Goal: Task Accomplishment & Management: Use online tool/utility

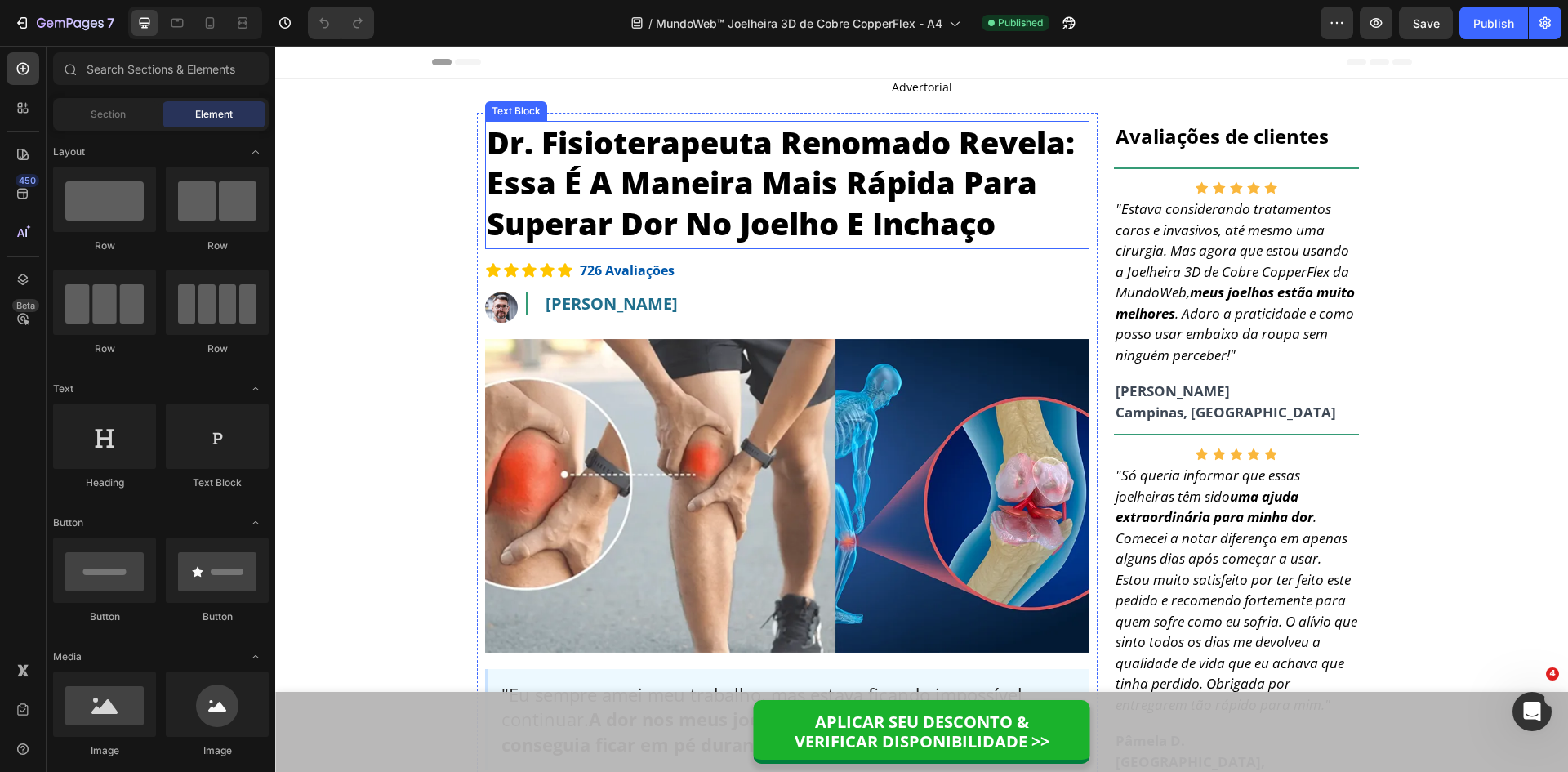
click at [995, 145] on p "Dr. Fisioterapeuta Renomado Revela: Essa É A Maneira Mais Rápida Para Superar D…" at bounding box center [786, 183] width 601 height 121
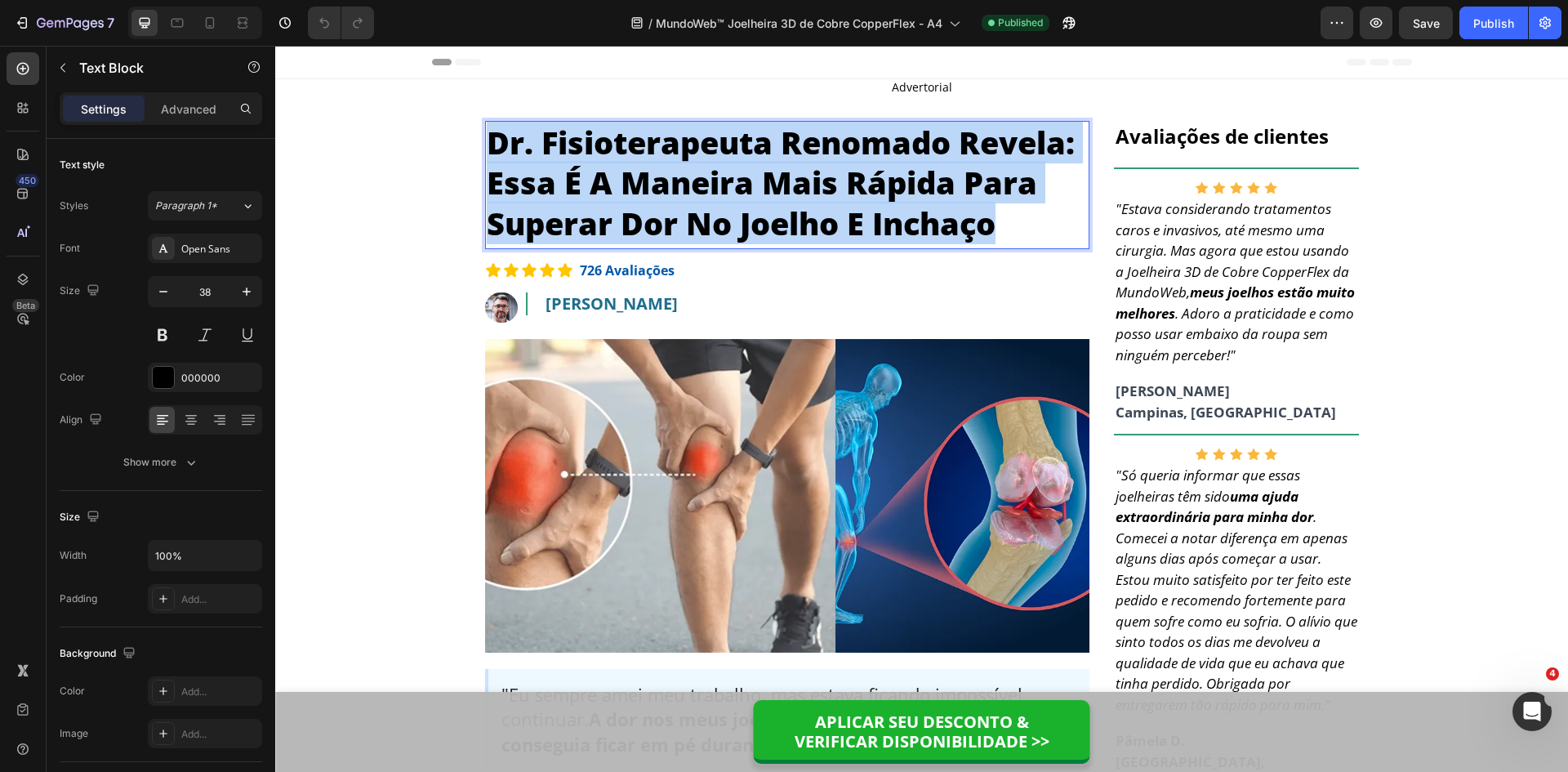
click at [996, 144] on p "Dr. Fisioterapeuta Renomado Revela: Essa É A Maneira Mais Rápida Para Superar D…" at bounding box center [786, 183] width 601 height 121
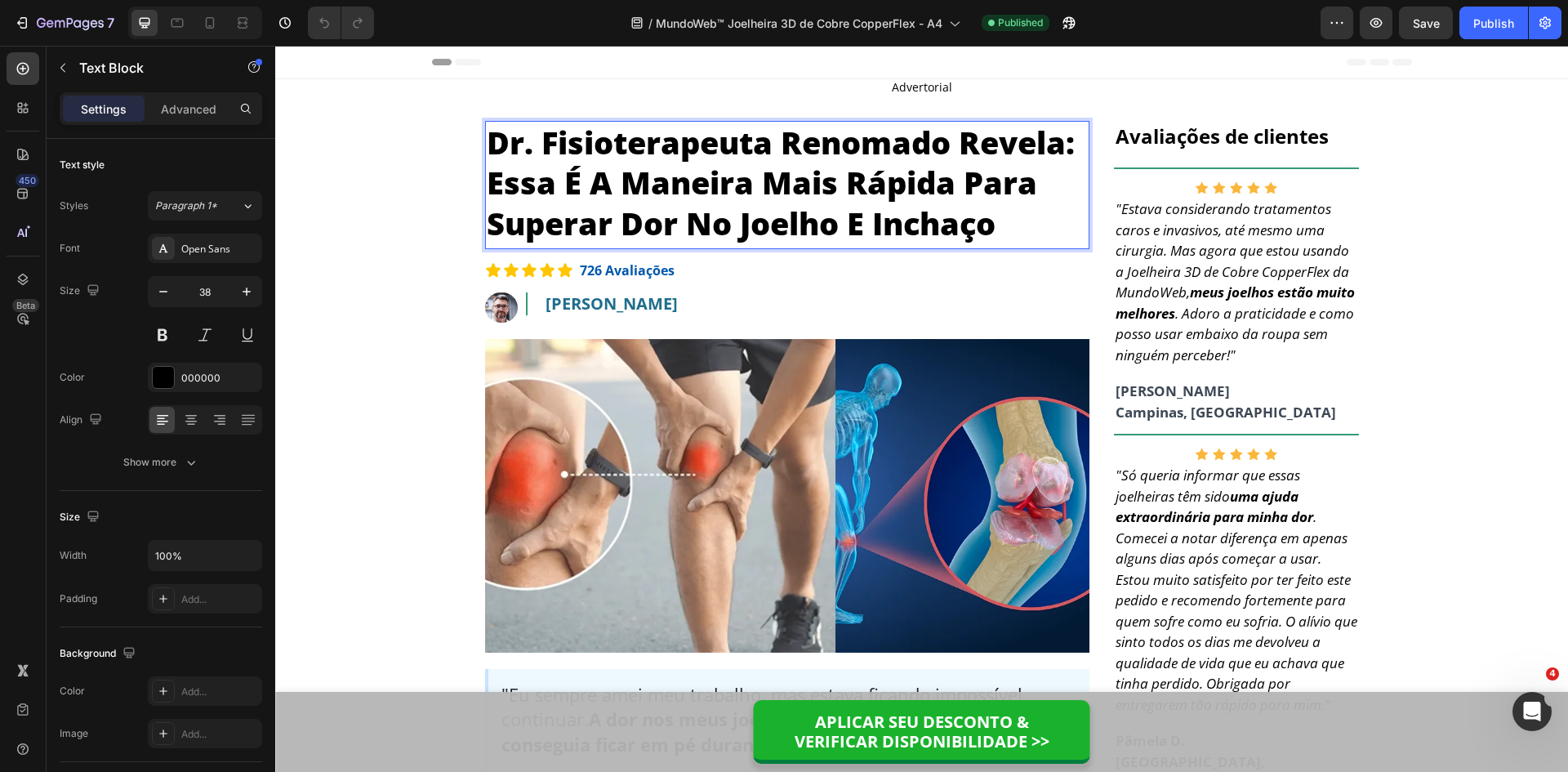
click at [966, 144] on p "Dr. Fisioterapeuta Renomado Revela: Essa É A Maneira Mais Rápida Para Superar D…" at bounding box center [786, 183] width 601 height 121
drag, startPoint x: 962, startPoint y: 143, endPoint x: 1057, endPoint y: 148, distance: 95.1
click at [1057, 148] on p "Dr. Fisioterapeuta Renomado Revela: Essa É A Maneira Mais Rápida Para Superar D…" at bounding box center [786, 183] width 601 height 121
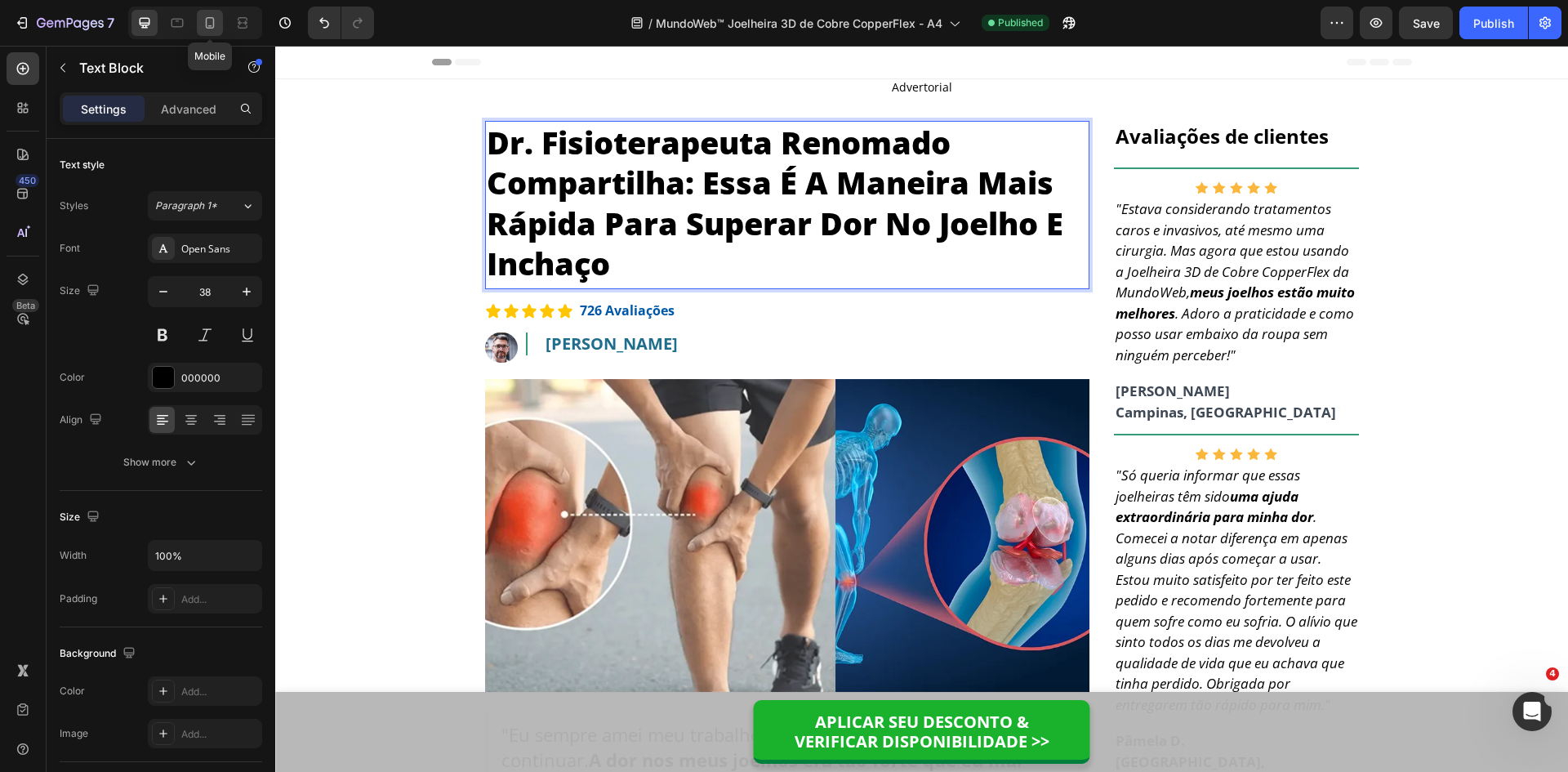
click at [217, 17] on icon at bounding box center [210, 23] width 17 height 17
type input "28"
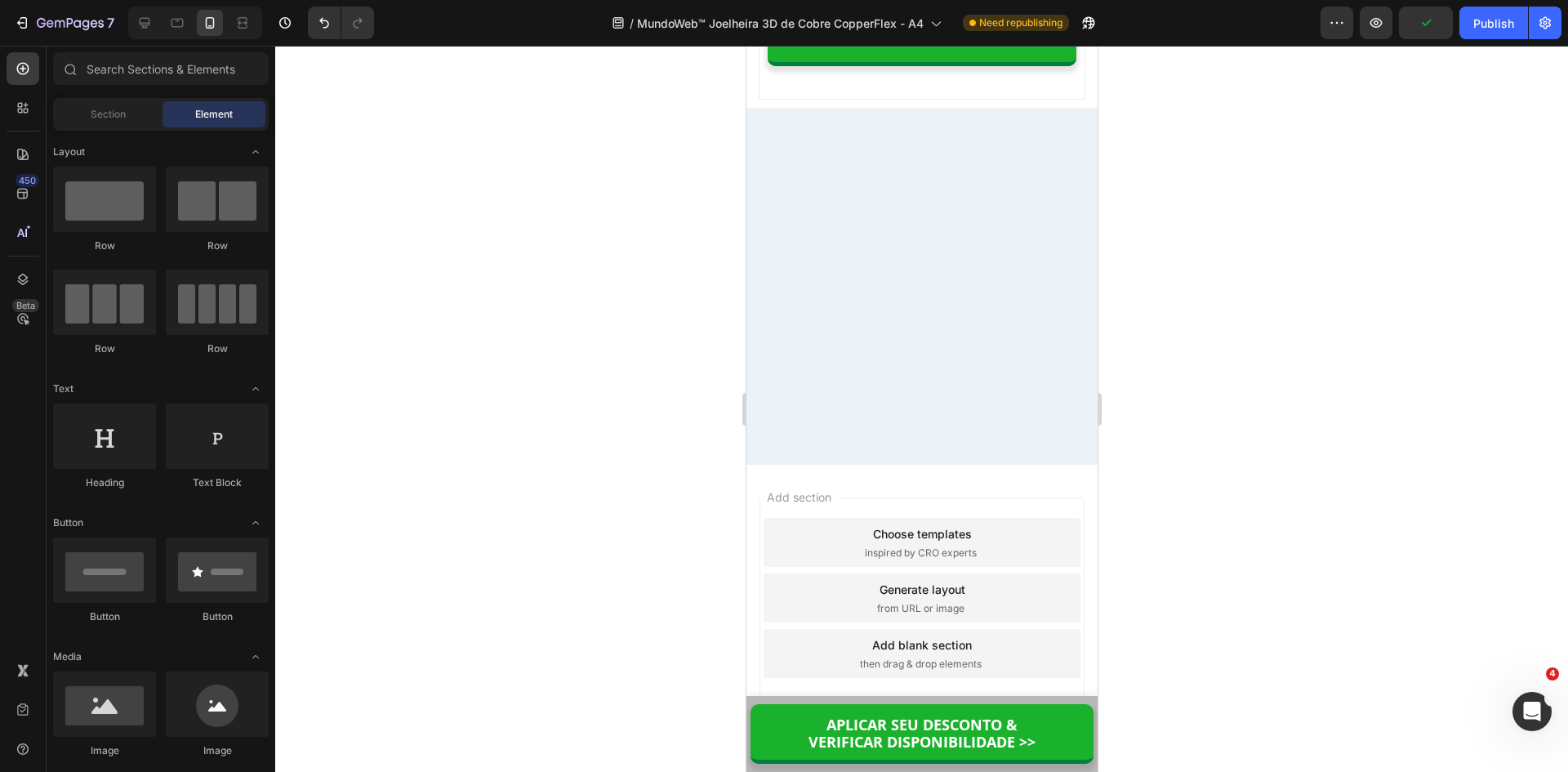
scroll to position [13412, 0]
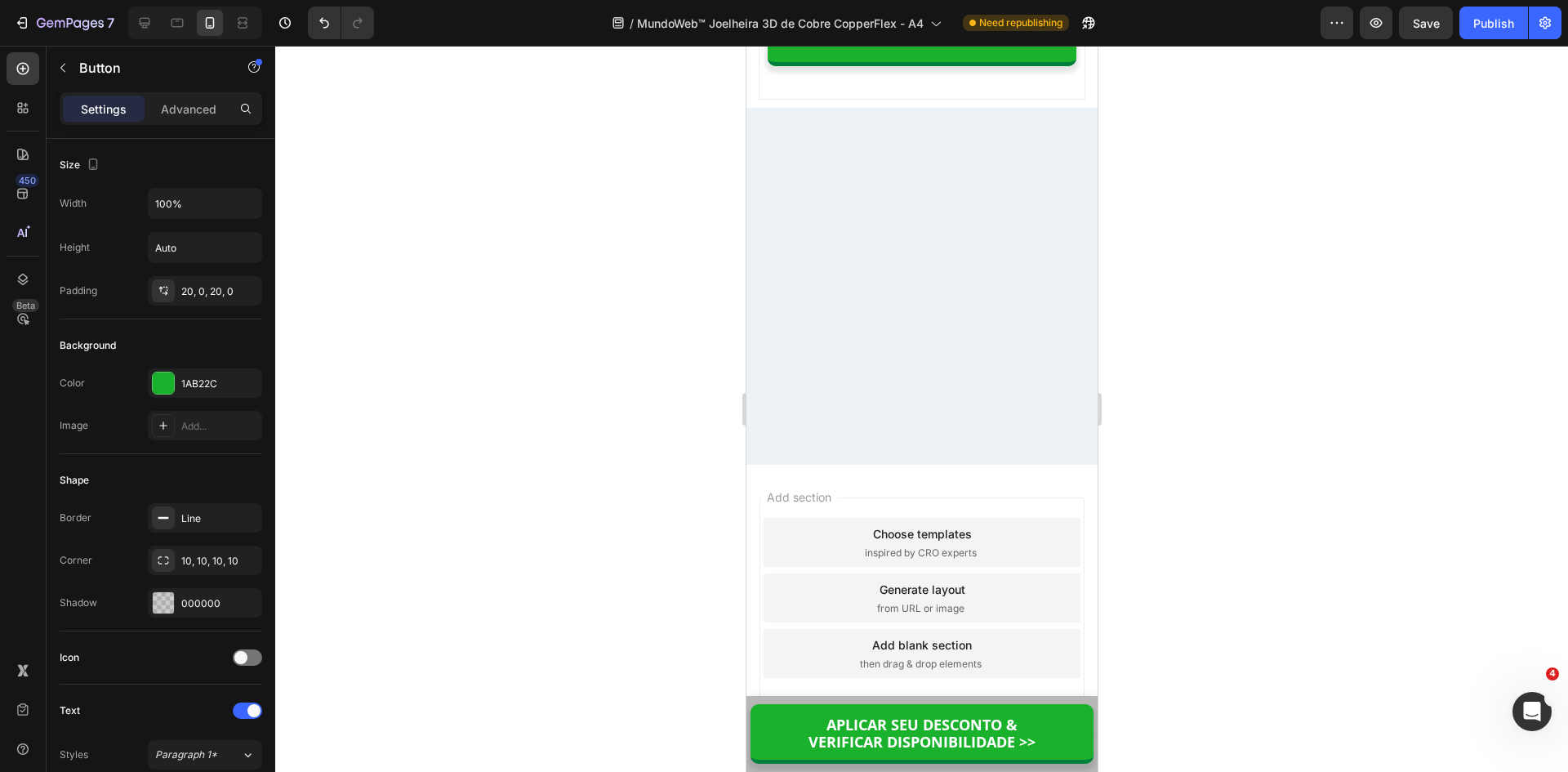
drag, startPoint x: 917, startPoint y: 286, endPoint x: 892, endPoint y: 288, distance: 25.1
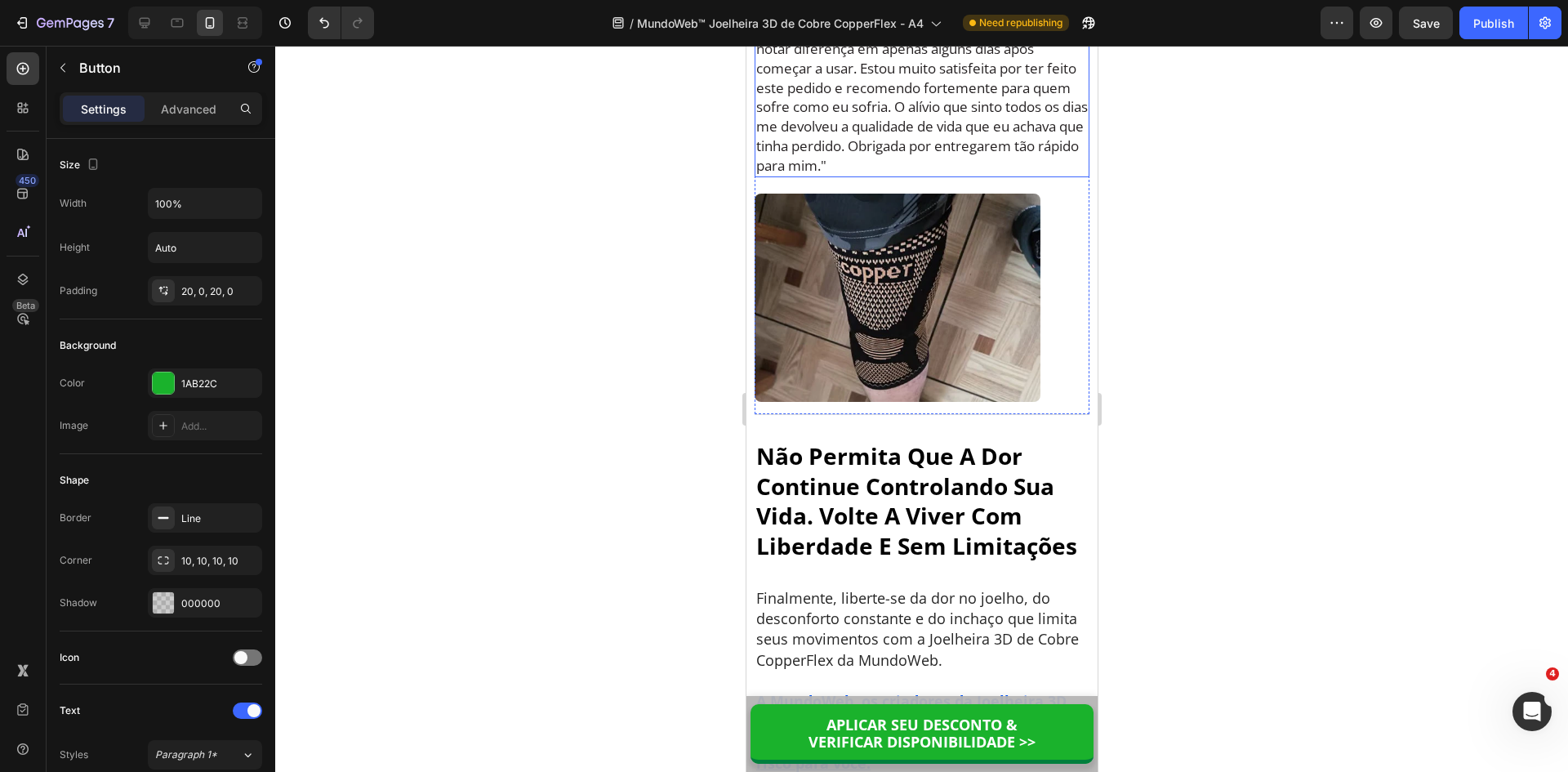
scroll to position [10307, 0]
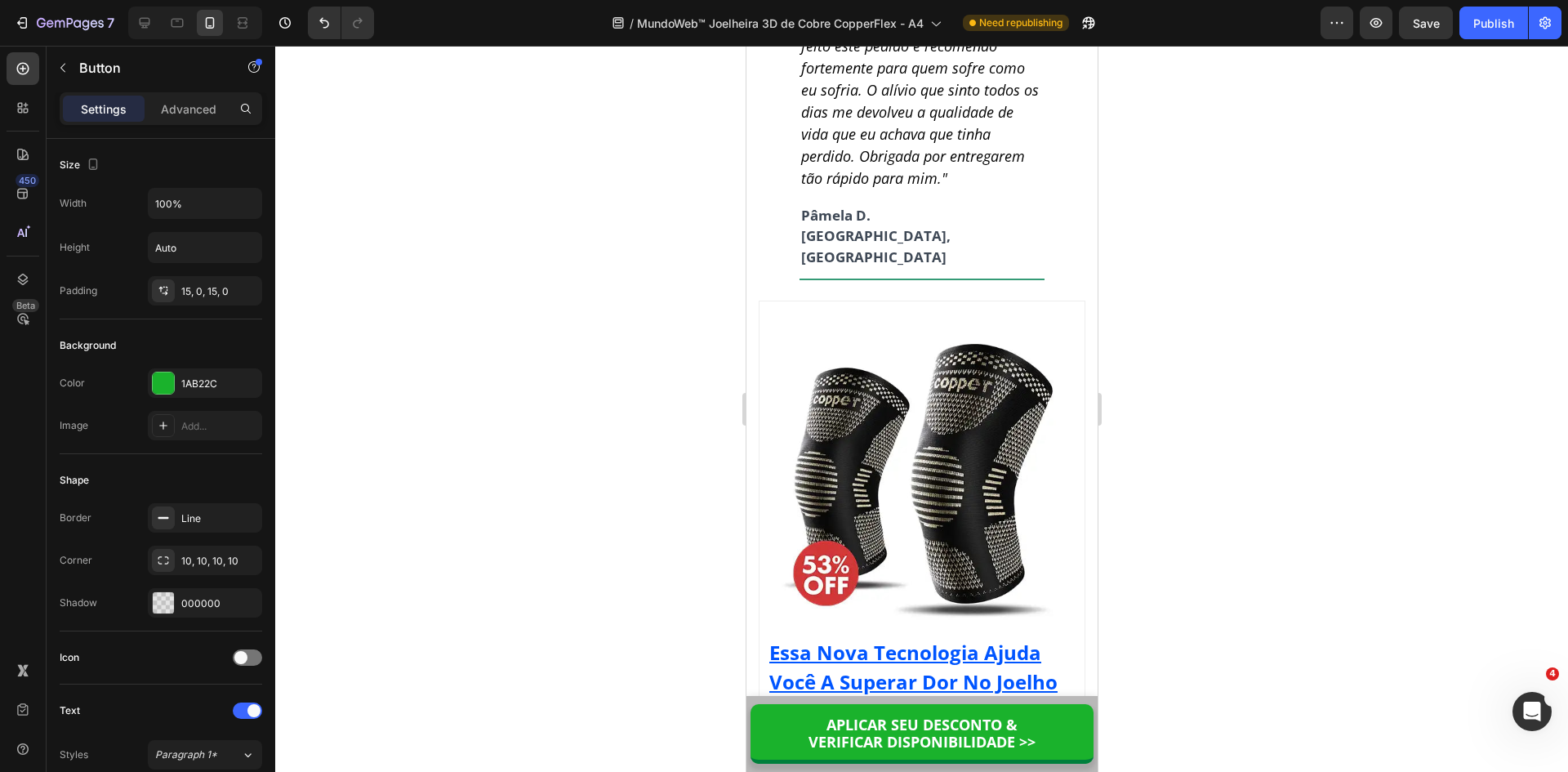
scroll to position [13167, 0]
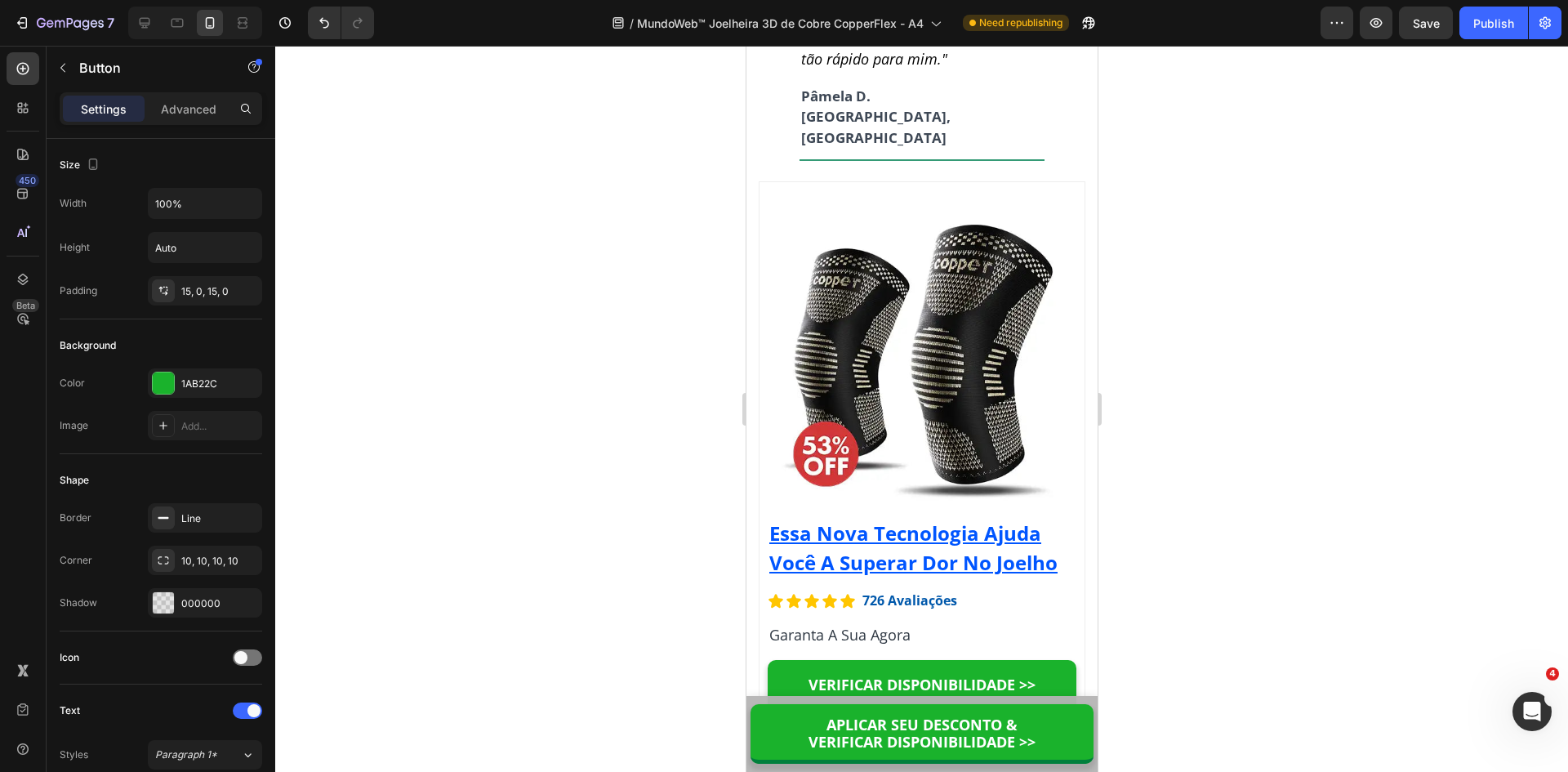
click at [1321, 271] on div at bounding box center [921, 409] width 1293 height 727
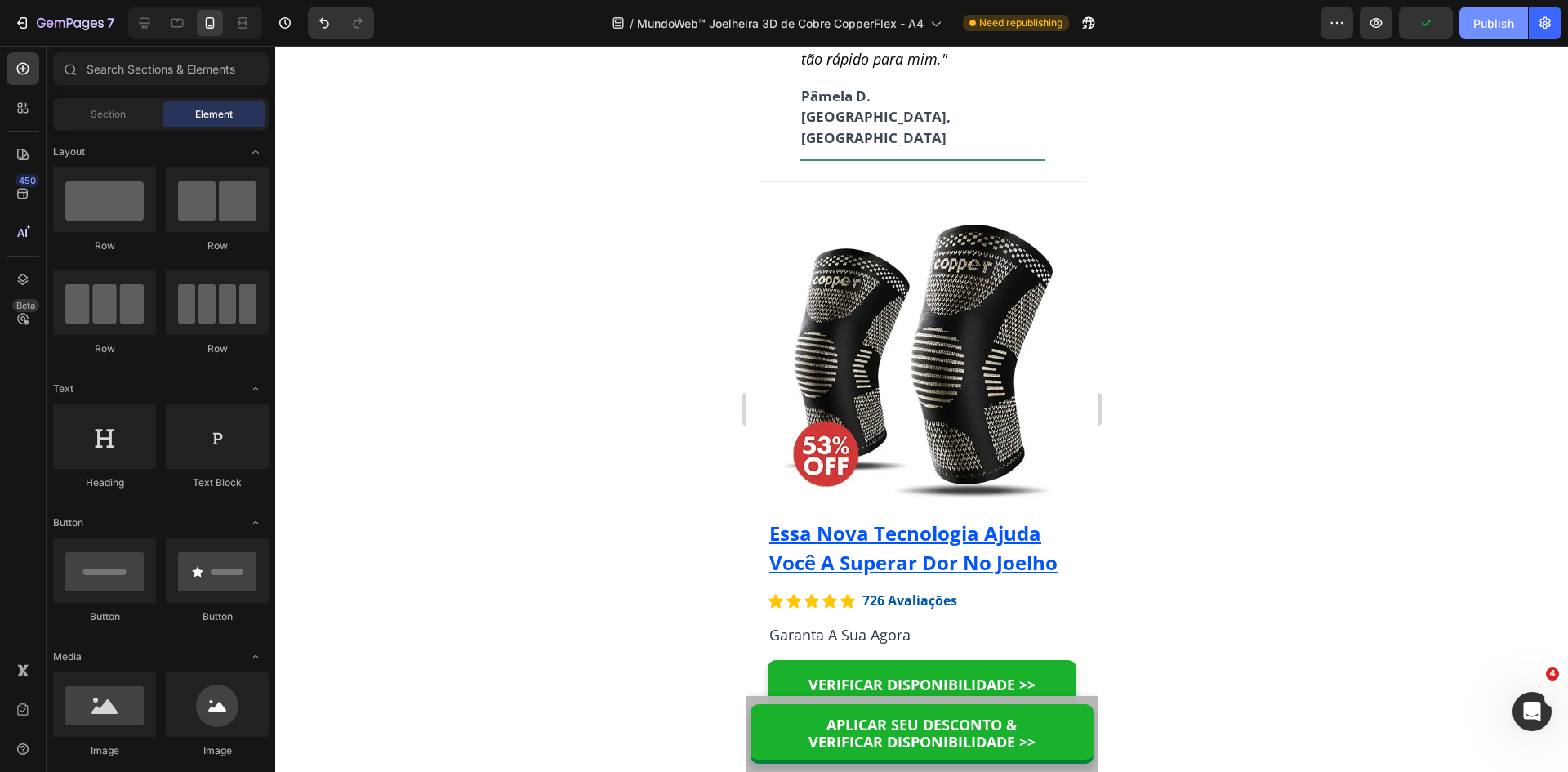
click at [1490, 25] on div "Publish" at bounding box center [1493, 23] width 41 height 18
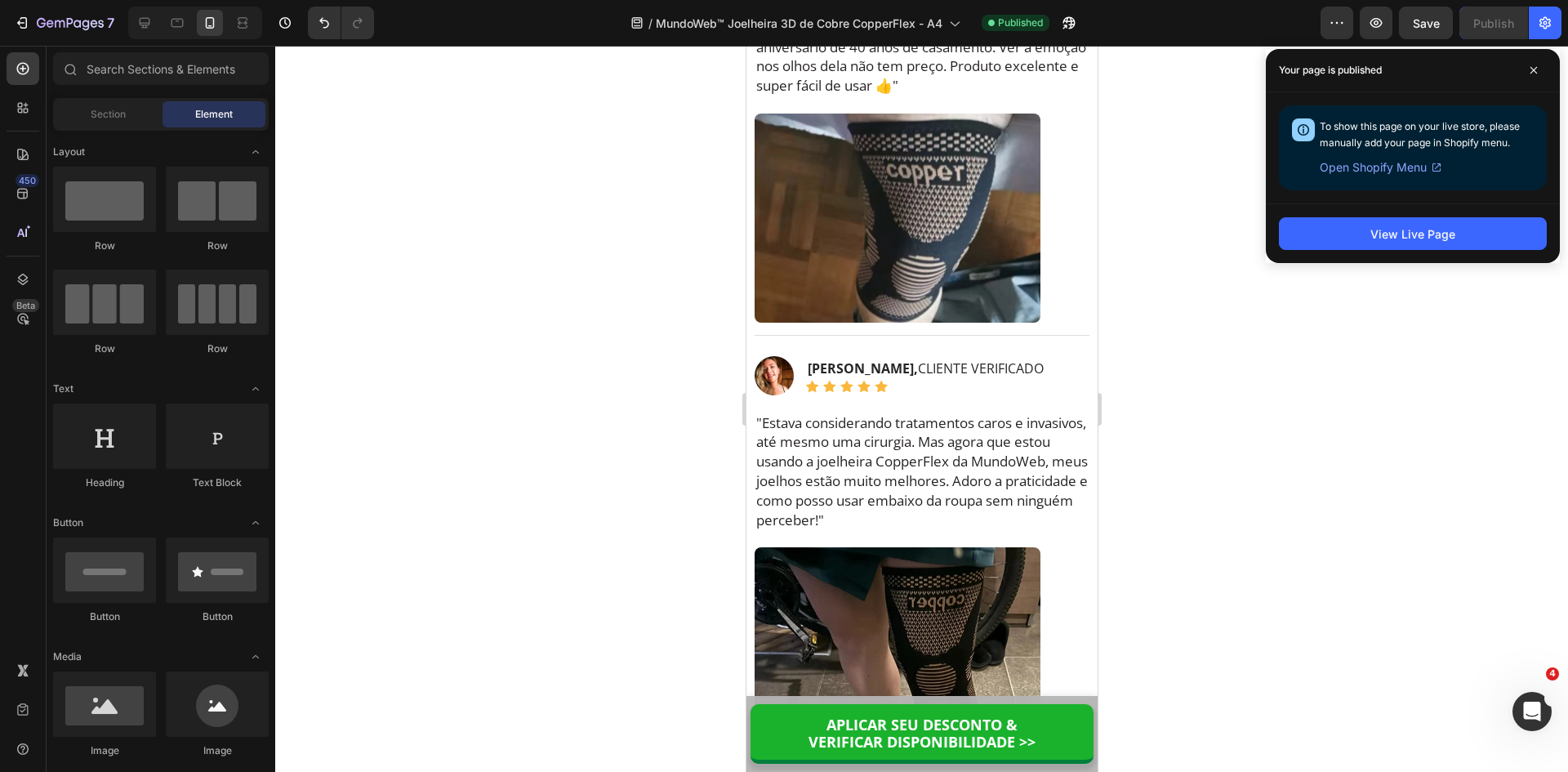
scroll to position [8896, 0]
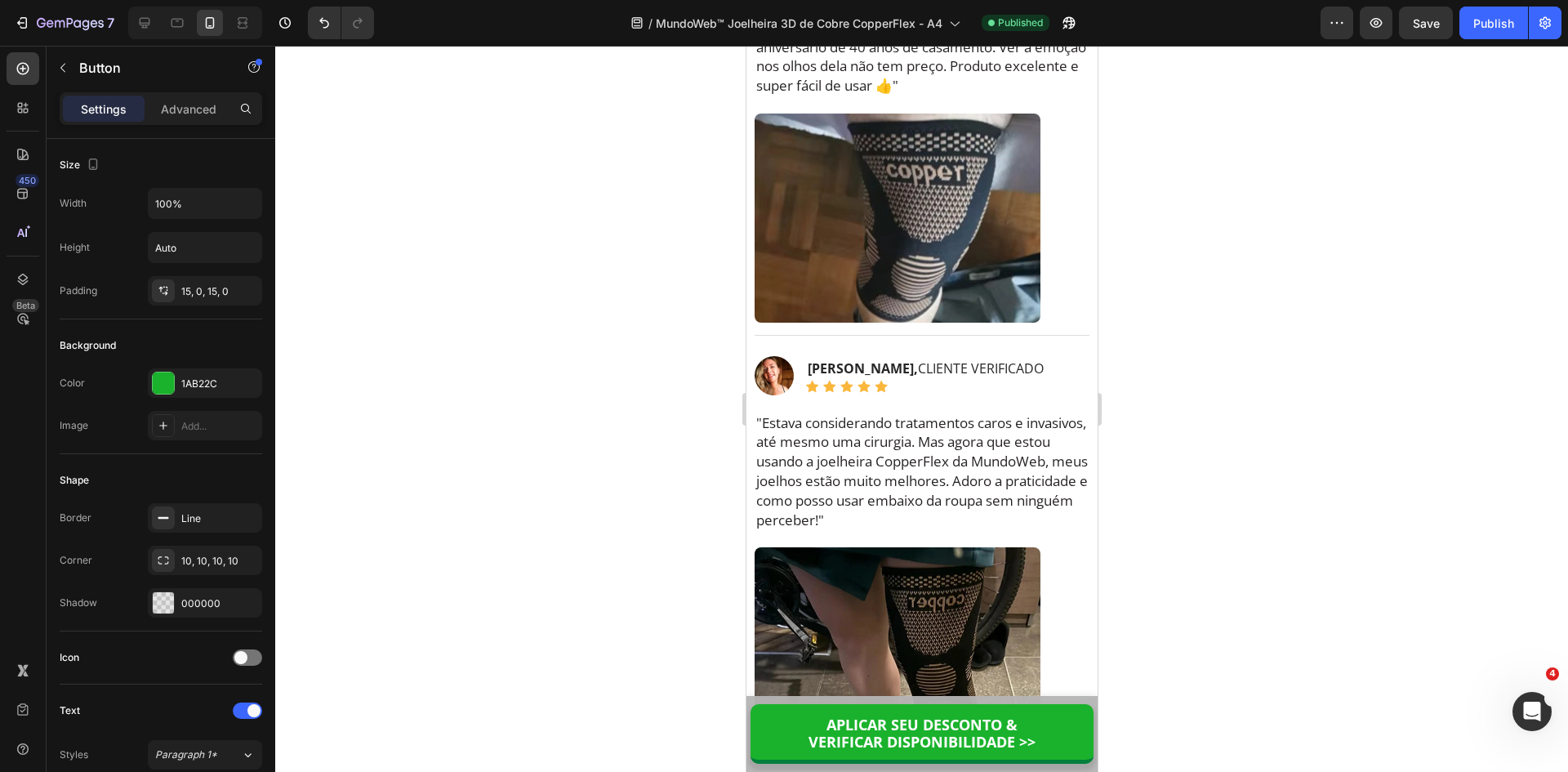
scroll to position [13293, 0]
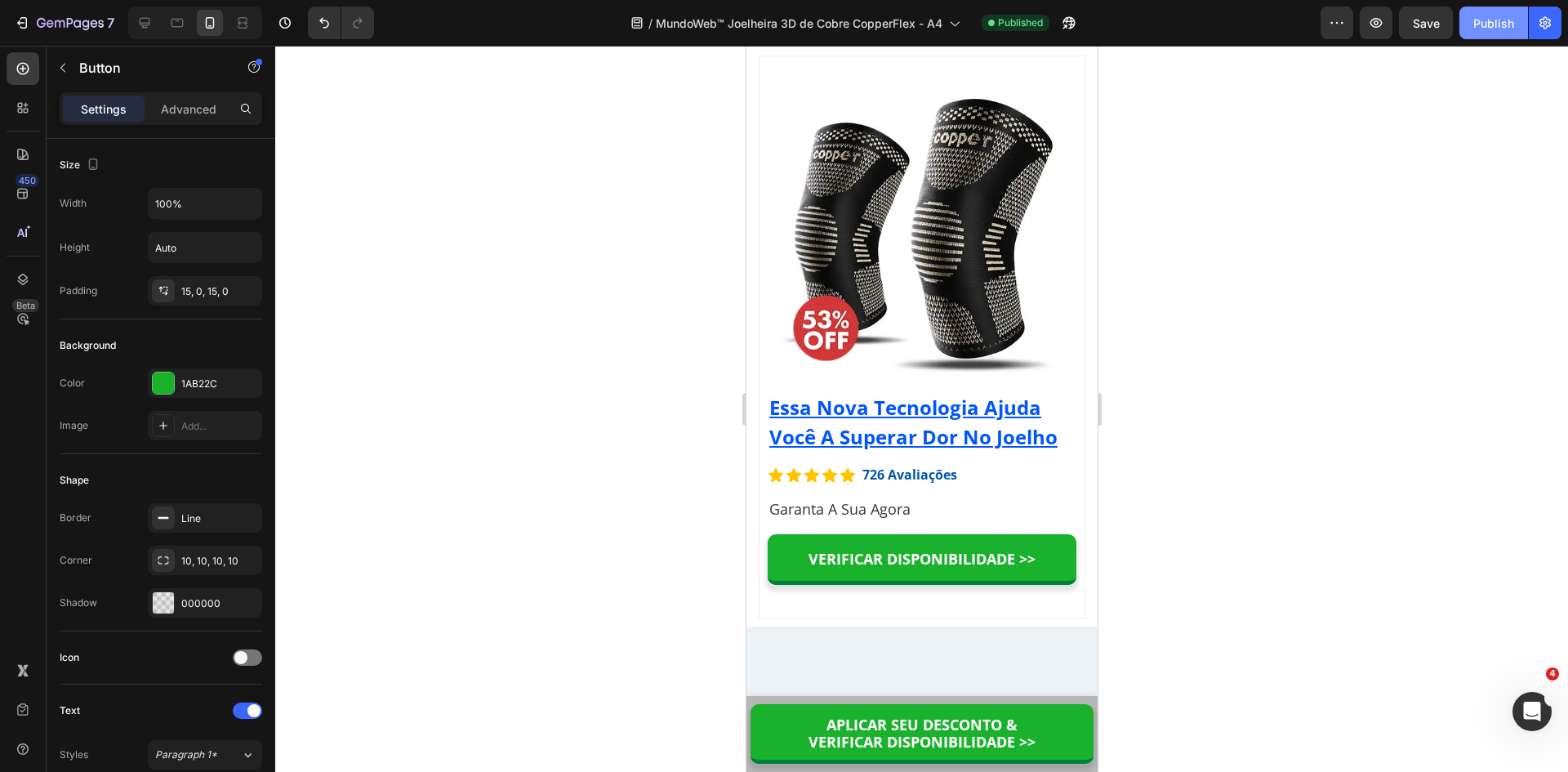
click at [1478, 21] on div "Publish" at bounding box center [1493, 23] width 41 height 18
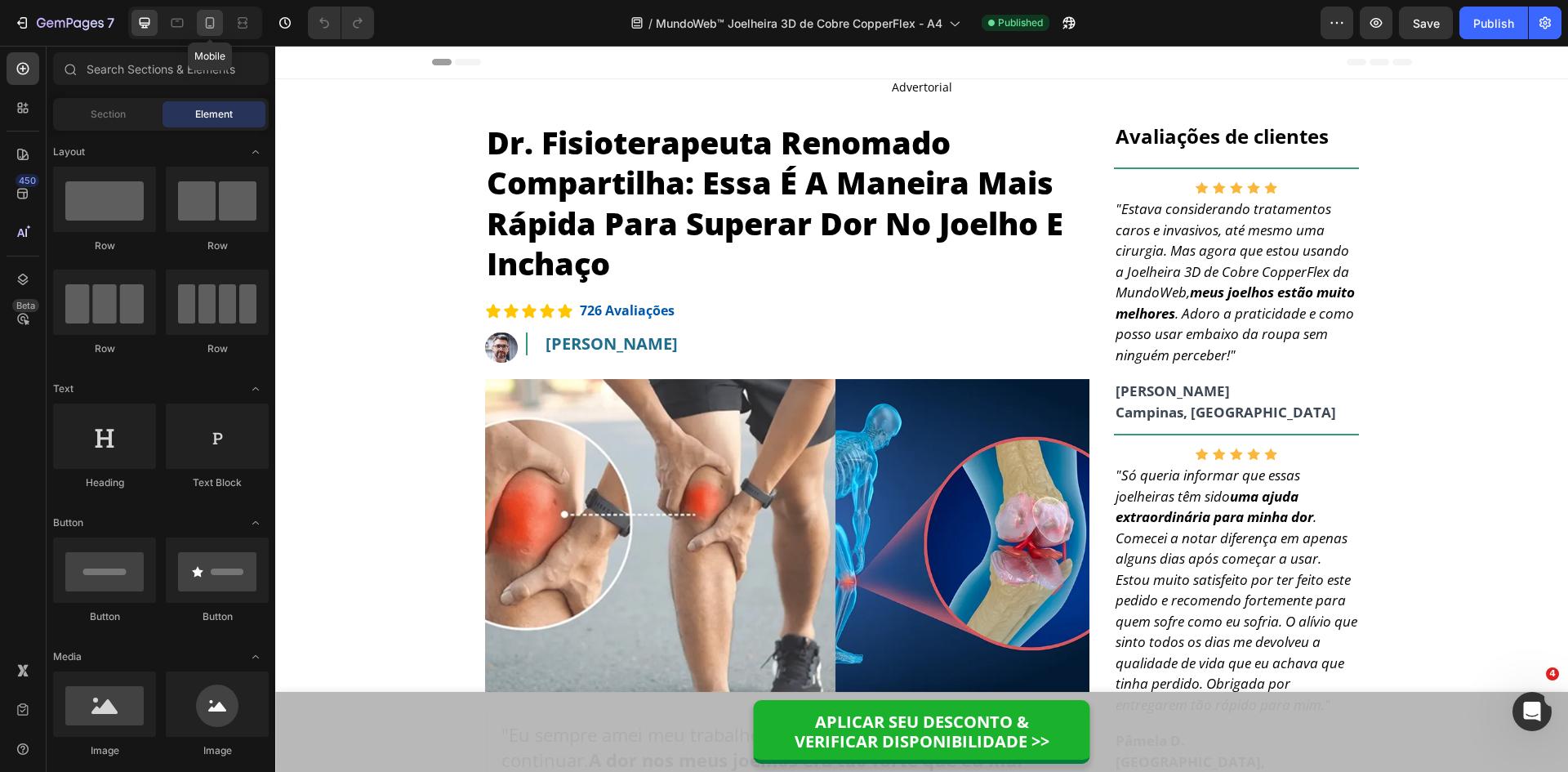
click at [214, 20] on icon at bounding box center [210, 23] width 9 height 11
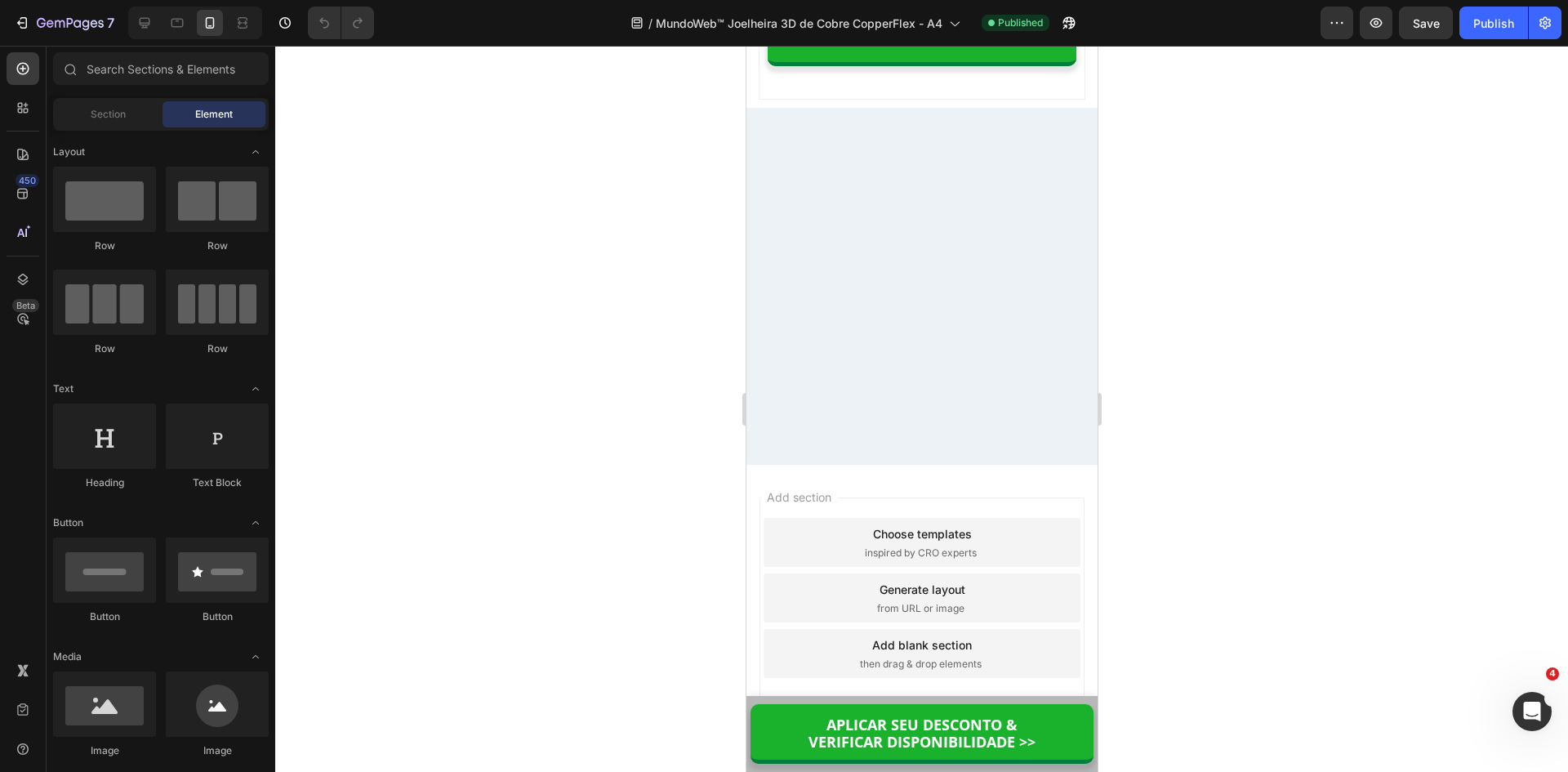
scroll to position [13247, 0]
drag, startPoint x: 1094, startPoint y: 67, endPoint x: 1843, endPoint y: 677, distance: 966.0
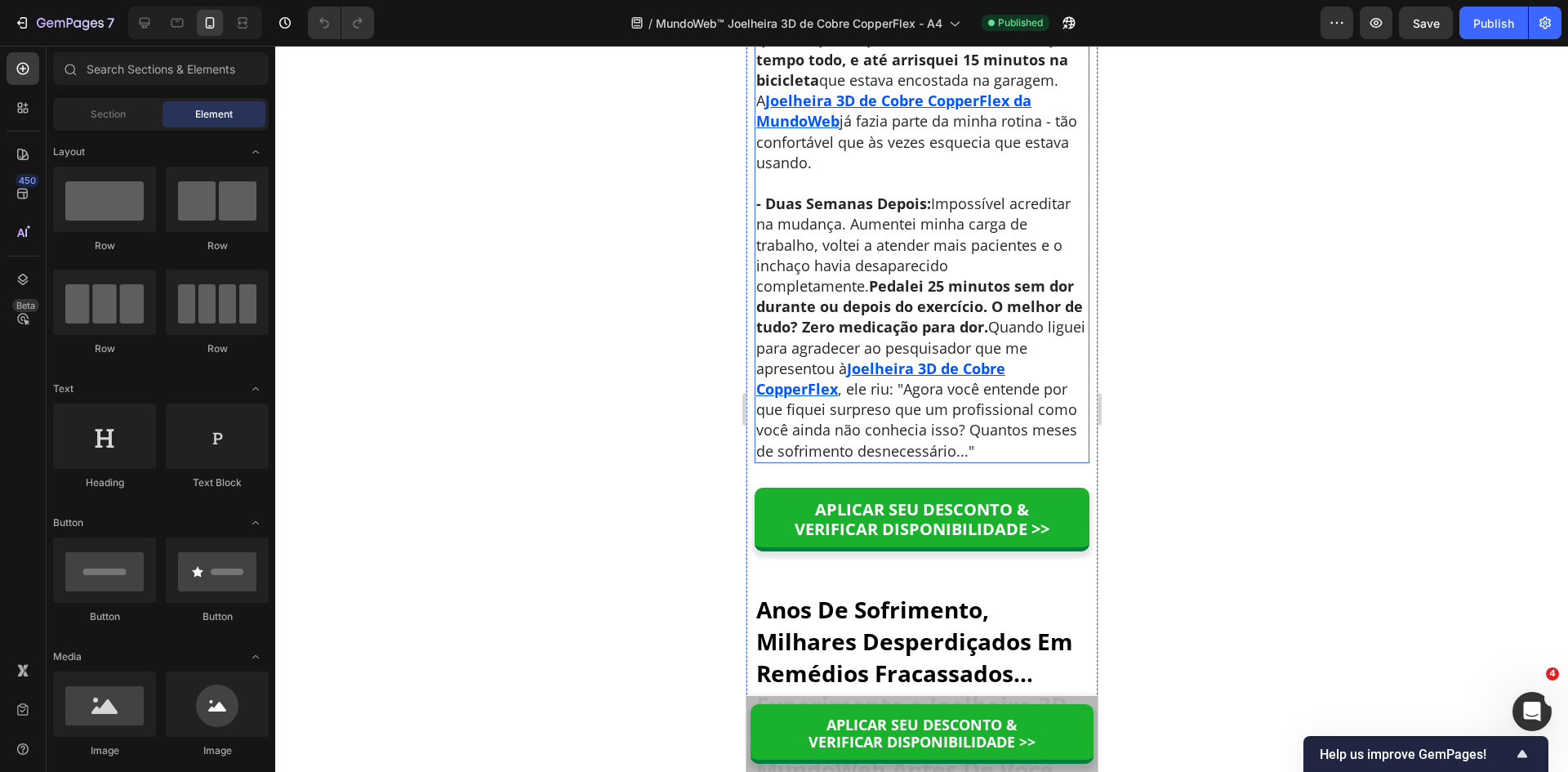
scroll to position [8016, 0]
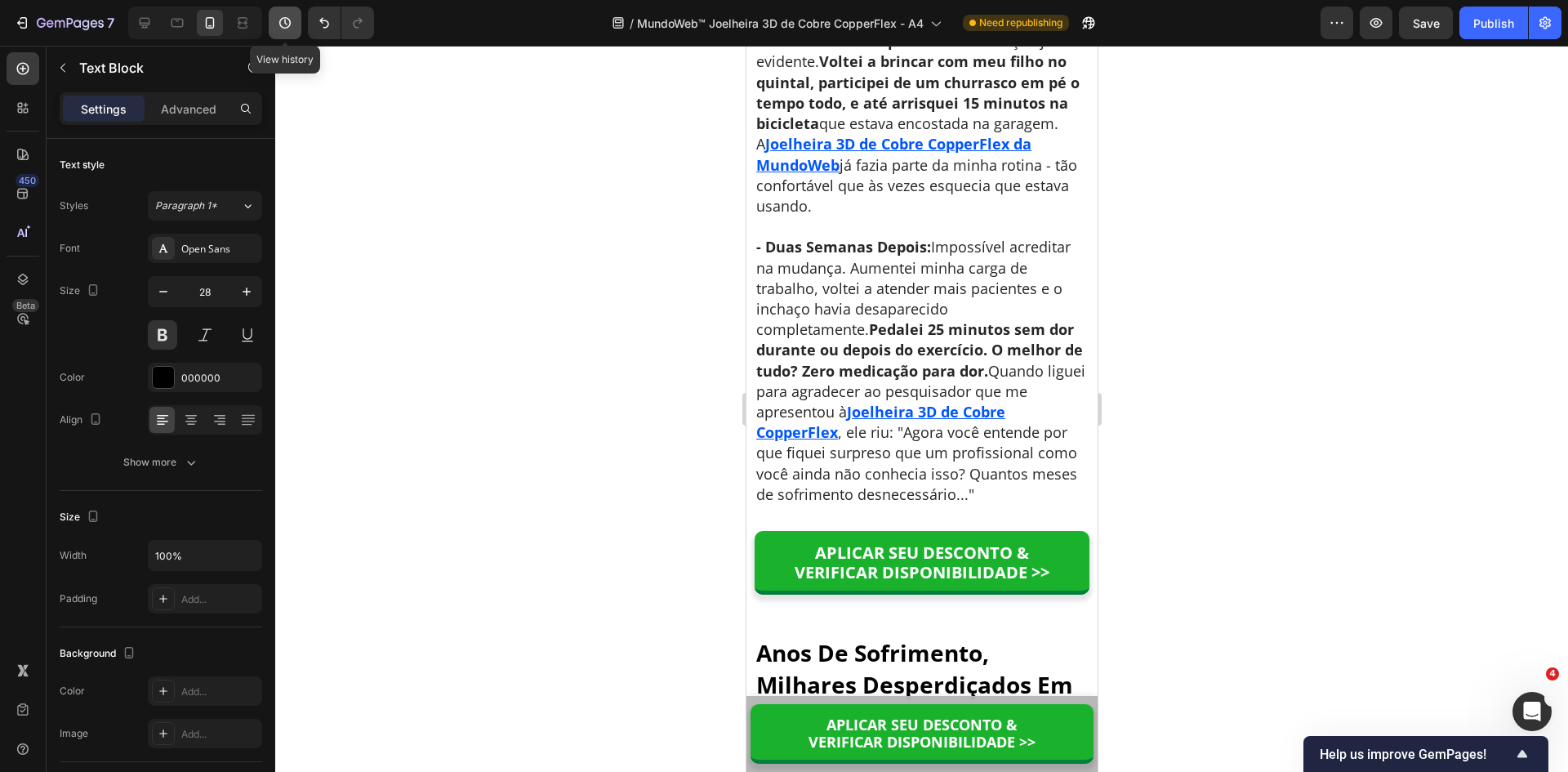
click at [281, 22] on icon "button" at bounding box center [285, 23] width 17 height 17
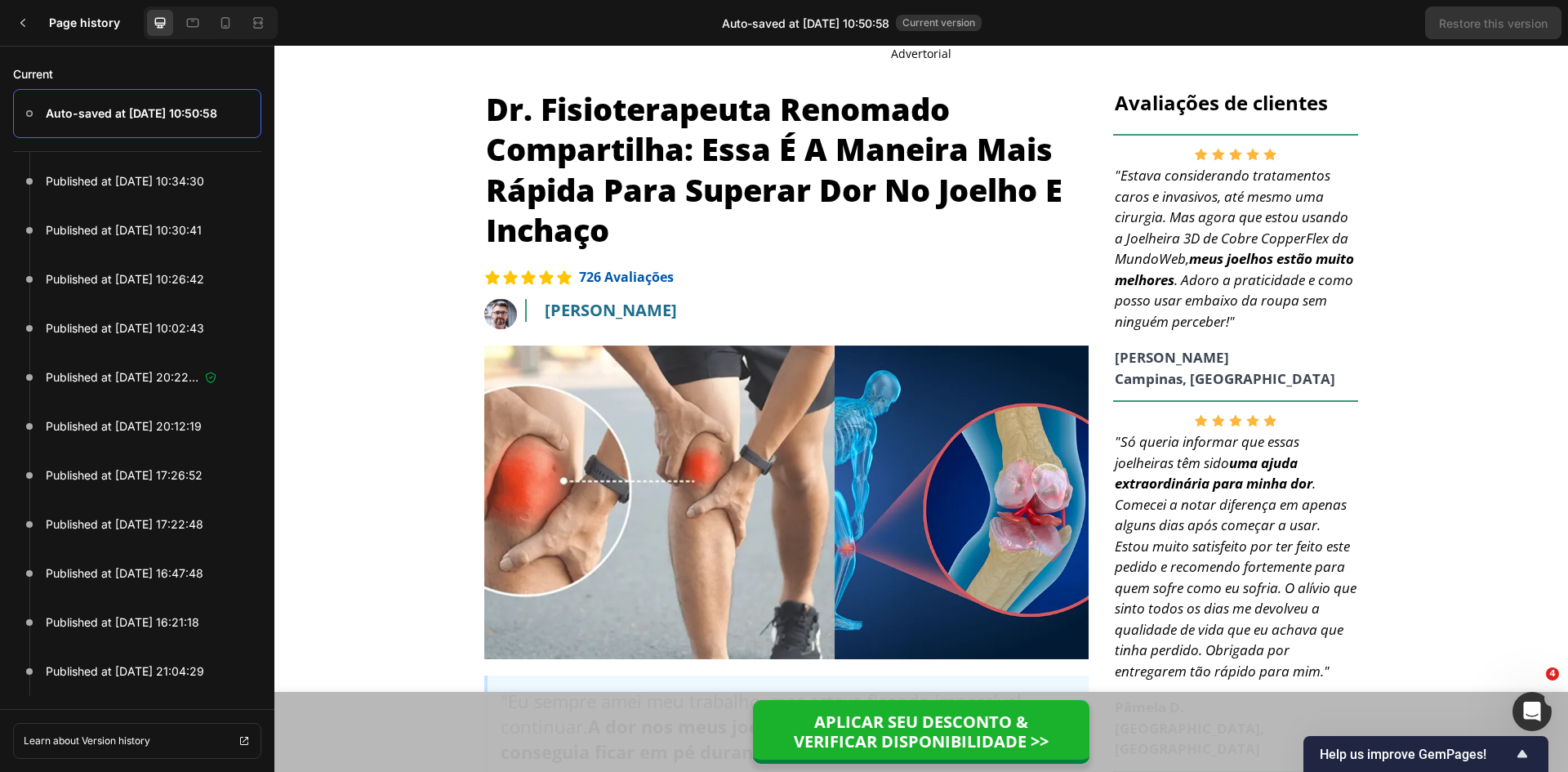
scroll to position [2208, 0]
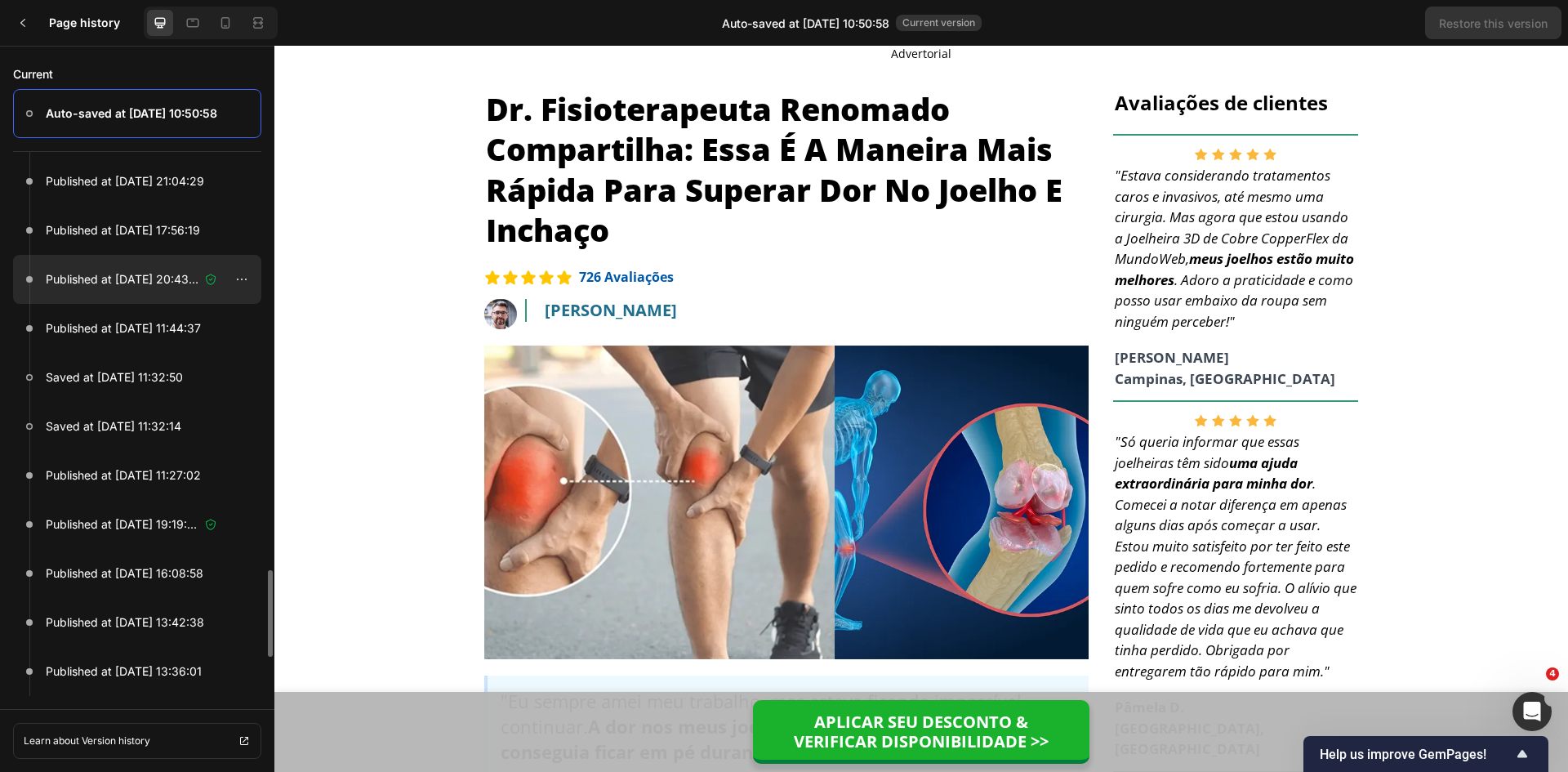
click at [174, 281] on p "Published at Sep 21, 20:43:41" at bounding box center [123, 279] width 153 height 19
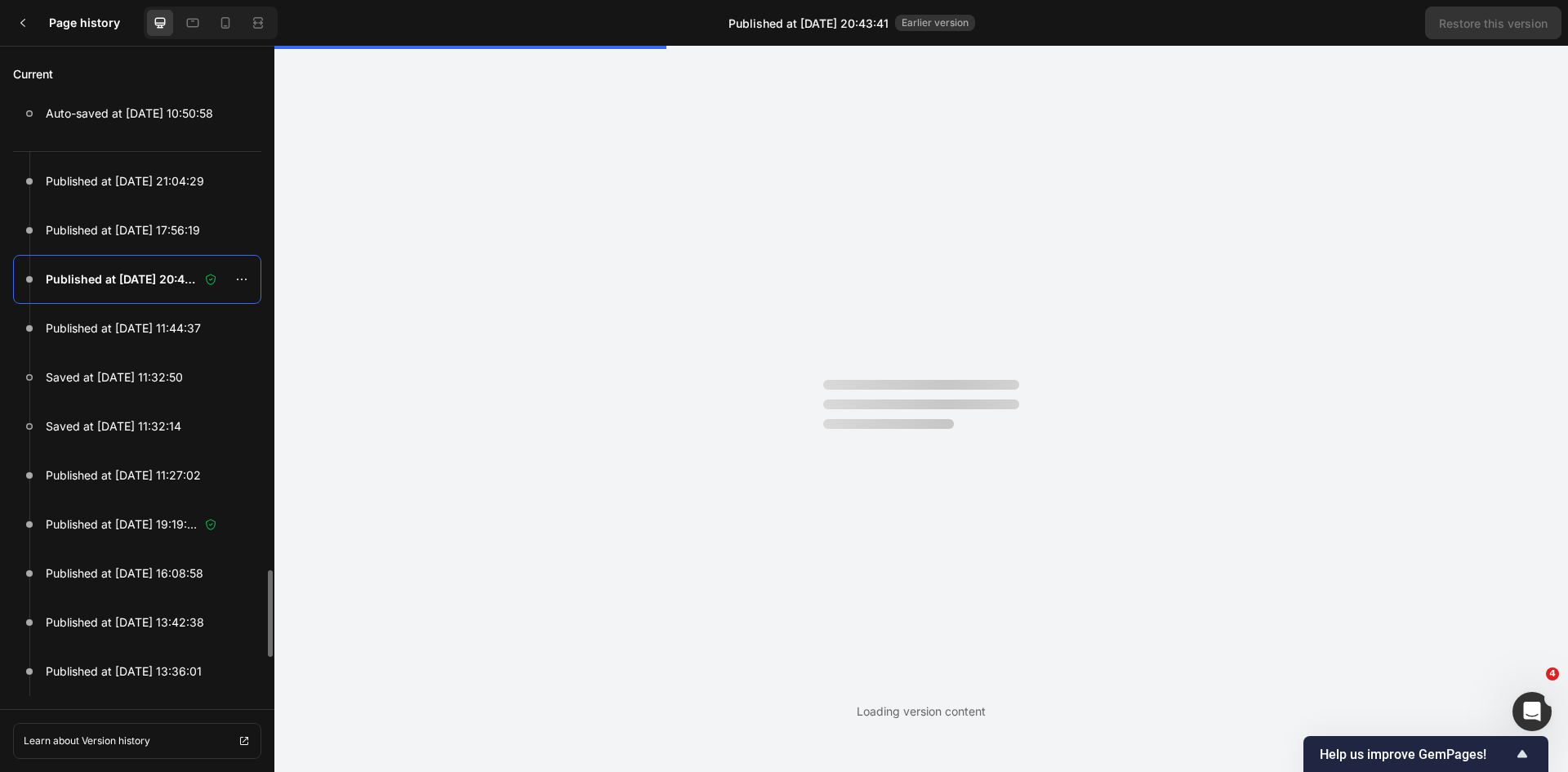
scroll to position [0, 0]
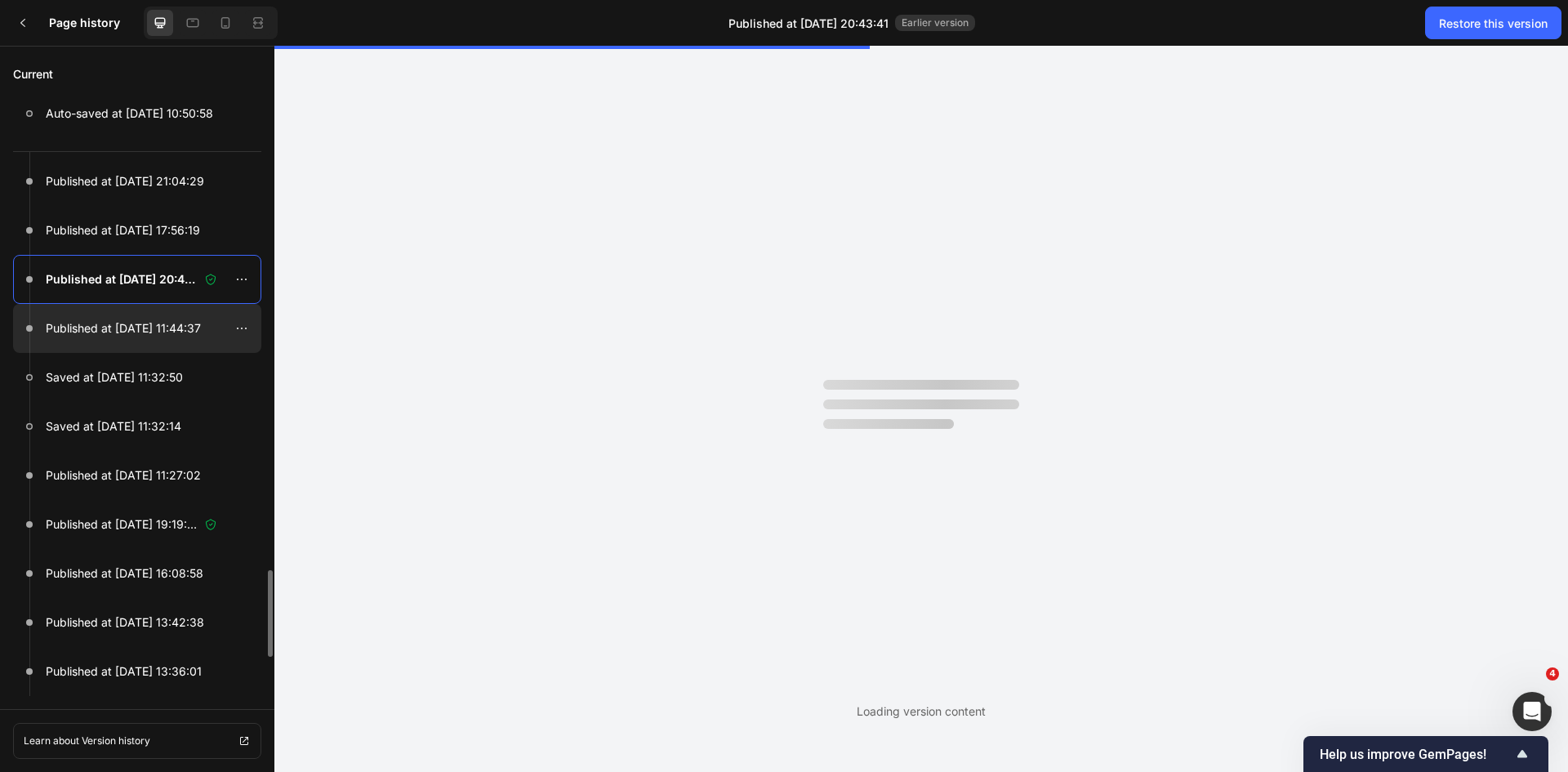
click at [174, 334] on p "Published at Sep 21, 11:44:37" at bounding box center [124, 328] width 155 height 19
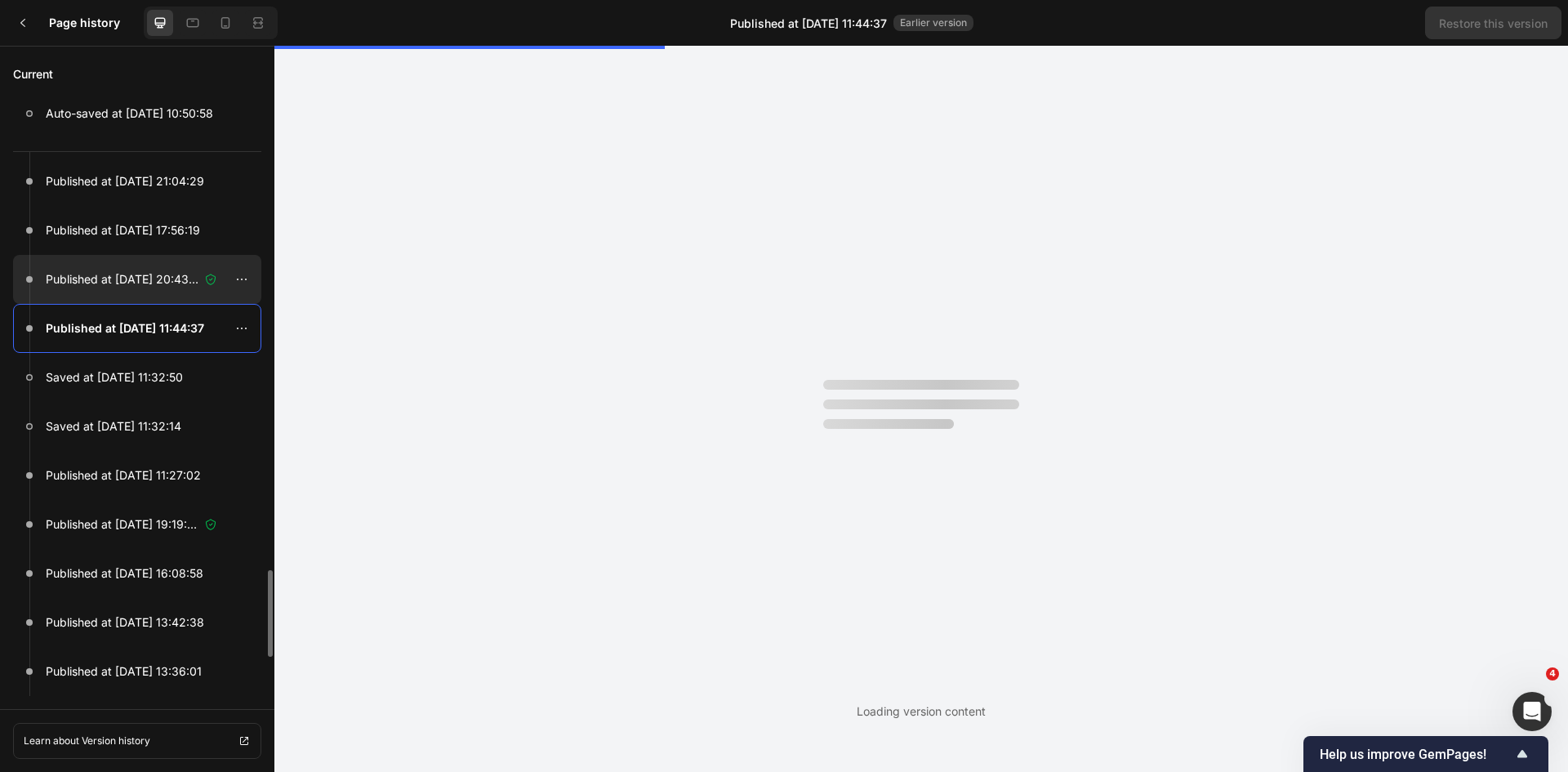
click at [160, 285] on p "Published at Sep 21, 20:43:41" at bounding box center [123, 279] width 153 height 19
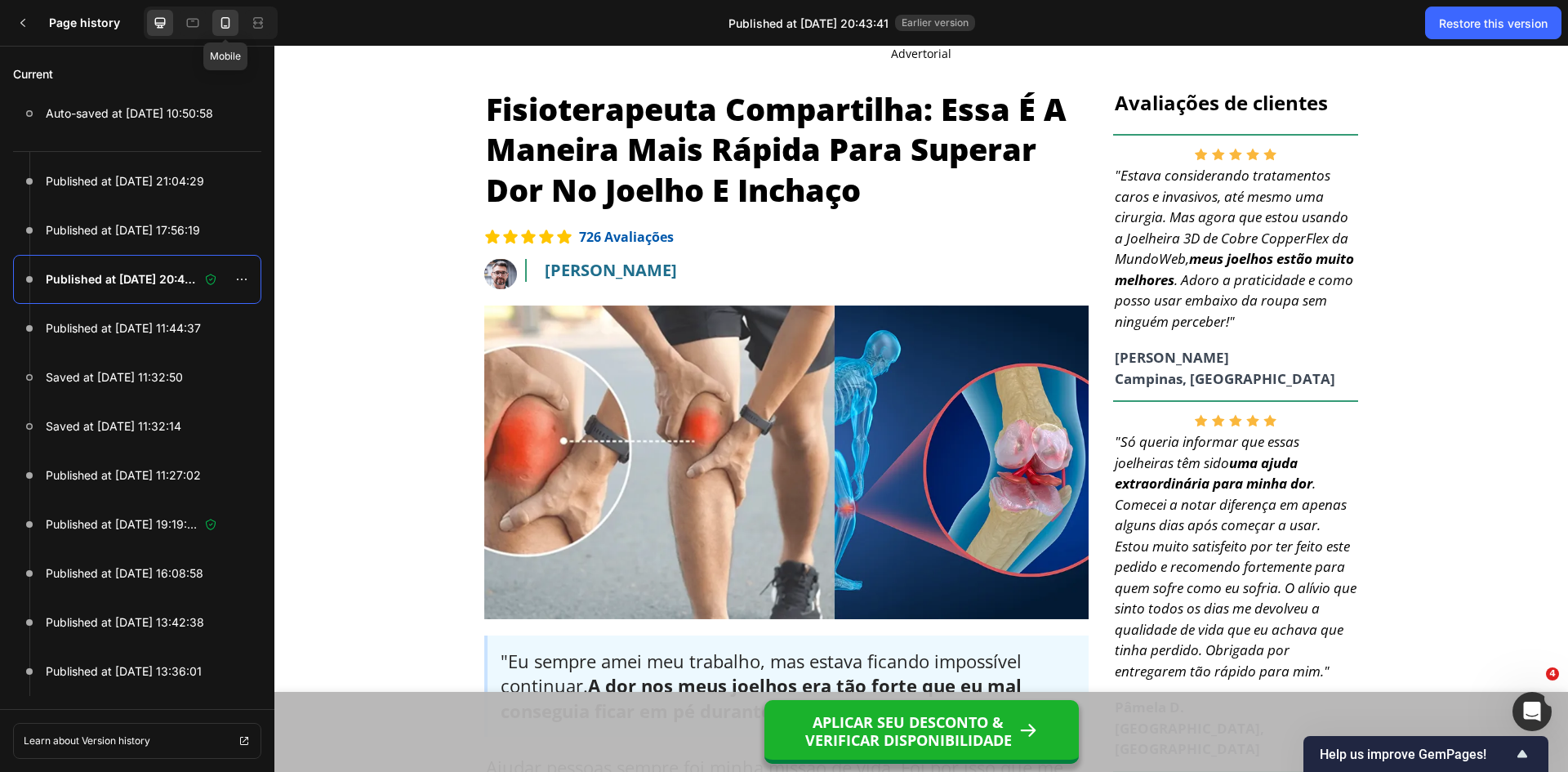
click at [228, 27] on icon at bounding box center [225, 23] width 17 height 17
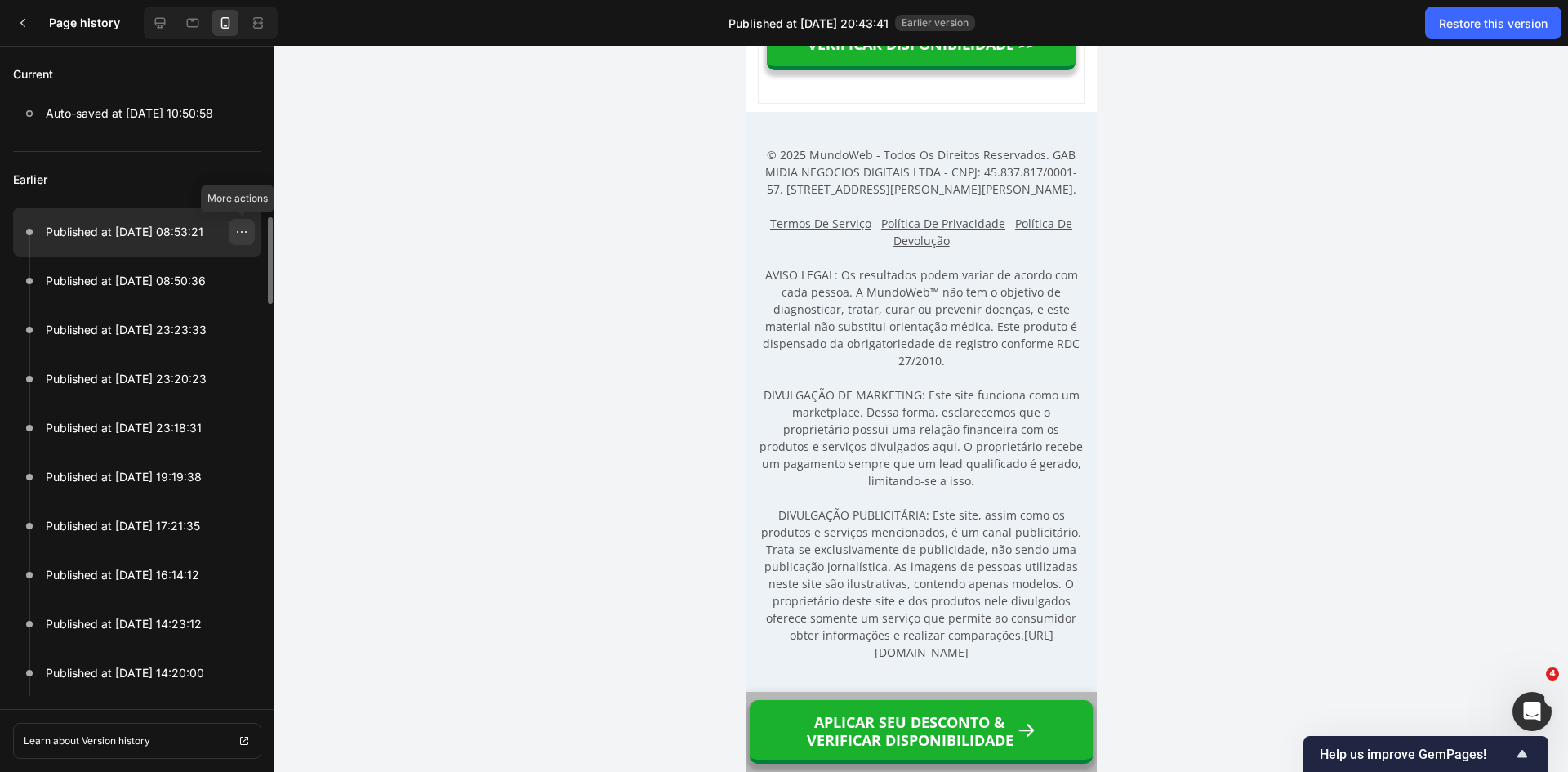
click at [240, 233] on icon at bounding box center [242, 232] width 13 height 13
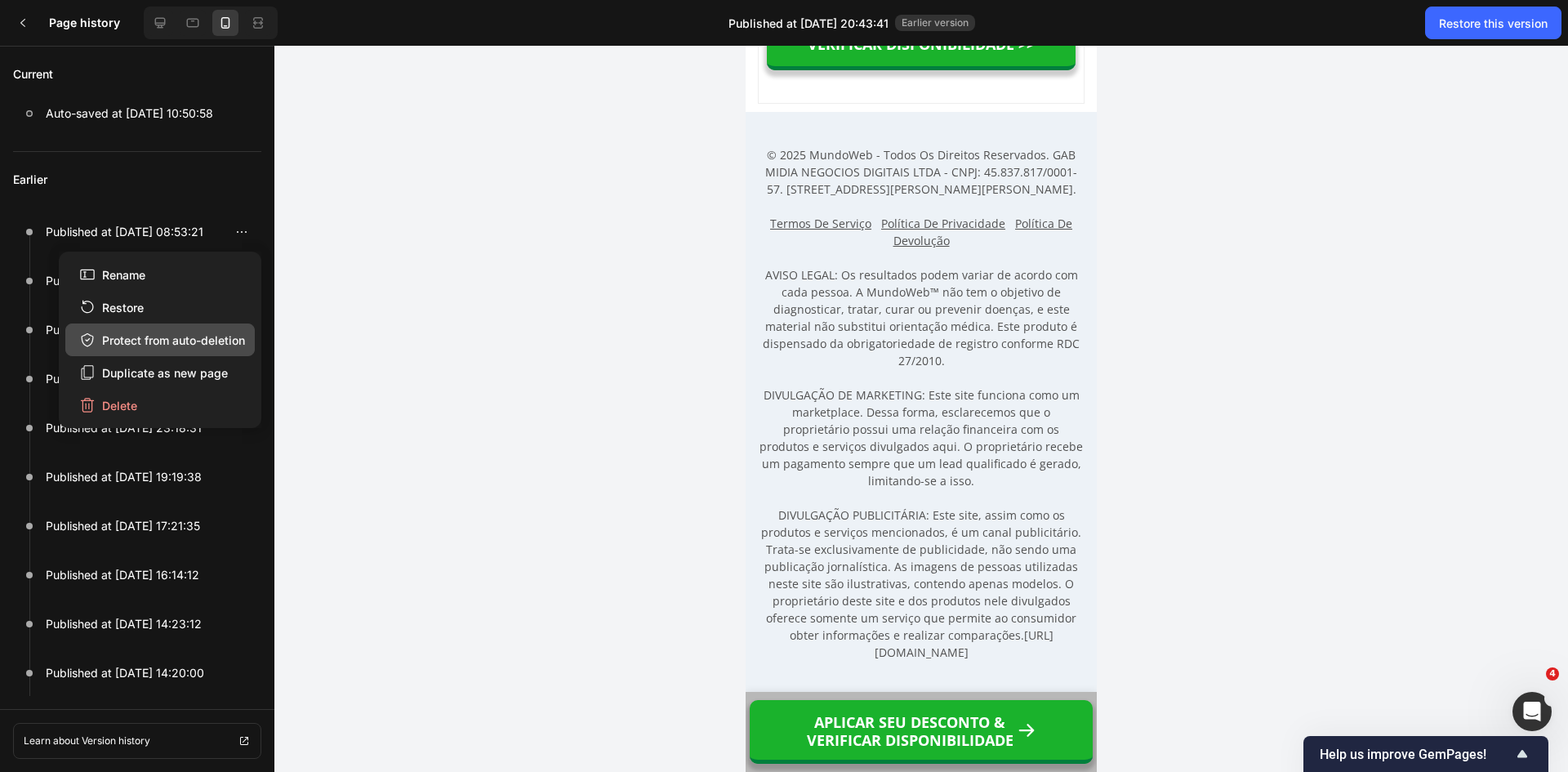
click at [161, 344] on div "Protect from auto-deletion" at bounding box center [162, 340] width 166 height 18
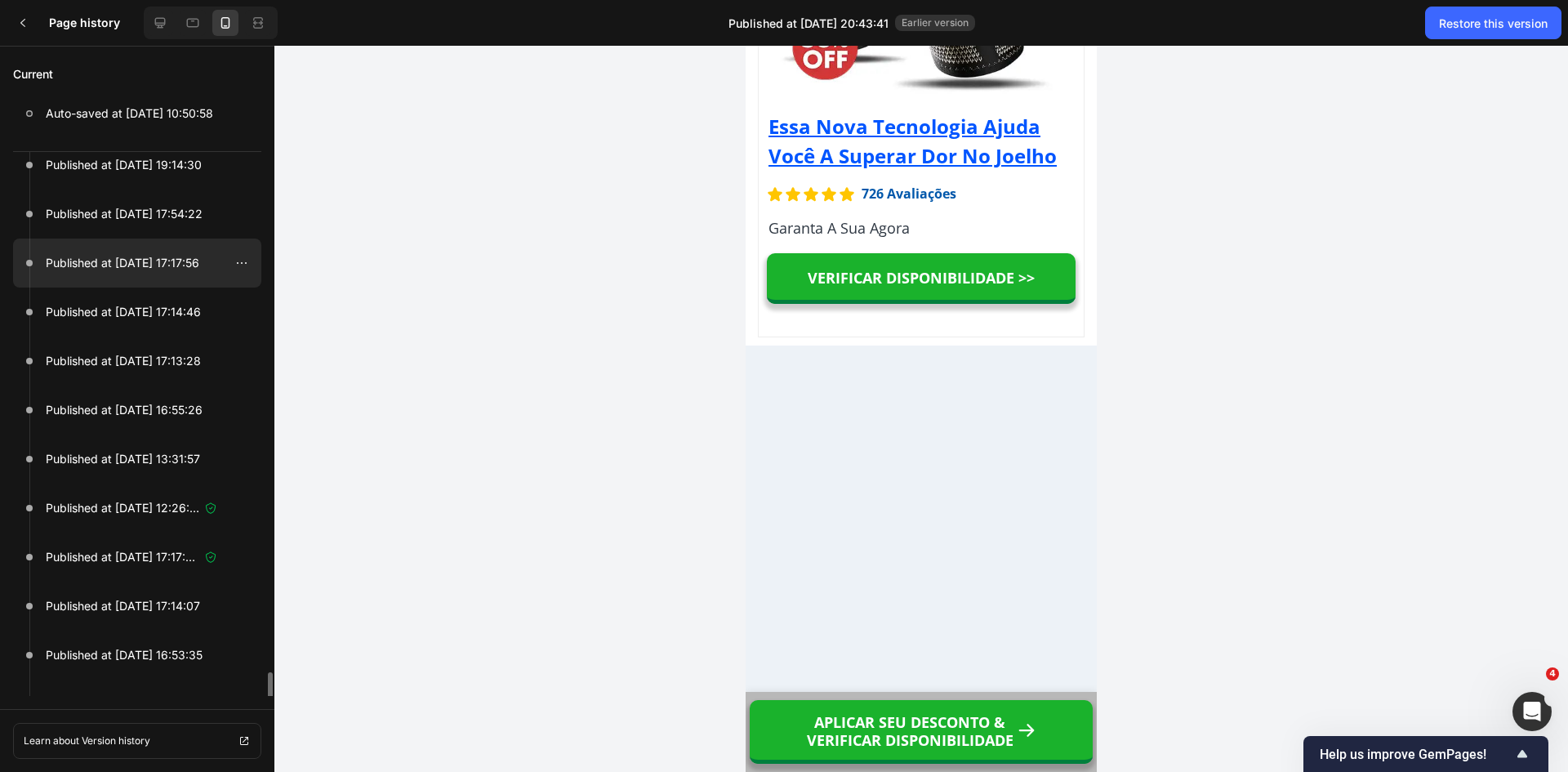
scroll to position [3483, 0]
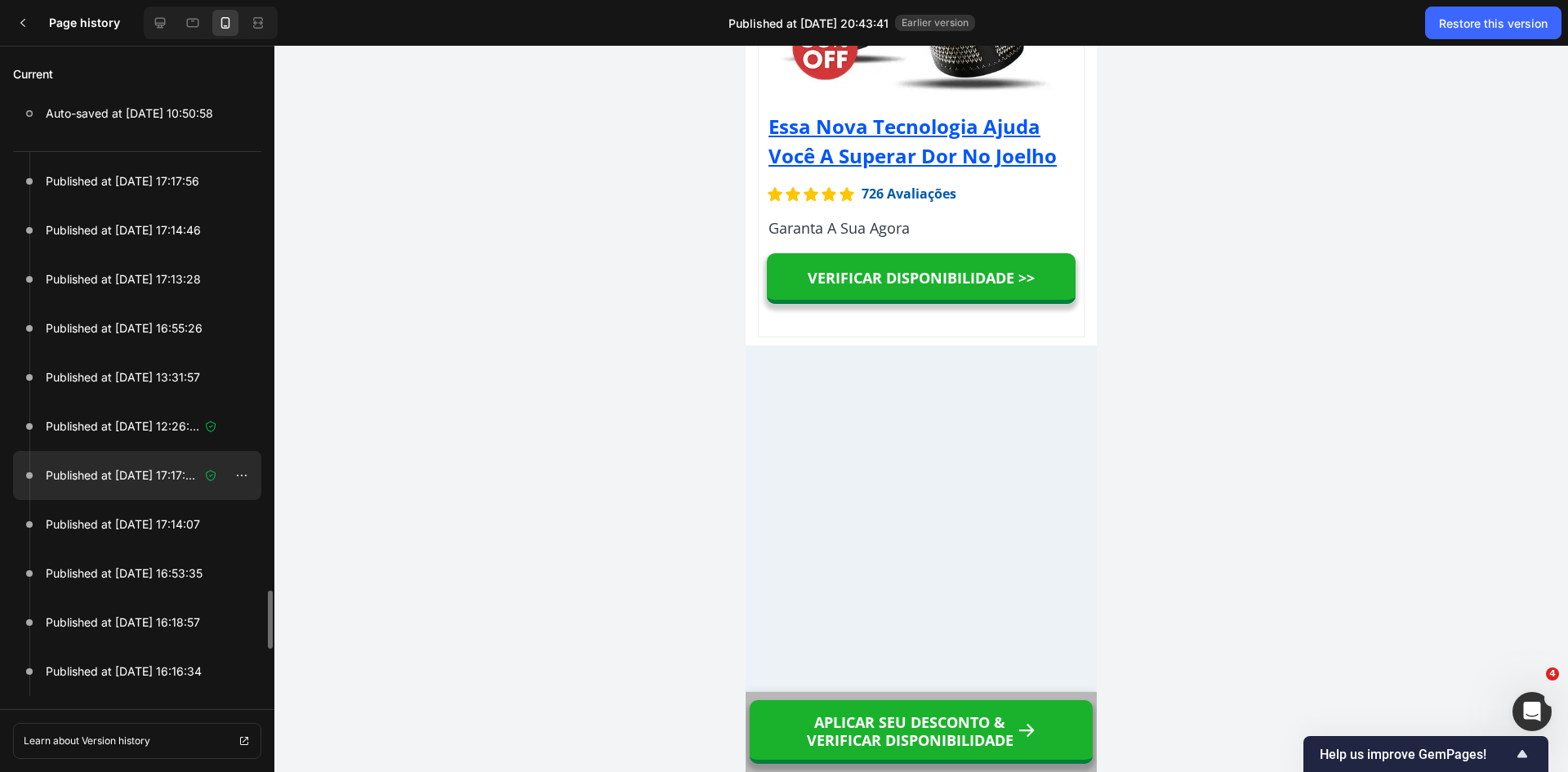
click at [128, 477] on p "Published at [DATE] 17:17:06" at bounding box center [123, 475] width 153 height 19
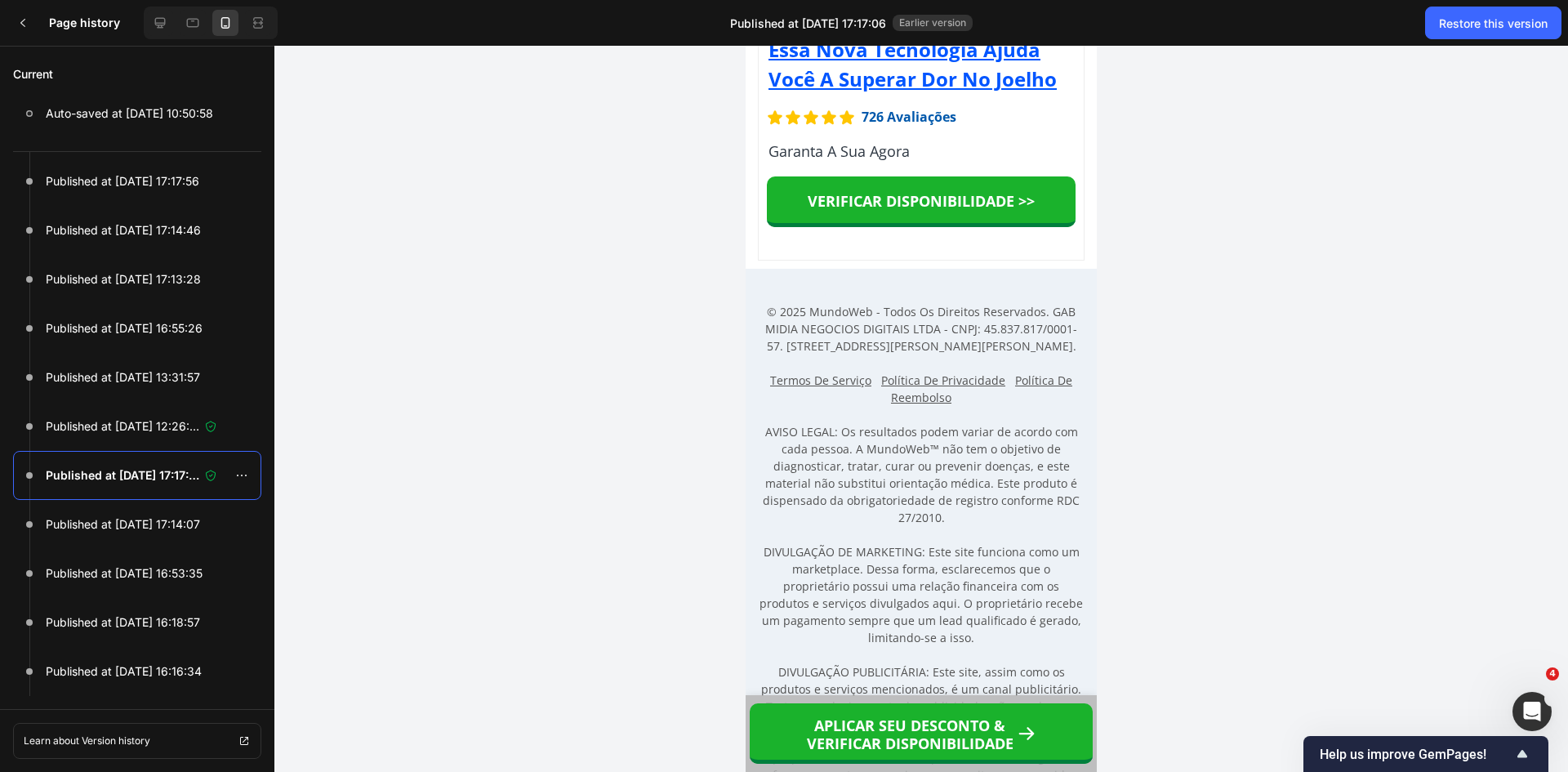
scroll to position [14576, 0]
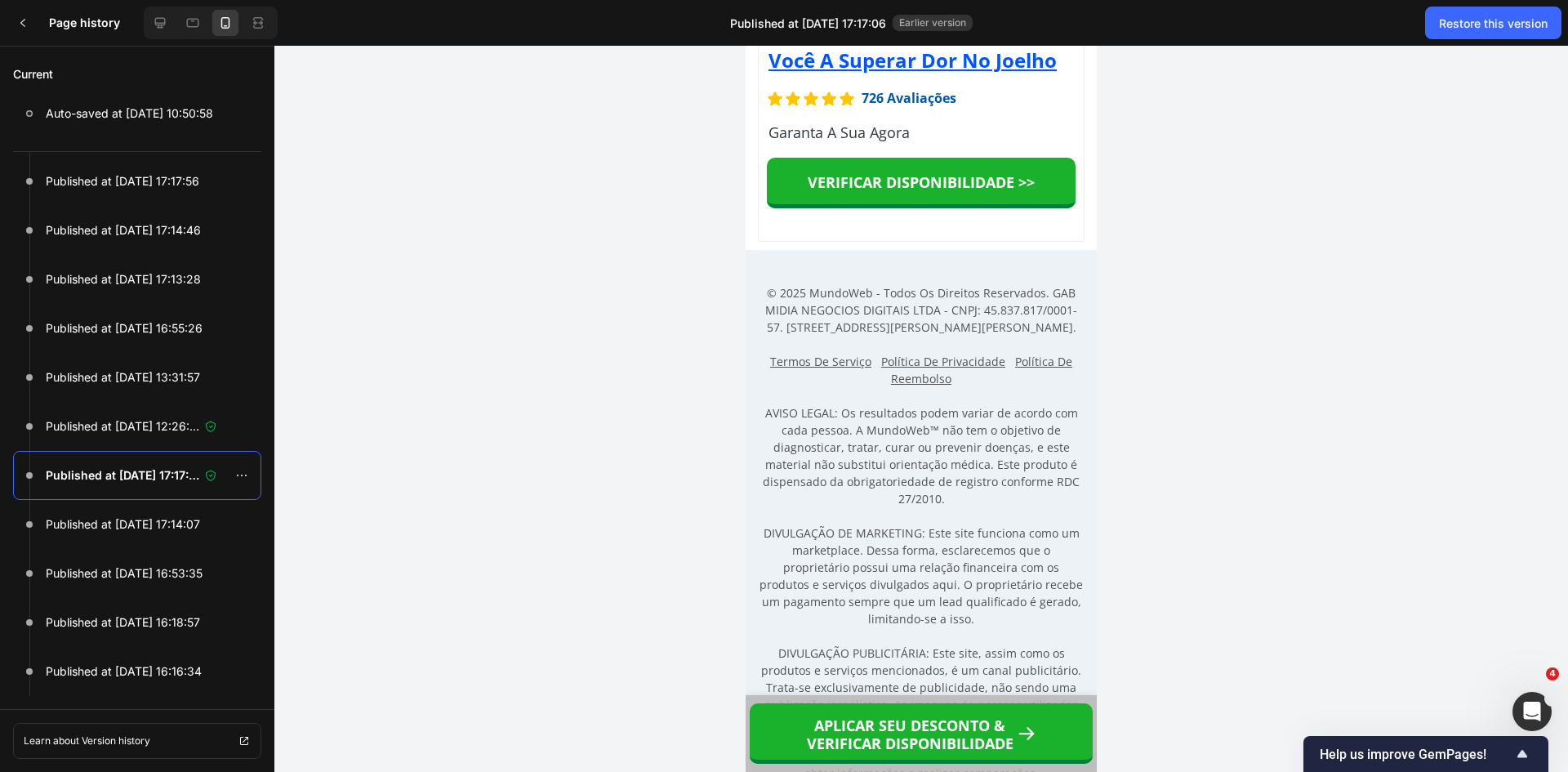
drag, startPoint x: 1095, startPoint y: 70, endPoint x: 1850, endPoint y: 769, distance: 1028.9
click at [26, 25] on icon at bounding box center [23, 23] width 13 height 13
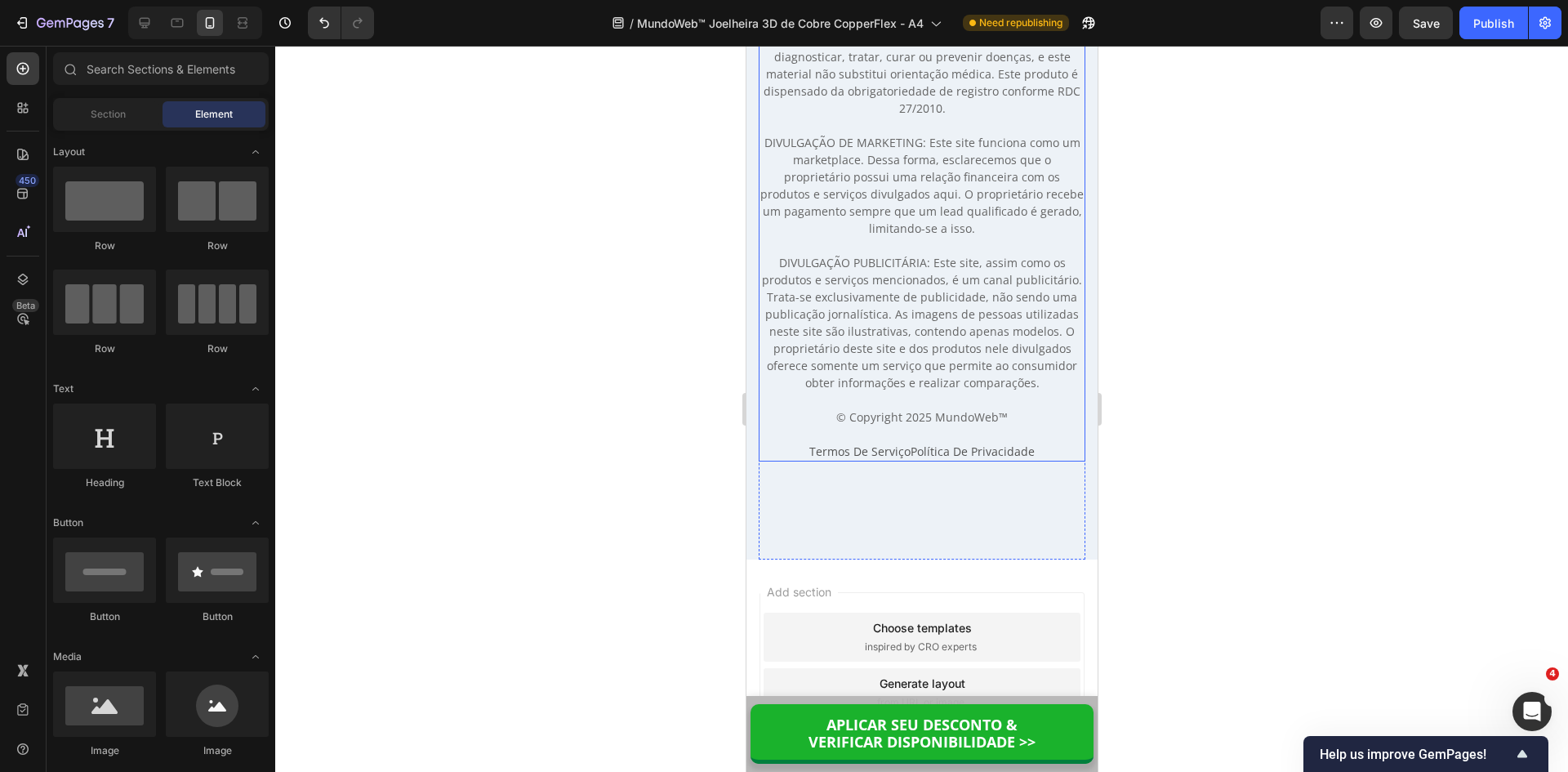
scroll to position [15070, 0]
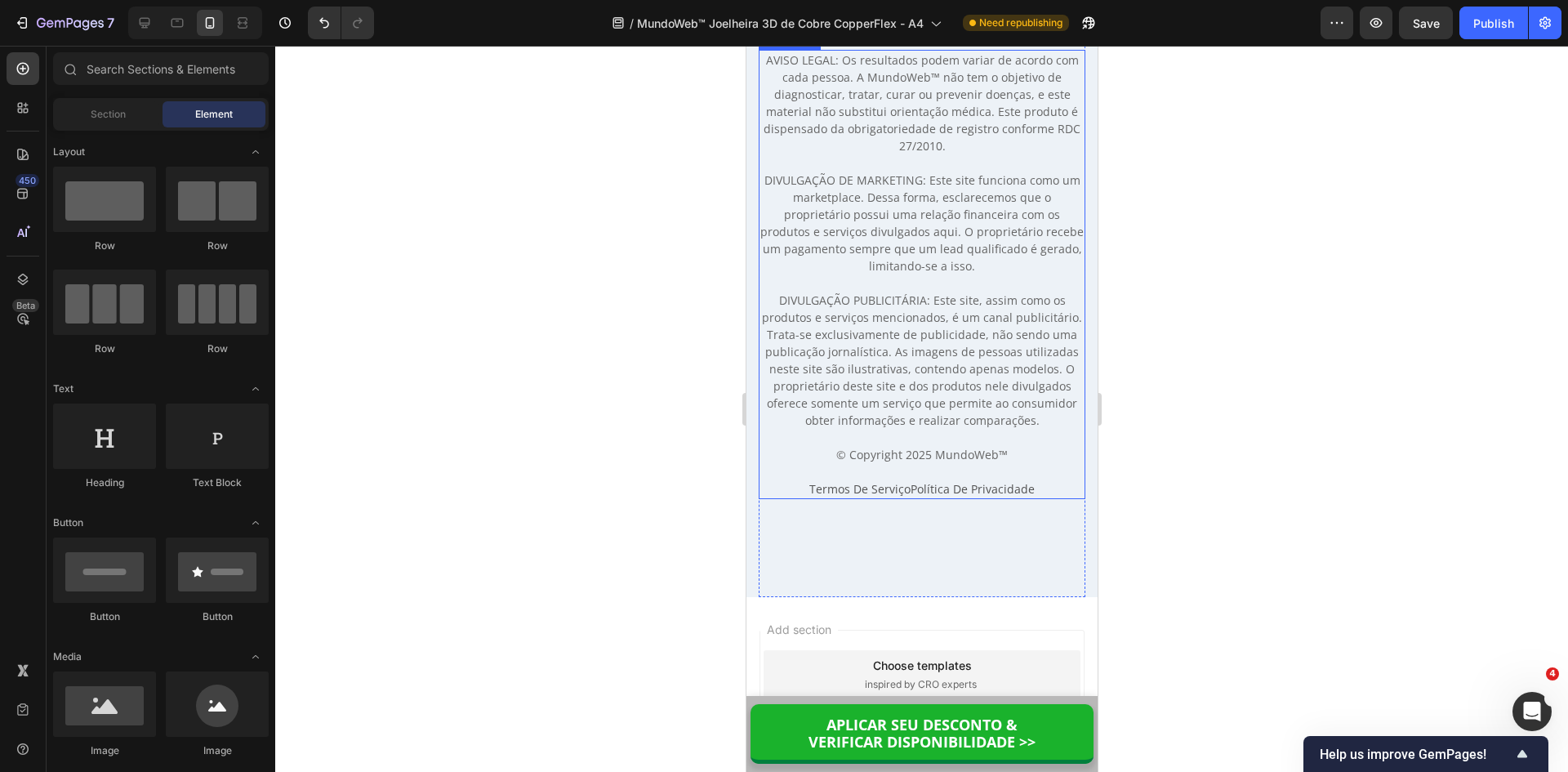
click at [886, 386] on p "AVISO LEGAL: Os resultados podem variar de acordo com cada pessoa. A MundoWeb™ …" at bounding box center [921, 258] width 323 height 412
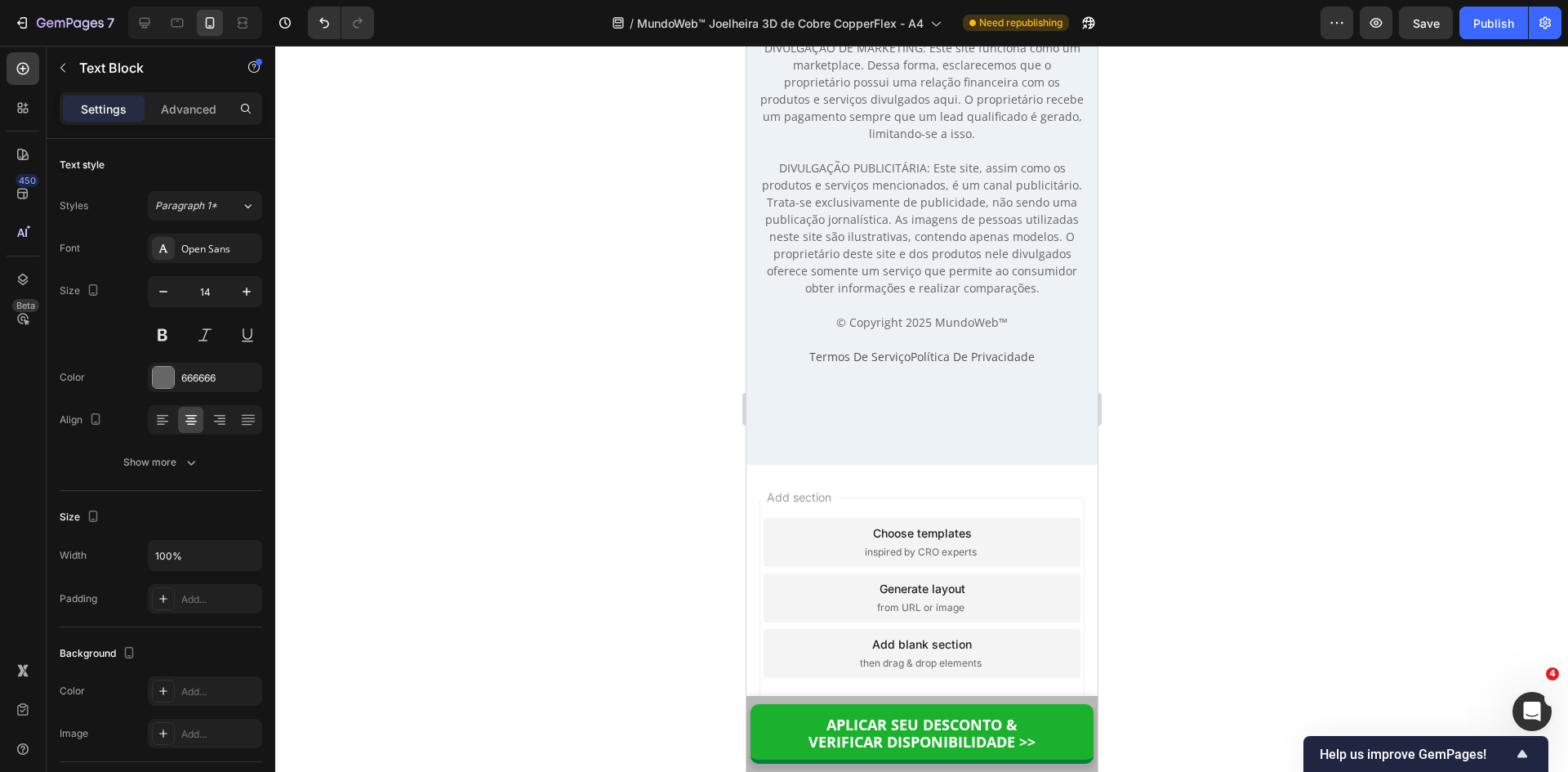
scroll to position [13163, 0]
click at [829, 250] on p "AVISO LEGAL: Os resultados podem variar de acordo com cada pessoa. A MundoWeb™ …" at bounding box center [921, 125] width 323 height 412
click at [883, 259] on p "AVISO LEGAL: Os resultados podem variar de acordo com cada pessoa. A MundoWeb™ …" at bounding box center [921, 125] width 323 height 412
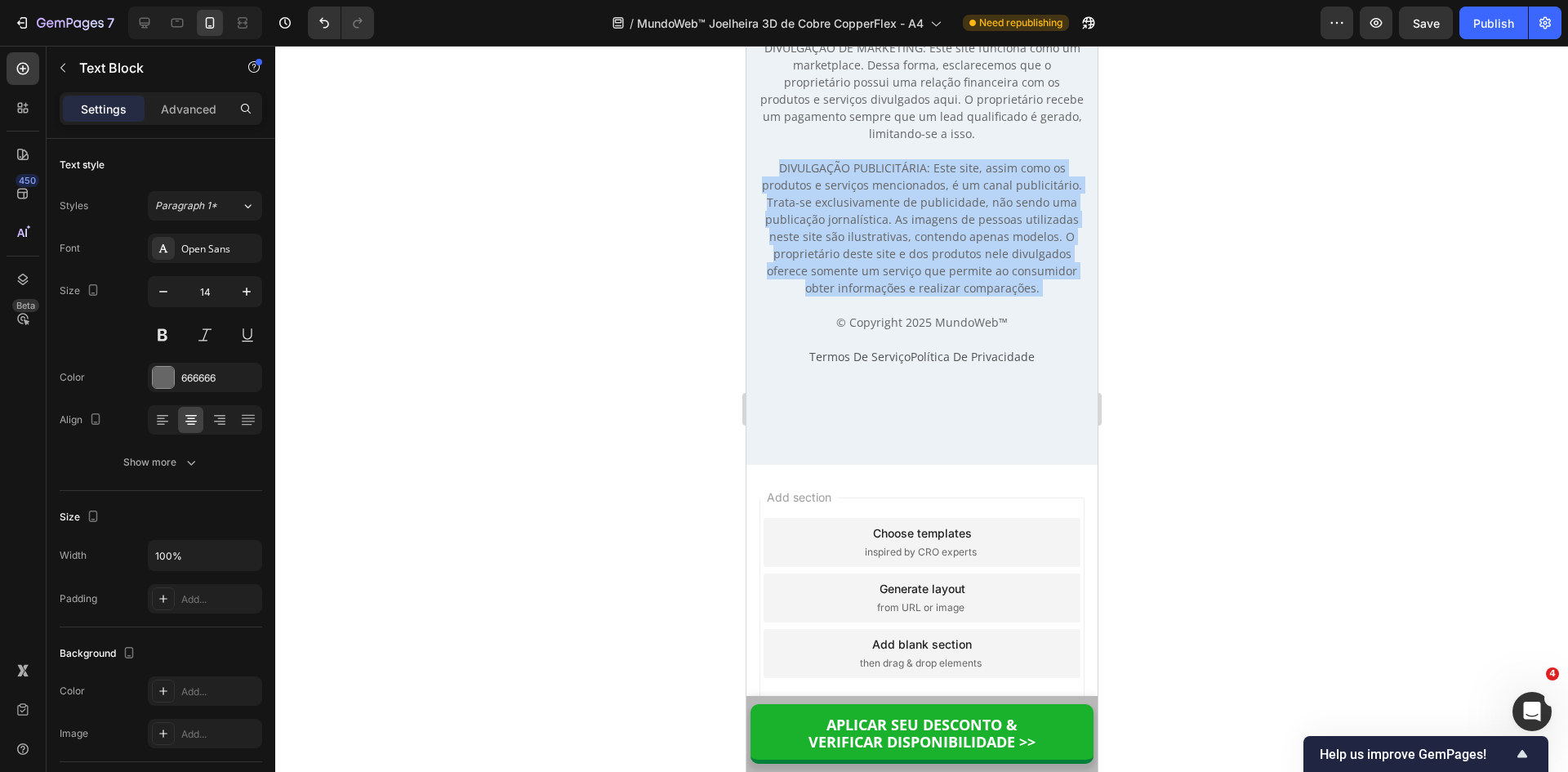
click at [883, 259] on p "AVISO LEGAL: Os resultados podem variar de acordo com cada pessoa. A MundoWeb™ …" at bounding box center [921, 125] width 323 height 412
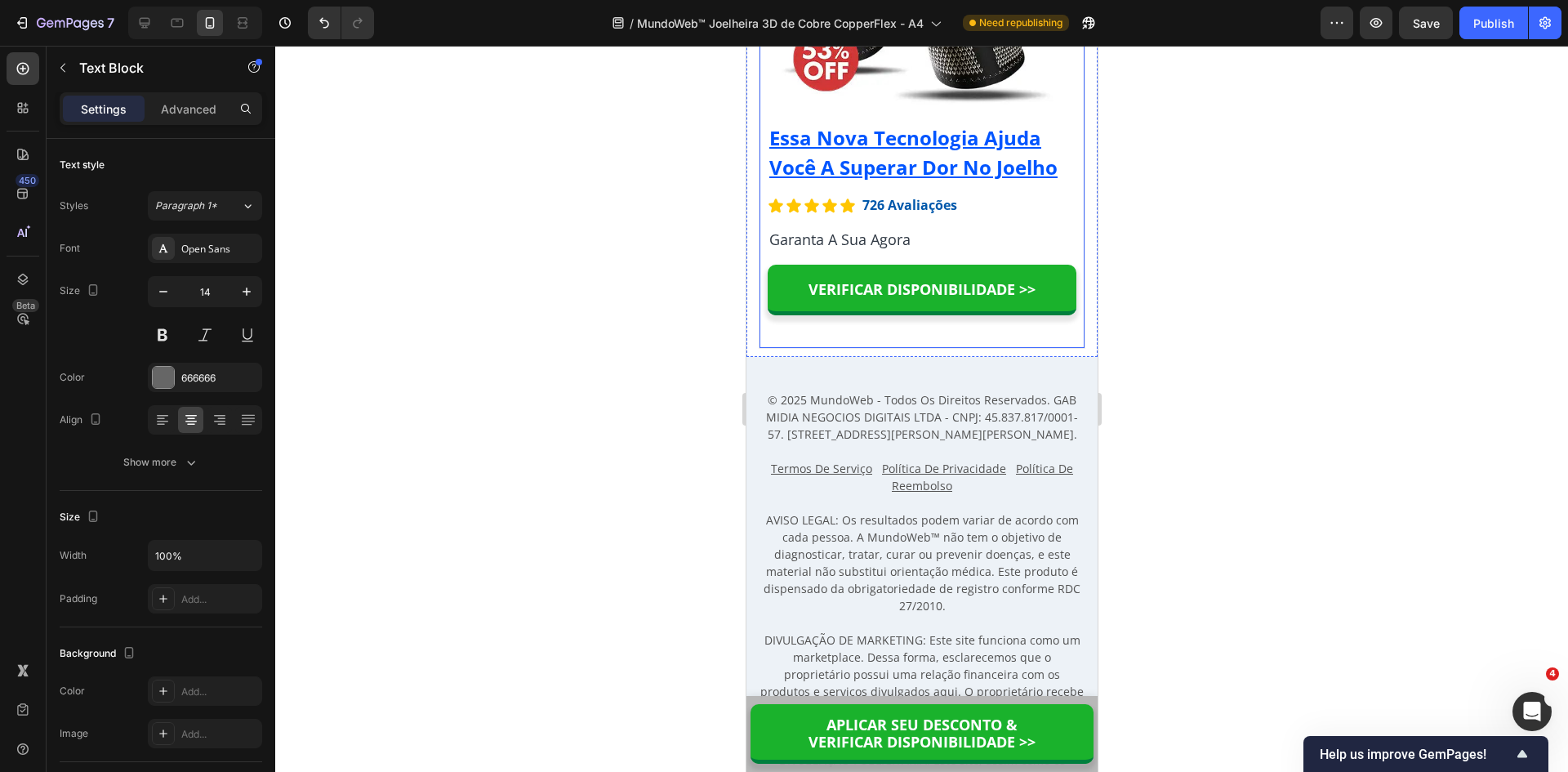
scroll to position [14893, 0]
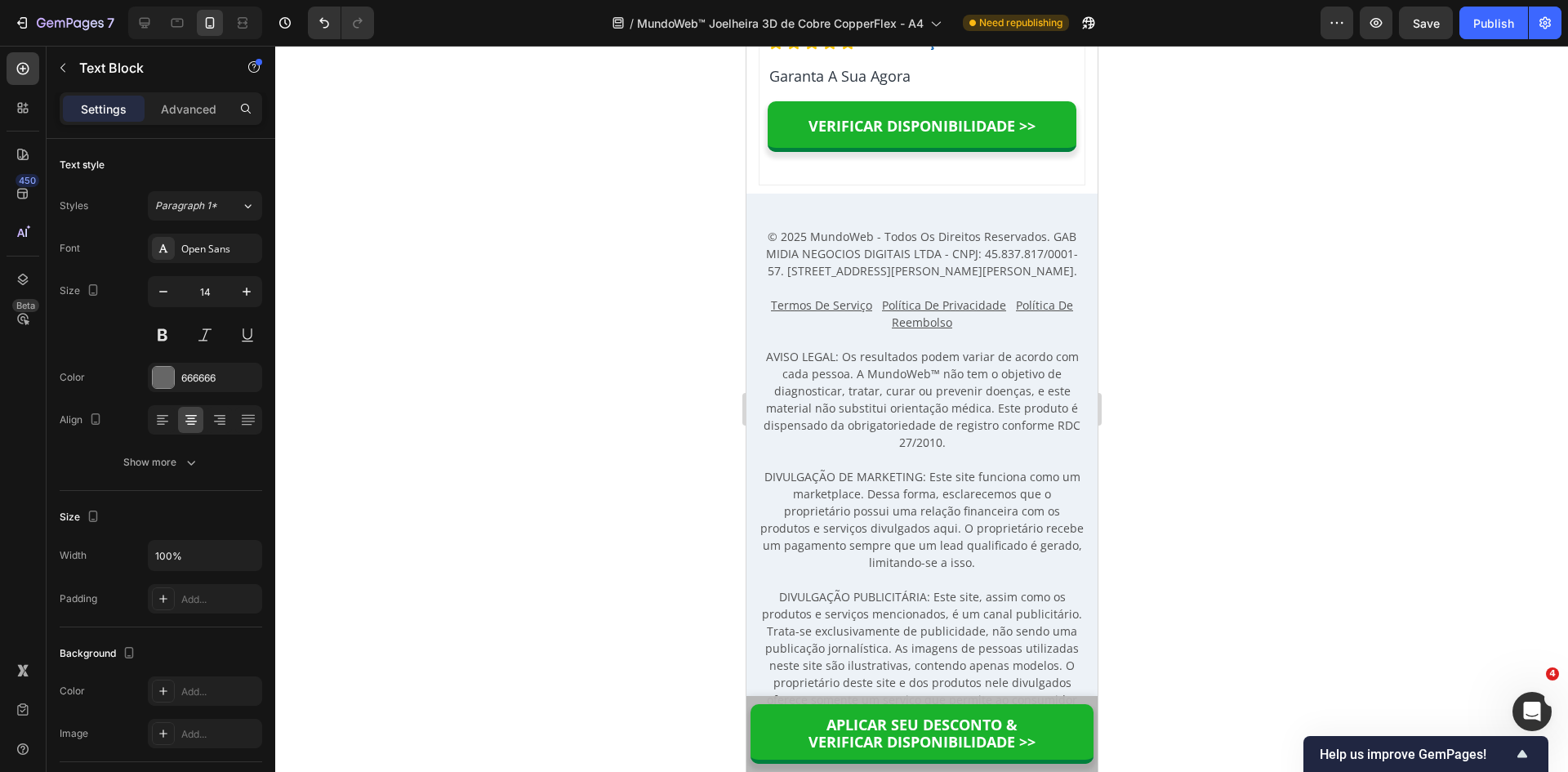
click at [976, 331] on p "Termos De Serviço Política De Privacidade Política De Reembolso" at bounding box center [921, 313] width 323 height 34
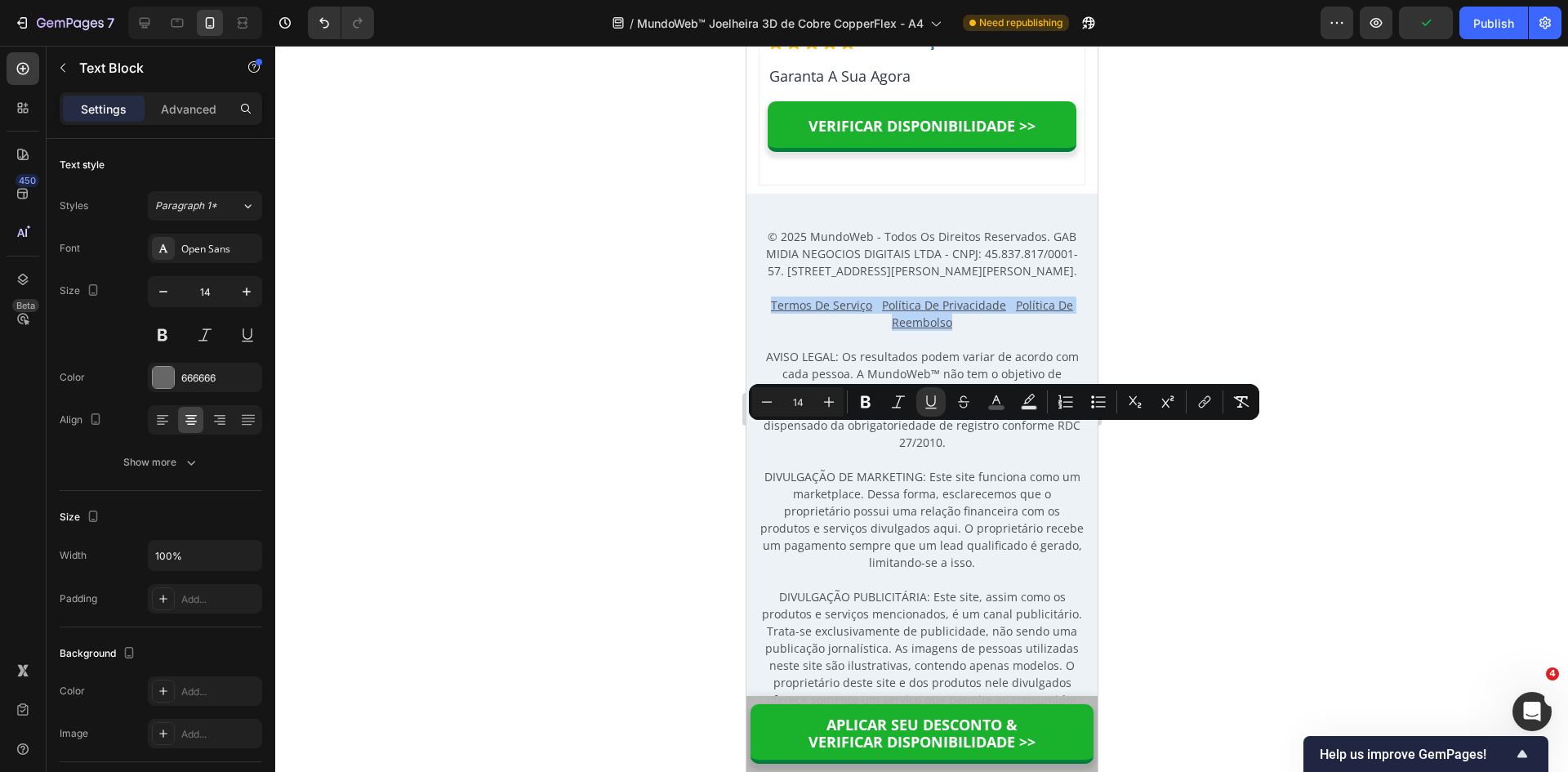
drag, startPoint x: 962, startPoint y: 454, endPoint x: 770, endPoint y: 433, distance: 193.1
click at [770, 331] on p "Termos De Serviço Política De Privacidade Política De Reembolso" at bounding box center [921, 313] width 323 height 34
click at [935, 396] on icon "Editor contextual toolbar" at bounding box center [931, 401] width 9 height 11
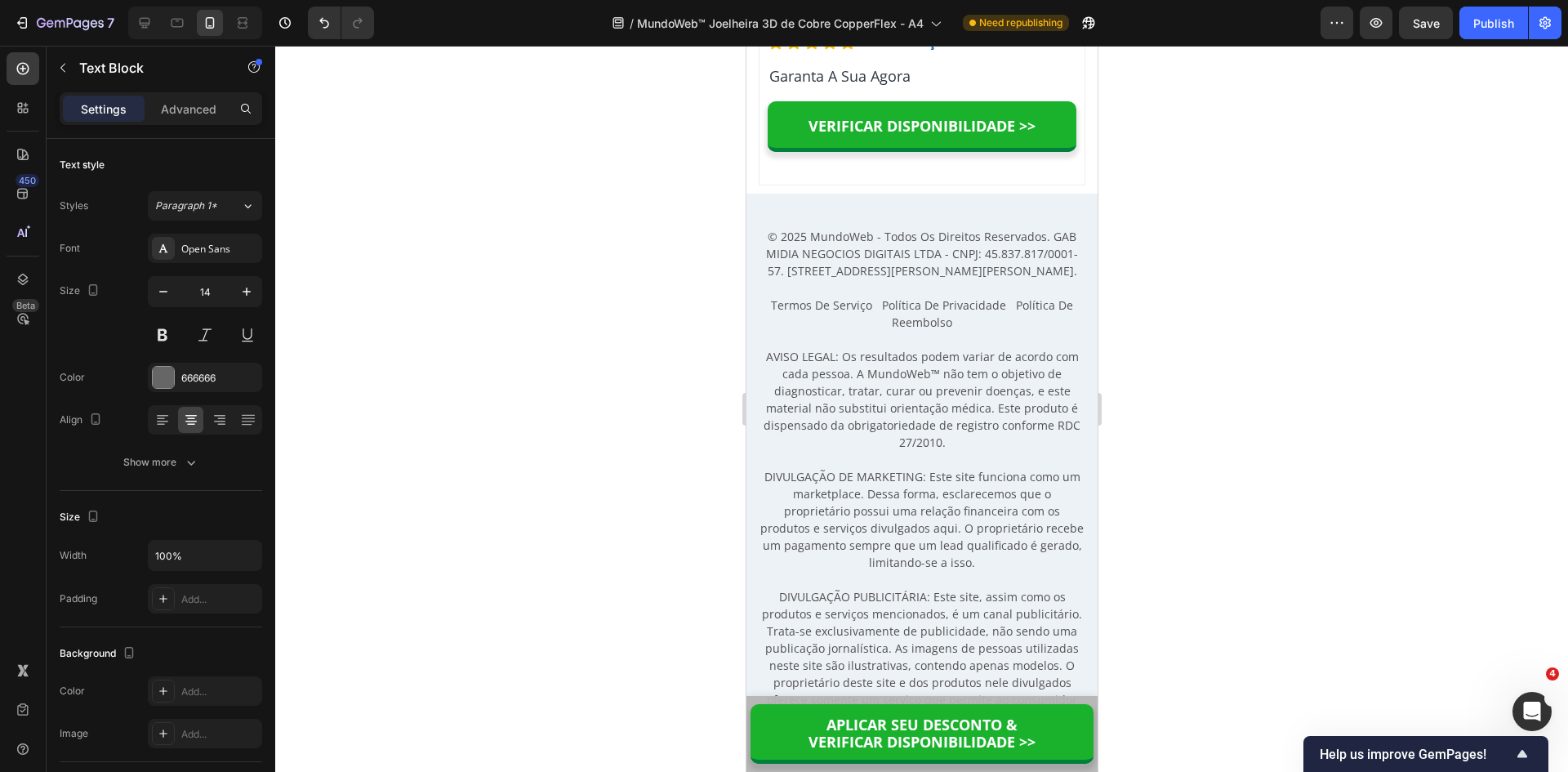
click at [987, 348] on p "Rich Text Editor. Editing area: main" at bounding box center [921, 339] width 323 height 18
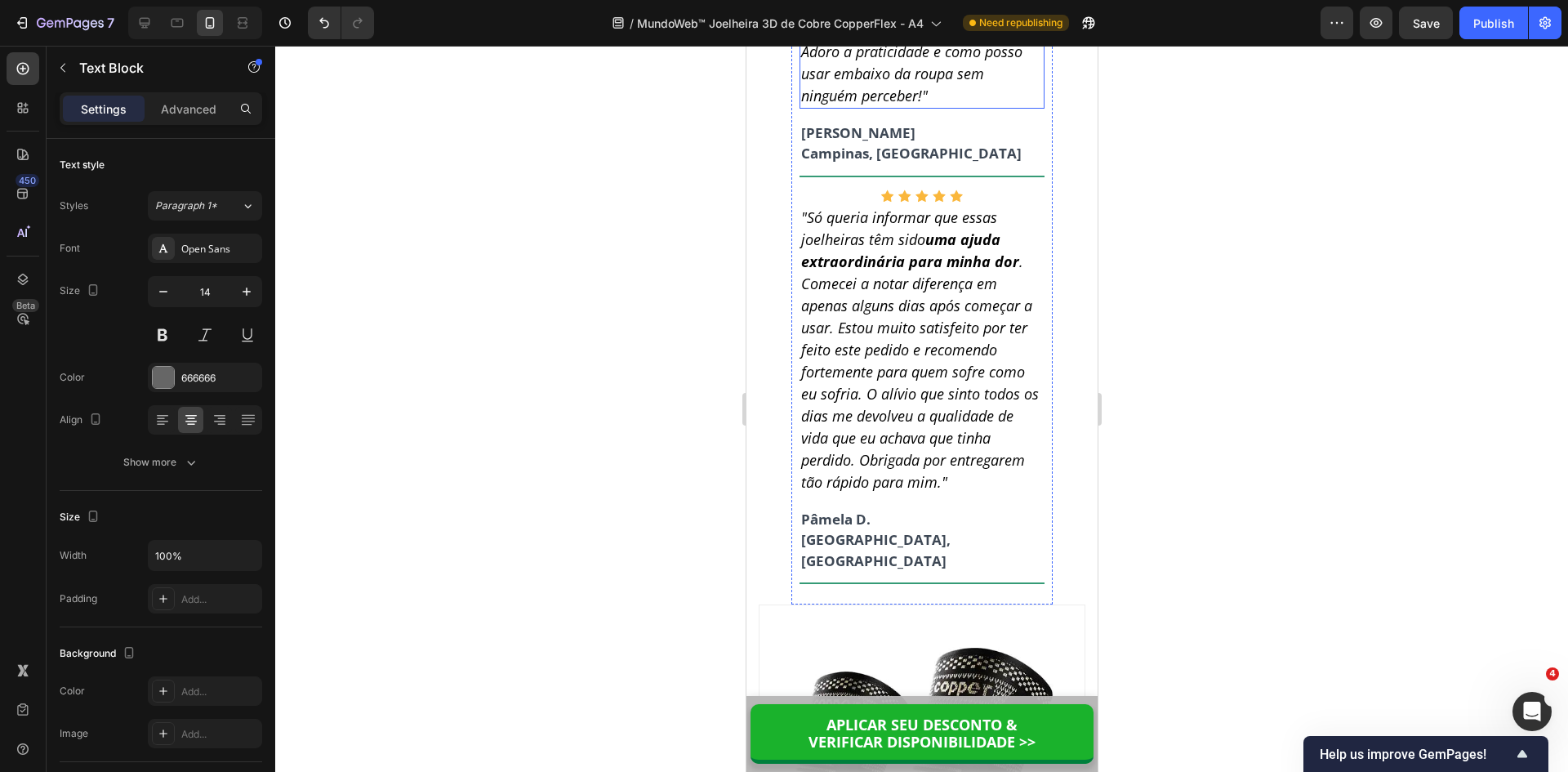
scroll to position [13667, 0]
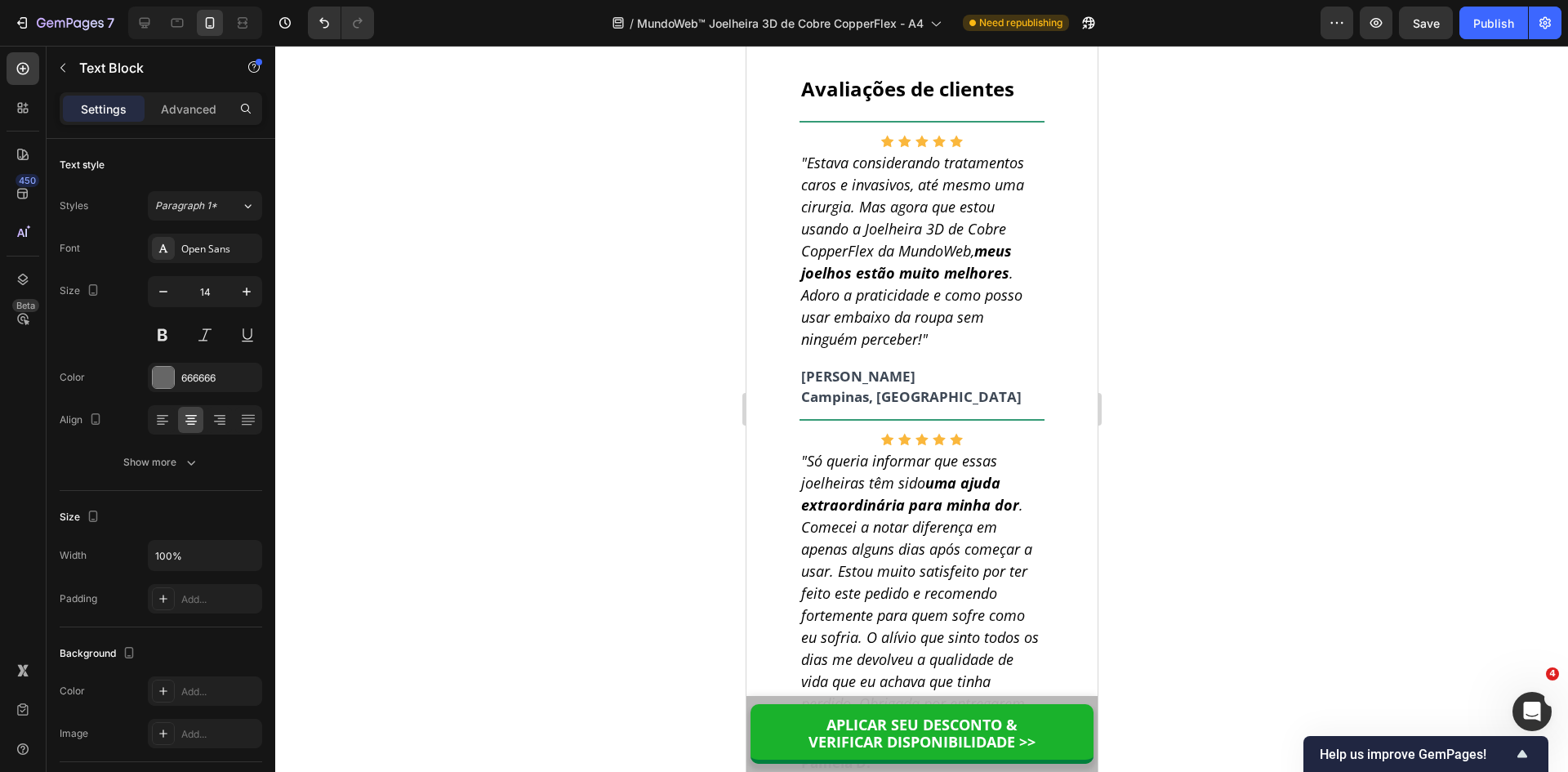
click at [162, 292] on icon "button" at bounding box center [163, 292] width 8 height 2
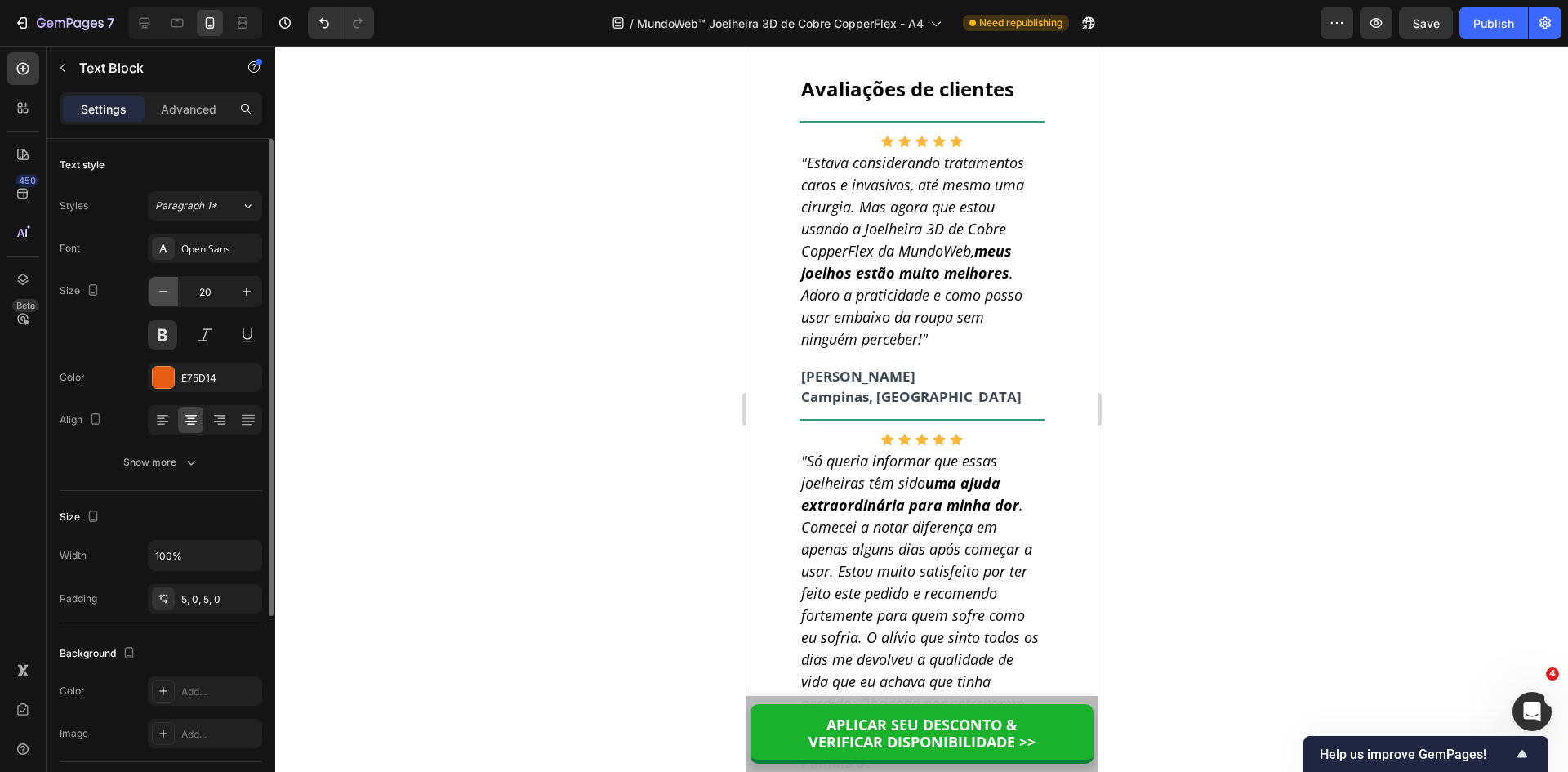
click at [162, 292] on icon "button" at bounding box center [163, 292] width 8 height 2
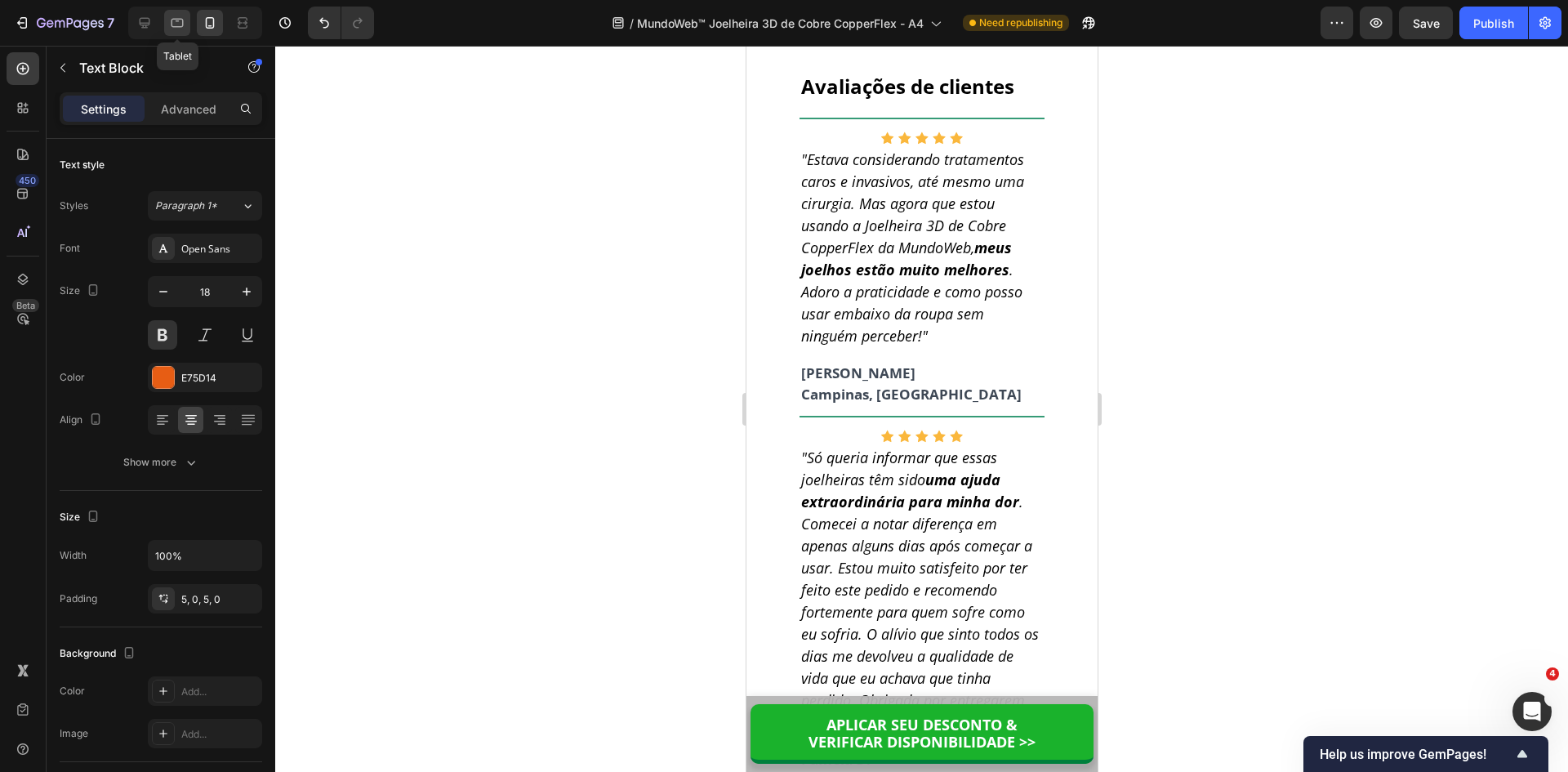
click at [171, 24] on icon at bounding box center [177, 23] width 17 height 17
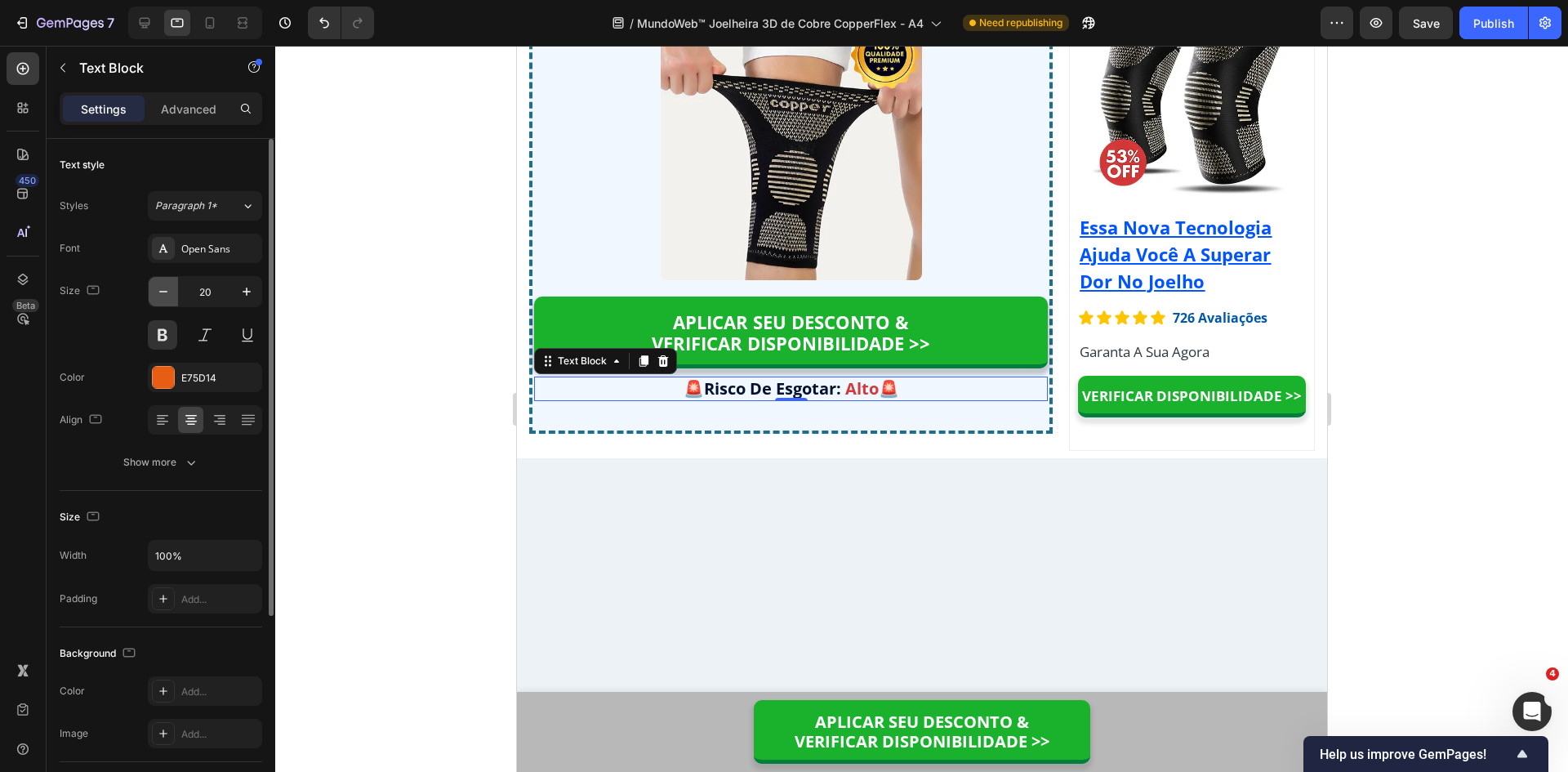
click at [162, 292] on icon "button" at bounding box center [163, 292] width 8 height 2
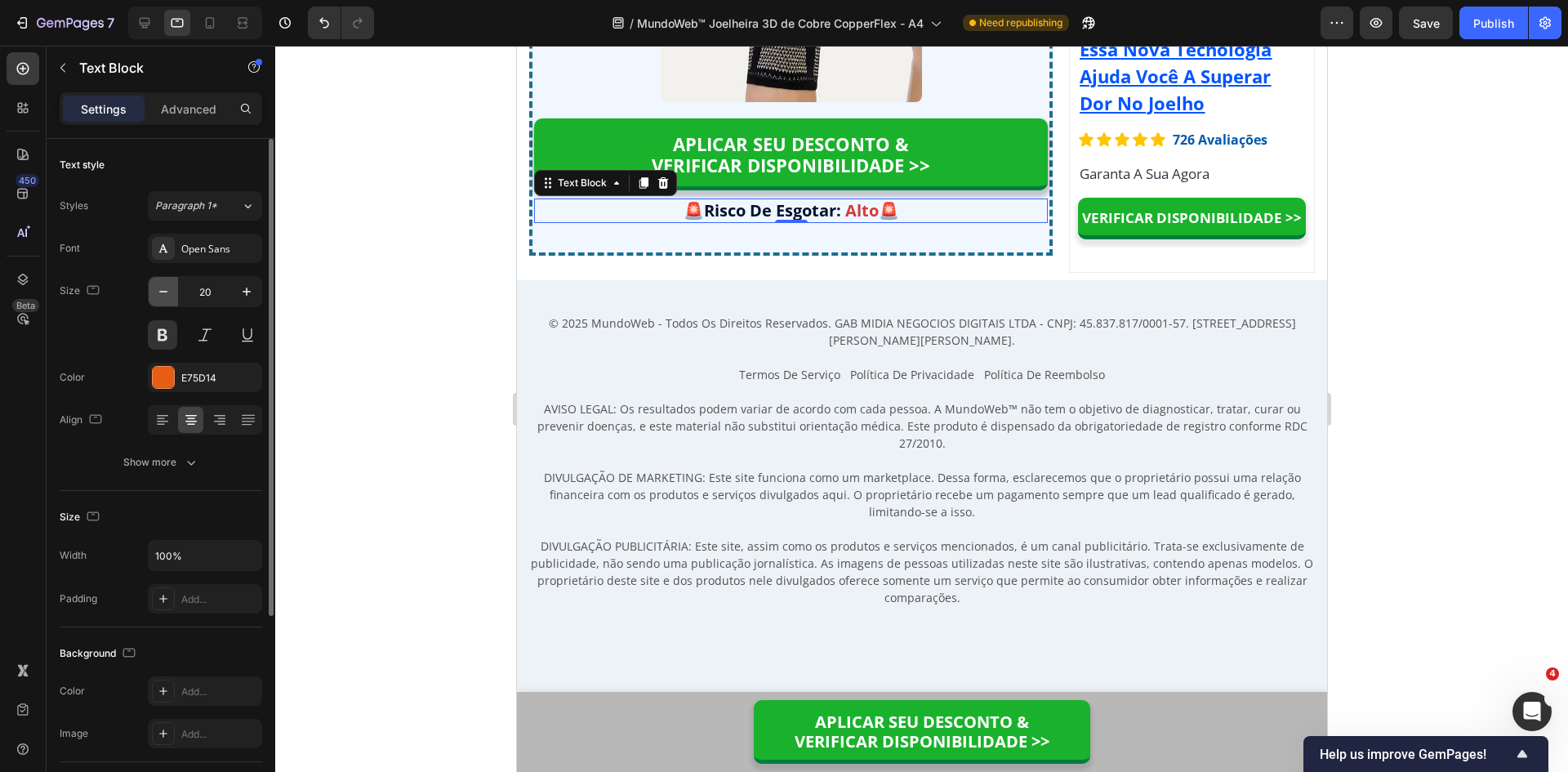
click at [162, 292] on icon "button" at bounding box center [163, 292] width 8 height 2
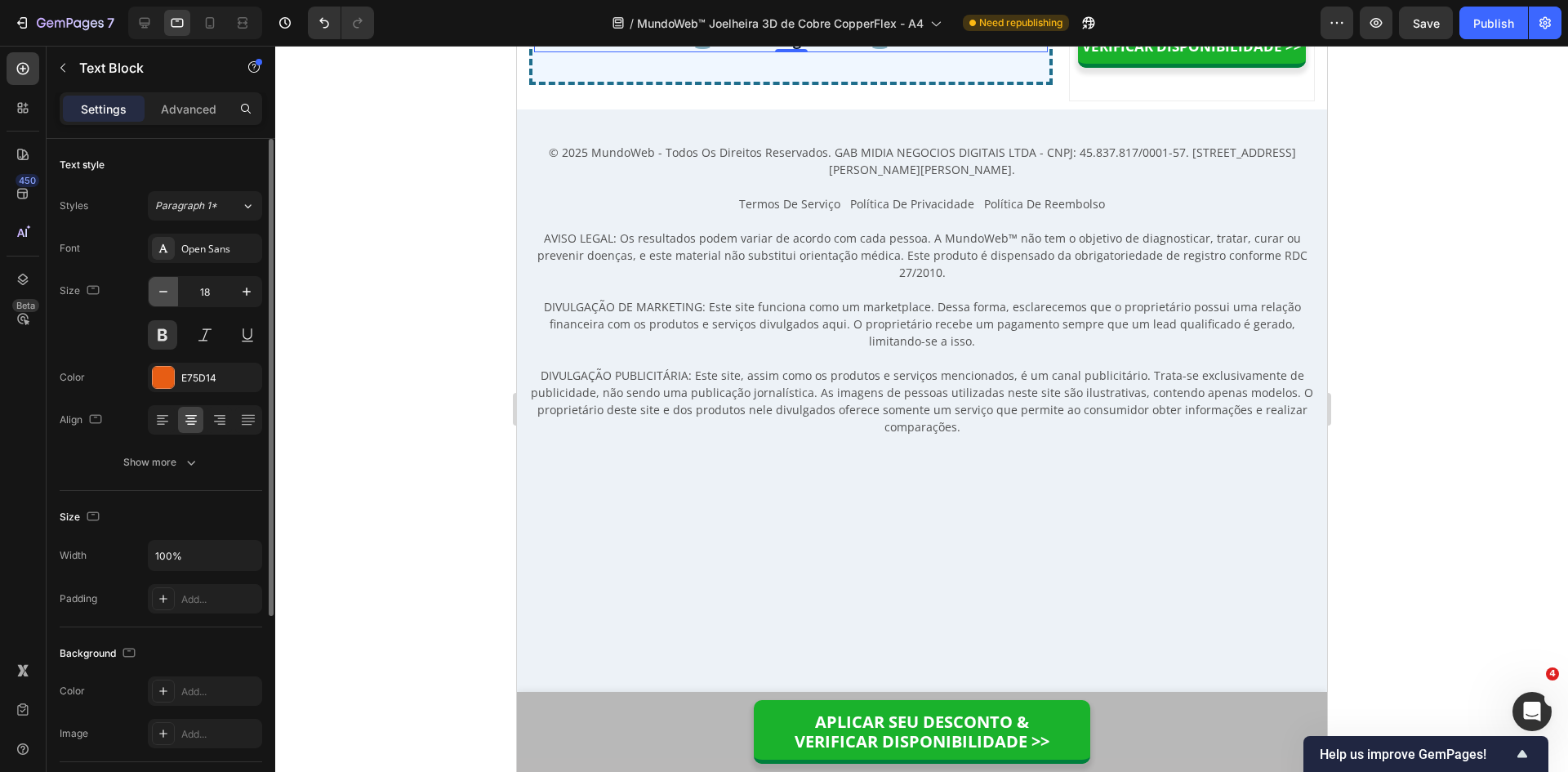
scroll to position [13945, 0]
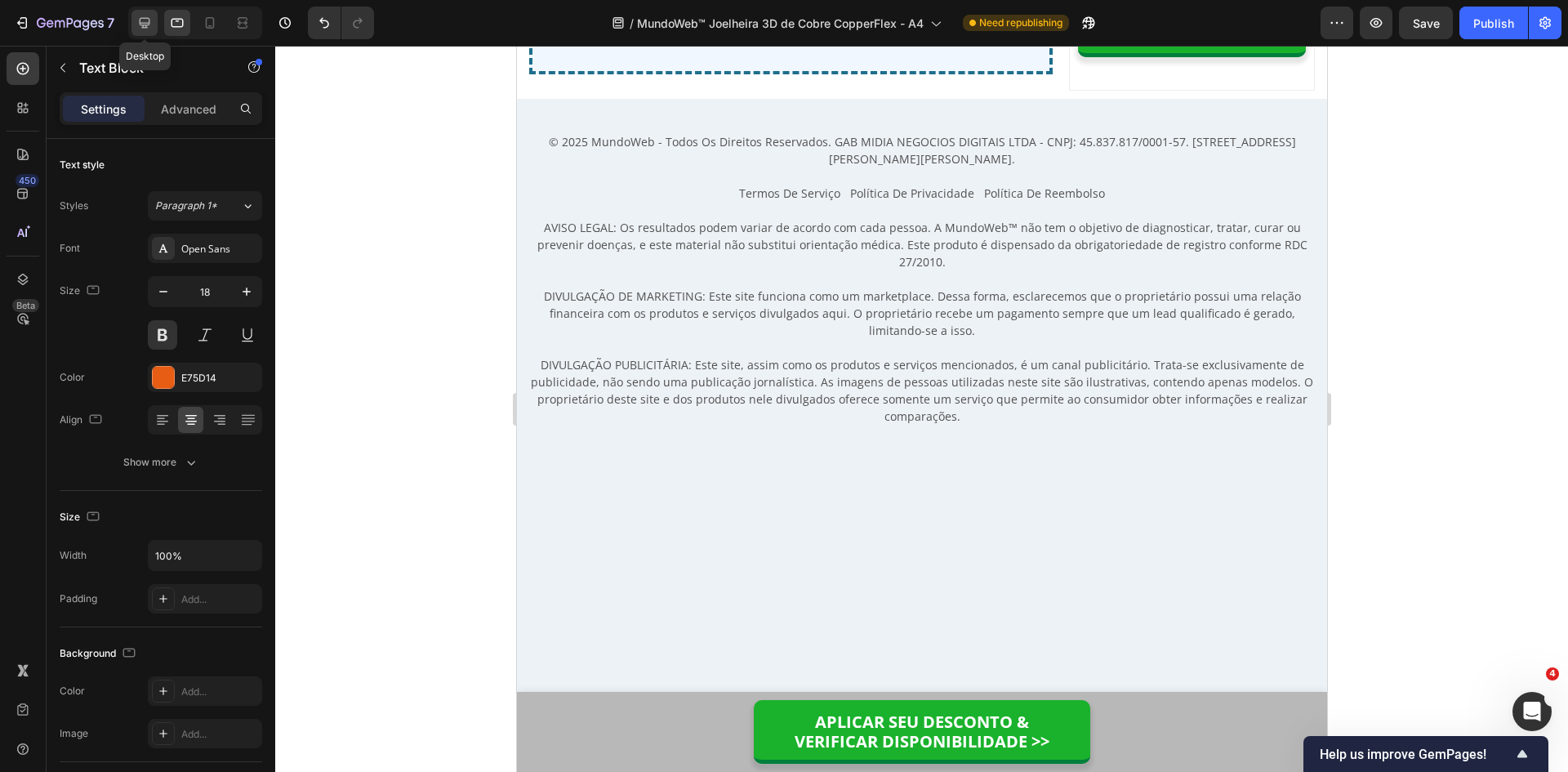
click at [142, 26] on icon at bounding box center [145, 23] width 17 height 17
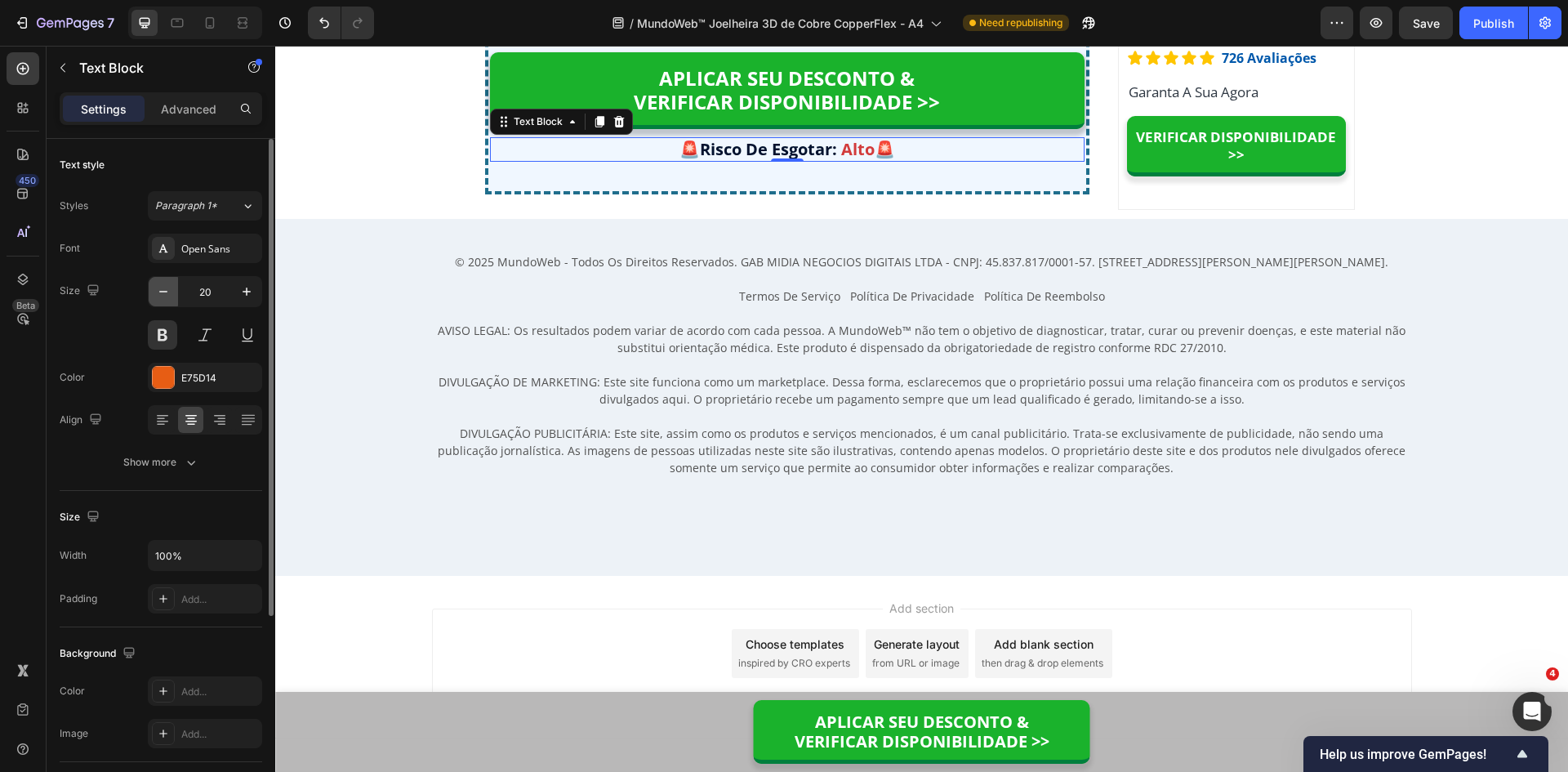
click at [162, 295] on icon "button" at bounding box center [163, 292] width 17 height 17
type input "18"
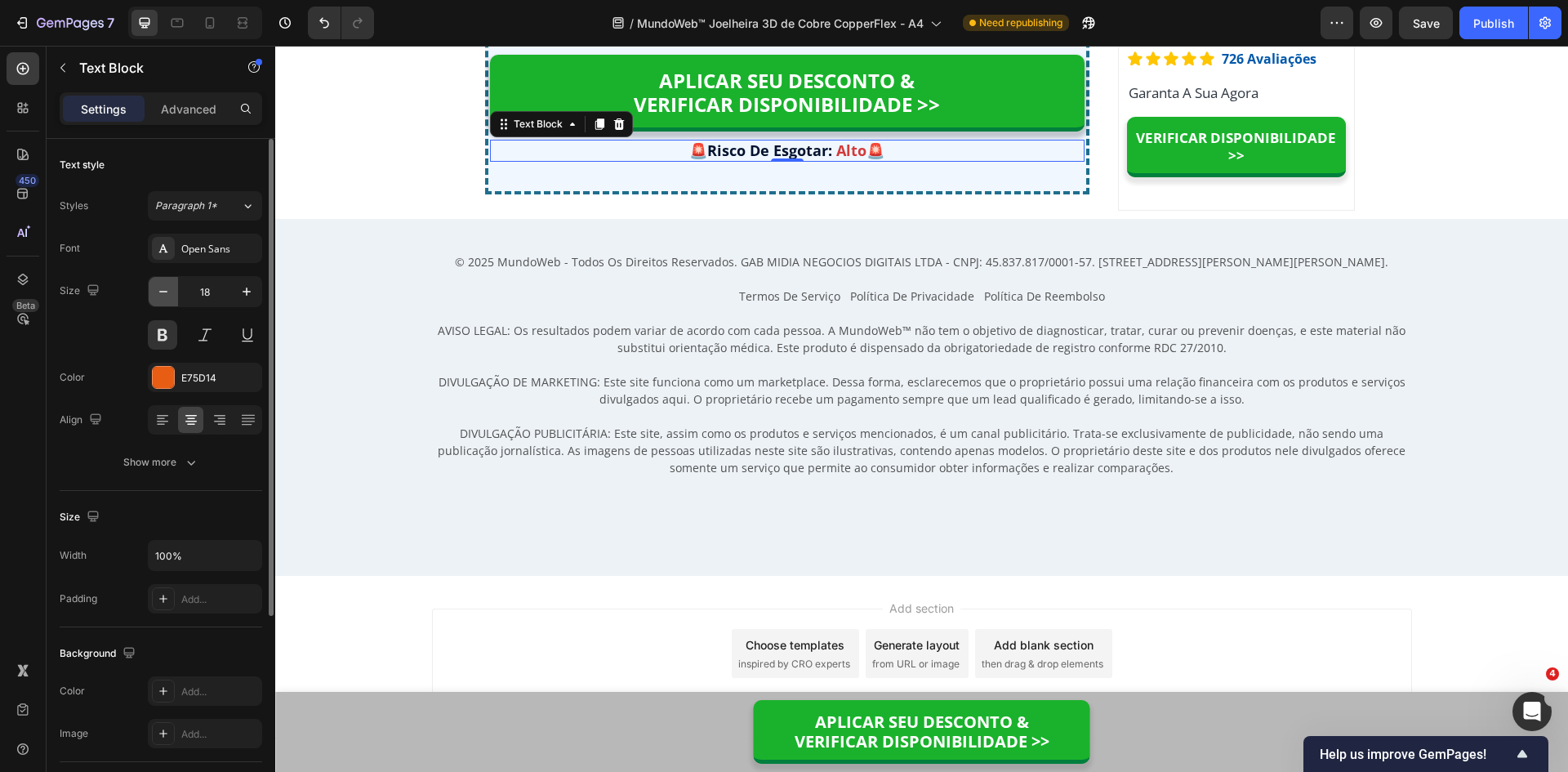
scroll to position [12959, 0]
click at [209, 28] on icon at bounding box center [210, 23] width 9 height 11
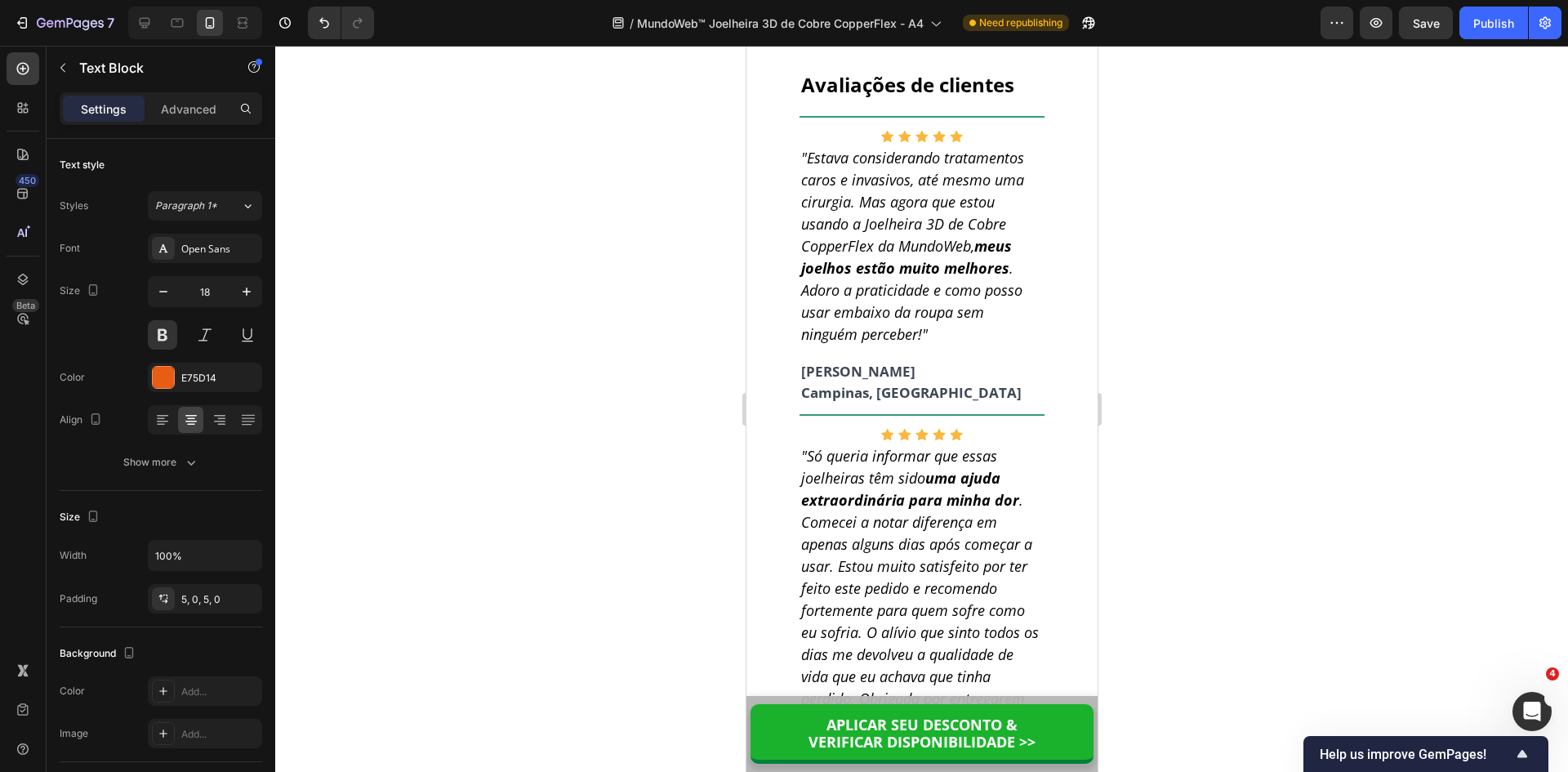
scroll to position [13685, 0]
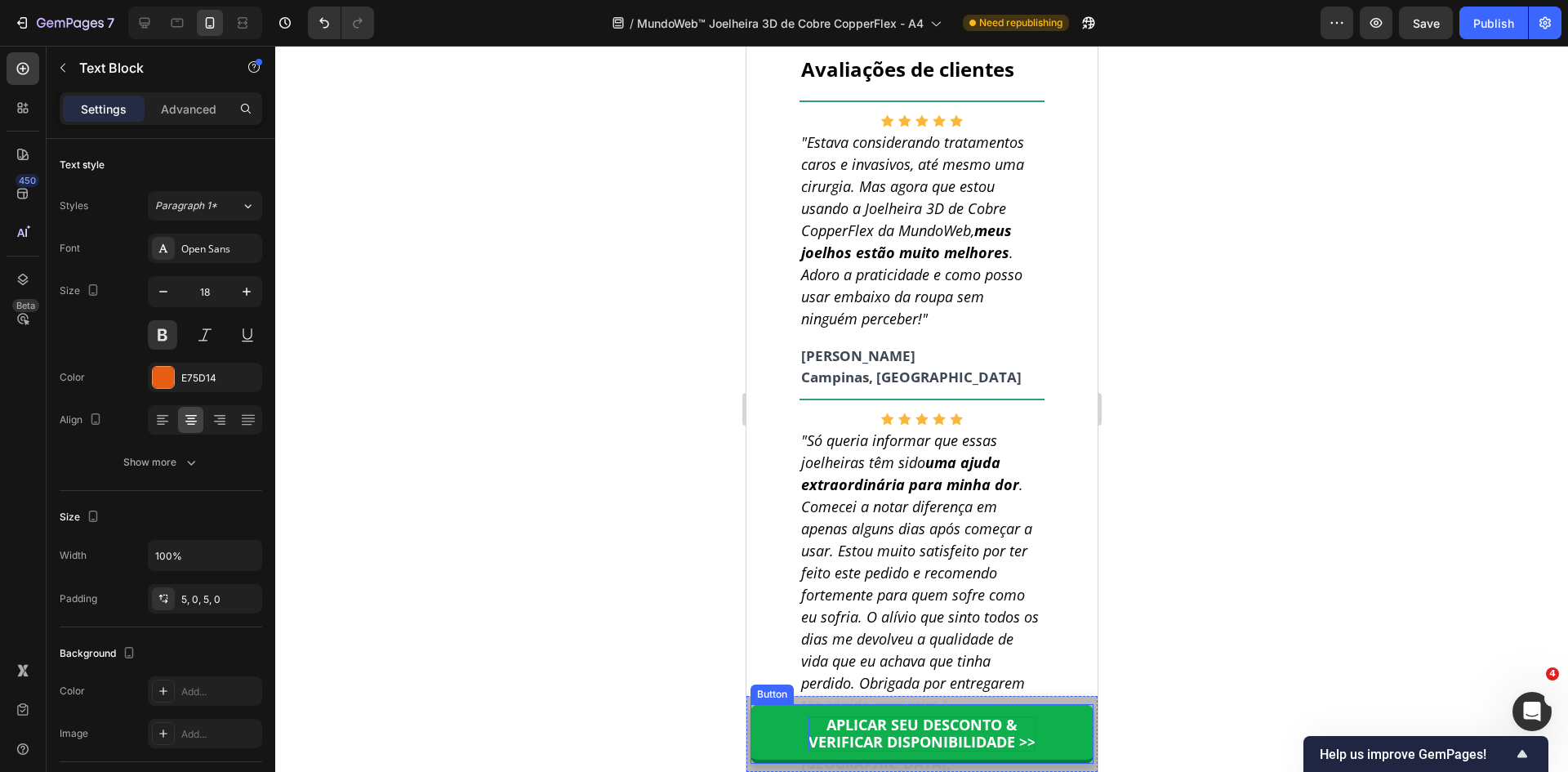
click at [907, 737] on p "APLICAR SEU DESCONTO & VERIFICAR DISPONIBILIDADE >>" at bounding box center [921, 734] width 227 height 35
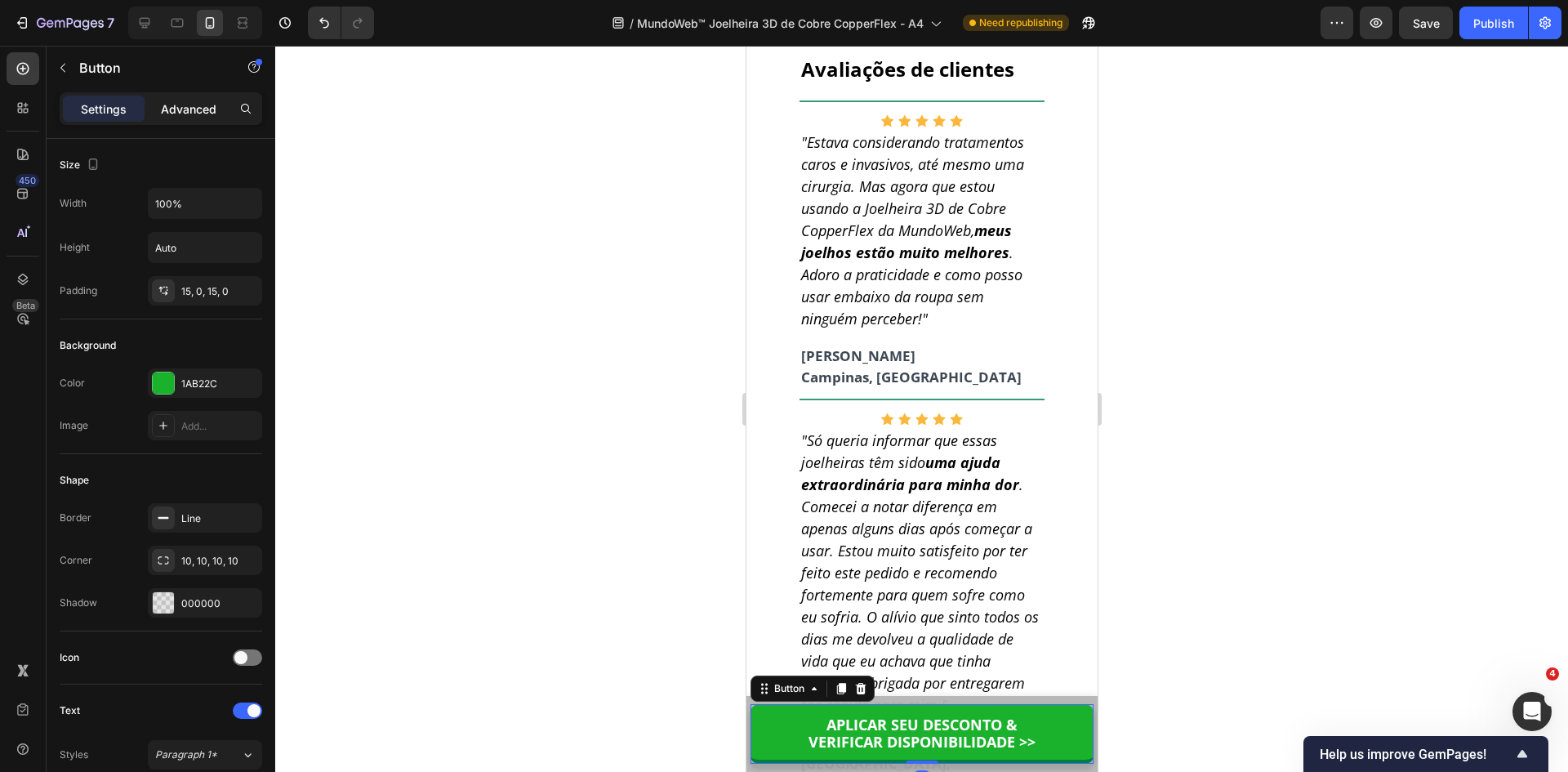
click at [197, 110] on p "Advanced" at bounding box center [188, 109] width 55 height 18
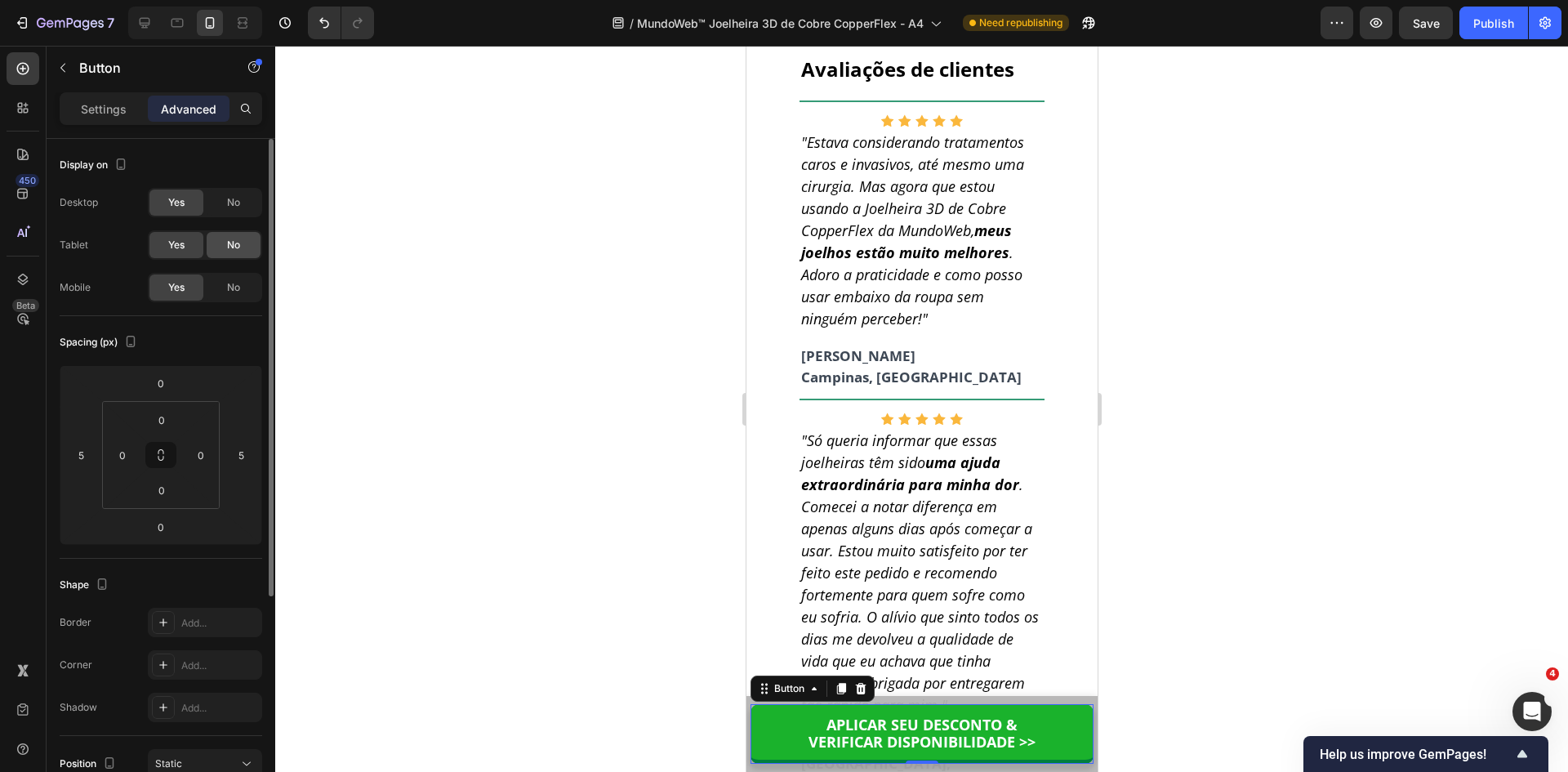
click at [233, 244] on span "No" at bounding box center [233, 246] width 13 height 15
click at [233, 207] on span "No" at bounding box center [233, 202] width 13 height 15
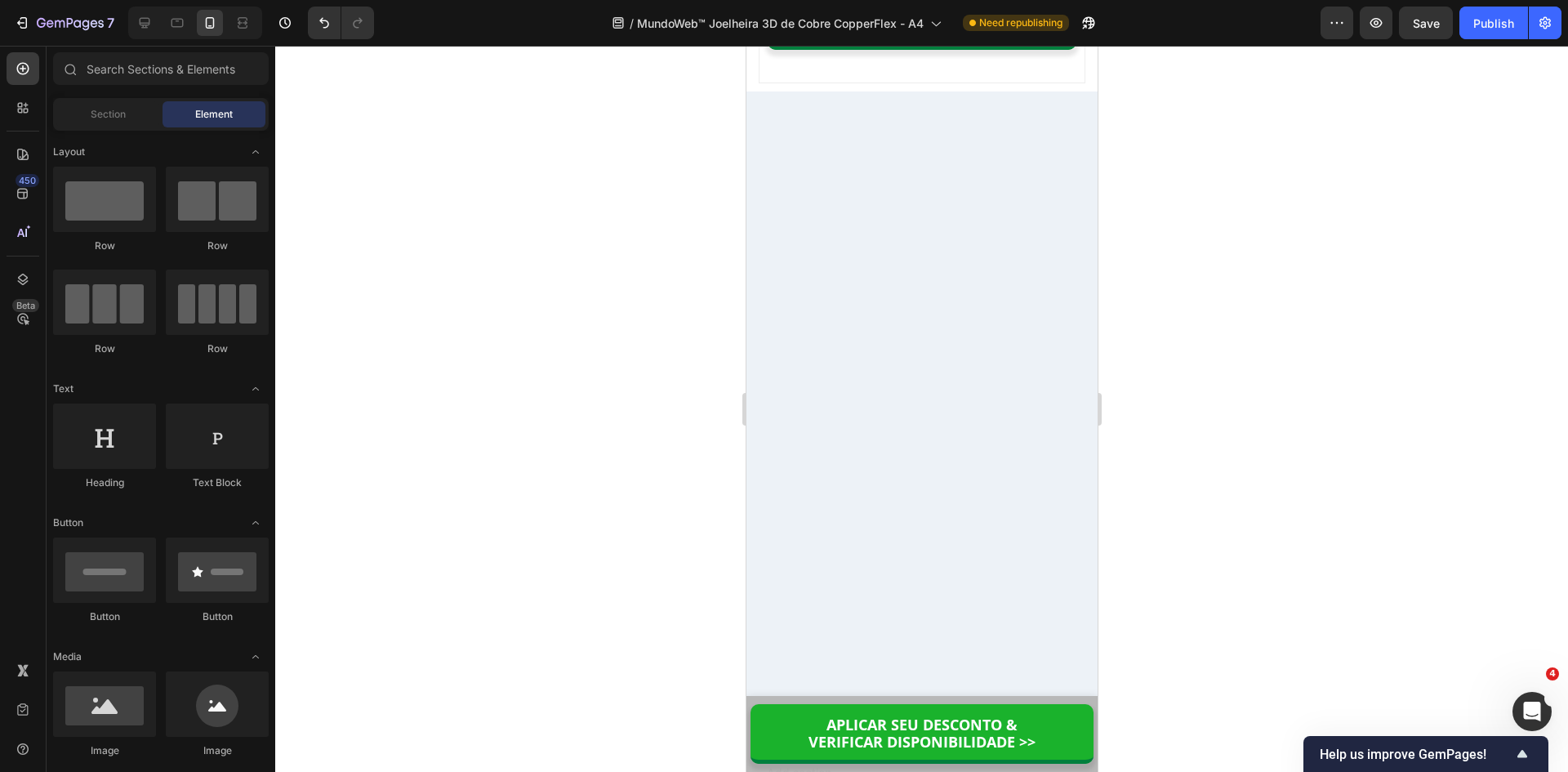
scroll to position [0, 0]
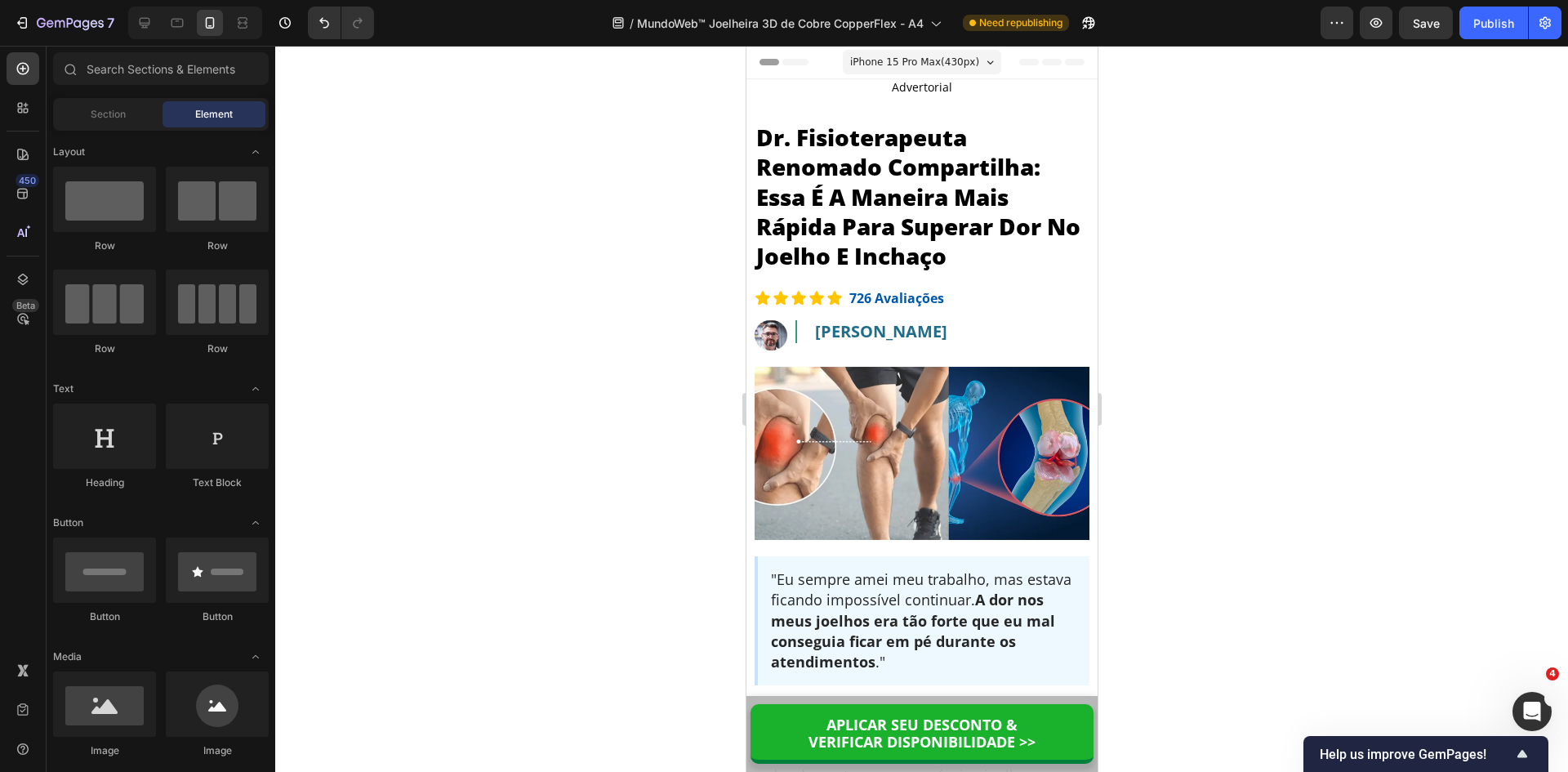
drag, startPoint x: 1090, startPoint y: 728, endPoint x: 1833, endPoint y: 85, distance: 982.6
click at [881, 195] on p "Dr. Fisioterapeuta Renomado Compartilha: Essa É A Maneira Mais Rápida Para Supe…" at bounding box center [921, 197] width 331 height 149
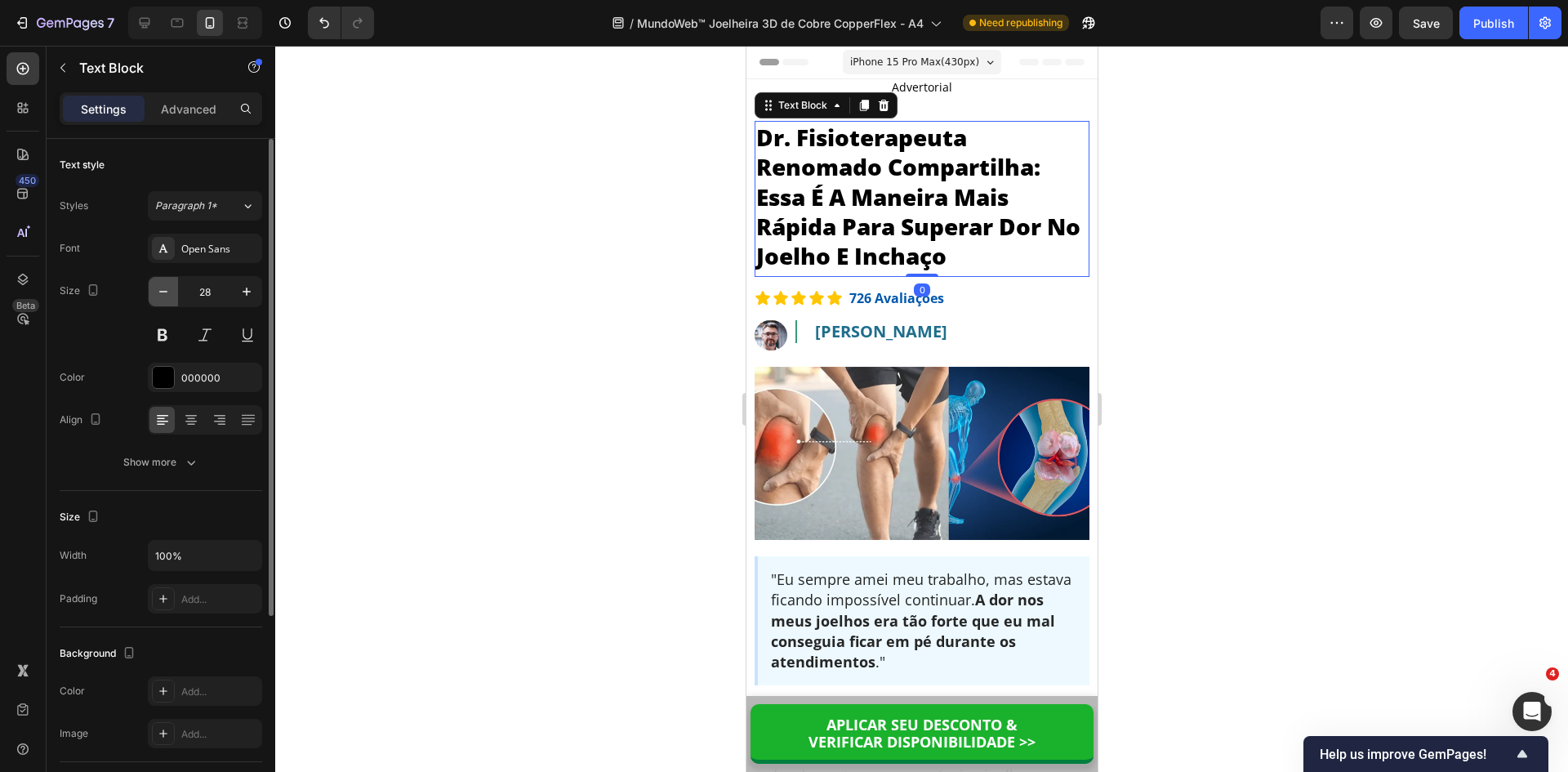
click at [160, 289] on icon "button" at bounding box center [163, 292] width 17 height 17
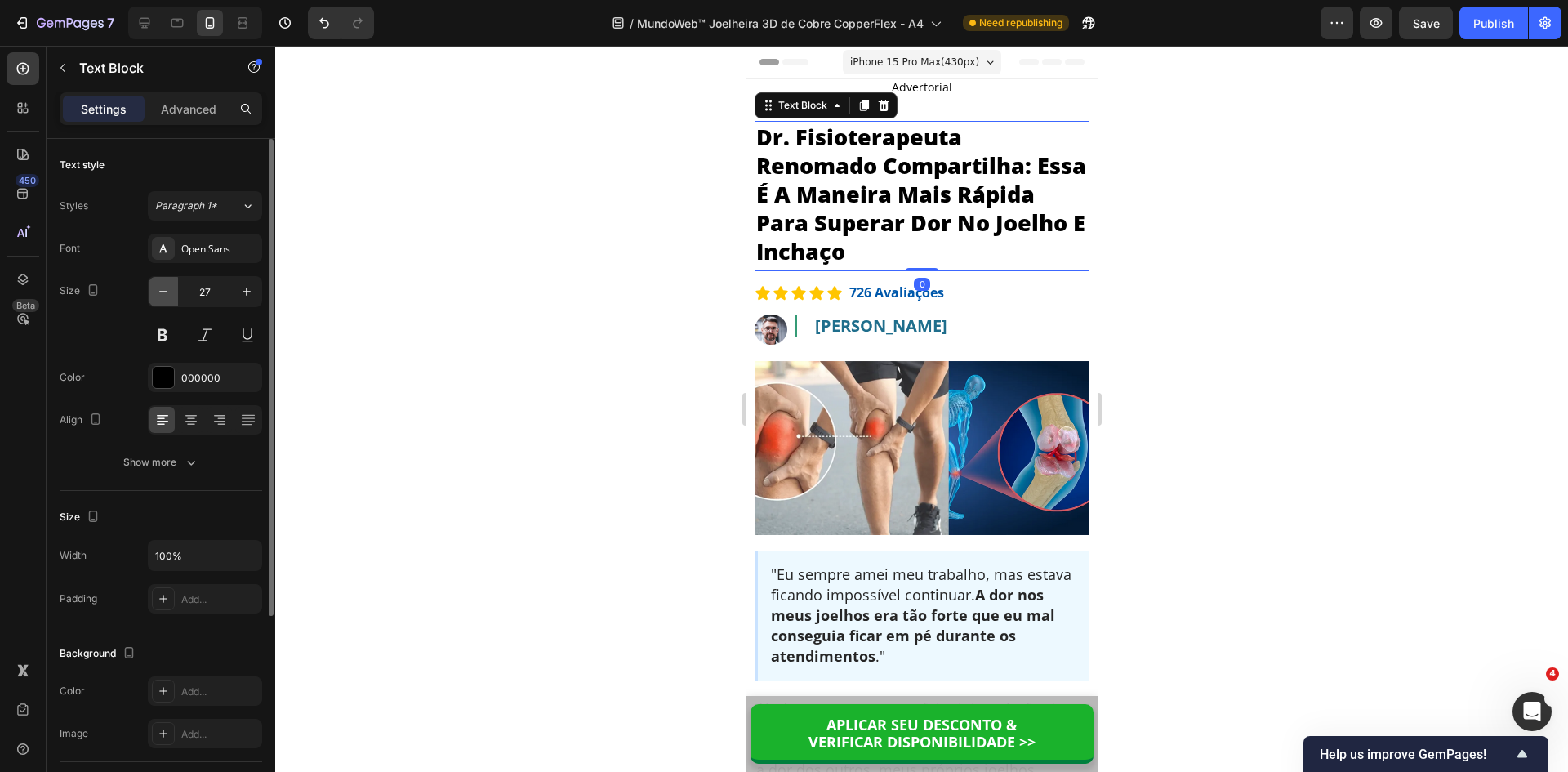
click at [160, 289] on icon "button" at bounding box center [163, 292] width 17 height 17
type input "26"
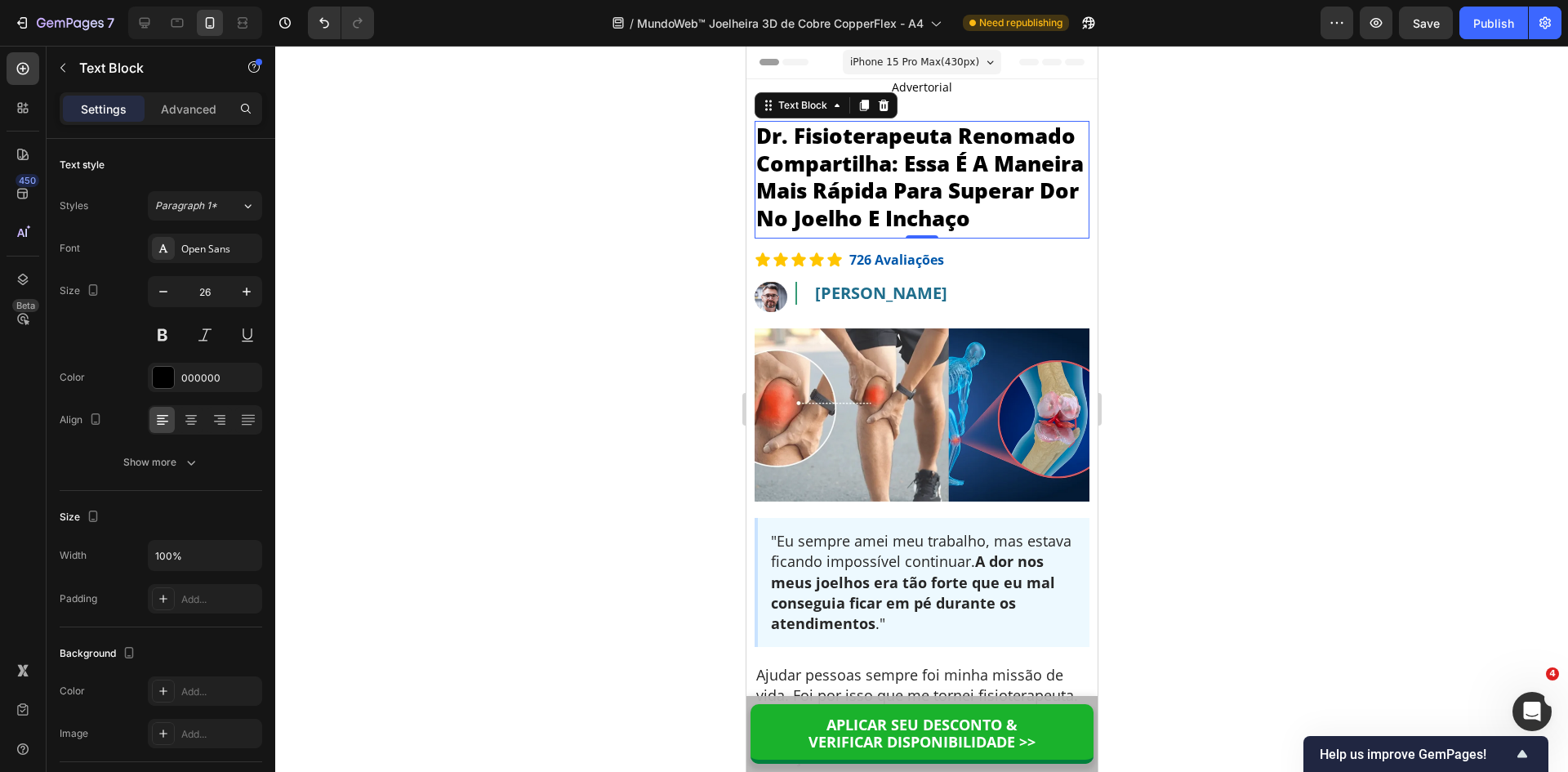
click at [834, 161] on p "Dr. Fisioterapeuta Renomado Compartilha: Essa É A Maneira Mais Rápida Para Supe…" at bounding box center [921, 177] width 331 height 110
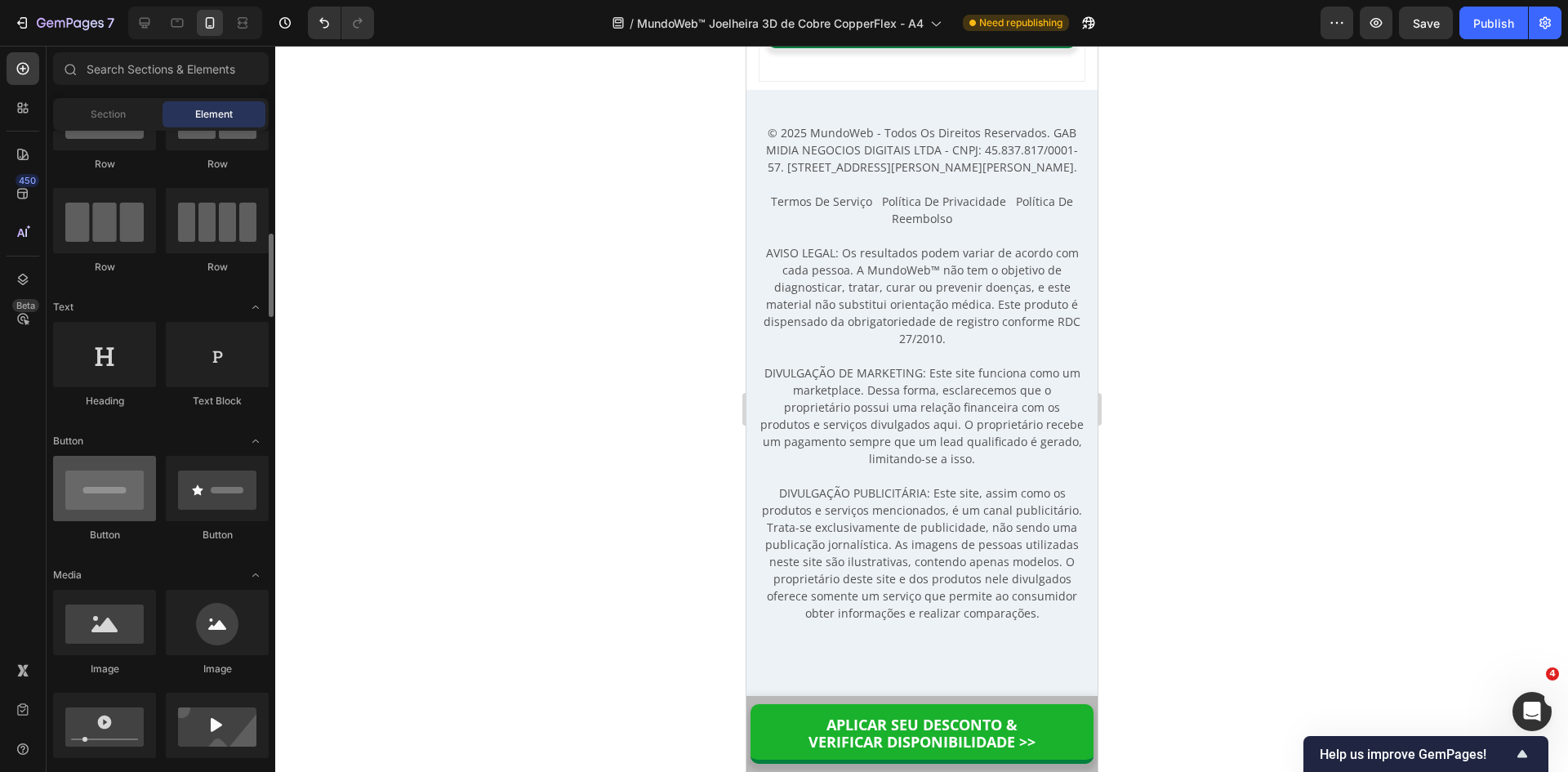
scroll to position [163, 0]
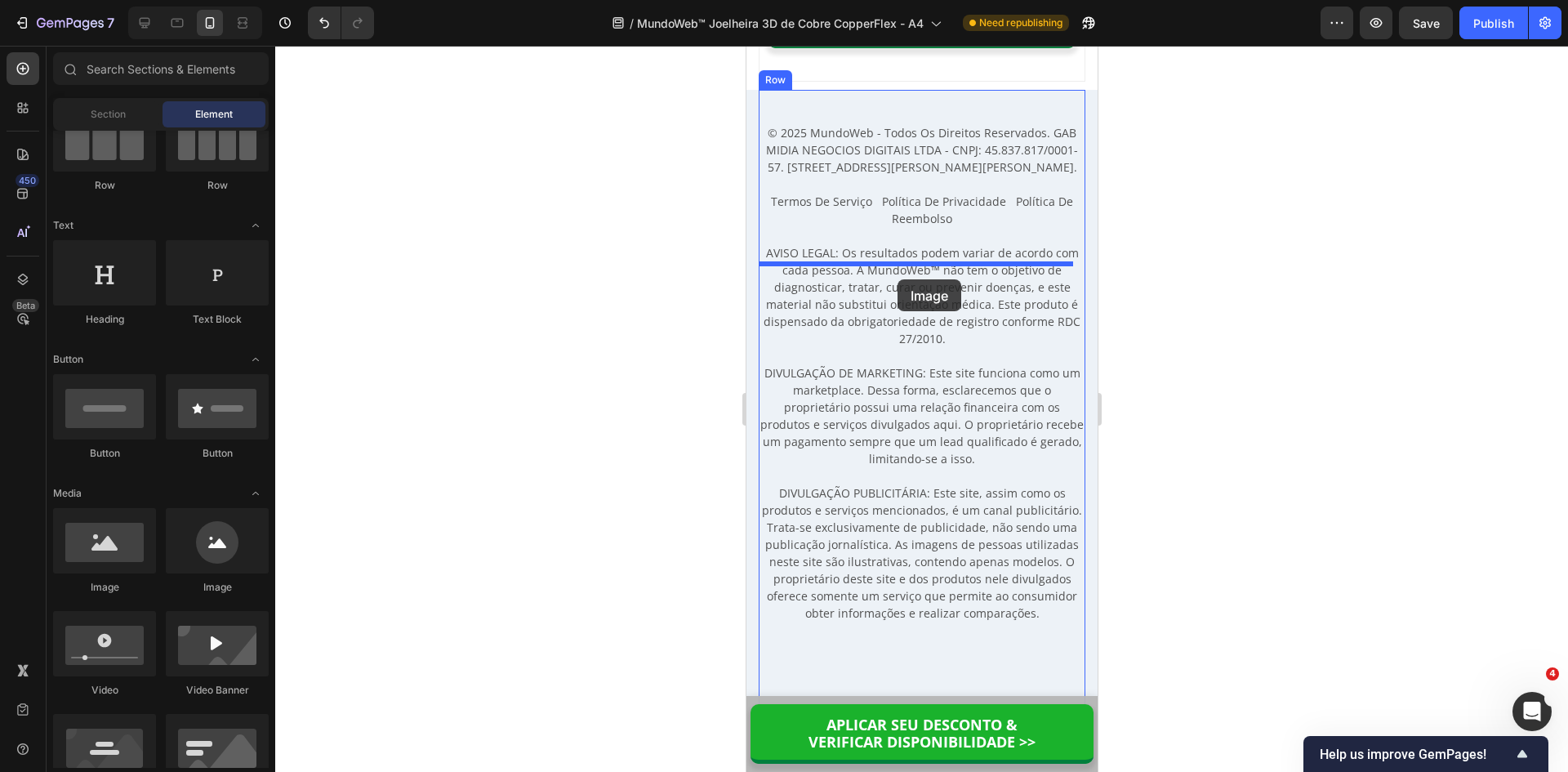
drag, startPoint x: 782, startPoint y: 348, endPoint x: 897, endPoint y: 280, distance: 133.6
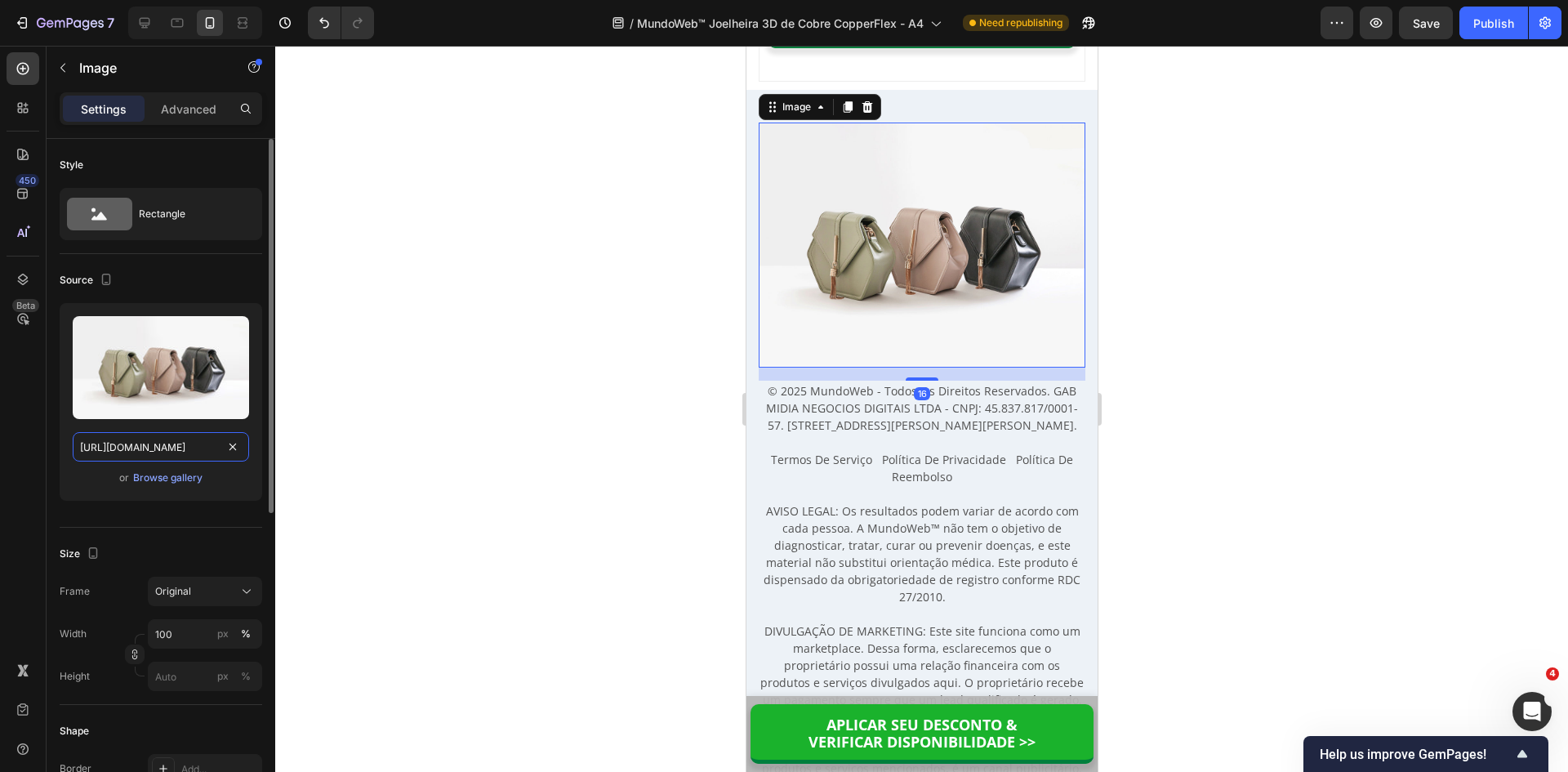
click at [147, 441] on input "https://cdn.shopify.com/s/files/1/2005/9307/files/image_demo.jpg" at bounding box center [161, 447] width 176 height 30
paste input "0615/5249/2735/files/mundoweb-logo-400px-1123.webp?v=1746140560"
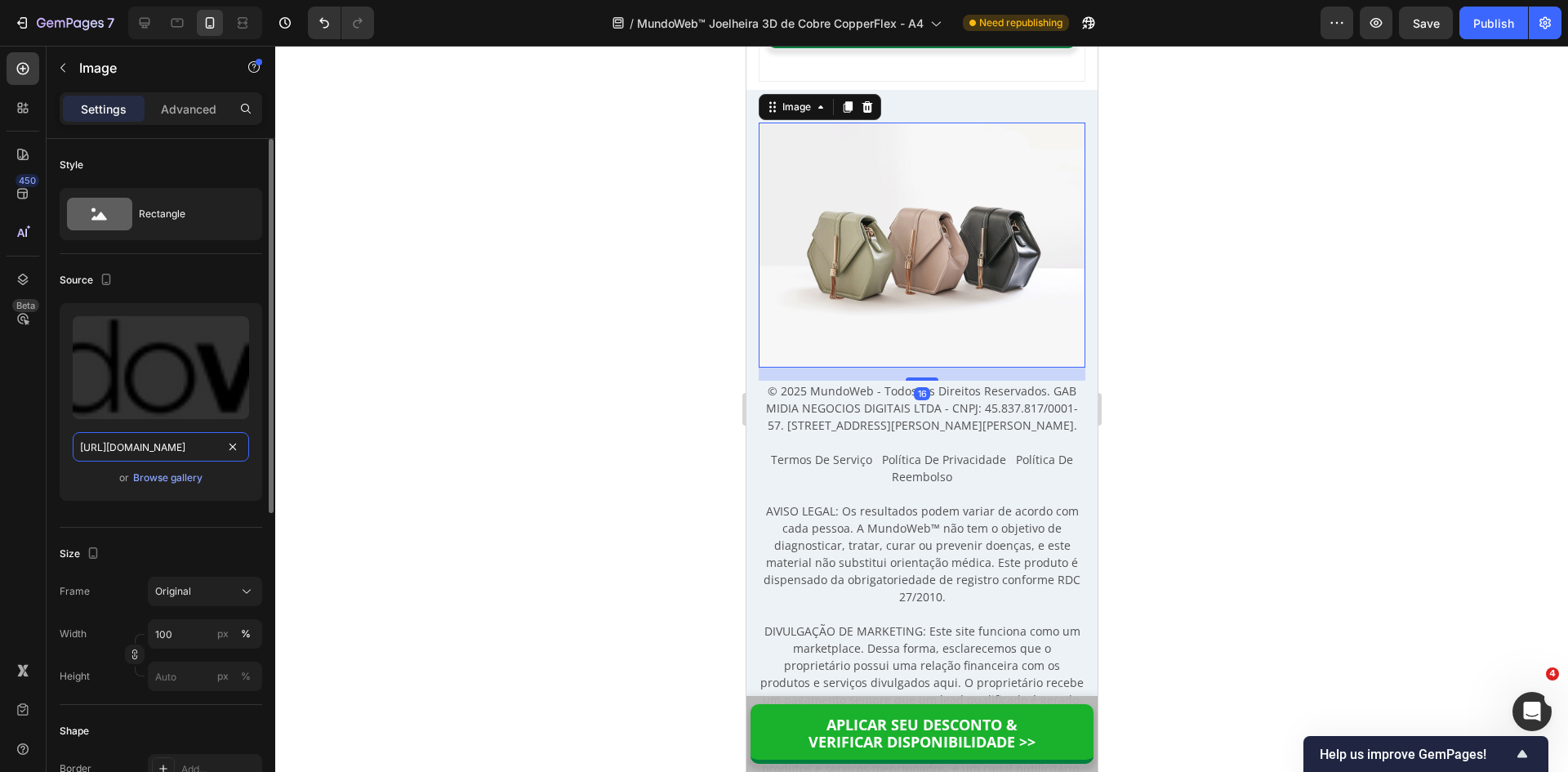
scroll to position [0, 355]
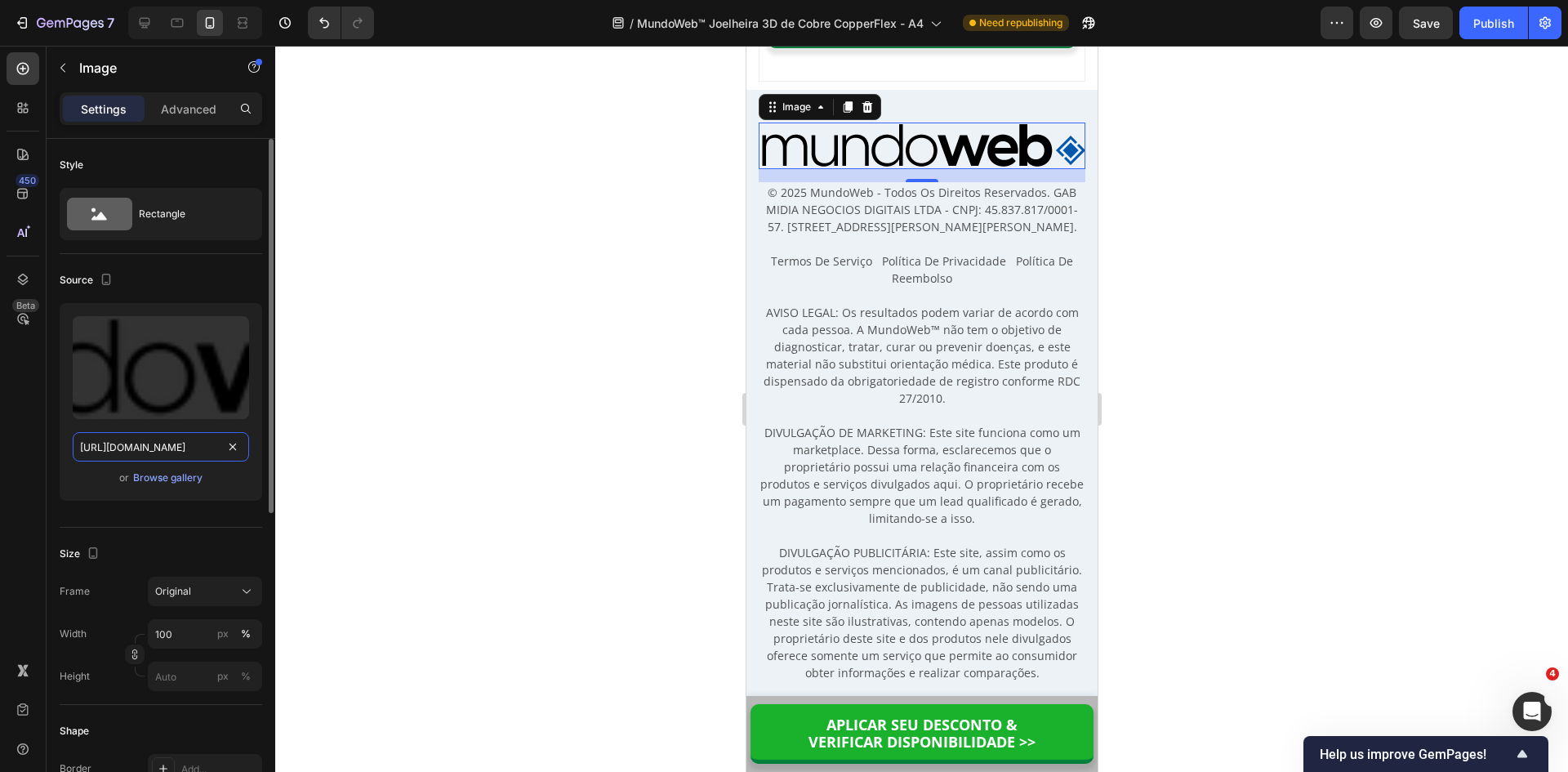
drag, startPoint x: 145, startPoint y: 446, endPoint x: 258, endPoint y: 449, distance: 113.0
click at [258, 449] on div "Upload Image https://cdn.shopify.com/s/files/1/0615/5249/2735/files/mundoweb-lo…" at bounding box center [161, 402] width 202 height 198
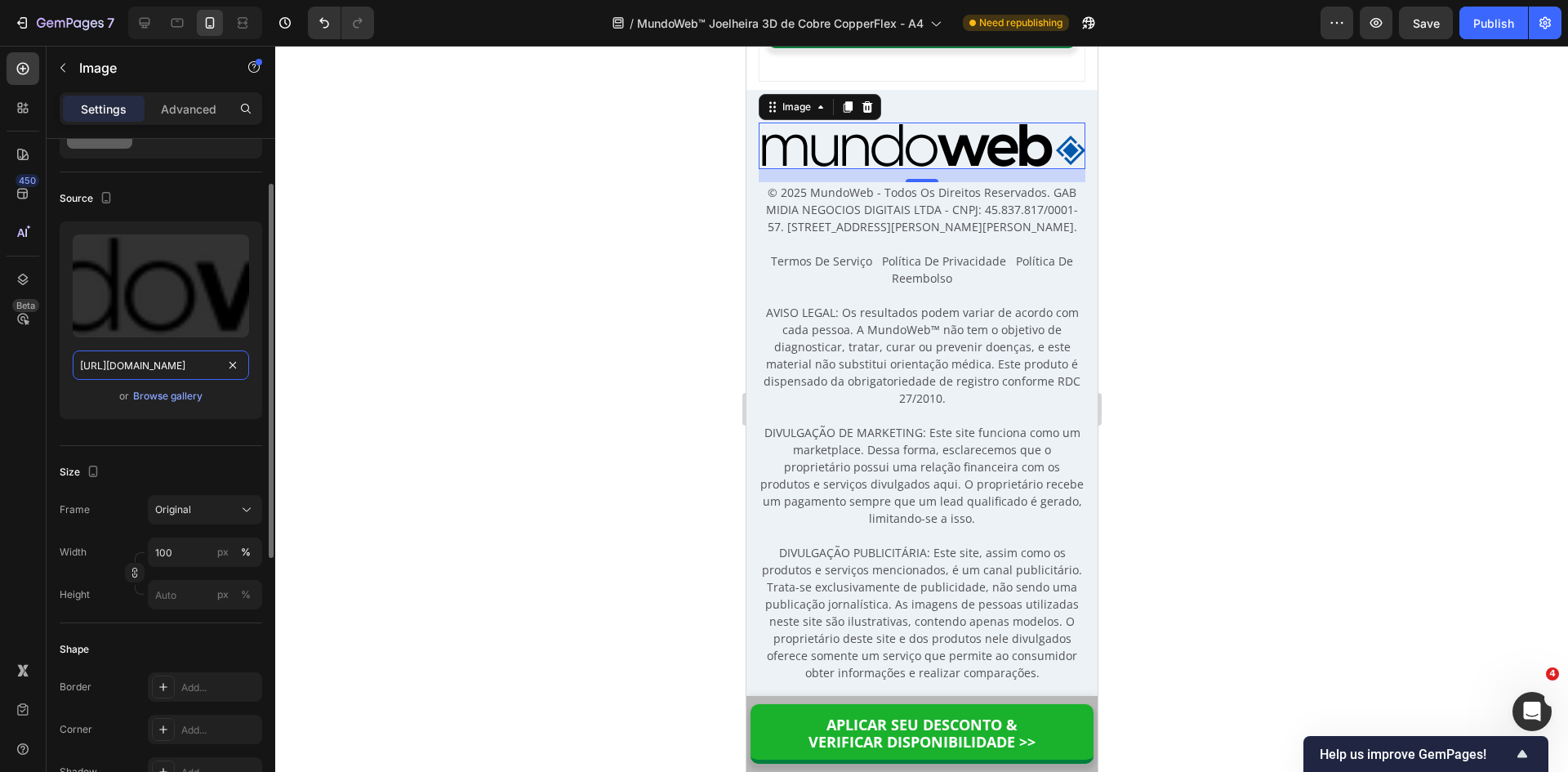
type input "https://cdn.shopify.com/s/files/1/0615/5249/2735/files/mundoweb-logo-400px-1123…"
click at [903, 169] on img at bounding box center [921, 146] width 327 height 46
click at [225, 552] on div "px" at bounding box center [222, 552] width 11 height 15
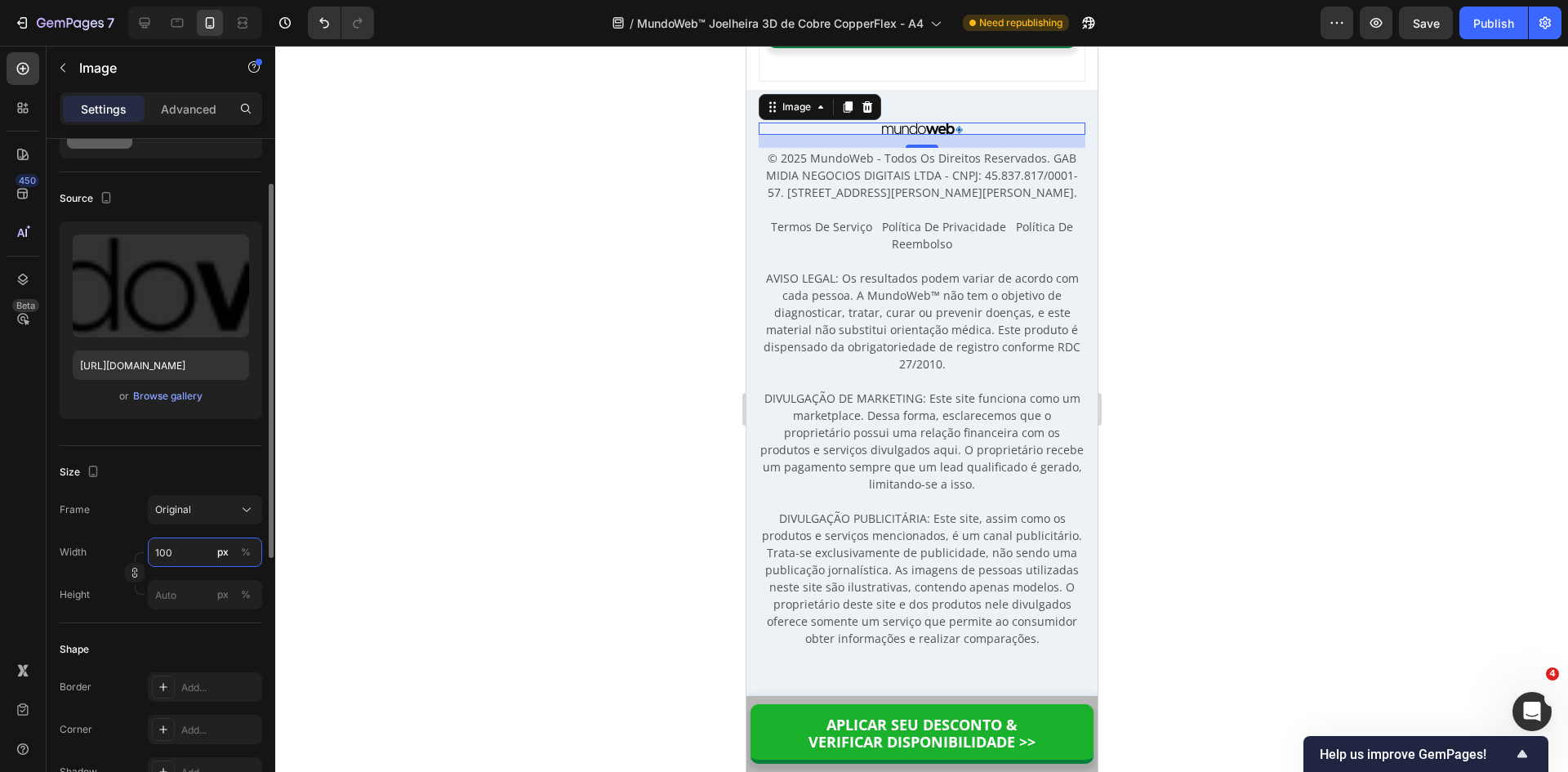
click at [194, 551] on input "100" at bounding box center [205, 552] width 114 height 30
click at [203, 465] on div "Size" at bounding box center [161, 472] width 202 height 26
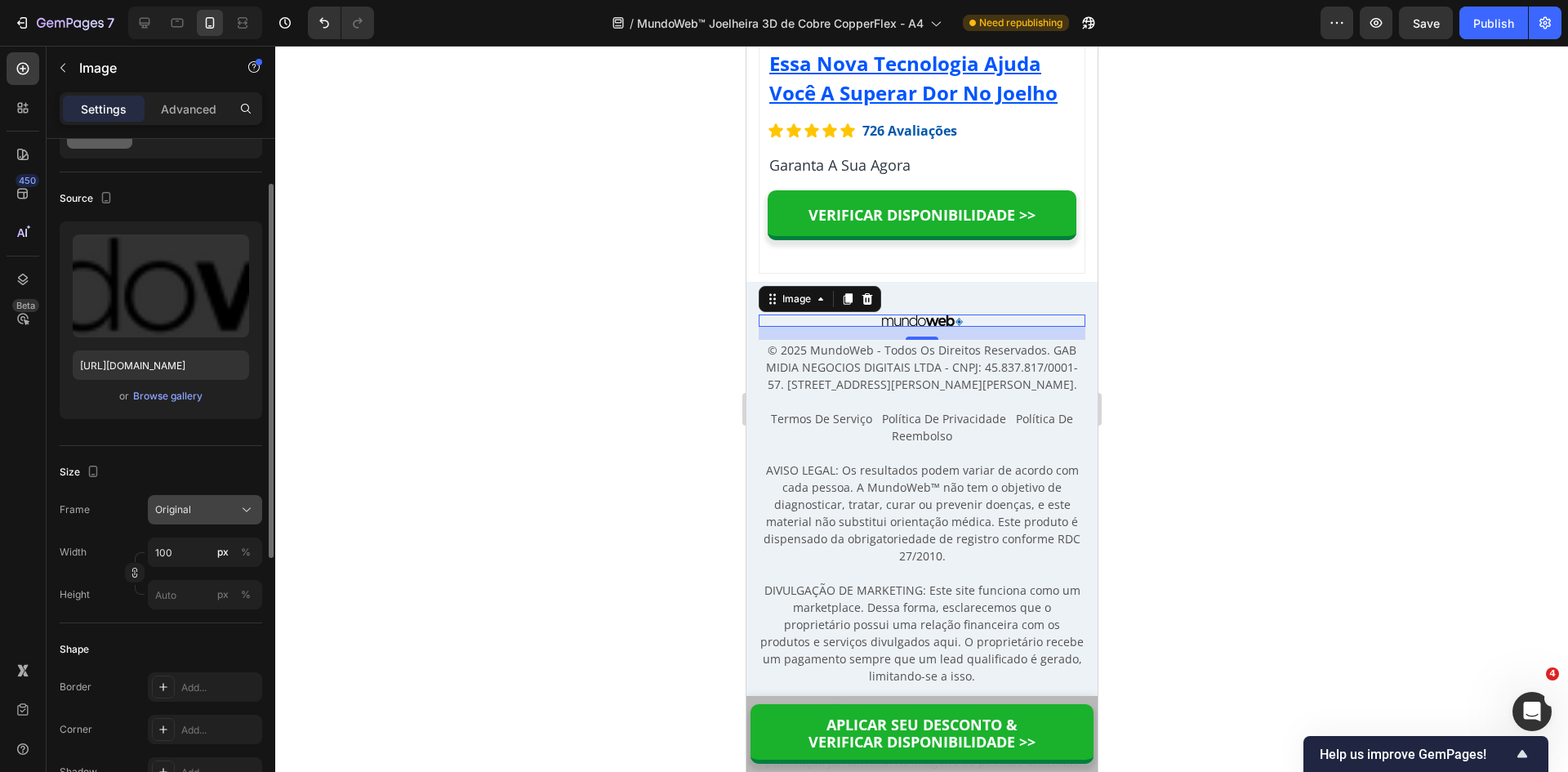
scroll to position [14792, 0]
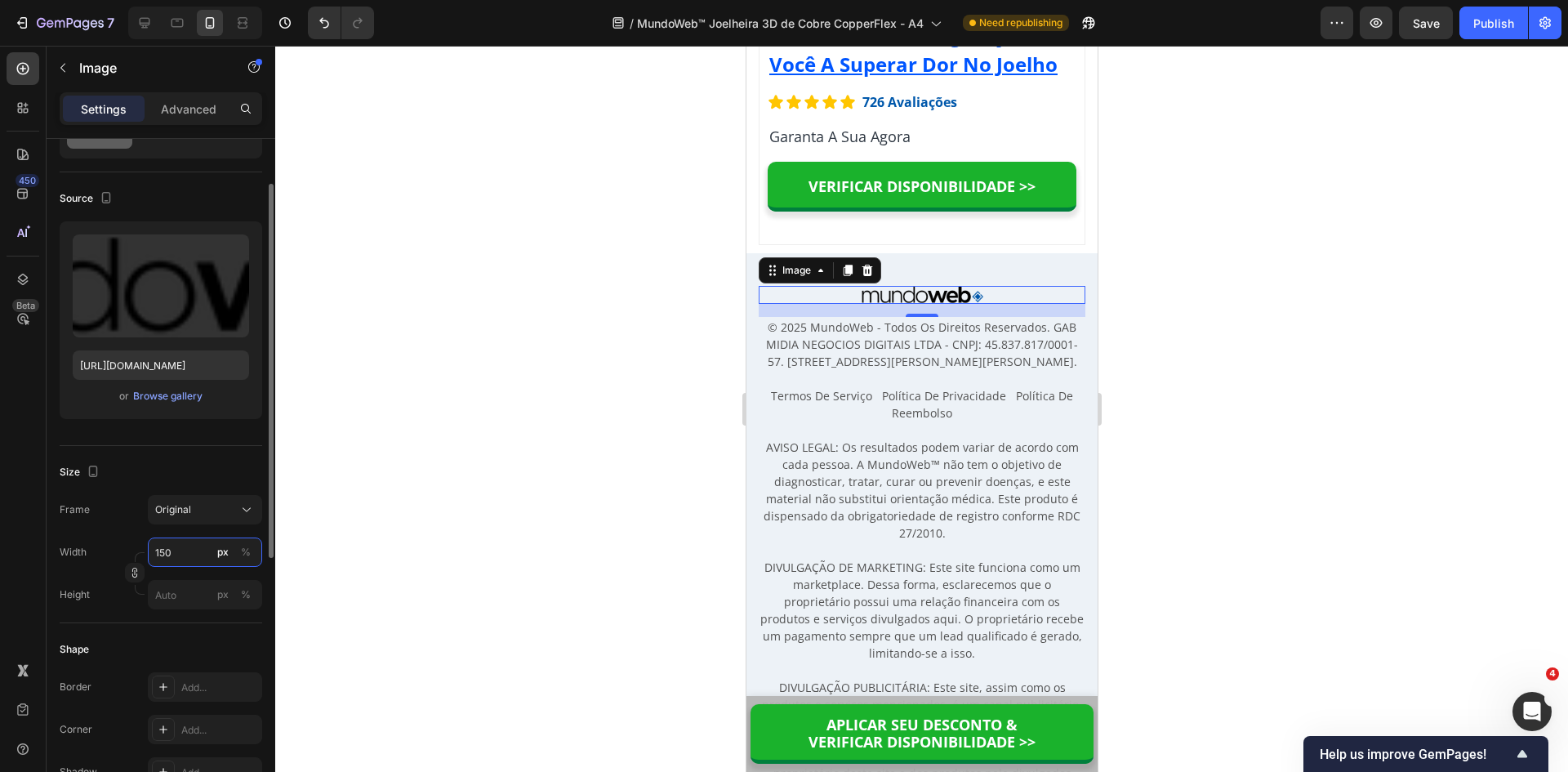
drag, startPoint x: 182, startPoint y: 549, endPoint x: 93, endPoint y: 559, distance: 89.6
click at [107, 557] on div "Width 150 px %" at bounding box center [161, 552] width 202 height 30
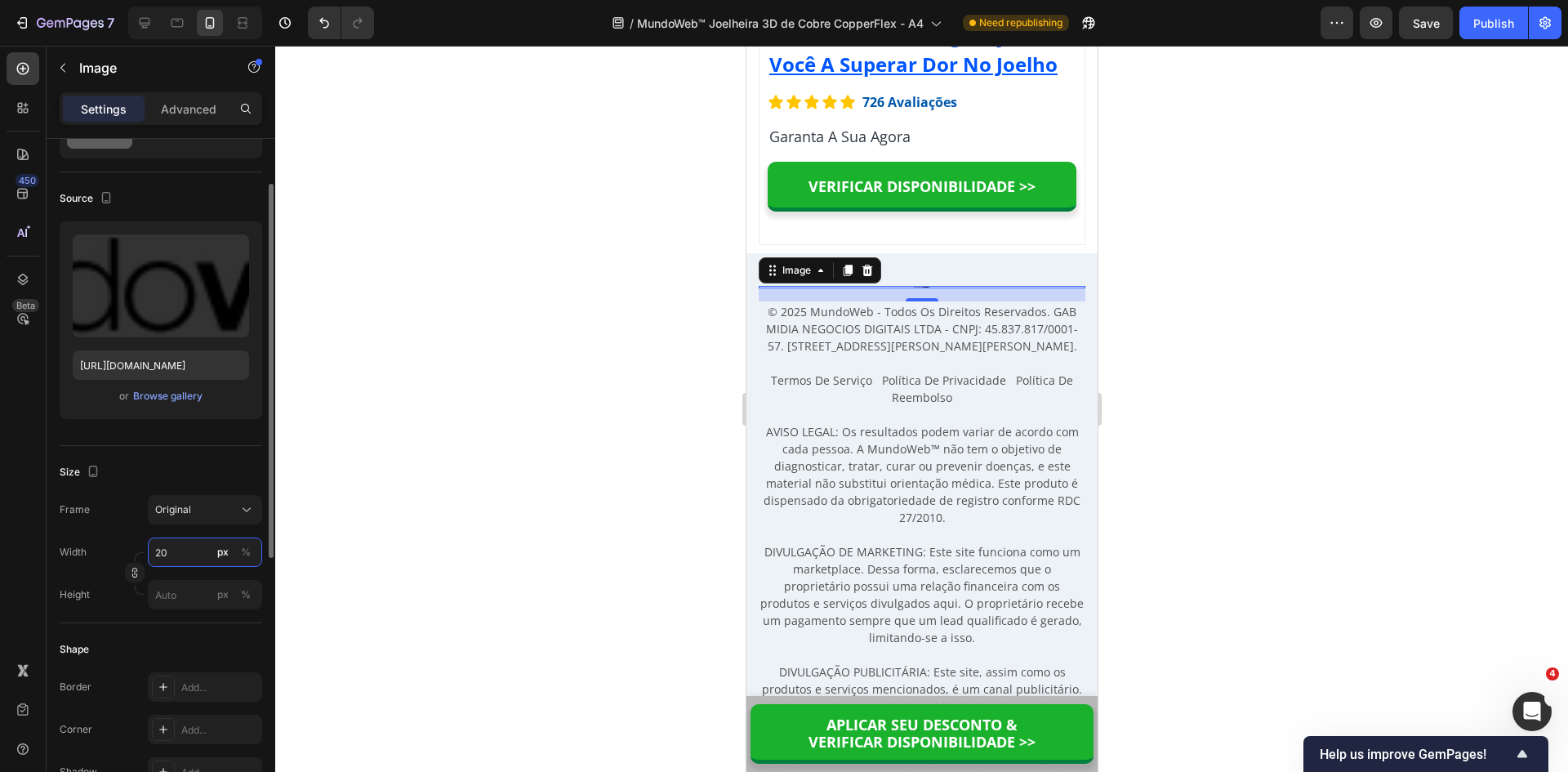
type input "200"
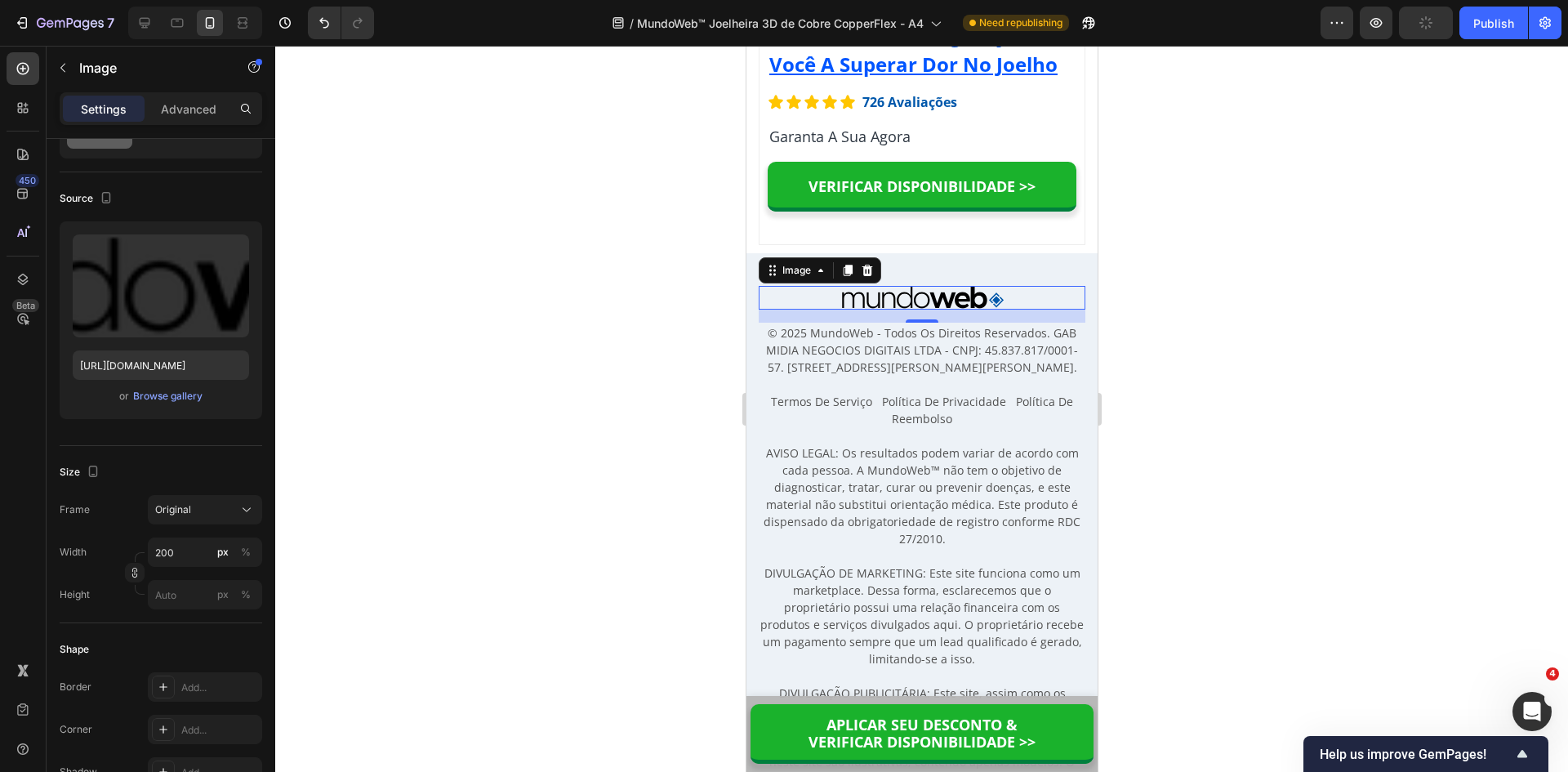
click at [510, 501] on div at bounding box center [921, 409] width 1293 height 727
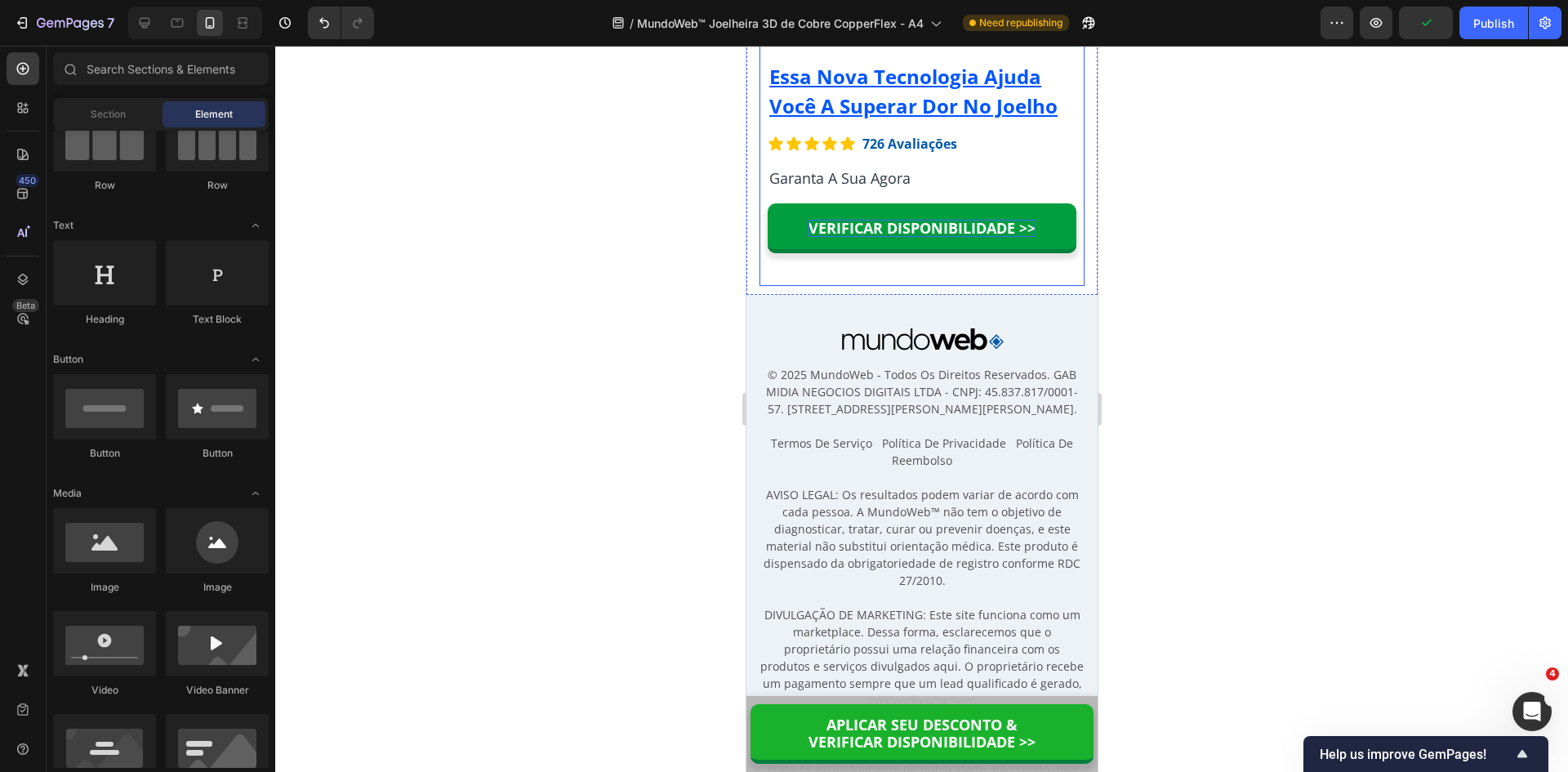
scroll to position [14710, 0]
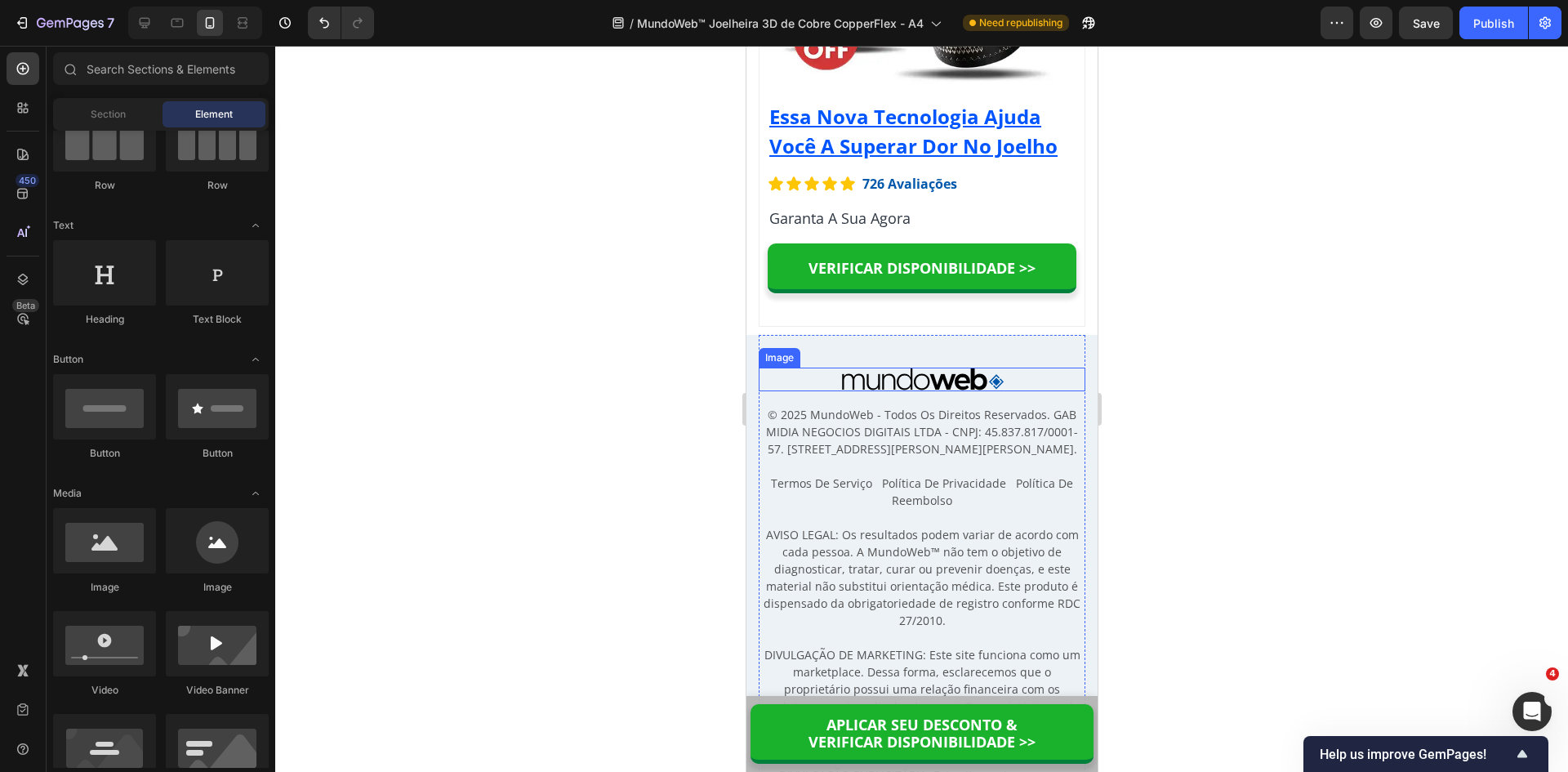
click at [934, 392] on img at bounding box center [921, 380] width 163 height 24
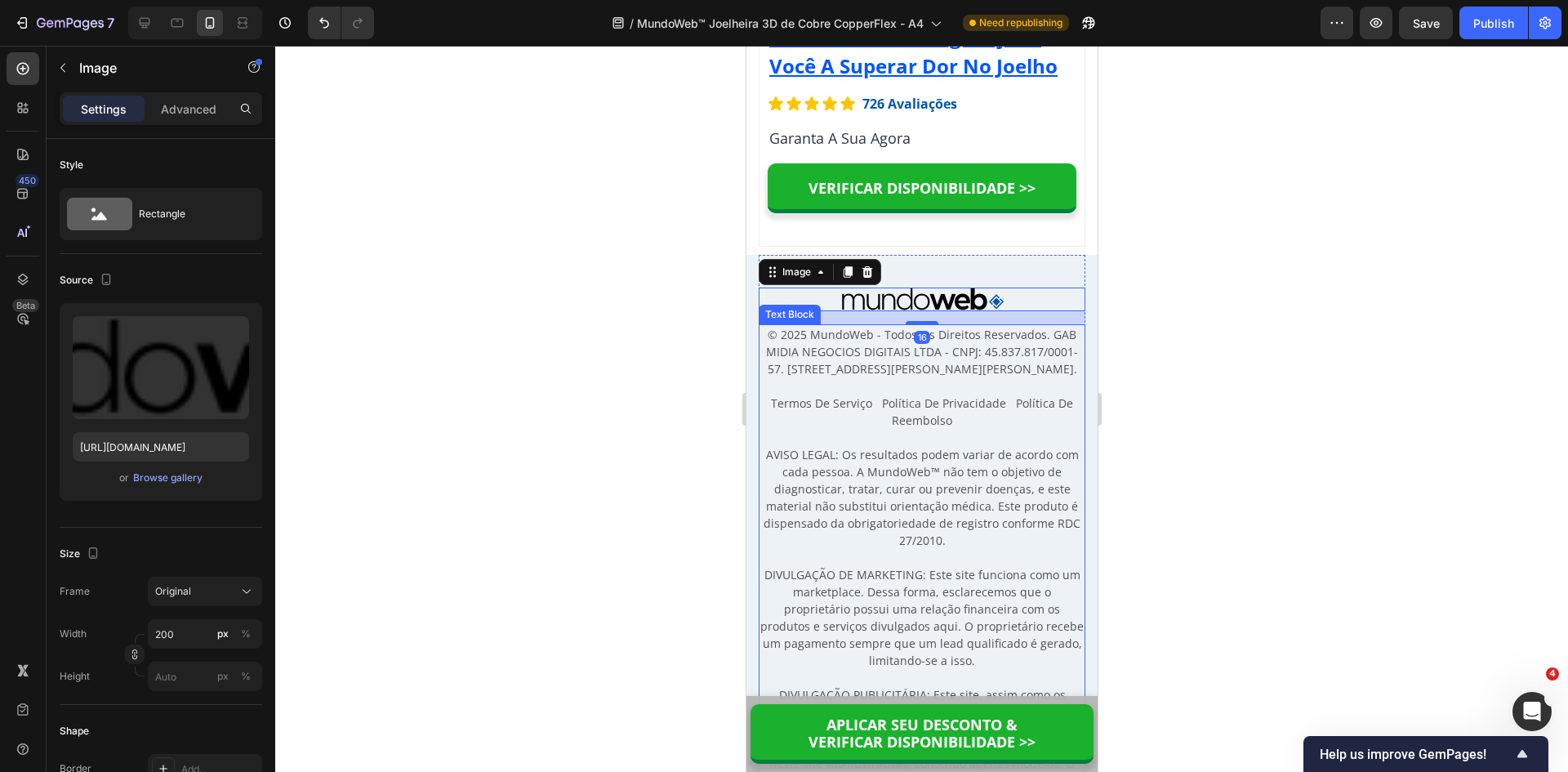
scroll to position [14792, 0]
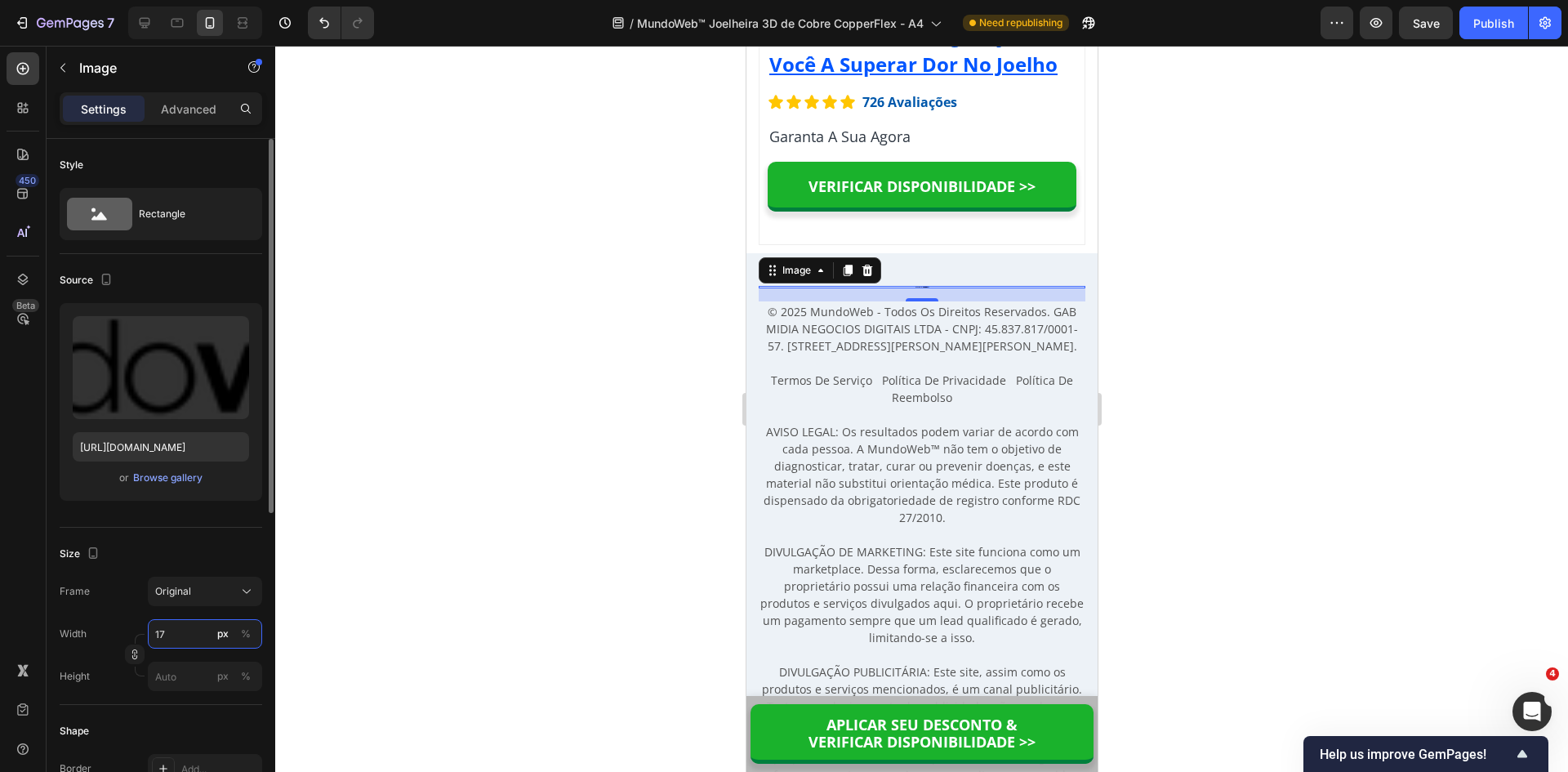
type input "175"
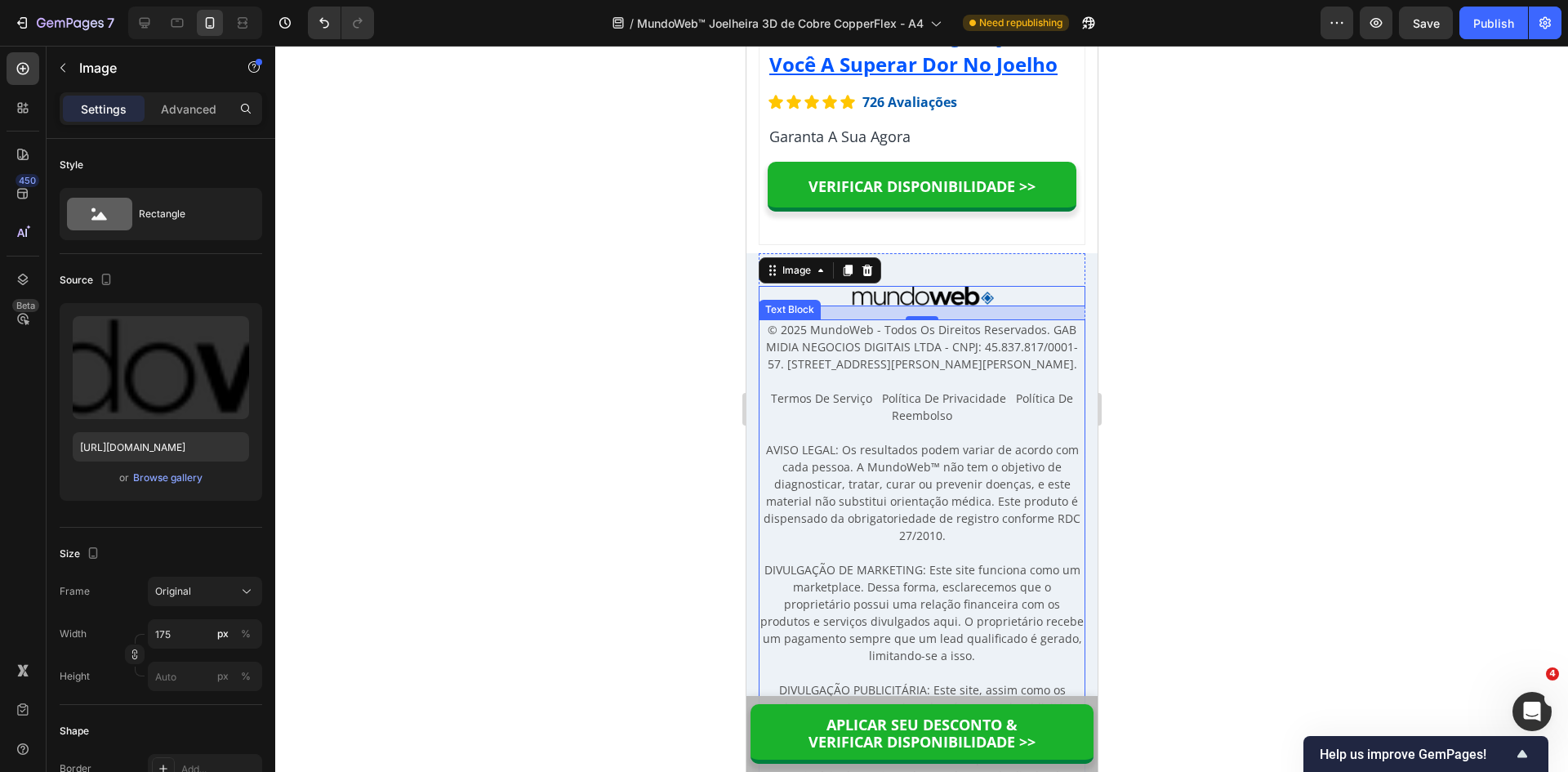
click at [889, 543] on span "AVISO LEGAL: Os resultados podem variar de acordo com cada pessoa. A MundoWeb™ …" at bounding box center [921, 493] width 317 height 102
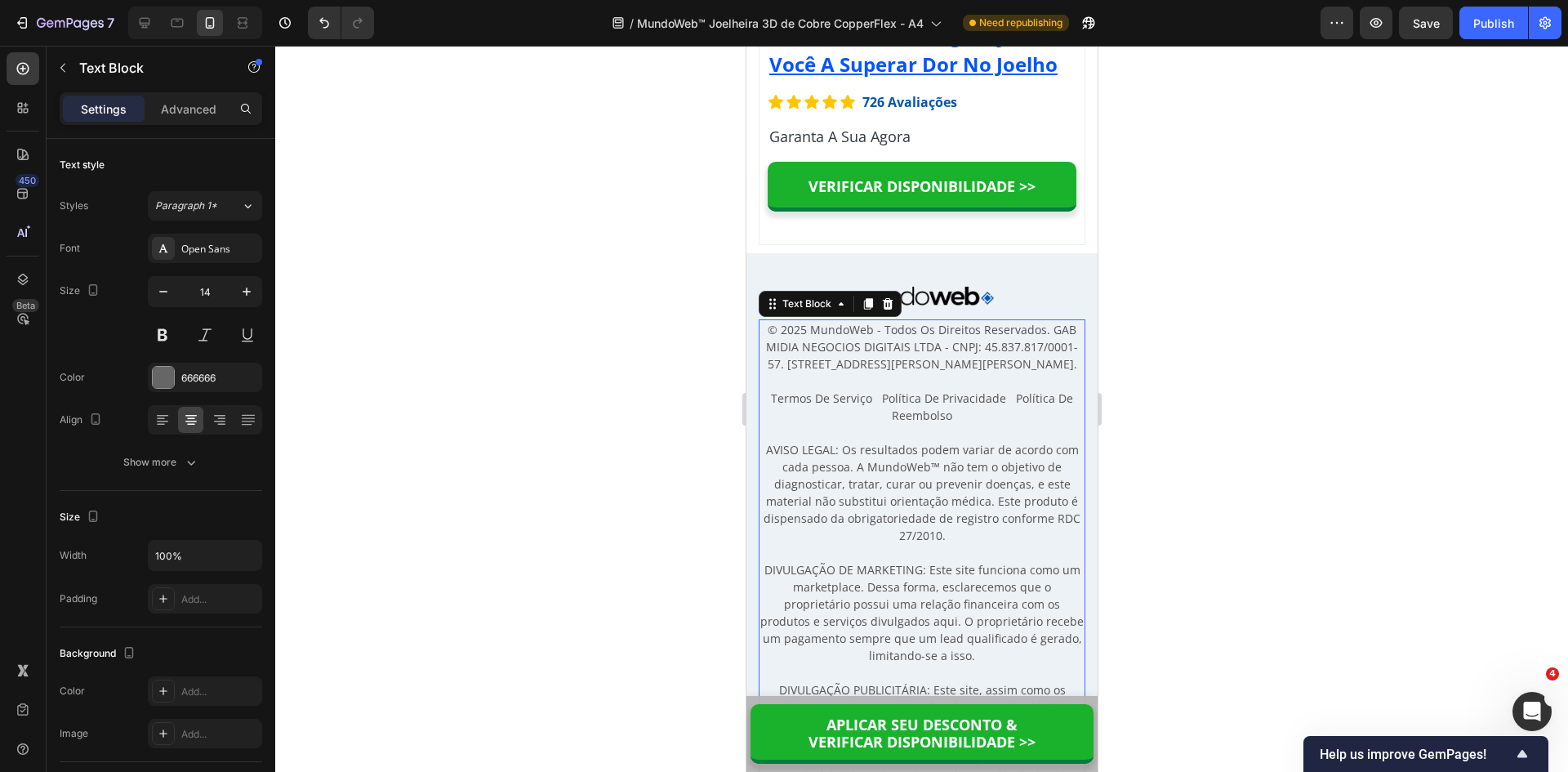
click at [1186, 489] on div at bounding box center [921, 409] width 1293 height 727
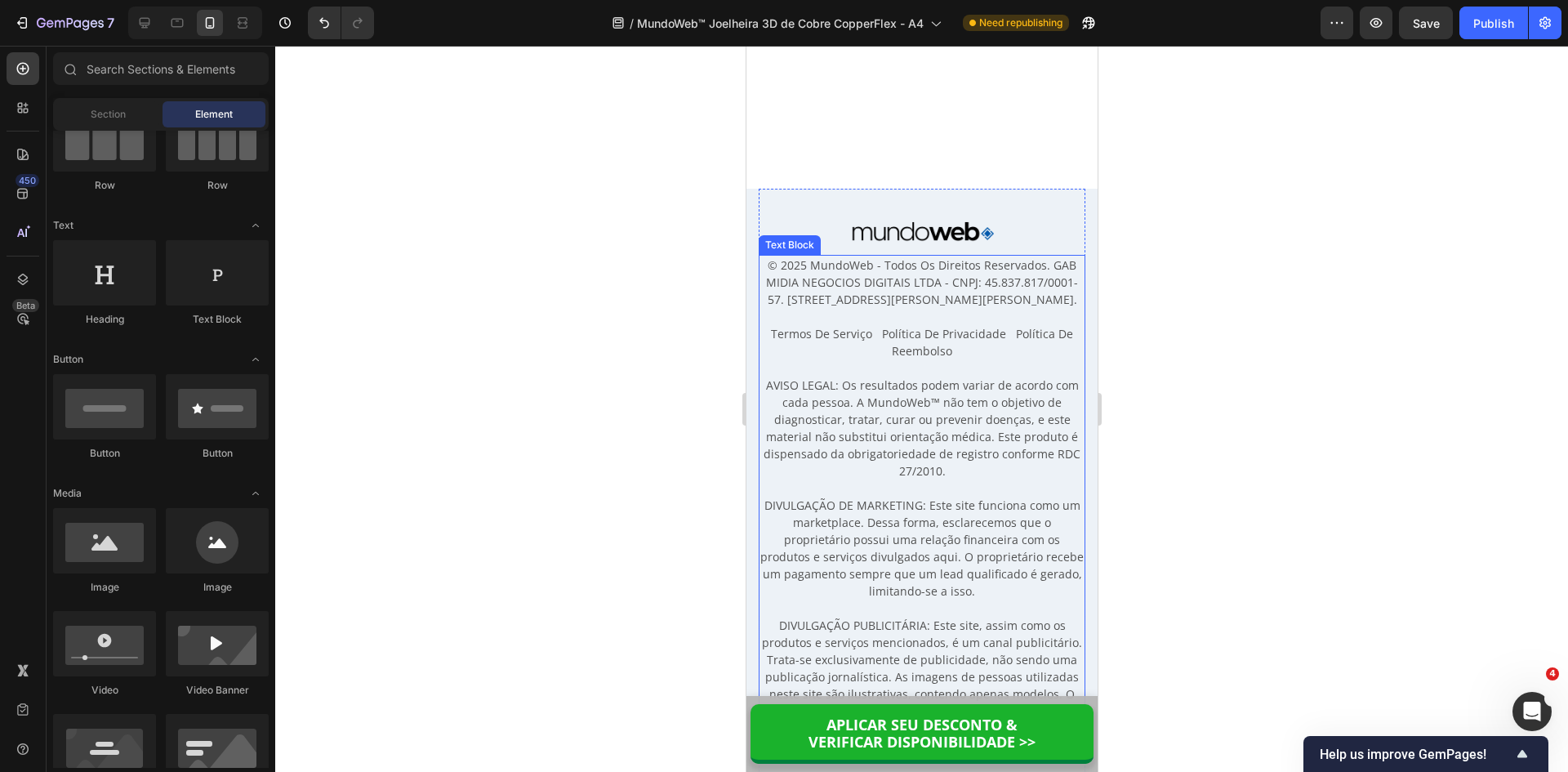
scroll to position [15363, 0]
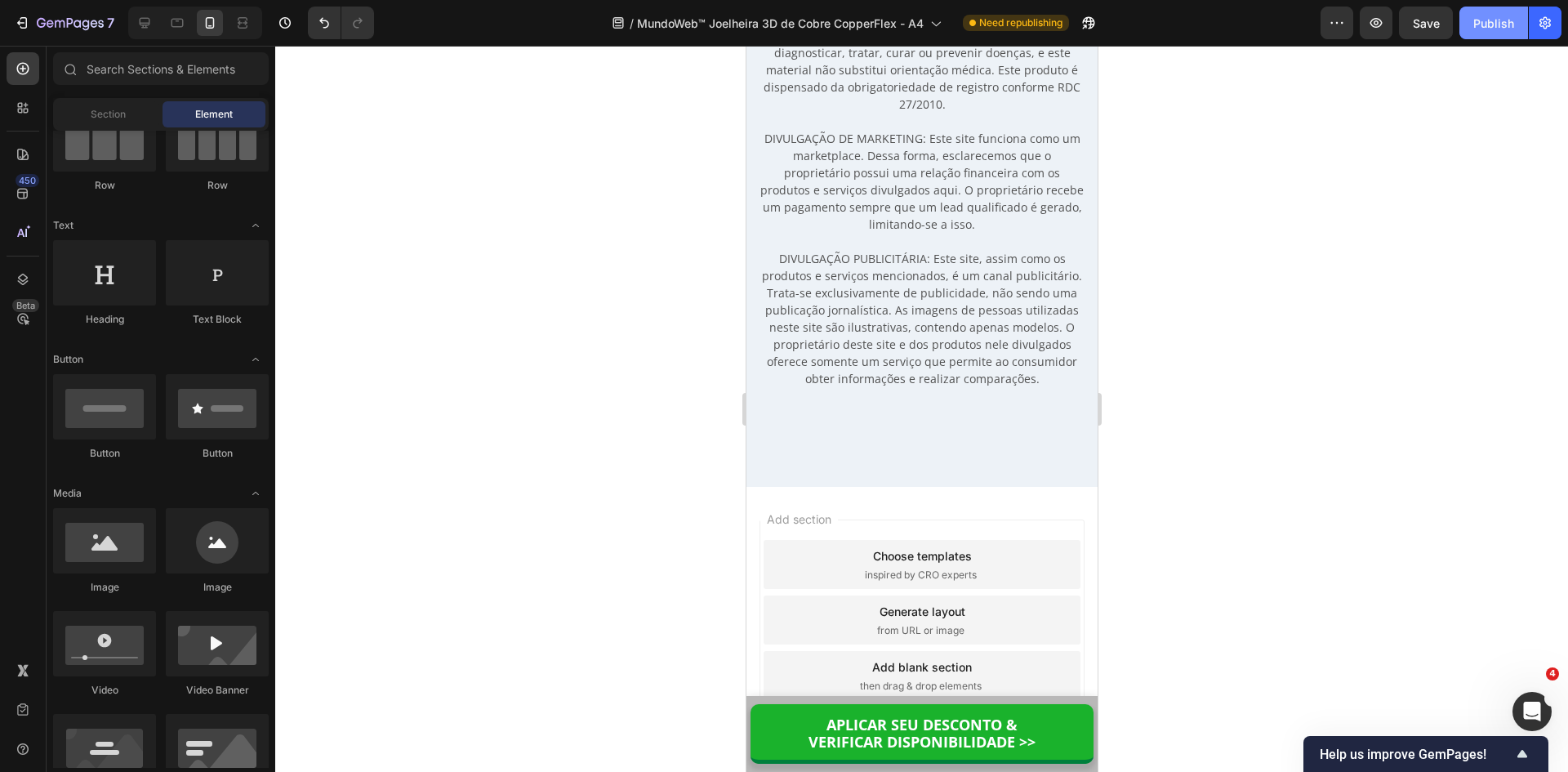
click at [1483, 21] on div "Publish" at bounding box center [1493, 23] width 41 height 18
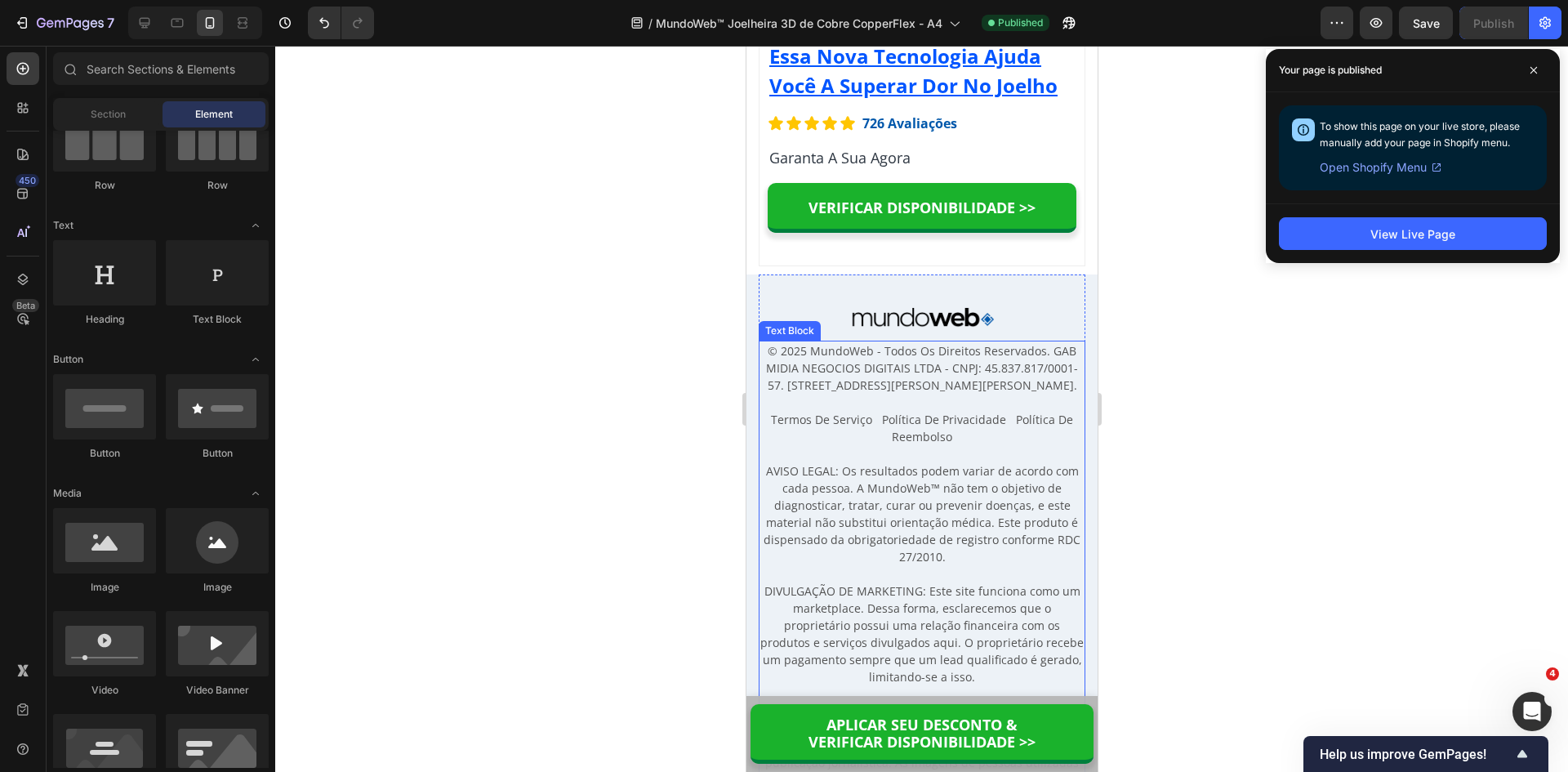
scroll to position [14710, 0]
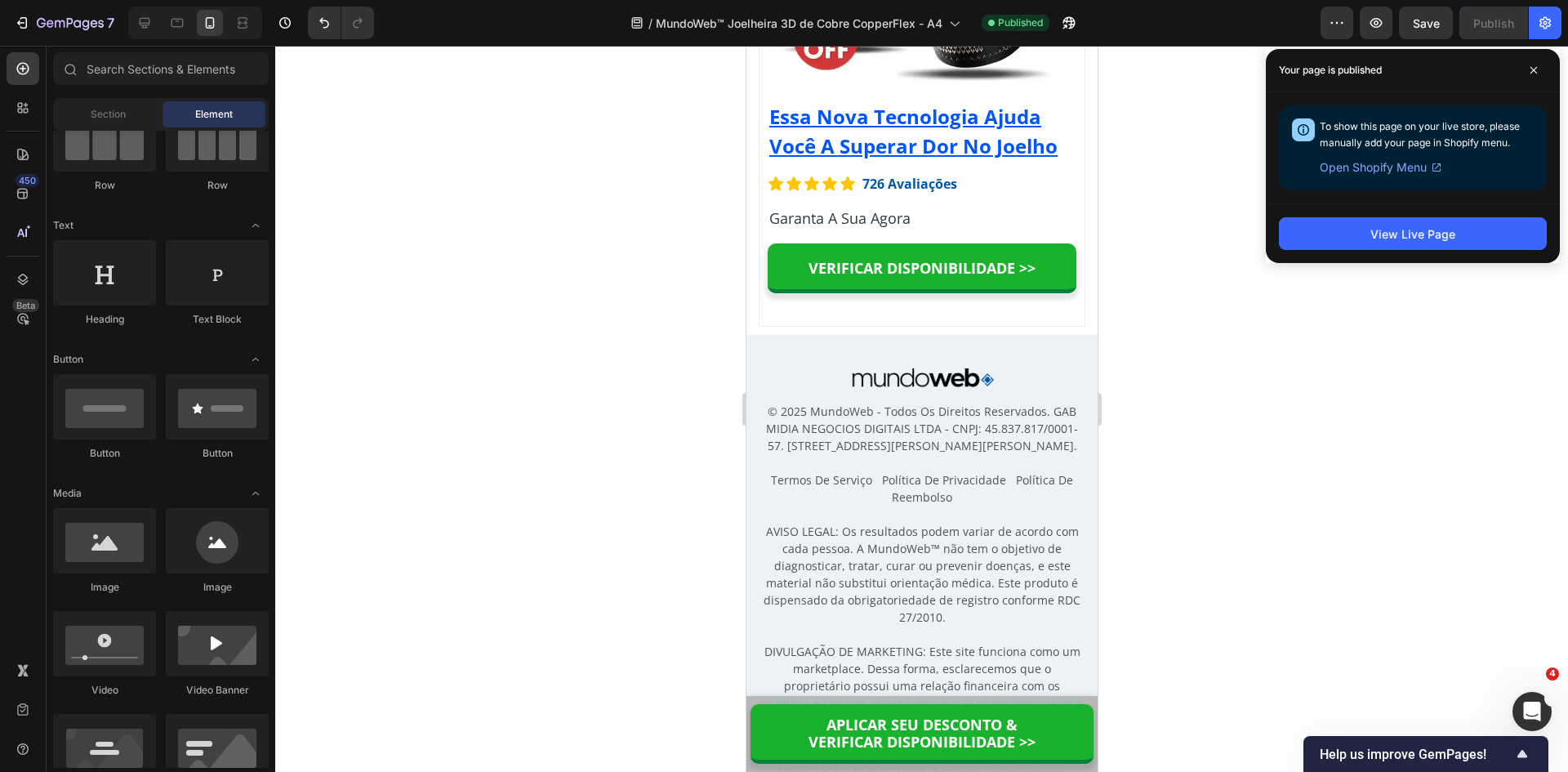
click at [1195, 490] on div at bounding box center [921, 409] width 1293 height 727
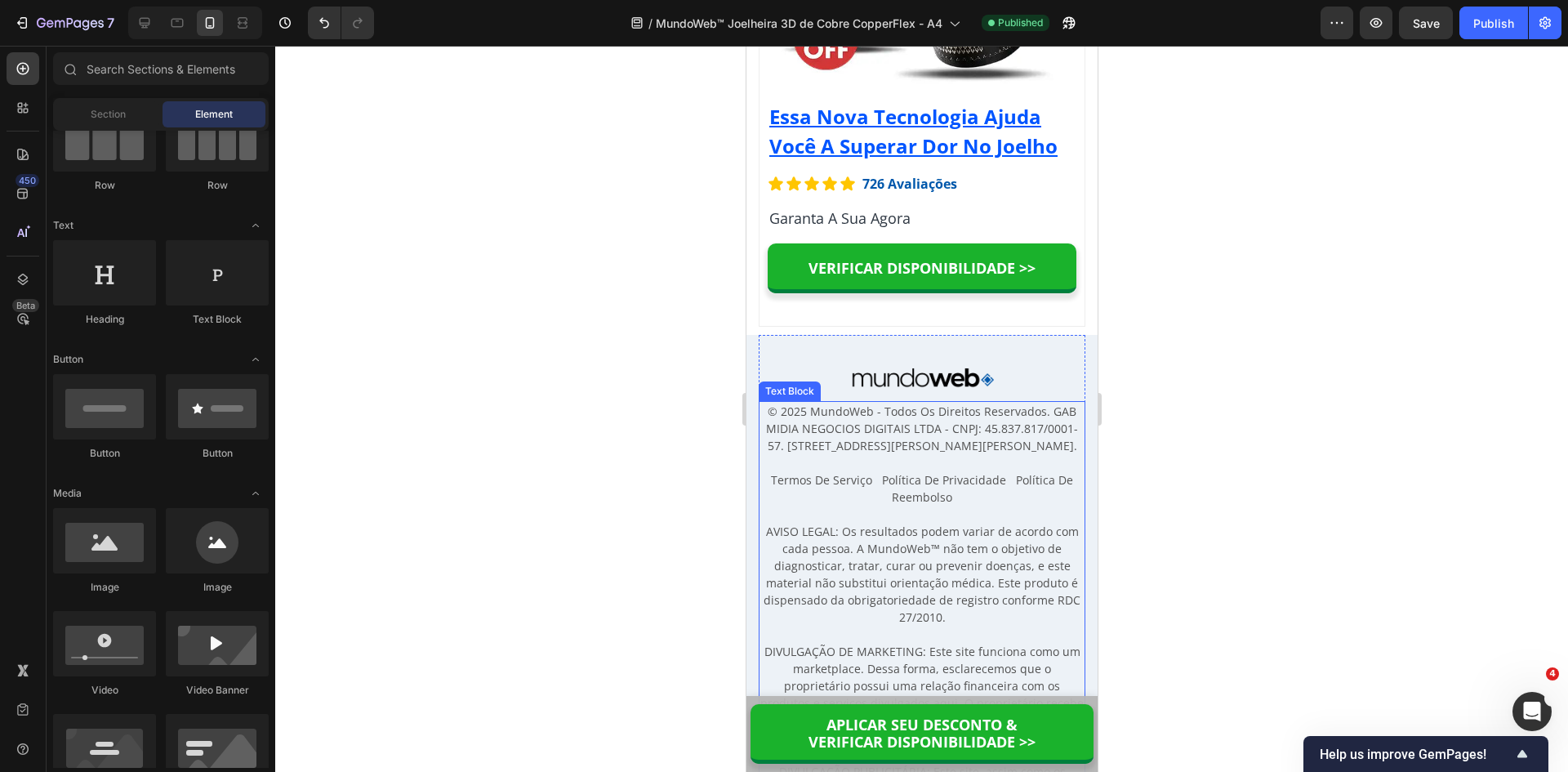
click at [969, 487] on p "Termos De Serviço Política De Privacidade Política De Reembolso" at bounding box center [921, 489] width 323 height 34
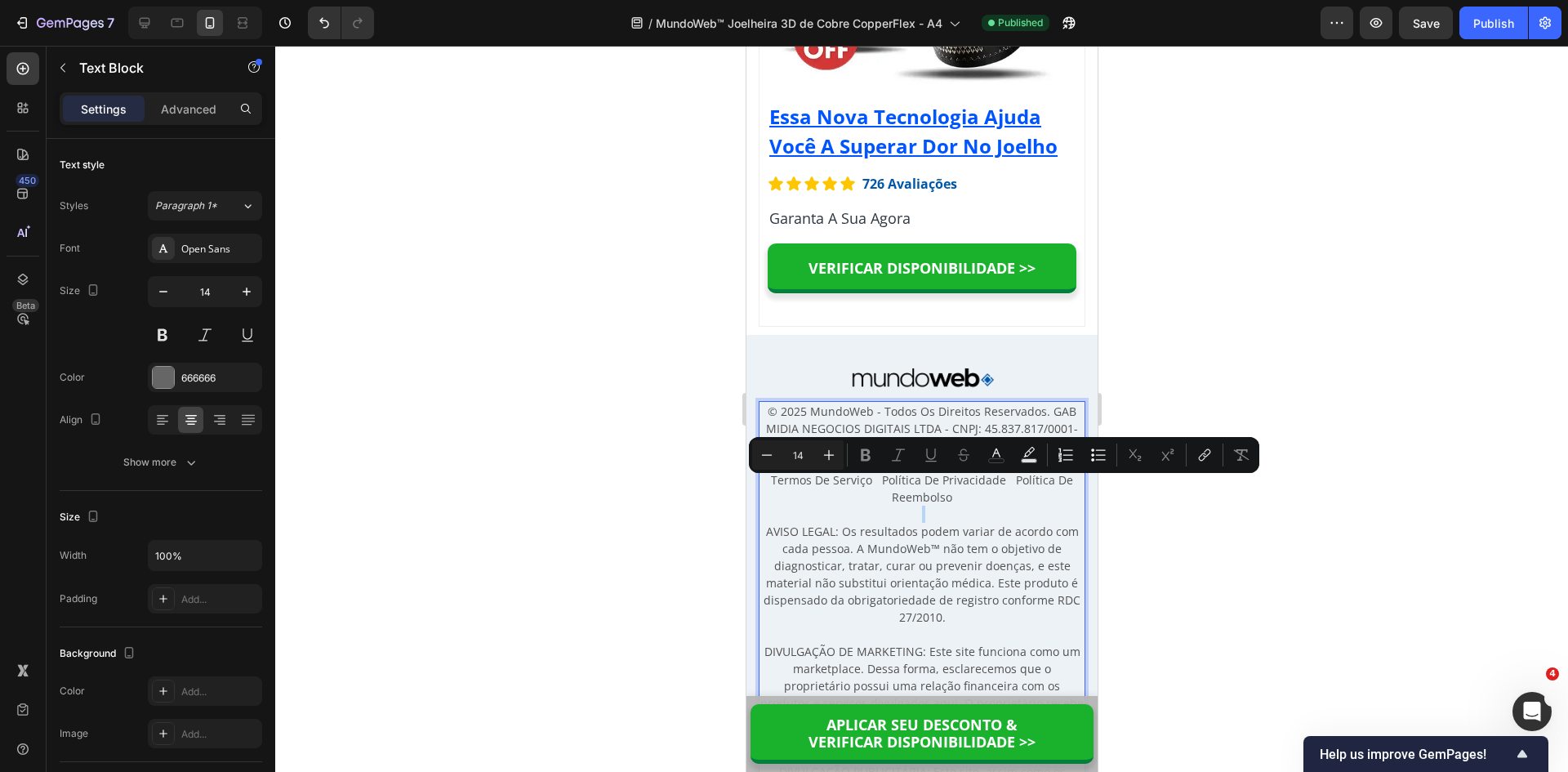
click at [954, 487] on p "Termos De Serviço Política De Privacidade Política De Reembolso" at bounding box center [921, 489] width 323 height 34
click at [939, 491] on span "Política De Reembolso" at bounding box center [981, 488] width 181 height 32
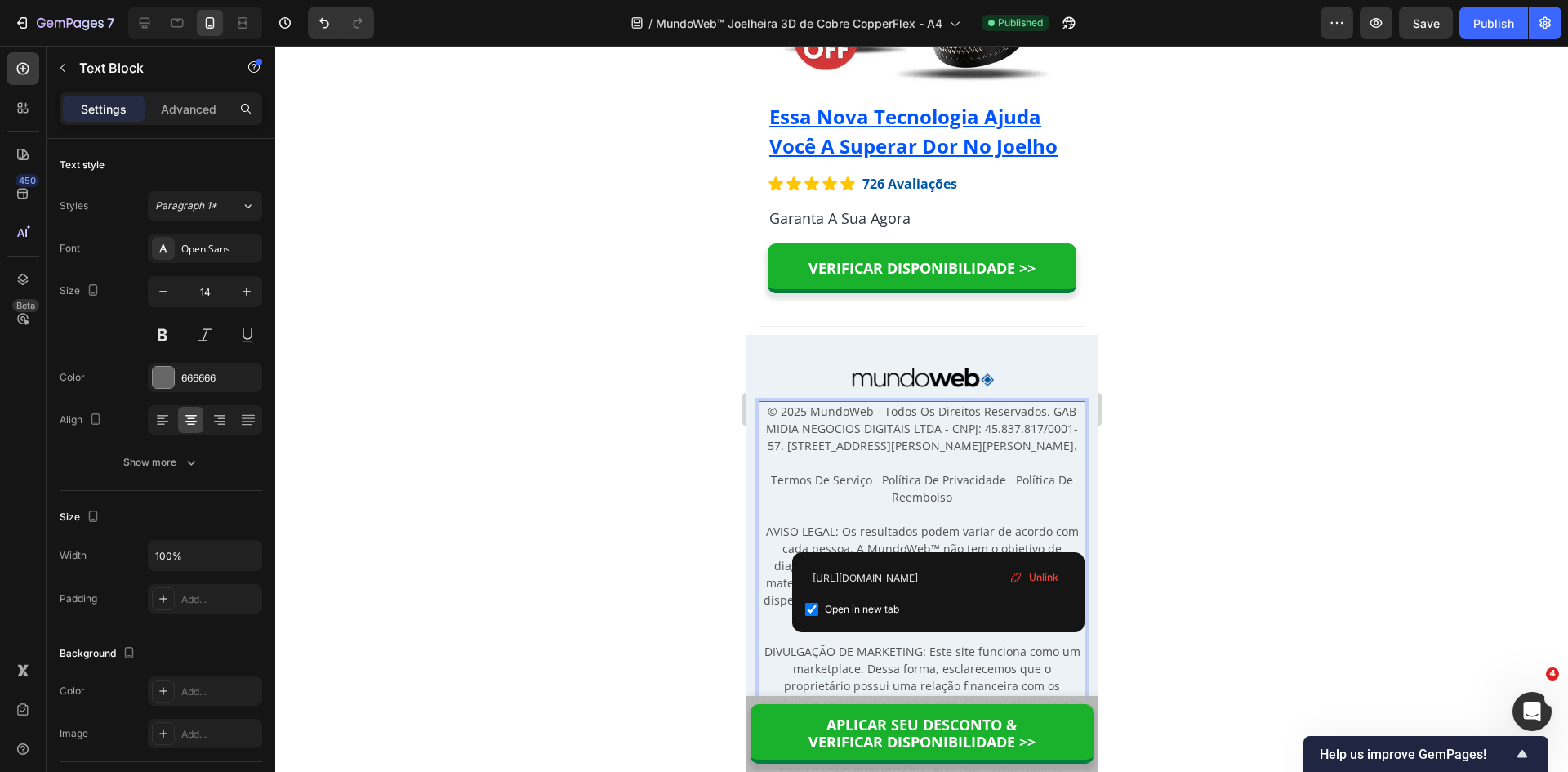
click at [943, 489] on span "Política De Reembolso" at bounding box center [981, 488] width 181 height 32
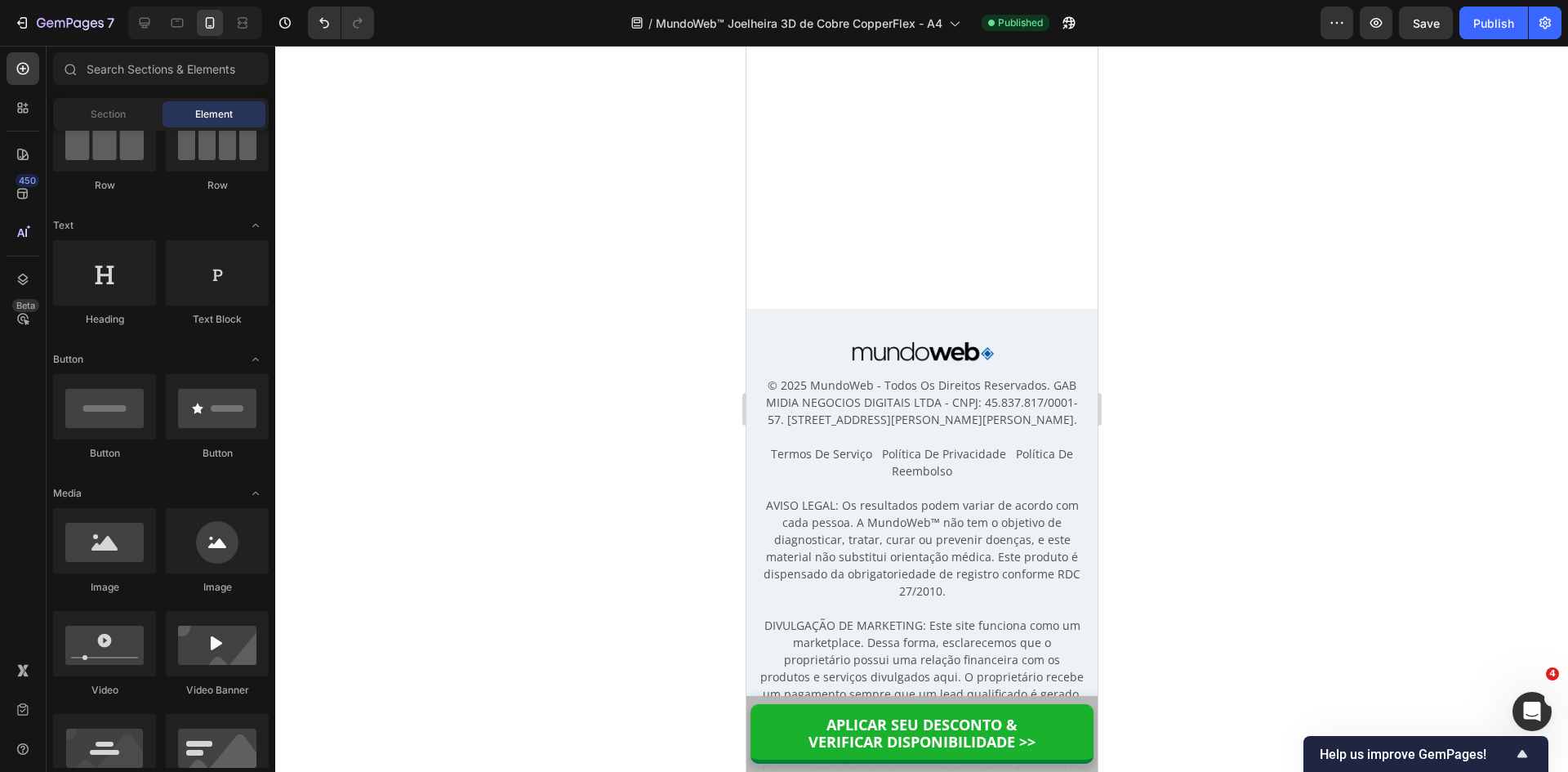
scroll to position [15236, 0]
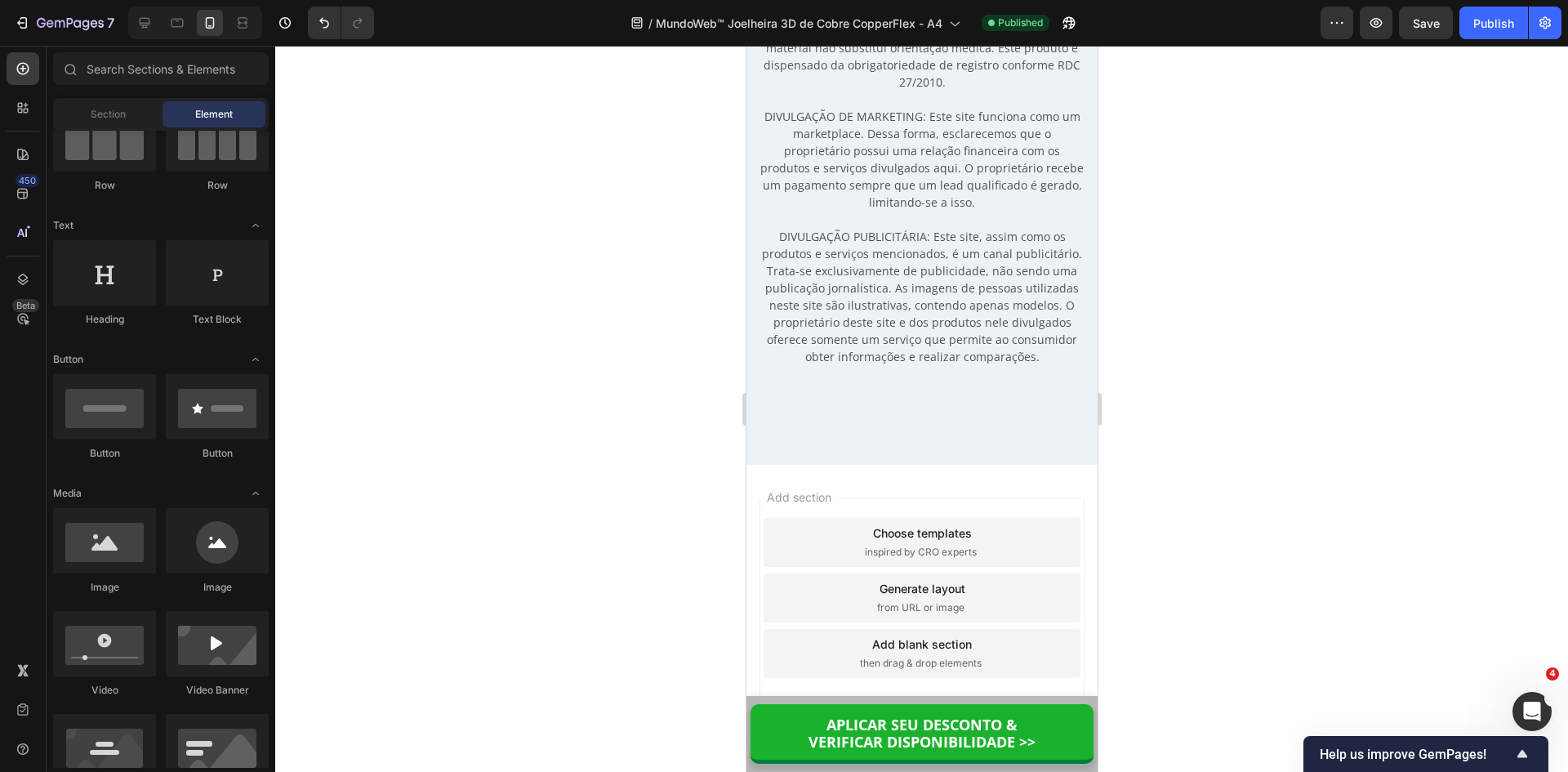
drag, startPoint x: 1095, startPoint y: 742, endPoint x: 1849, endPoint y: 139, distance: 965.5
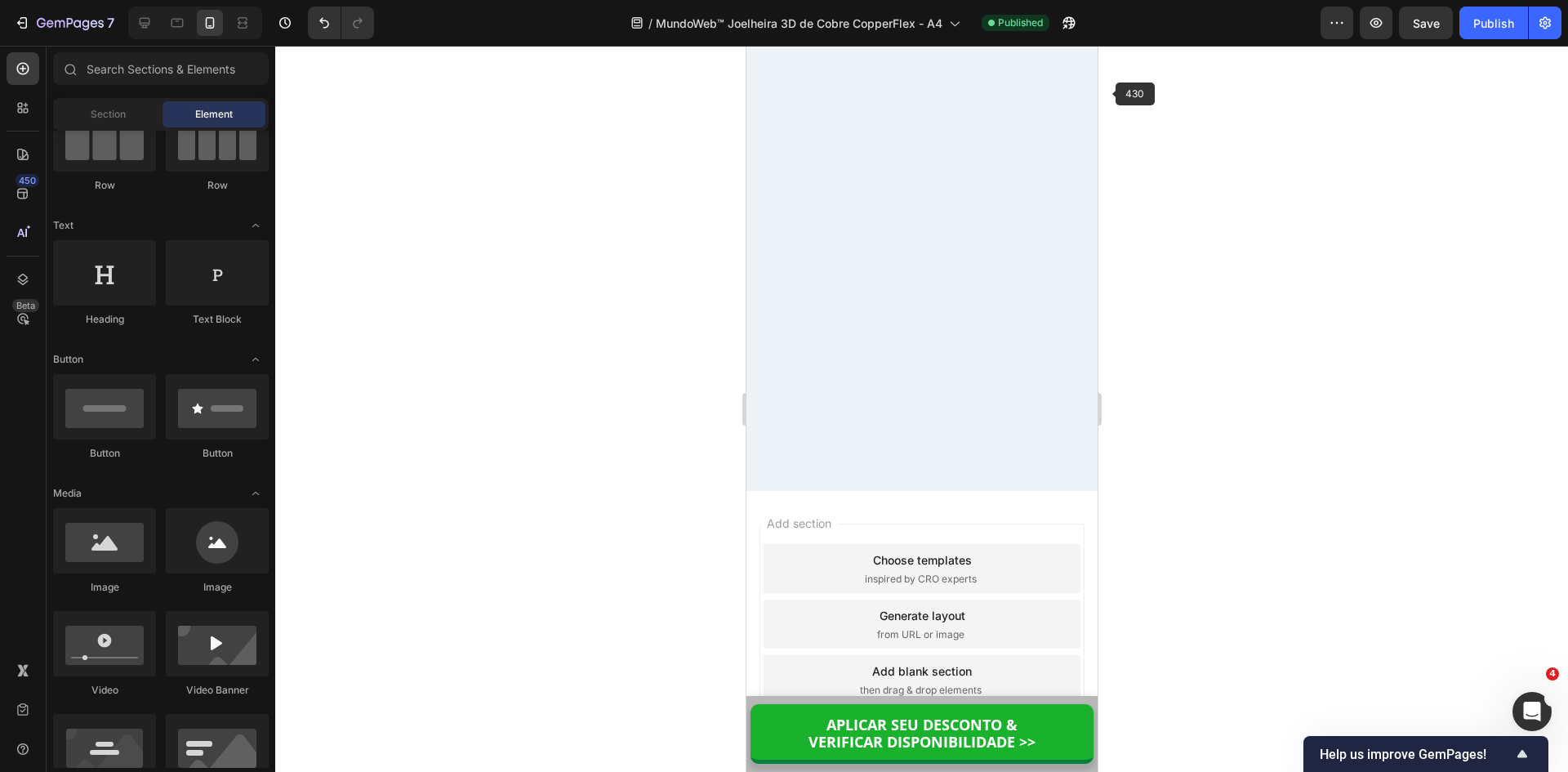
scroll to position [0, 0]
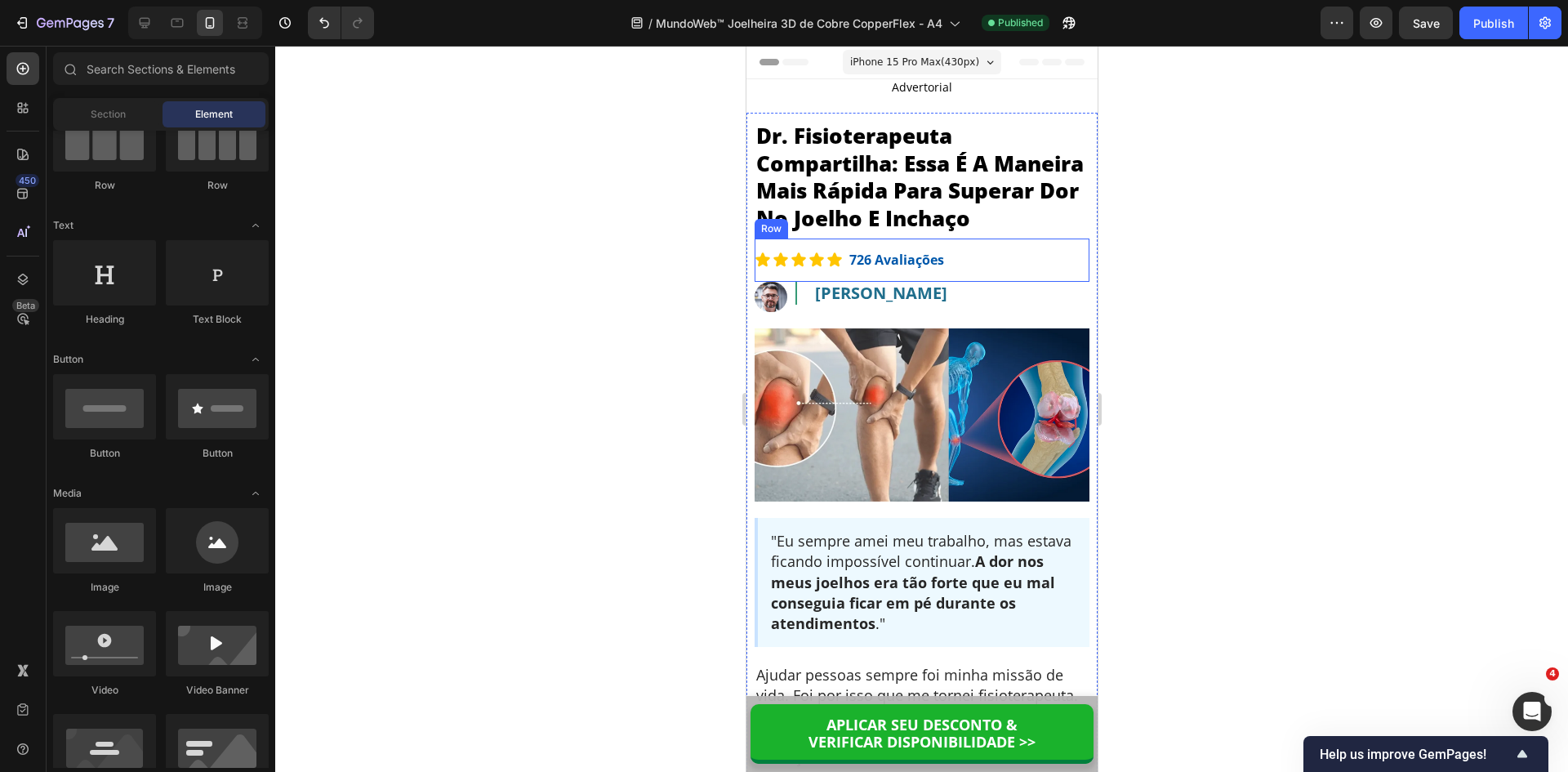
click at [1037, 282] on div "Icon Icon Icon Icon Icon Icon List 726 Avaliações Text Block Row" at bounding box center [921, 259] width 335 height 43
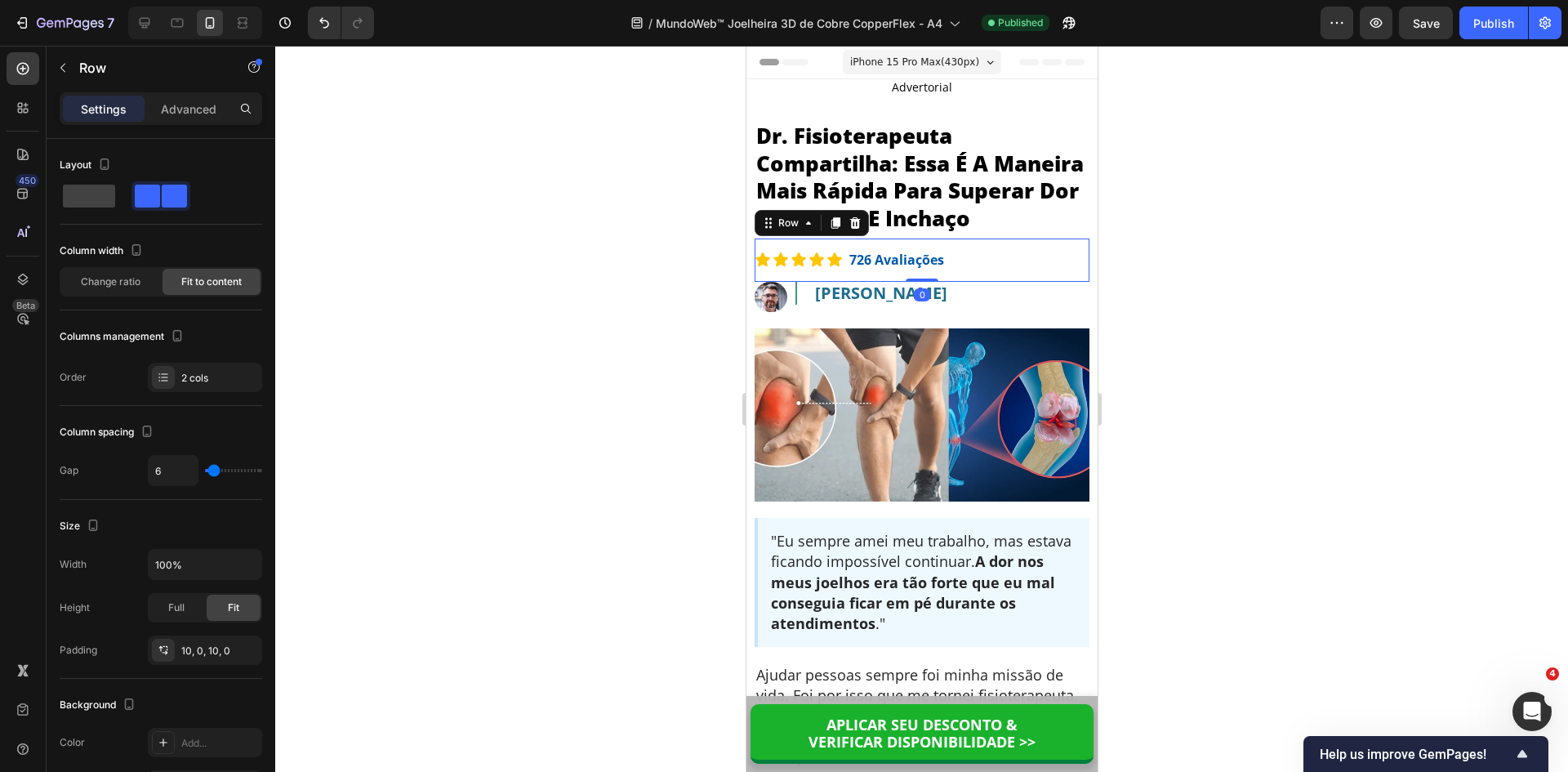
click at [834, 229] on icon at bounding box center [835, 223] width 9 height 11
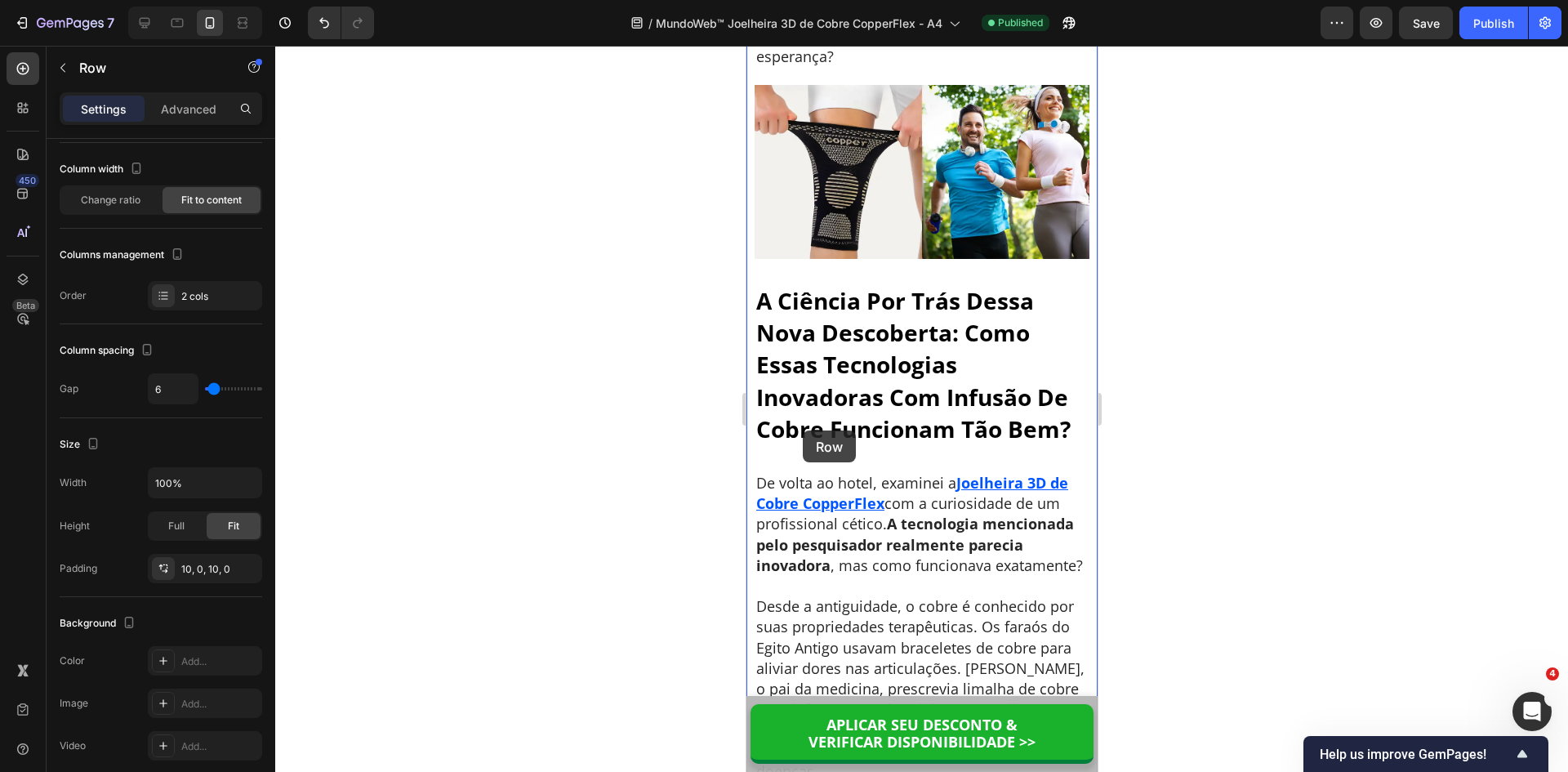
scroll to position [6047, 0]
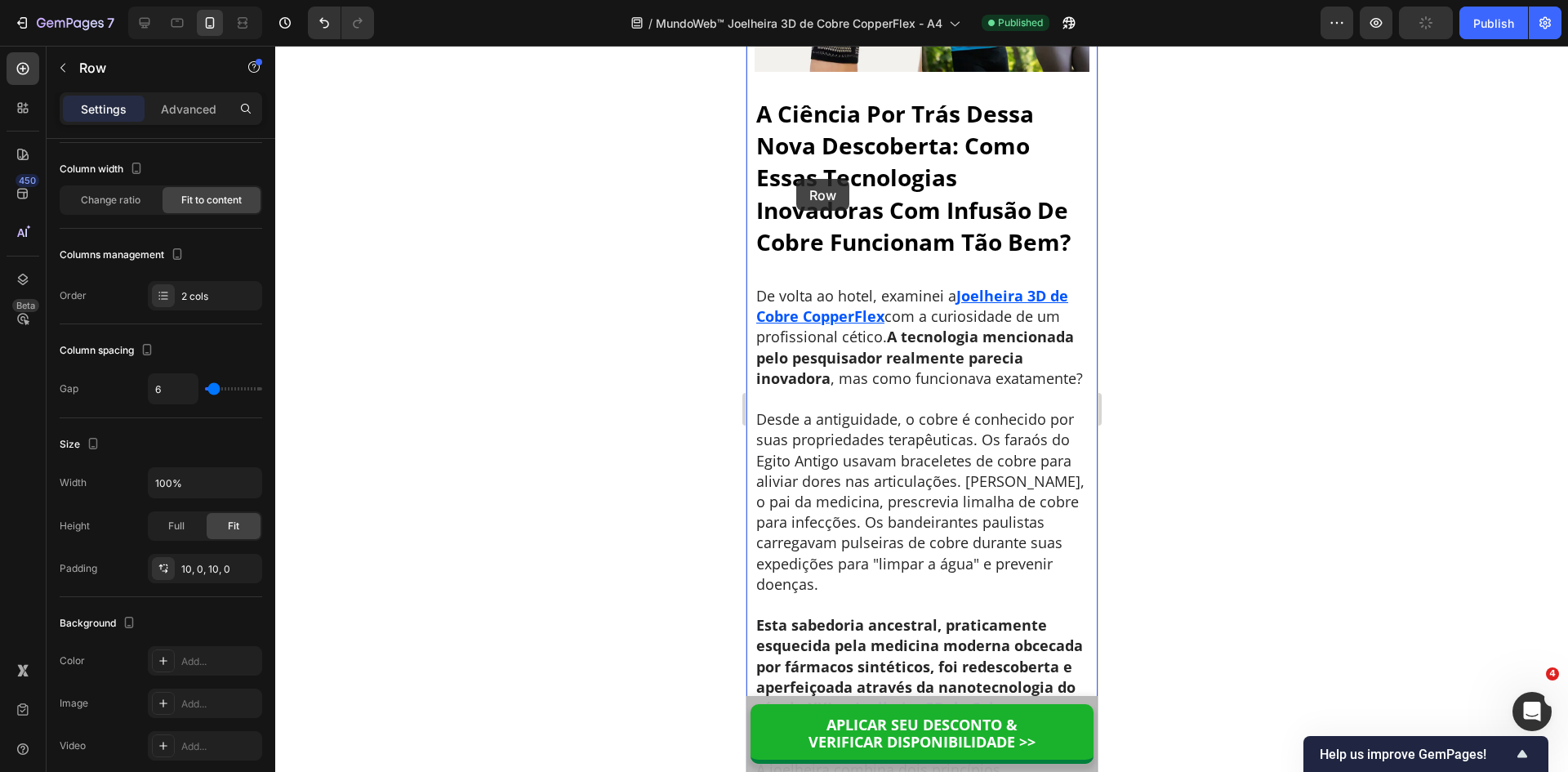
drag, startPoint x: 787, startPoint y: 295, endPoint x: 796, endPoint y: 179, distance: 116.3
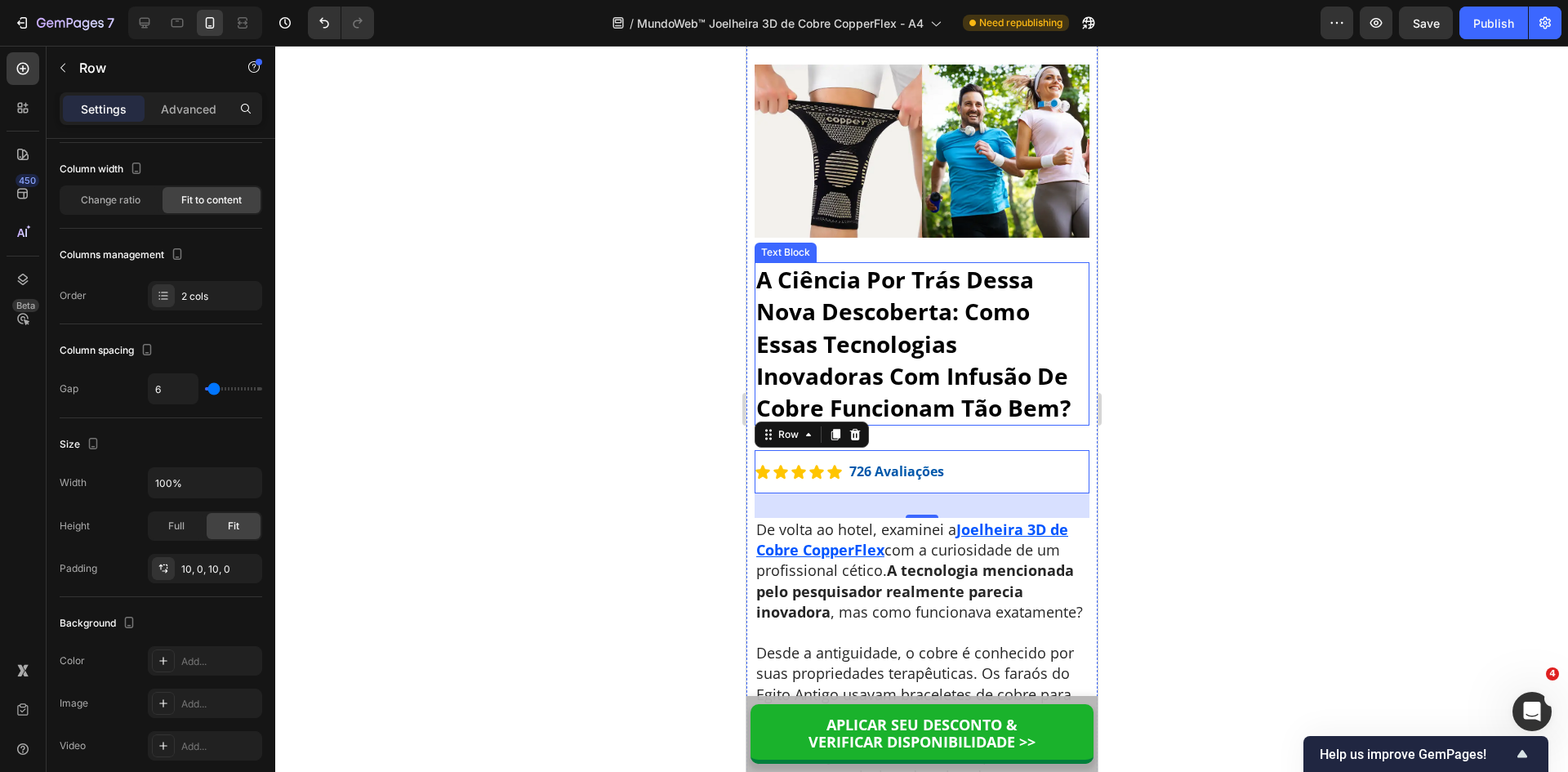
scroll to position [5841, 0]
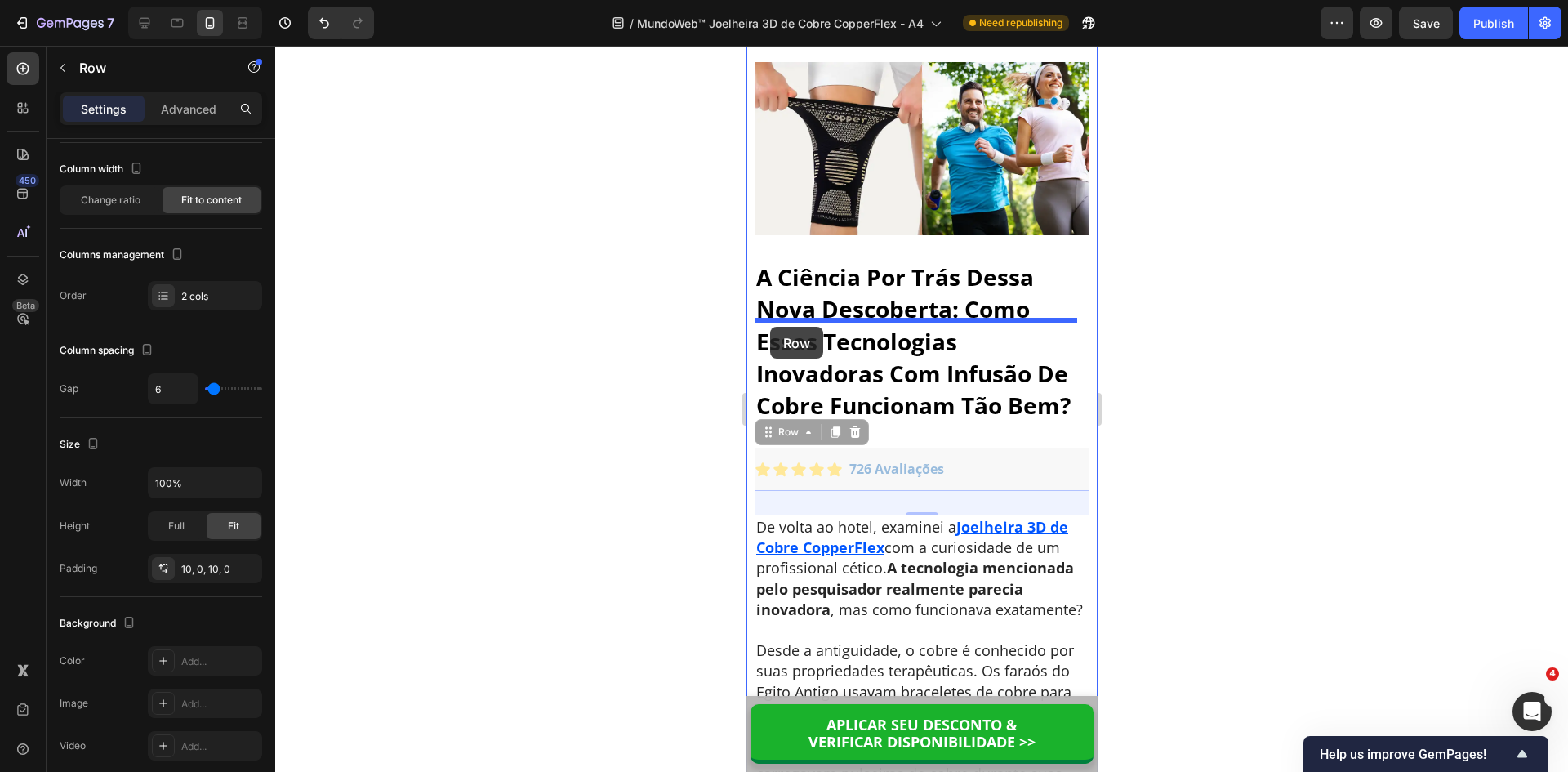
drag, startPoint x: 788, startPoint y: 522, endPoint x: 770, endPoint y: 327, distance: 195.8
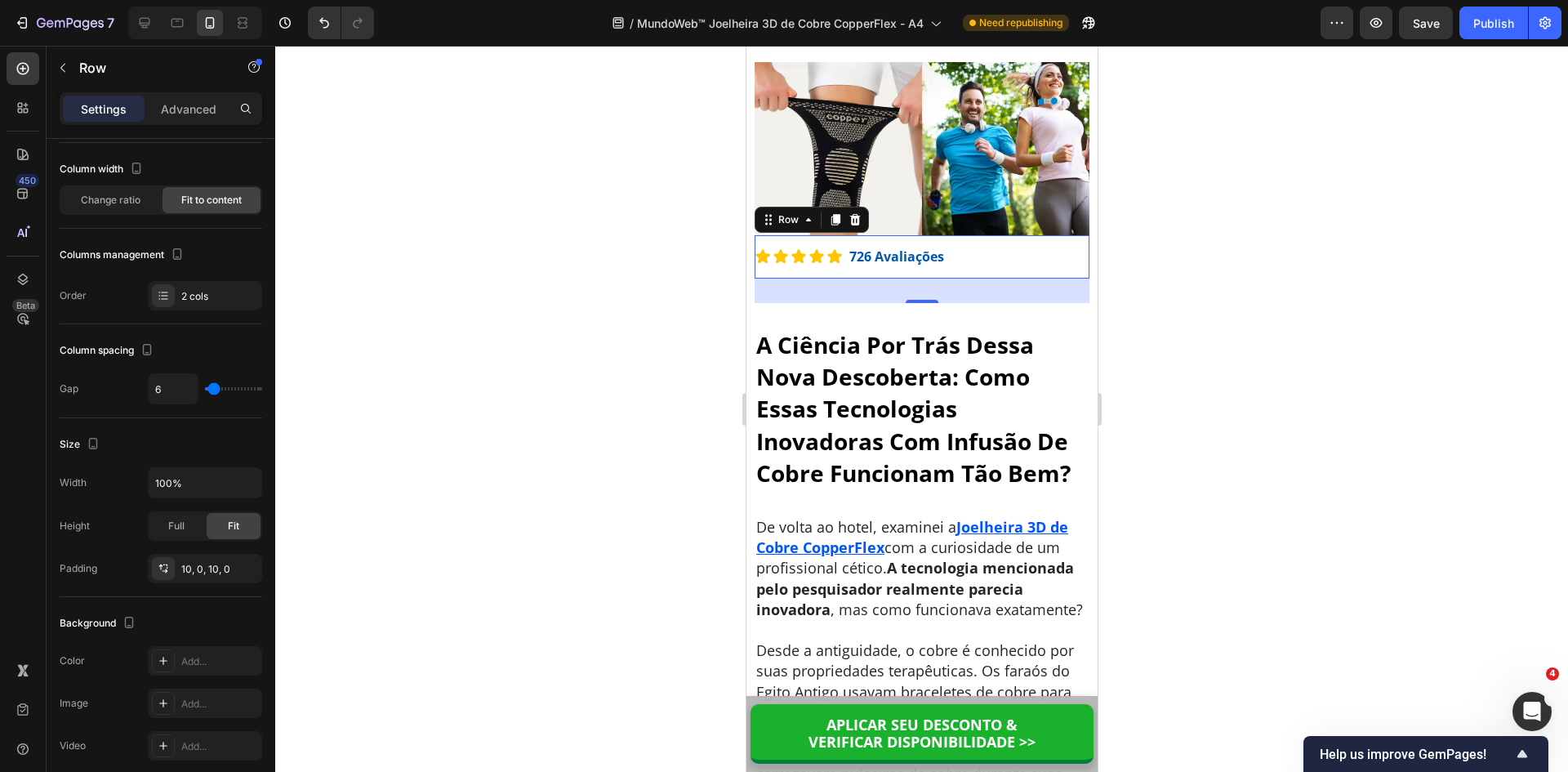
click at [975, 279] on div "Icon Icon Icon Icon Icon Icon List 726 Avaliações Text Block Row 0" at bounding box center [921, 257] width 335 height 43
click at [933, 266] on strong "726 Avaliações" at bounding box center [895, 256] width 95 height 18
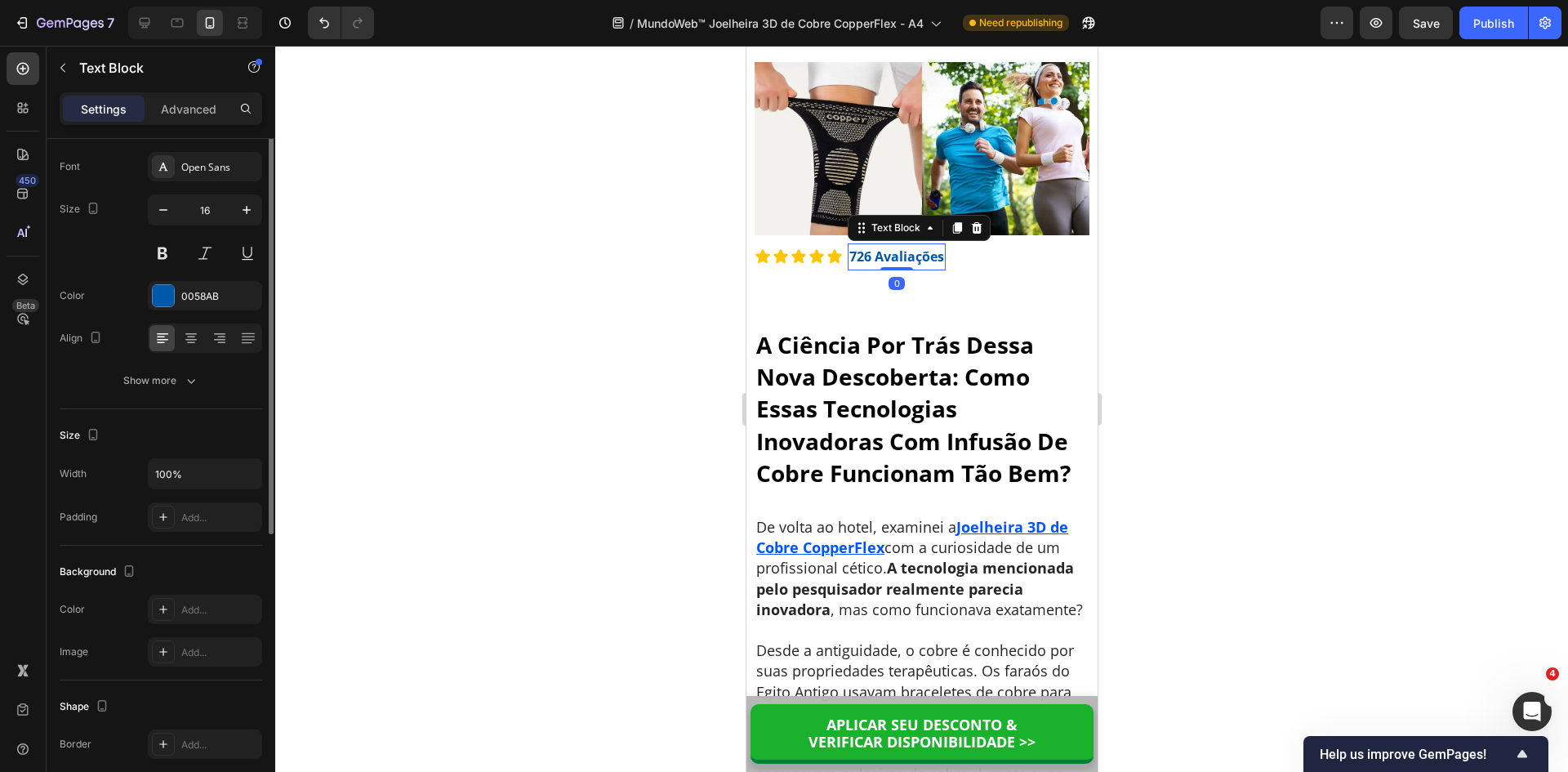
scroll to position [0, 0]
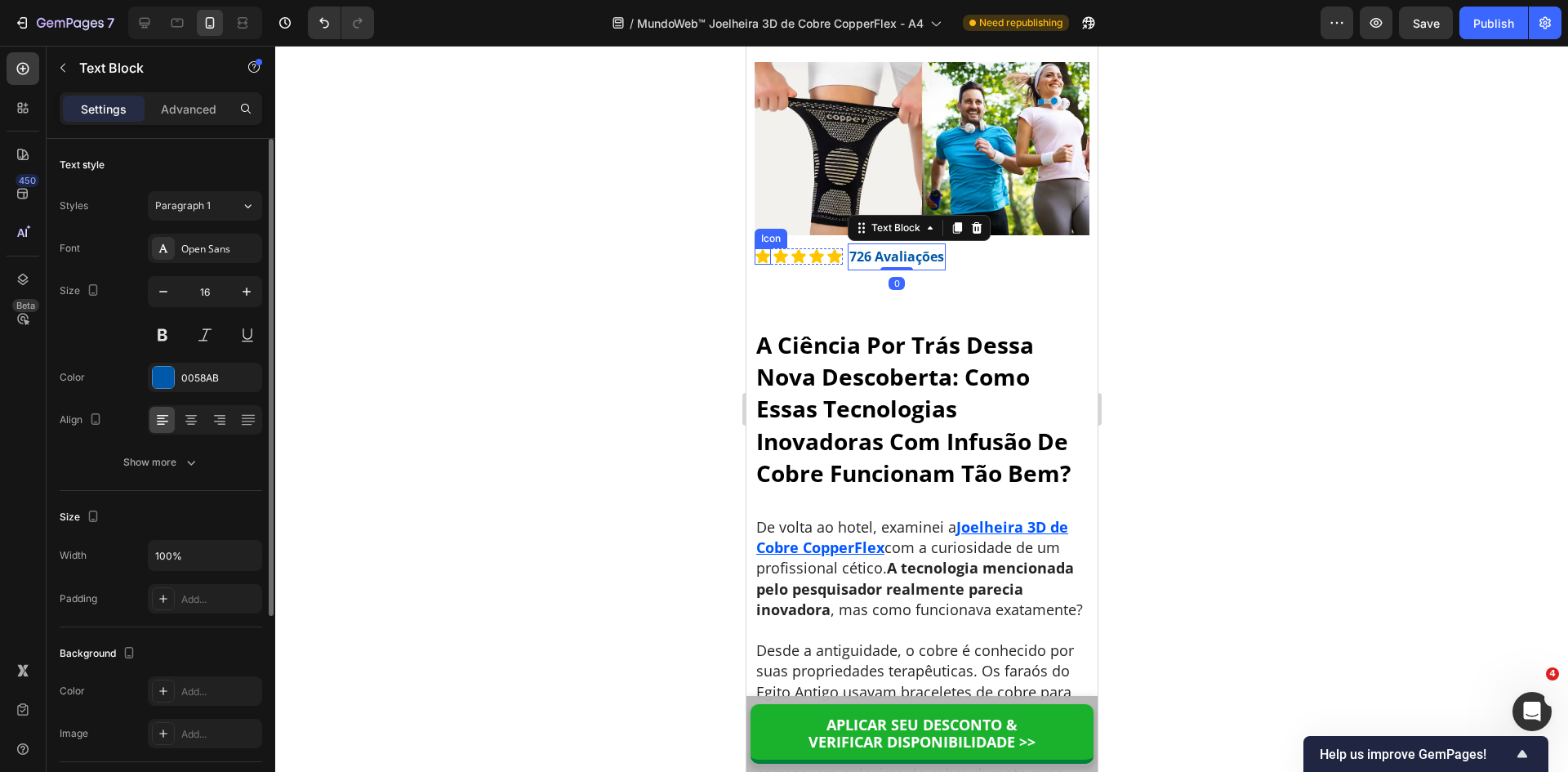
click at [759, 264] on icon at bounding box center [761, 257] width 14 height 14
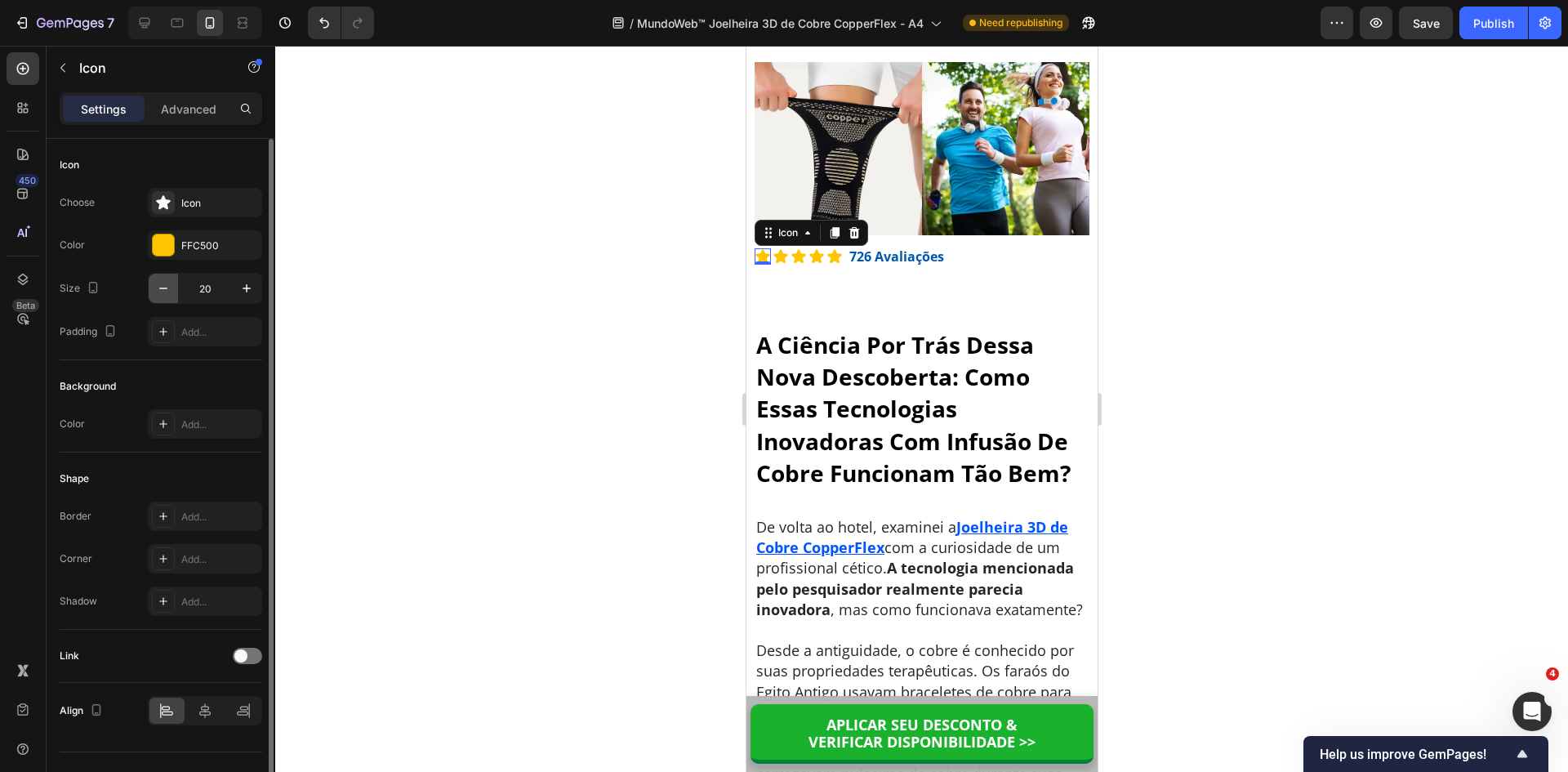
click at [156, 289] on icon "button" at bounding box center [163, 289] width 17 height 17
type input "18"
click at [775, 264] on icon at bounding box center [777, 257] width 14 height 14
click at [164, 287] on icon "button" at bounding box center [163, 289] width 17 height 17
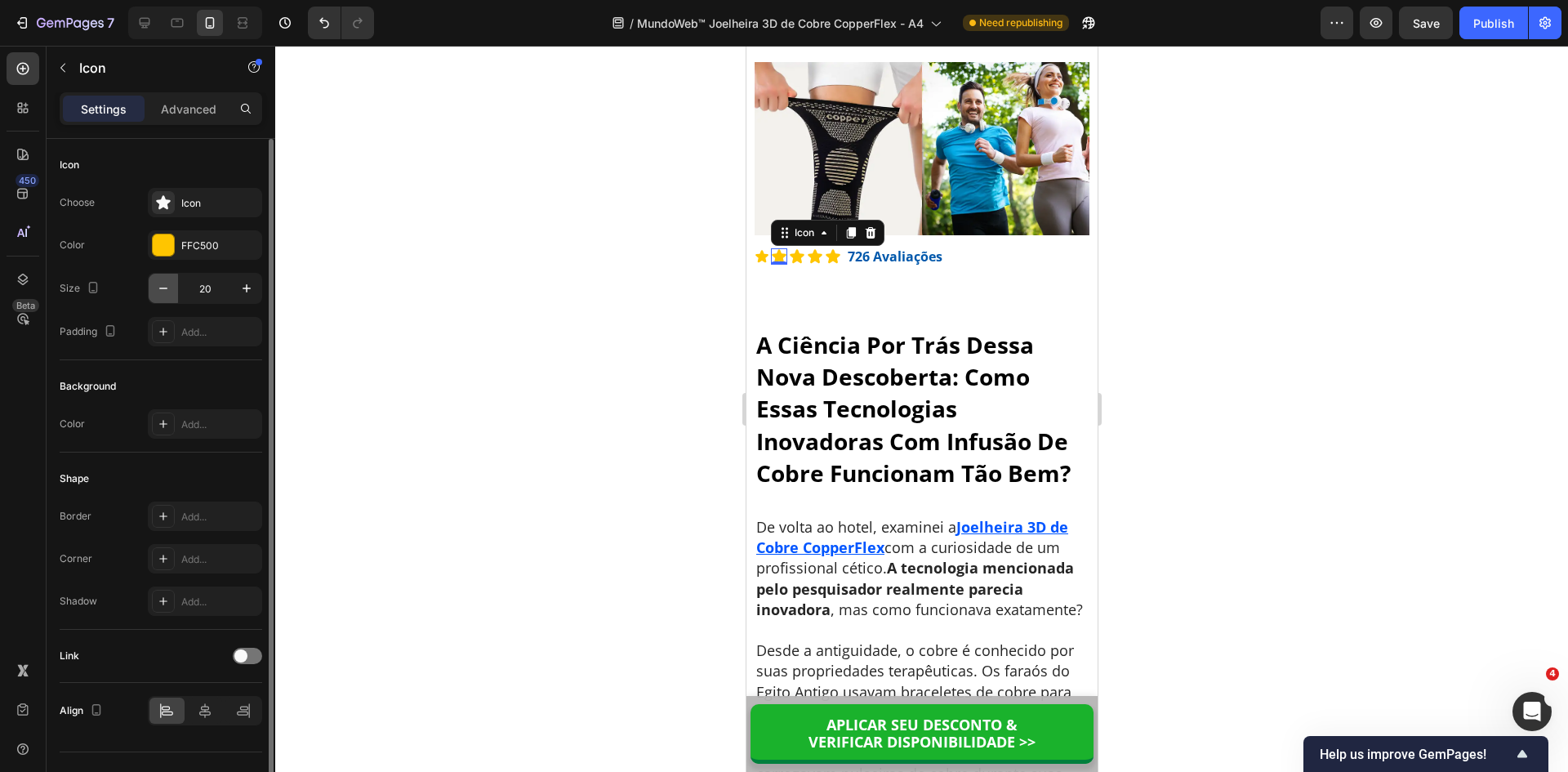
click at [164, 287] on icon "button" at bounding box center [163, 289] width 17 height 17
type input "18"
click at [797, 264] on icon at bounding box center [794, 257] width 14 height 14
click at [167, 287] on icon "button" at bounding box center [163, 289] width 17 height 17
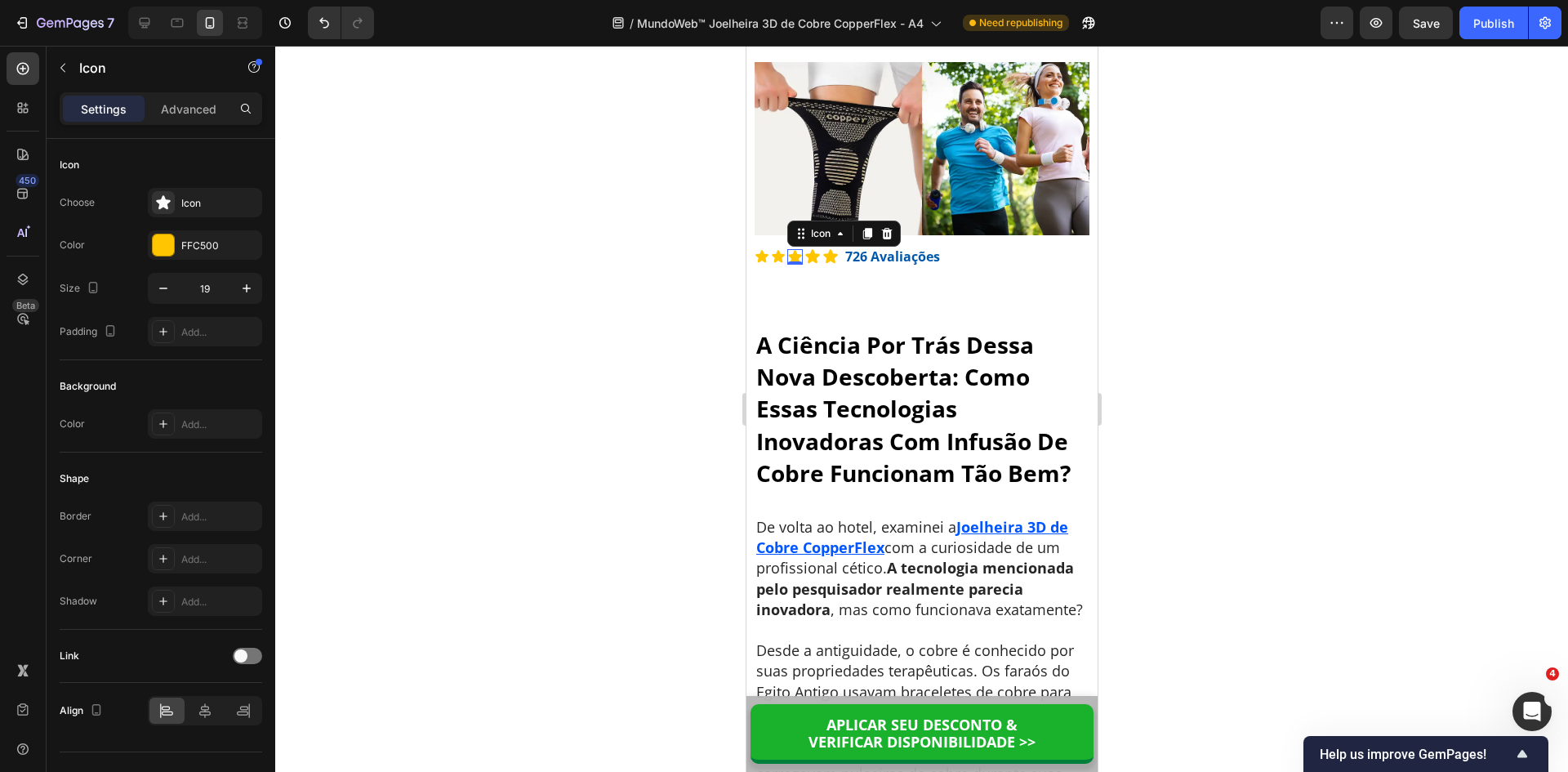
type input "18"
click at [814, 264] on icon at bounding box center [810, 257] width 14 height 14
click at [170, 281] on icon "button" at bounding box center [163, 289] width 17 height 17
type input "18"
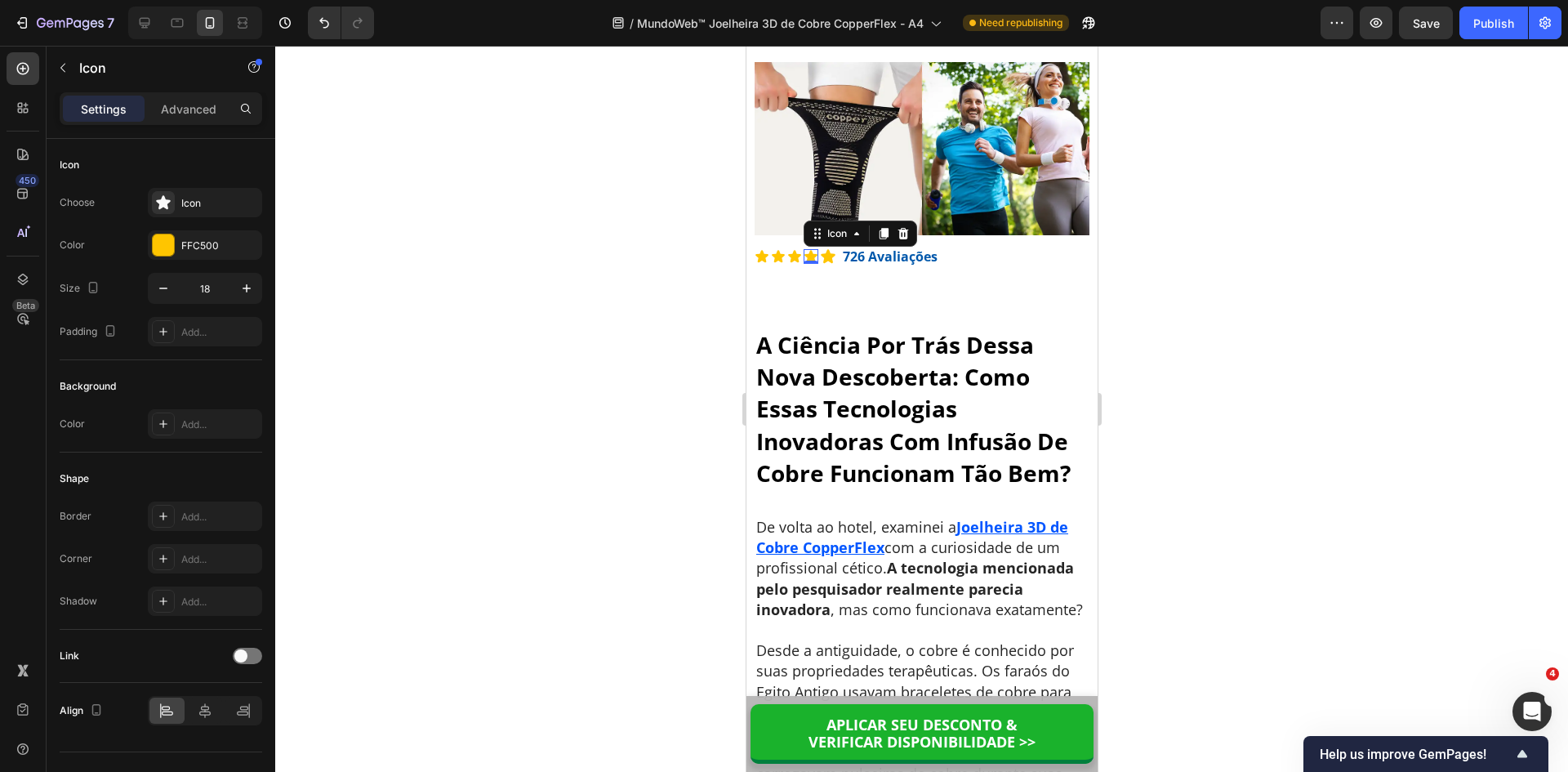
click at [824, 264] on icon at bounding box center [826, 257] width 14 height 14
click at [160, 287] on icon "button" at bounding box center [163, 289] width 17 height 17
type input "18"
click at [865, 266] on strong "726 Avaliações" at bounding box center [888, 256] width 95 height 18
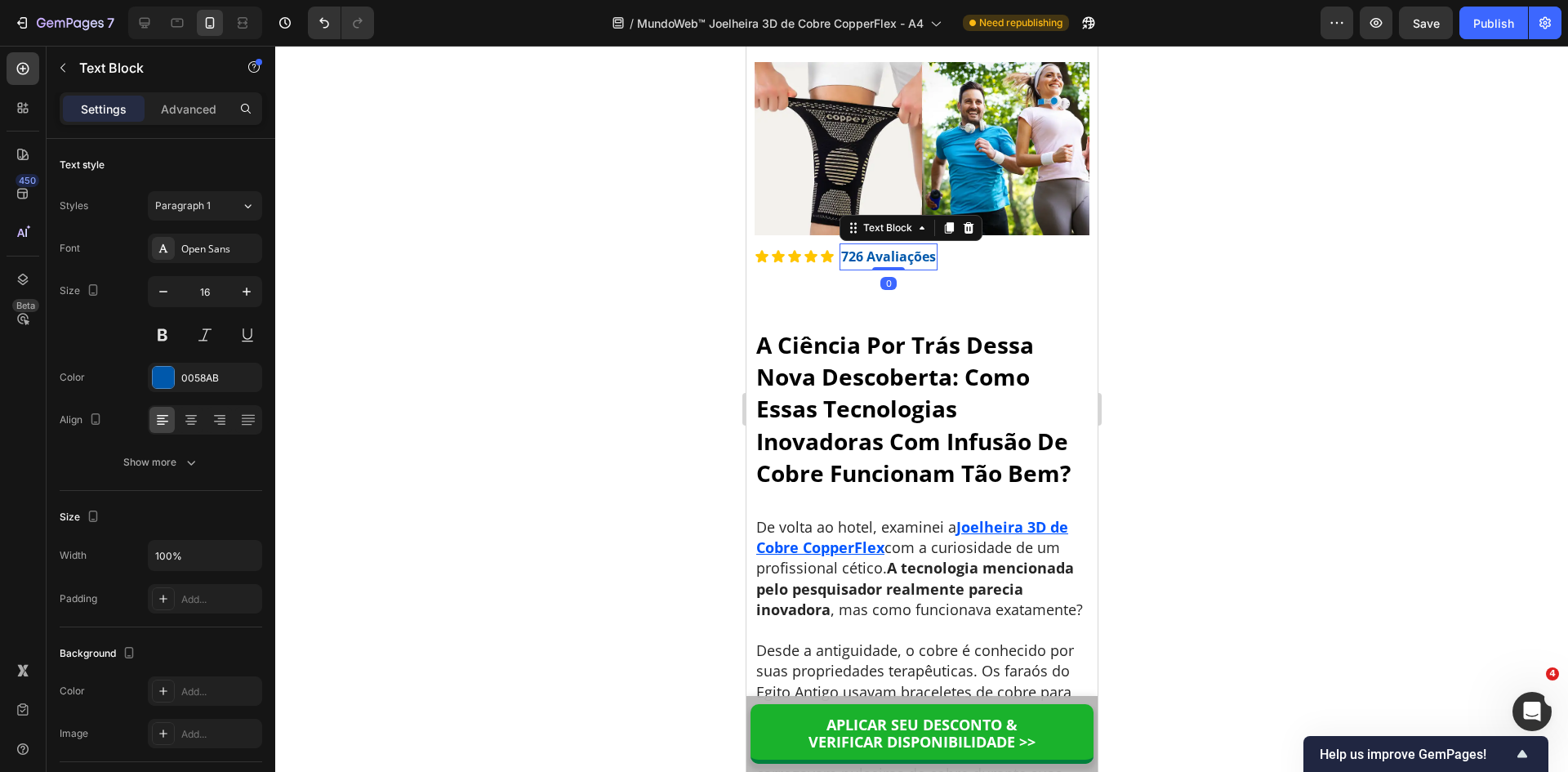
click at [865, 266] on strong "726 Avaliações" at bounding box center [888, 256] width 95 height 18
click at [1139, 438] on div at bounding box center [921, 409] width 1293 height 727
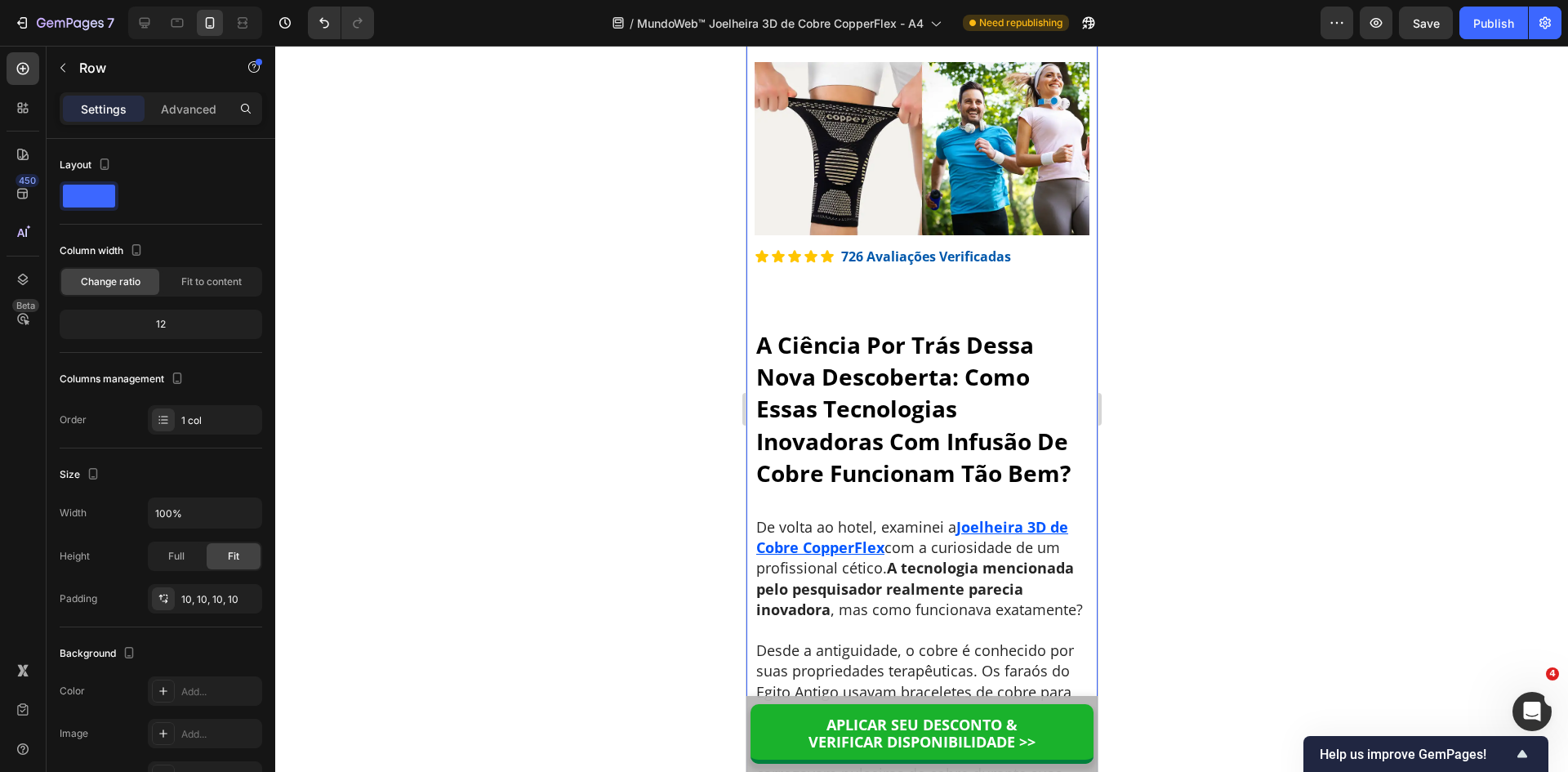
click at [664, 396] on div at bounding box center [921, 409] width 1293 height 727
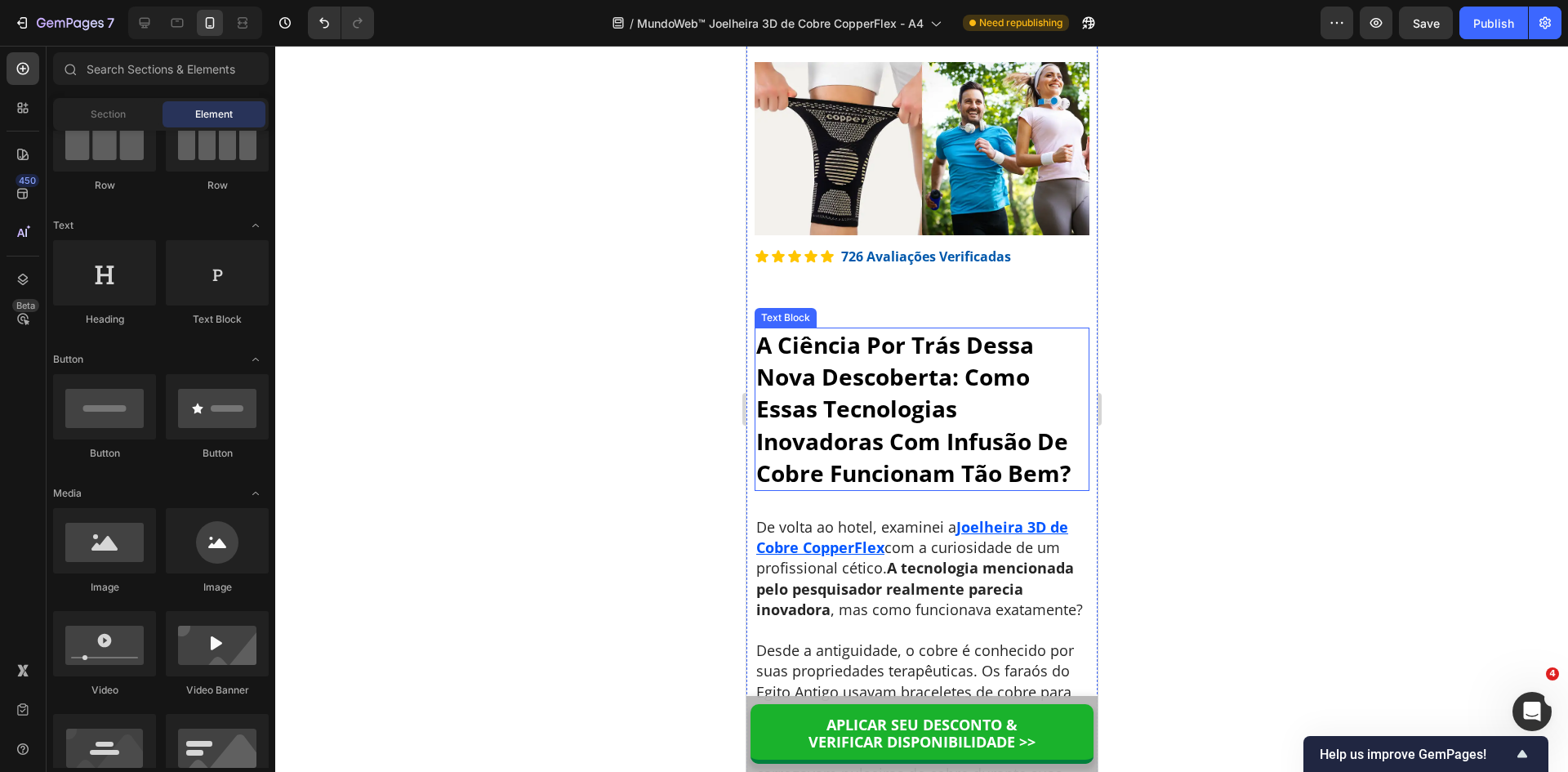
click at [861, 448] on p "A Ciência Por Trás Dessa Nova Descoberta: Como Essas Tecnologias Inovadoras Com…" at bounding box center [921, 409] width 331 height 160
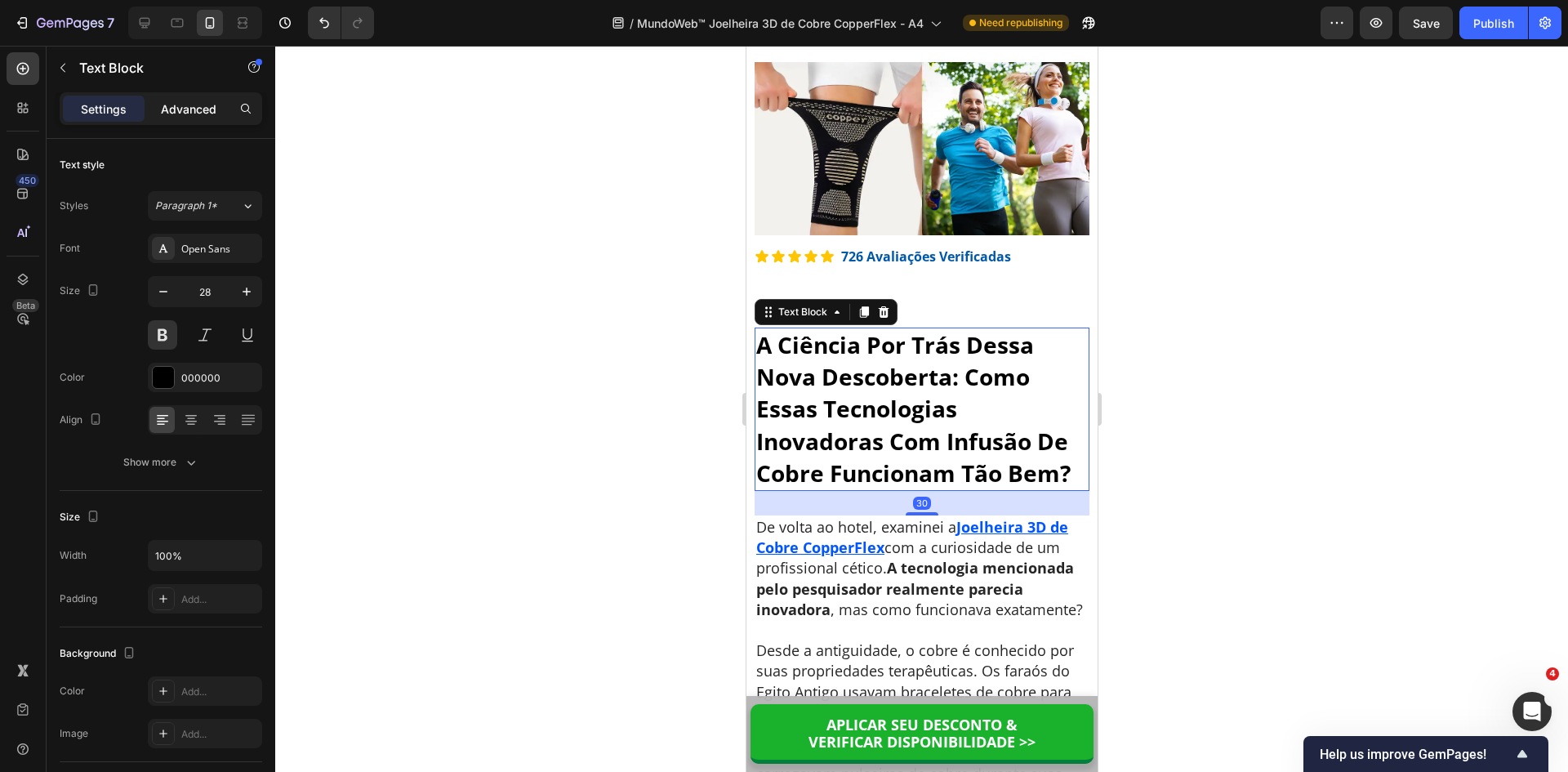
click at [164, 115] on p "Advanced" at bounding box center [188, 109] width 55 height 18
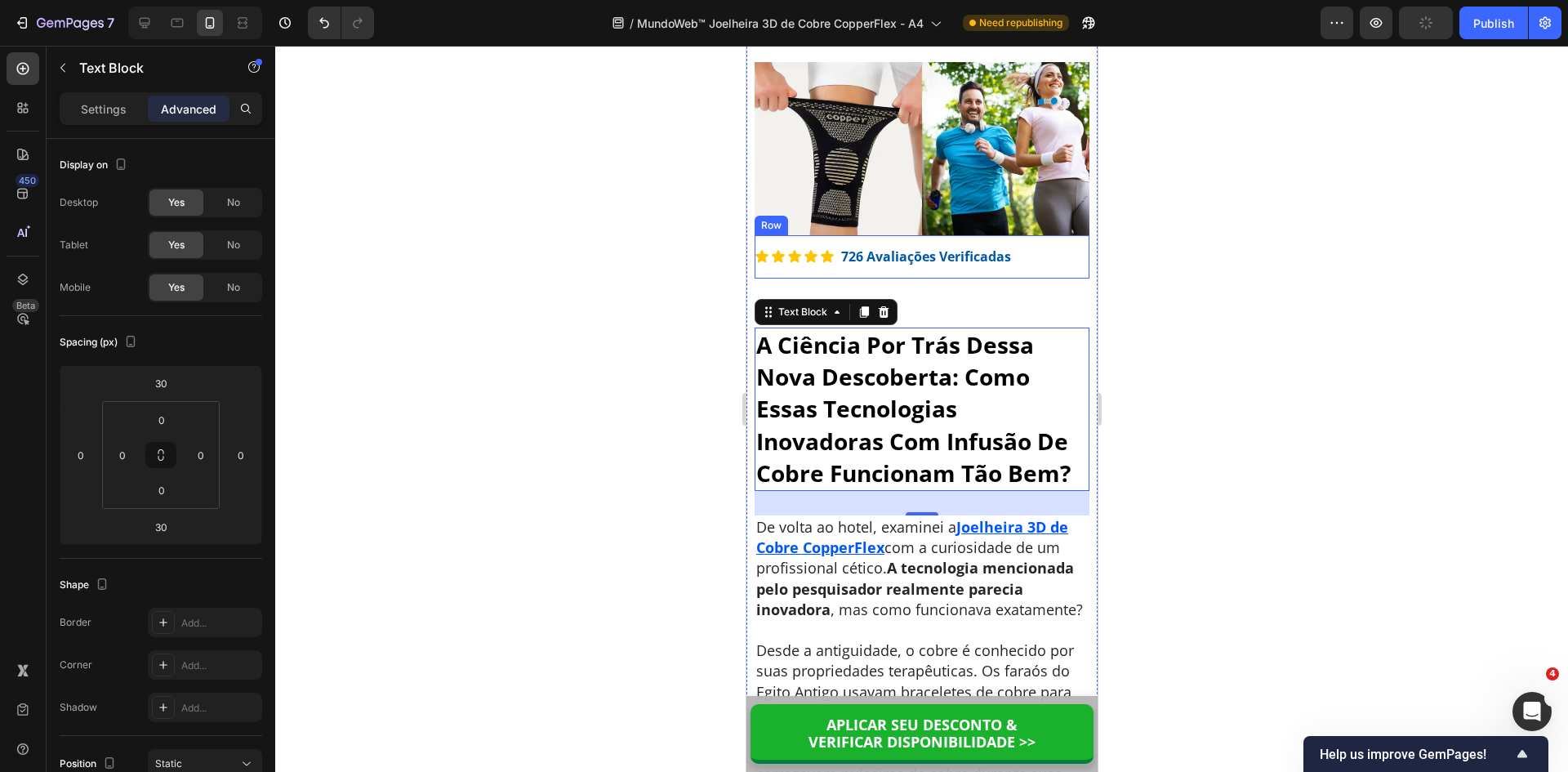
click at [915, 279] on div "Icon Icon Icon Icon Icon Icon List 726 Avaliações Verificadas Text Block Row" at bounding box center [921, 257] width 335 height 43
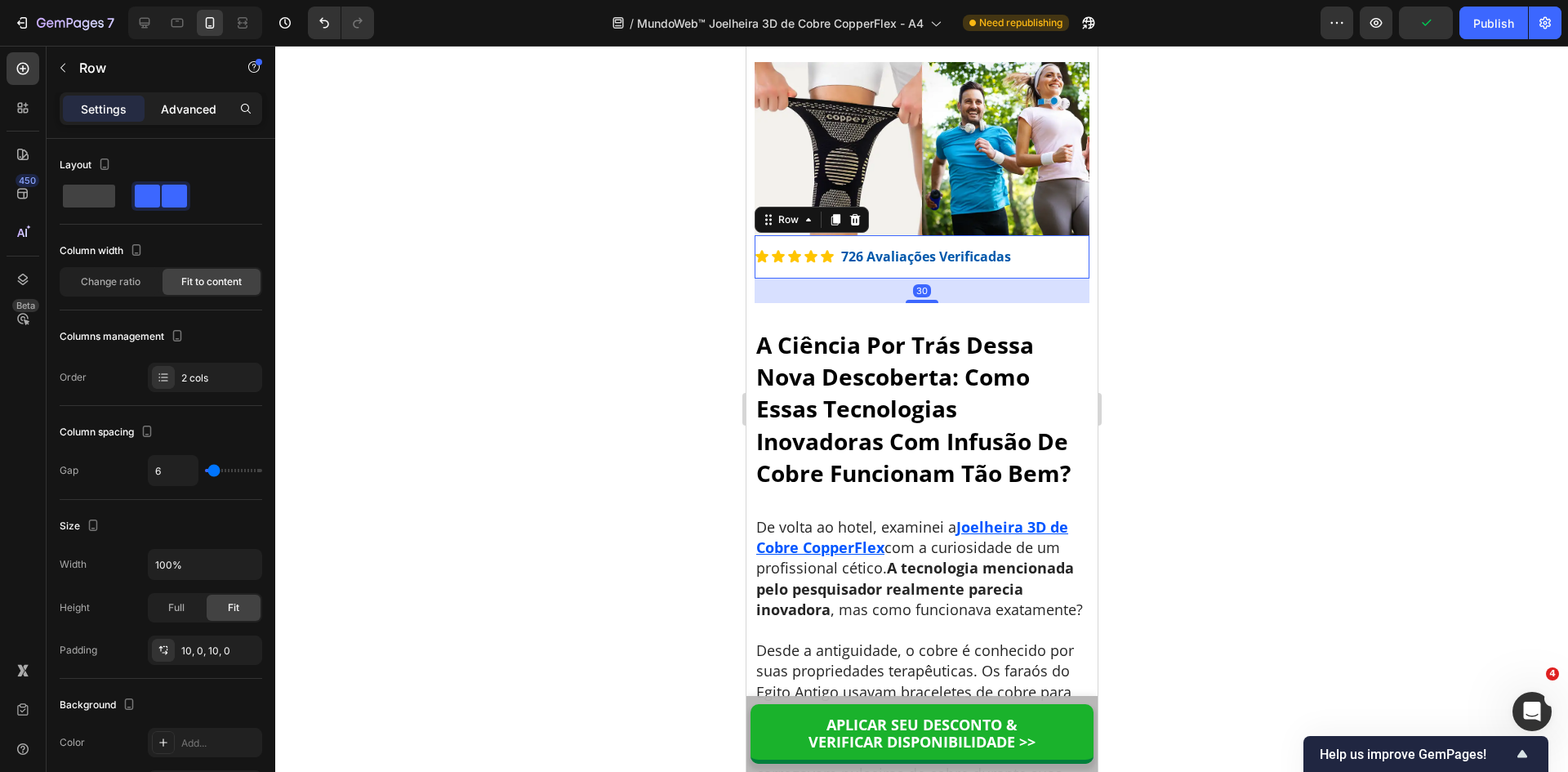
click at [175, 110] on p "Advanced" at bounding box center [188, 109] width 55 height 18
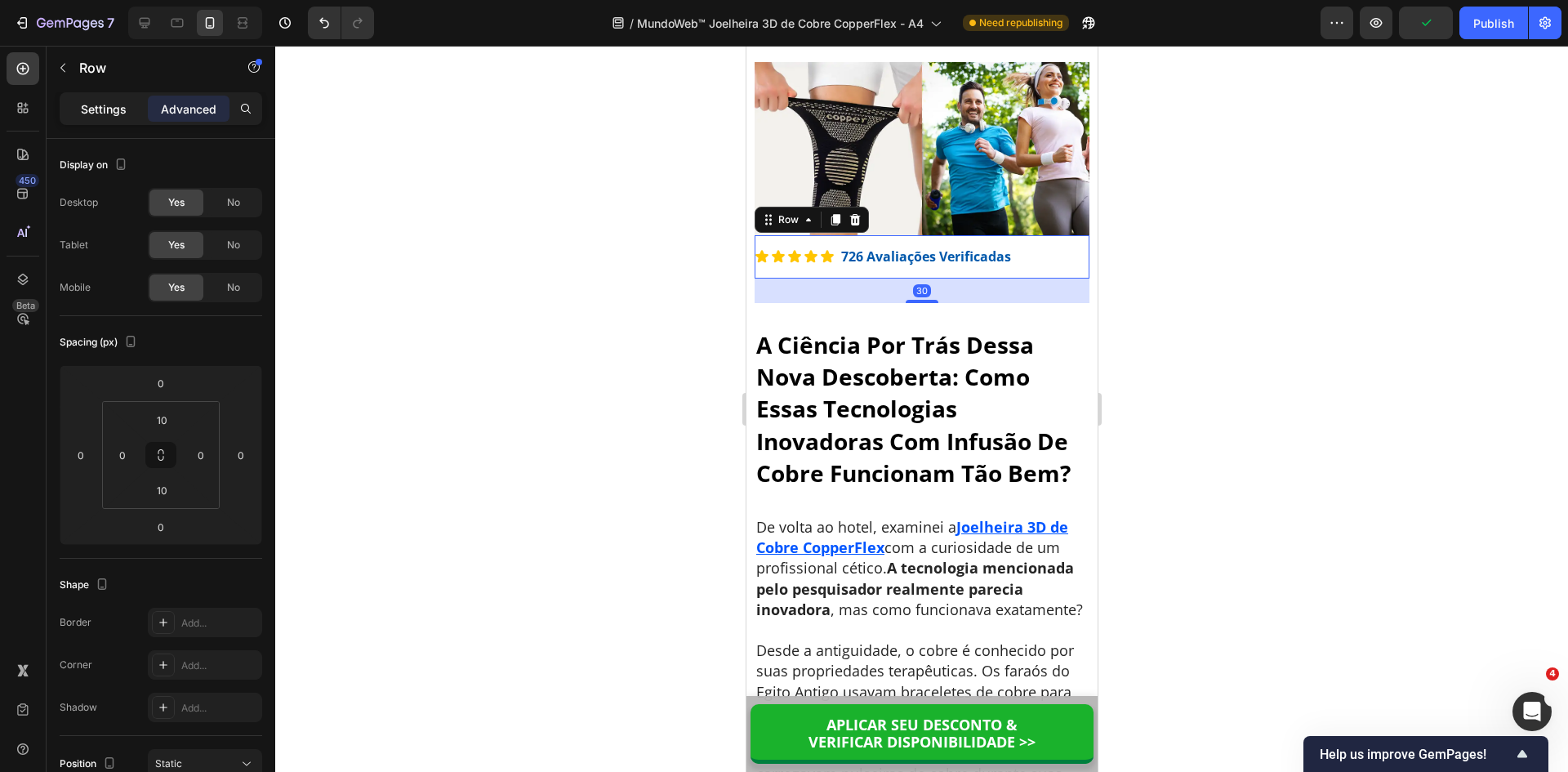
click at [96, 125] on div "Settings Advanced" at bounding box center [161, 108] width 202 height 32
click at [99, 112] on p "Settings" at bounding box center [104, 109] width 46 height 18
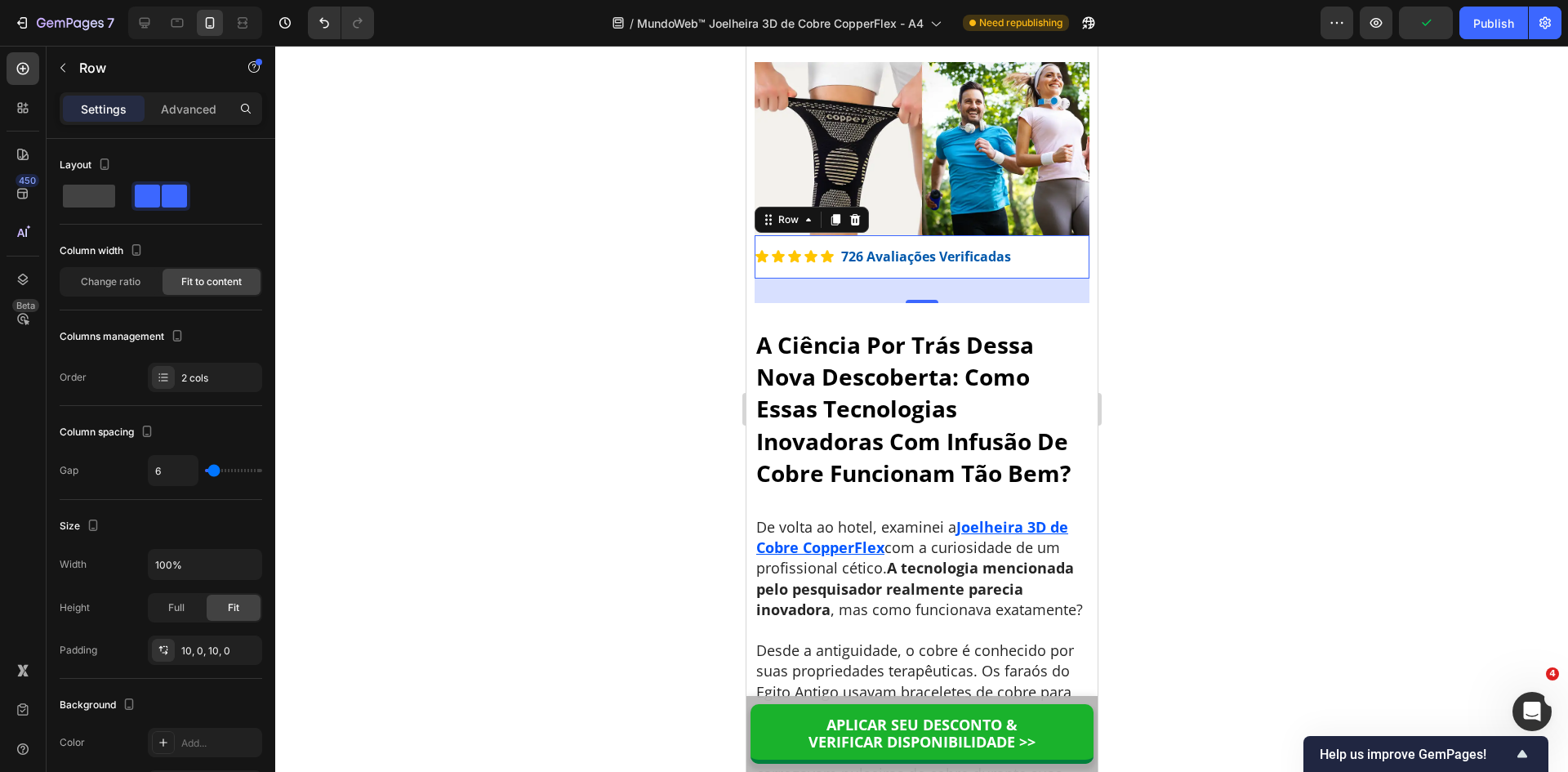
click at [100, 103] on p "Settings" at bounding box center [104, 109] width 46 height 18
drag, startPoint x: 1382, startPoint y: 501, endPoint x: 1314, endPoint y: 459, distance: 79.9
click at [1381, 500] on div at bounding box center [921, 409] width 1293 height 727
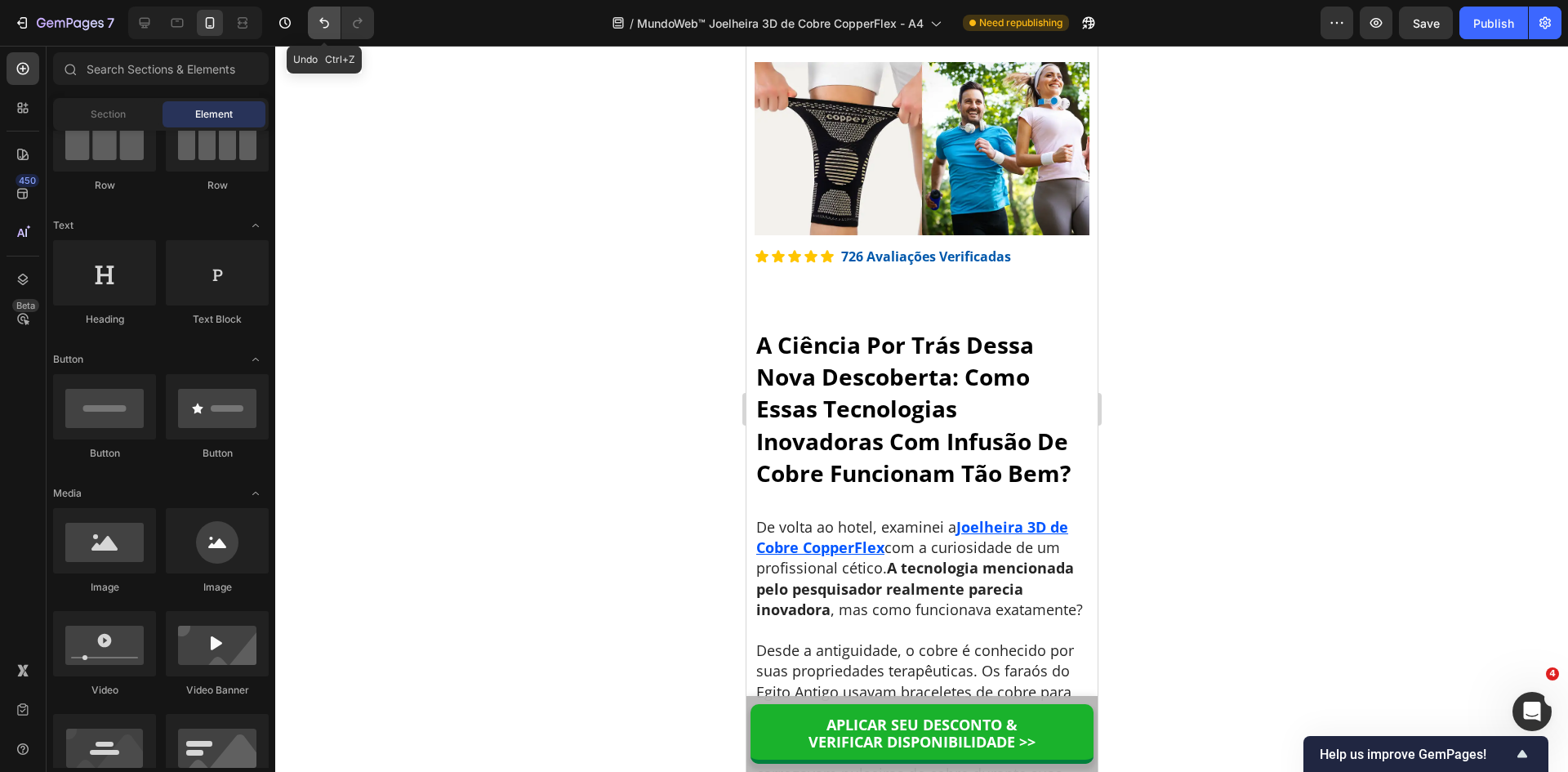
click at [325, 23] on icon "Undo/Redo" at bounding box center [324, 23] width 17 height 17
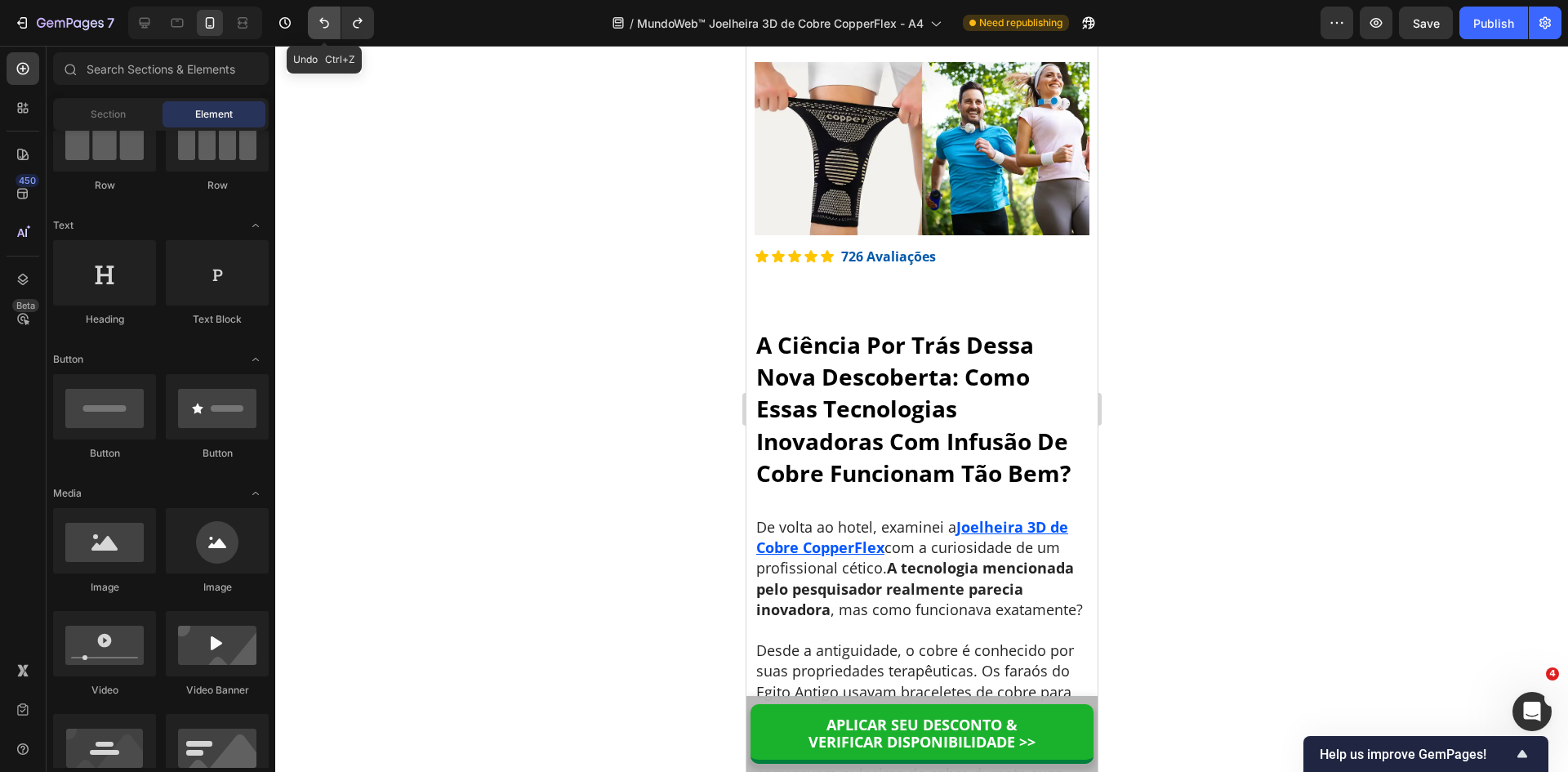
click at [325, 23] on icon "Undo/Redo" at bounding box center [324, 23] width 17 height 17
click at [324, 23] on icon "Undo/Redo" at bounding box center [324, 23] width 17 height 17
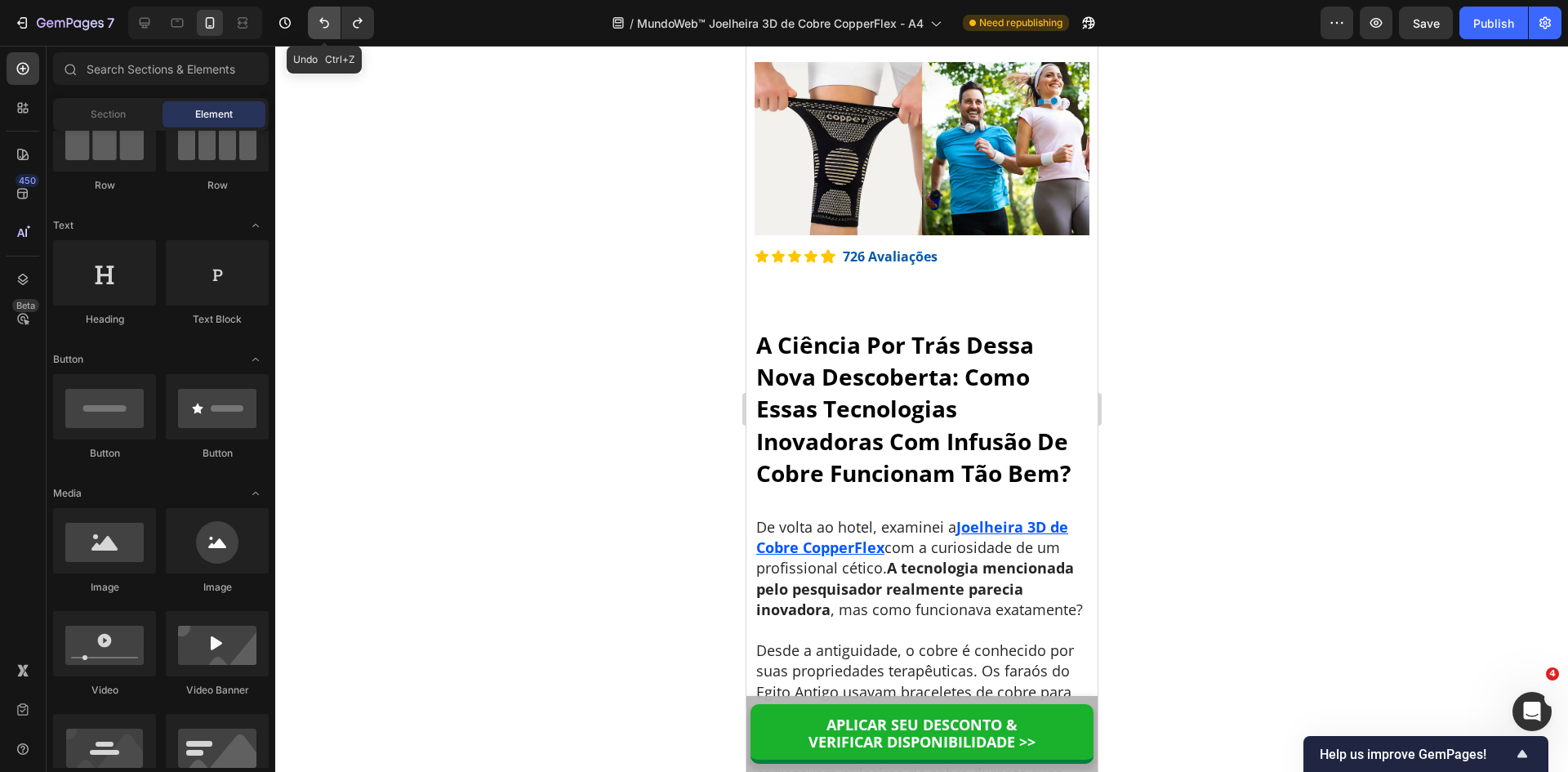
click at [324, 23] on icon "Undo/Redo" at bounding box center [324, 23] width 17 height 17
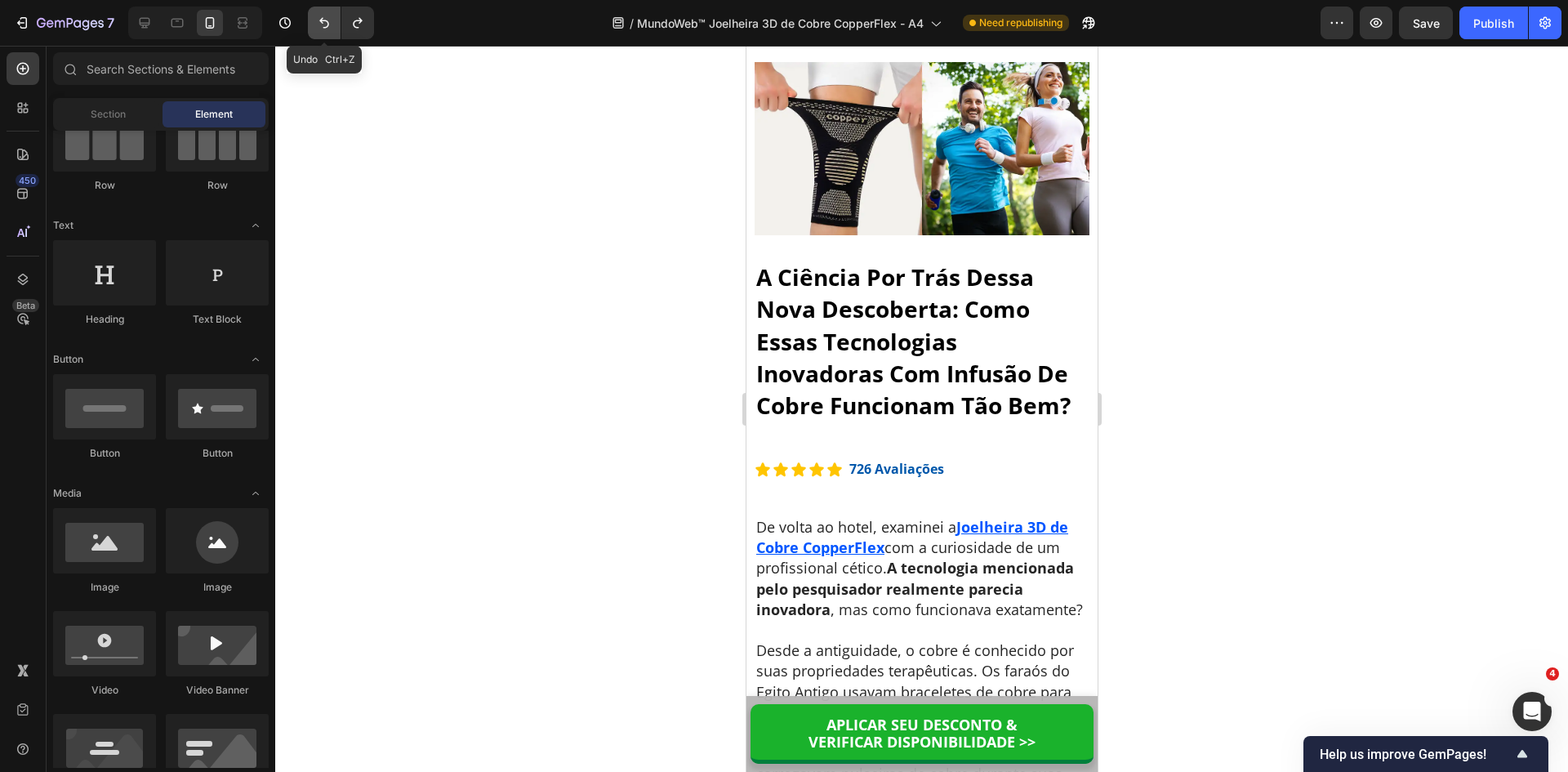
click at [324, 23] on icon "Undo/Redo" at bounding box center [324, 23] width 17 height 17
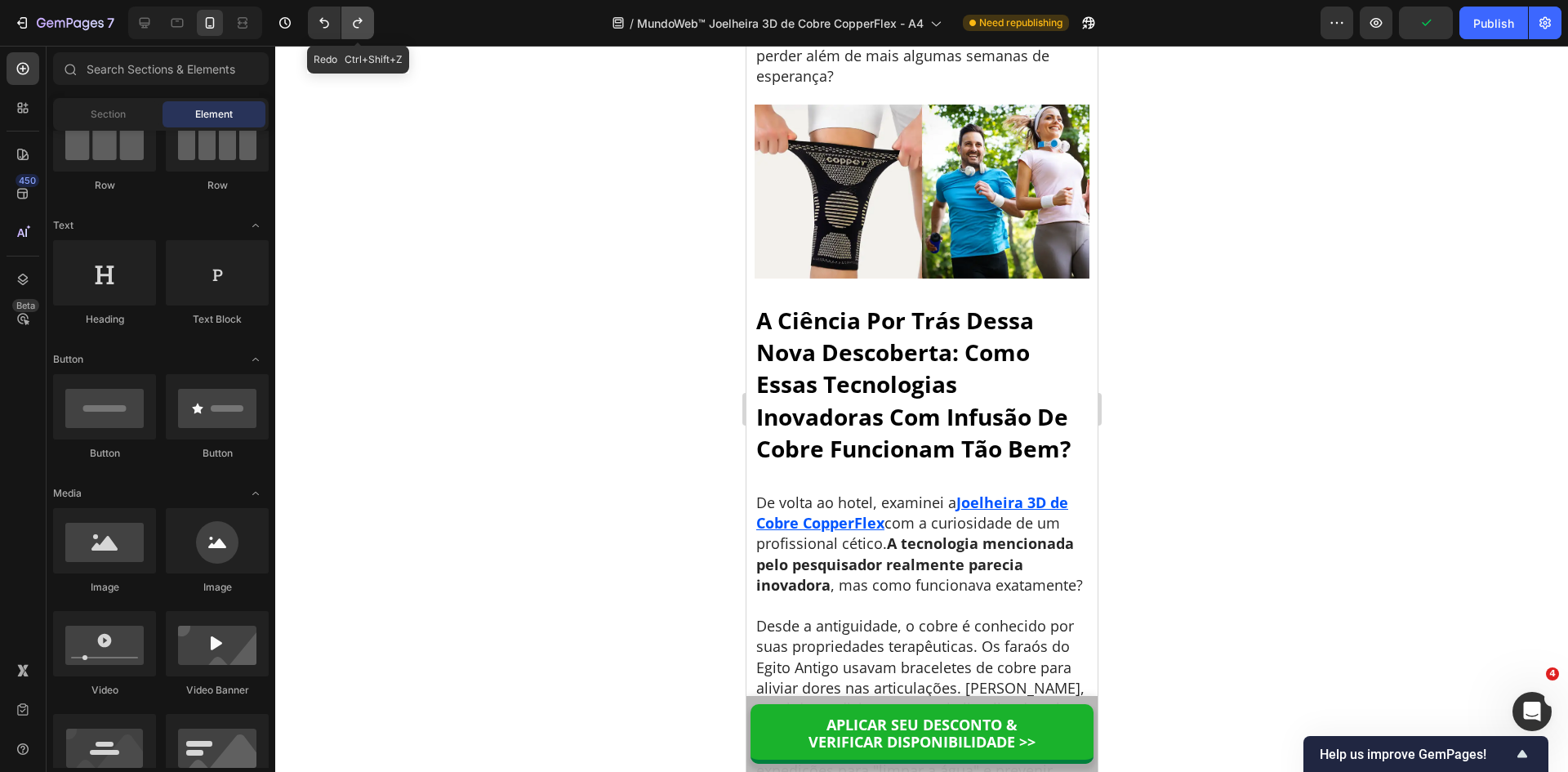
click at [353, 23] on icon "Undo/Redo" at bounding box center [358, 23] width 17 height 17
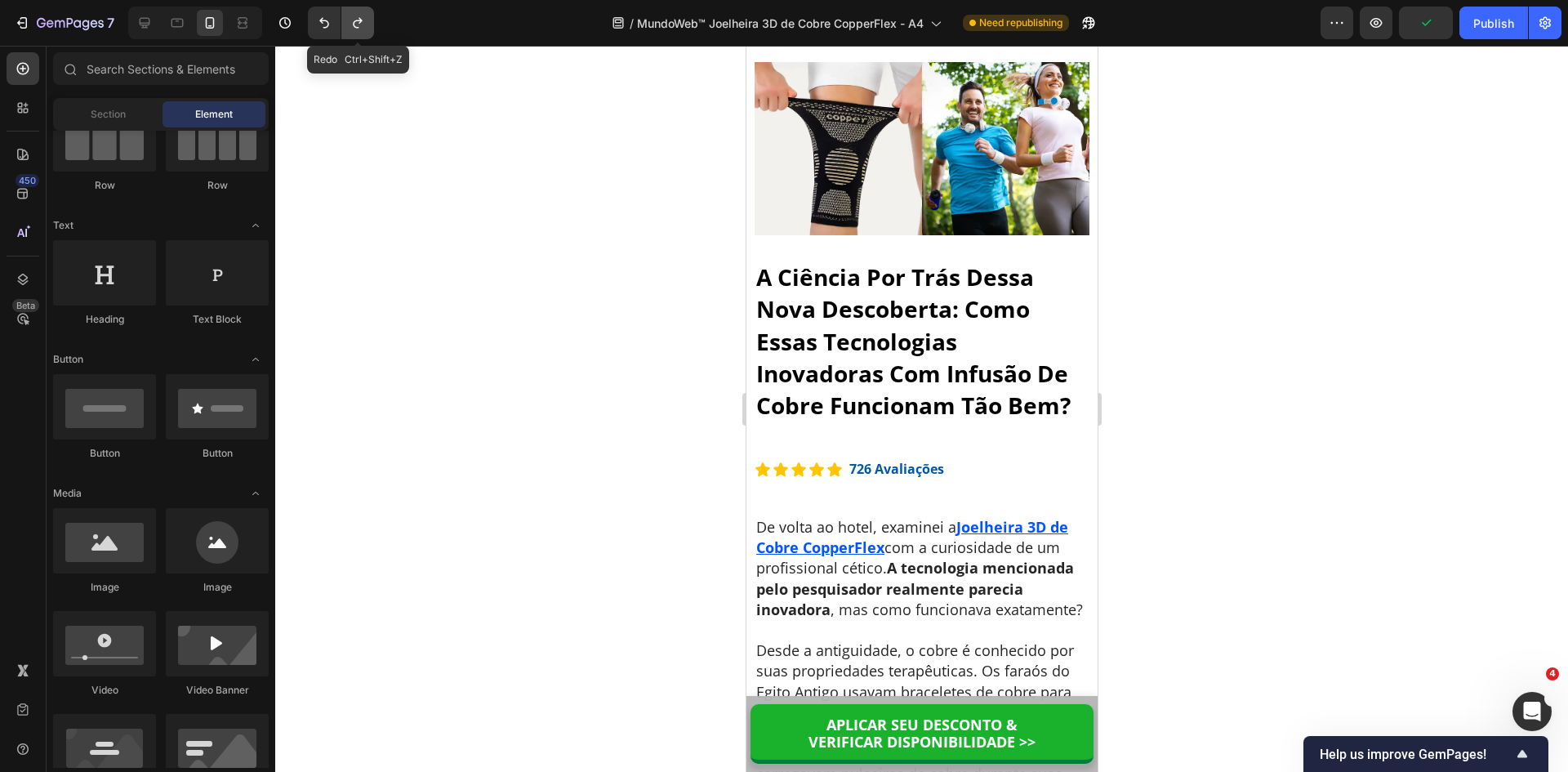
scroll to position [5797, 0]
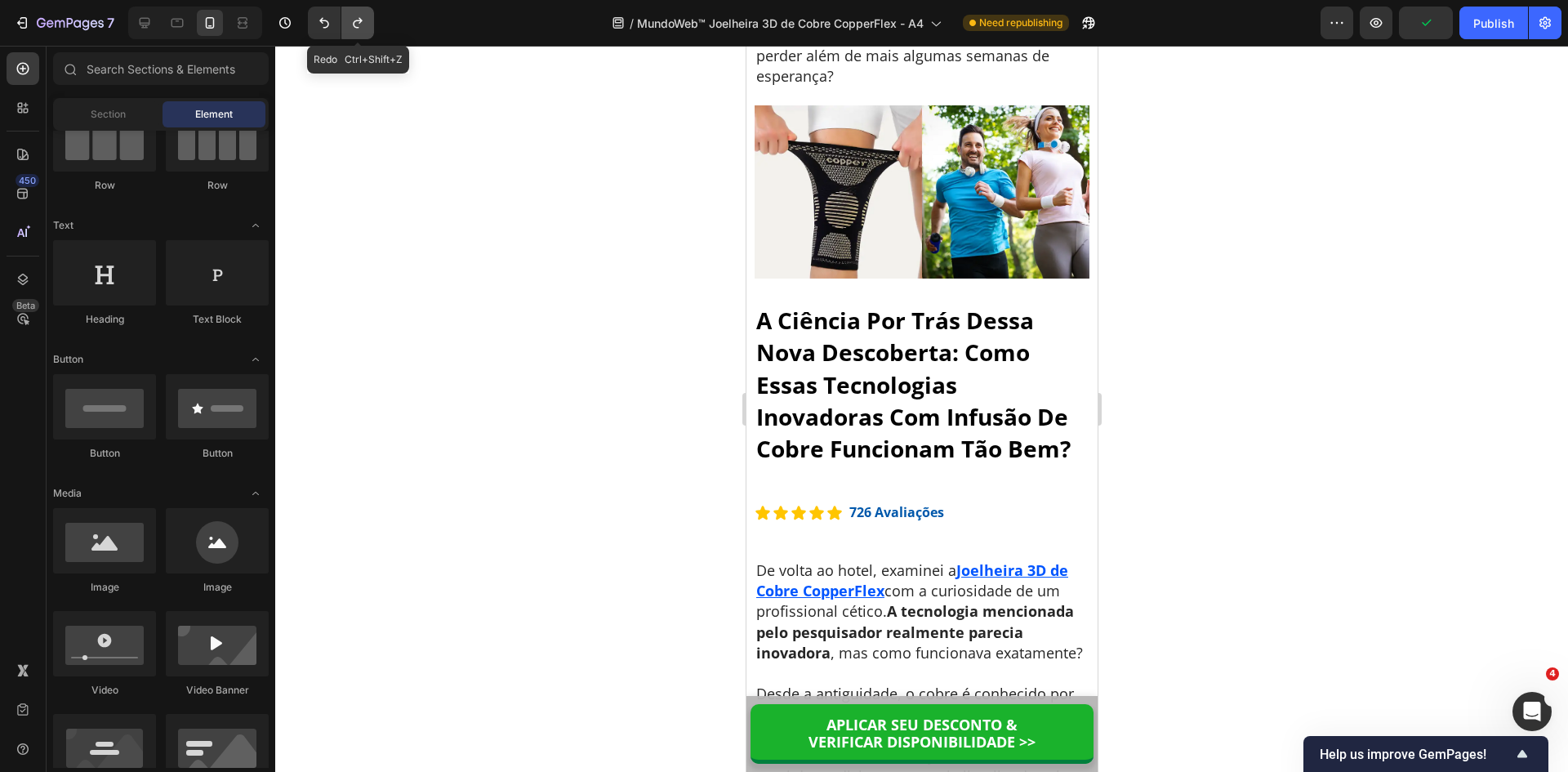
click at [353, 23] on icon "Undo/Redo" at bounding box center [358, 23] width 17 height 17
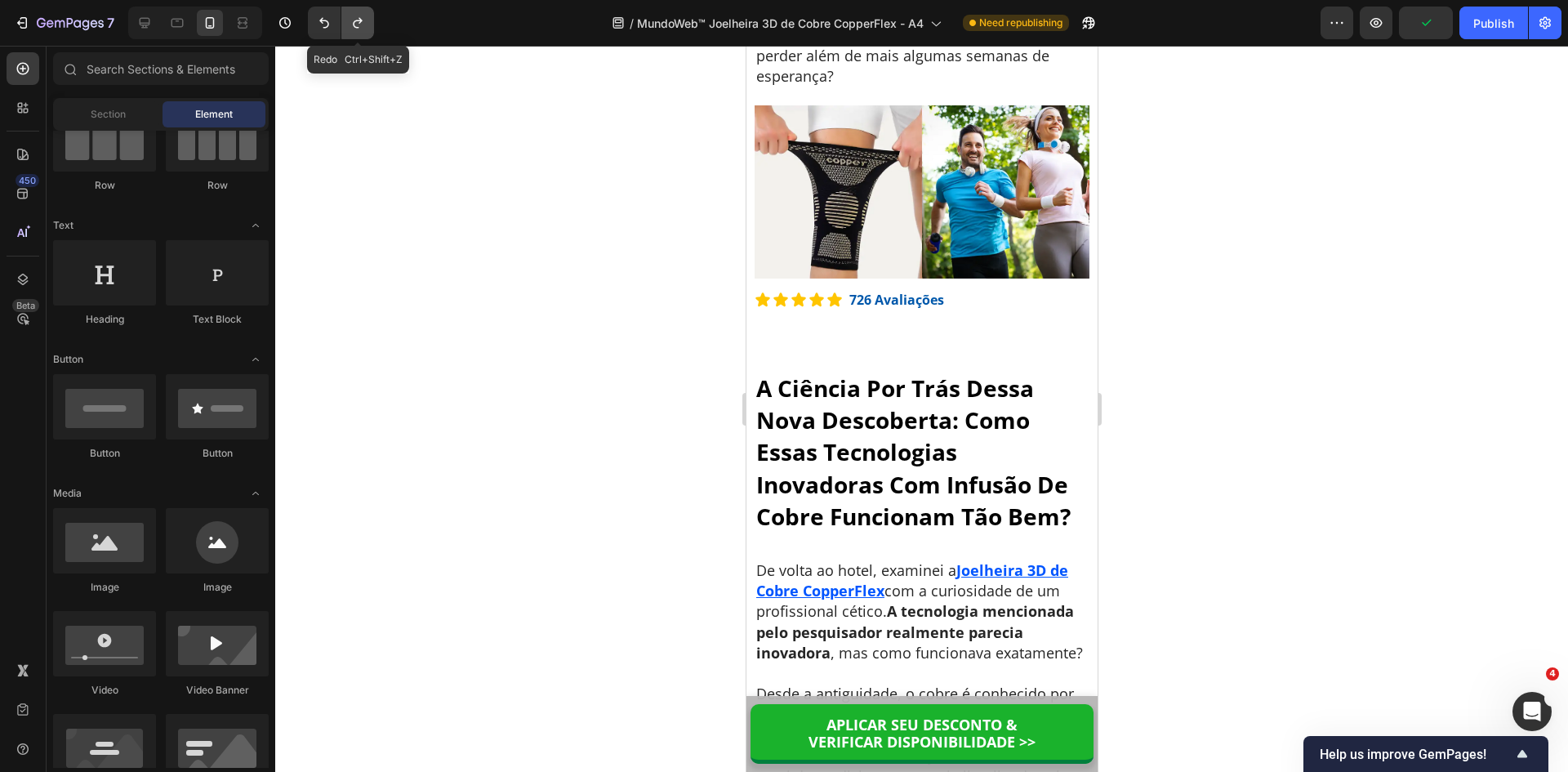
click at [353, 23] on icon "Undo/Redo" at bounding box center [358, 23] width 17 height 17
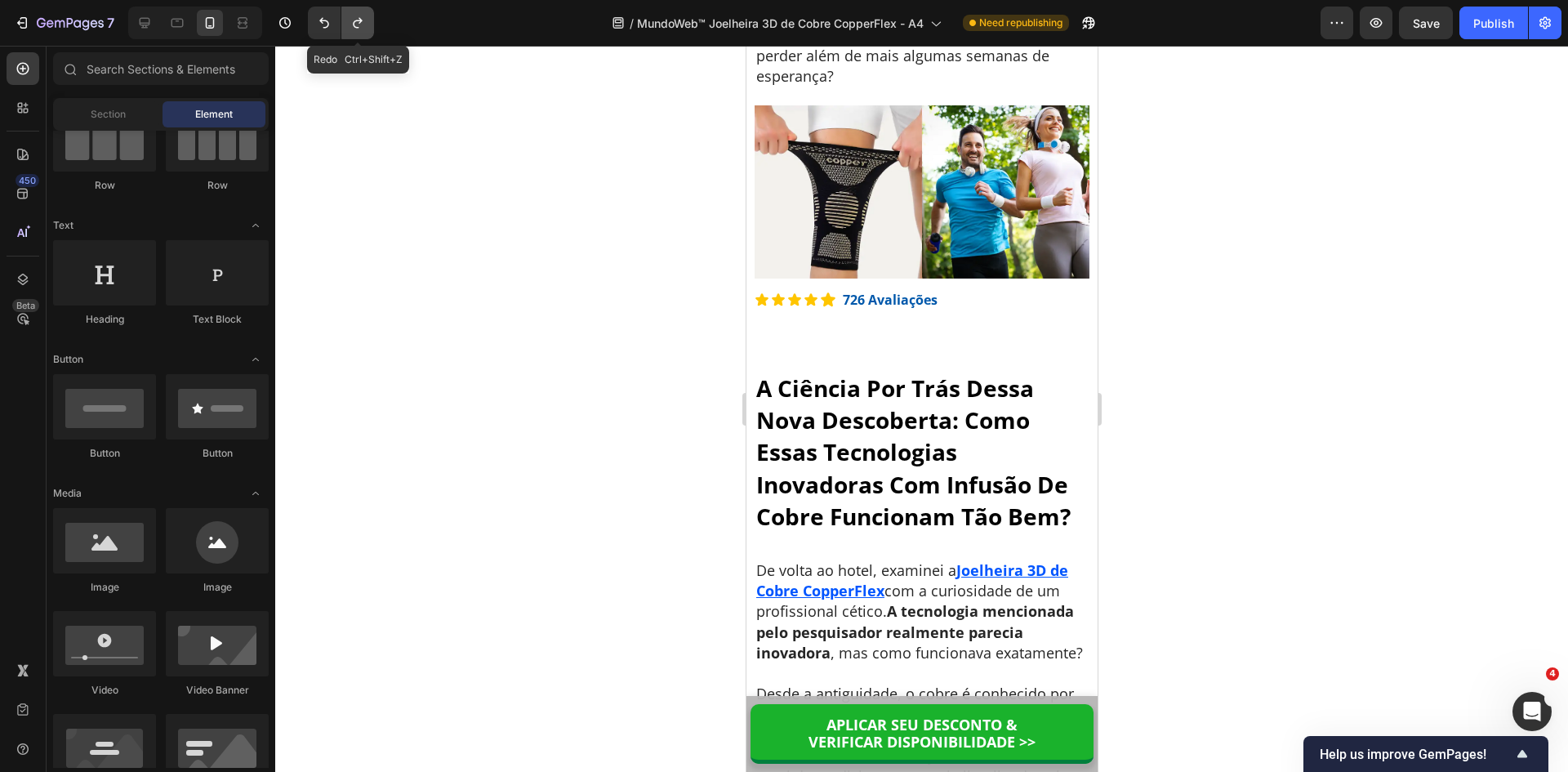
click at [353, 23] on icon "Undo/Redo" at bounding box center [358, 23] width 17 height 17
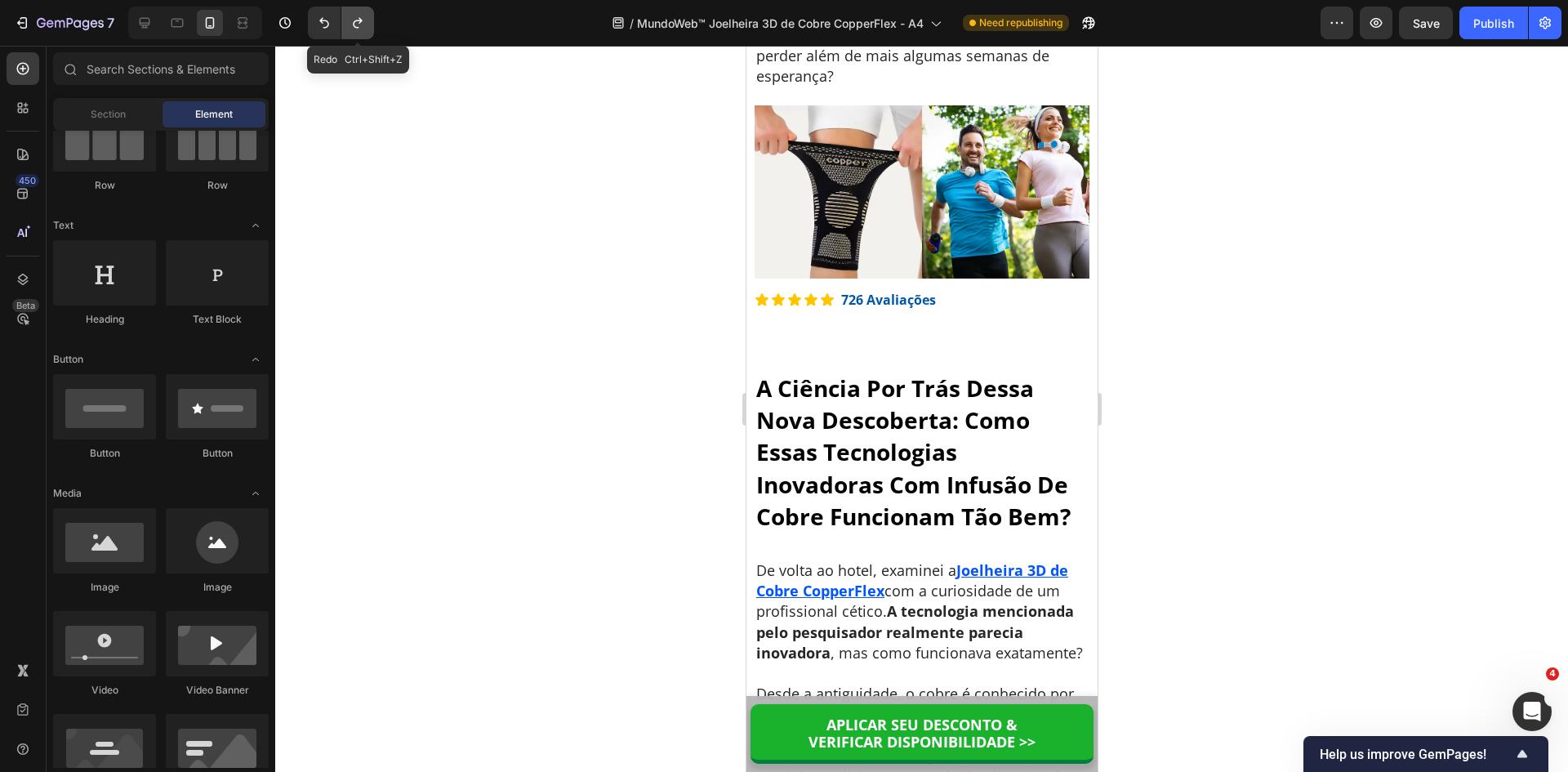
click at [353, 23] on icon "Undo/Redo" at bounding box center [358, 23] width 17 height 17
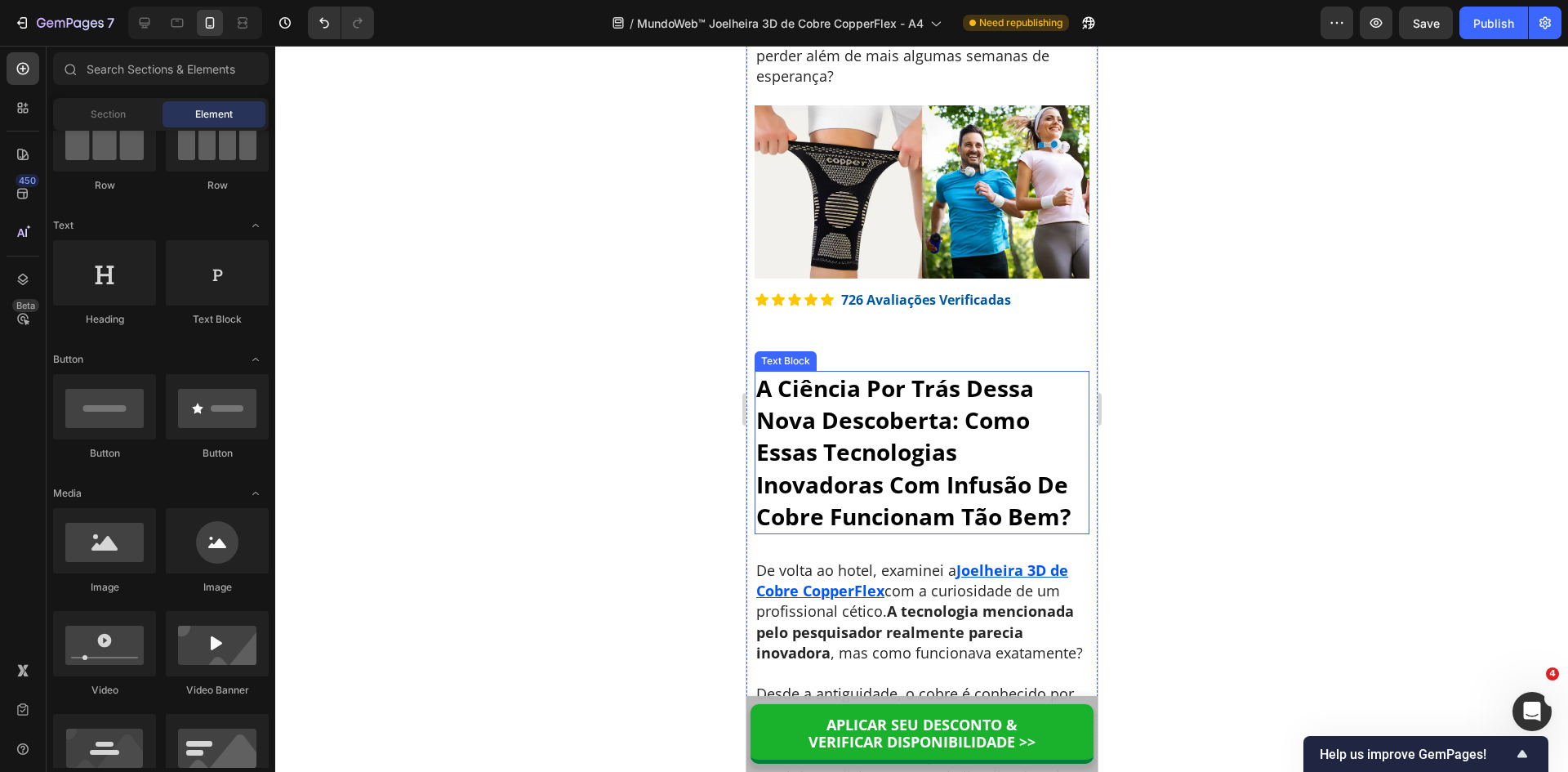
click at [879, 533] on p "A Ciência Por Trás Dessa Nova Descoberta: Como Essas Tecnologias Inovadoras Com…" at bounding box center [921, 452] width 331 height 160
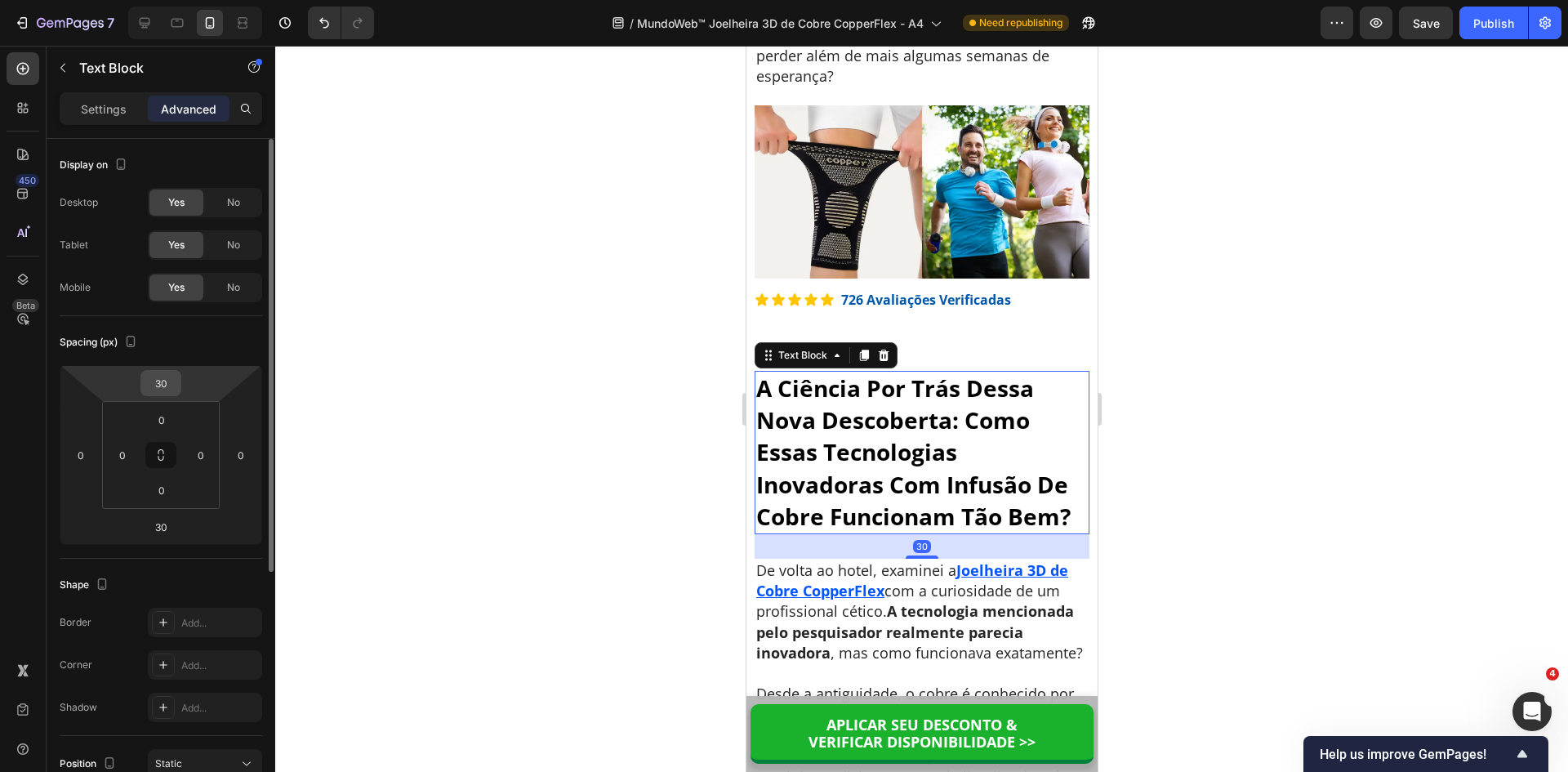
click at [162, 386] on input "30" at bounding box center [161, 383] width 32 height 25
type input "0"
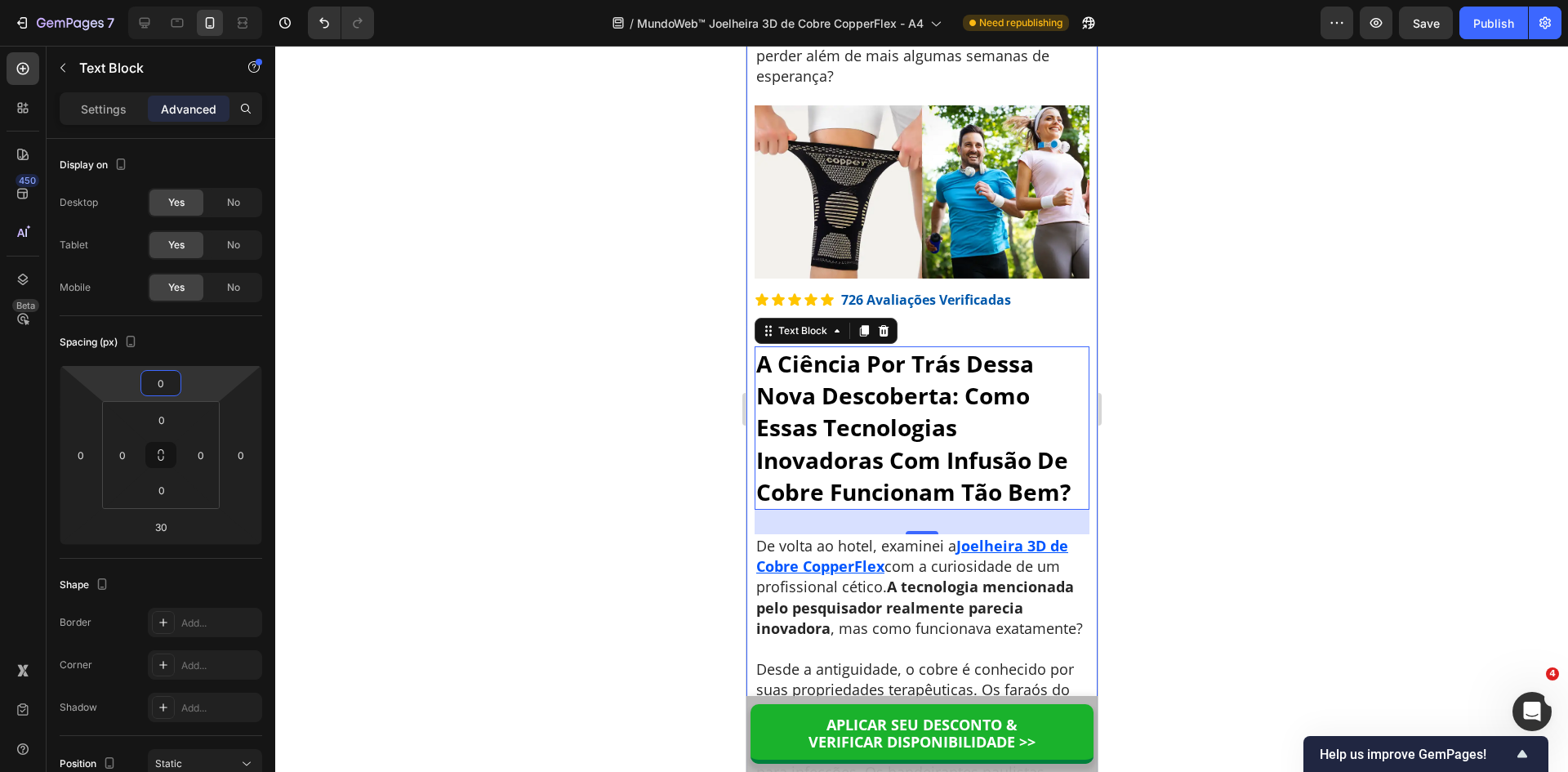
click at [1295, 413] on div at bounding box center [921, 409] width 1293 height 727
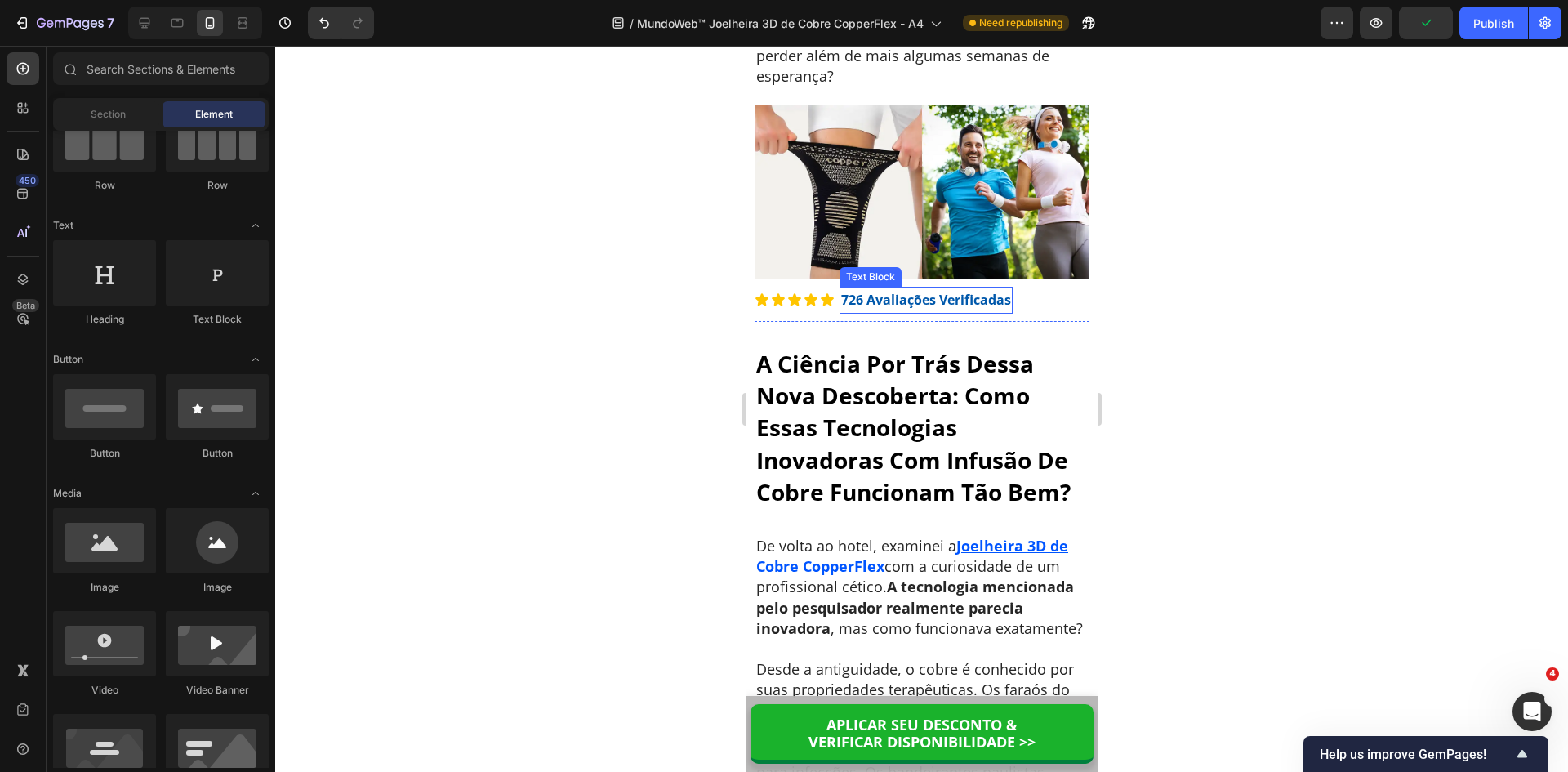
click at [879, 309] on strong "726 Avaliações Verificadas" at bounding box center [926, 299] width 170 height 18
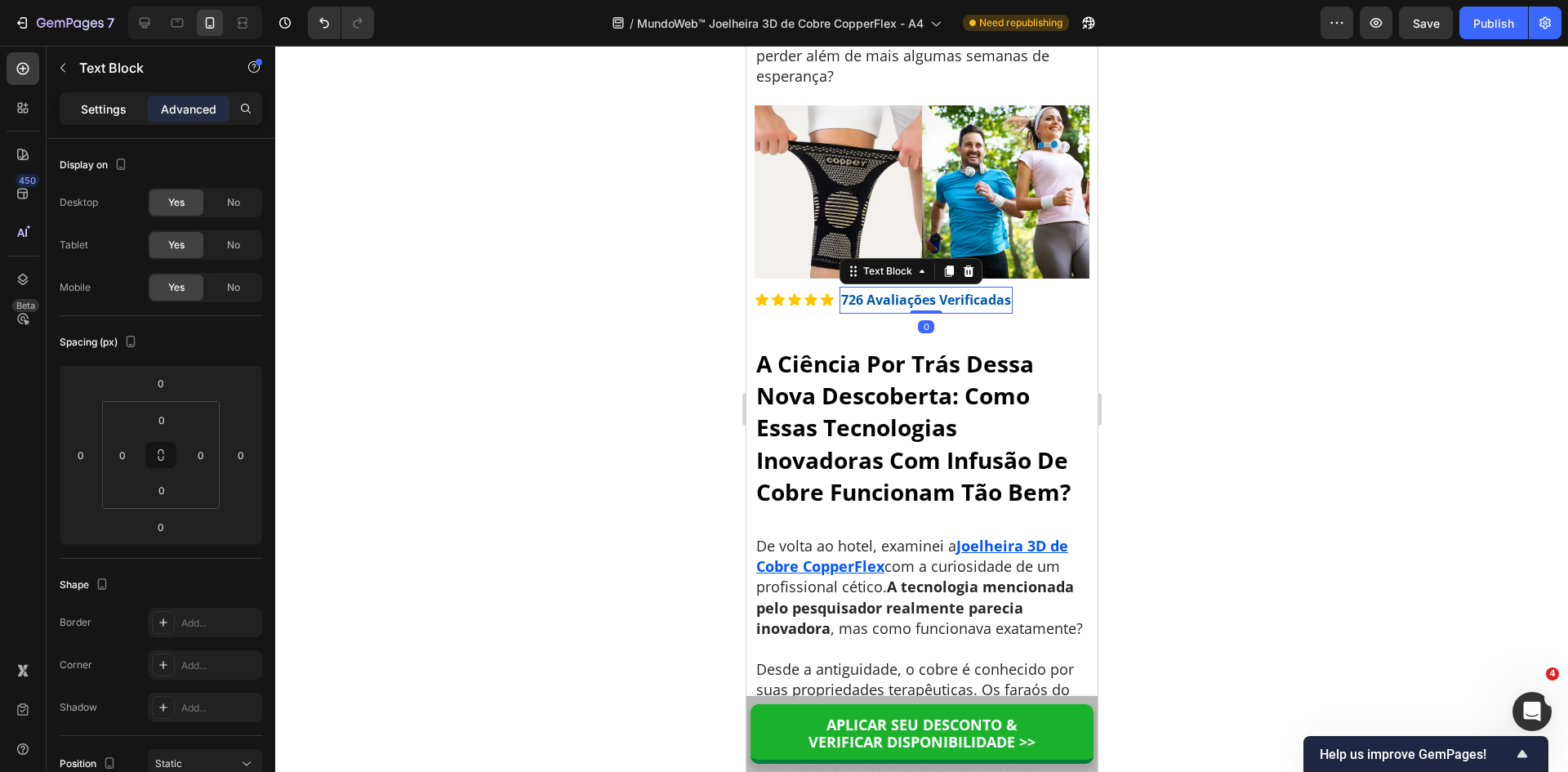
click at [103, 120] on div "Settings" at bounding box center [103, 109] width 81 height 26
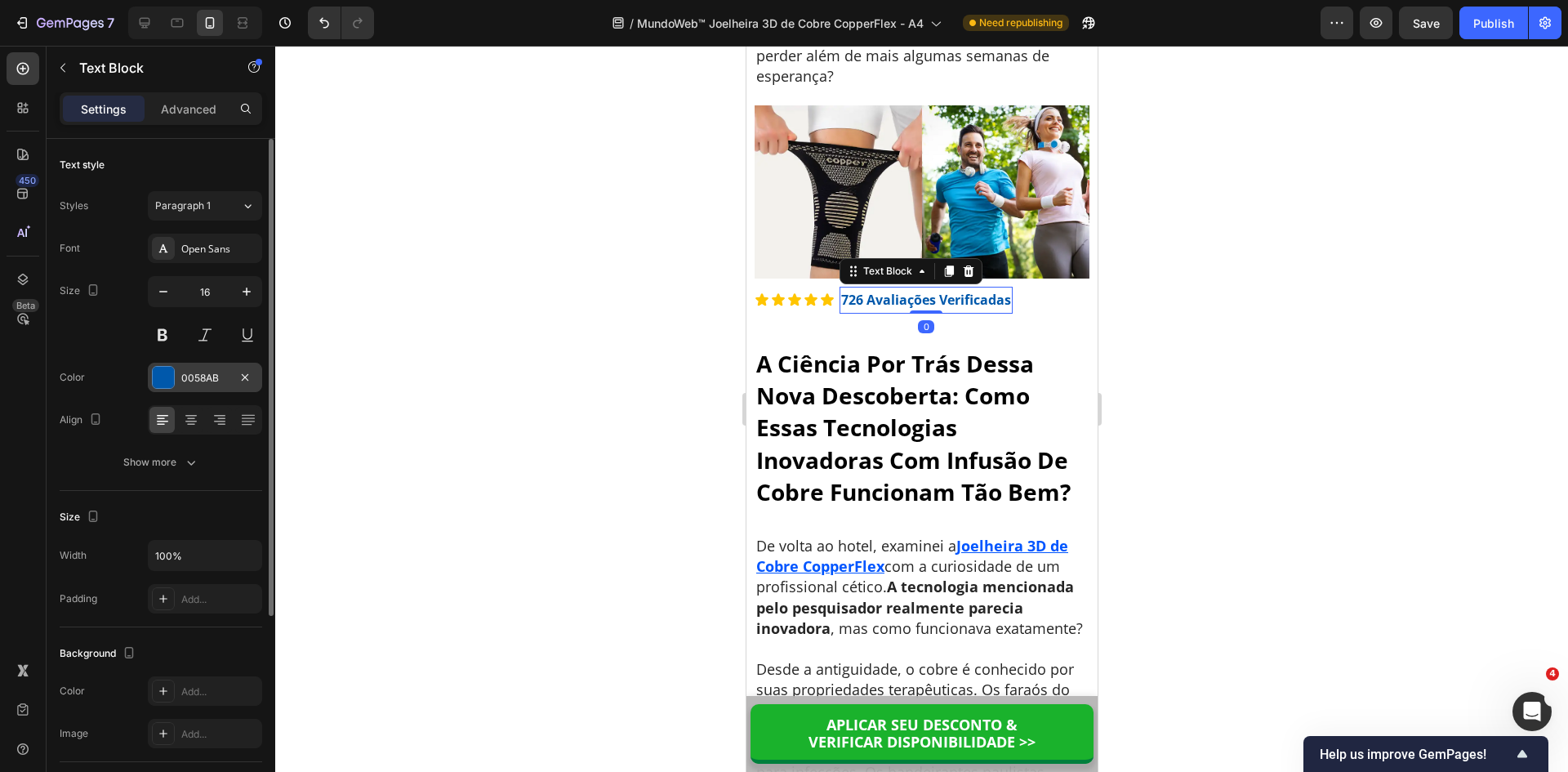
click at [211, 379] on div "0058AB" at bounding box center [204, 379] width 47 height 15
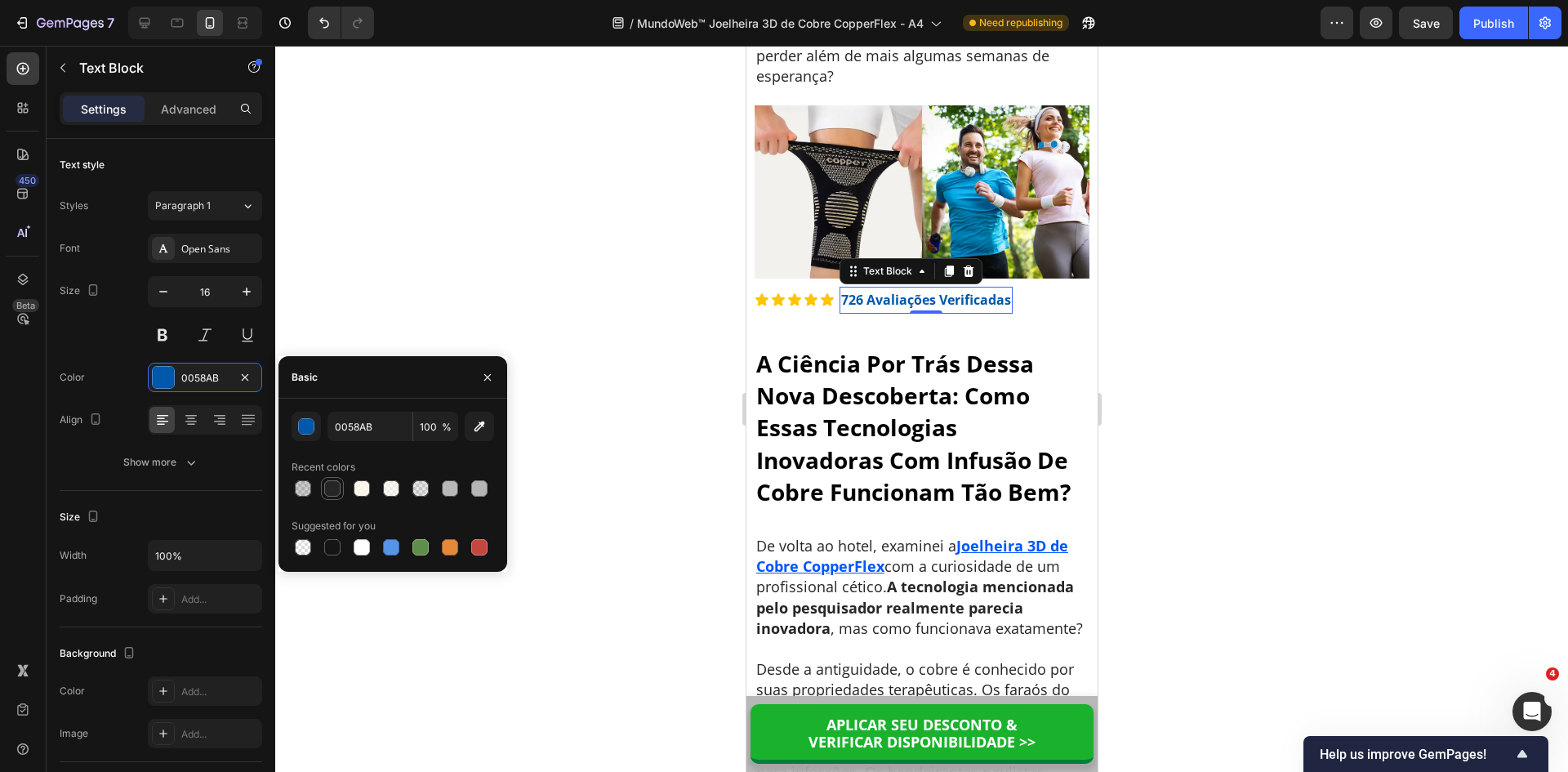
click at [333, 484] on div at bounding box center [332, 489] width 17 height 17
type input "262626"
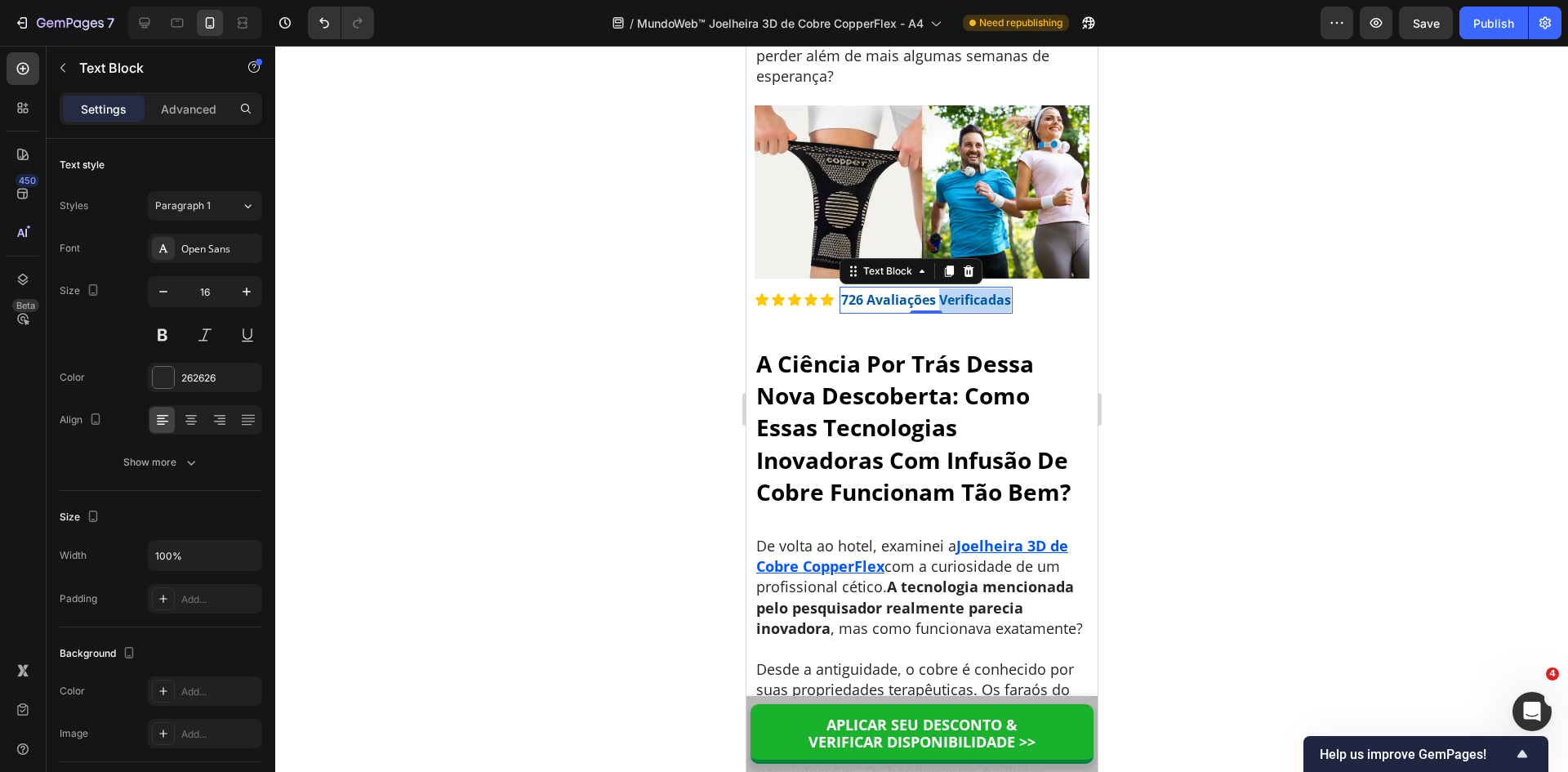
click at [946, 309] on strong "726 Avaliações Verificadas" at bounding box center [926, 299] width 170 height 18
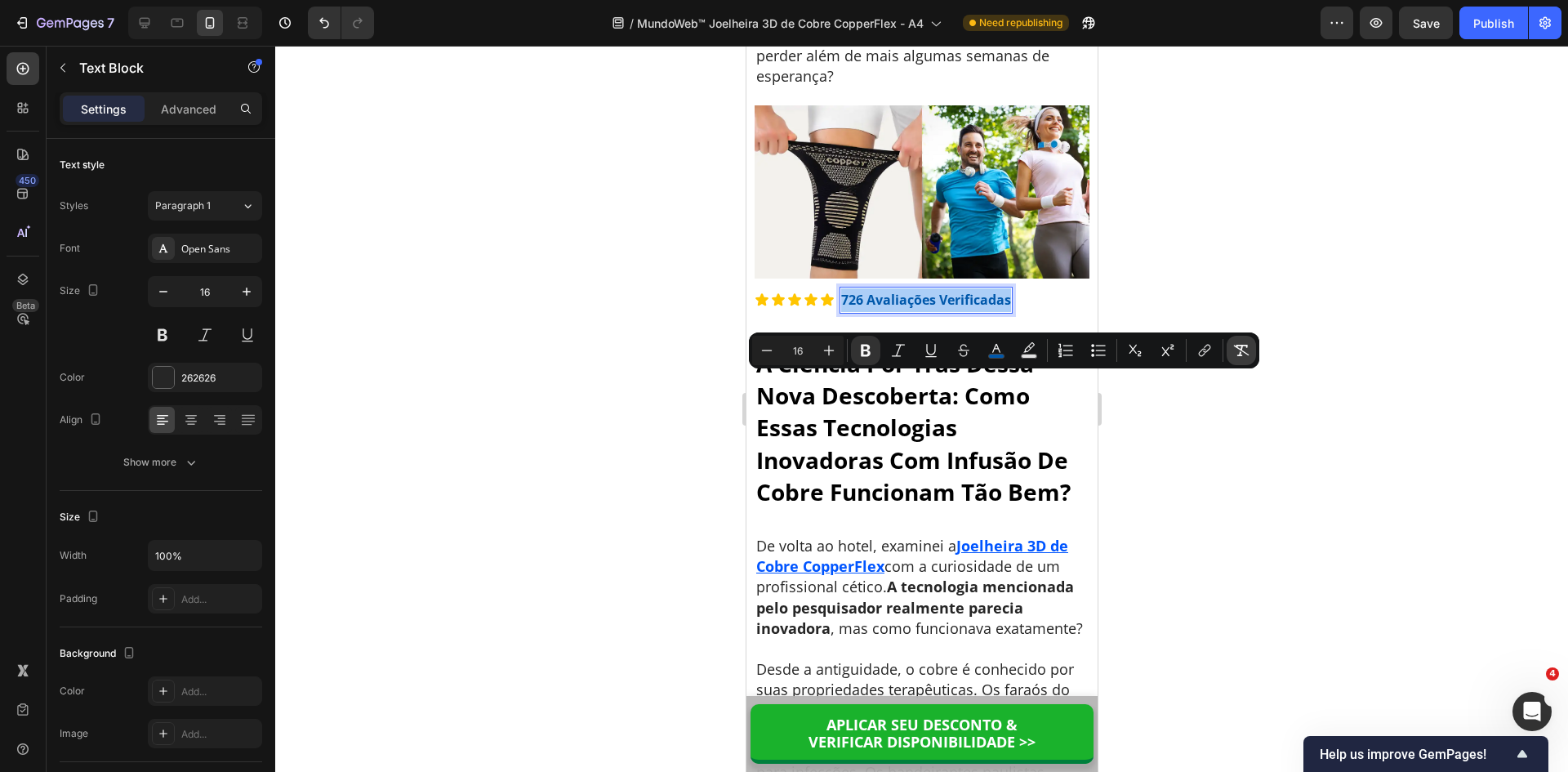
click at [1249, 355] on icon "Editor contextual toolbar" at bounding box center [1241, 350] width 16 height 11
click at [872, 353] on icon "Editor contextual toolbar" at bounding box center [866, 351] width 17 height 17
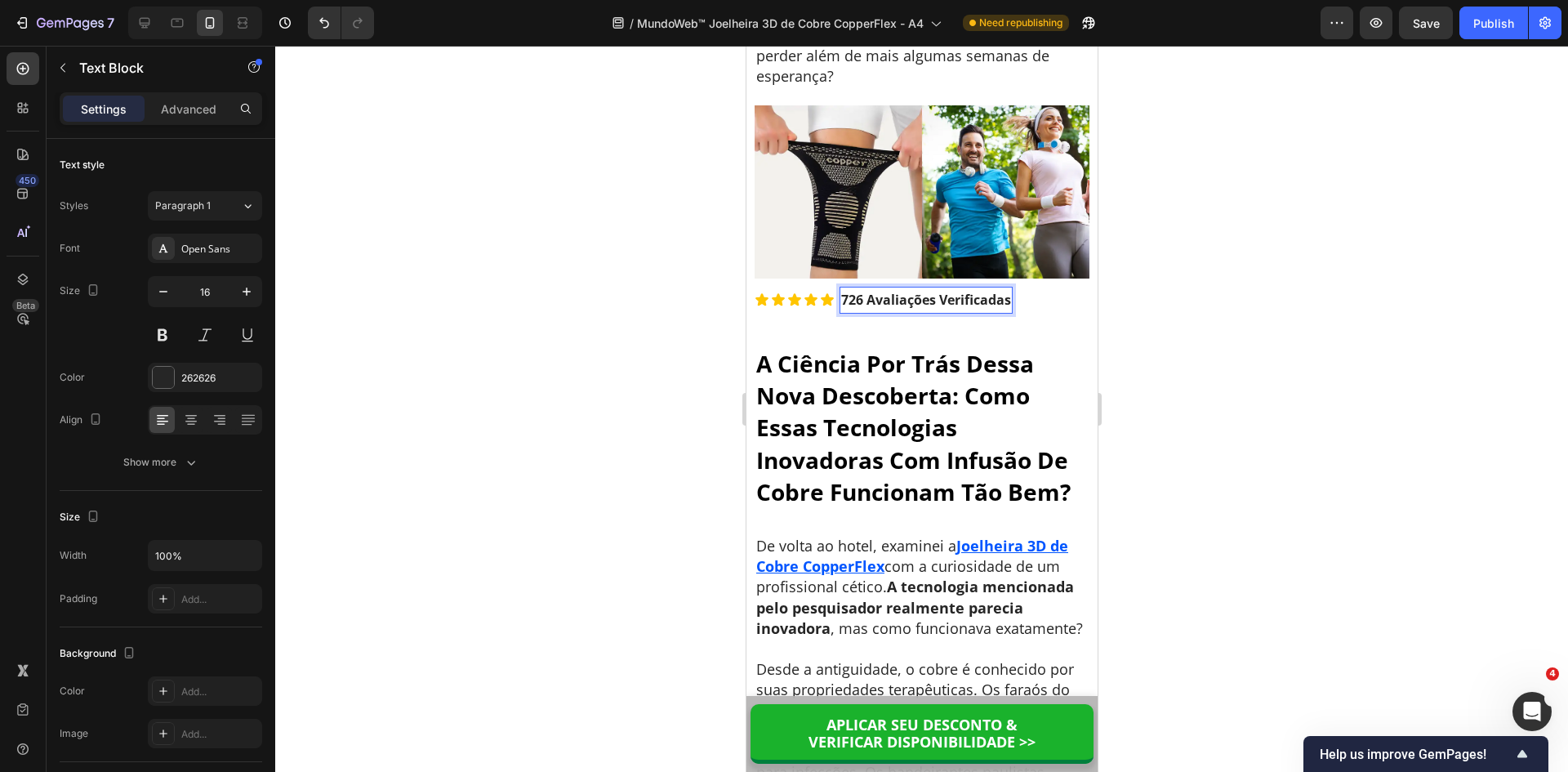
click at [1270, 431] on div at bounding box center [921, 409] width 1293 height 727
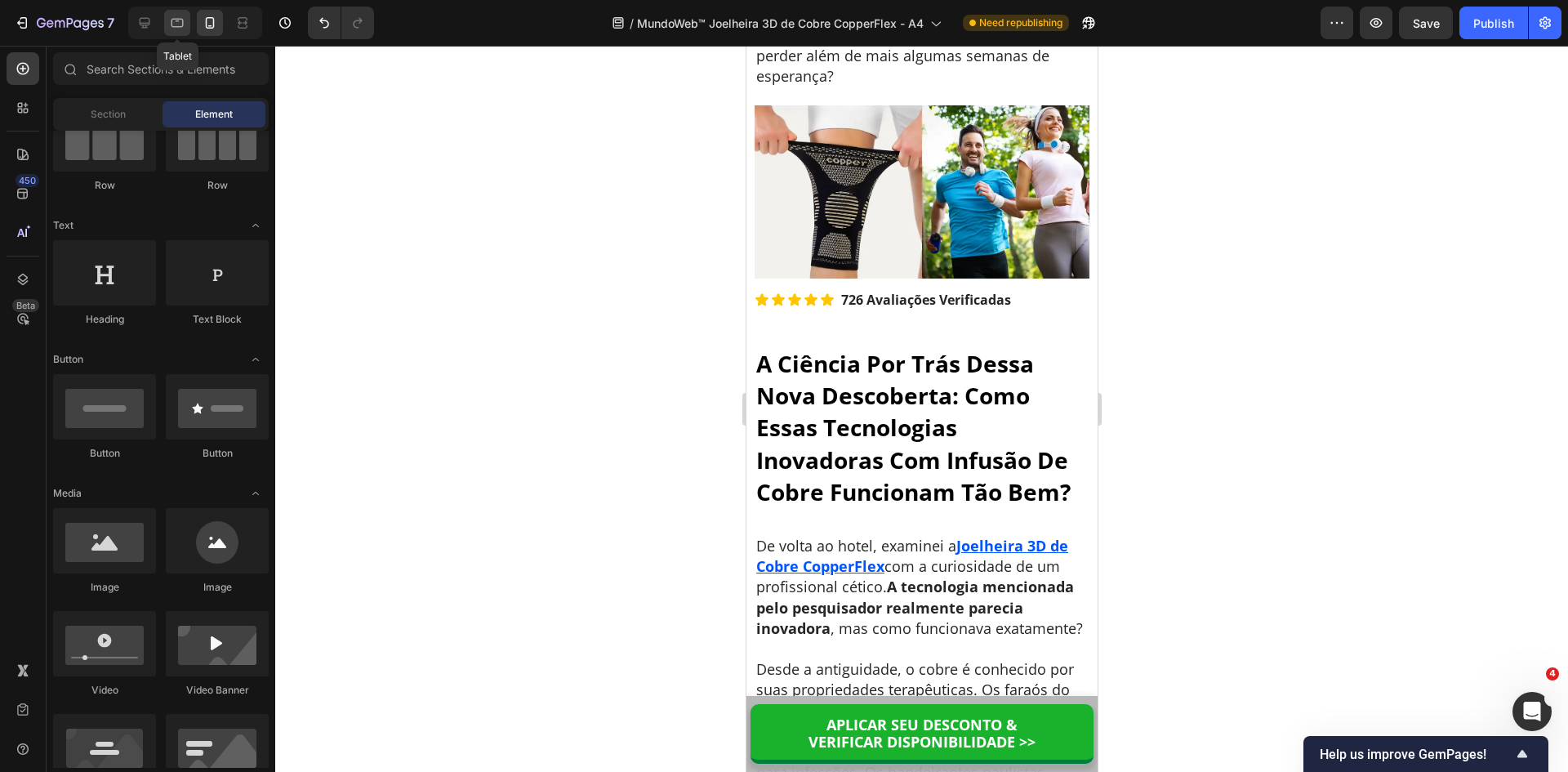
click at [179, 19] on icon at bounding box center [177, 23] width 12 height 9
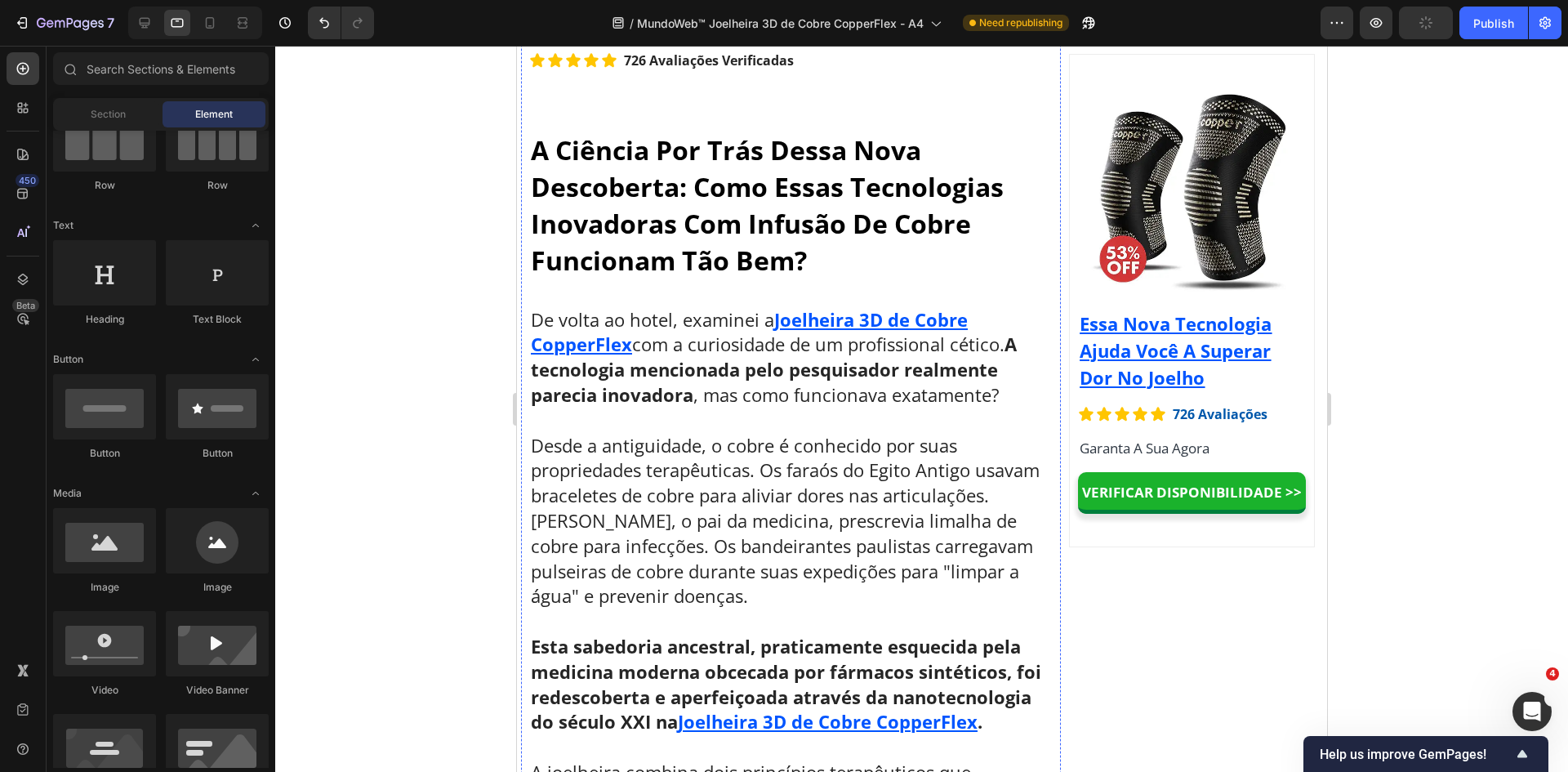
scroll to position [6500, 0]
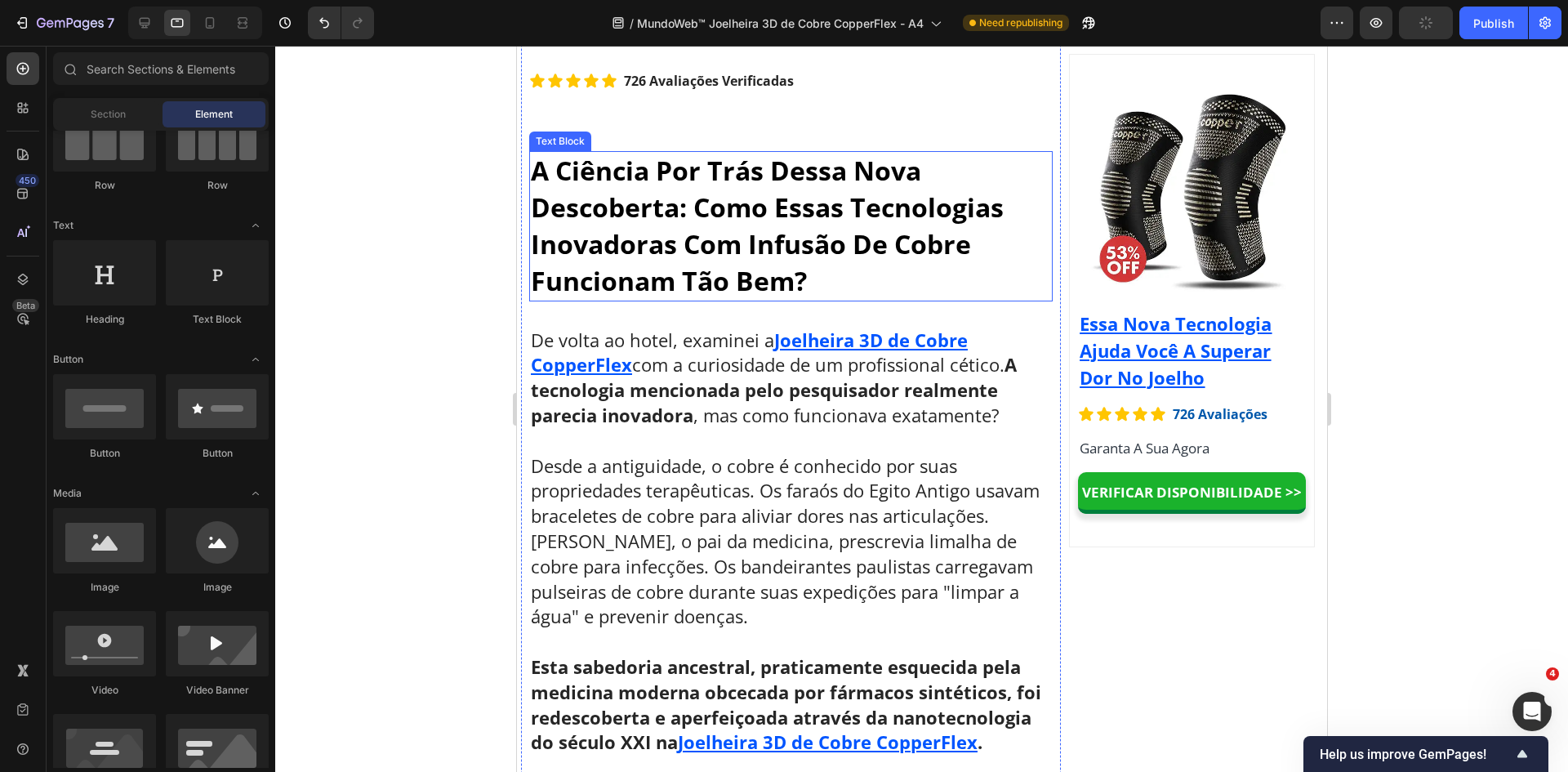
click at [632, 245] on p "A Ciência Por Trás Dessa Nova Descoberta: Como Essas Tecnologias Inovadoras Com…" at bounding box center [790, 225] width 521 height 146
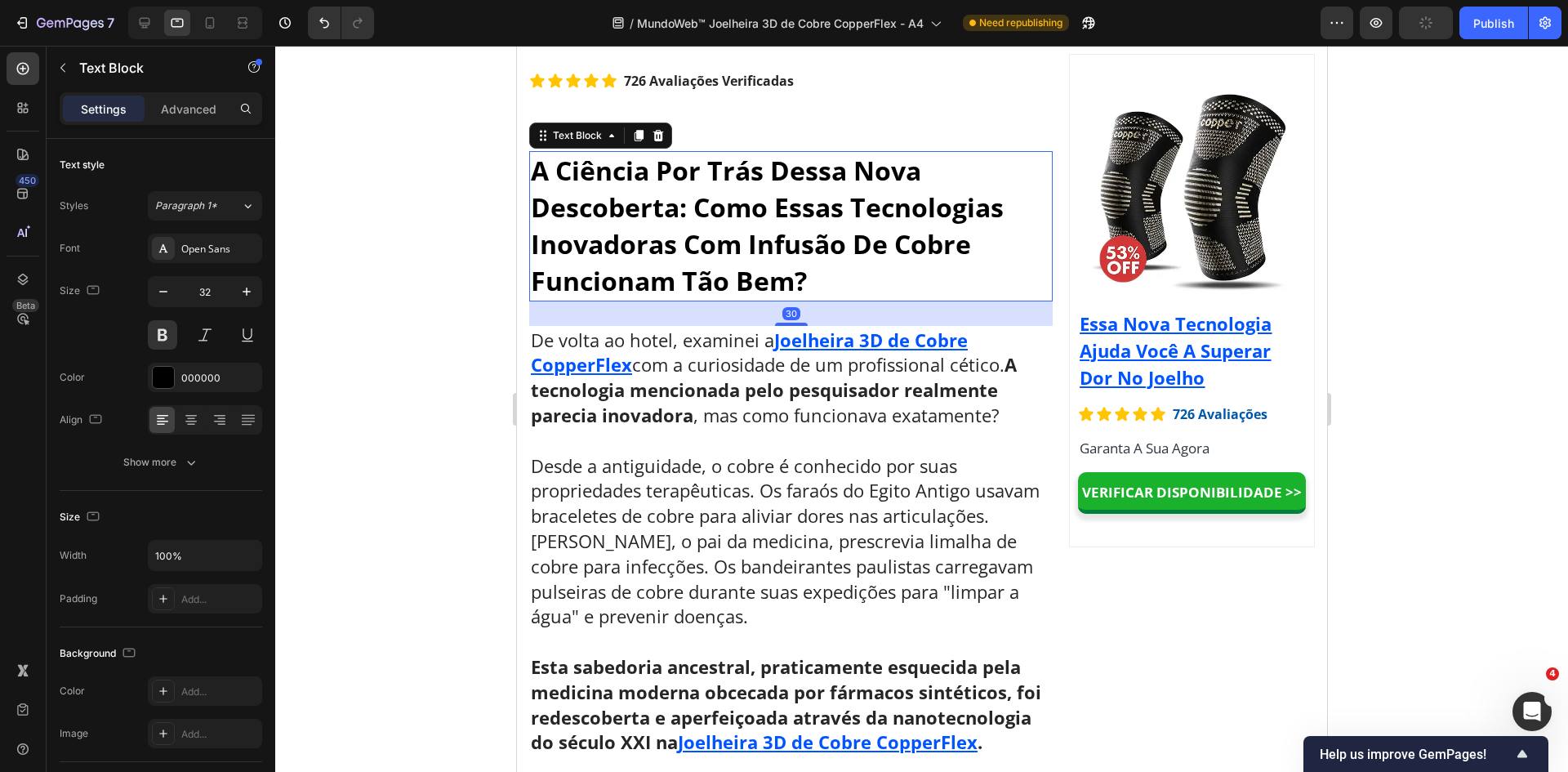
drag, startPoint x: 183, startPoint y: 111, endPoint x: 175, endPoint y: 127, distance: 17.9
click at [181, 110] on p "Advanced" at bounding box center [188, 109] width 55 height 18
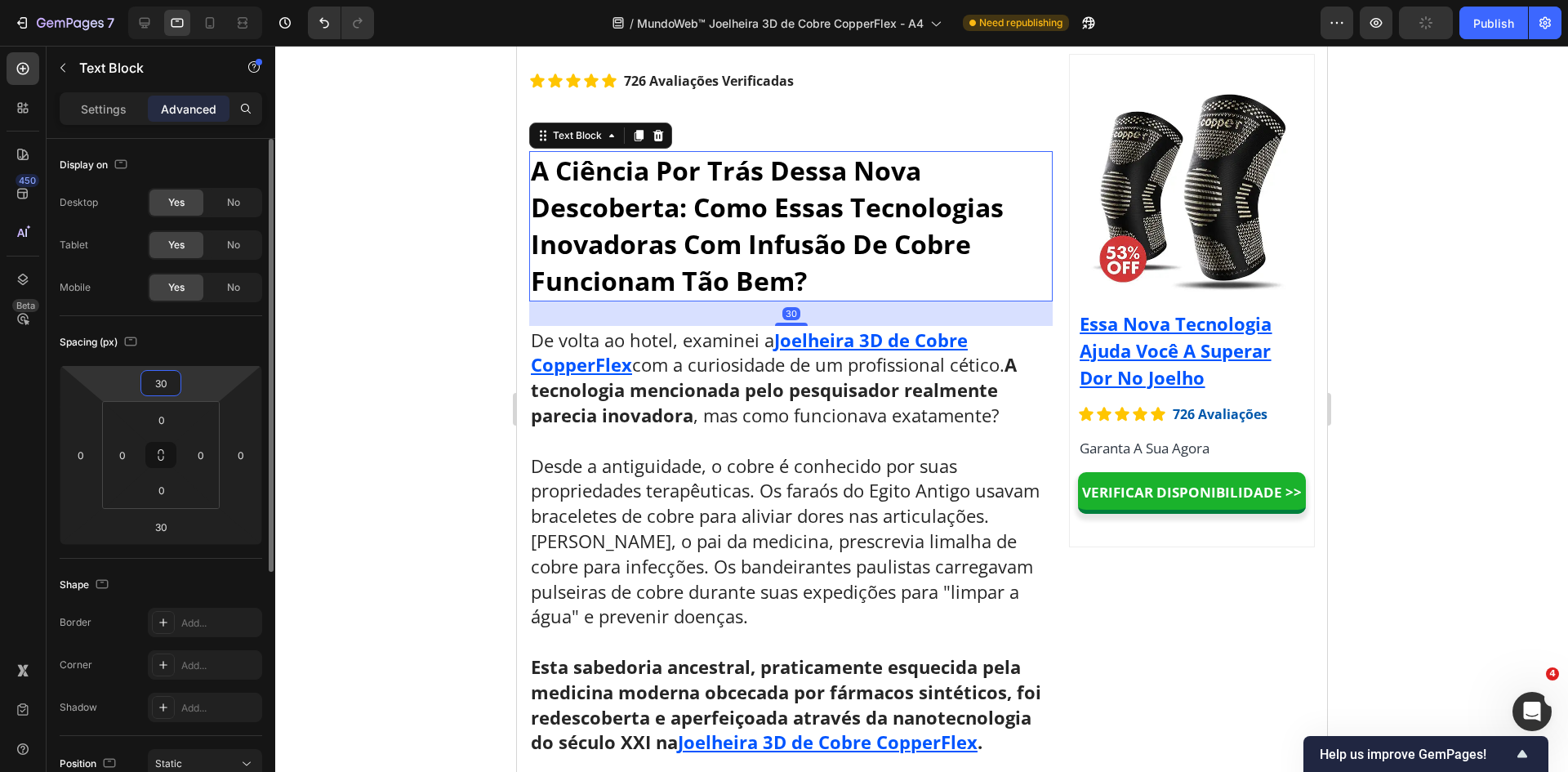
click at [164, 382] on input "30" at bounding box center [161, 383] width 32 height 25
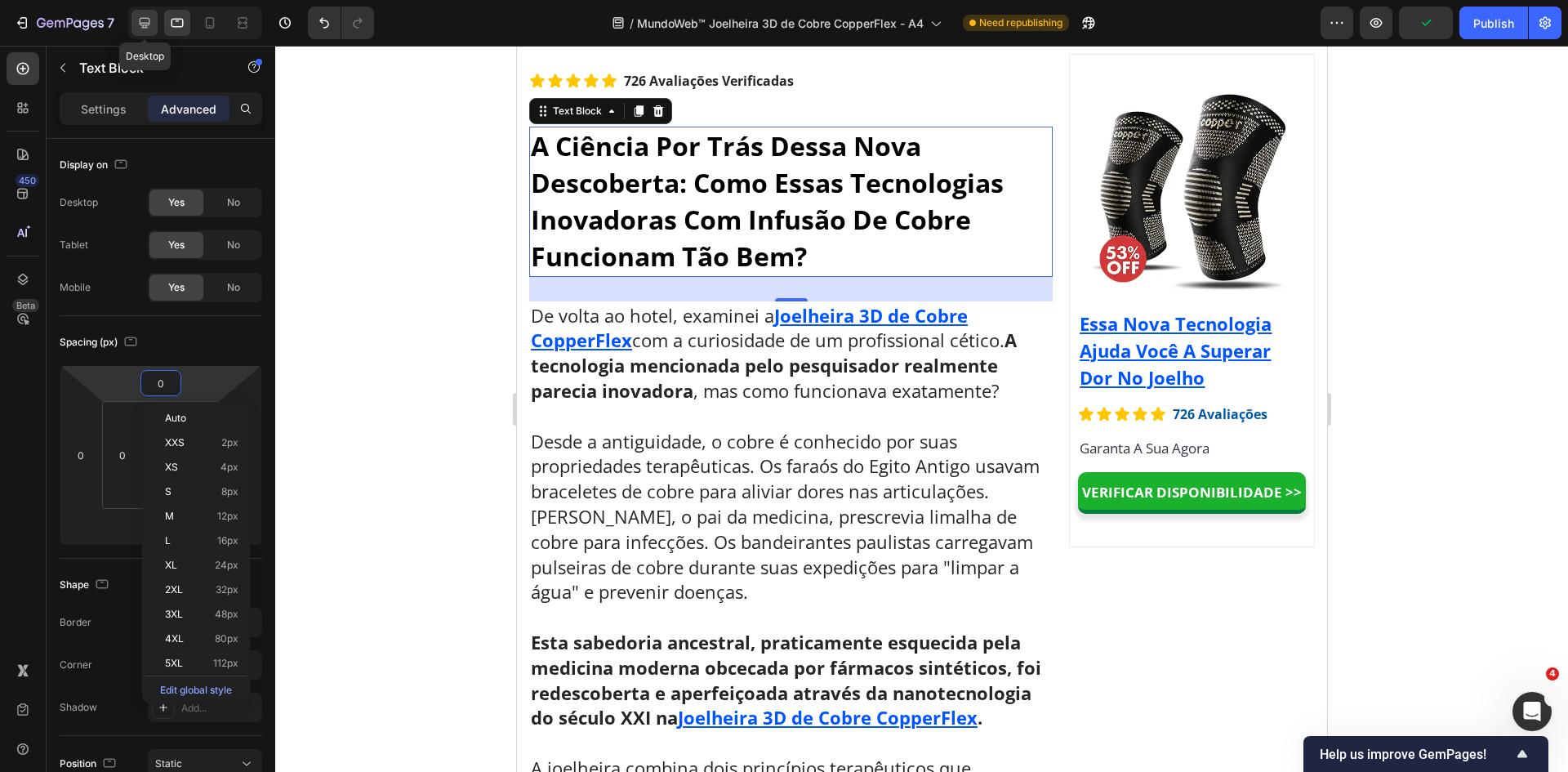
click at [150, 22] on icon at bounding box center [145, 23] width 17 height 17
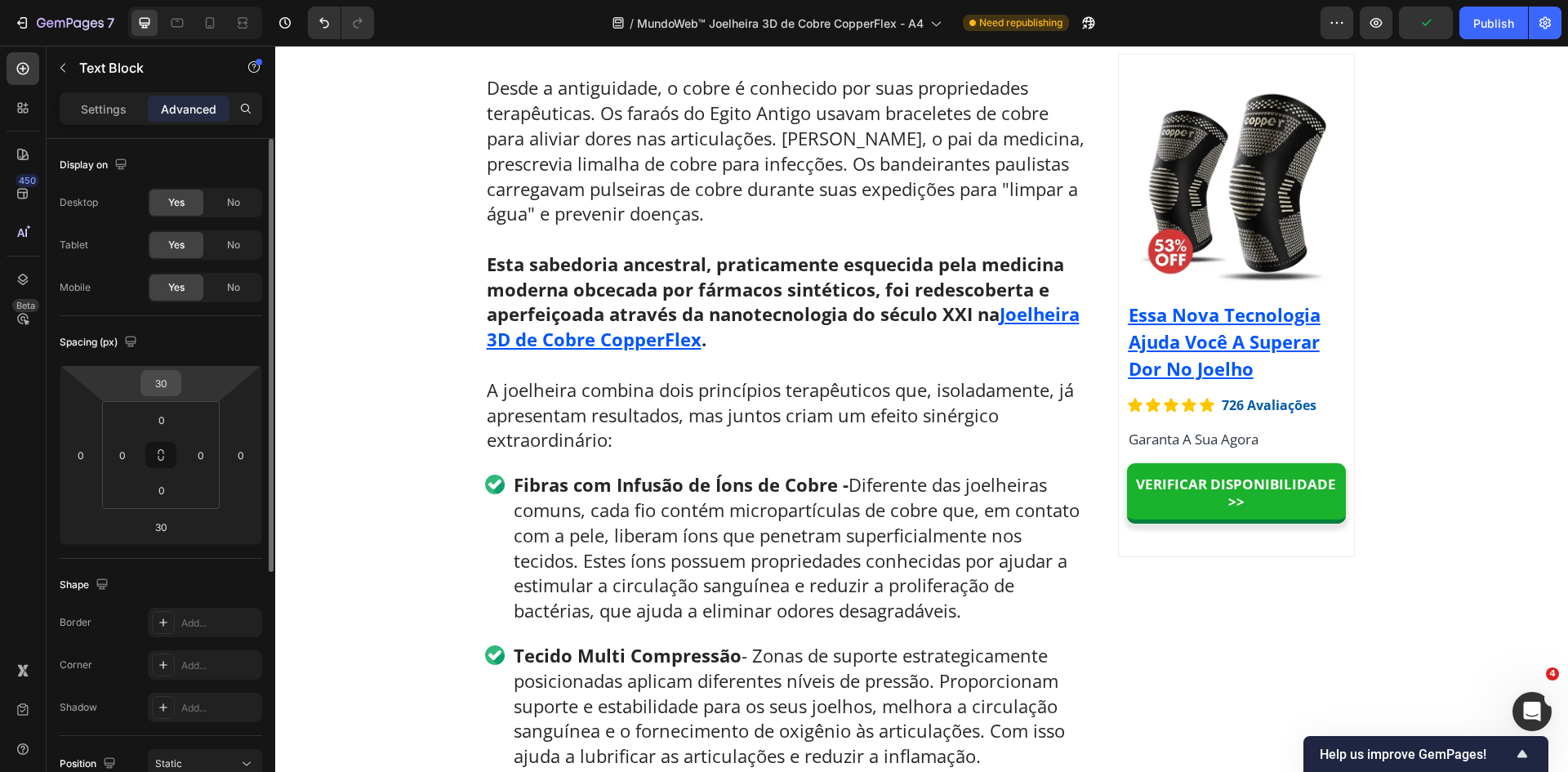
click at [164, 381] on input "30" at bounding box center [161, 383] width 32 height 25
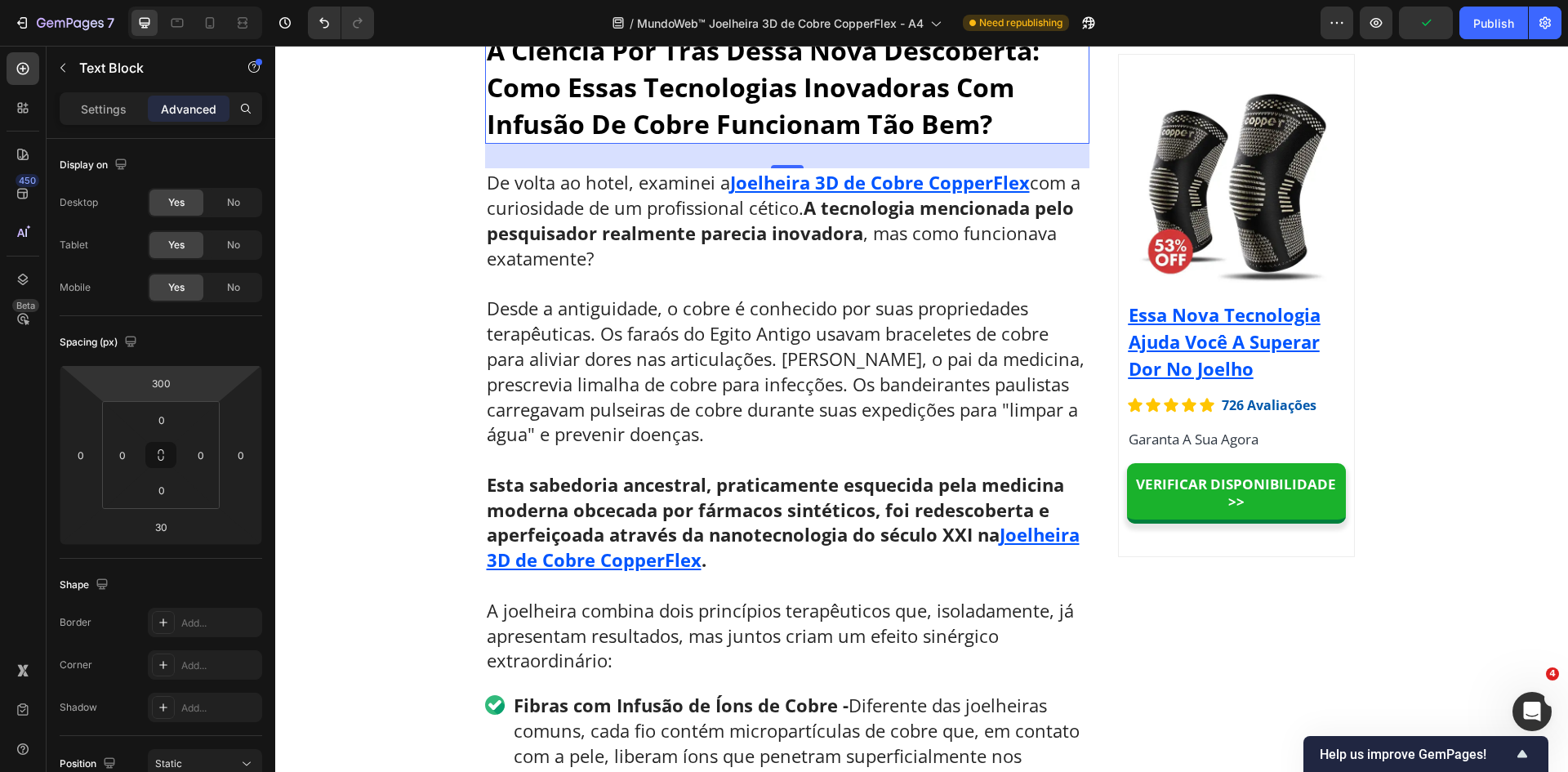
scroll to position [6207, 0]
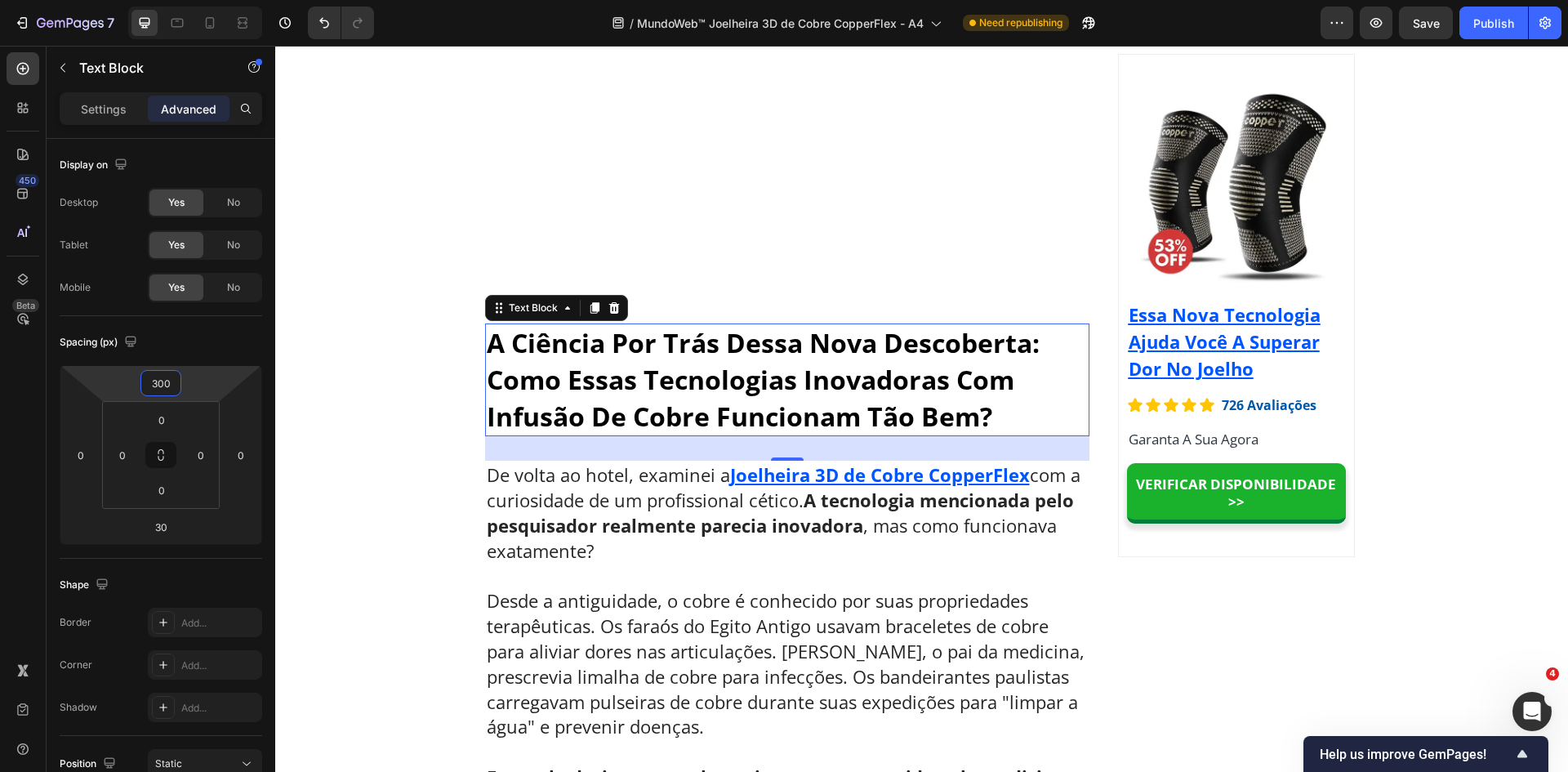
type input "0"
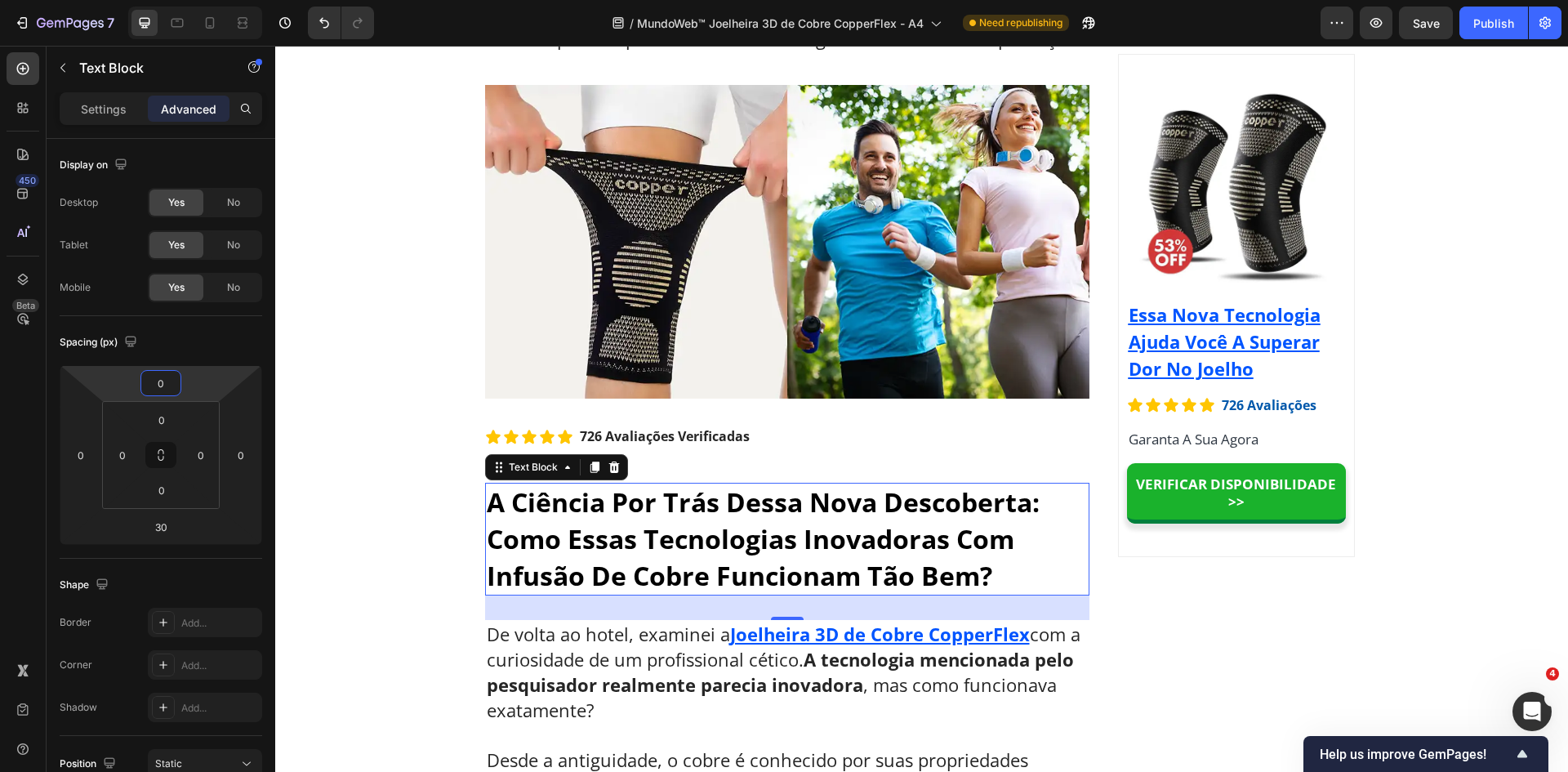
scroll to position [5798, 0]
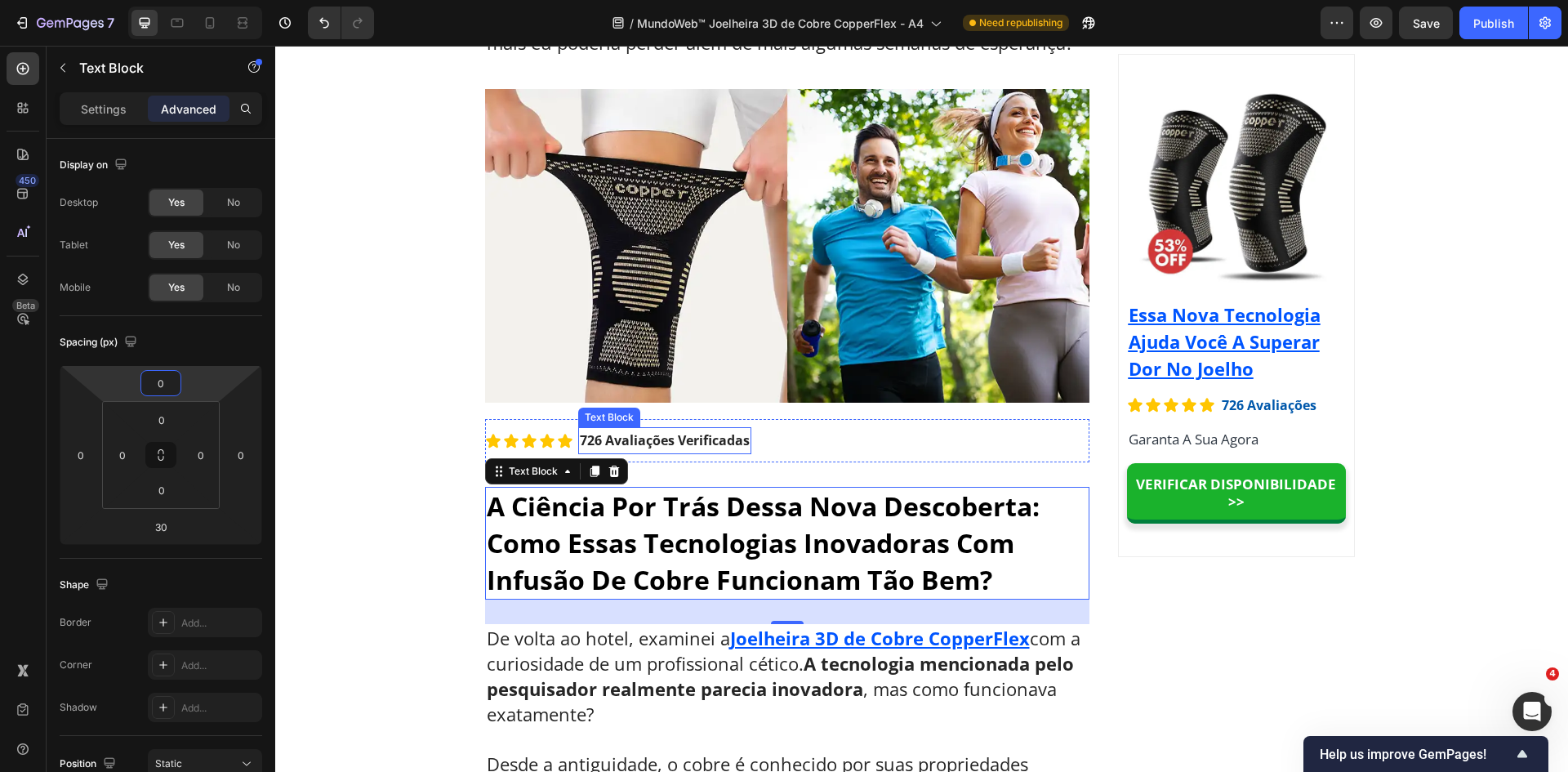
click at [680, 438] on strong "726 Avaliações Verificadas" at bounding box center [664, 440] width 170 height 18
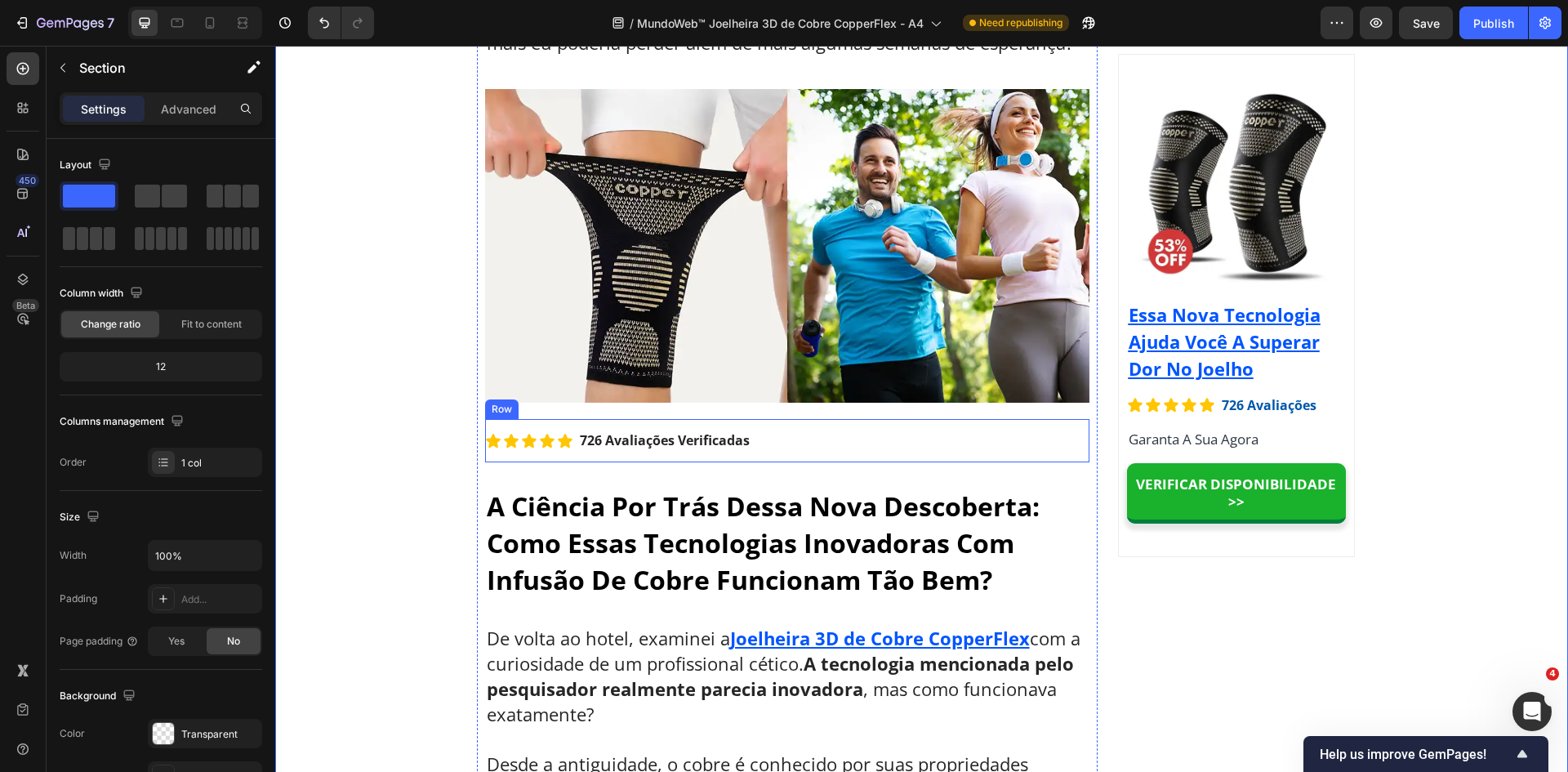
click at [883, 431] on div "Icon Icon Icon Icon Icon Icon List 726 Avaliações Verificadas Text Block Row" at bounding box center [787, 440] width 604 height 43
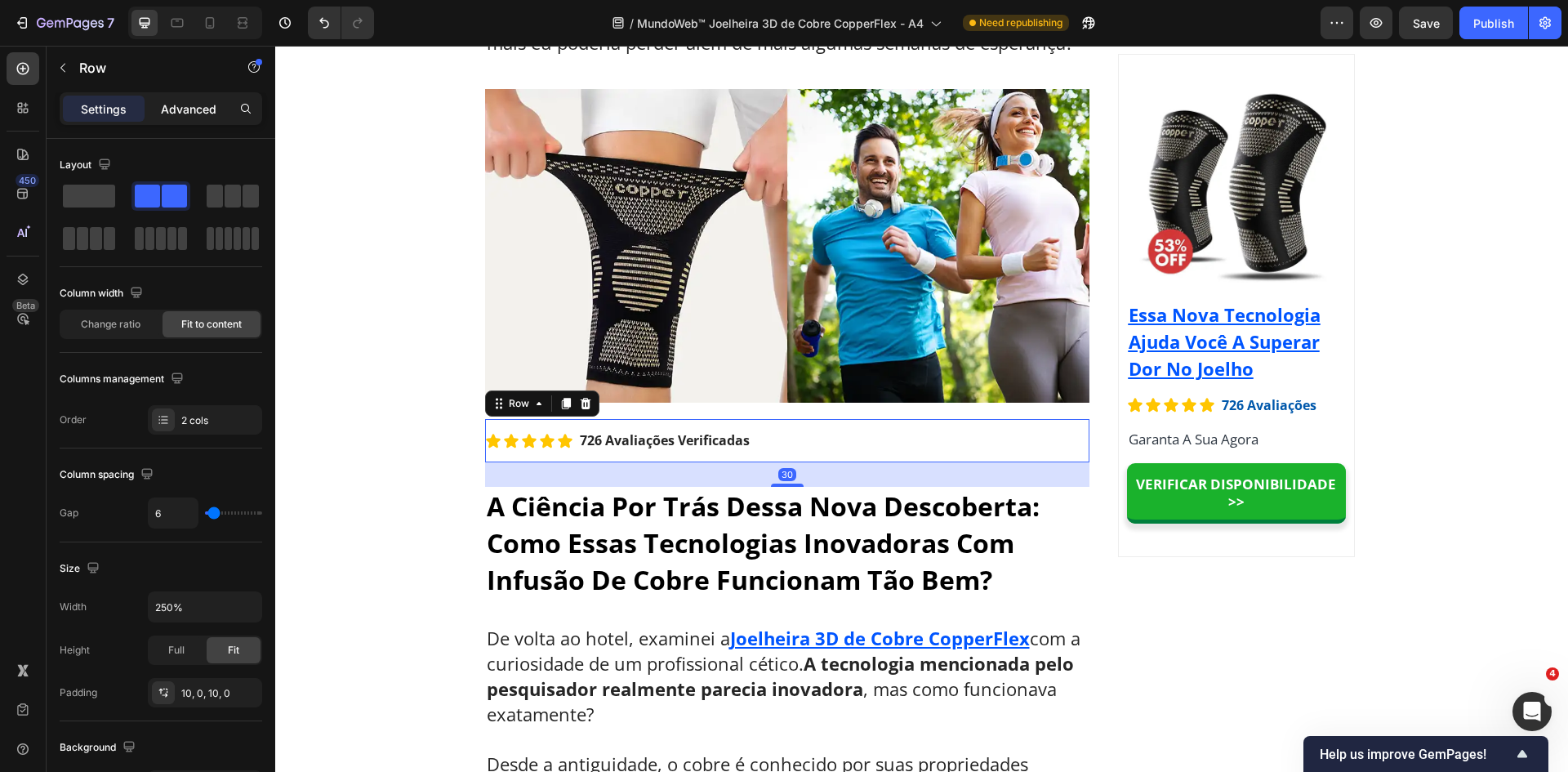
click at [175, 111] on p "Advanced" at bounding box center [188, 109] width 55 height 18
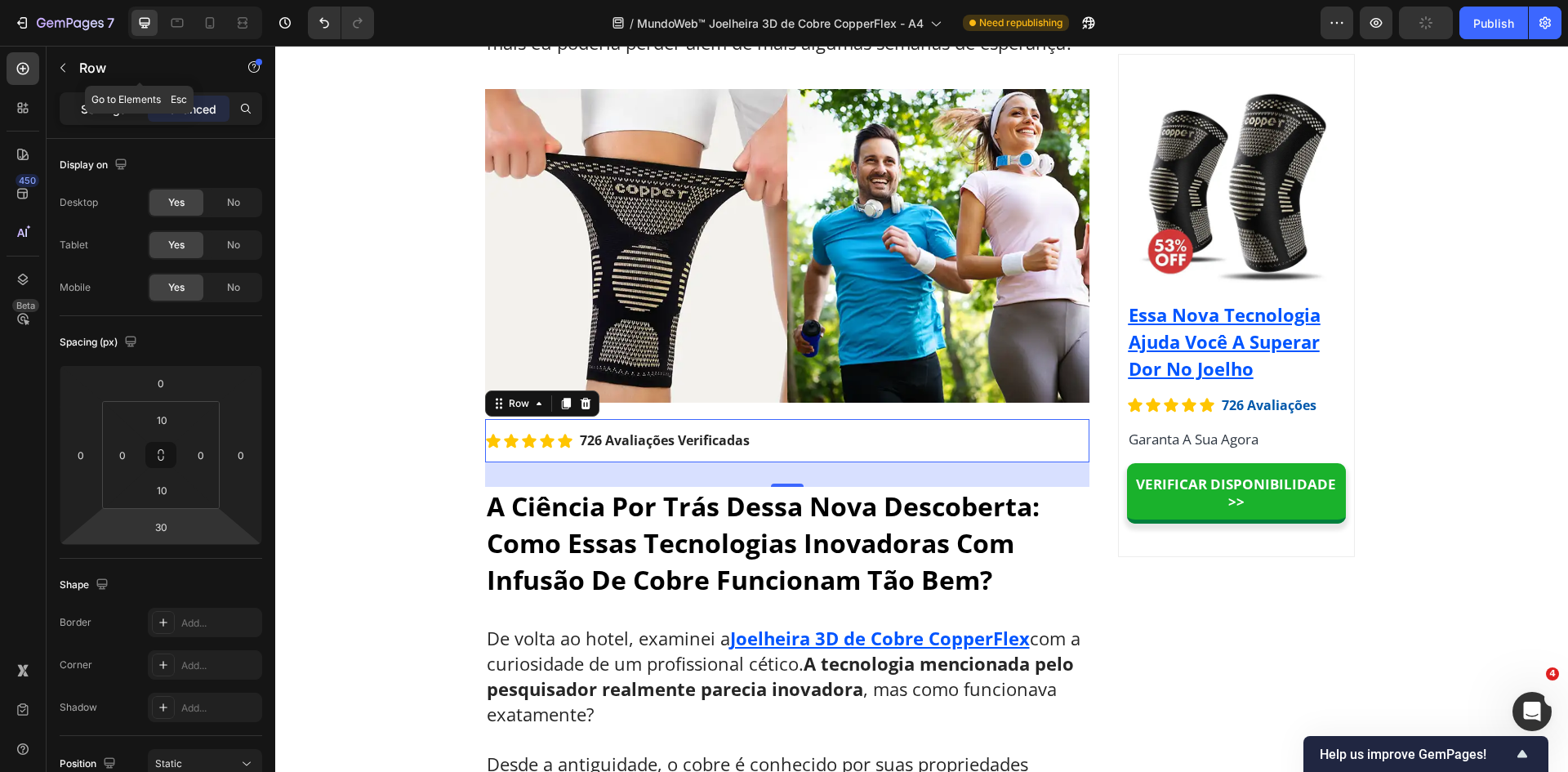
click at [100, 111] on p "Settings" at bounding box center [104, 109] width 46 height 18
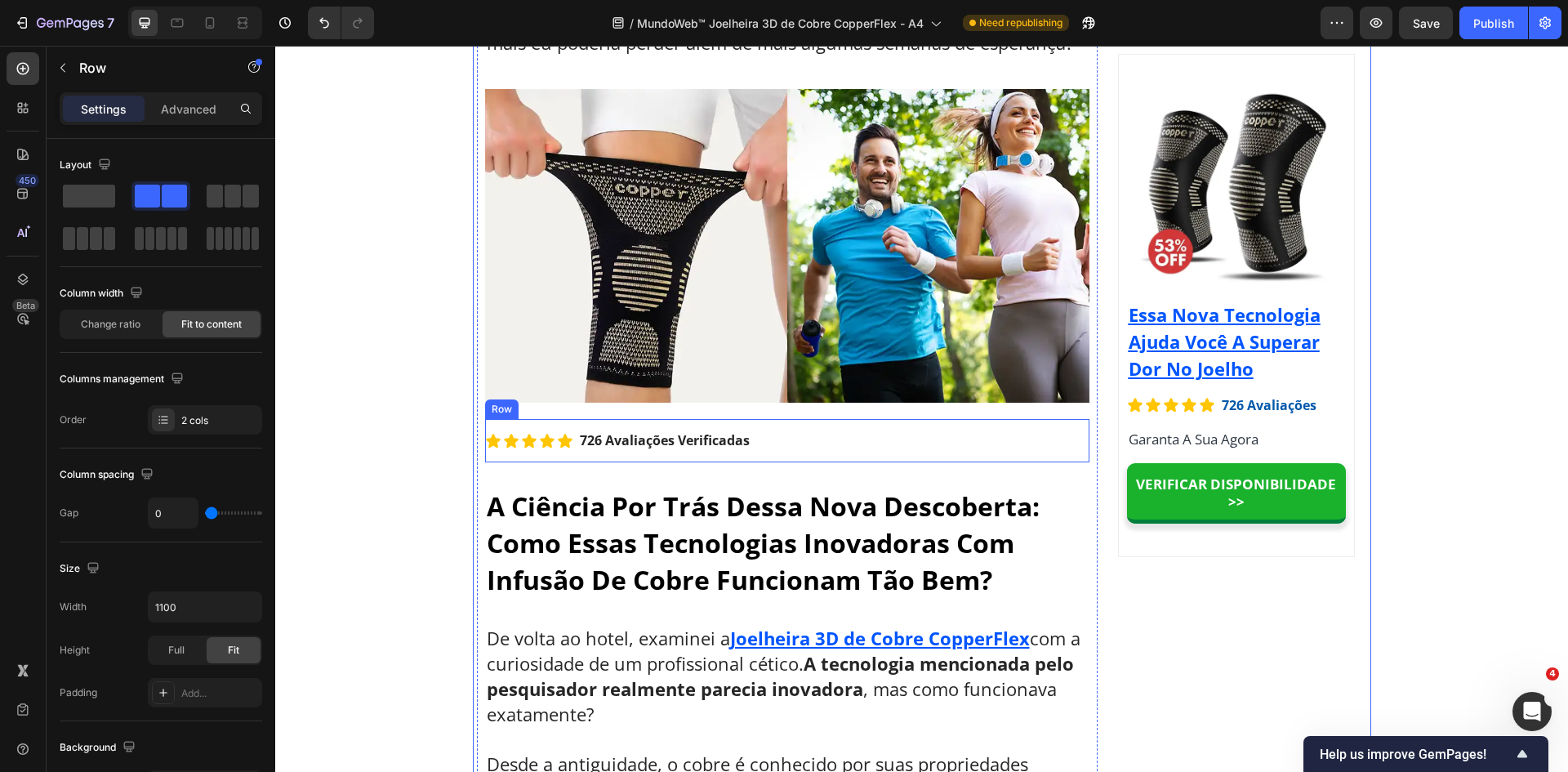
click at [514, 425] on div "Icon Icon Icon Icon Icon Icon List 726 Avaliações Verificadas Text Block Row" at bounding box center [787, 440] width 604 height 43
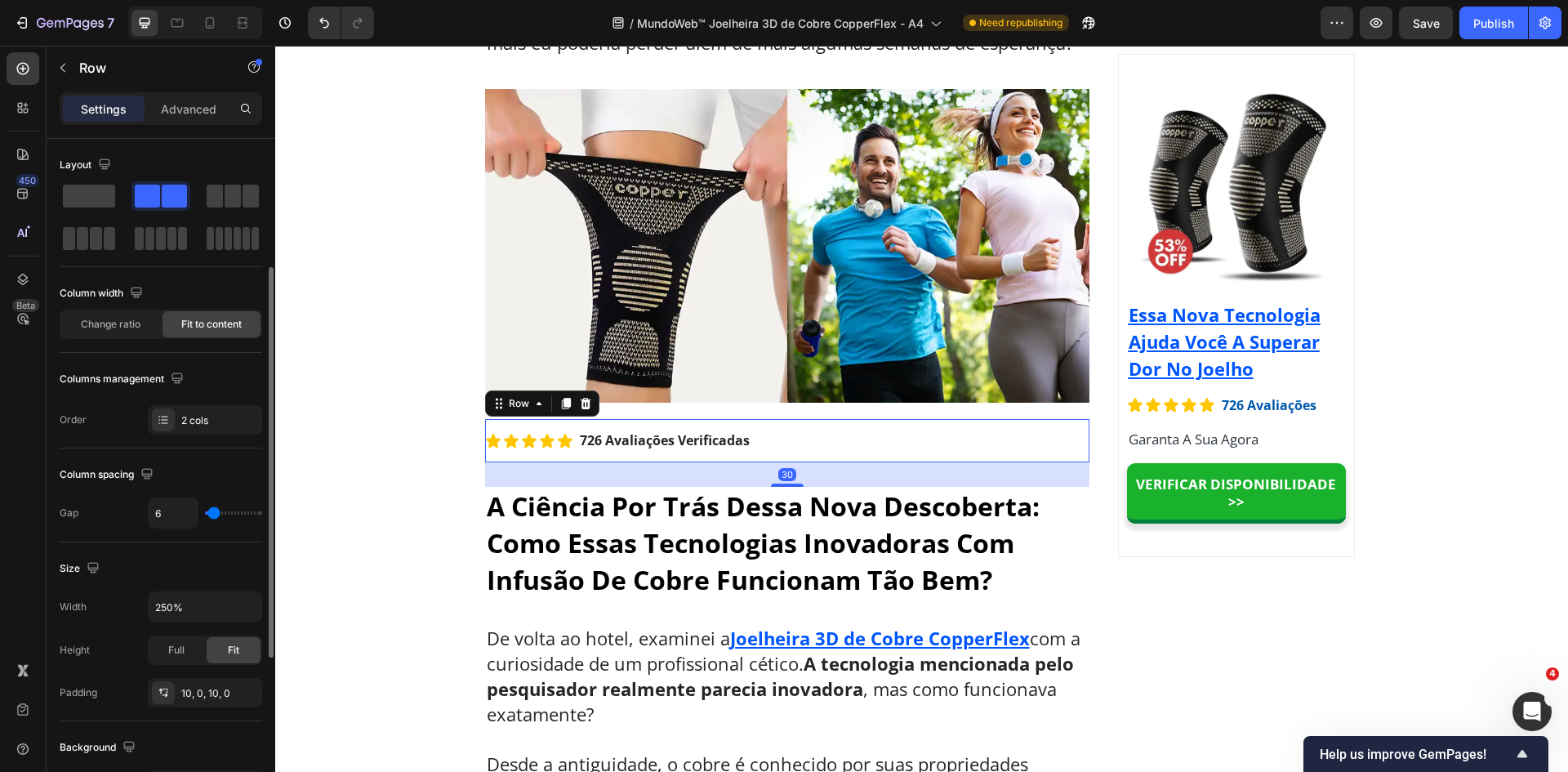
scroll to position [245, 0]
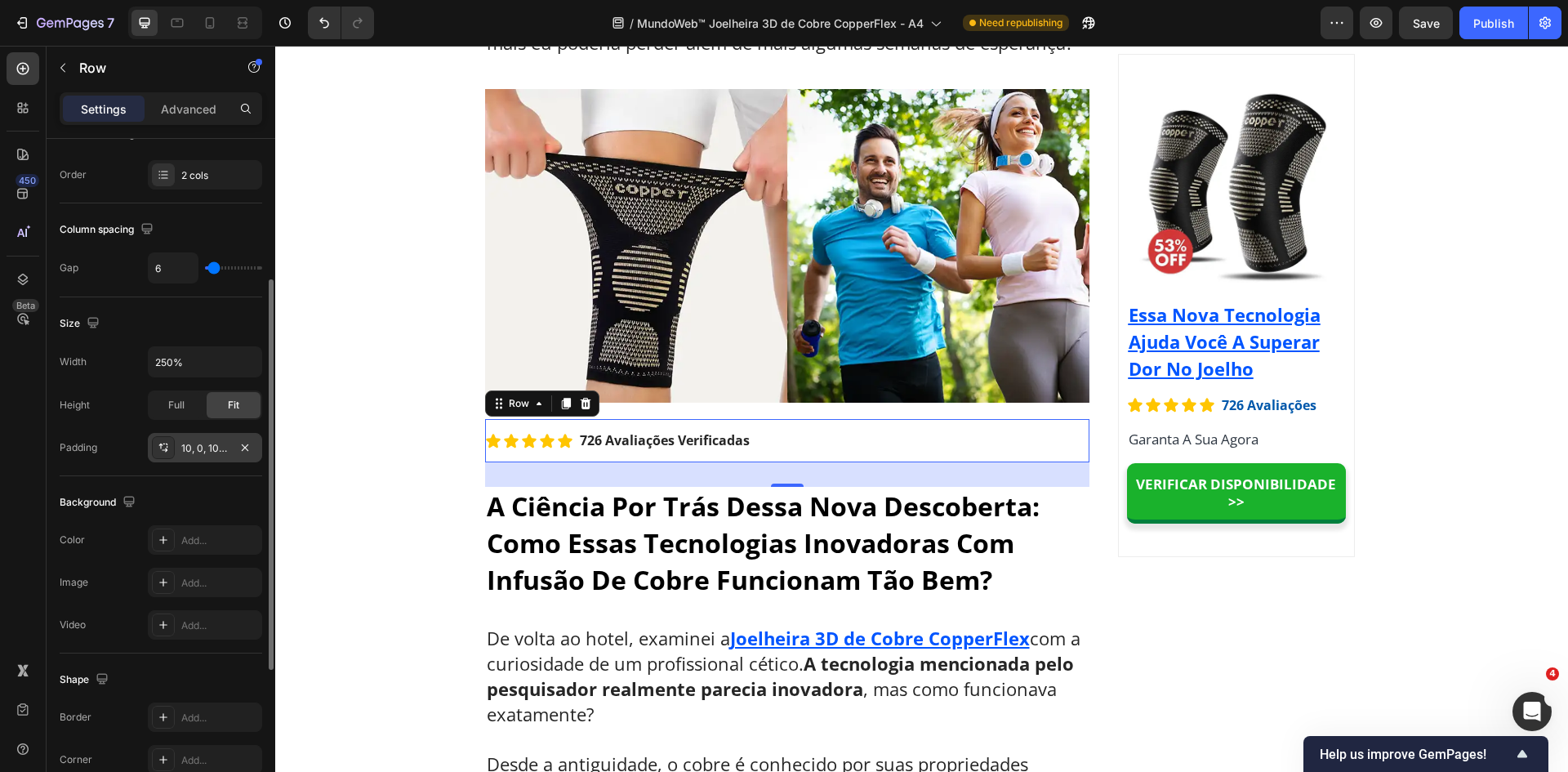
click at [210, 453] on div "10, 0, 10, 0" at bounding box center [204, 449] width 47 height 15
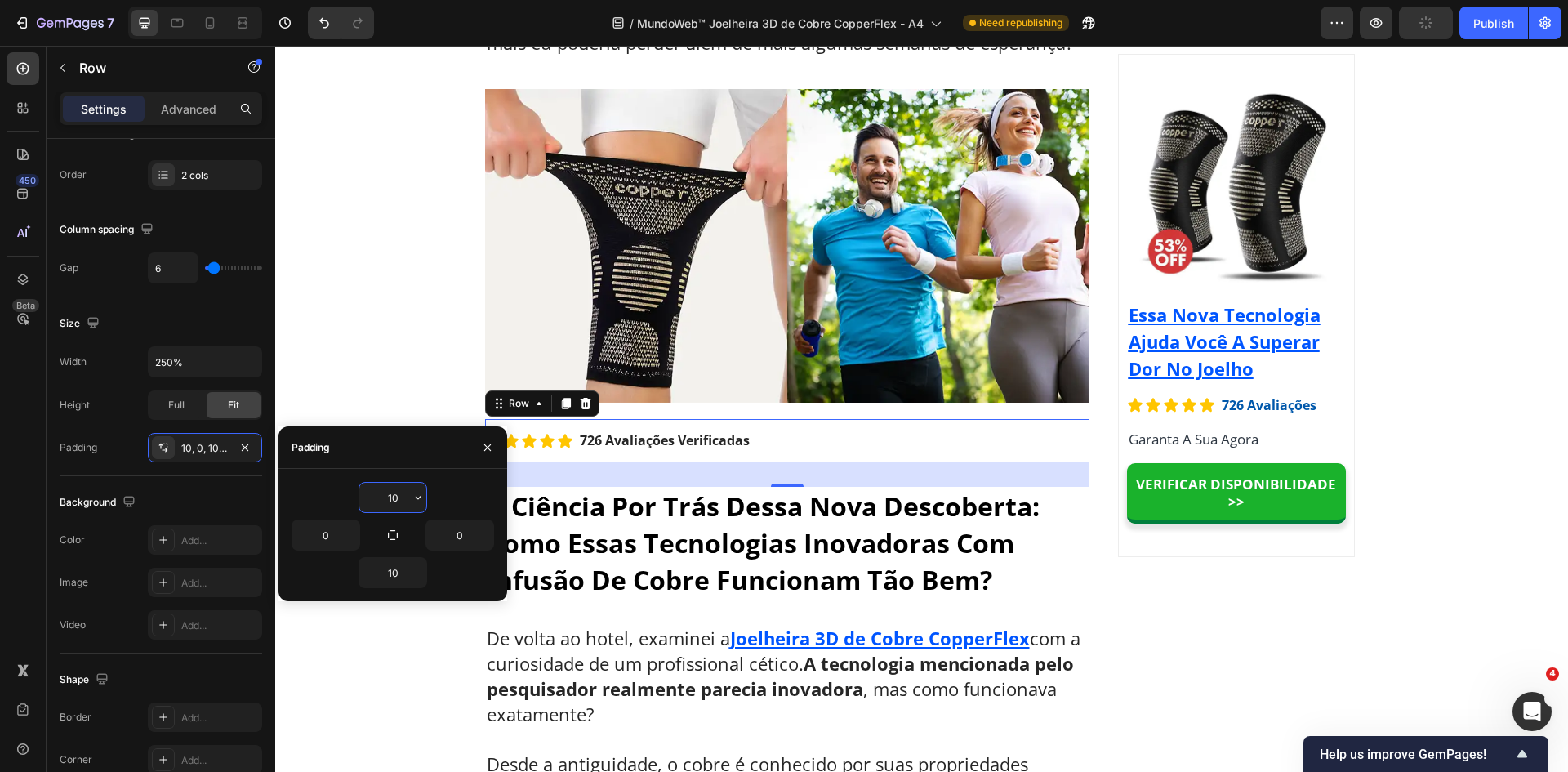
click at [384, 493] on input "10" at bounding box center [392, 498] width 67 height 30
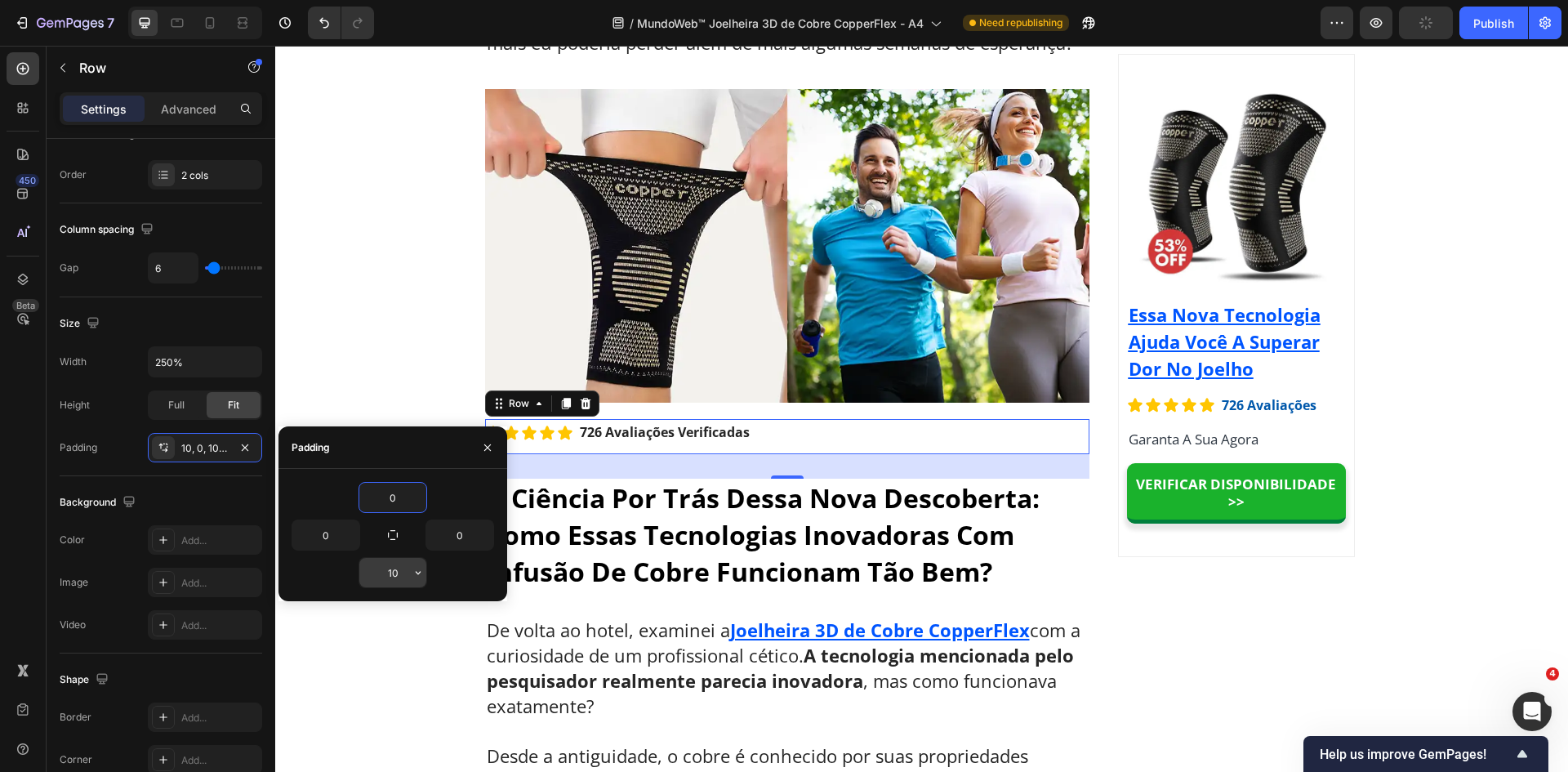
type input "0"
click at [384, 560] on input "10" at bounding box center [392, 573] width 67 height 30
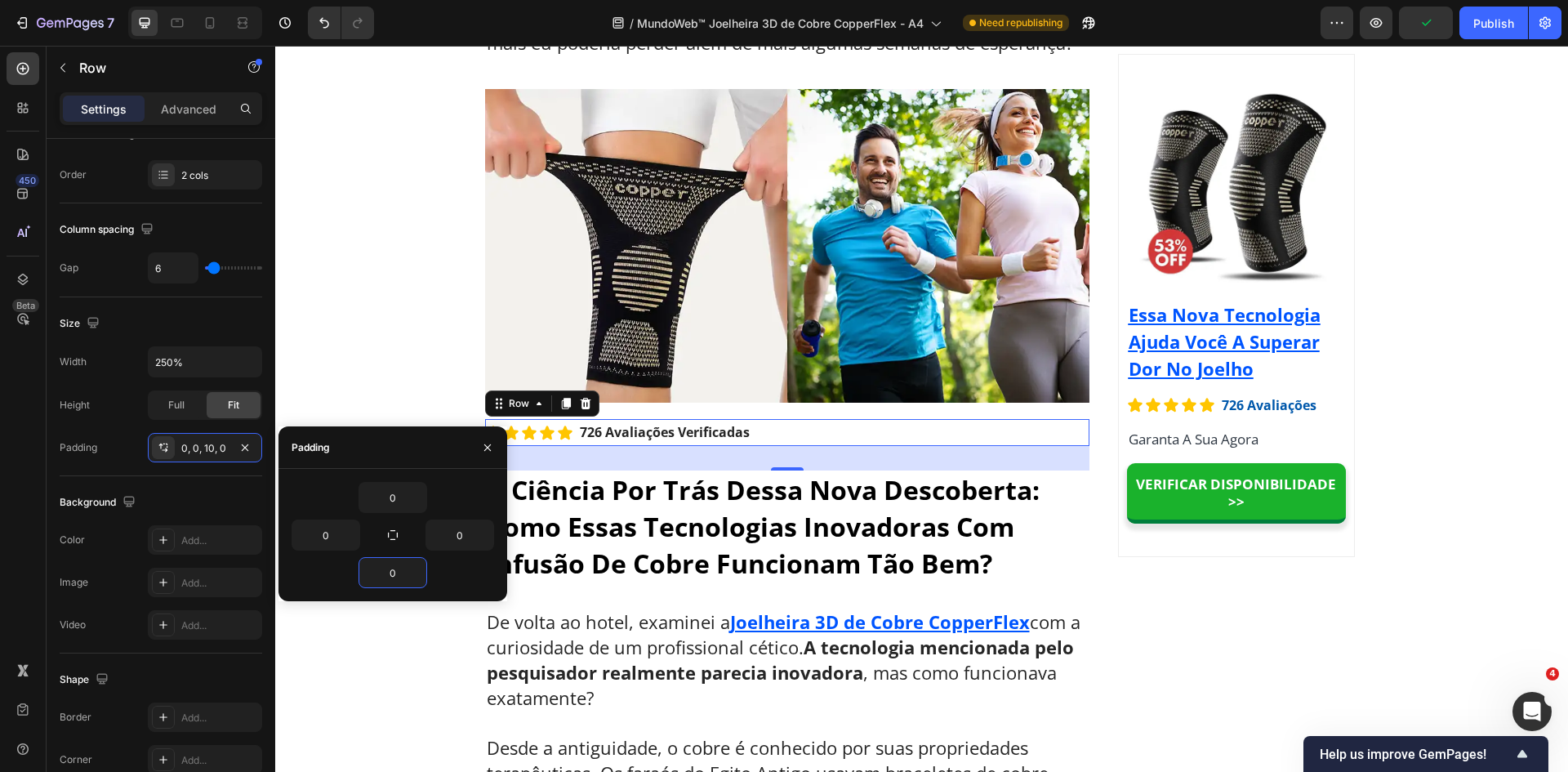
type input "0"
click at [375, 452] on div "Padding" at bounding box center [393, 448] width 229 height 42
drag, startPoint x: 184, startPoint y: 21, endPoint x: 187, endPoint y: 92, distance: 71.1
click at [183, 21] on icon at bounding box center [177, 23] width 17 height 17
type input "100%"
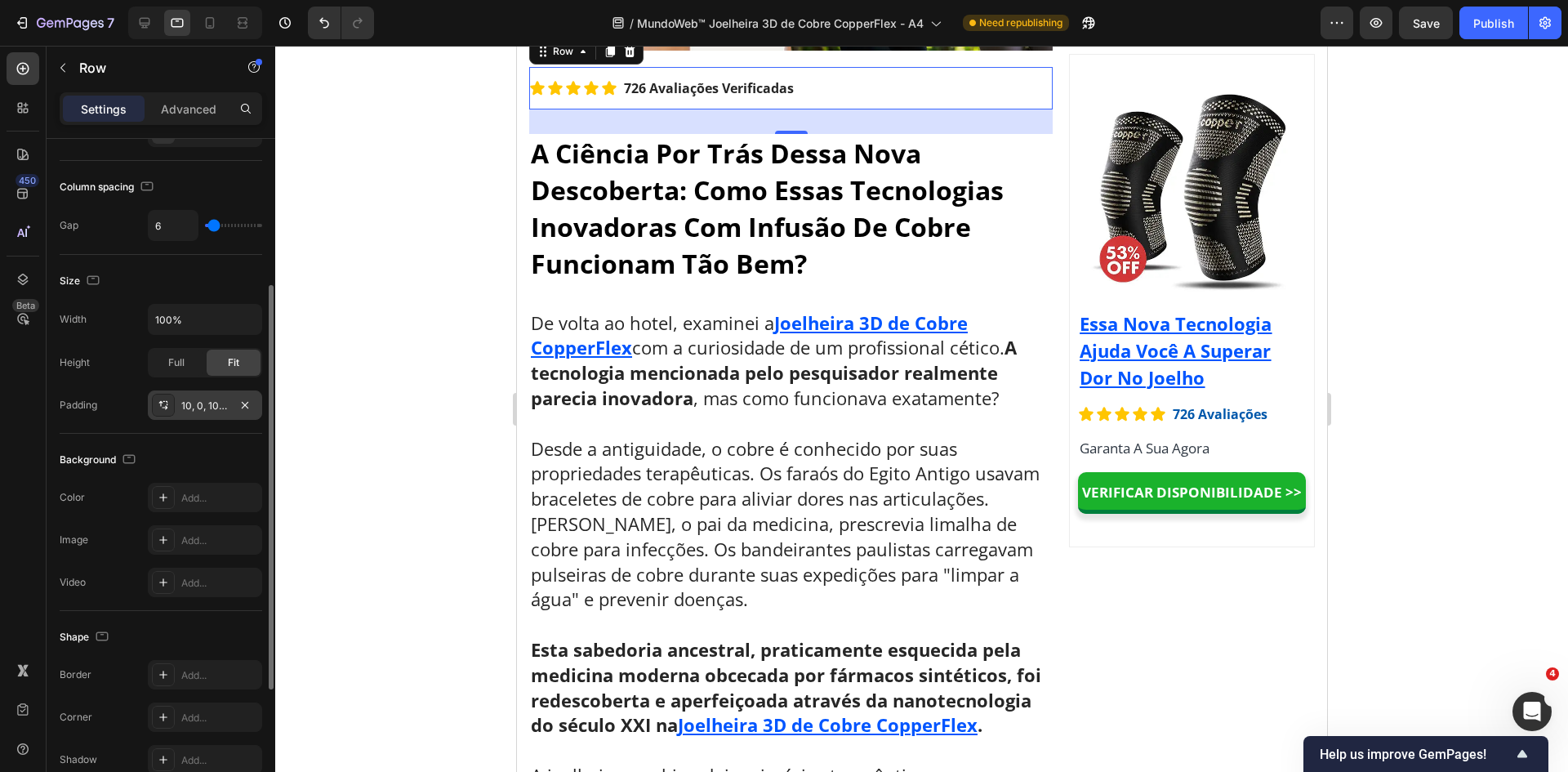
scroll to position [6503, 0]
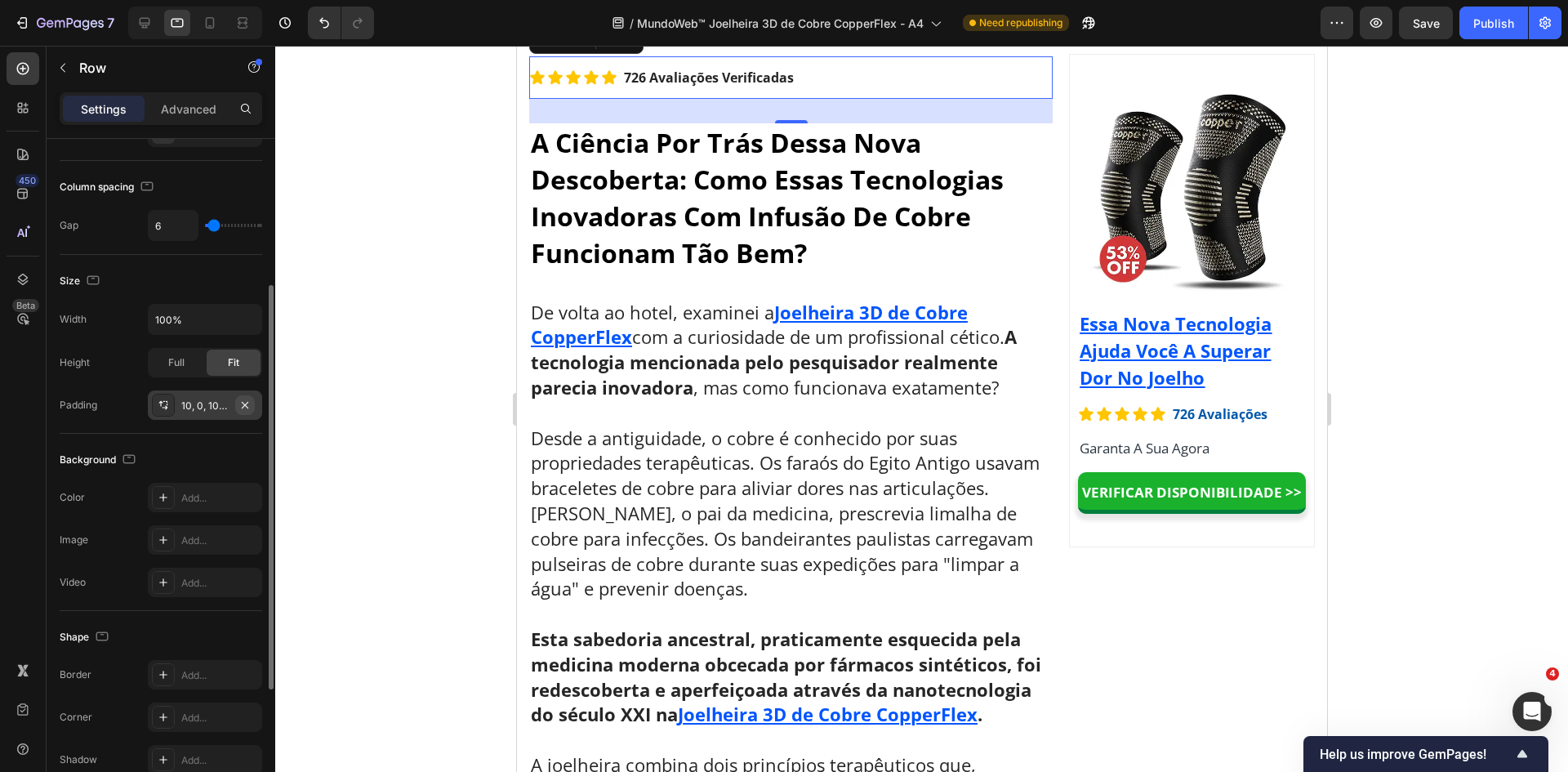
click at [246, 408] on icon "button" at bounding box center [245, 405] width 13 height 13
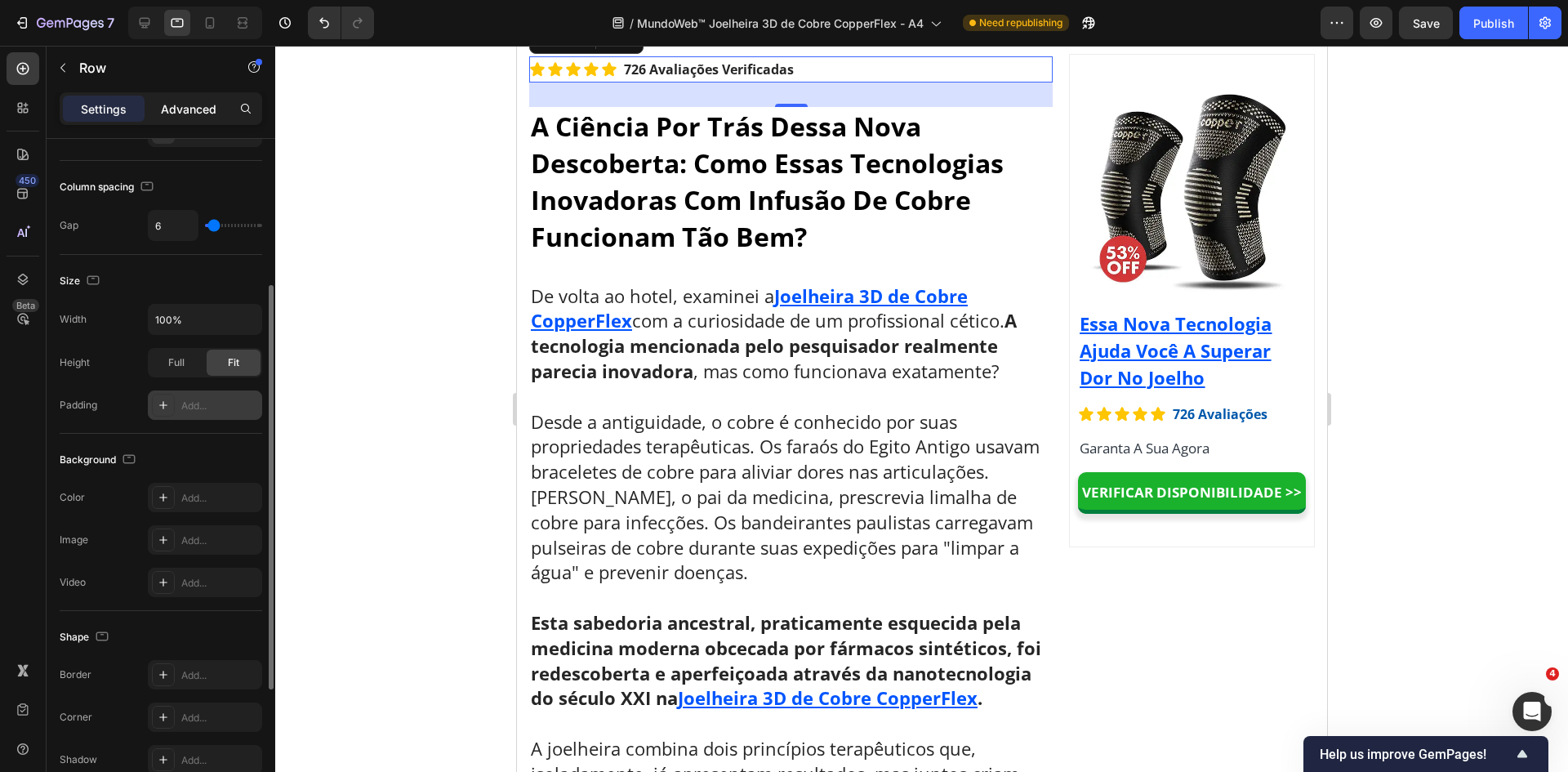
click at [194, 110] on p "Advanced" at bounding box center [188, 109] width 55 height 18
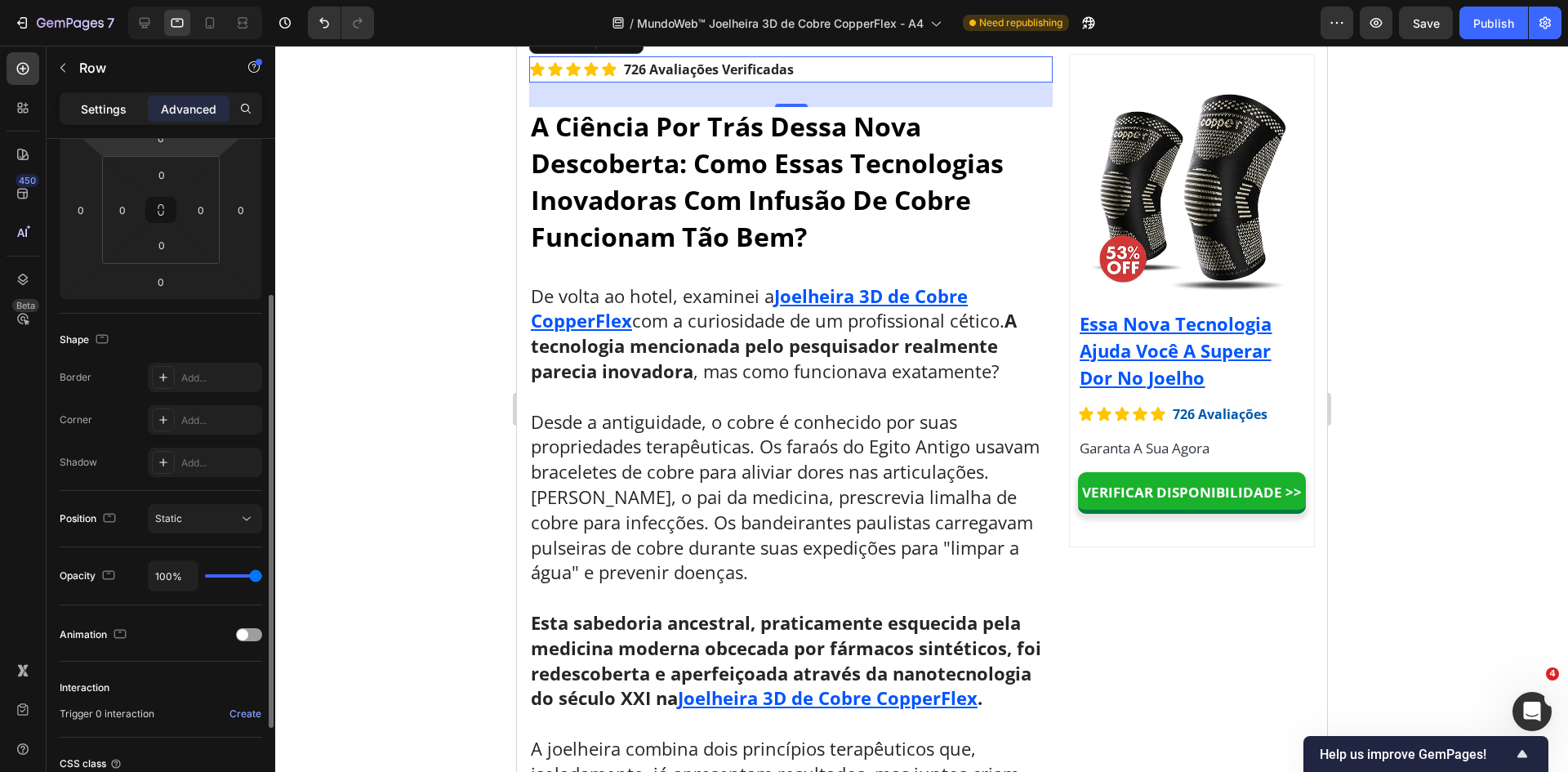
click at [97, 106] on p "Settings" at bounding box center [104, 109] width 46 height 18
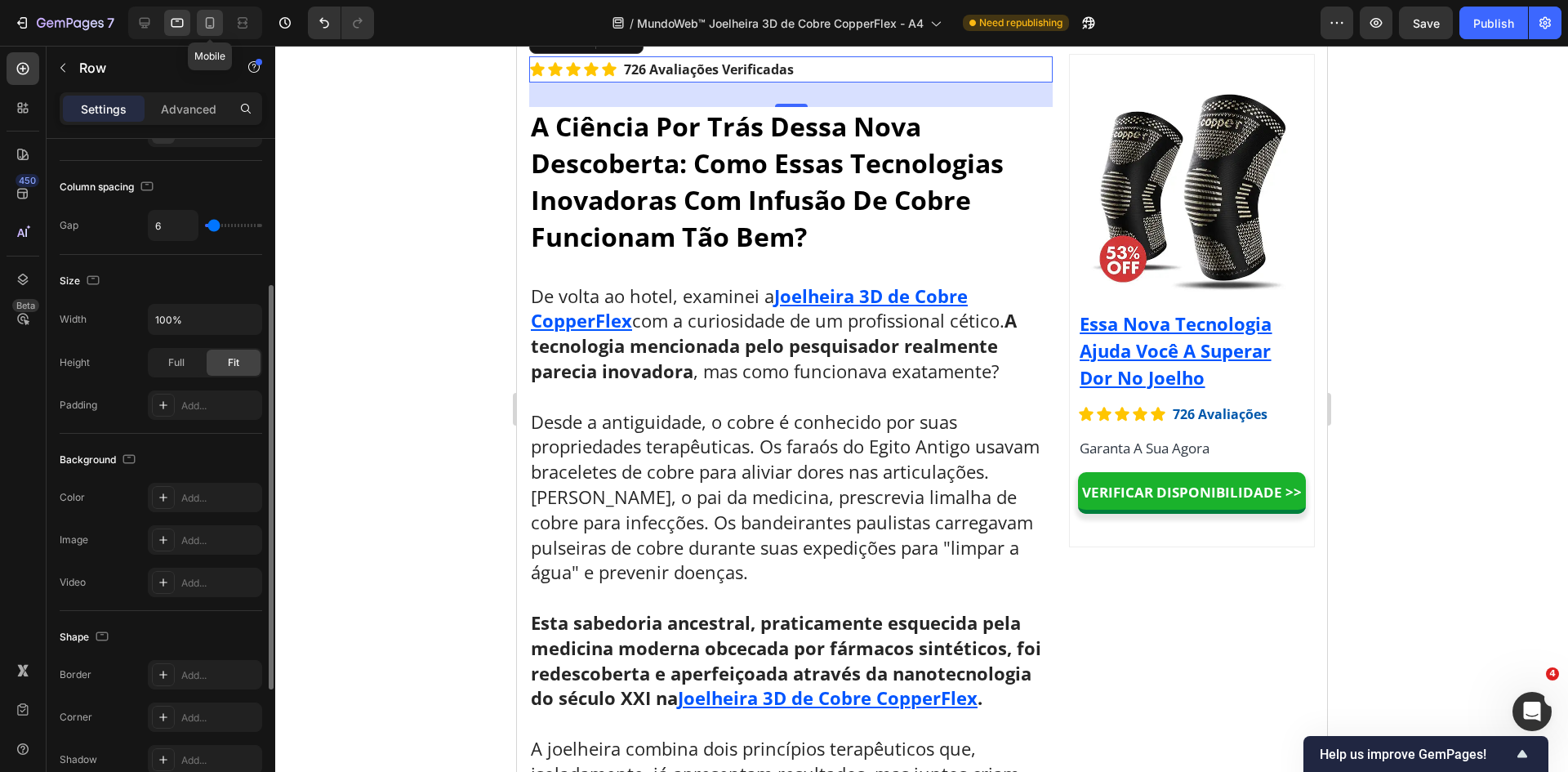
click at [209, 29] on icon at bounding box center [210, 23] width 9 height 11
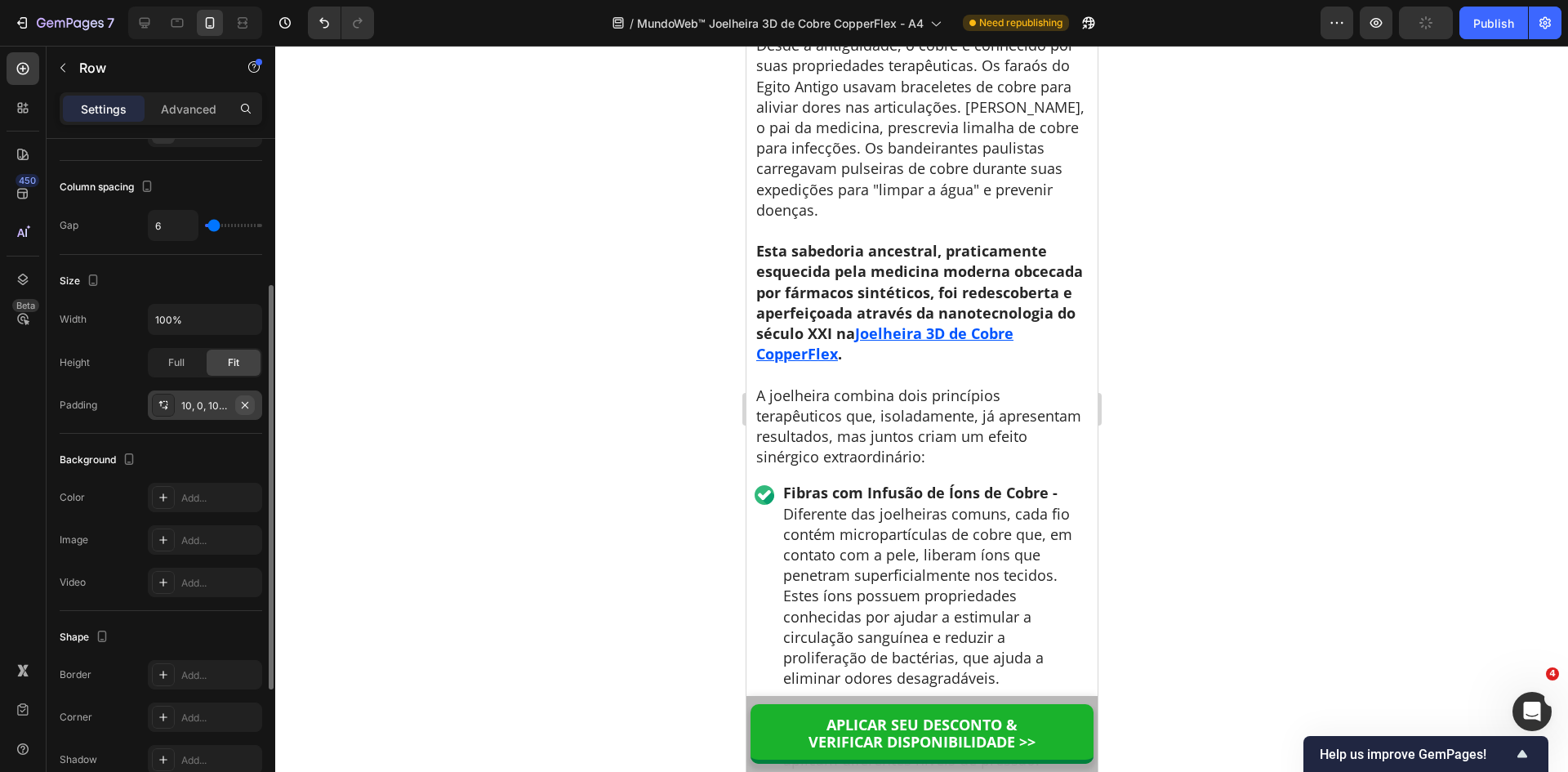
click at [244, 405] on icon "button" at bounding box center [245, 405] width 13 height 13
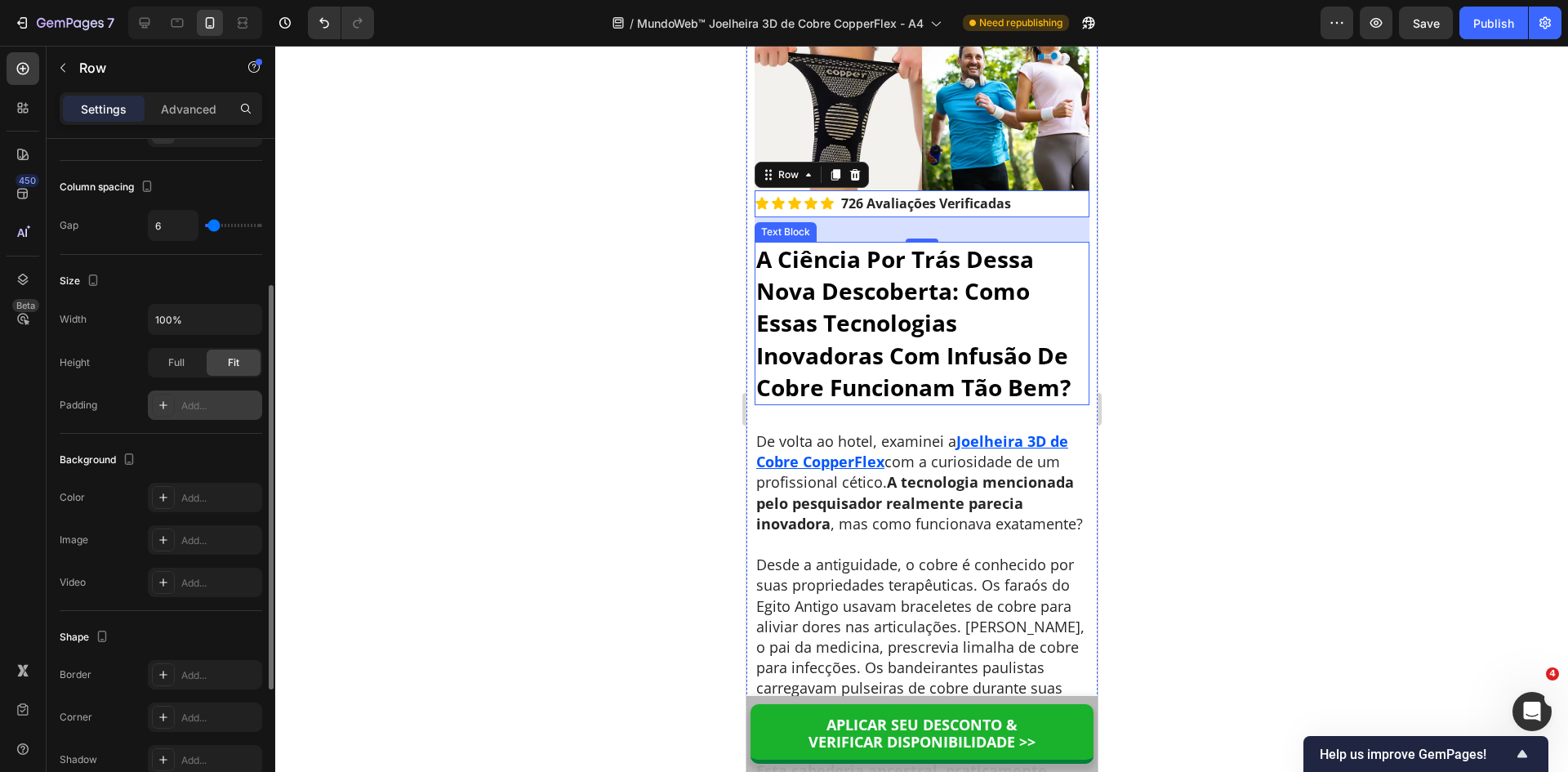
scroll to position [5731, 0]
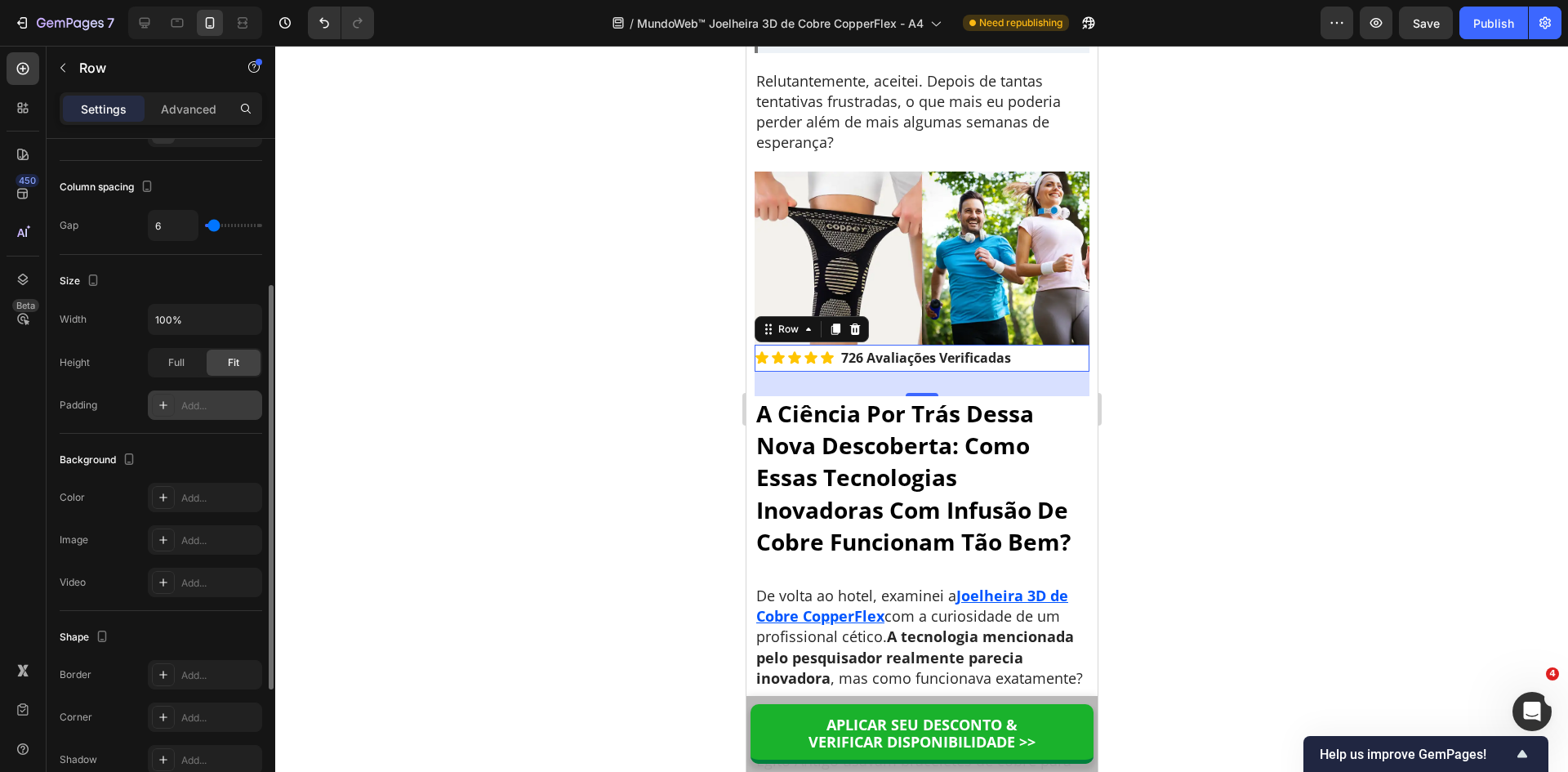
click at [1382, 490] on div at bounding box center [921, 409] width 1293 height 727
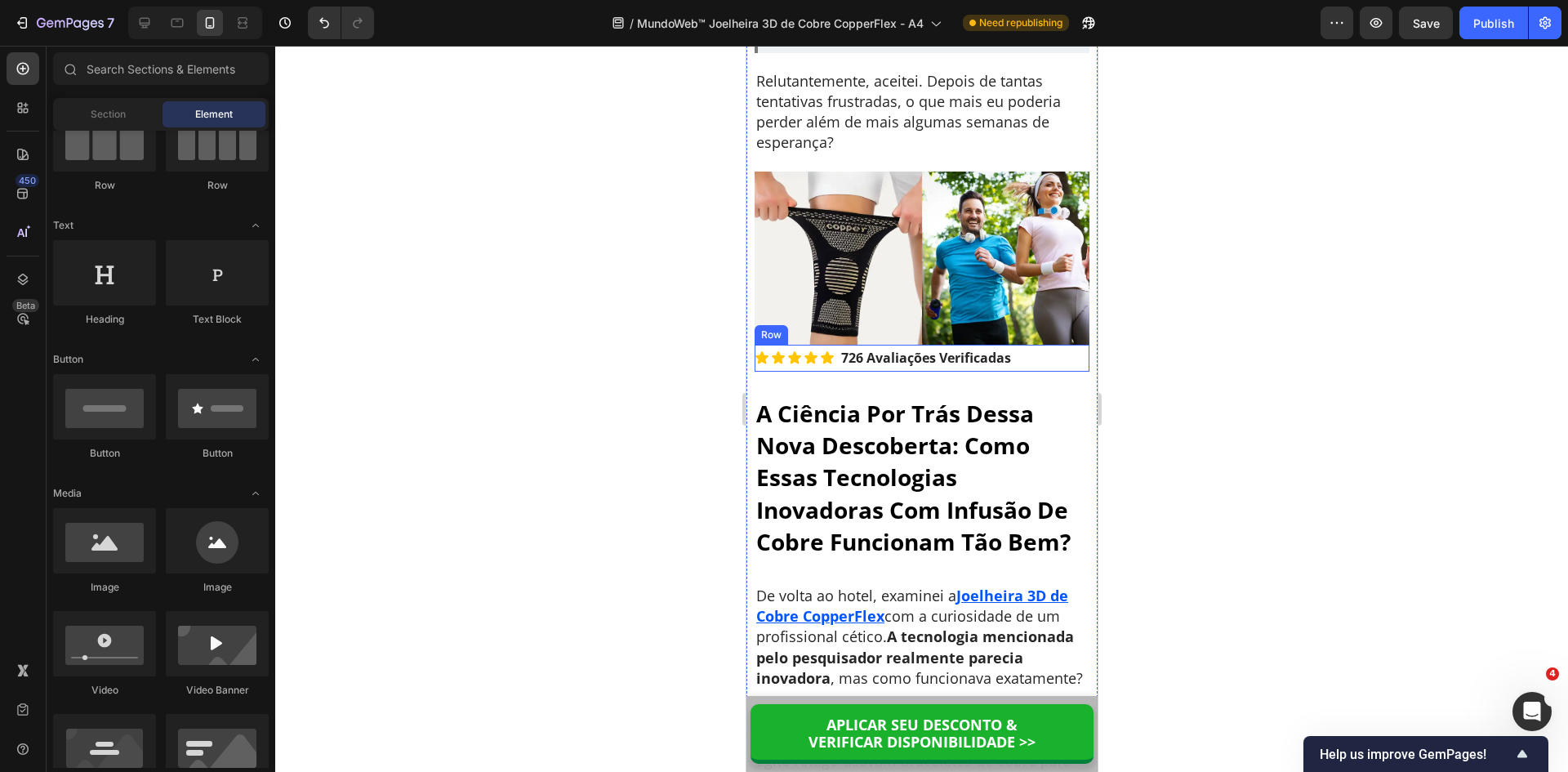
drag, startPoint x: 1033, startPoint y: 444, endPoint x: 1018, endPoint y: 444, distance: 15.0
click at [1033, 372] on div "Icon Icon Icon Icon Icon Icon List 726 Avaliações Verificadas Text Block Row" at bounding box center [921, 357] width 335 height 27
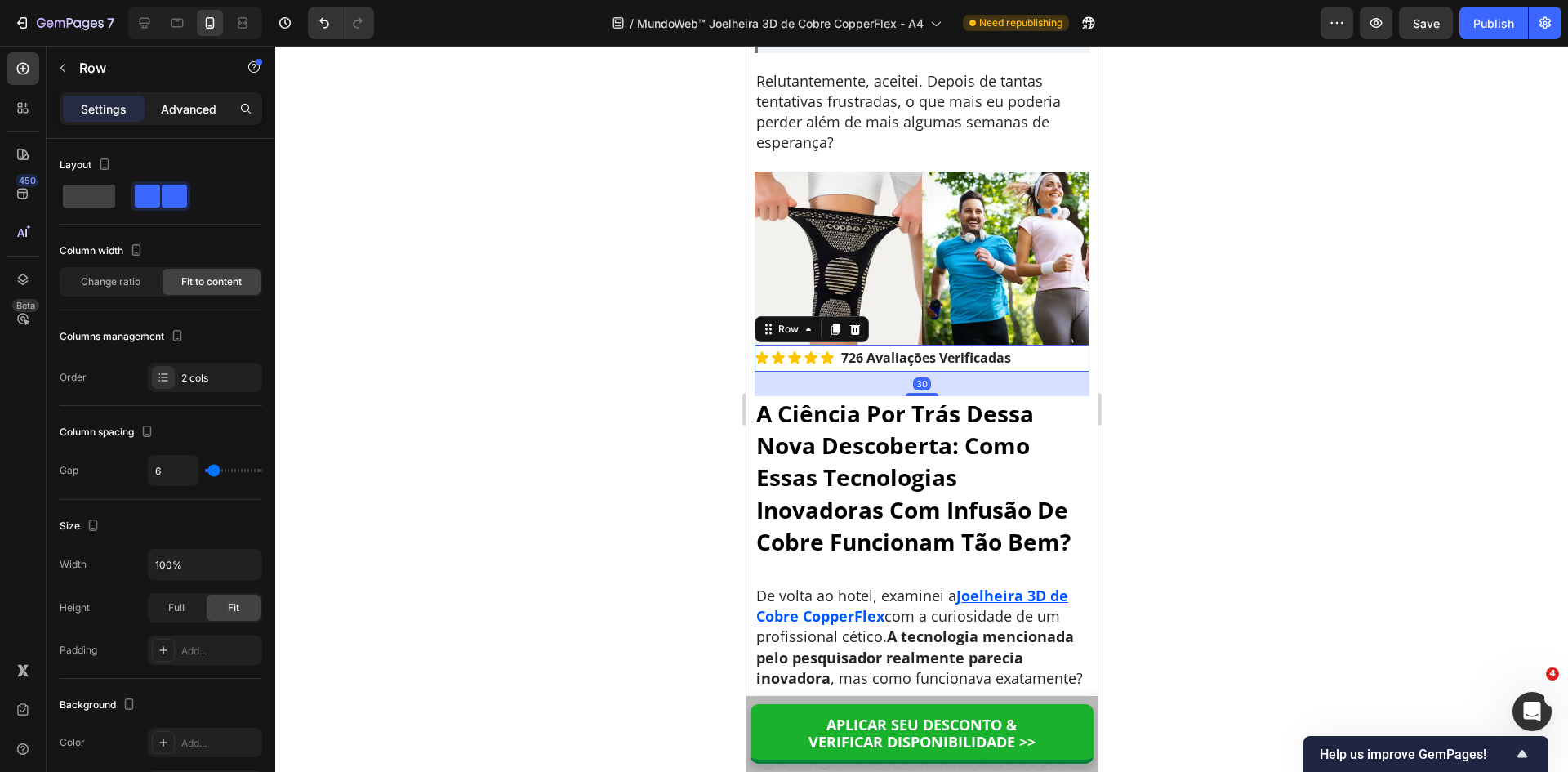
drag, startPoint x: 195, startPoint y: 103, endPoint x: 194, endPoint y: 113, distance: 10.0
click at [194, 103] on p "Advanced" at bounding box center [188, 109] width 55 height 18
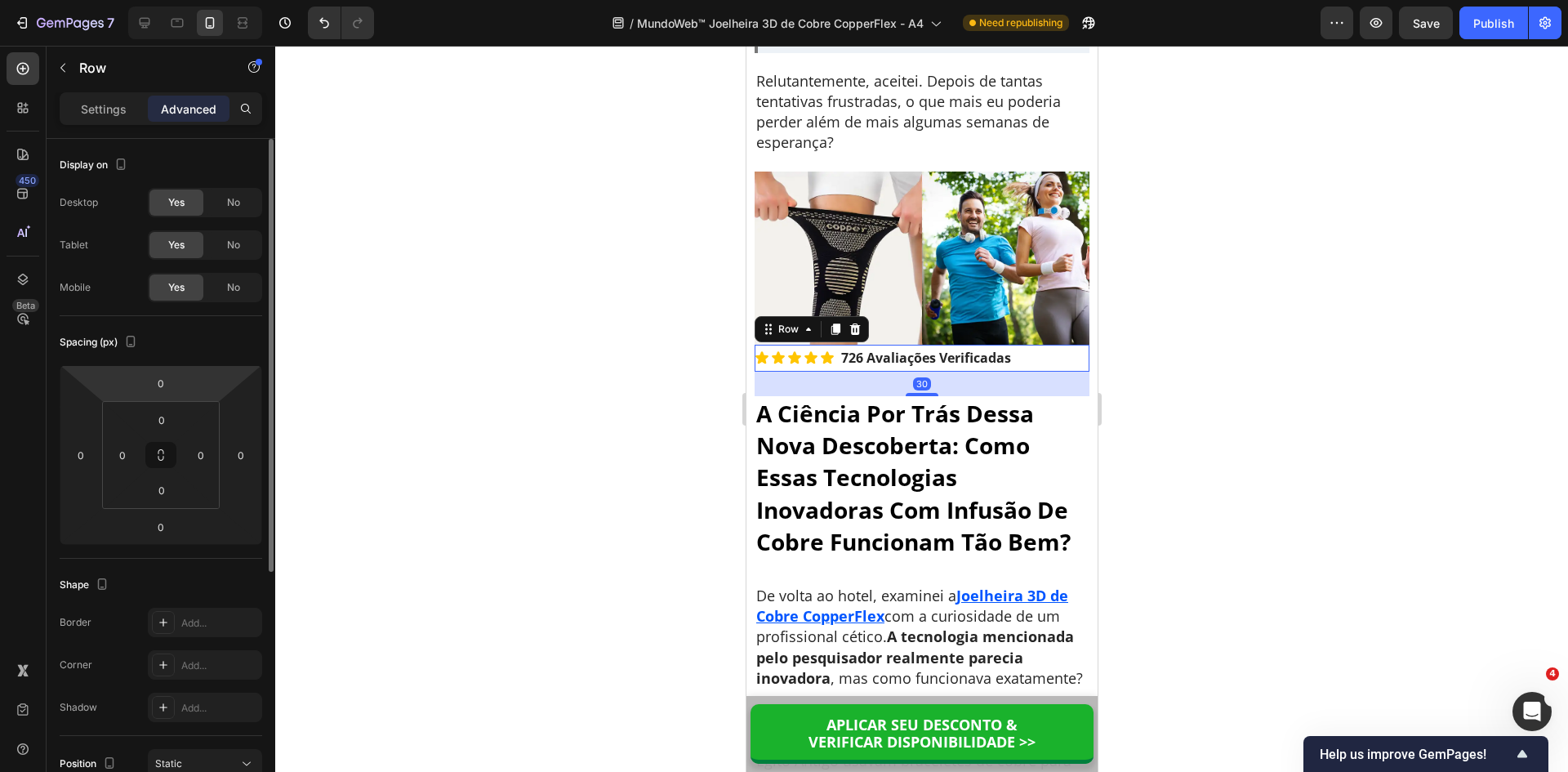
click at [138, 0] on html "7 Version history / MundoWeb™ Joelheira 3D de Cobre CopperFlex - A4 Need republ…" at bounding box center [784, 0] width 1568 height 0
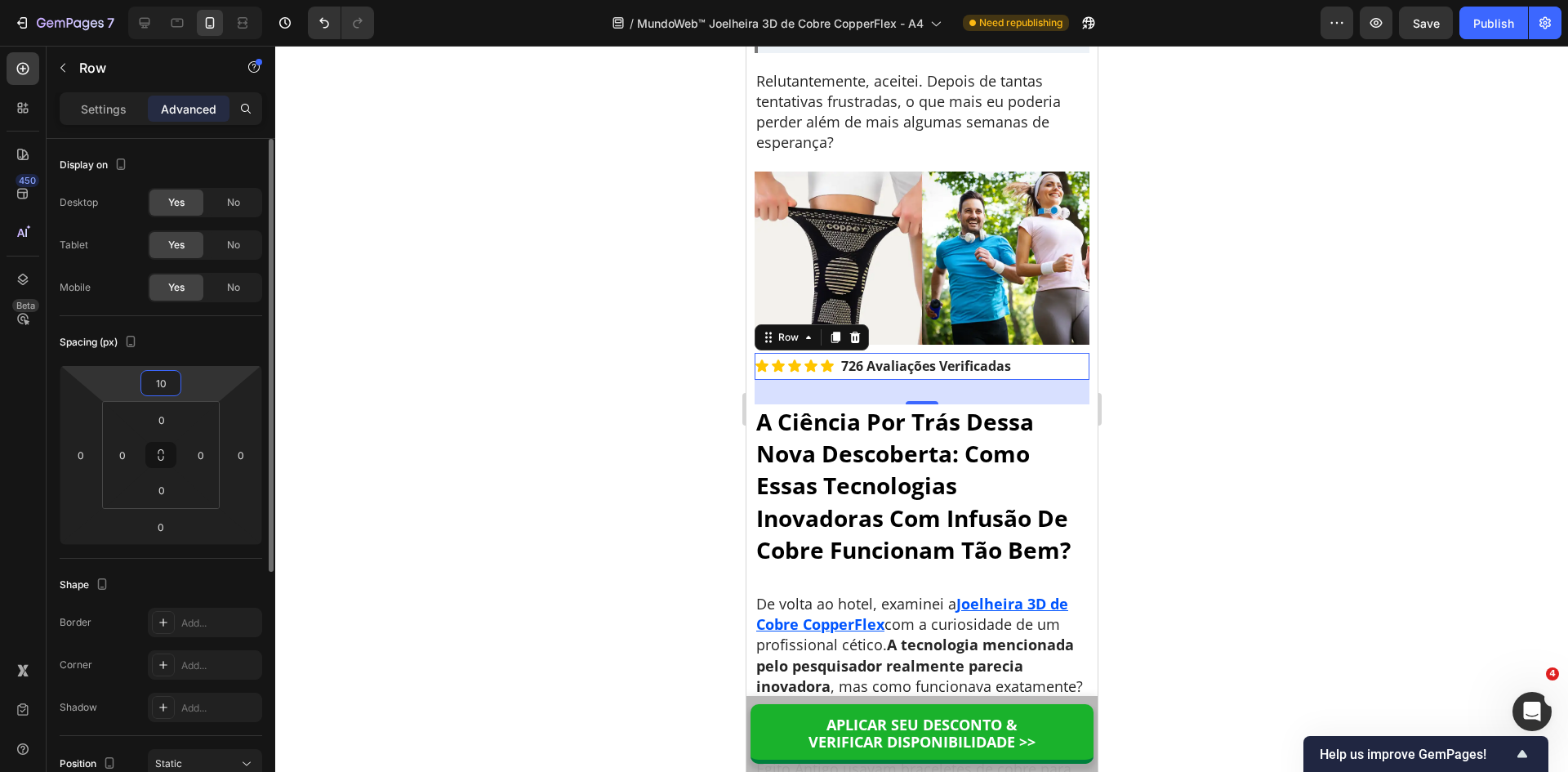
click at [177, 20] on icon at bounding box center [177, 21] width 4 height 2
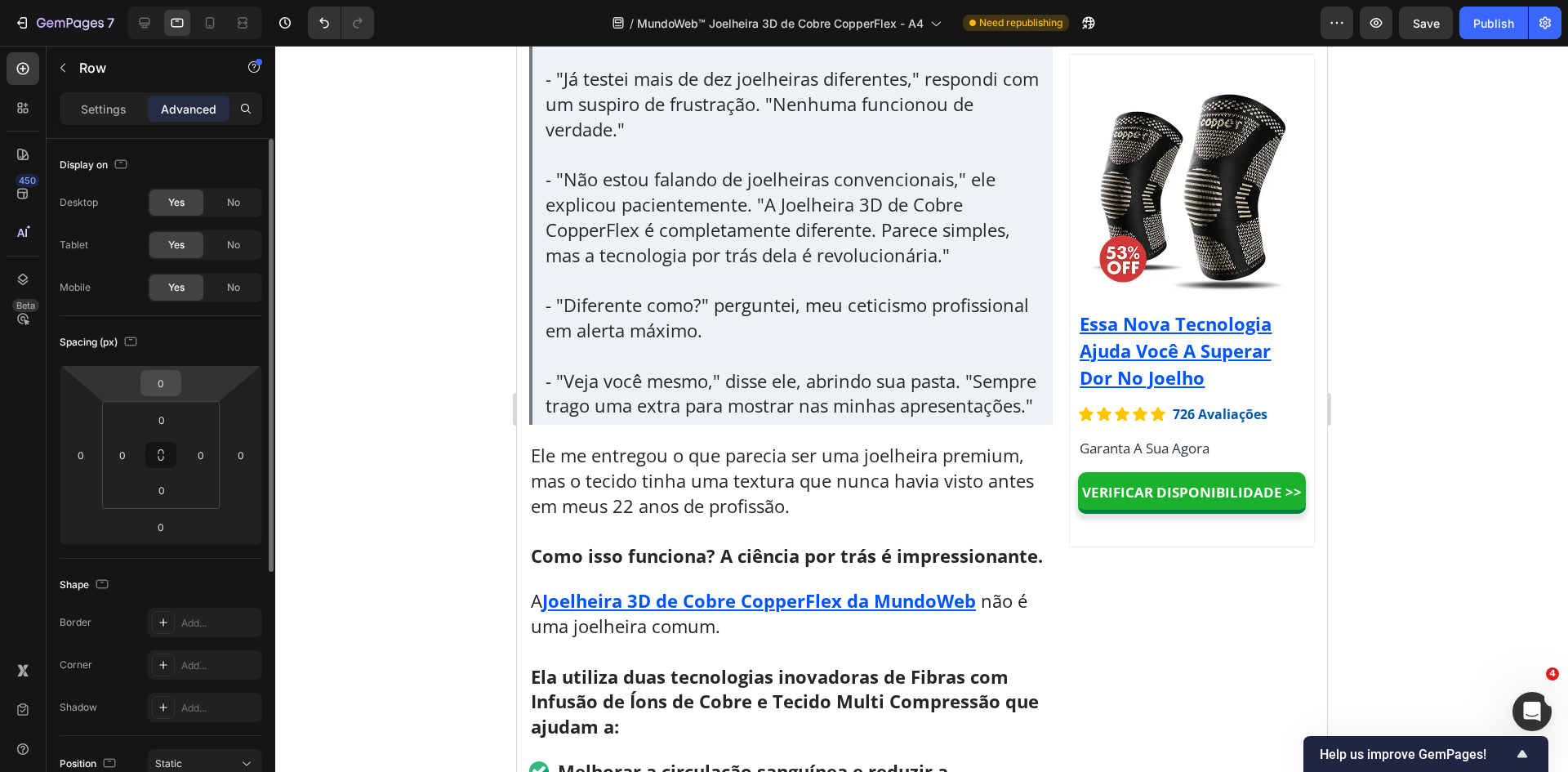
click at [163, 383] on input "0" at bounding box center [161, 383] width 32 height 25
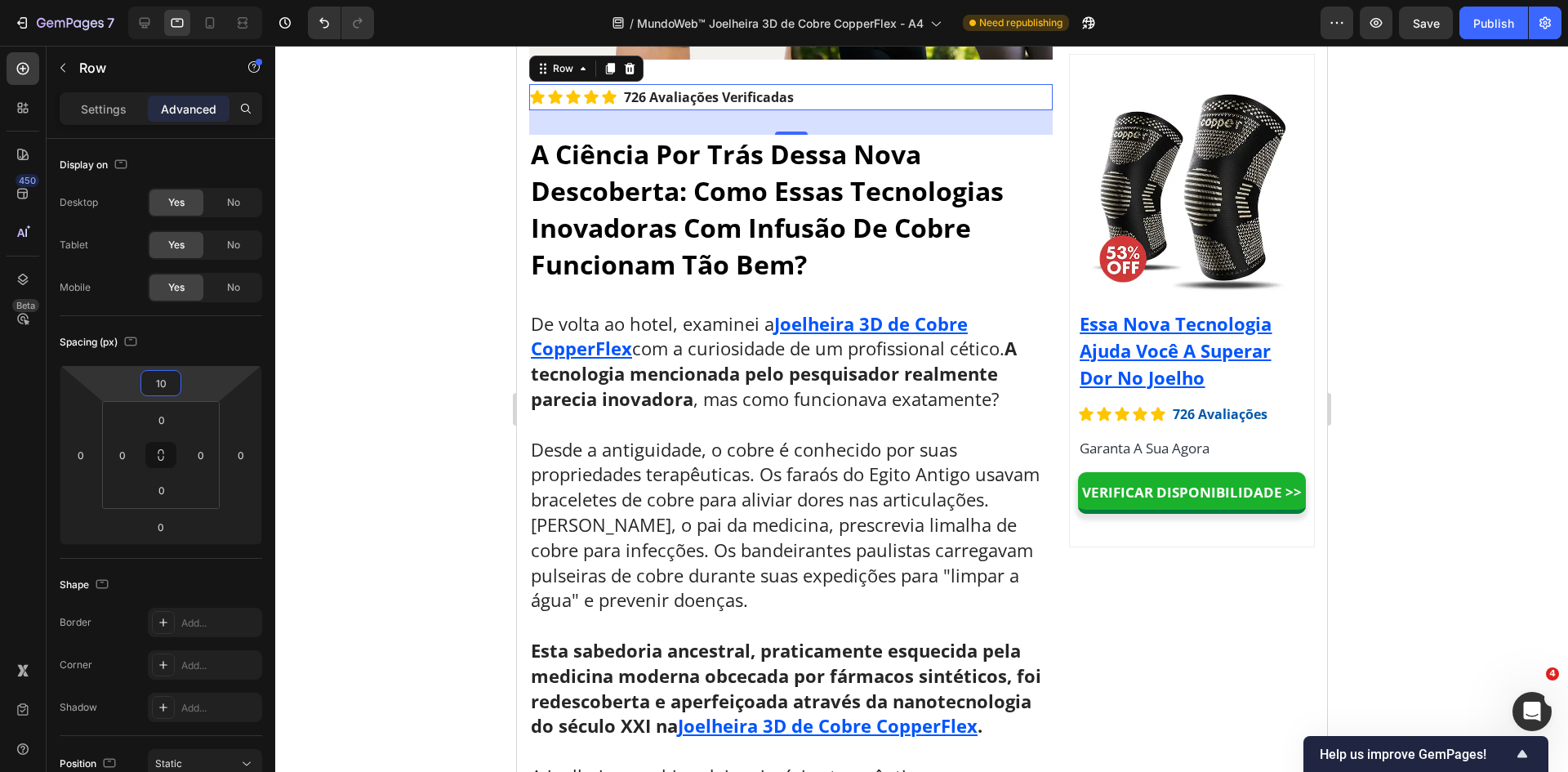
scroll to position [6503, 0]
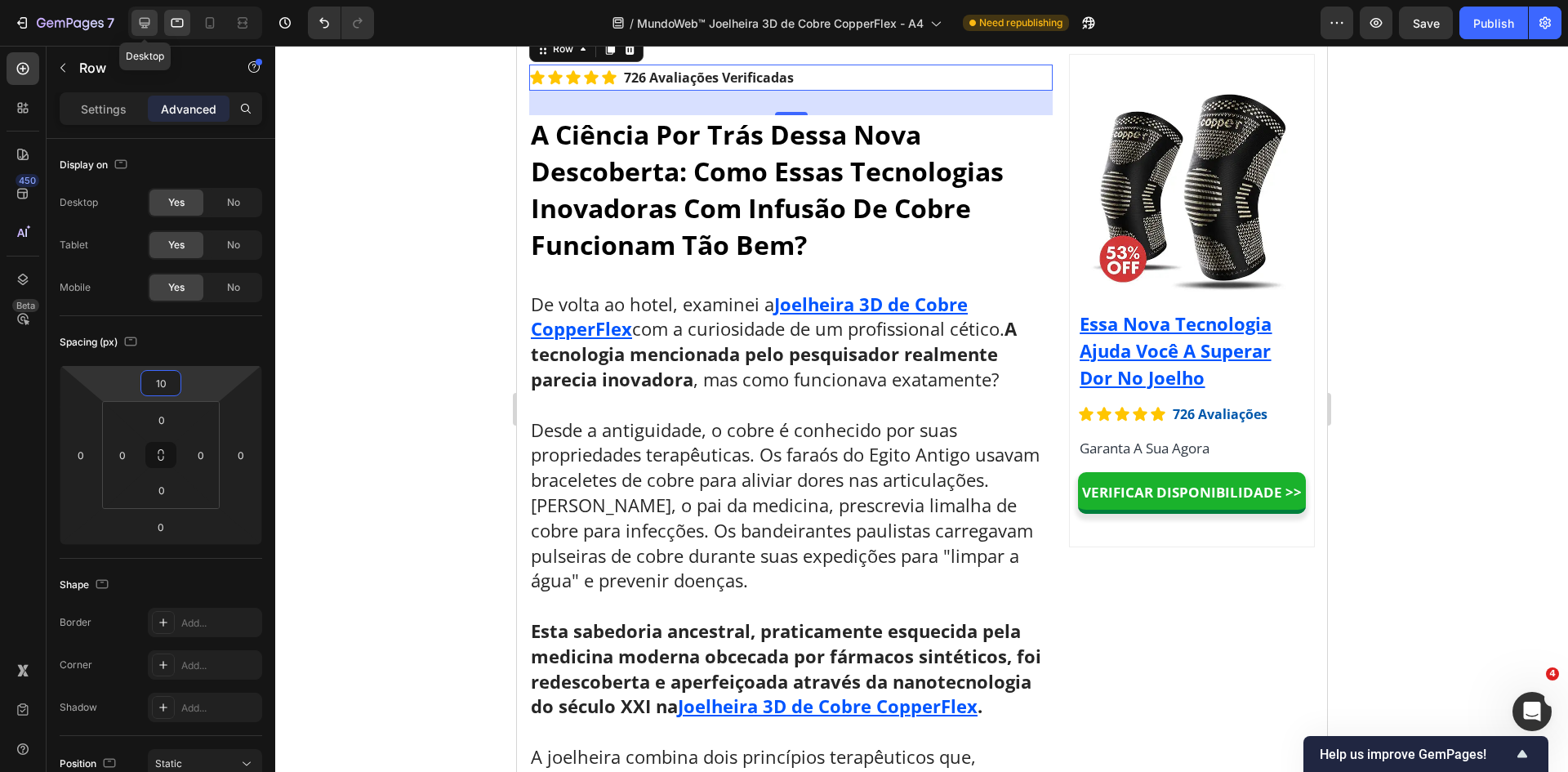
click at [142, 19] on icon at bounding box center [145, 23] width 17 height 17
type input "0"
type input "30"
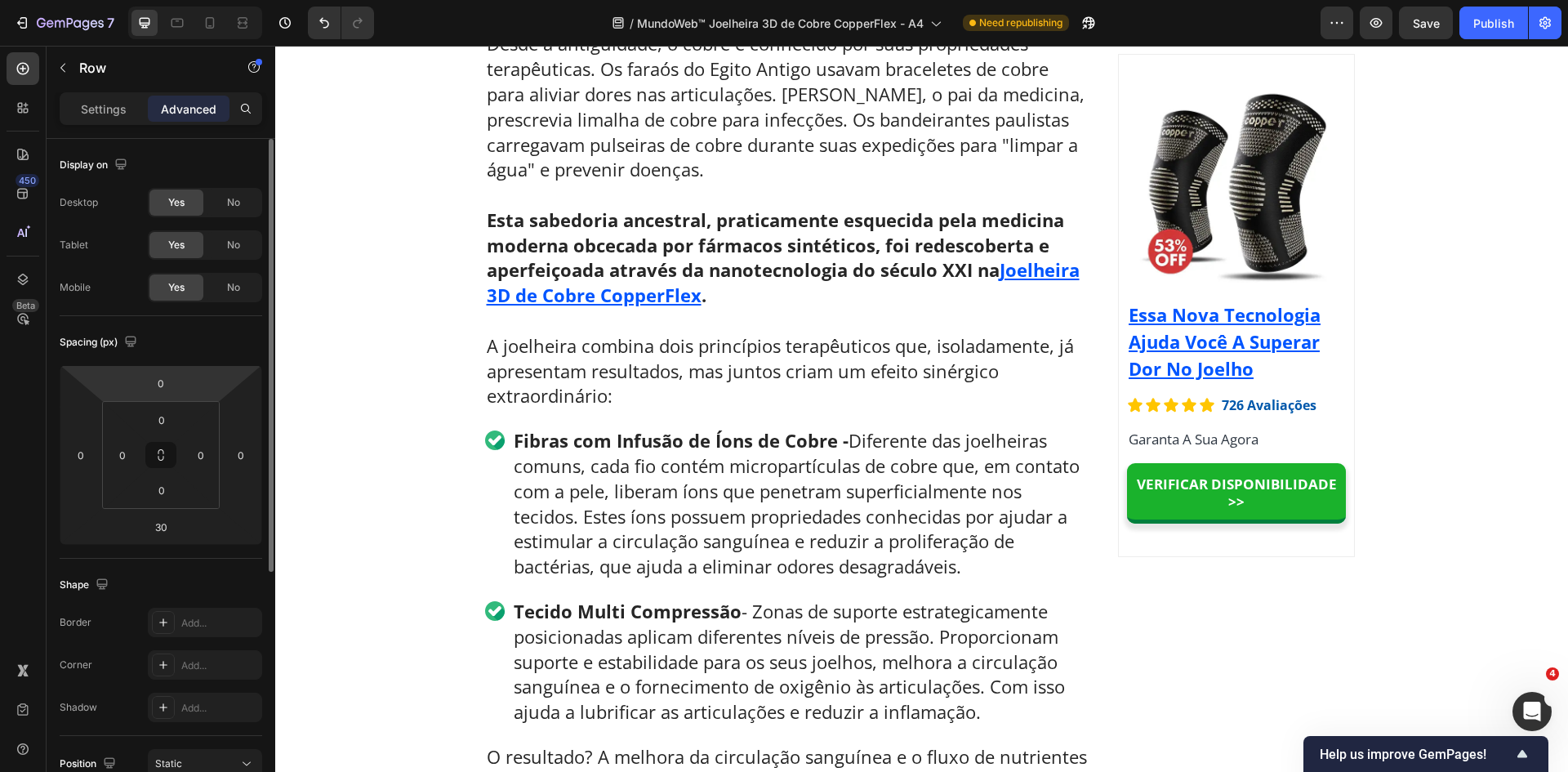
scroll to position [6115, 0]
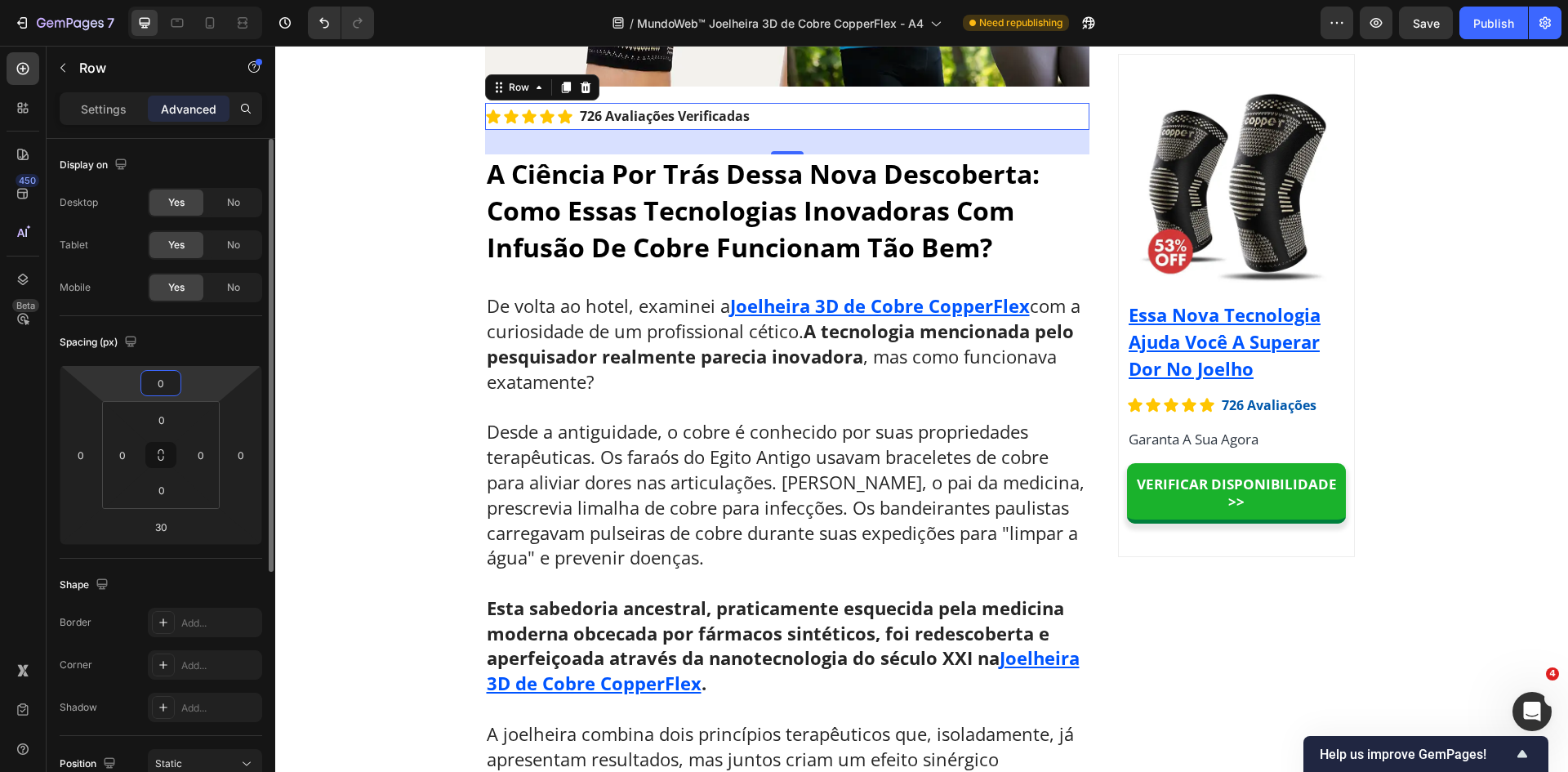
click at [154, 385] on input "0" at bounding box center [161, 383] width 32 height 25
type input "10"
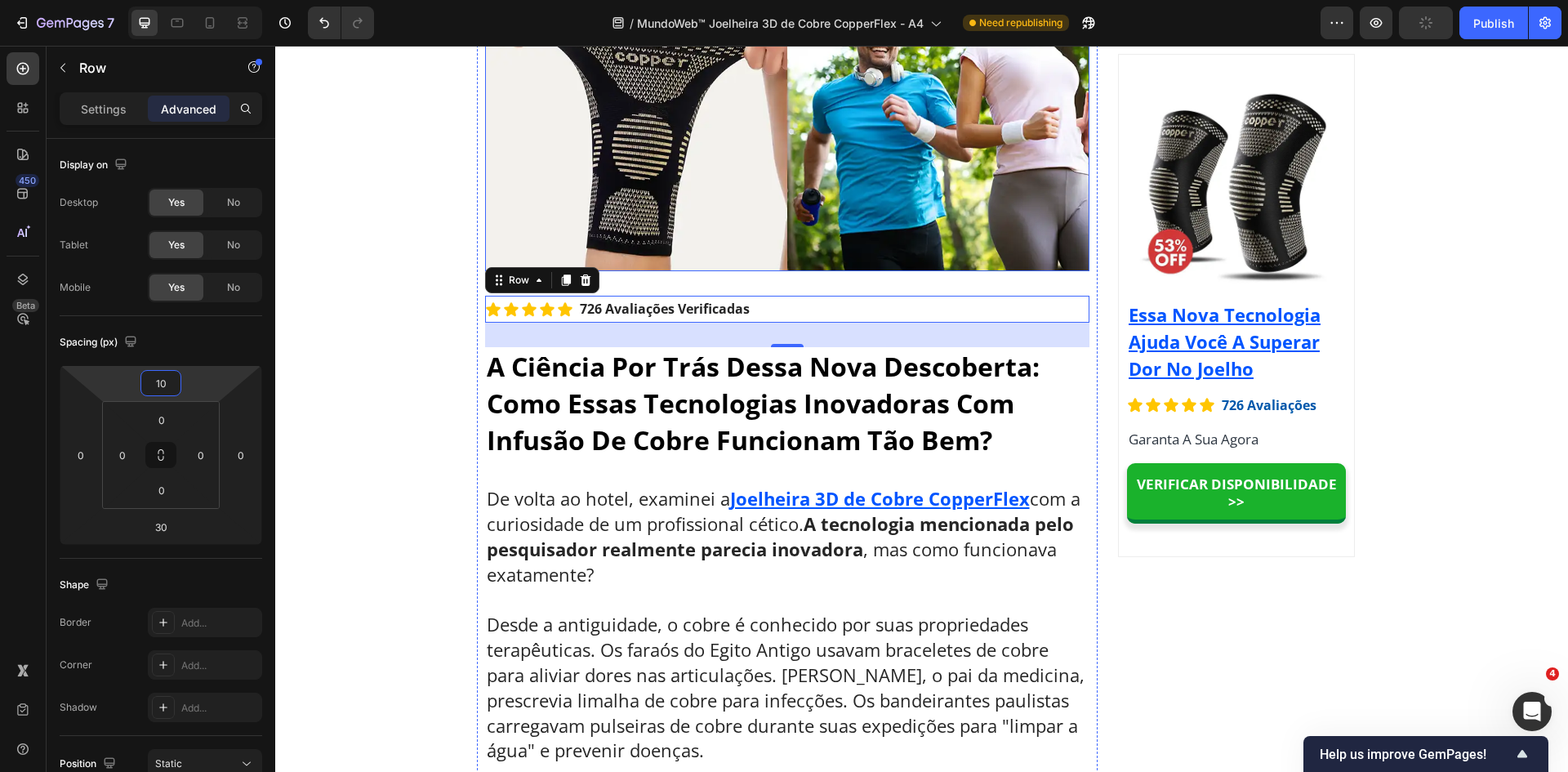
scroll to position [5788, 0]
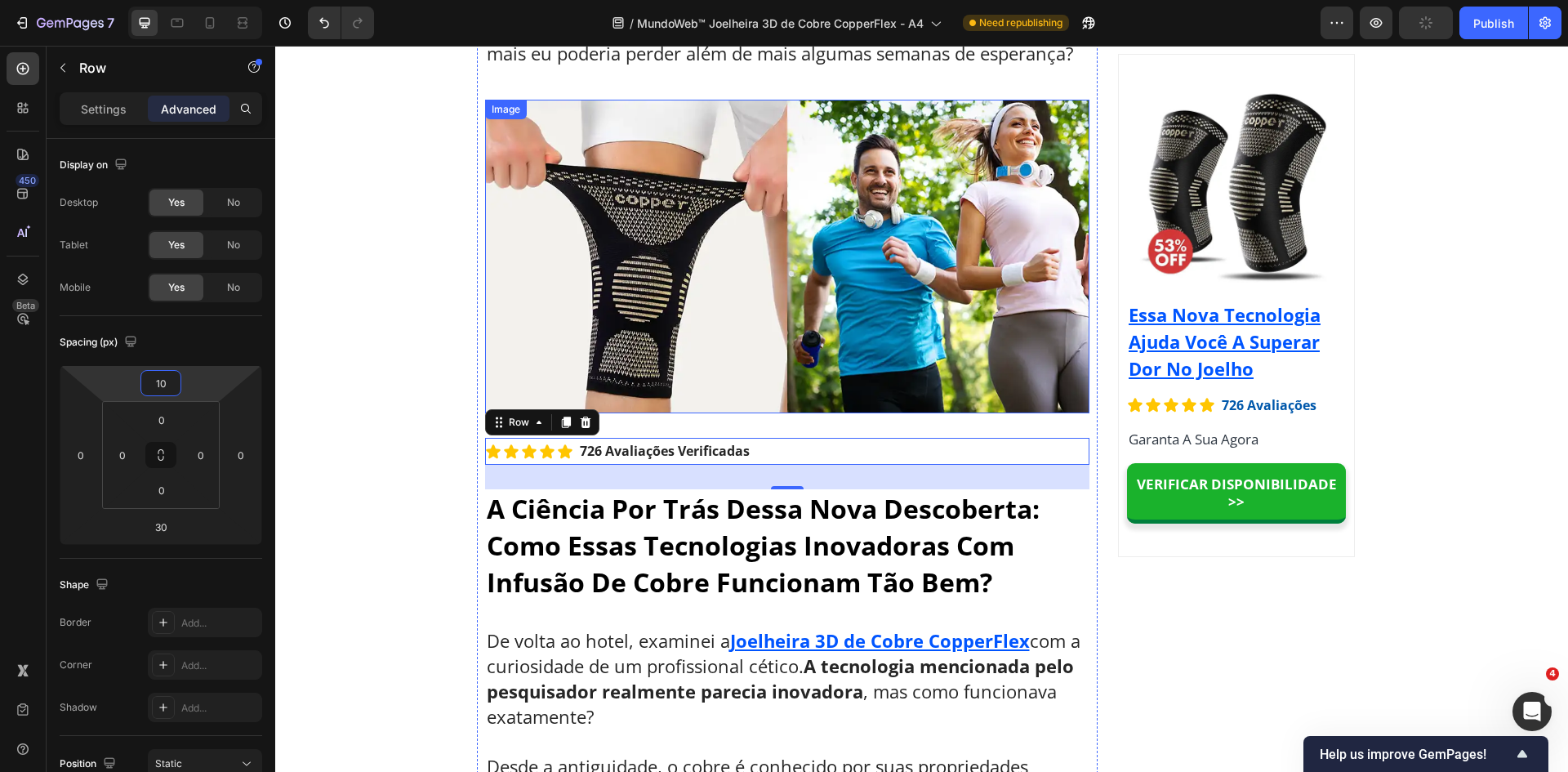
click at [716, 257] on img at bounding box center [787, 257] width 604 height 314
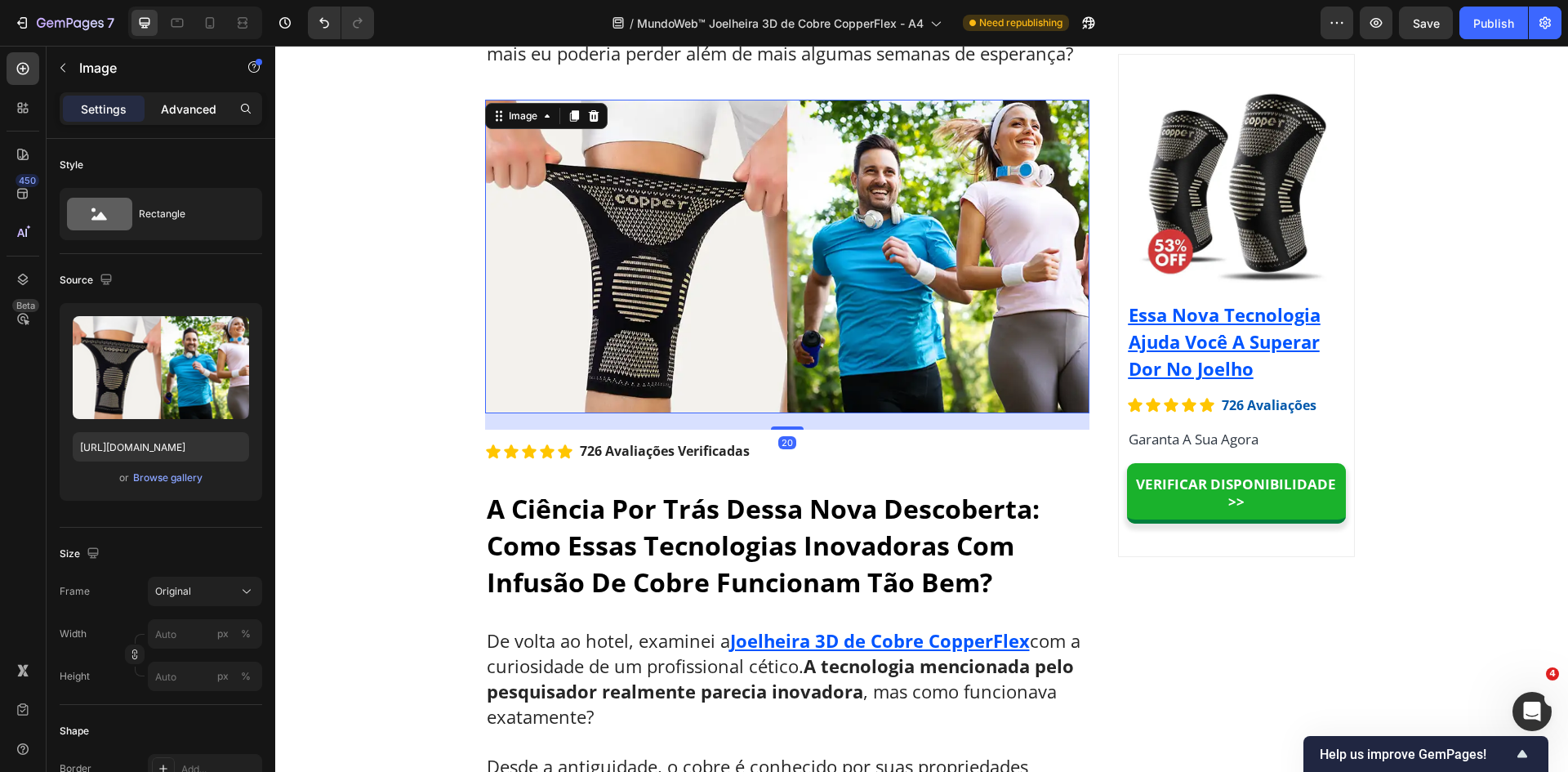
click at [162, 96] on div "Advanced" at bounding box center [188, 109] width 81 height 26
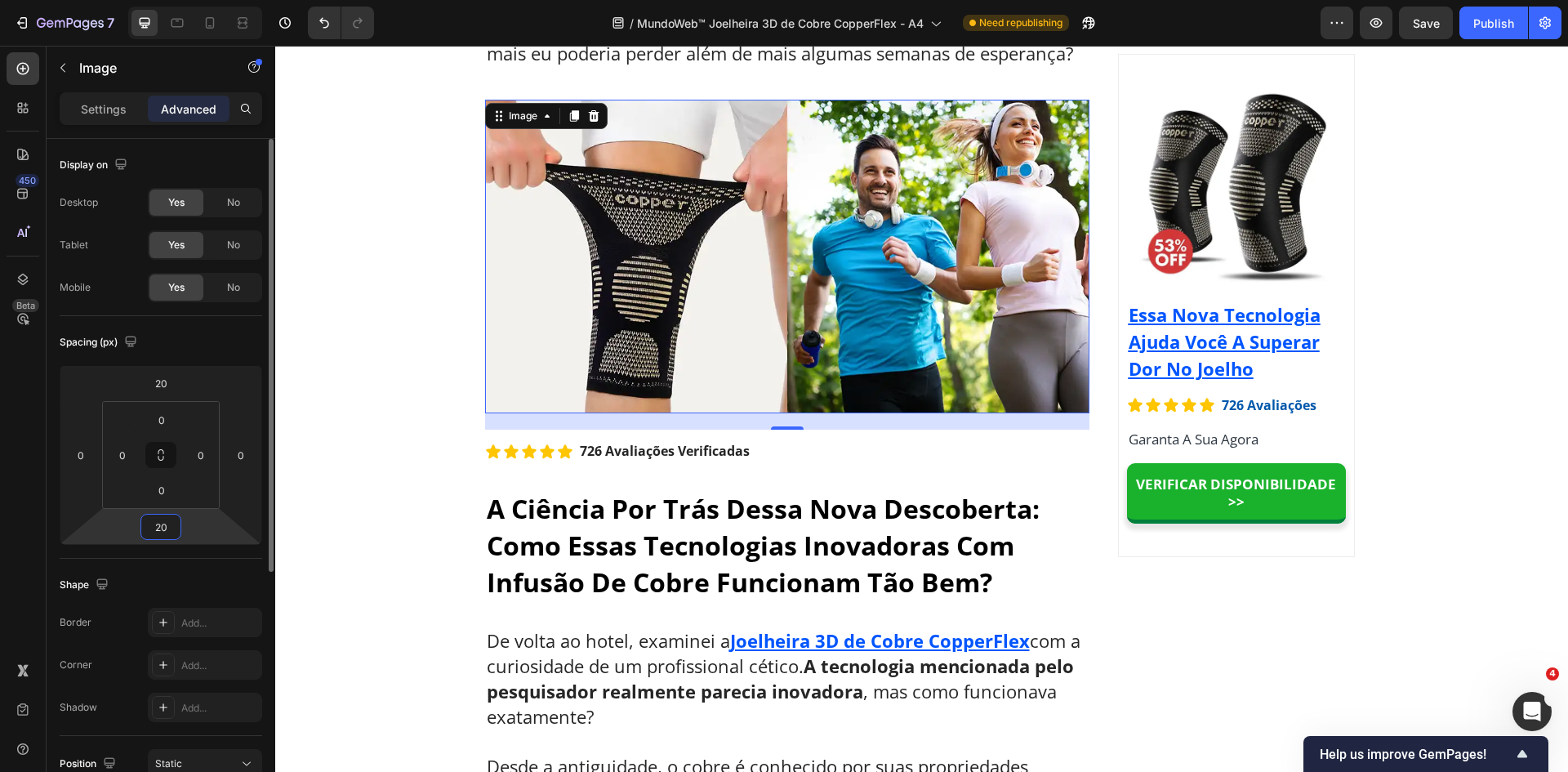
click at [159, 528] on input "20" at bounding box center [161, 527] width 32 height 25
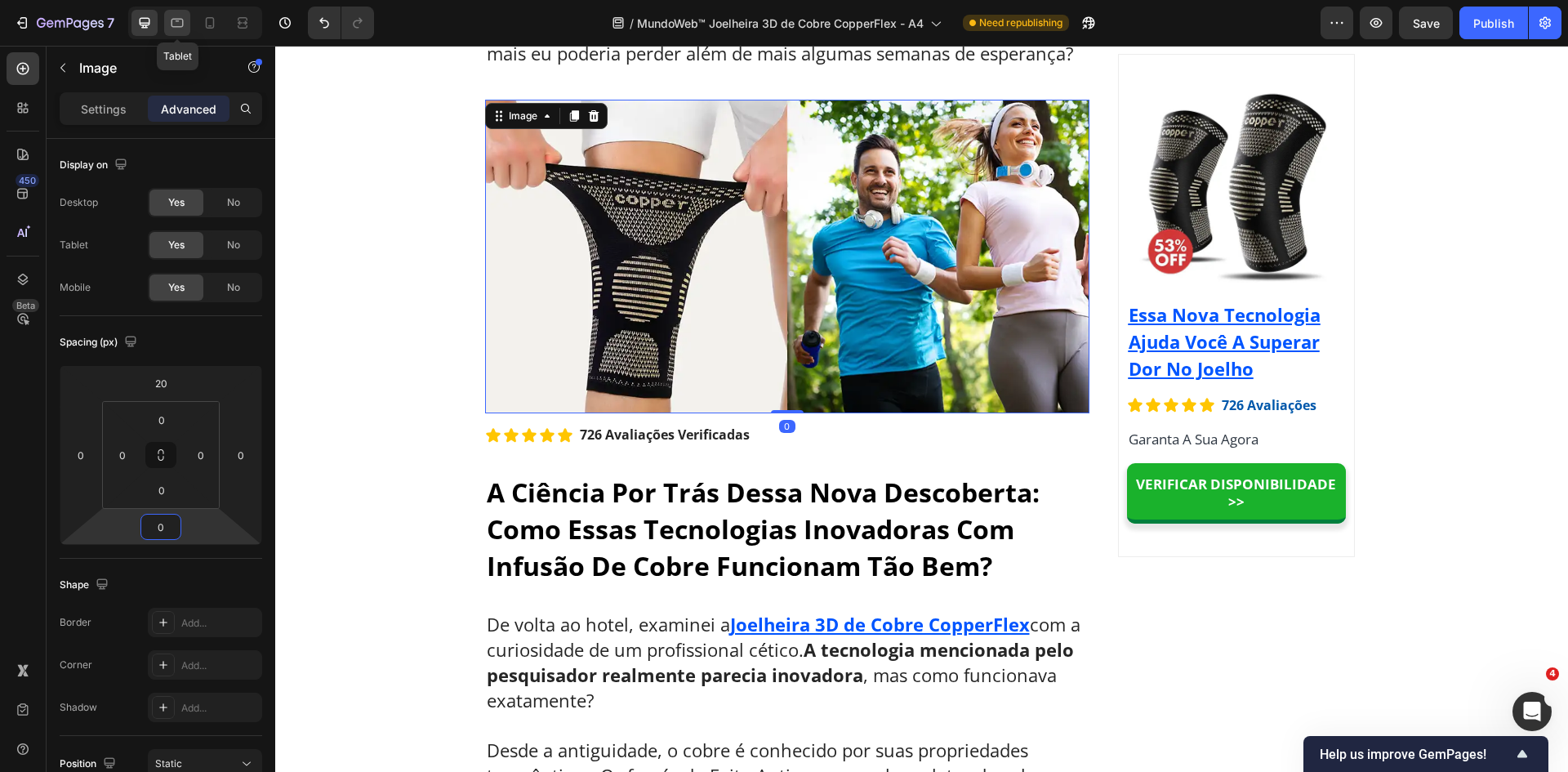
type input "0"
click at [181, 29] on icon at bounding box center [177, 23] width 17 height 17
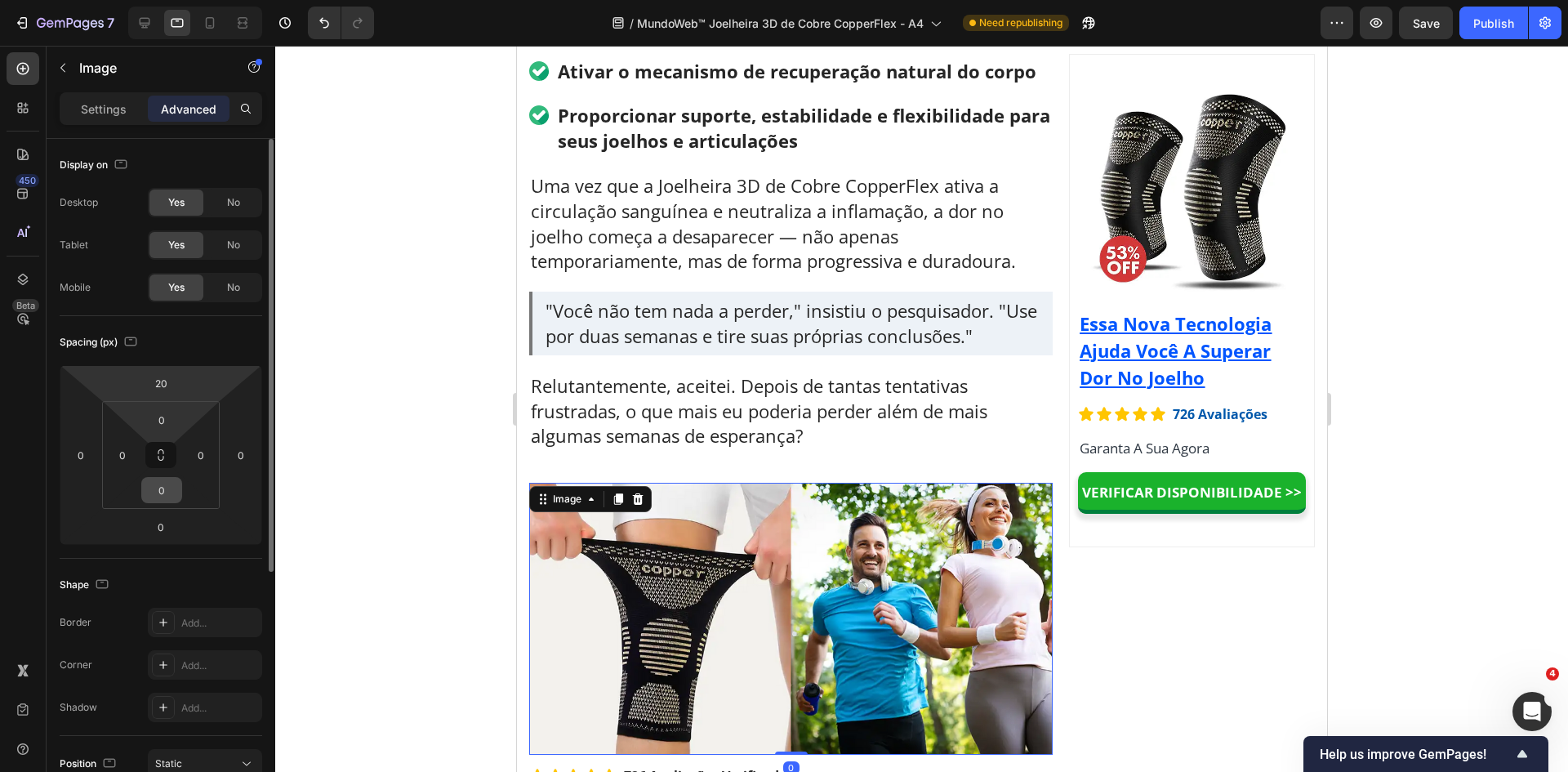
scroll to position [6218, 0]
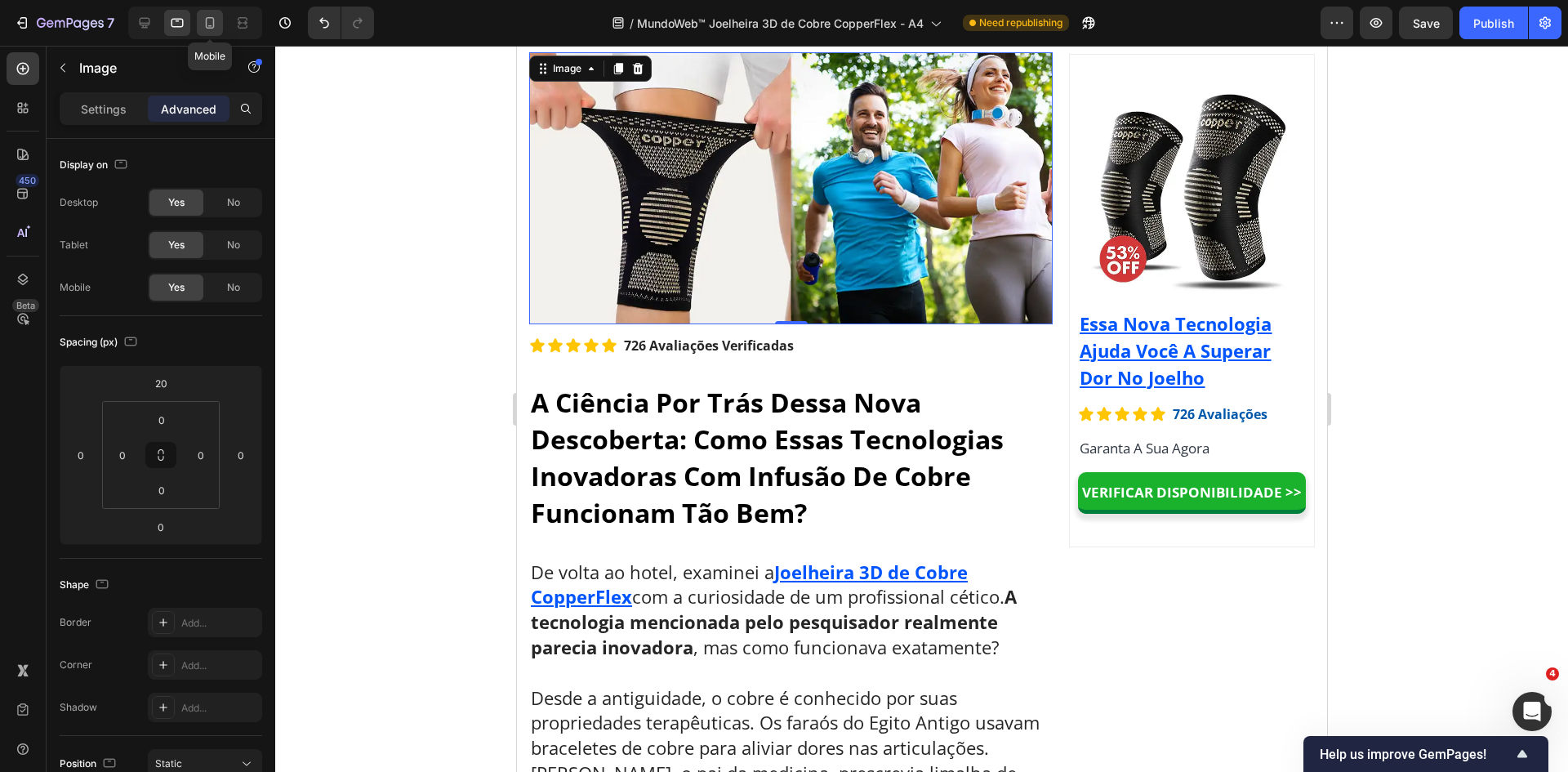
click at [209, 22] on icon at bounding box center [210, 23] width 17 height 17
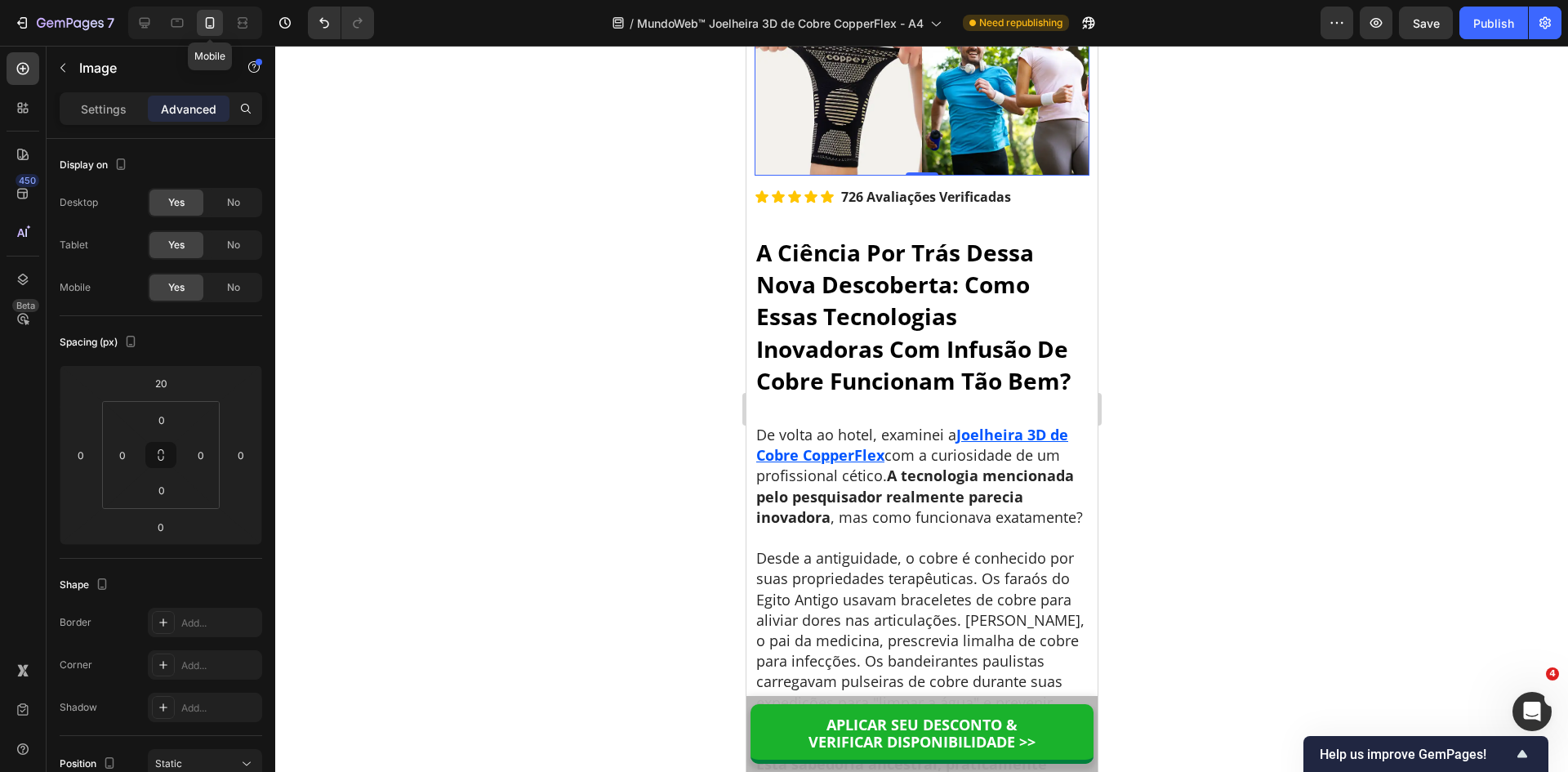
scroll to position [5891, 0]
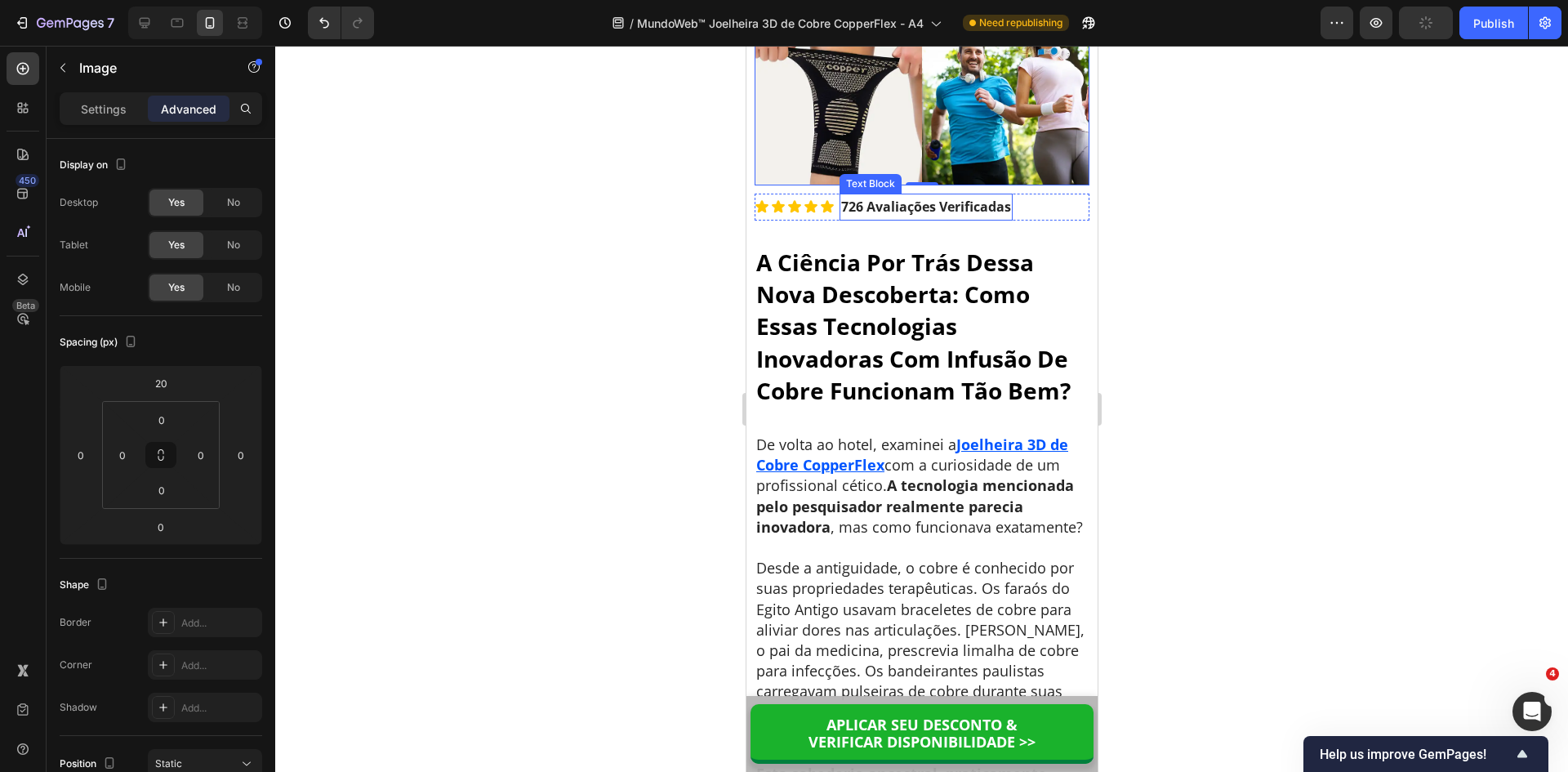
click at [877, 216] on strong "726 Avaliações Verificadas" at bounding box center [926, 206] width 170 height 18
click at [102, 117] on div "Settings" at bounding box center [103, 109] width 81 height 26
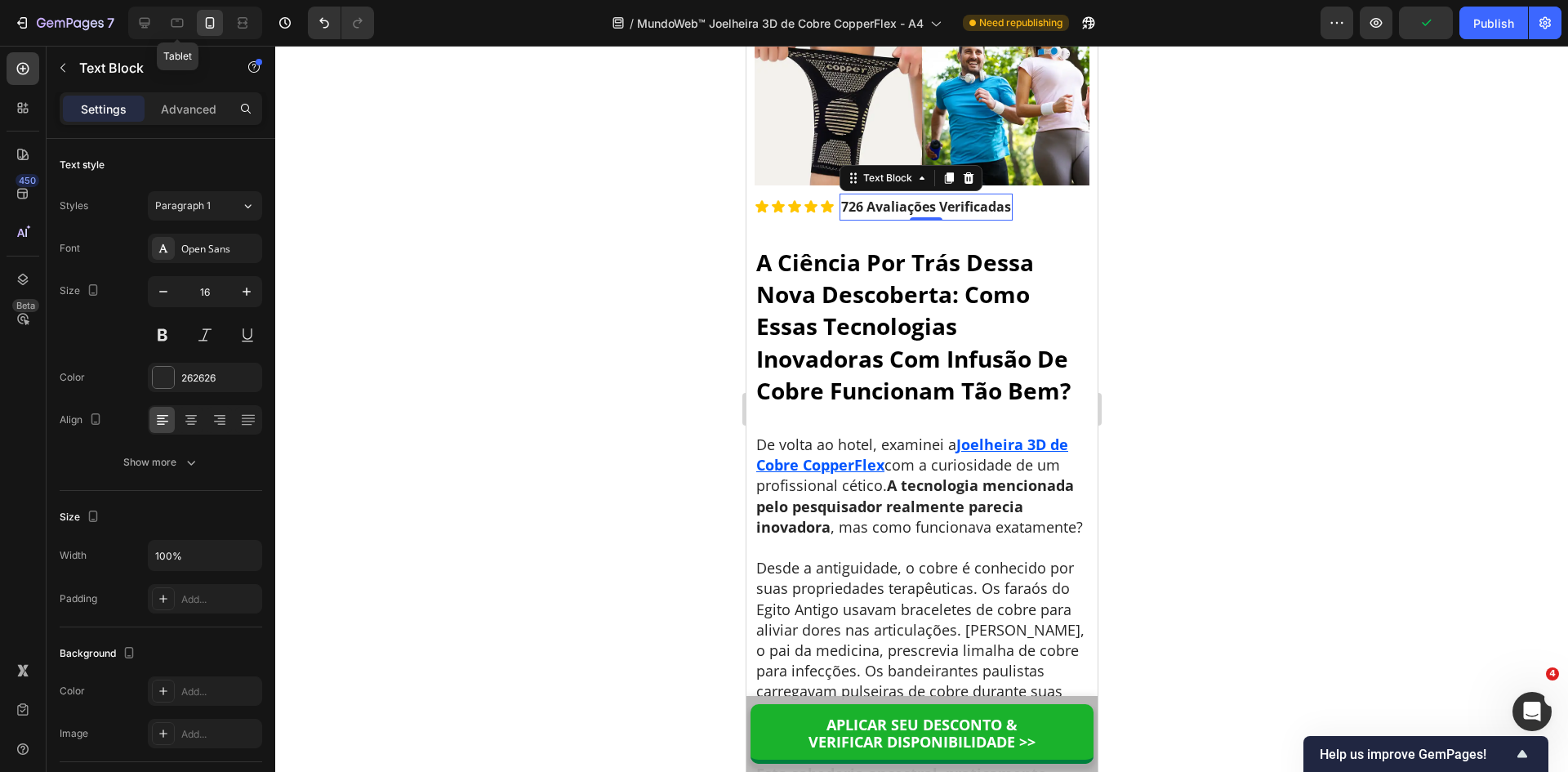
click at [178, 8] on div "Tablet" at bounding box center [195, 22] width 134 height 32
click at [179, 14] on div at bounding box center [177, 23] width 26 height 26
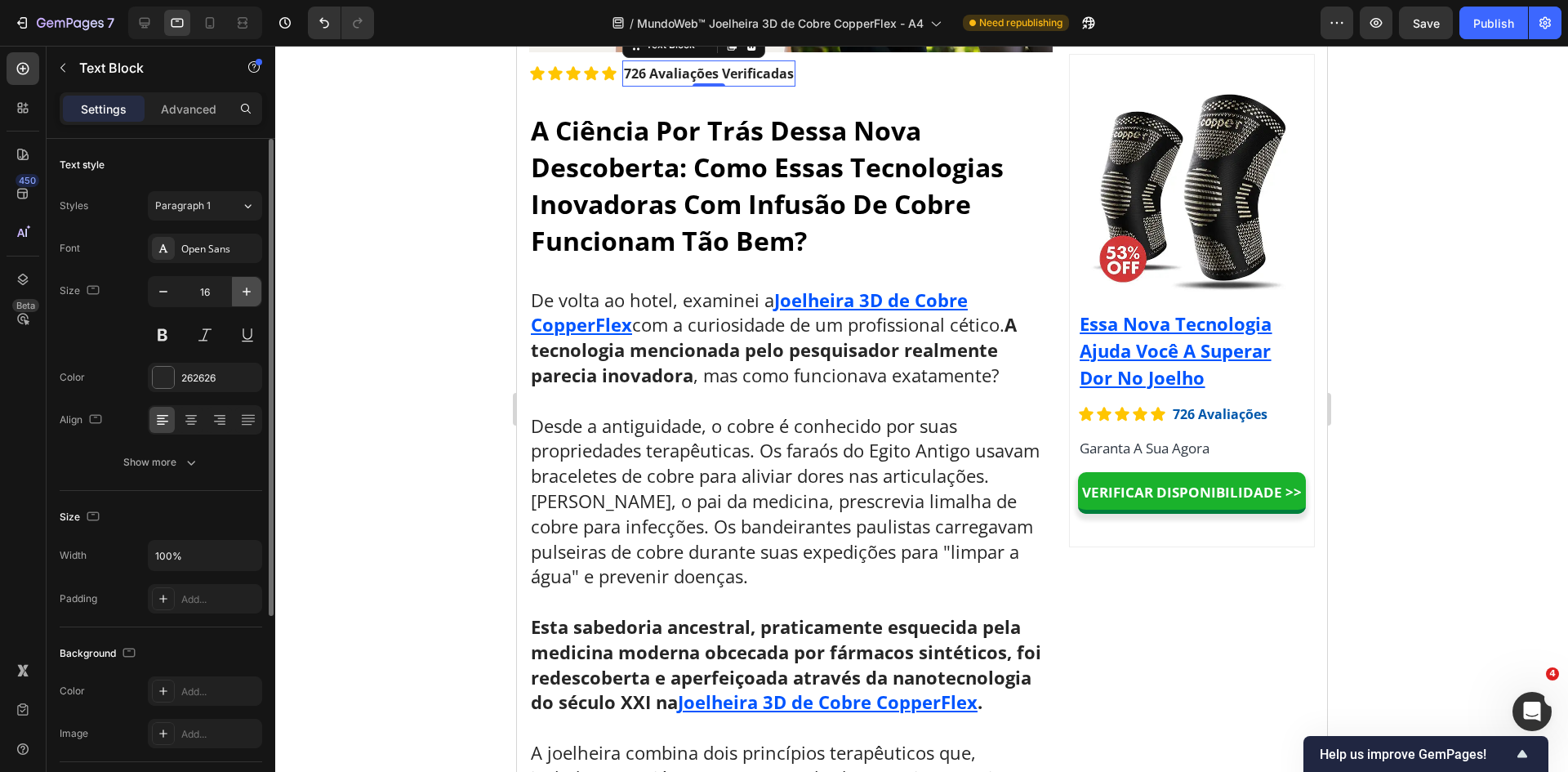
scroll to position [6495, 0]
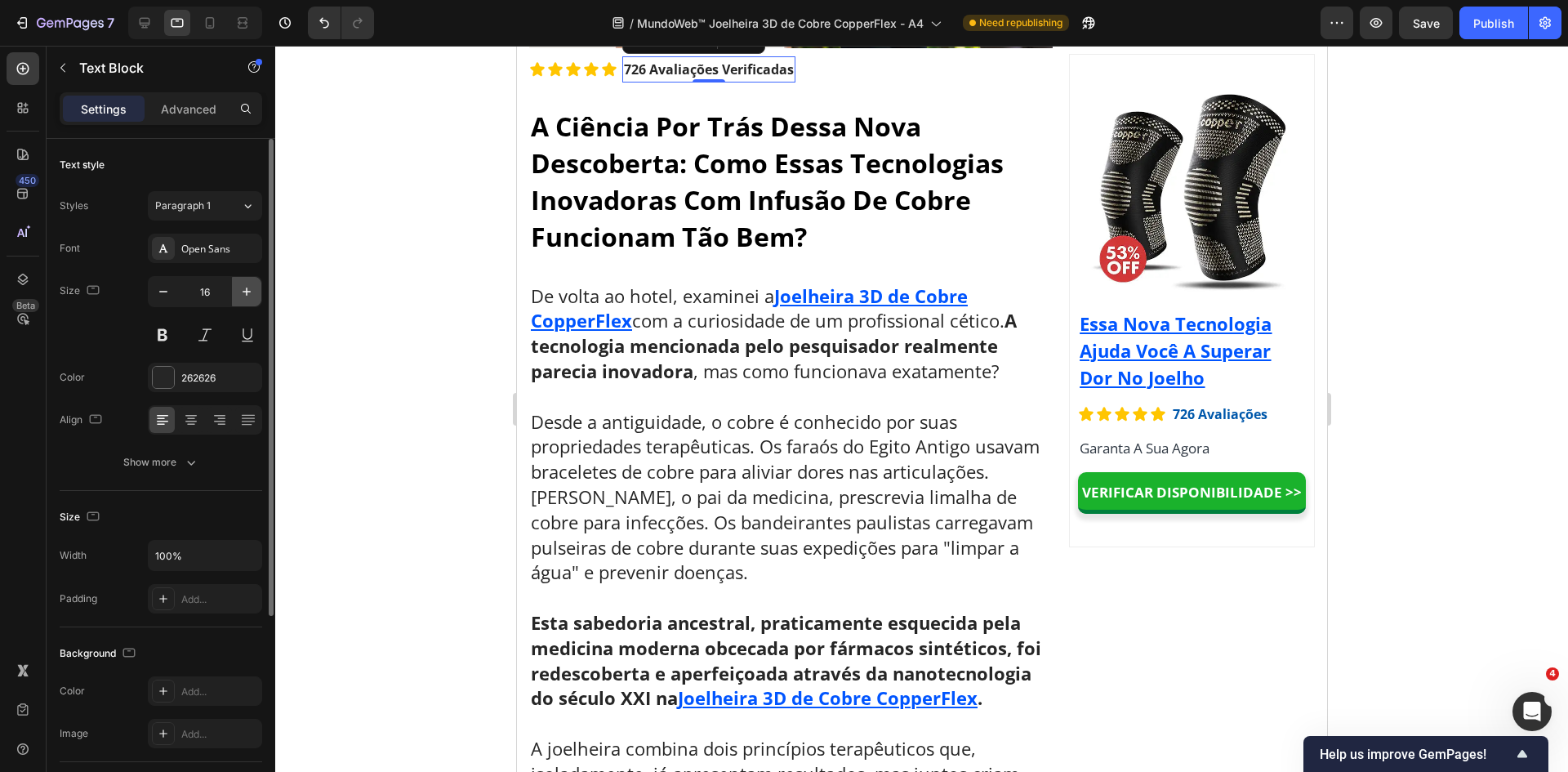
click at [245, 293] on icon "button" at bounding box center [246, 292] width 17 height 17
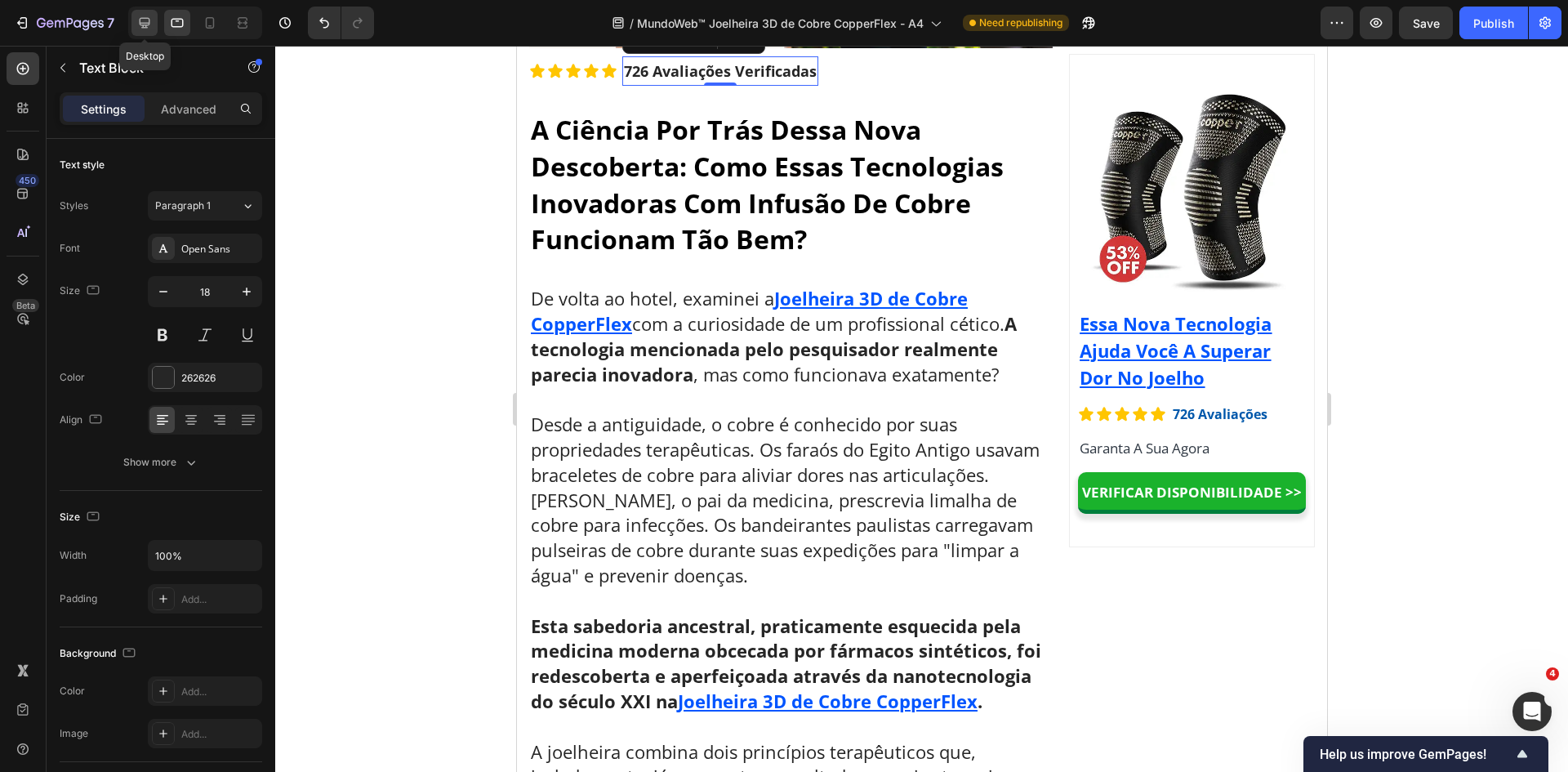
click at [145, 21] on icon at bounding box center [145, 23] width 17 height 17
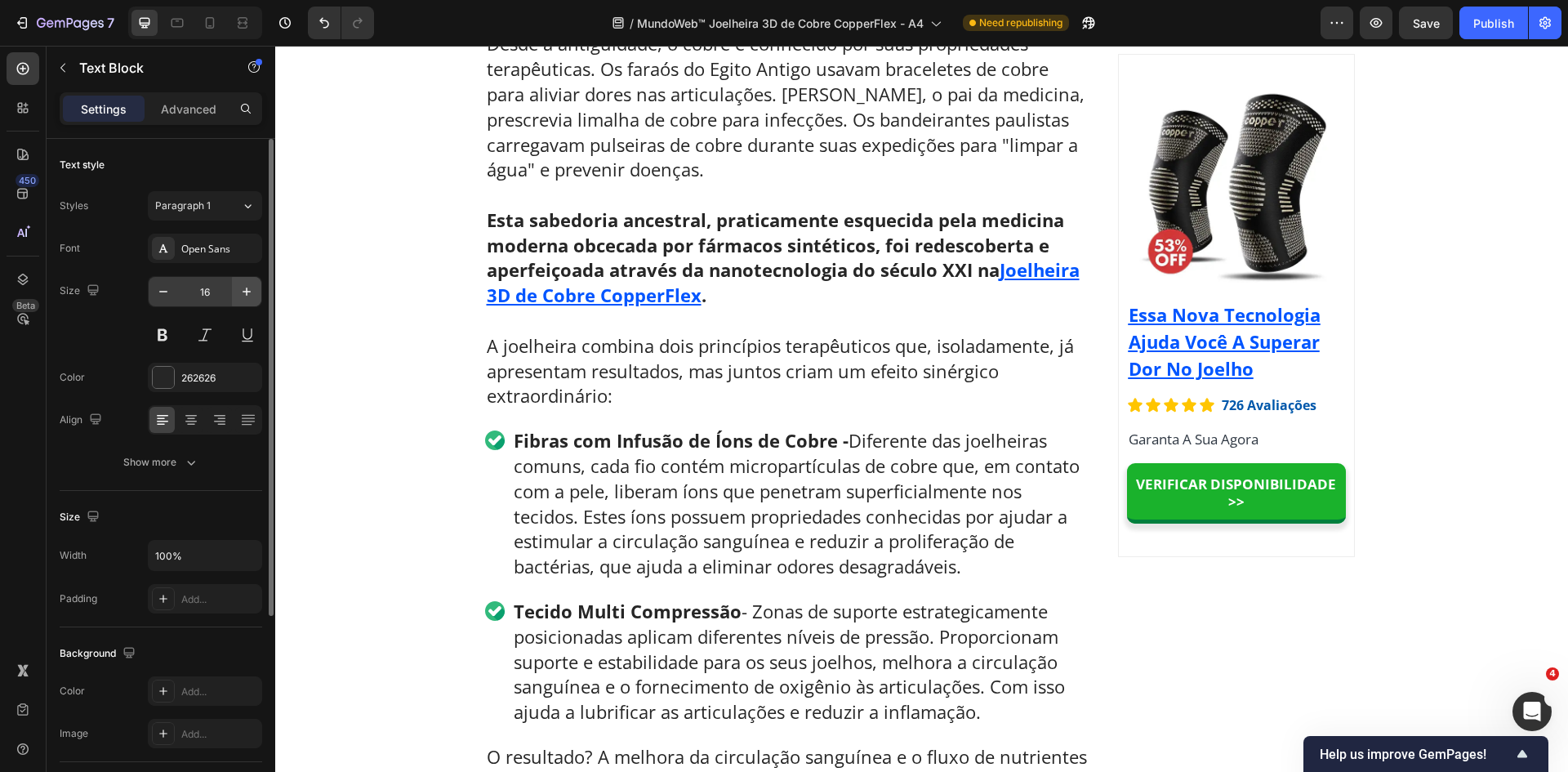
scroll to position [6107, 0]
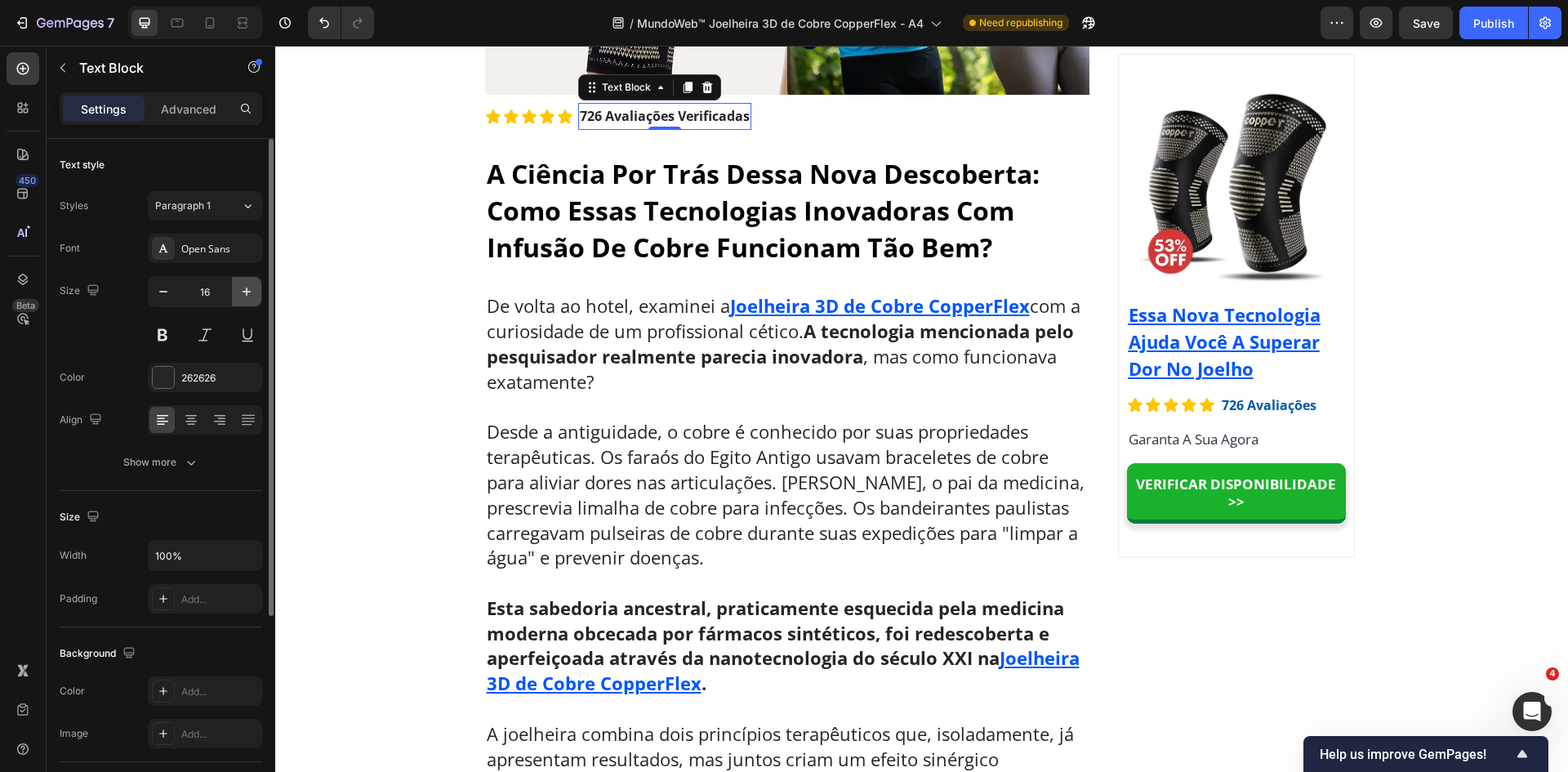
click at [241, 290] on icon "button" at bounding box center [246, 292] width 17 height 17
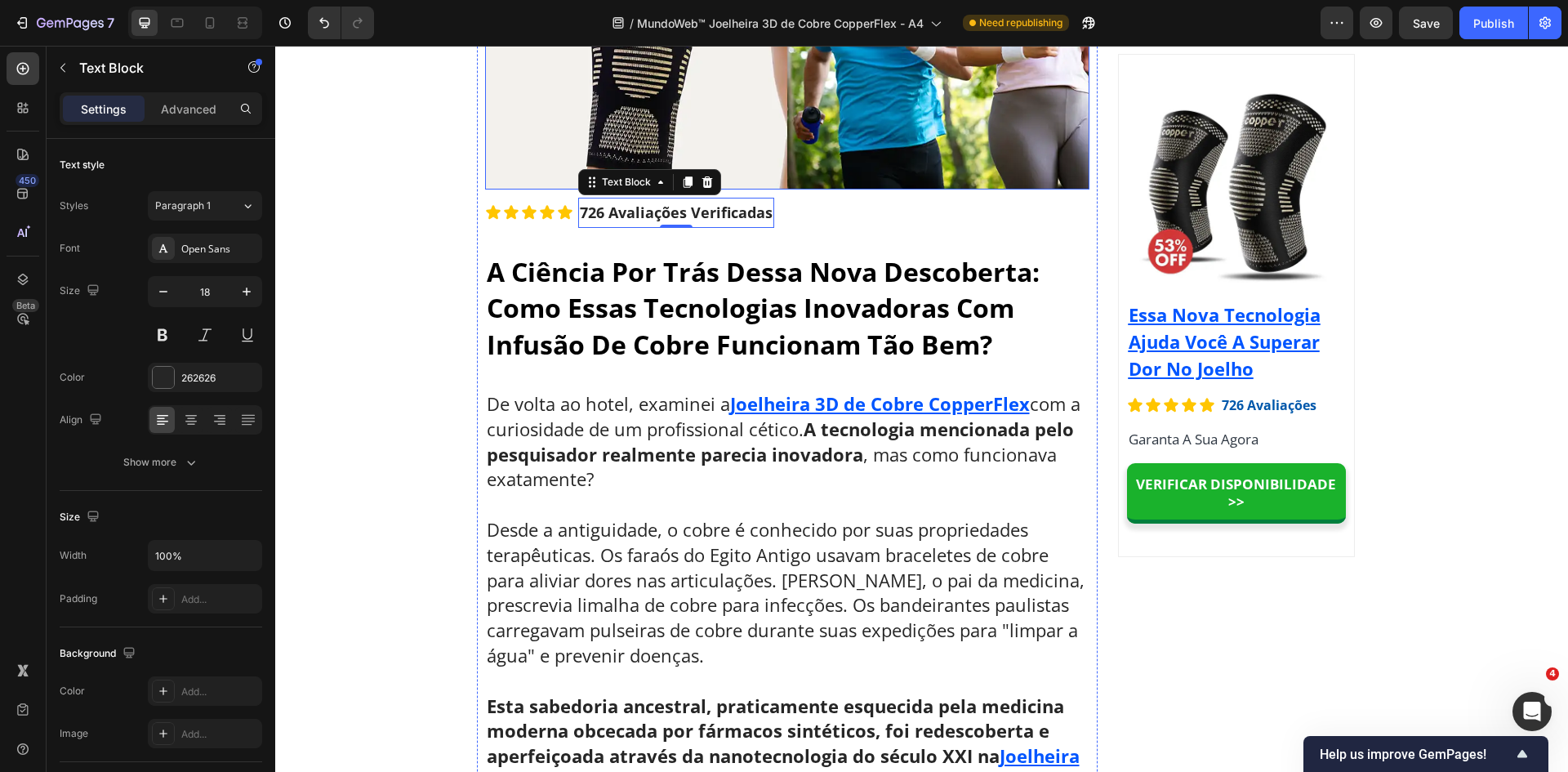
scroll to position [5780, 0]
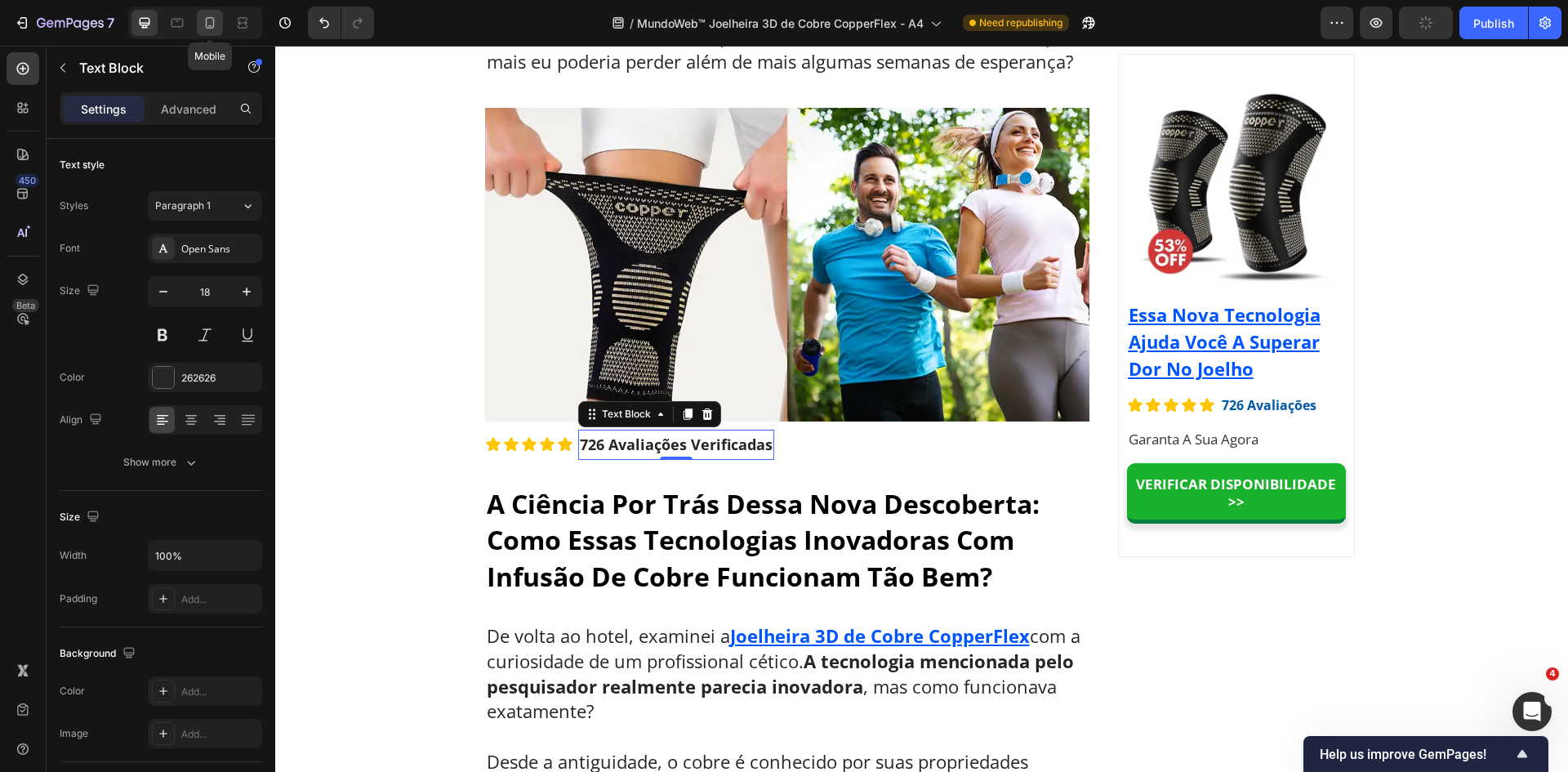
click at [212, 16] on icon at bounding box center [210, 23] width 17 height 17
type input "16"
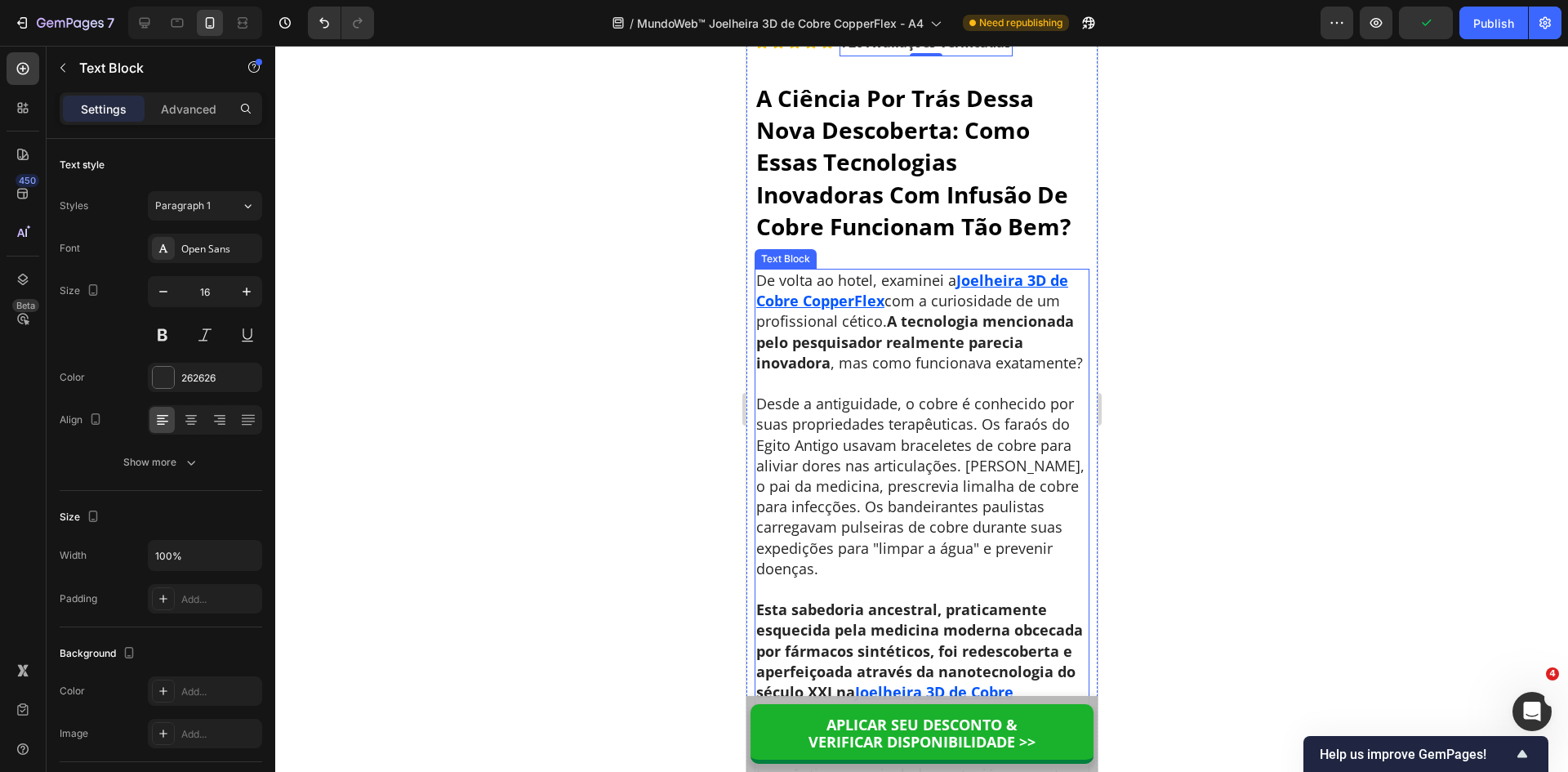
scroll to position [6066, 0]
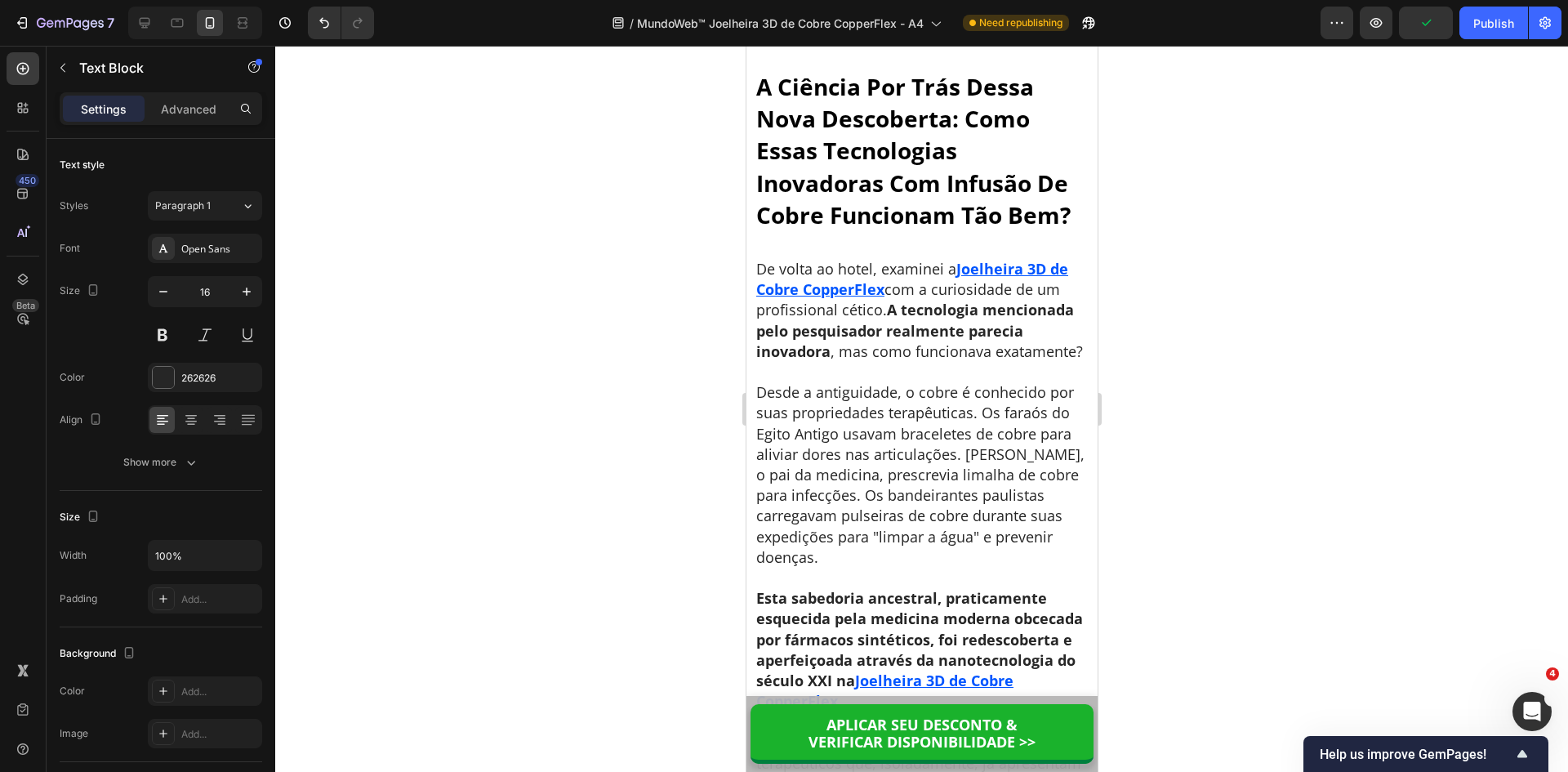
click at [1219, 496] on div at bounding box center [921, 409] width 1293 height 727
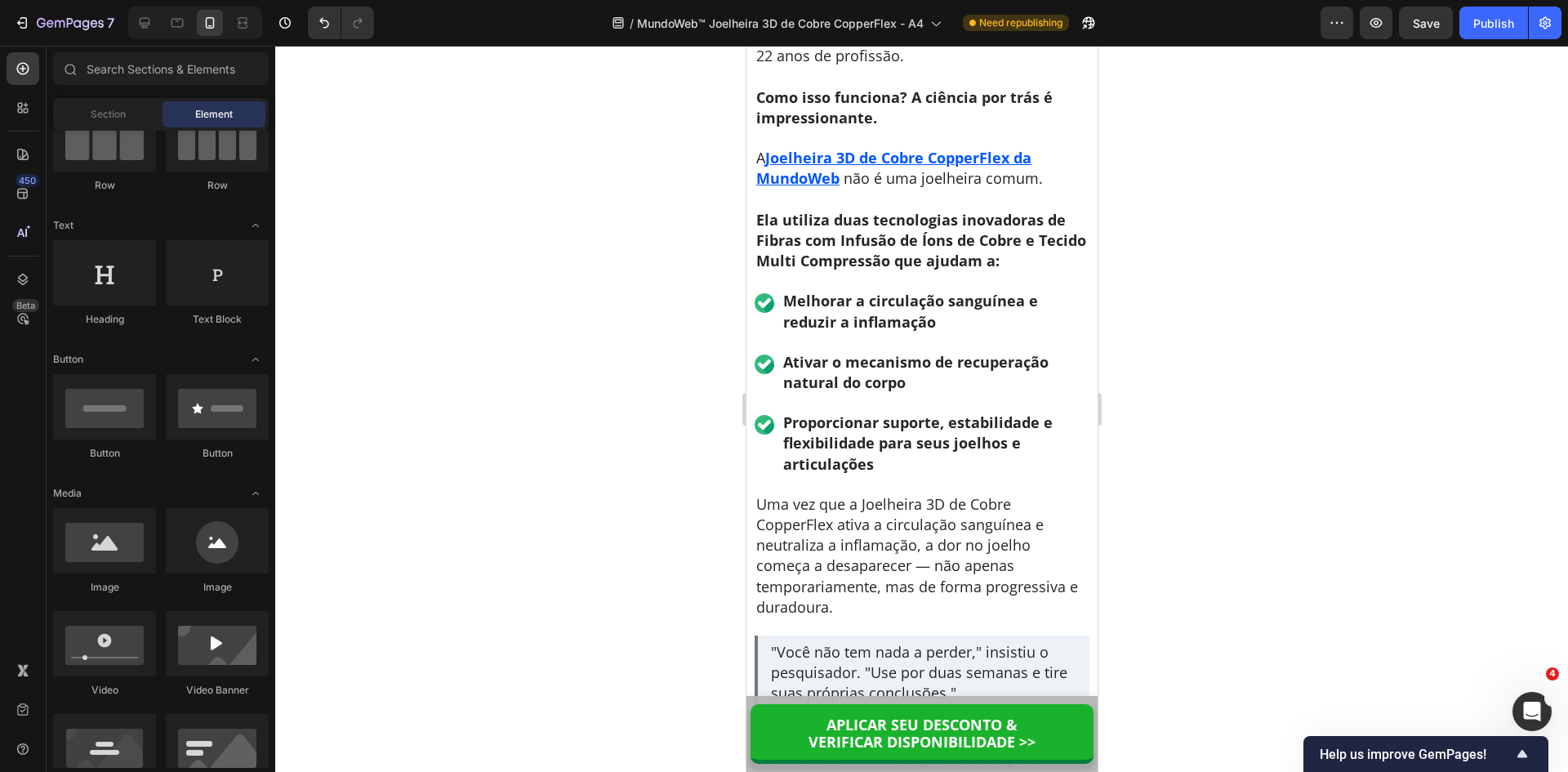
scroll to position [0, 0]
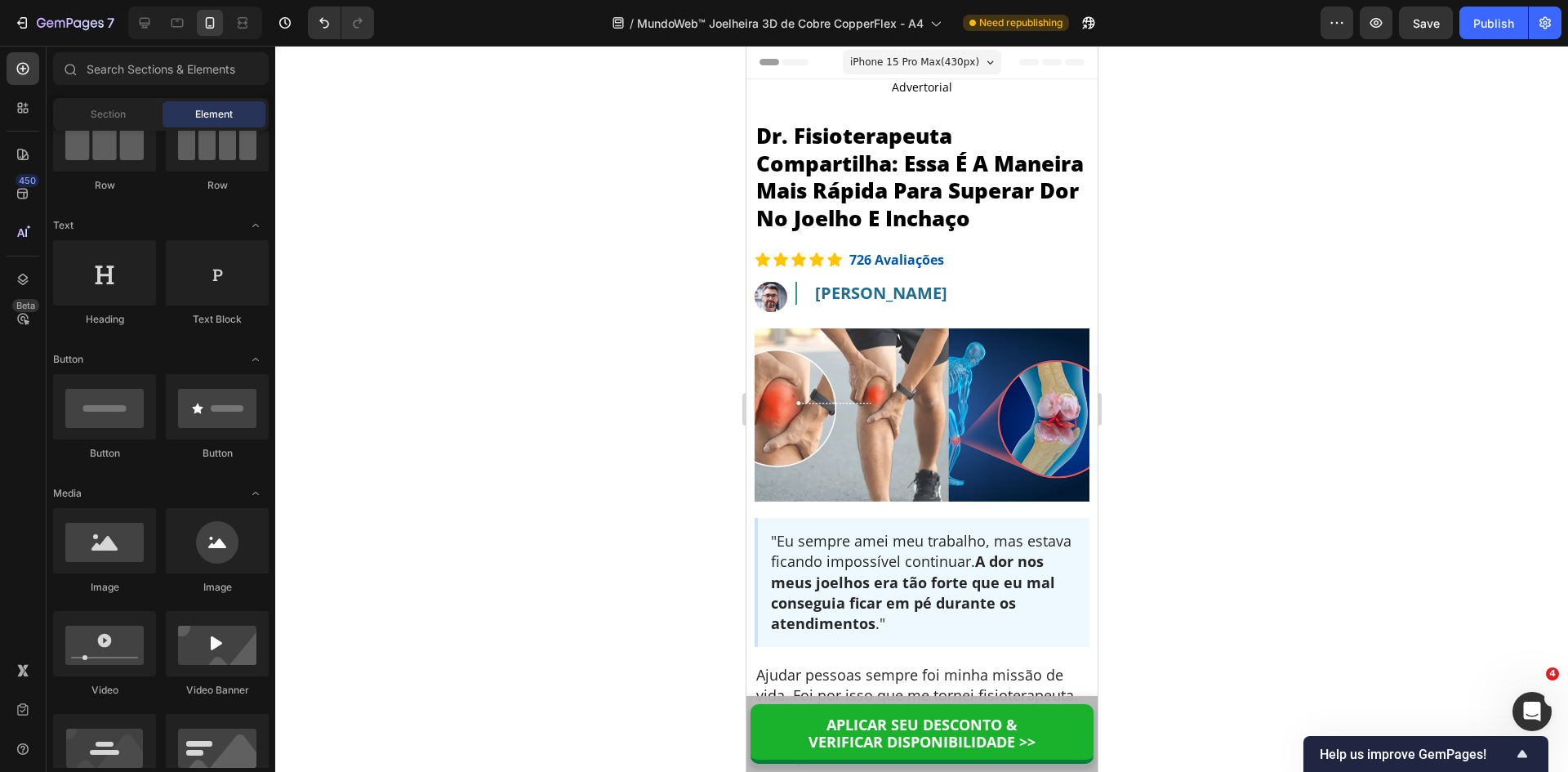
drag, startPoint x: 1091, startPoint y: 351, endPoint x: 1785, endPoint y: 85, distance: 743.2
click at [904, 61] on span "iPhone 15 Pro Max ( 430 px)" at bounding box center [914, 62] width 129 height 17
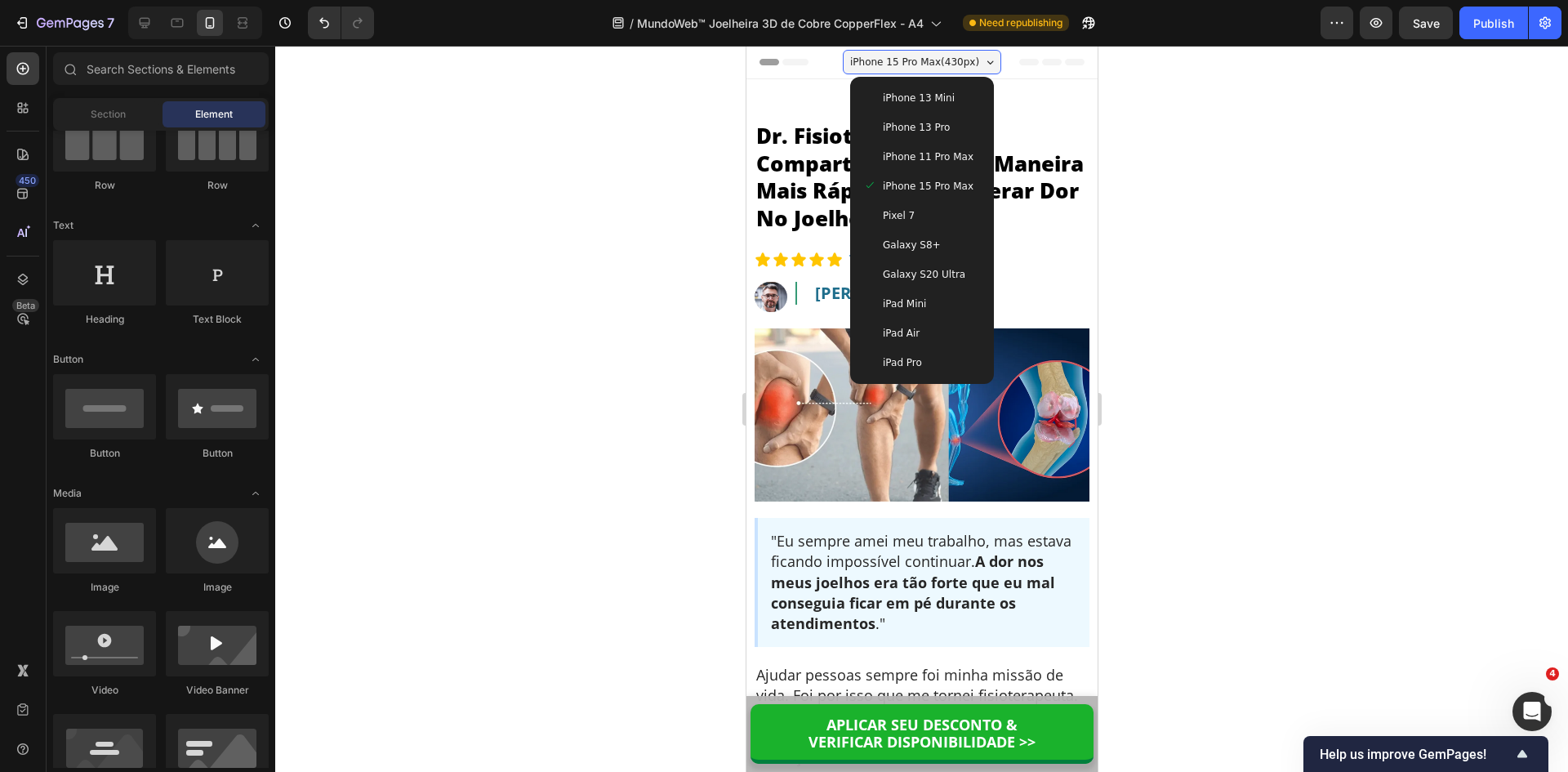
click at [904, 240] on span "Galaxy S8+" at bounding box center [911, 246] width 58 height 17
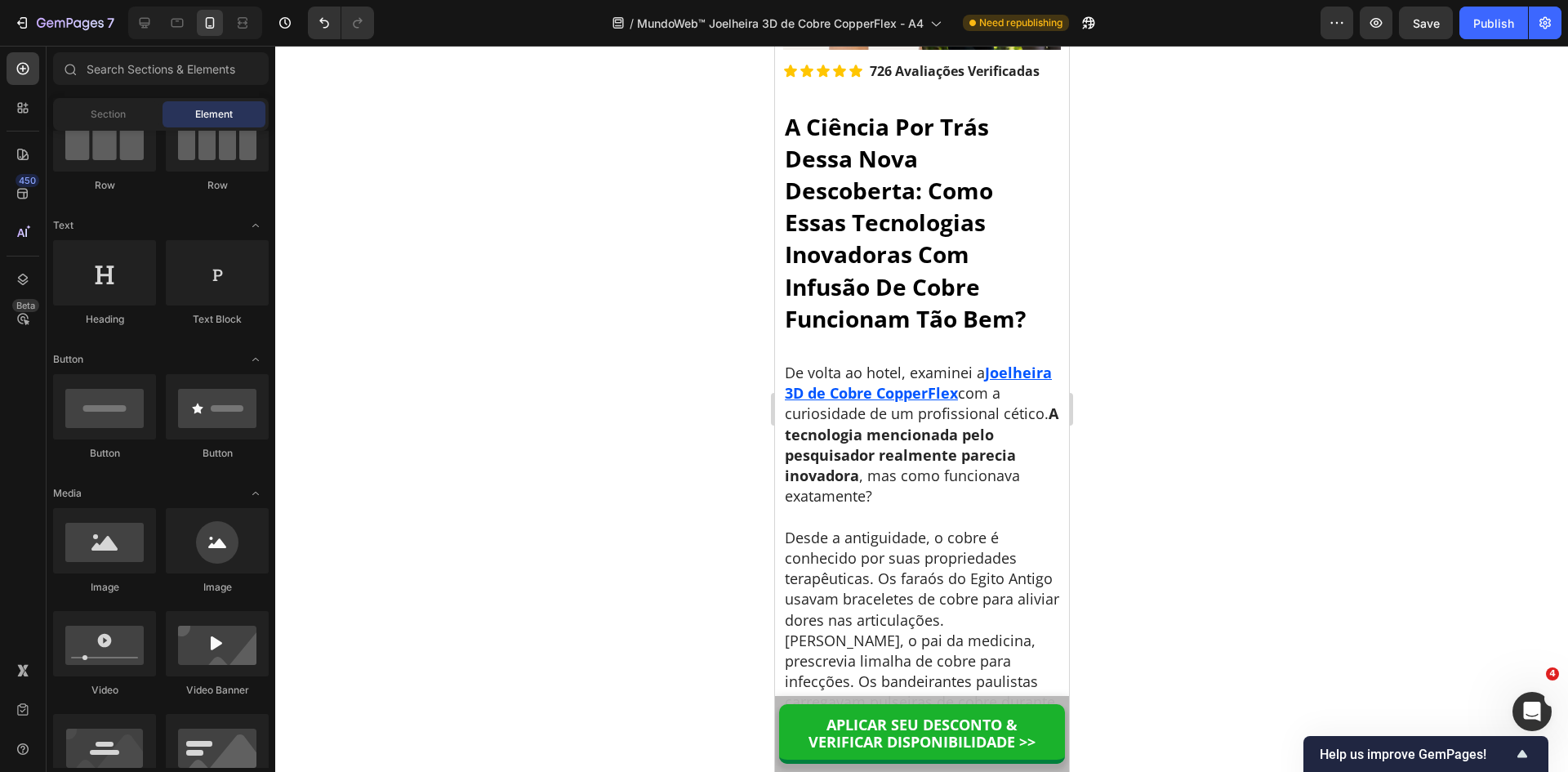
scroll to position [6762, 0]
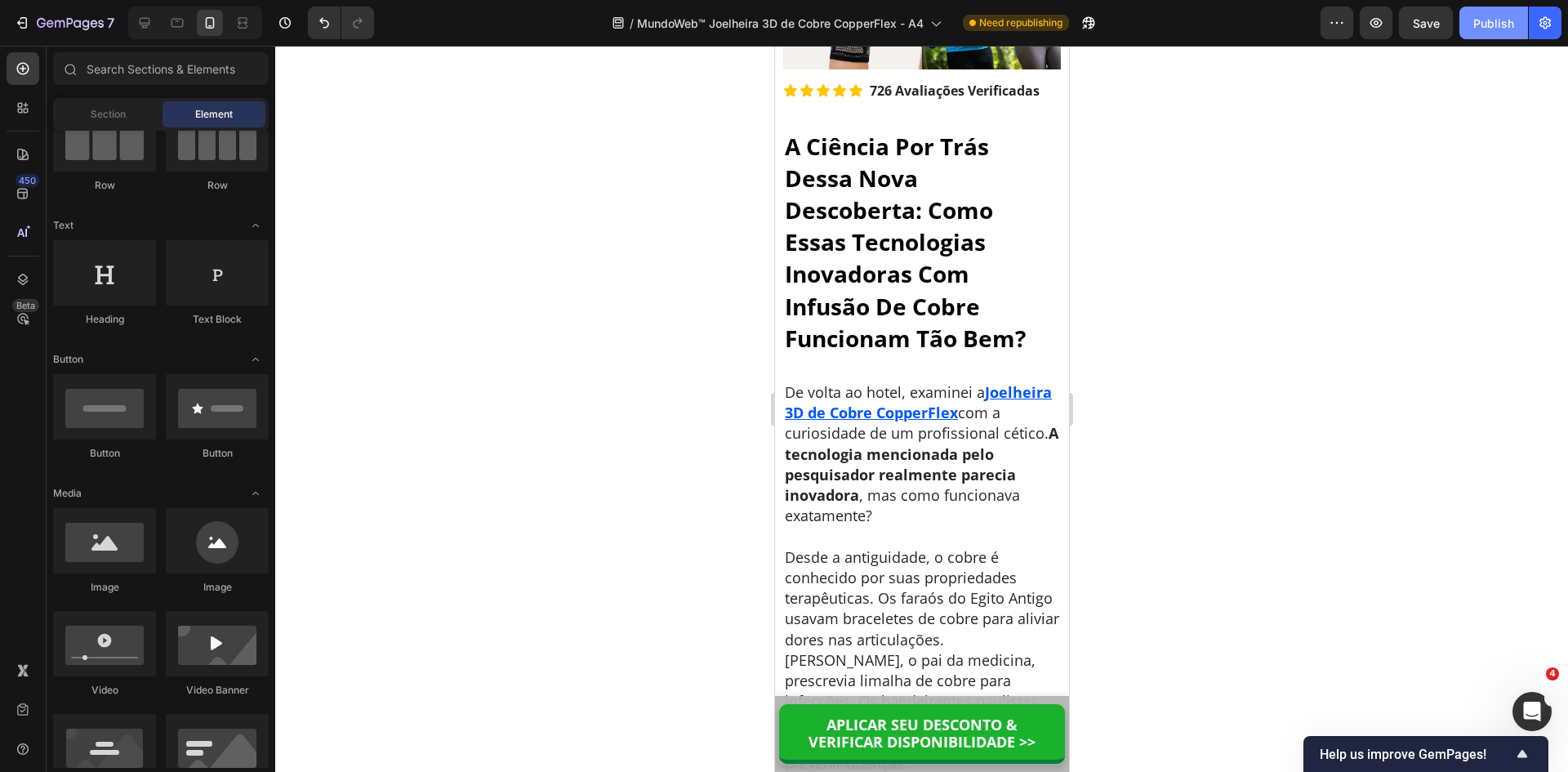
click at [1478, 28] on div "Publish" at bounding box center [1493, 23] width 41 height 18
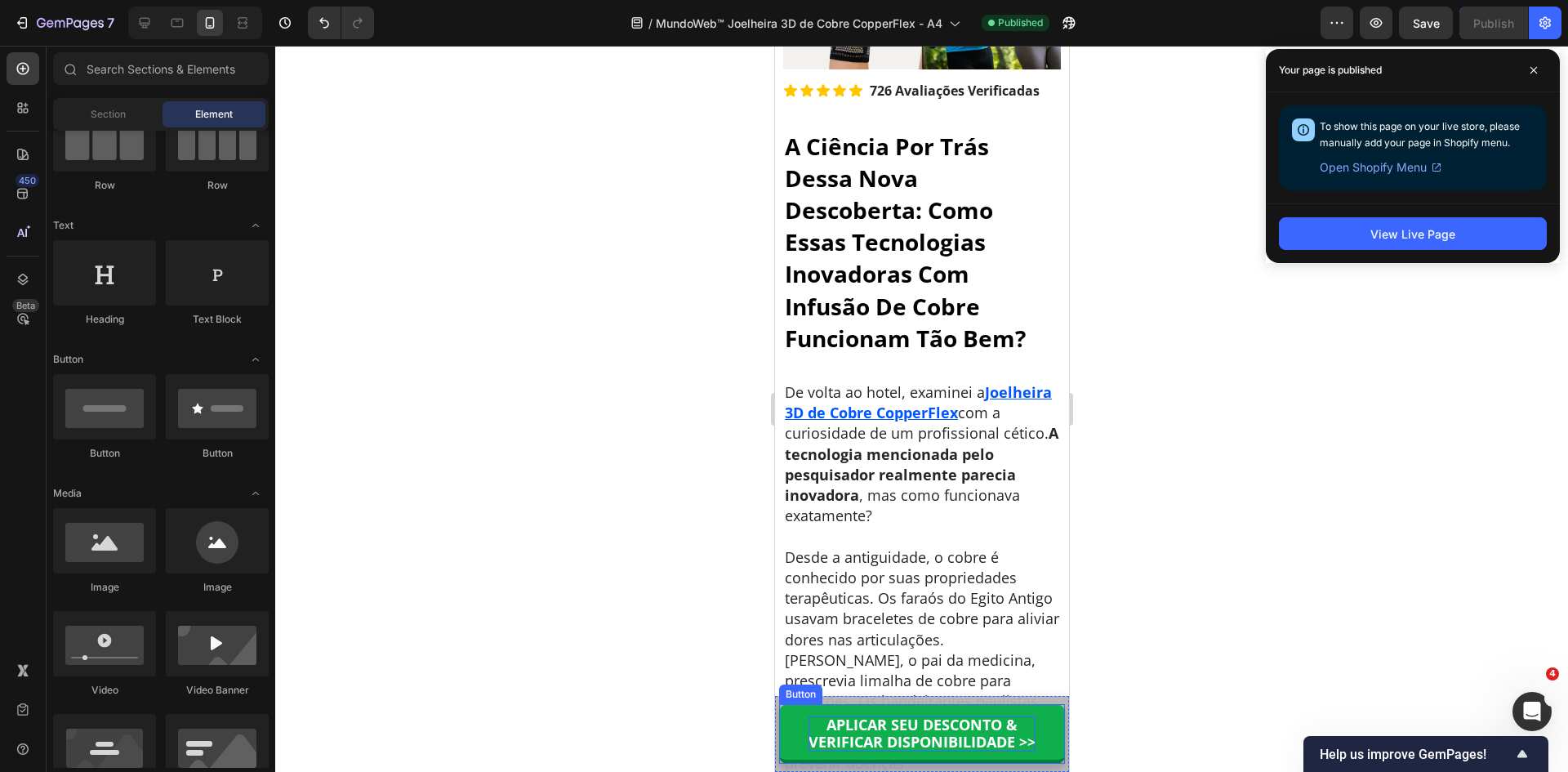
click at [976, 742] on p "APLICAR SEU DESCONTO & VERIFICAR DISPONIBILIDADE >>" at bounding box center [921, 734] width 227 height 35
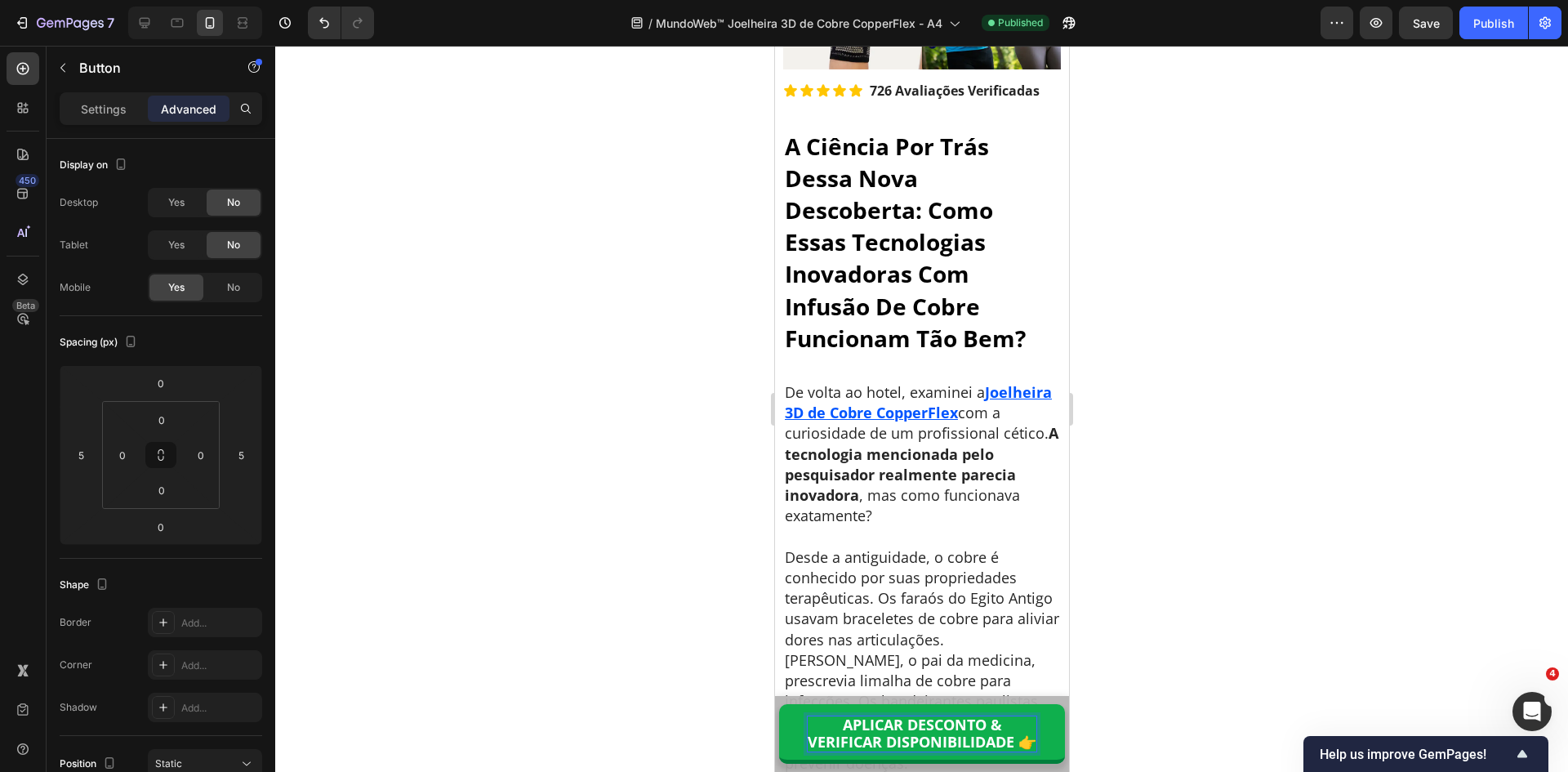
scroll to position [1, 0]
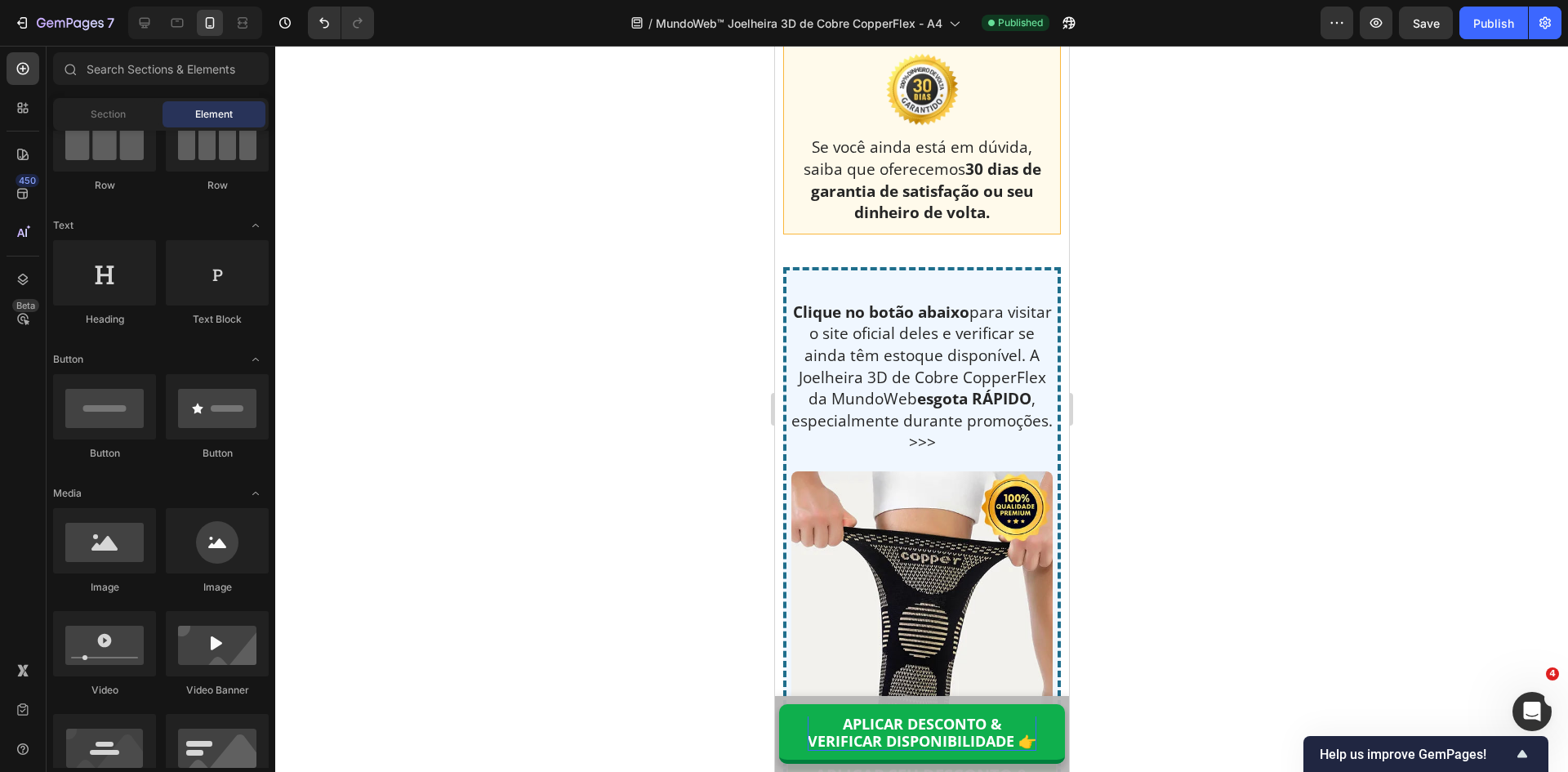
drag, startPoint x: 1061, startPoint y: 347, endPoint x: 1859, endPoint y: 730, distance: 885.2
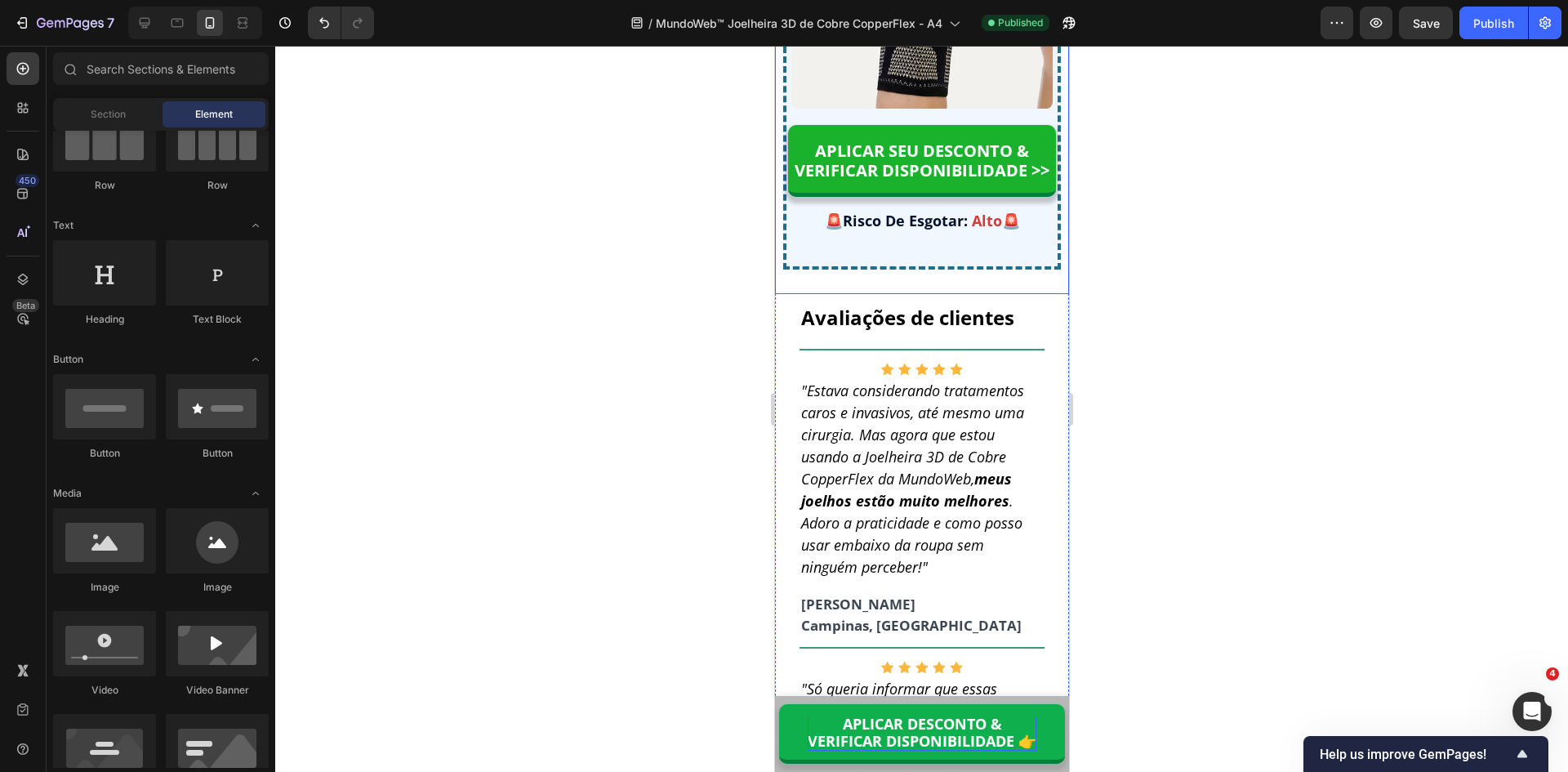
scroll to position [15417, 0]
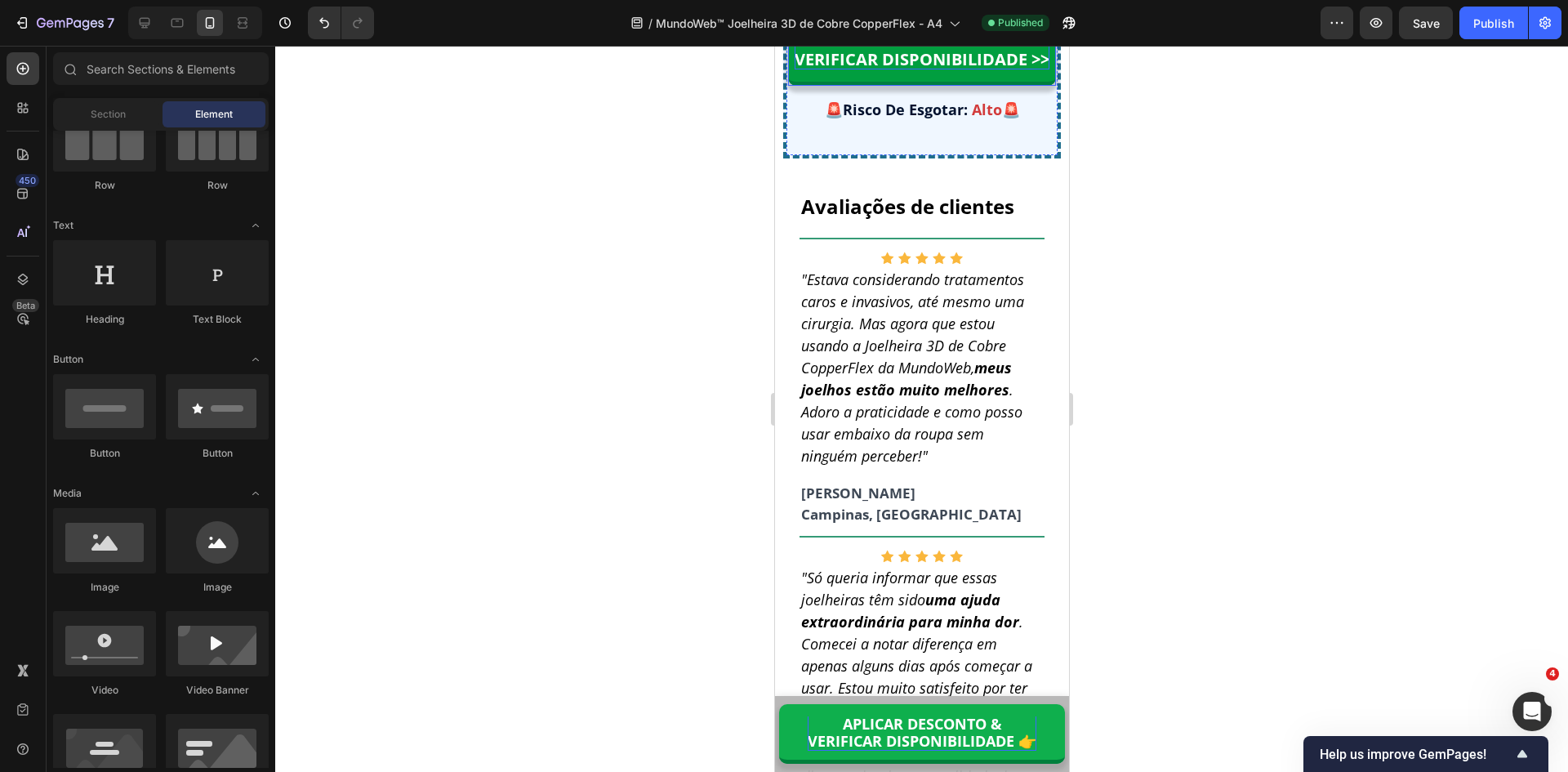
click at [895, 69] on p "APLICAR SEU DESCONTO & VERIFICAR DISPONIBILIDADE >>" at bounding box center [921, 50] width 255 height 39
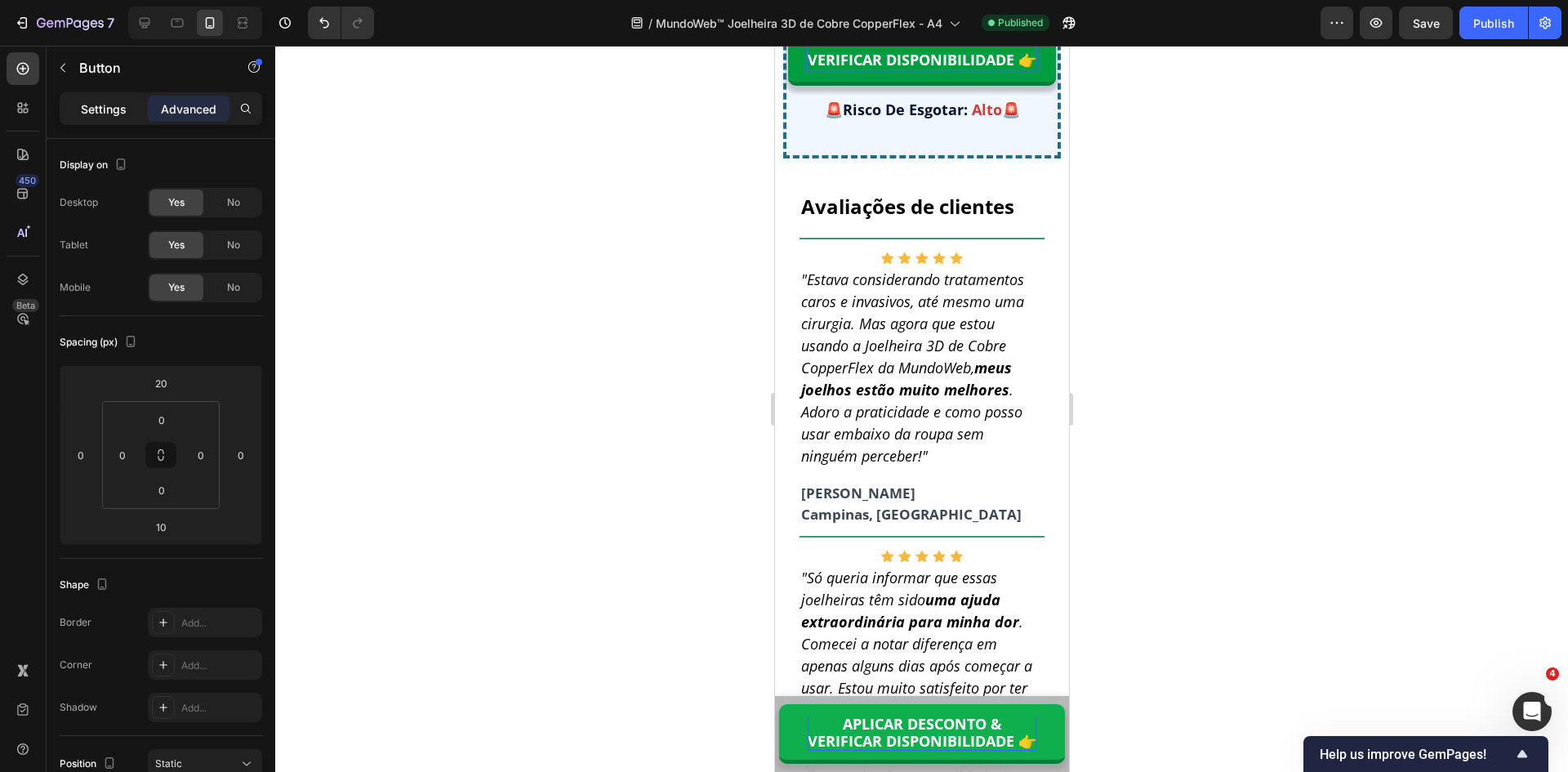
click at [108, 117] on div "Settings" at bounding box center [103, 109] width 81 height 26
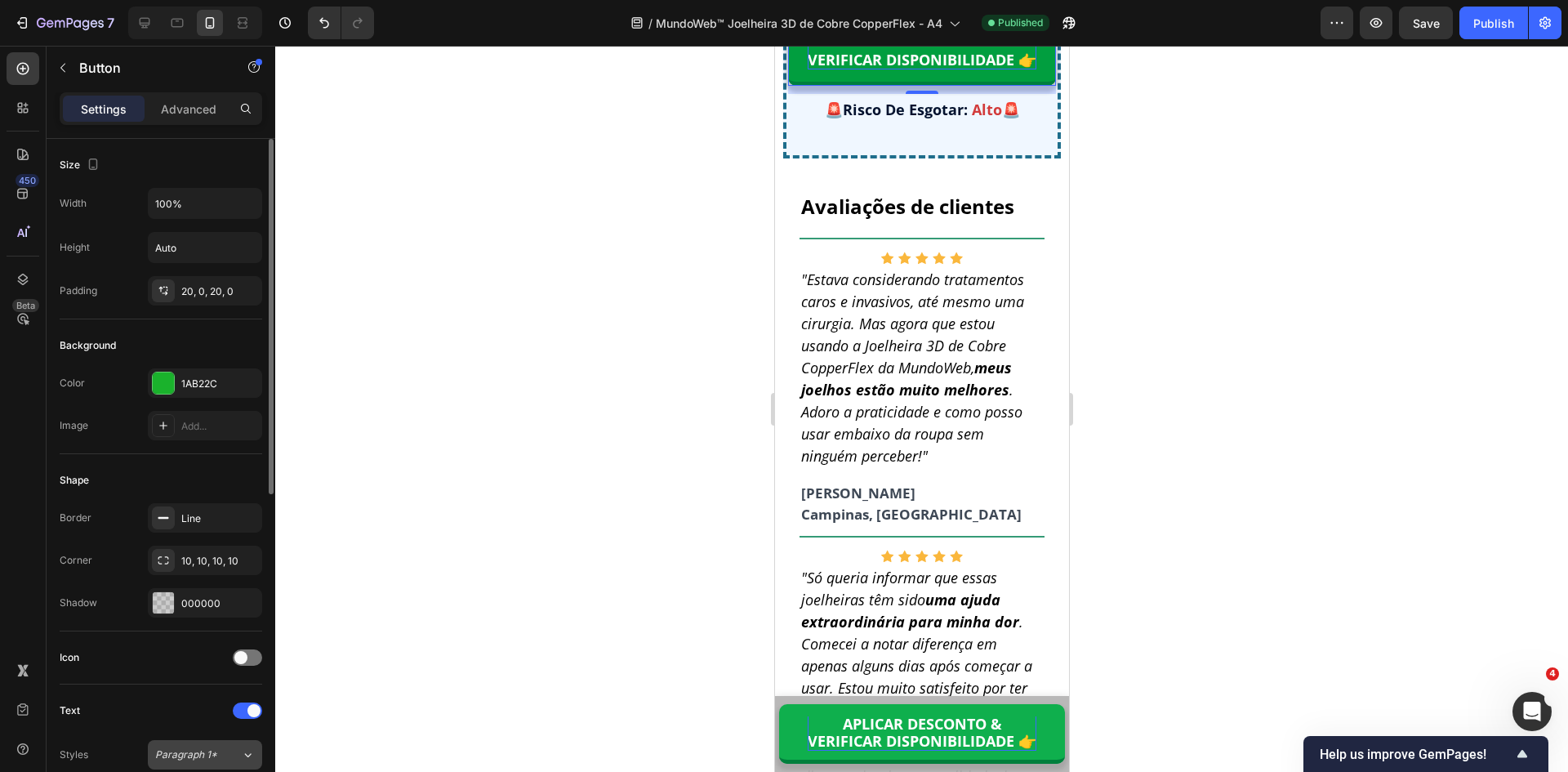
scroll to position [245, 0]
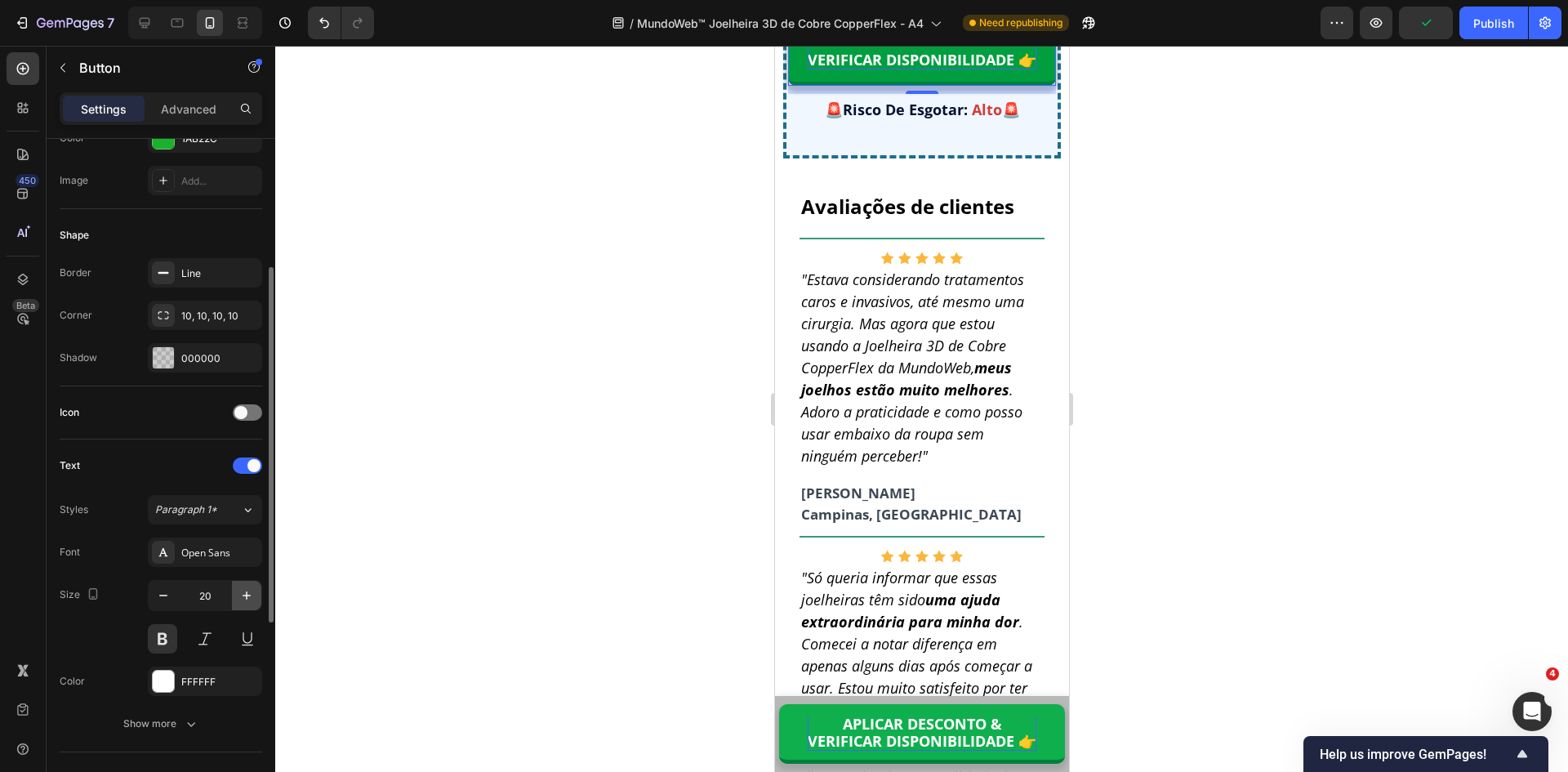
click at [249, 597] on icon "button" at bounding box center [246, 596] width 17 height 17
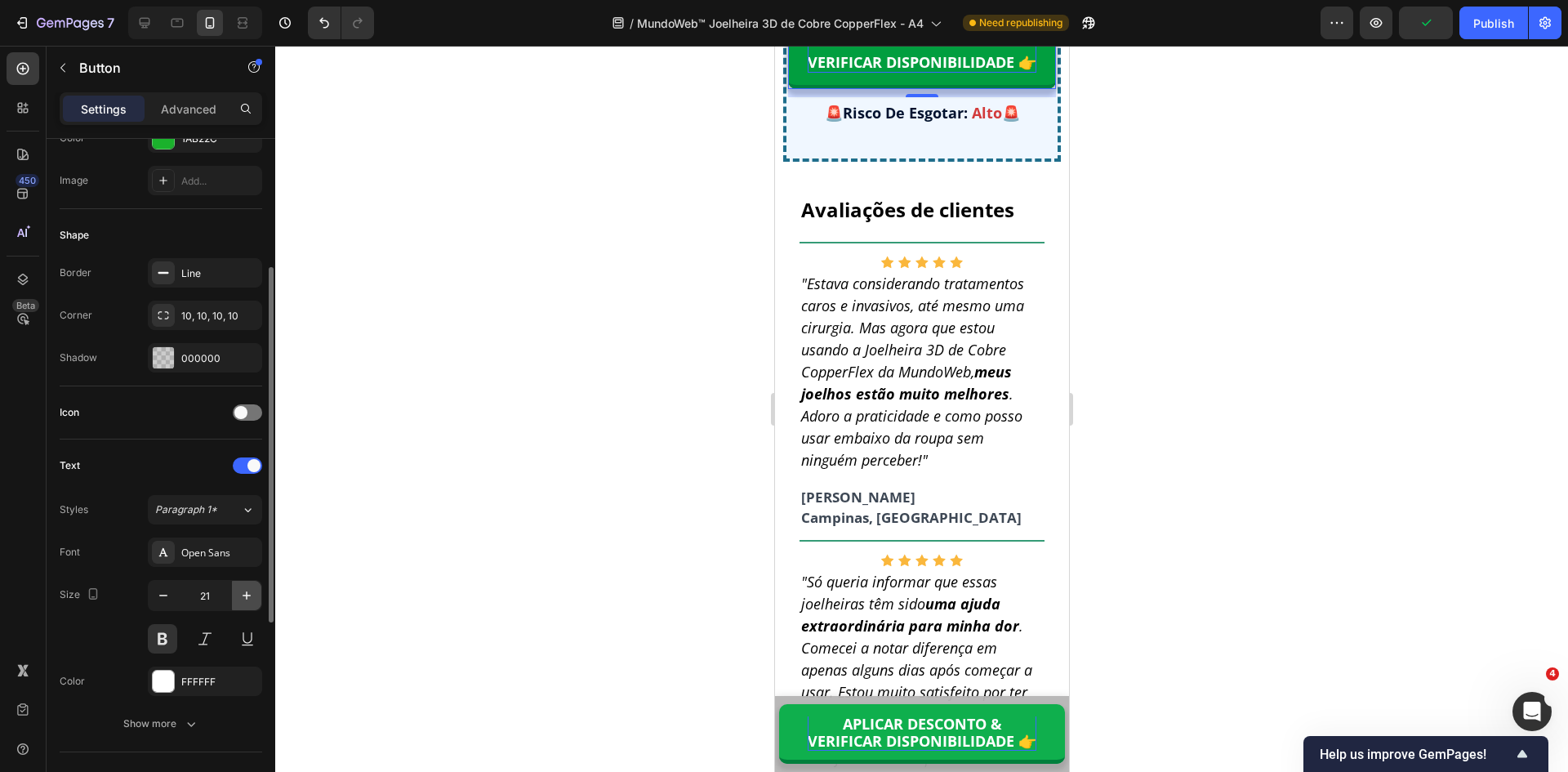
click at [249, 597] on icon "button" at bounding box center [246, 596] width 17 height 17
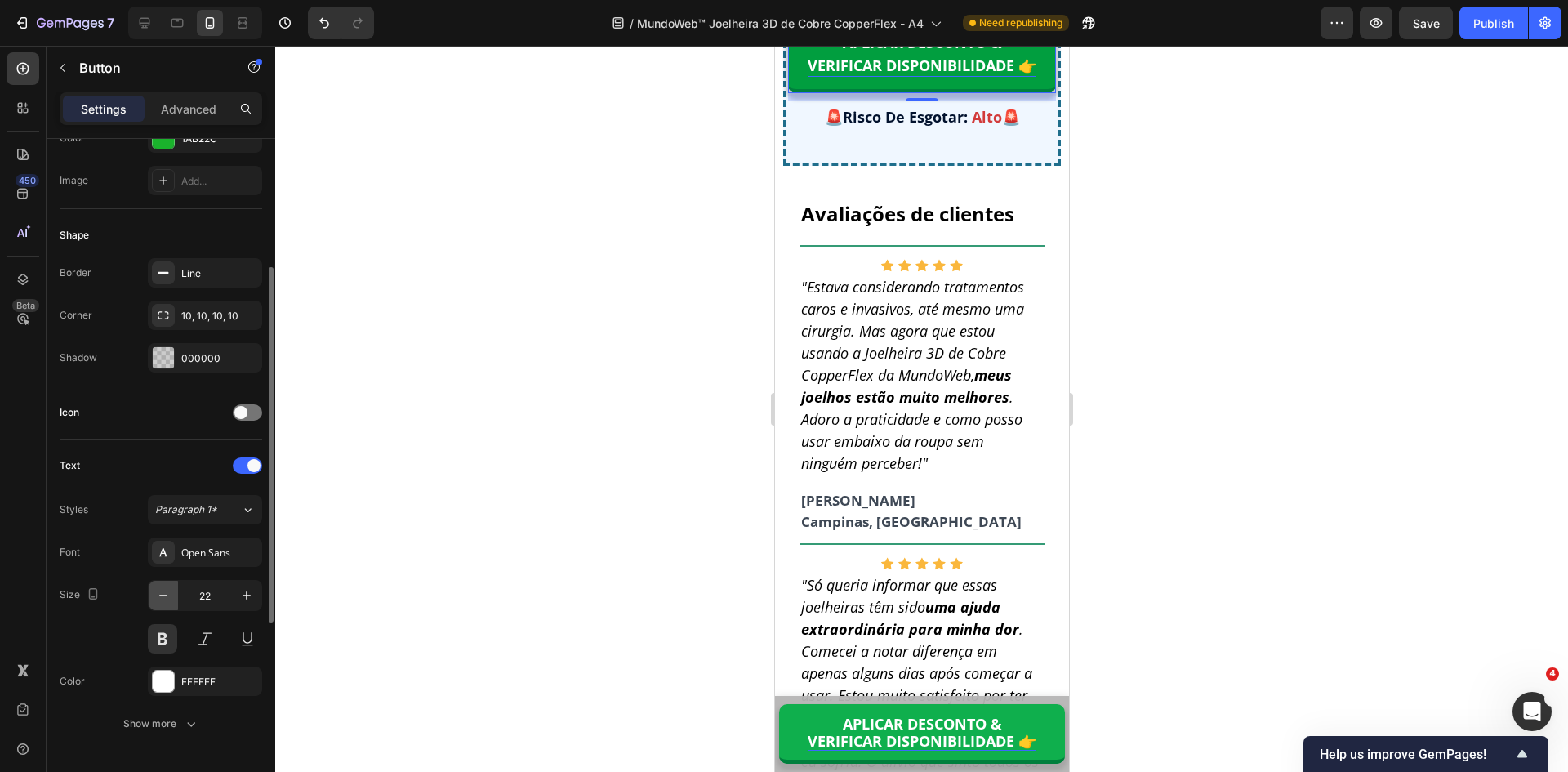
click at [161, 595] on icon "button" at bounding box center [163, 596] width 17 height 17
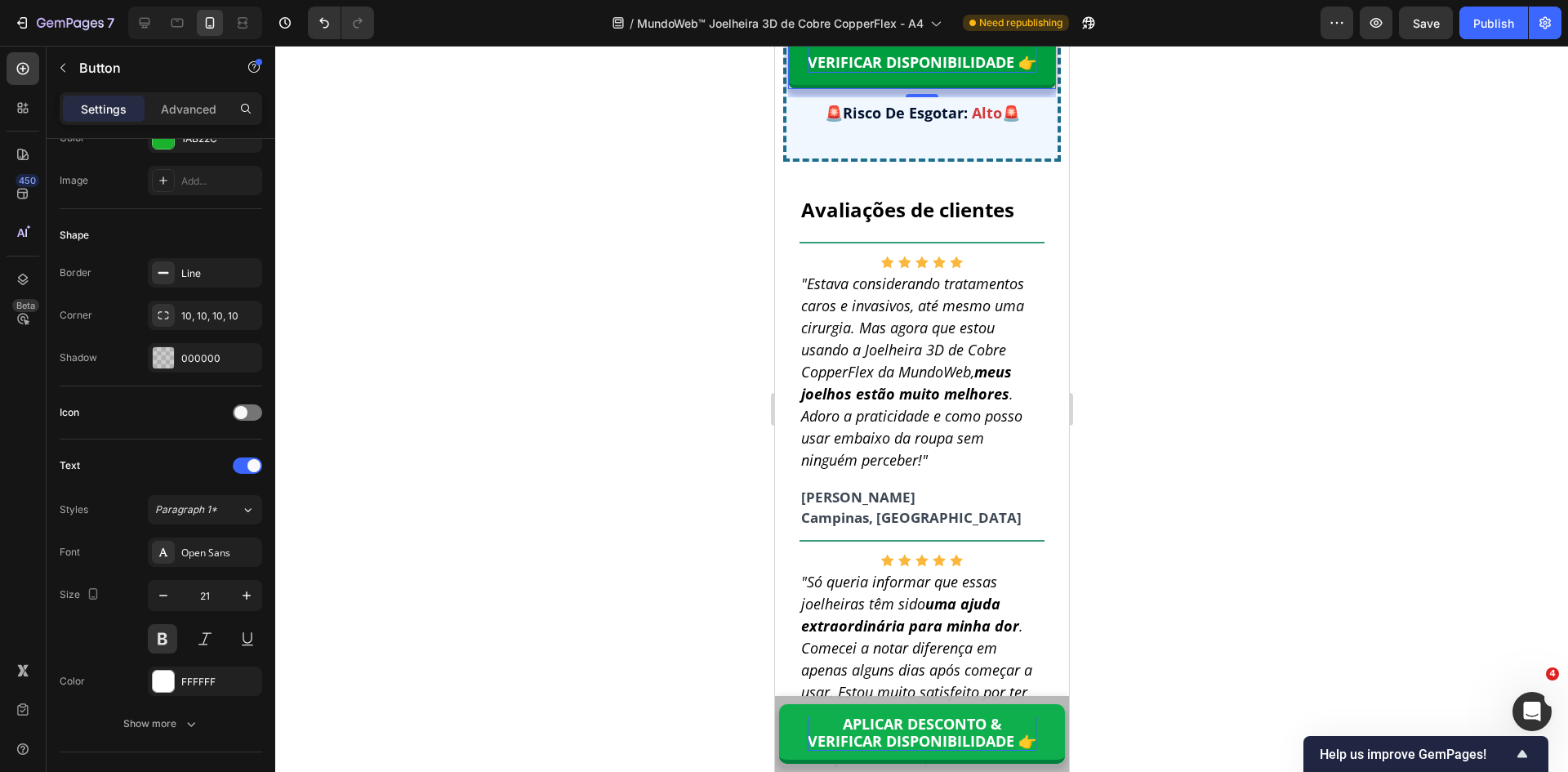
type input "20"
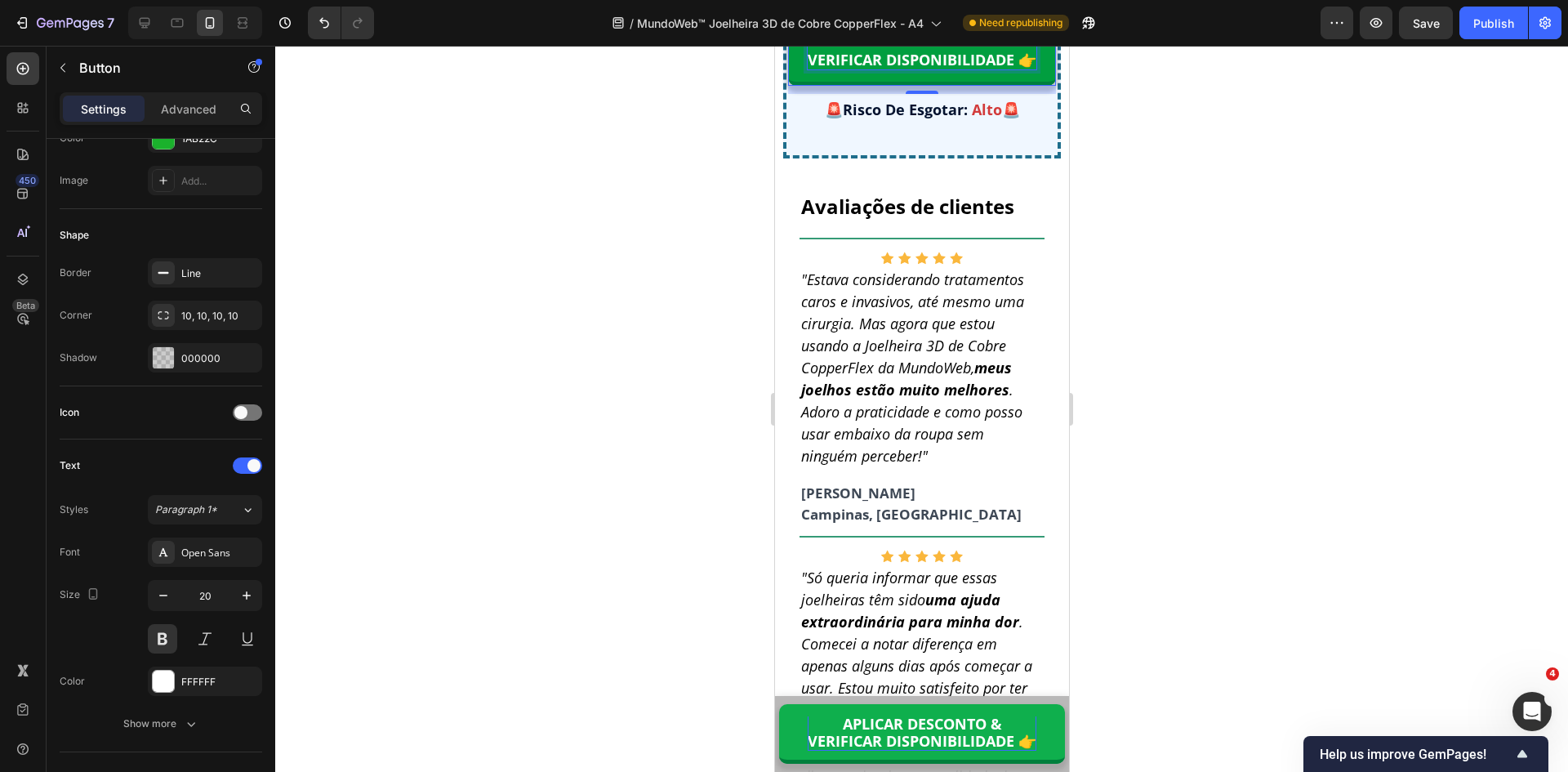
click at [891, 50] on strong "APLICAR DESCONTO &" at bounding box center [921, 40] width 160 height 19
click at [895, 69] on strong "VERIFICAR DISPONIBILIDADE 👉" at bounding box center [921, 59] width 229 height 19
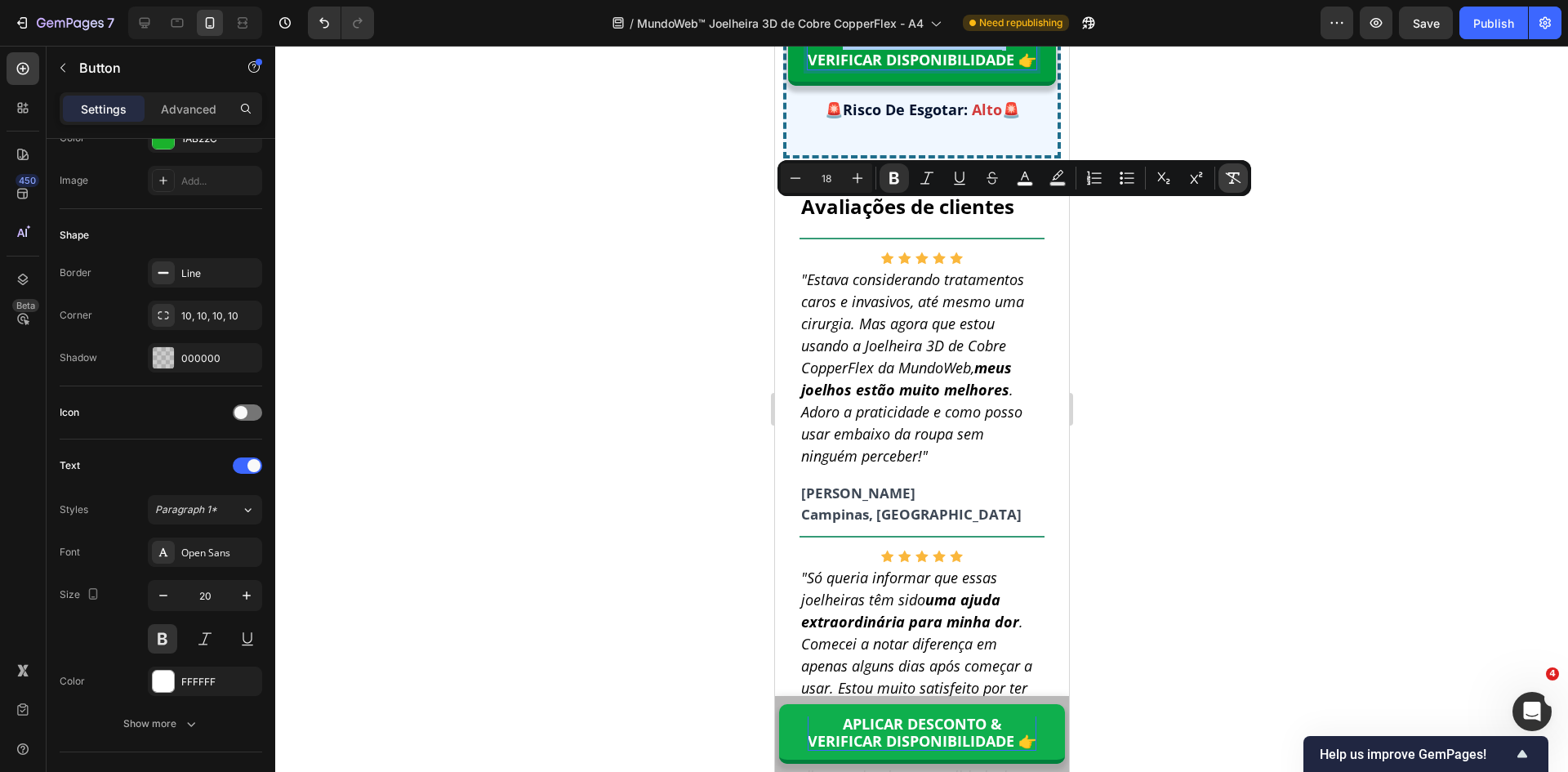
click at [1240, 181] on icon "Editor contextual toolbar" at bounding box center [1233, 178] width 17 height 17
type input "20"
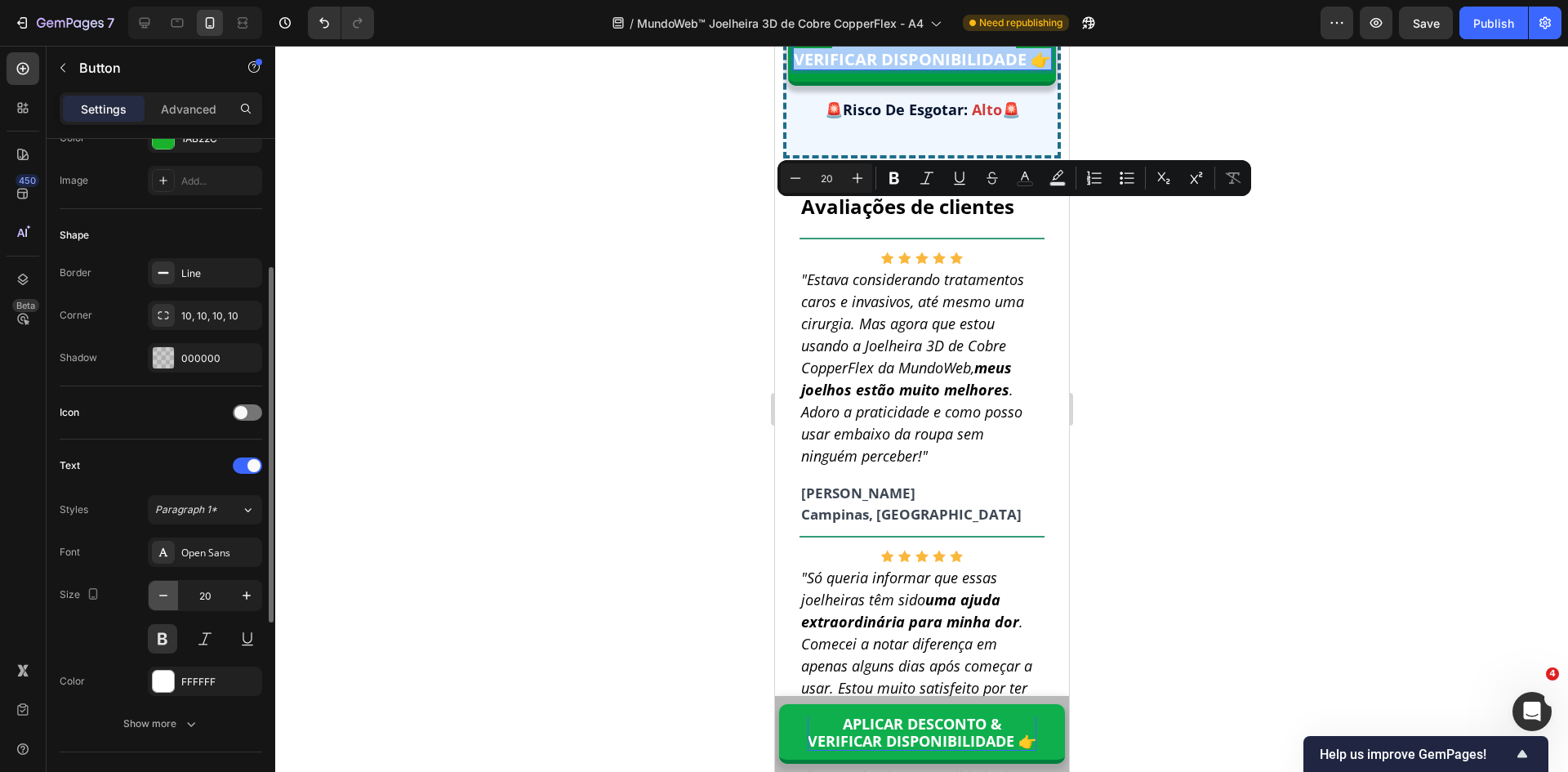
click at [162, 603] on icon "button" at bounding box center [163, 596] width 17 height 17
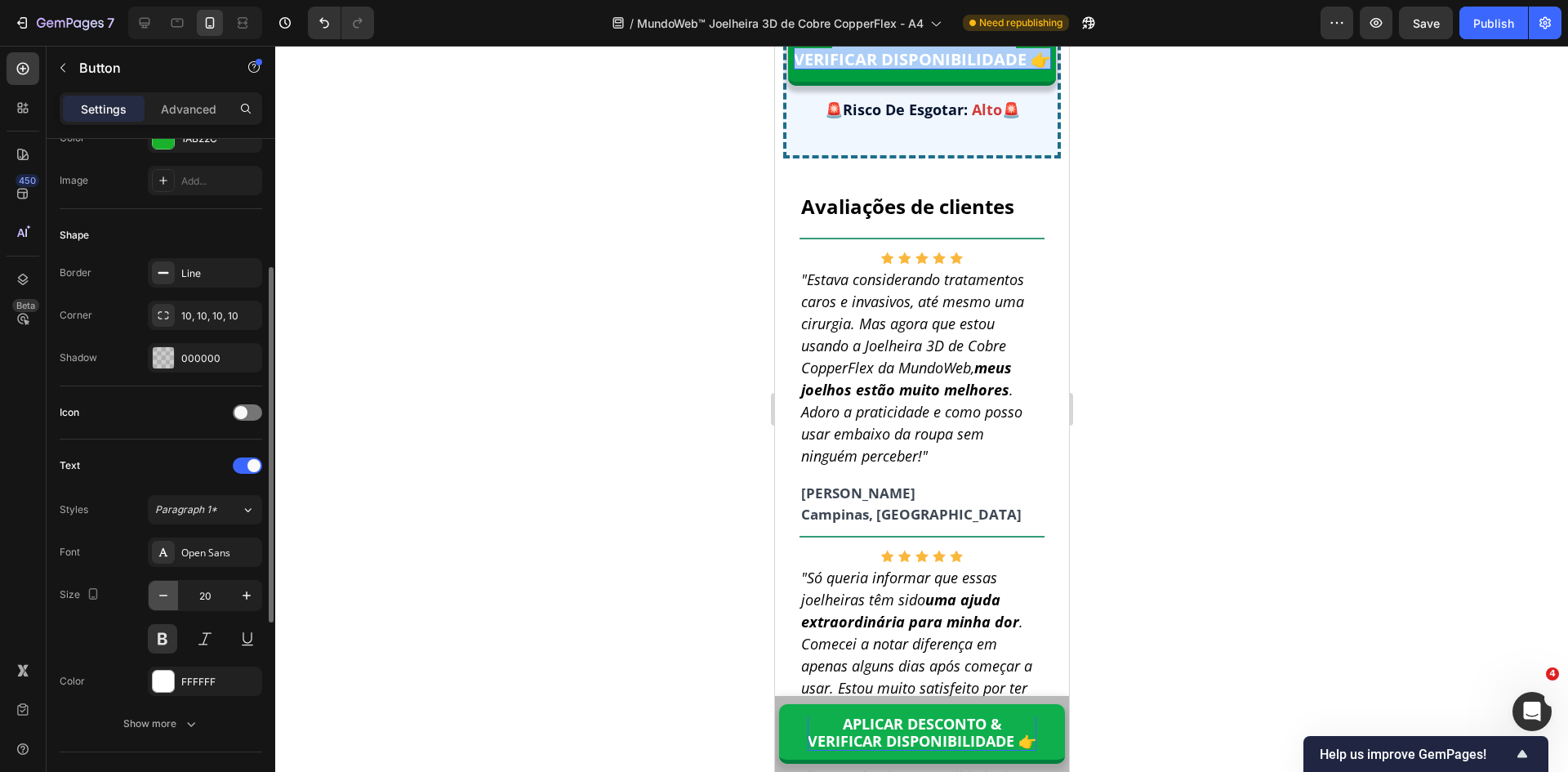
type input "19"
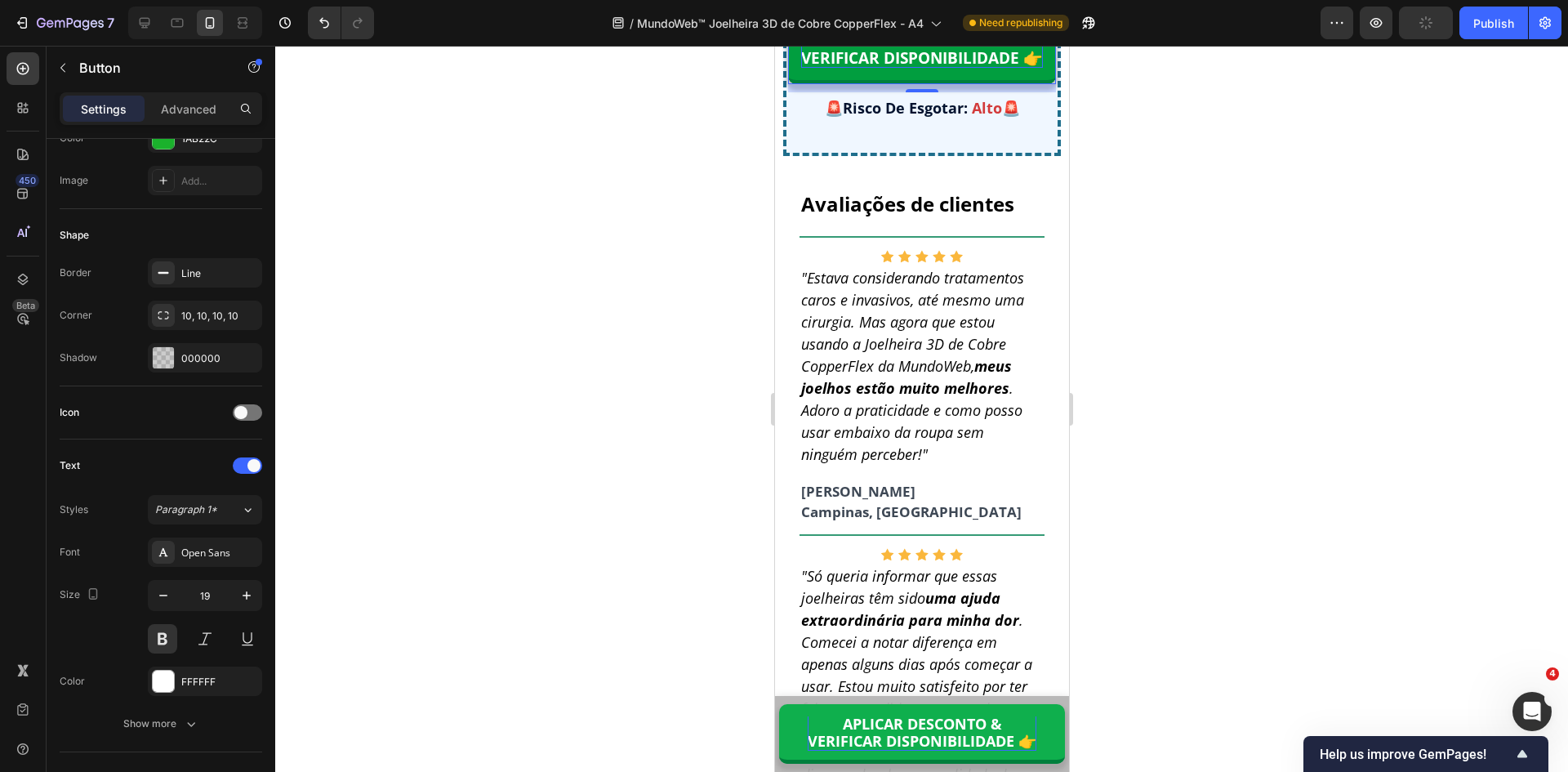
click at [947, 67] on p "APLICAR DESCONTO & VERIFICAR DISPONIBILIDADE 👉" at bounding box center [921, 49] width 242 height 38
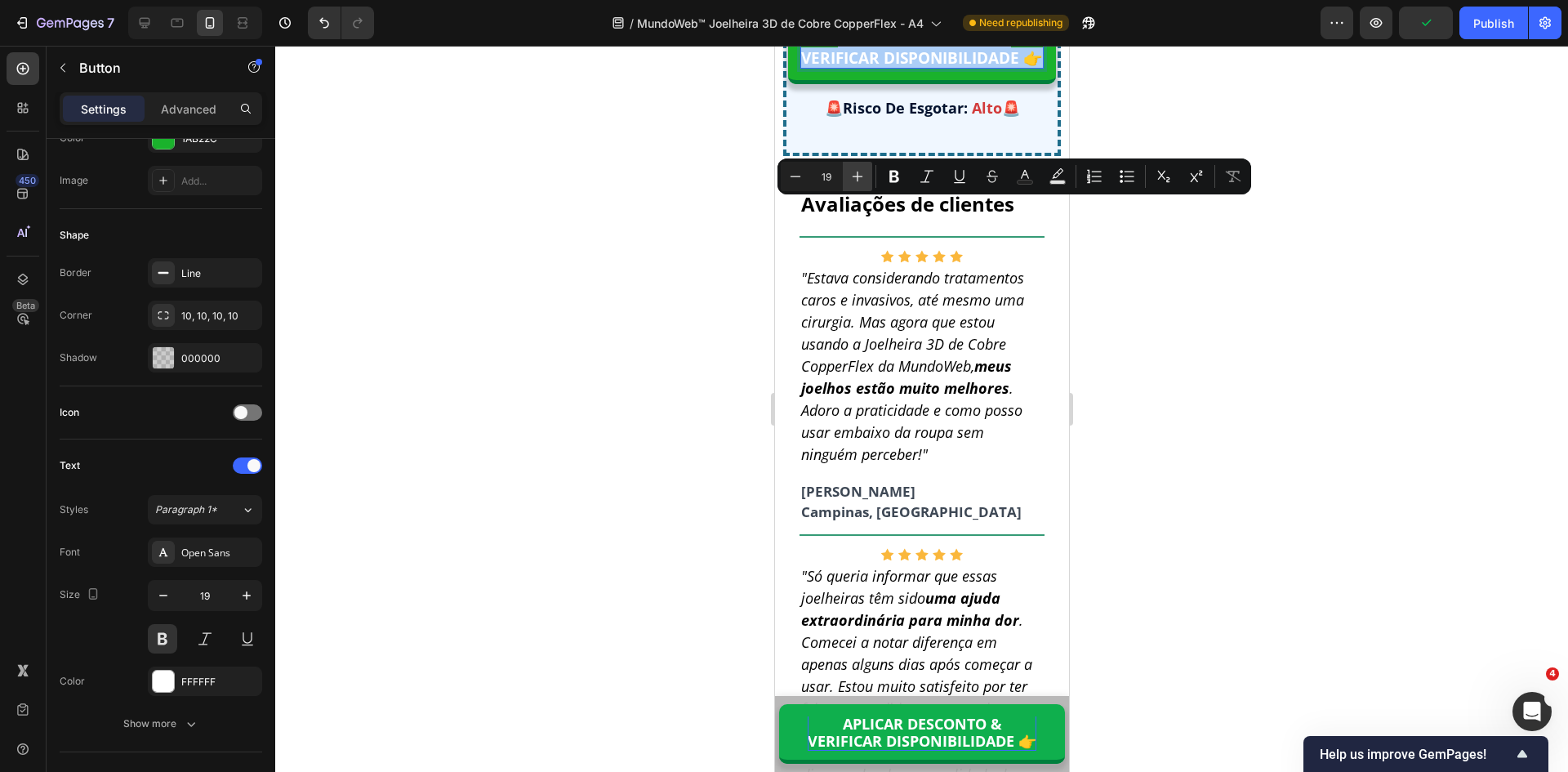
click at [861, 170] on icon "Editor contextual toolbar" at bounding box center [857, 176] width 17 height 17
click at [1216, 175] on div "Minus 20 Plus Bold Italic Underline Strikethrough Text Color Text Background Co…" at bounding box center [1014, 176] width 467 height 30
click at [1229, 177] on icon "Editor contextual toolbar" at bounding box center [1233, 176] width 17 height 17
type input "19"
click at [169, 16] on div at bounding box center [177, 23] width 26 height 26
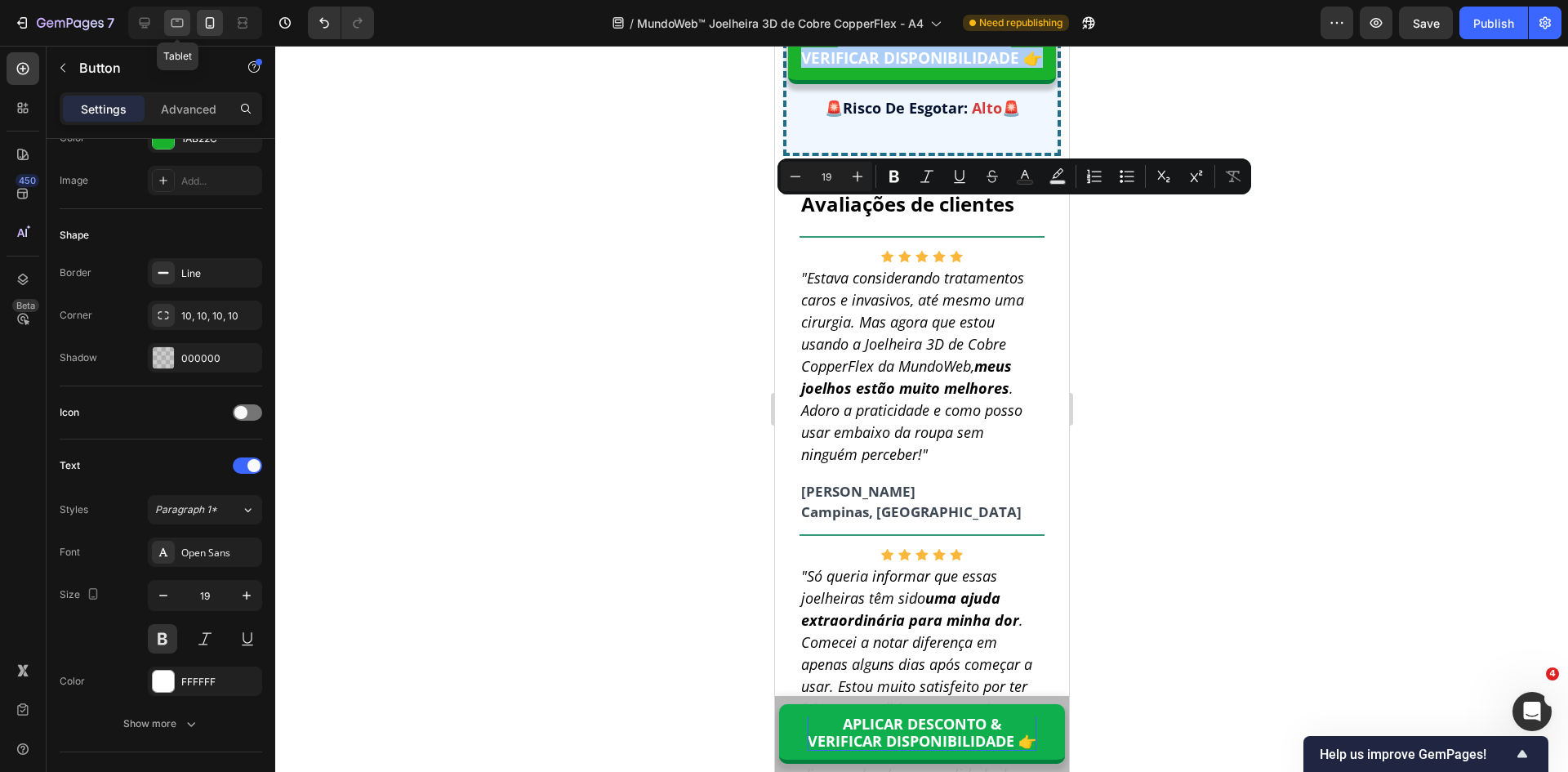
type input "22"
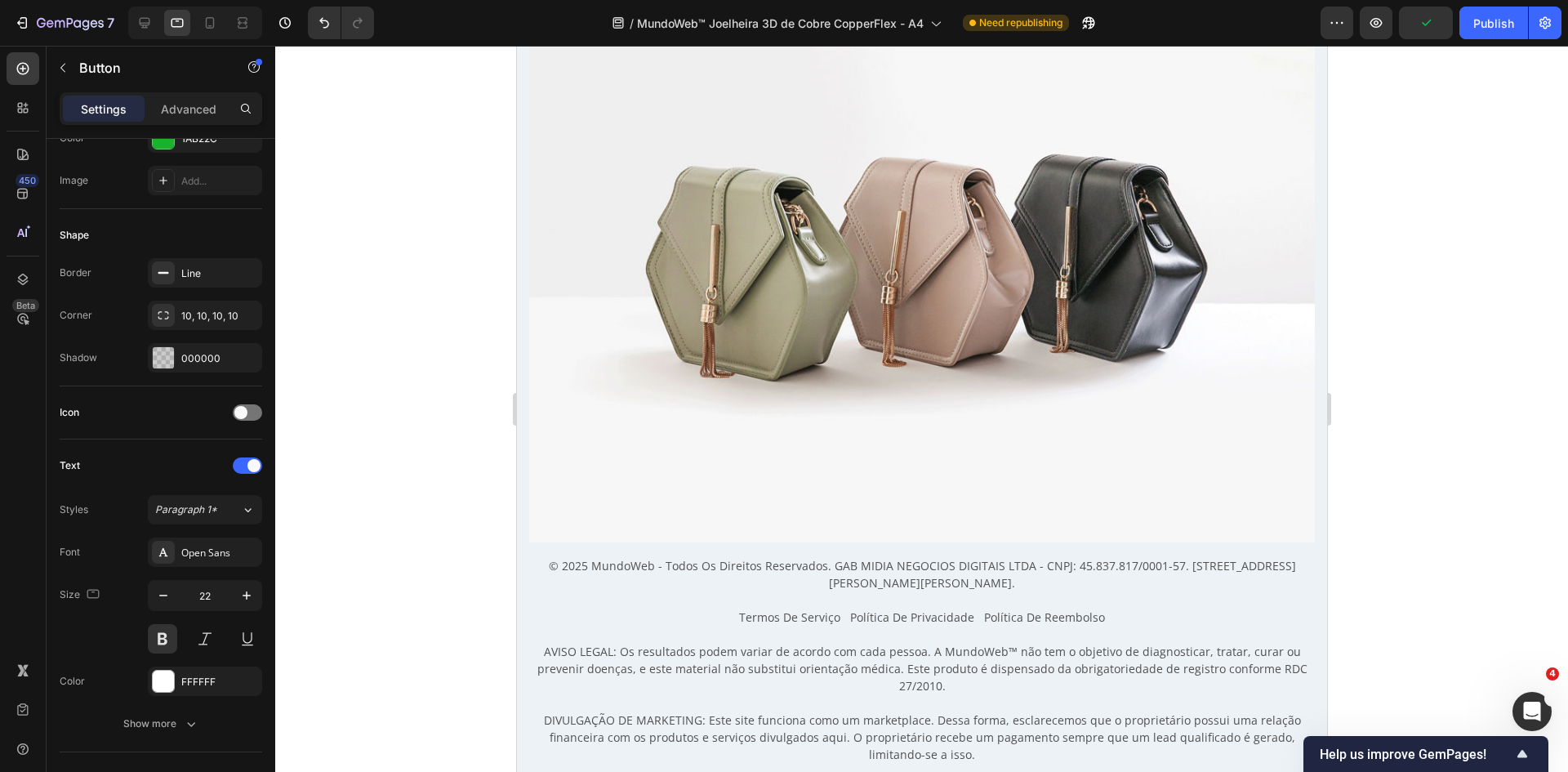
scroll to position [14049, 0]
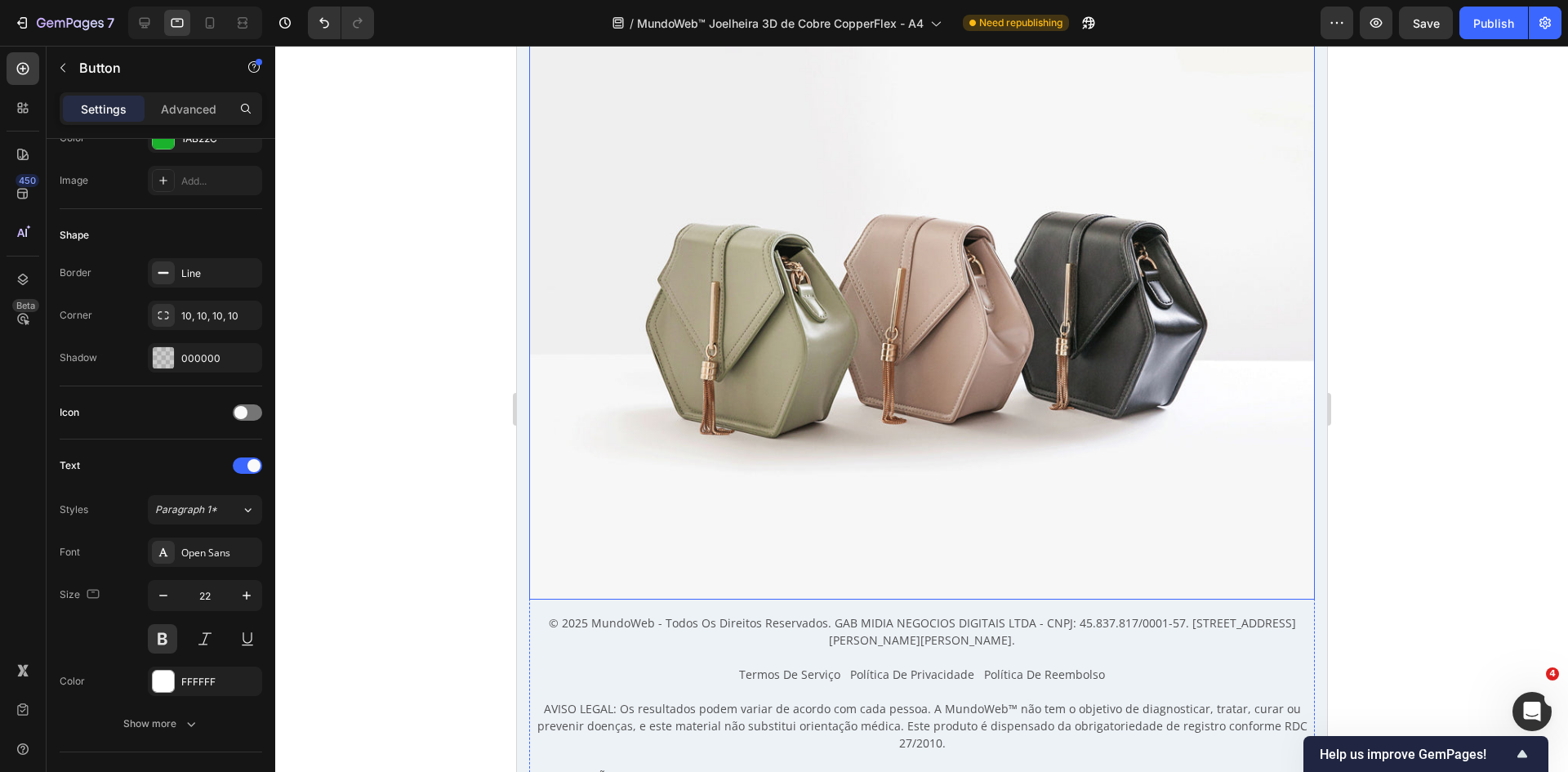
click at [895, 354] on img at bounding box center [921, 305] width 785 height 590
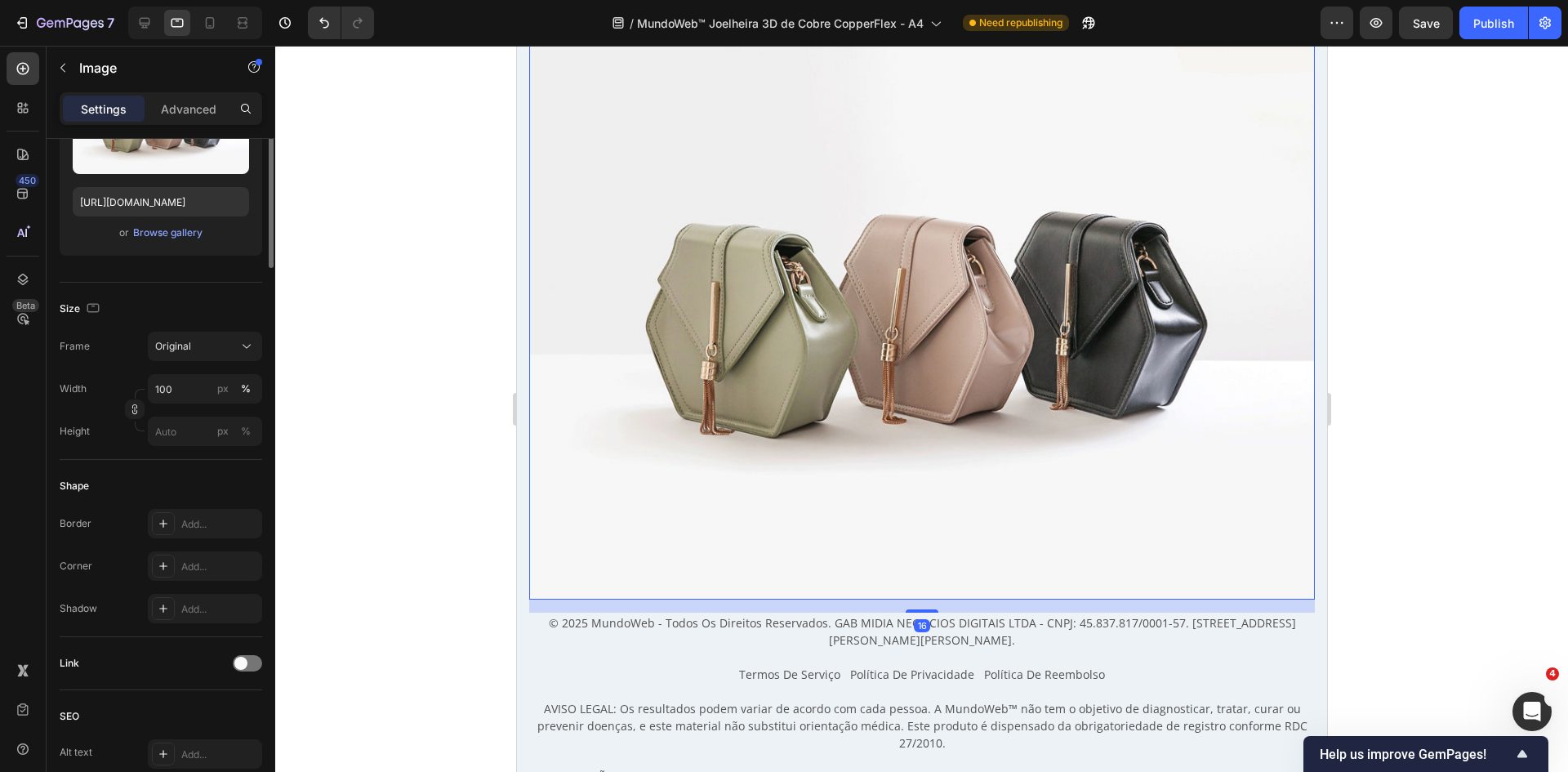
scroll to position [0, 0]
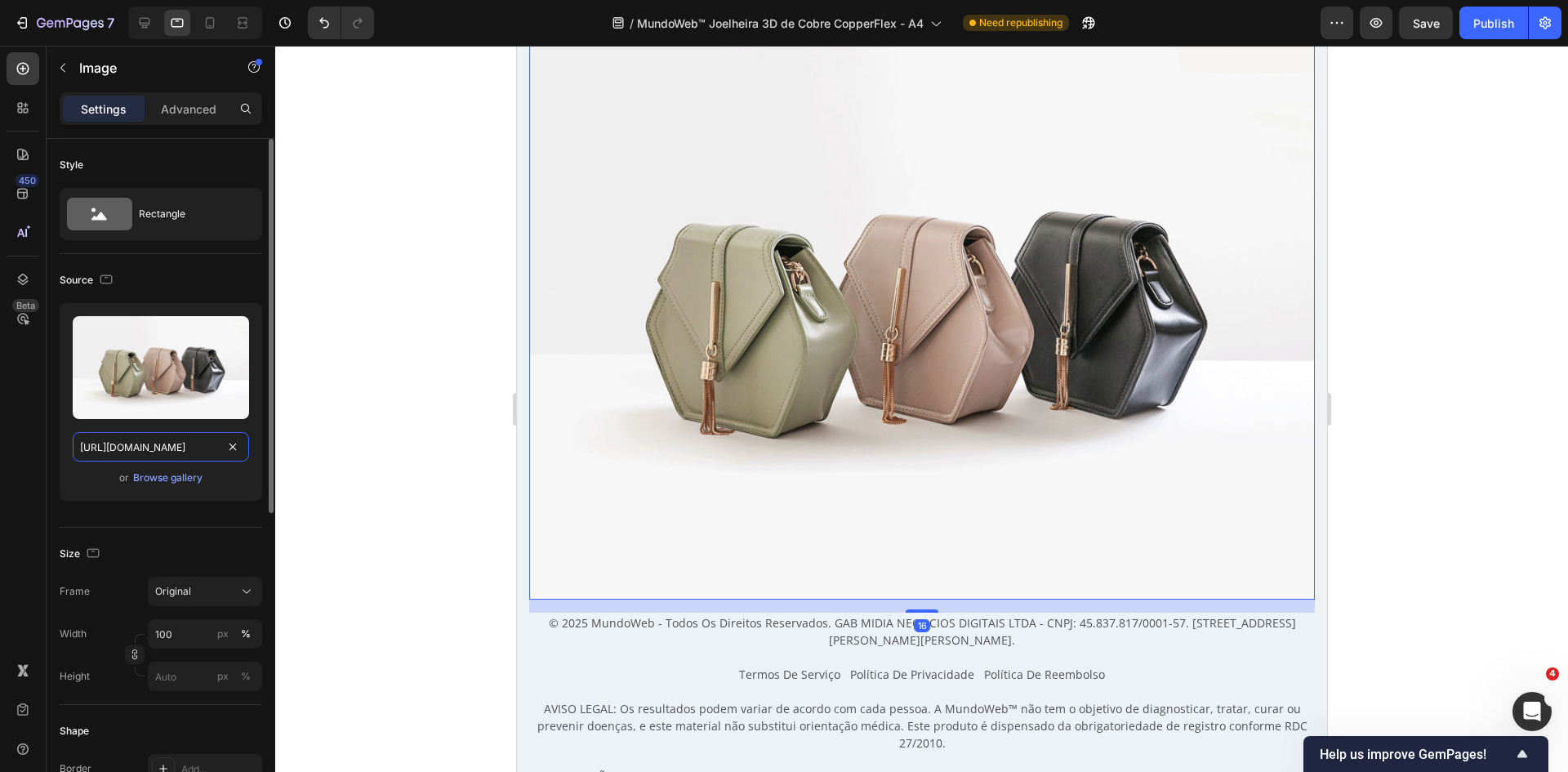
click at [160, 454] on input "https://cdn.shopify.com/s/files/1/2005/9307/files/image_demo.jpg" at bounding box center [161, 447] width 176 height 30
paste input "0615/5249/2735/files/mundoweb-logo-400px-1123.webp?v=1746140560"
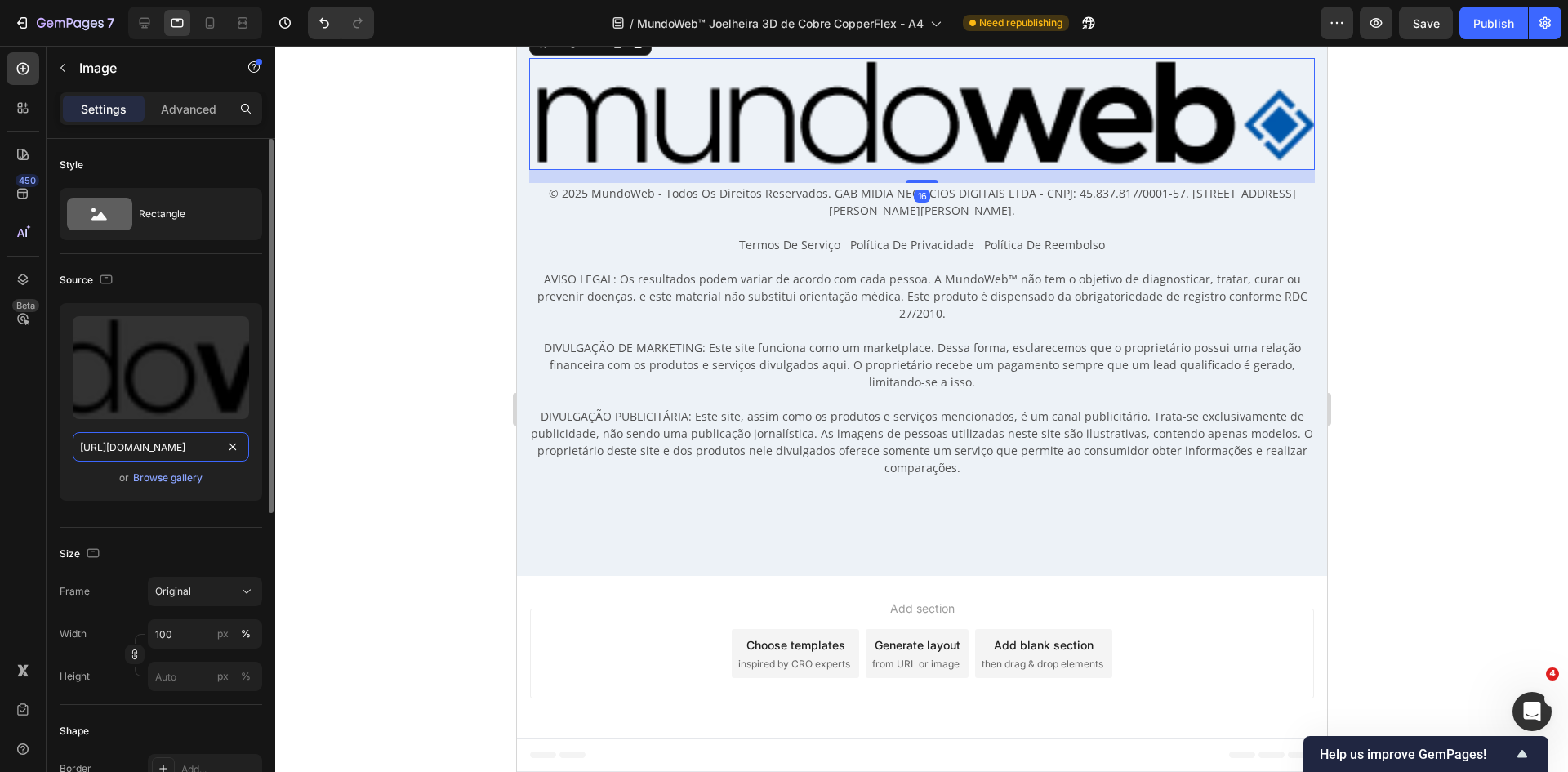
scroll to position [0, 355]
drag, startPoint x: 147, startPoint y: 443, endPoint x: 243, endPoint y: 445, distance: 96.0
click at [243, 445] on input "https://cdn.shopify.com/s/files/1/0615/5249/2735/files/mundoweb-logo-400px-1123…" at bounding box center [161, 447] width 176 height 30
type input "https://cdn.shopify.com/s/files/1/0615/5249/2735/files/mundoweb-logo-400px-1123…"
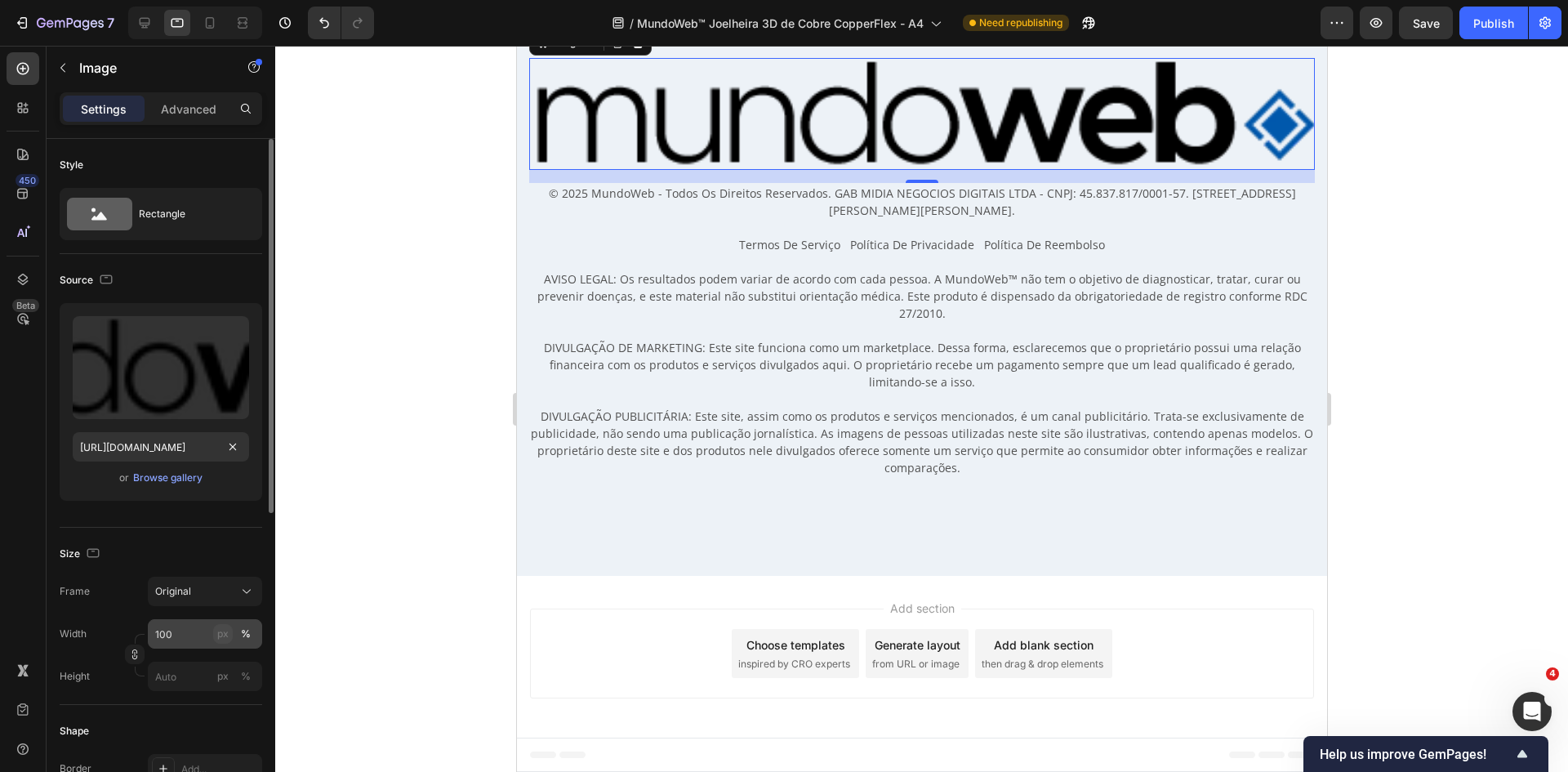
click at [230, 638] on button "px" at bounding box center [222, 633] width 19 height 19
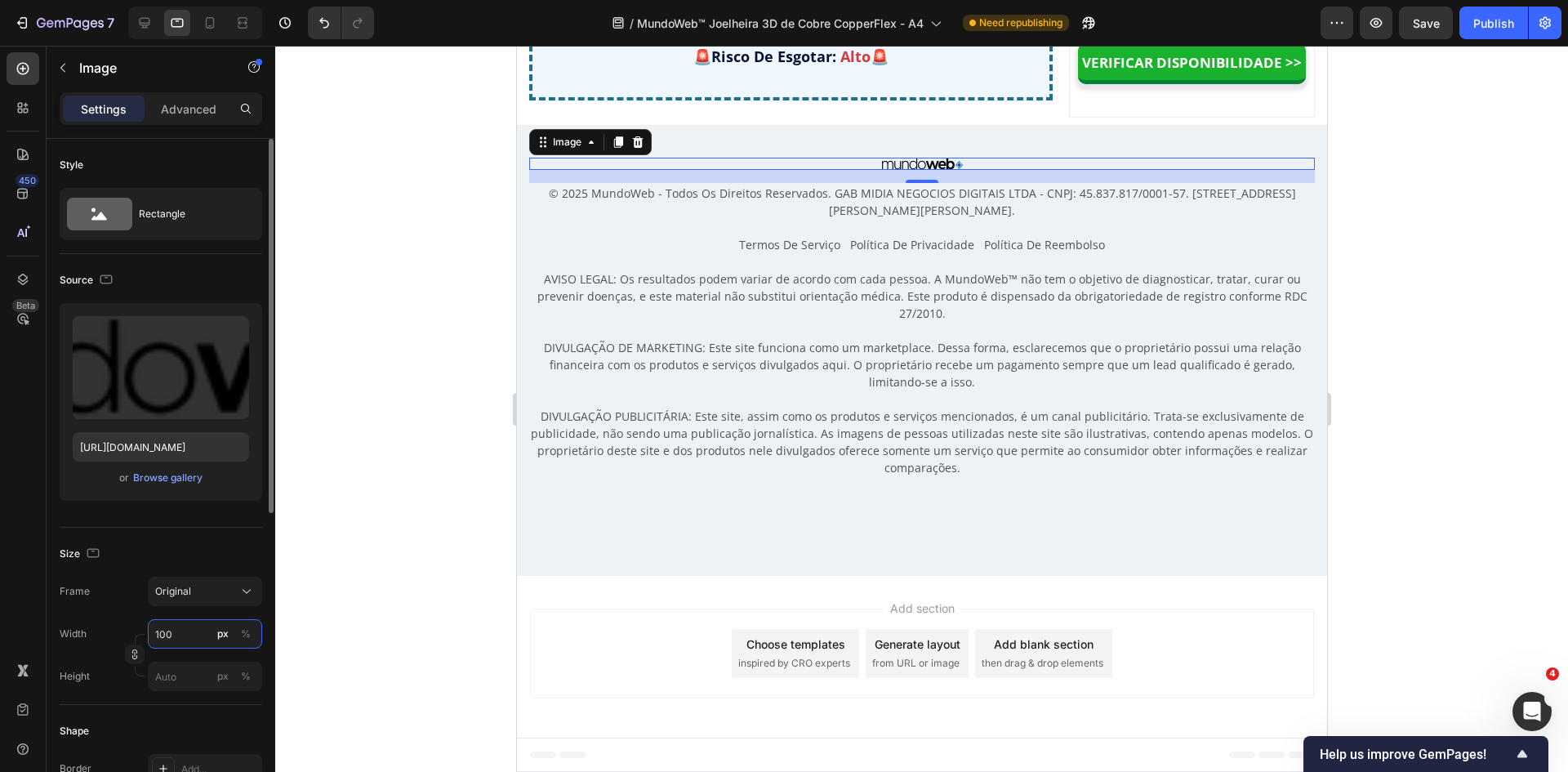
click at [190, 631] on input "100" at bounding box center [205, 634] width 114 height 30
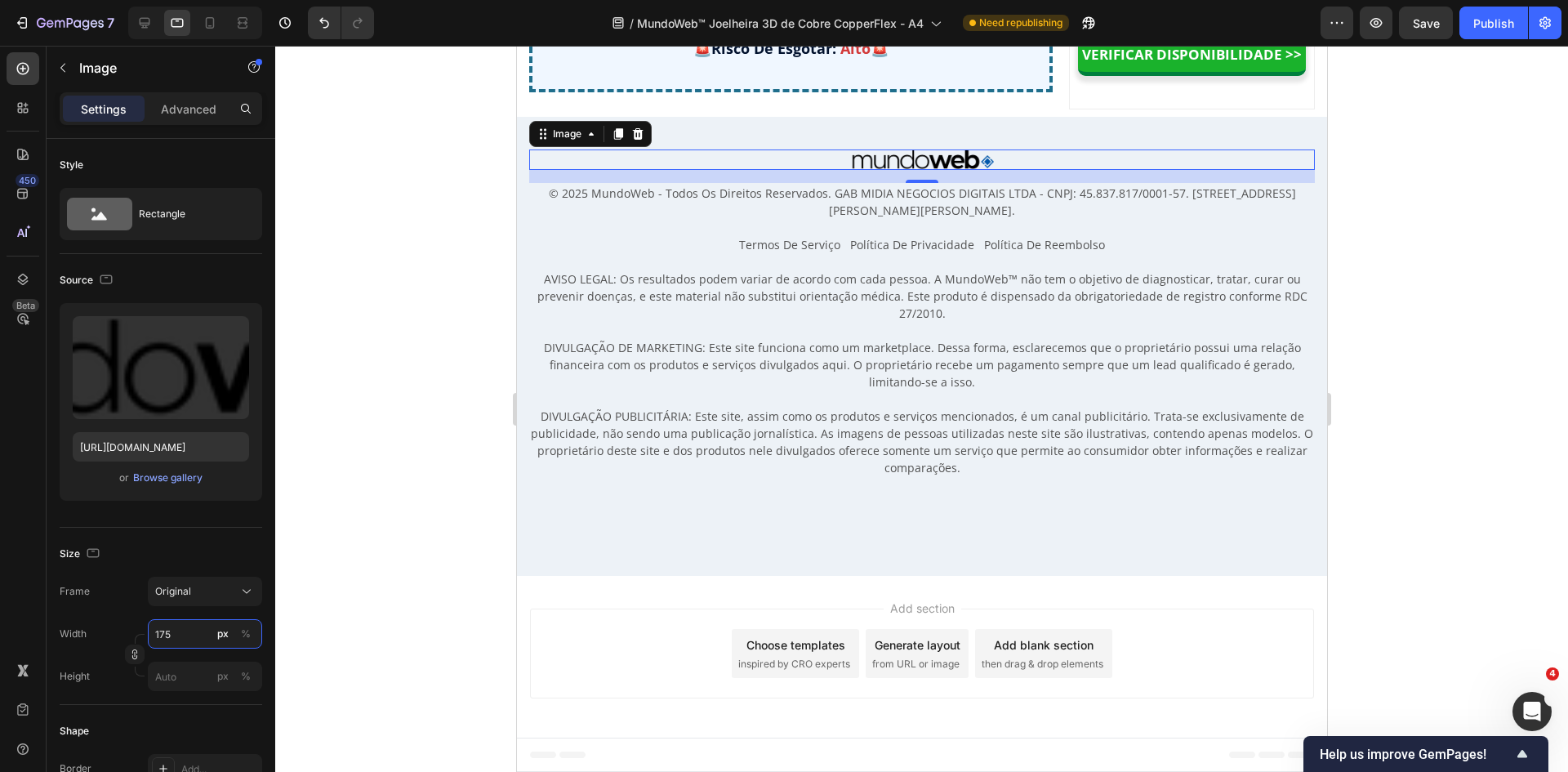
scroll to position [14033, 0]
type input "175"
click at [209, 23] on icon at bounding box center [210, 23] width 17 height 17
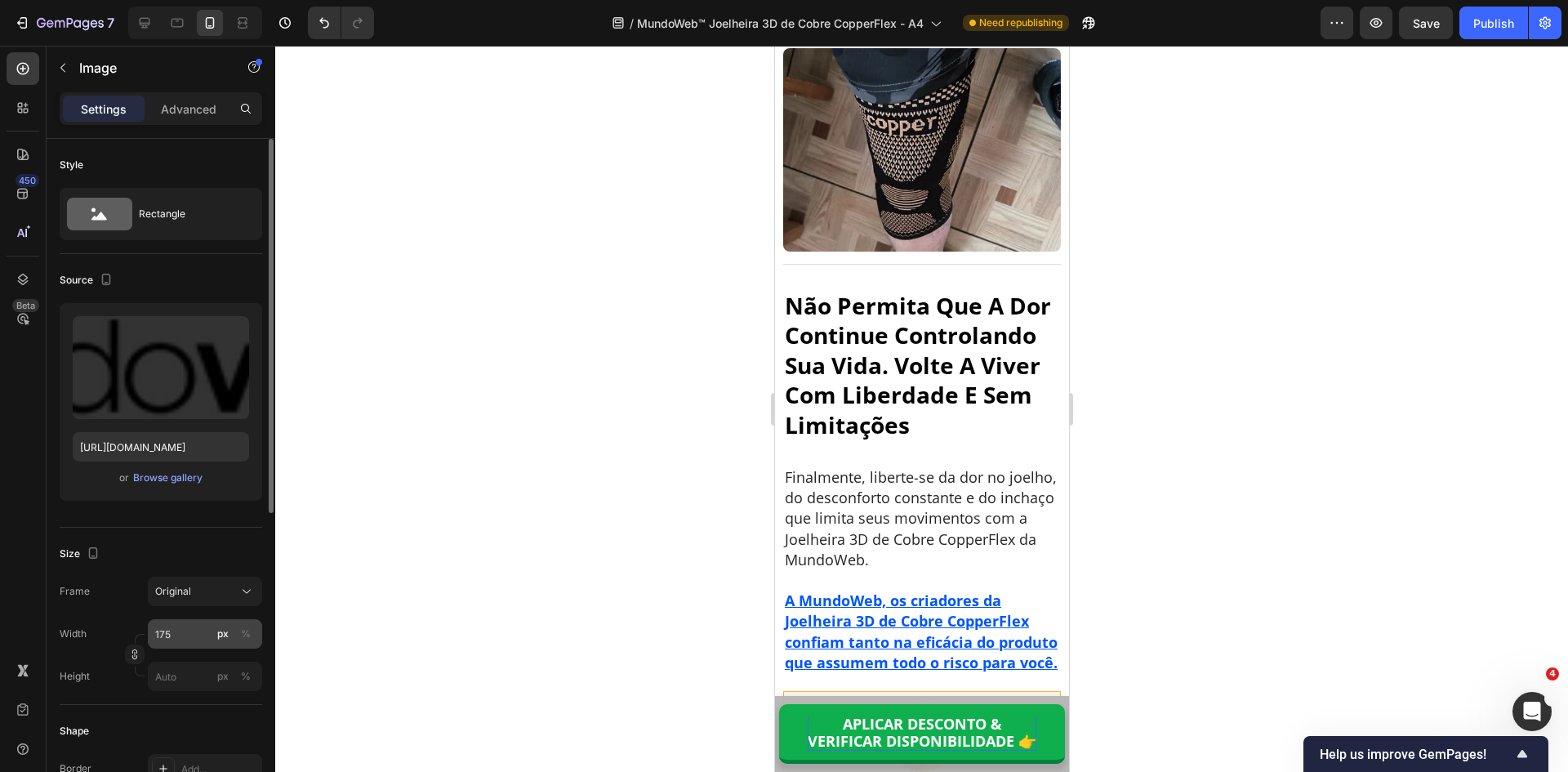
scroll to position [17257, 0]
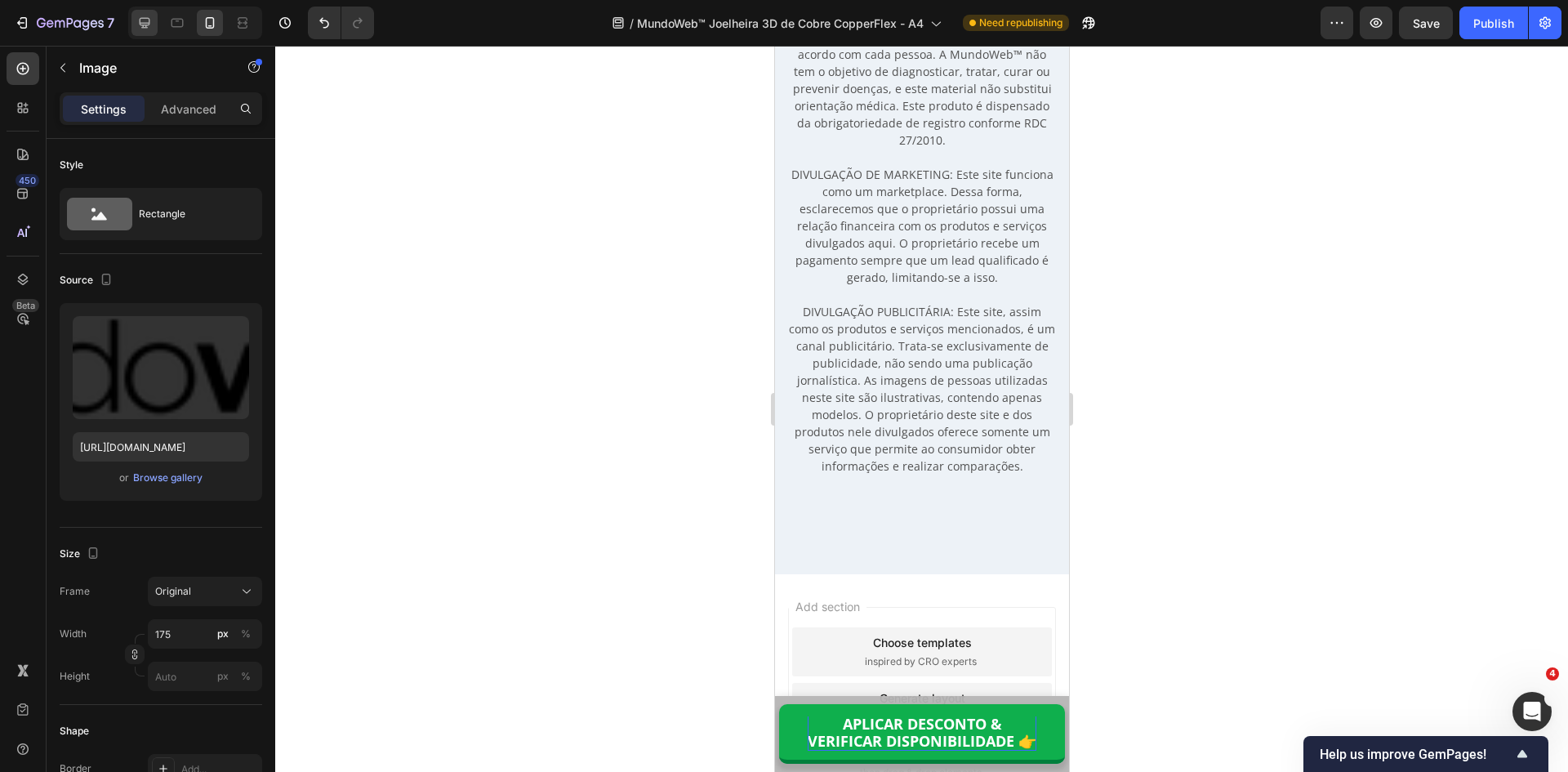
click at [142, 23] on icon at bounding box center [145, 23] width 11 height 11
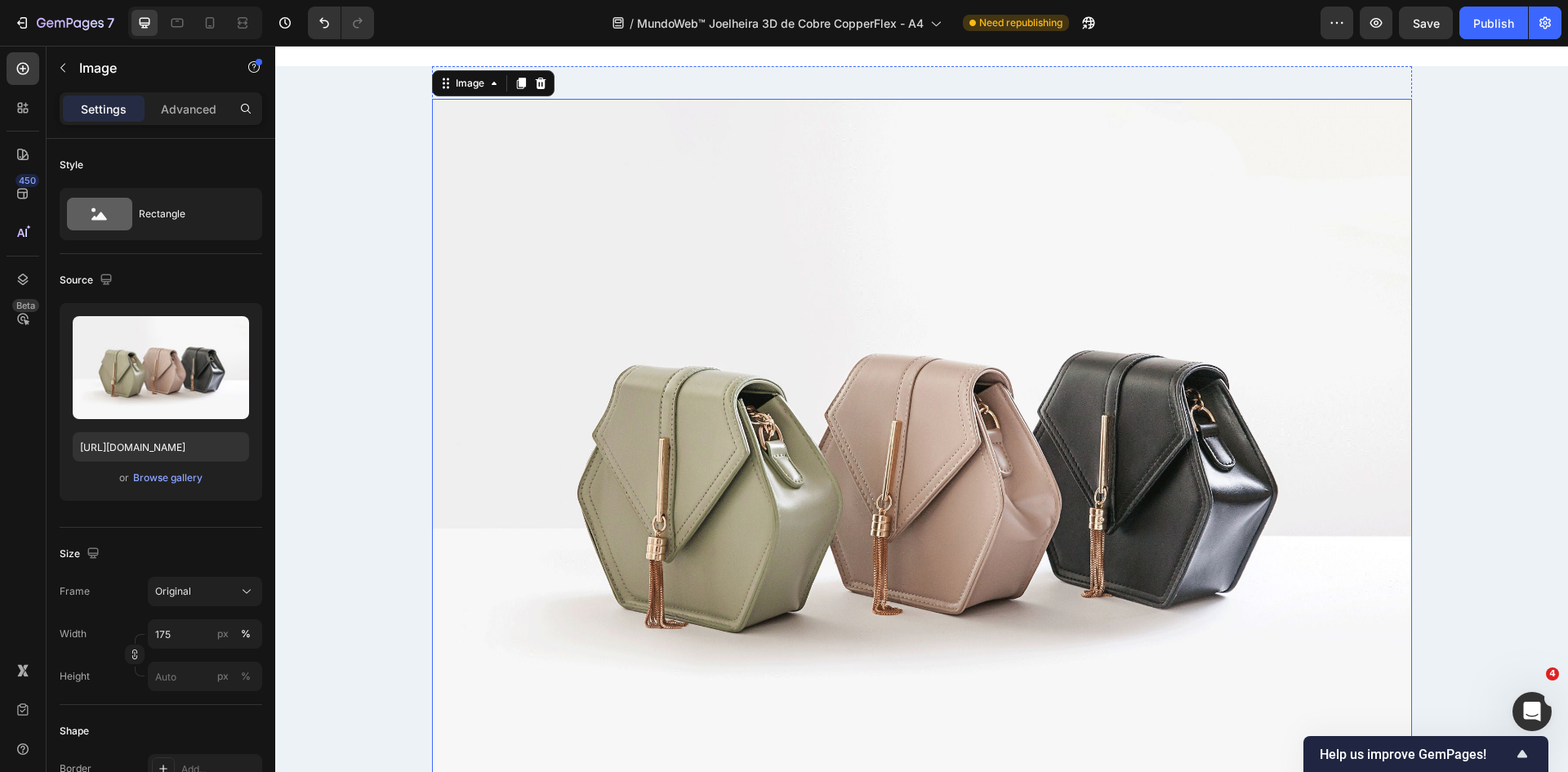
type input "https://cdn.shopify.com/s/files/1/2005/9307/files/image_demo.jpg"
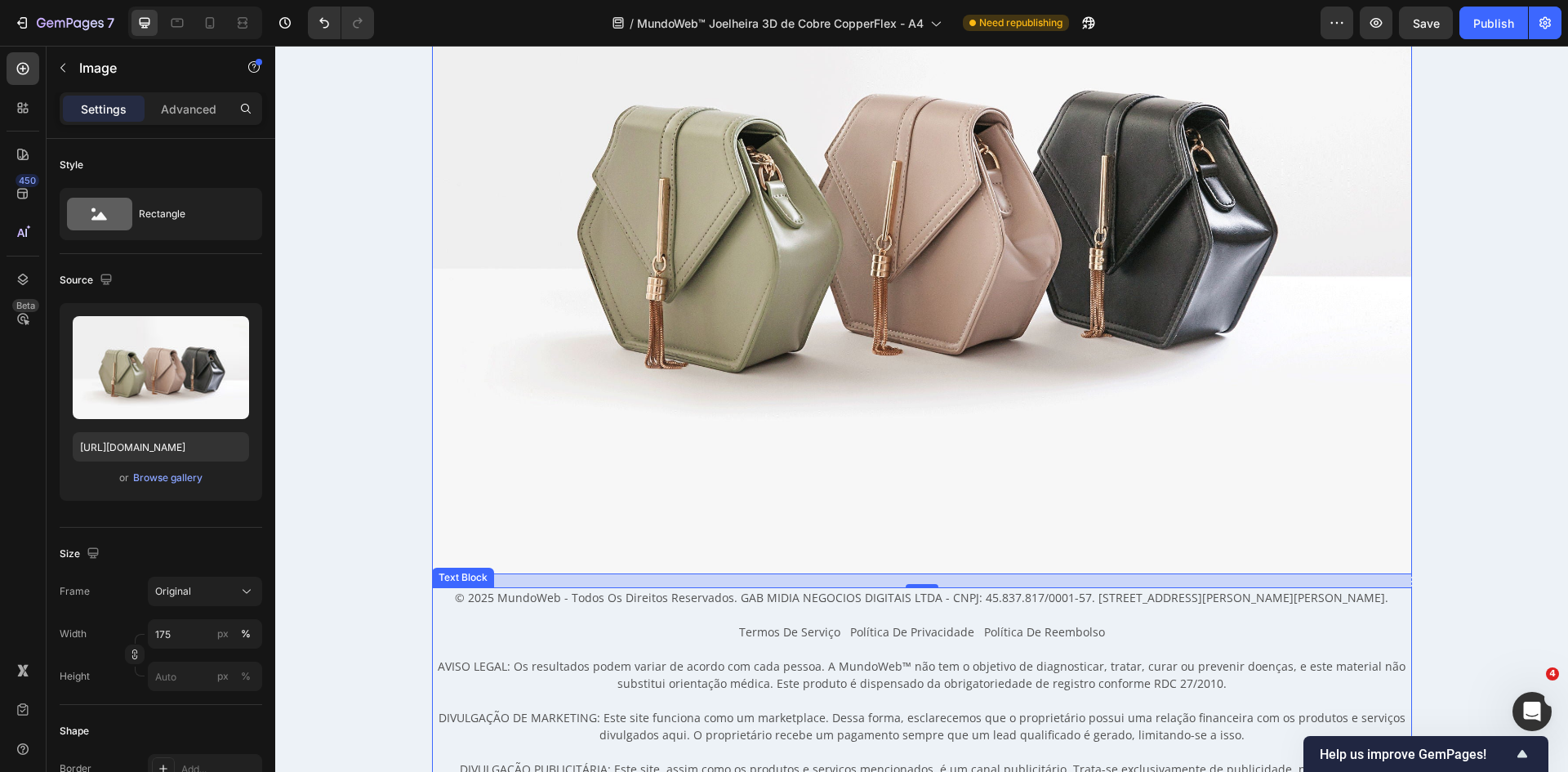
type input "100"
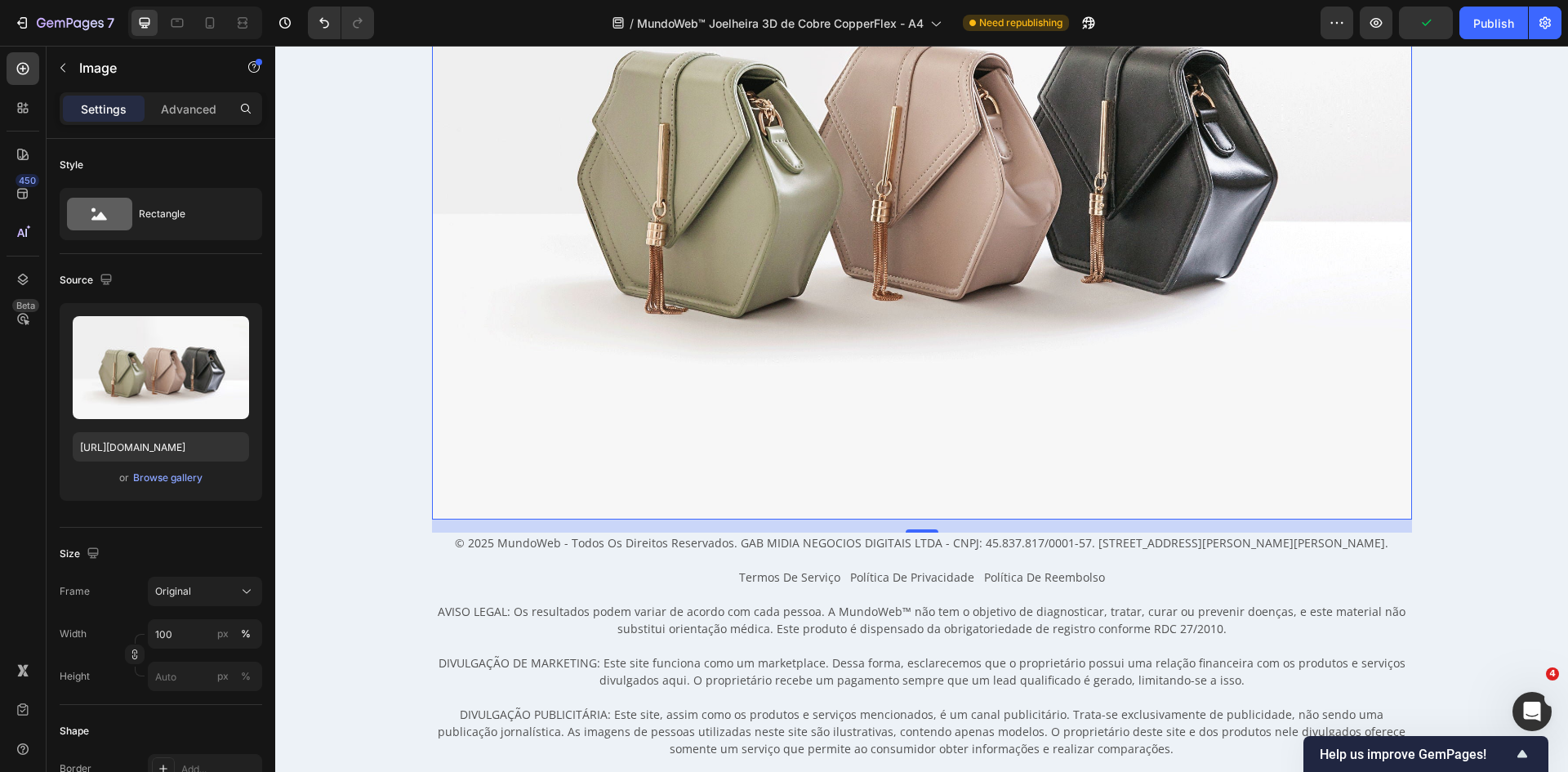
scroll to position [13398, 0]
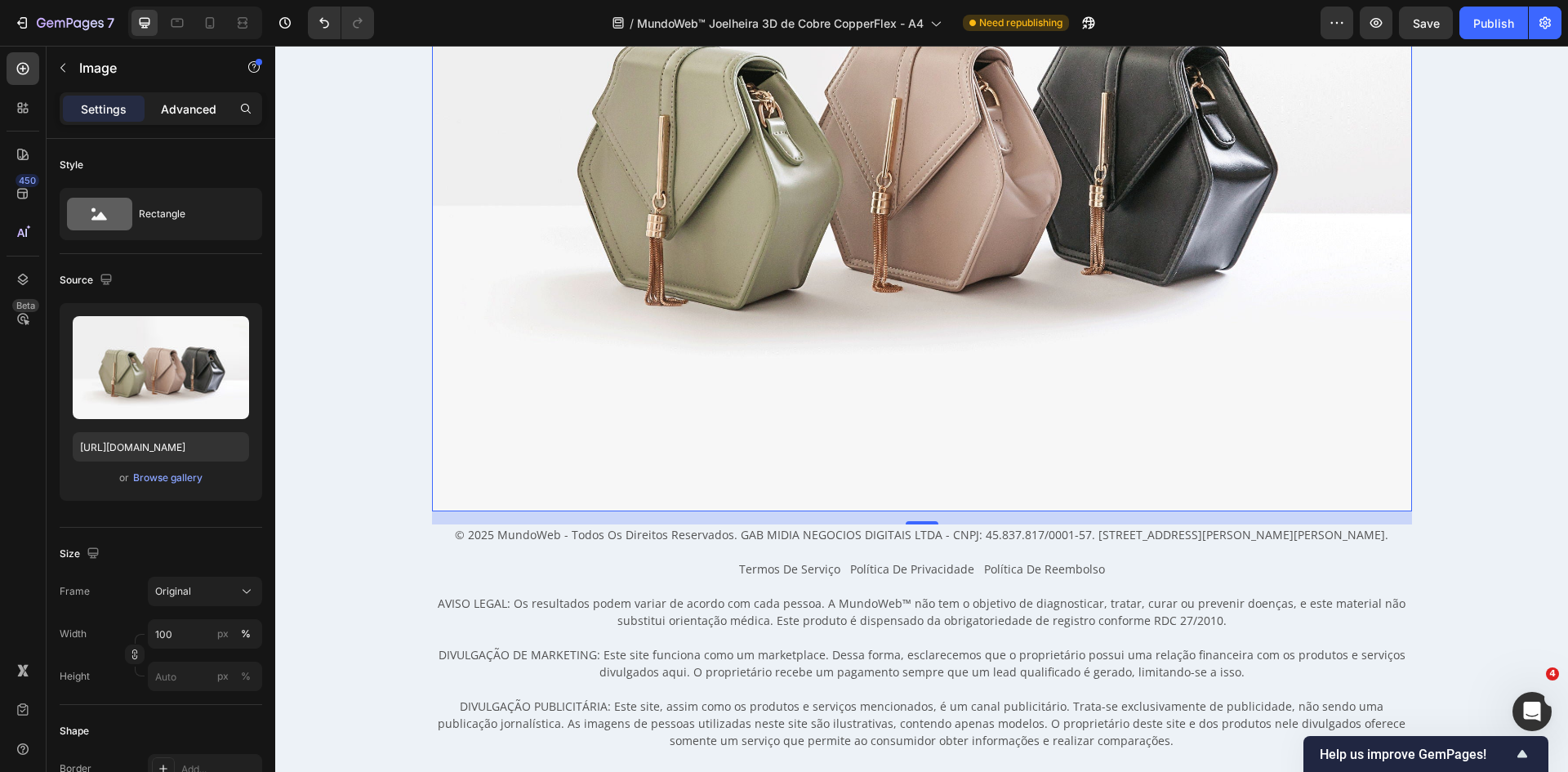
click at [180, 110] on p "Advanced" at bounding box center [188, 109] width 55 height 18
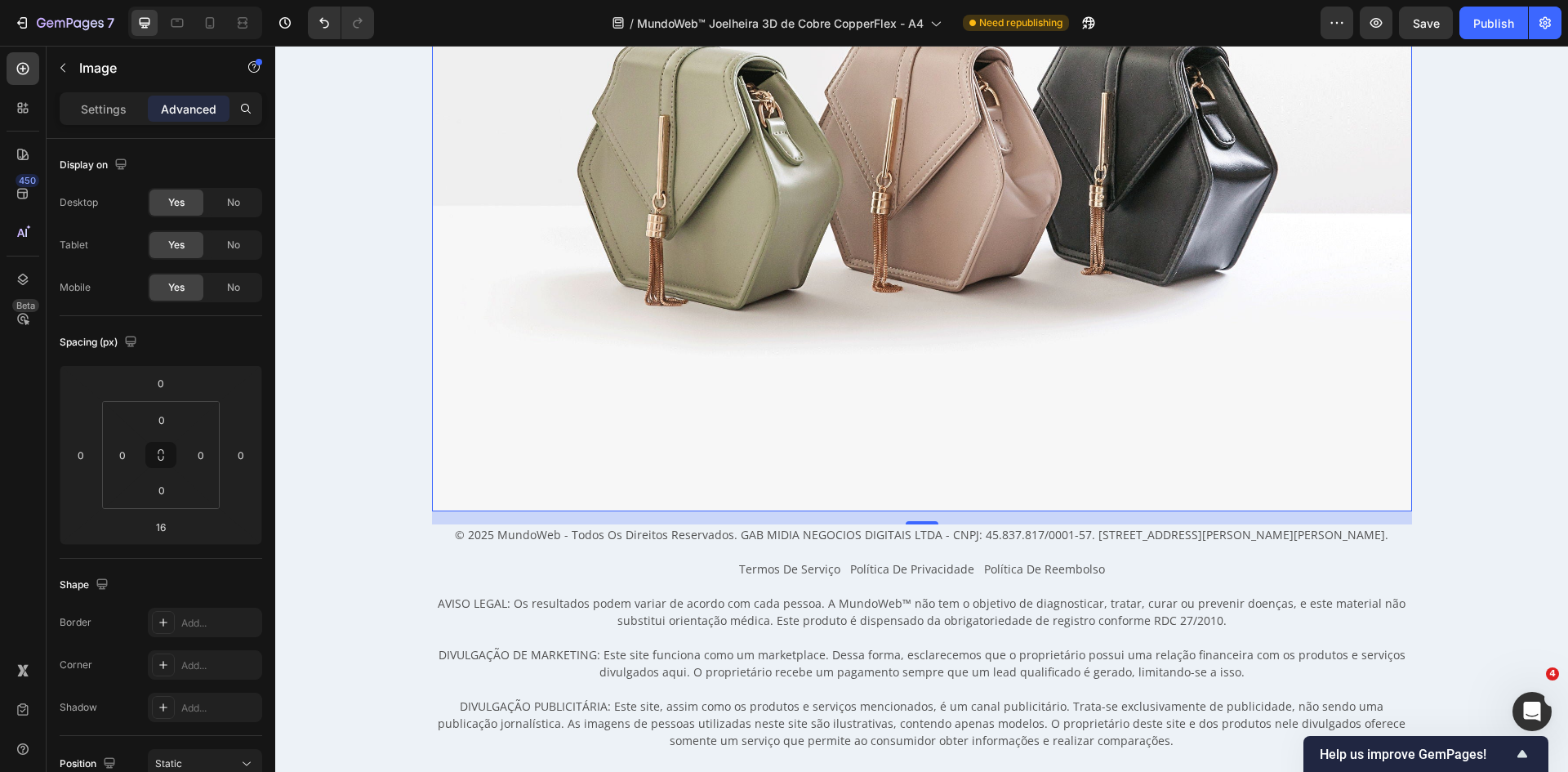
click at [180, 110] on p "Advanced" at bounding box center [188, 109] width 55 height 18
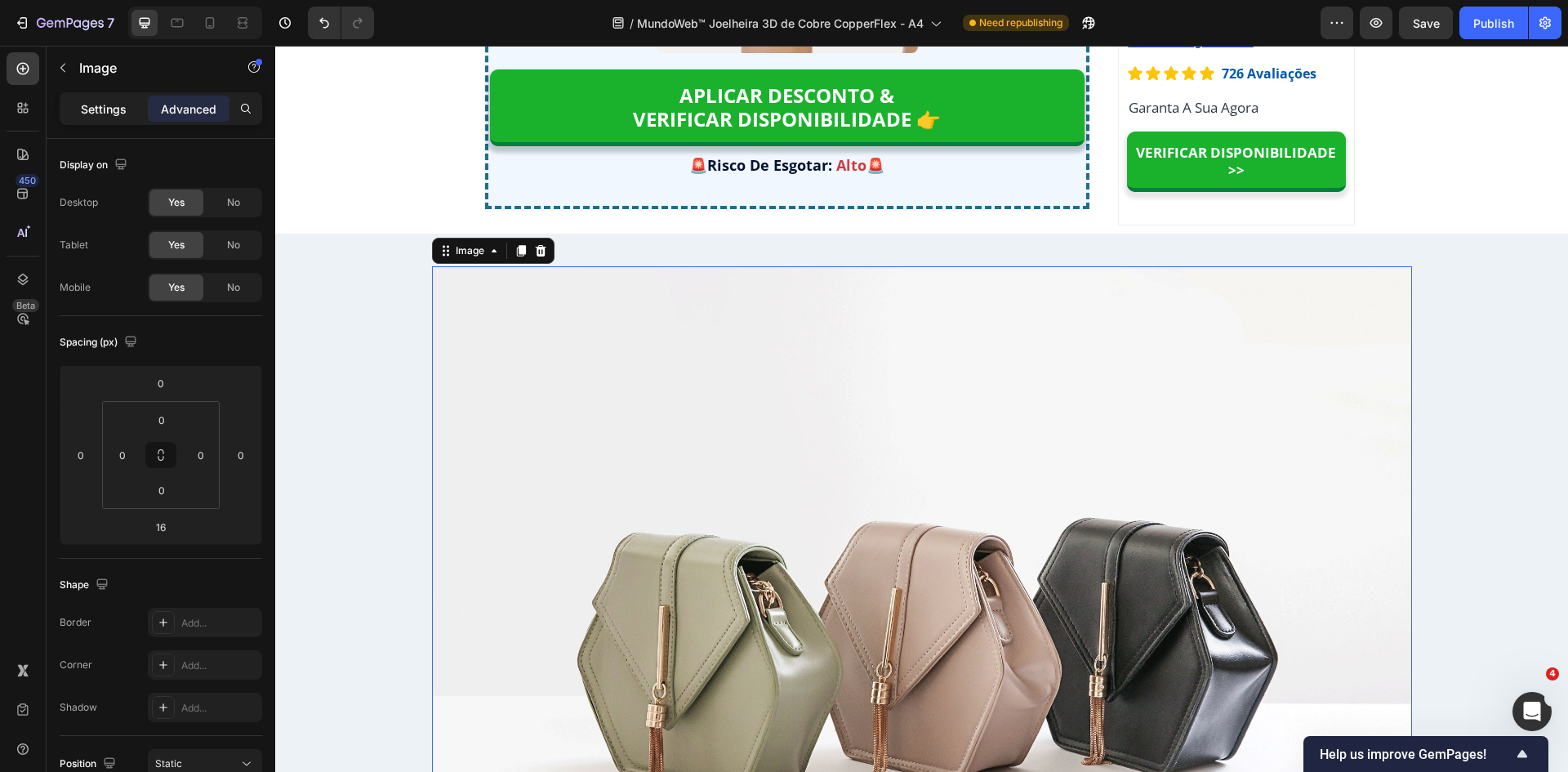
click at [100, 103] on p "Settings" at bounding box center [104, 109] width 46 height 18
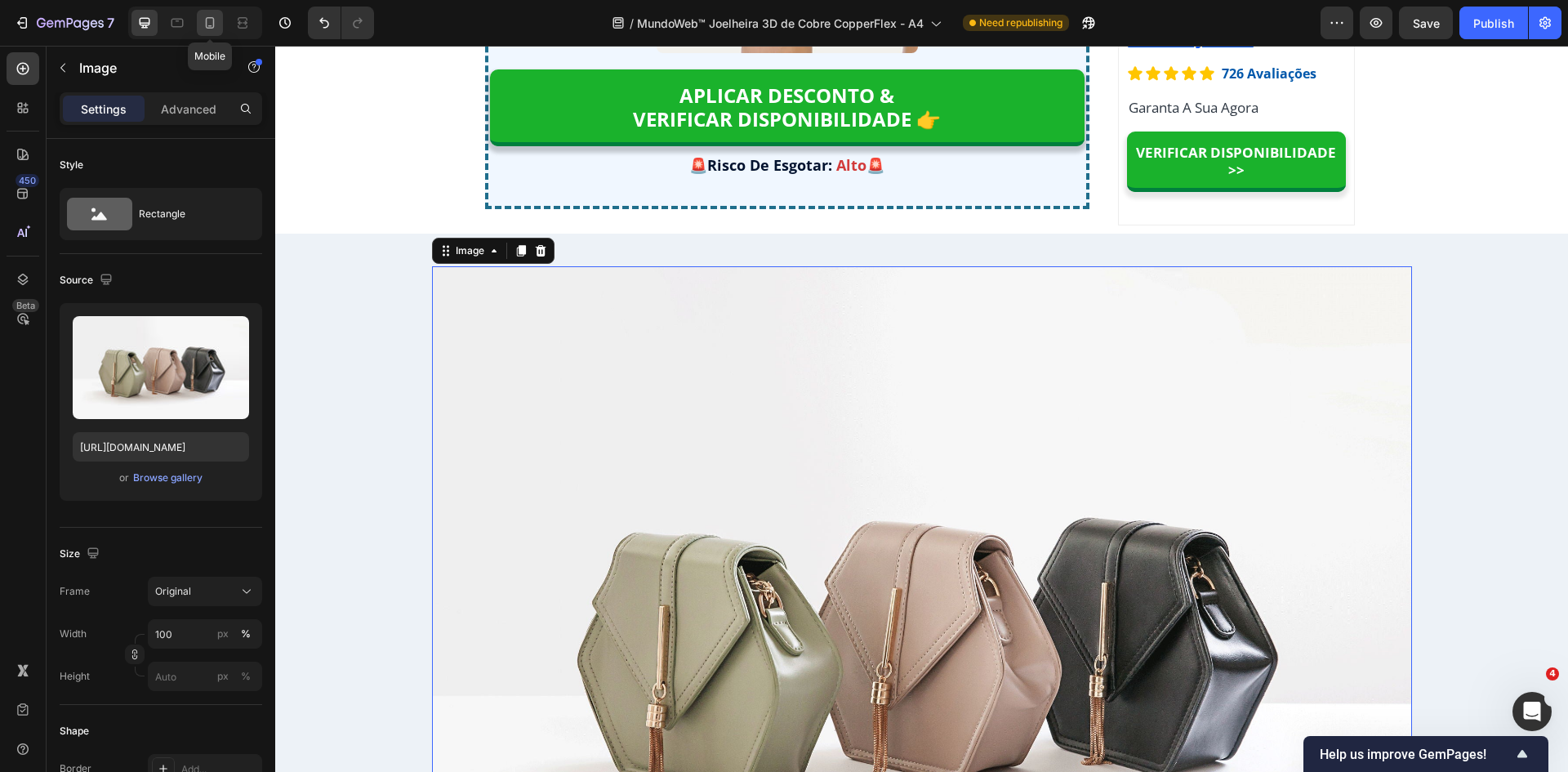
click at [212, 31] on div at bounding box center [209, 23] width 26 height 26
type input "https://cdn.shopify.com/s/files/1/0615/5249/2735/files/mundoweb-logo-400px-1123…"
type input "175"
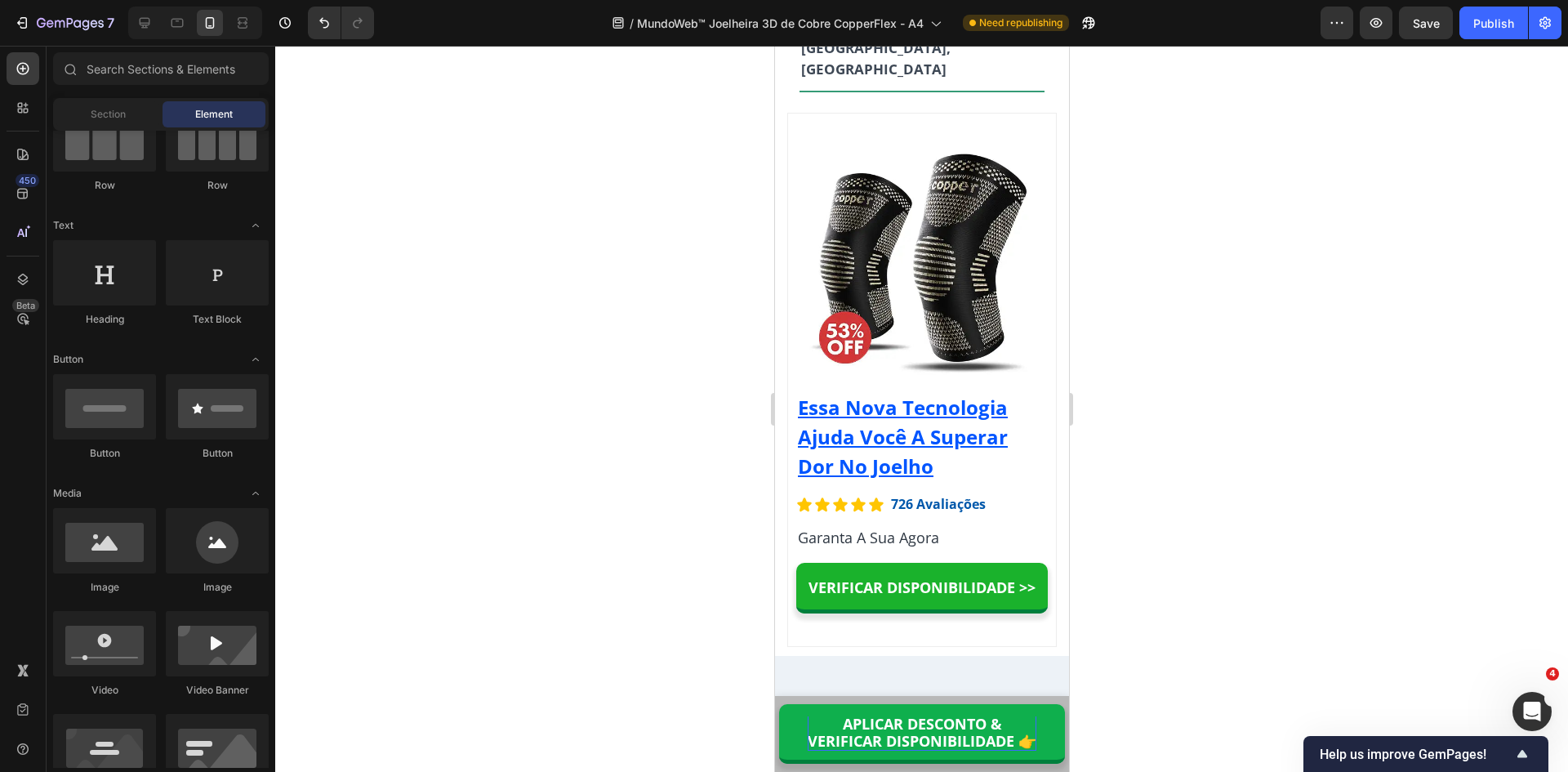
scroll to position [16604, 0]
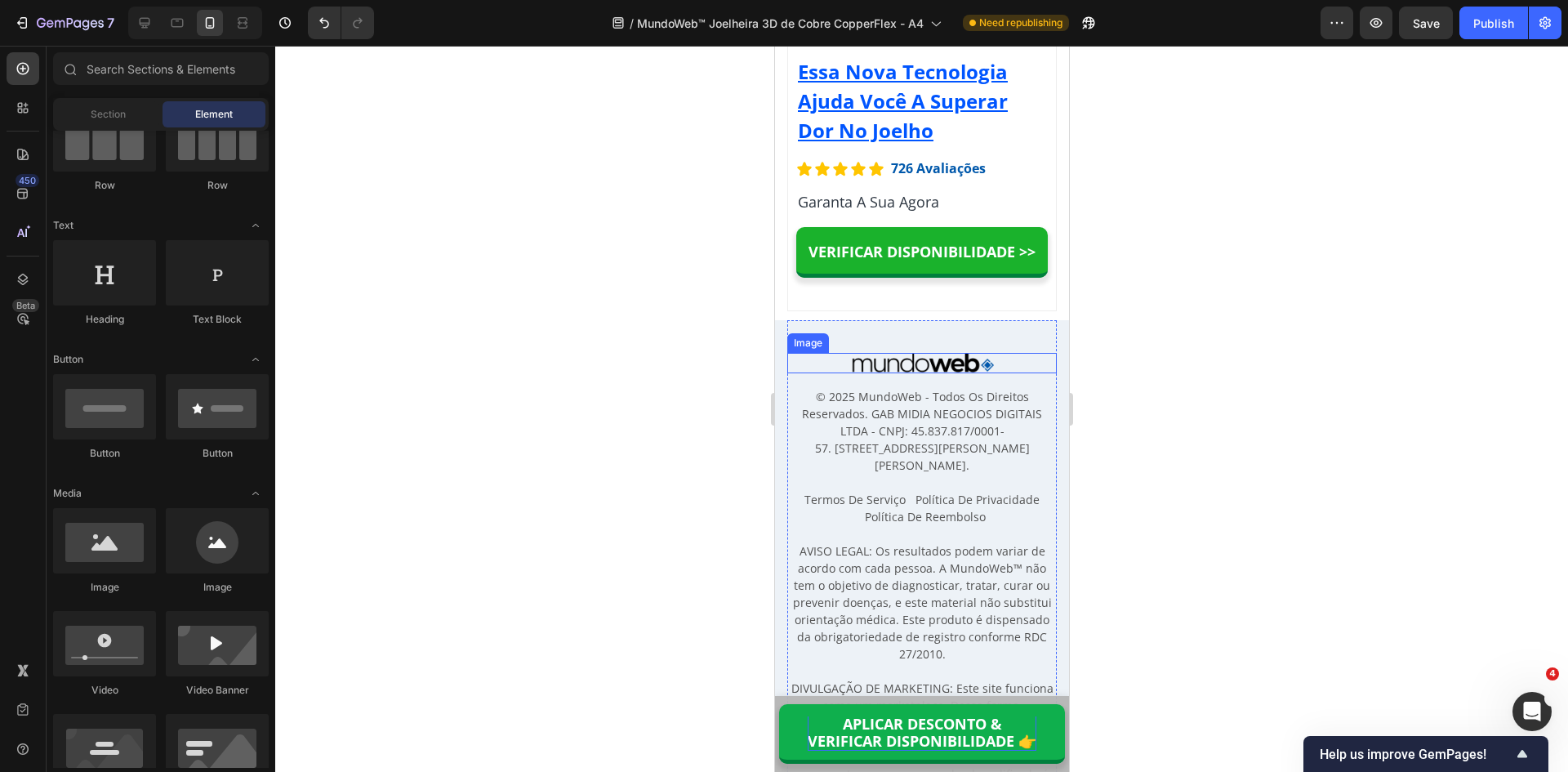
click at [899, 373] on img at bounding box center [921, 363] width 143 height 20
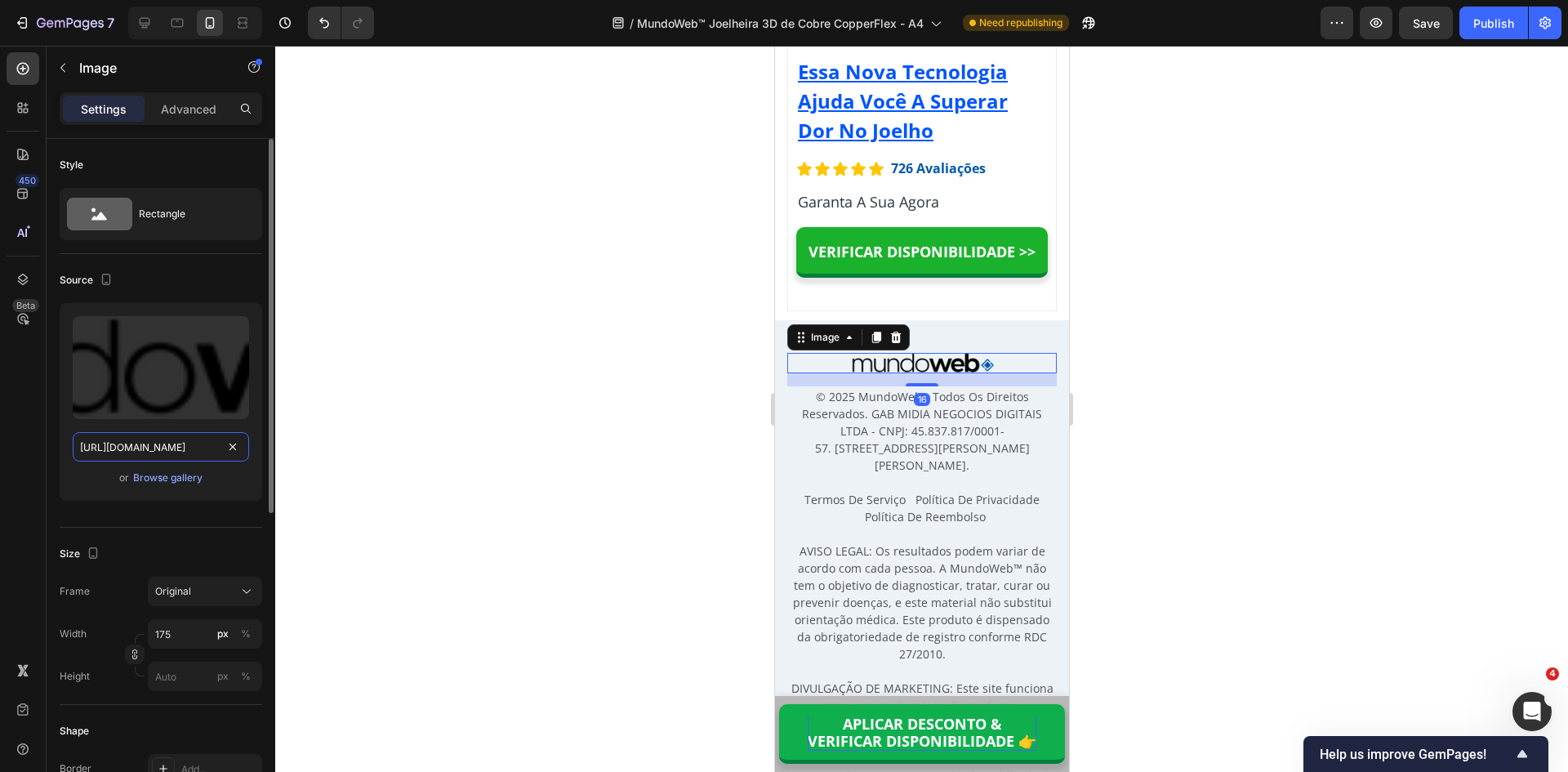
click at [177, 453] on input "https://cdn.shopify.com/s/files/1/0615/5249/2735/files/mundoweb-logo-400px-1123…" at bounding box center [161, 447] width 176 height 30
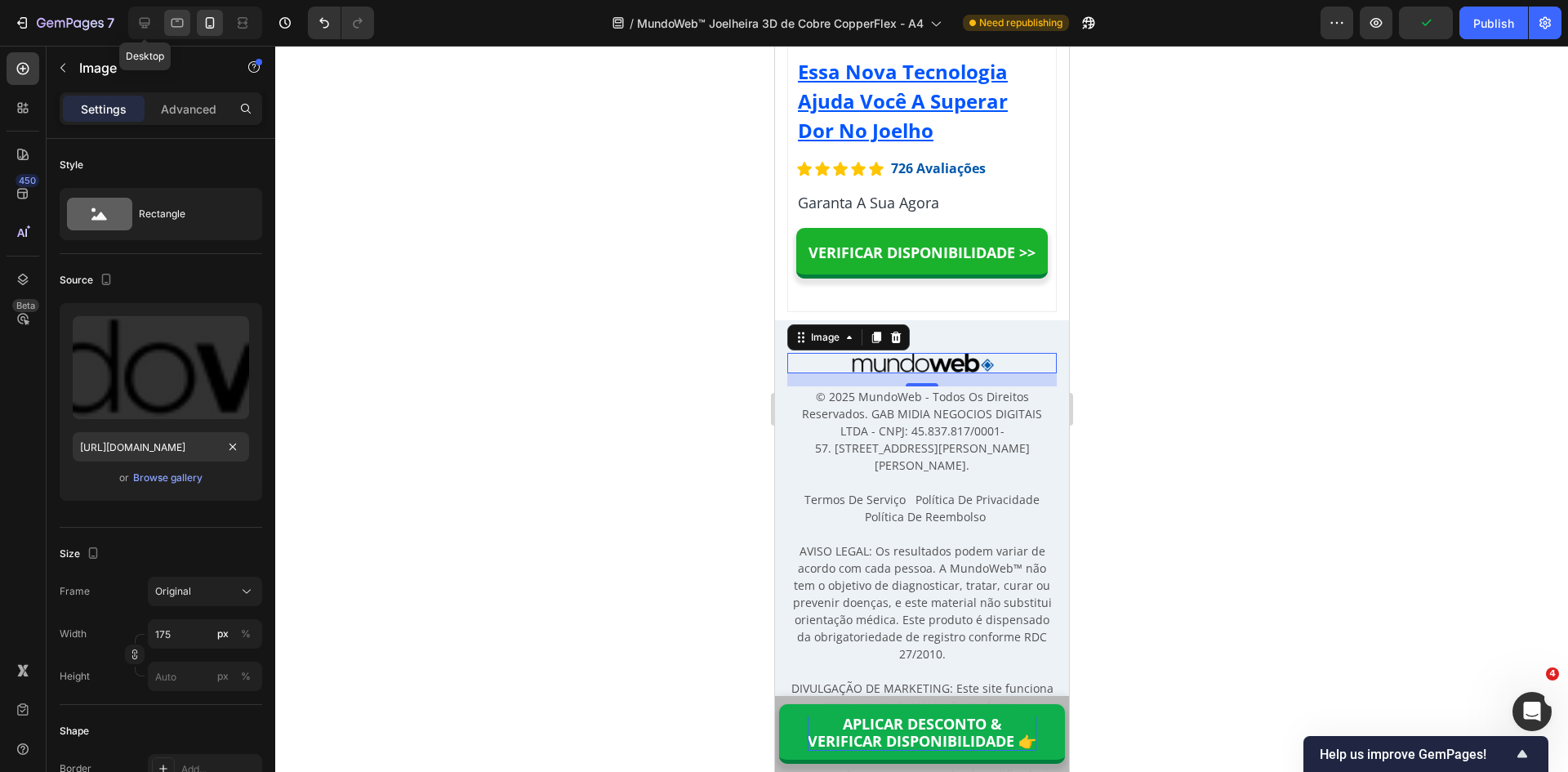
click at [174, 22] on icon at bounding box center [177, 23] width 17 height 17
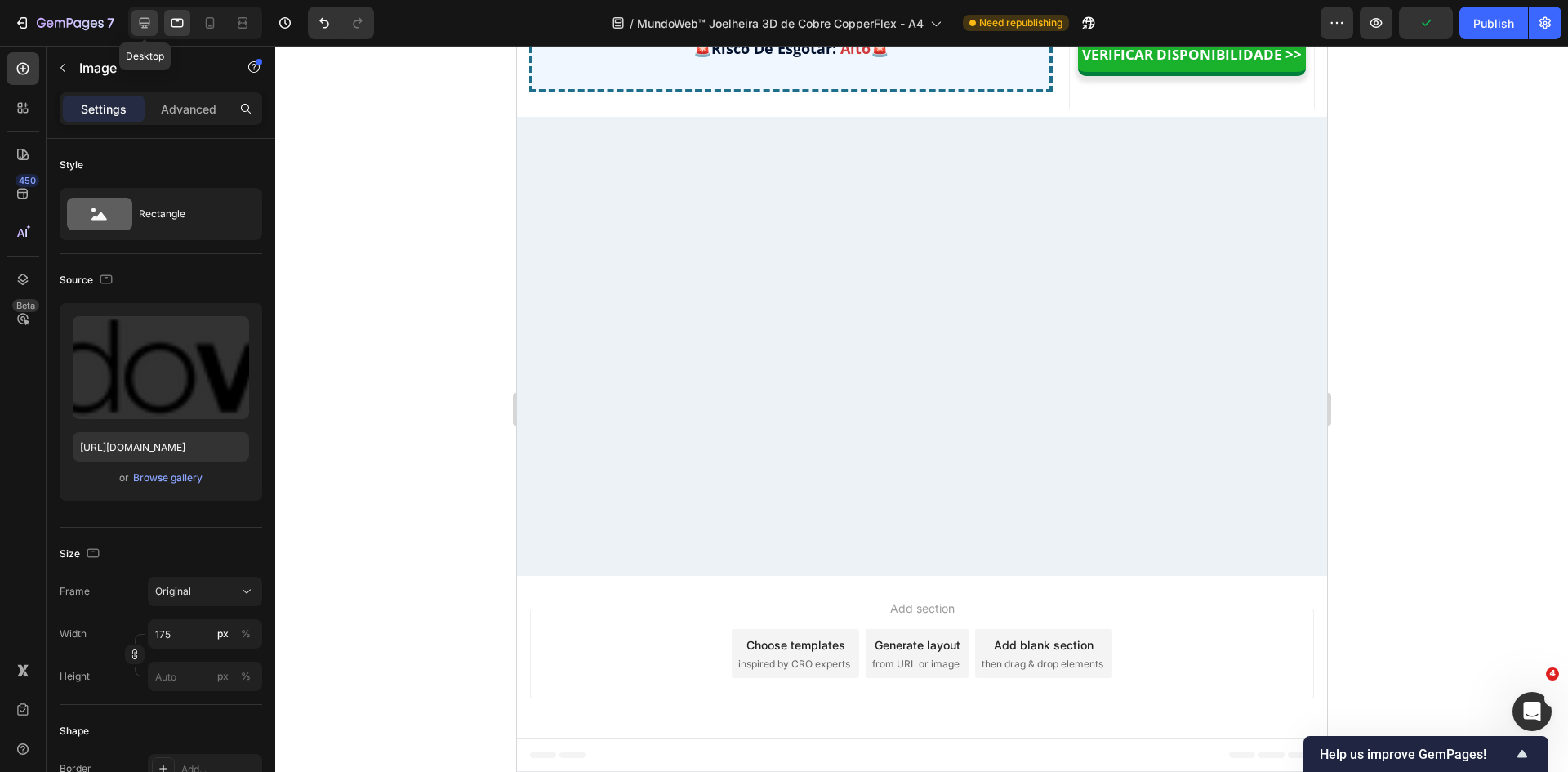
scroll to position [946, 0]
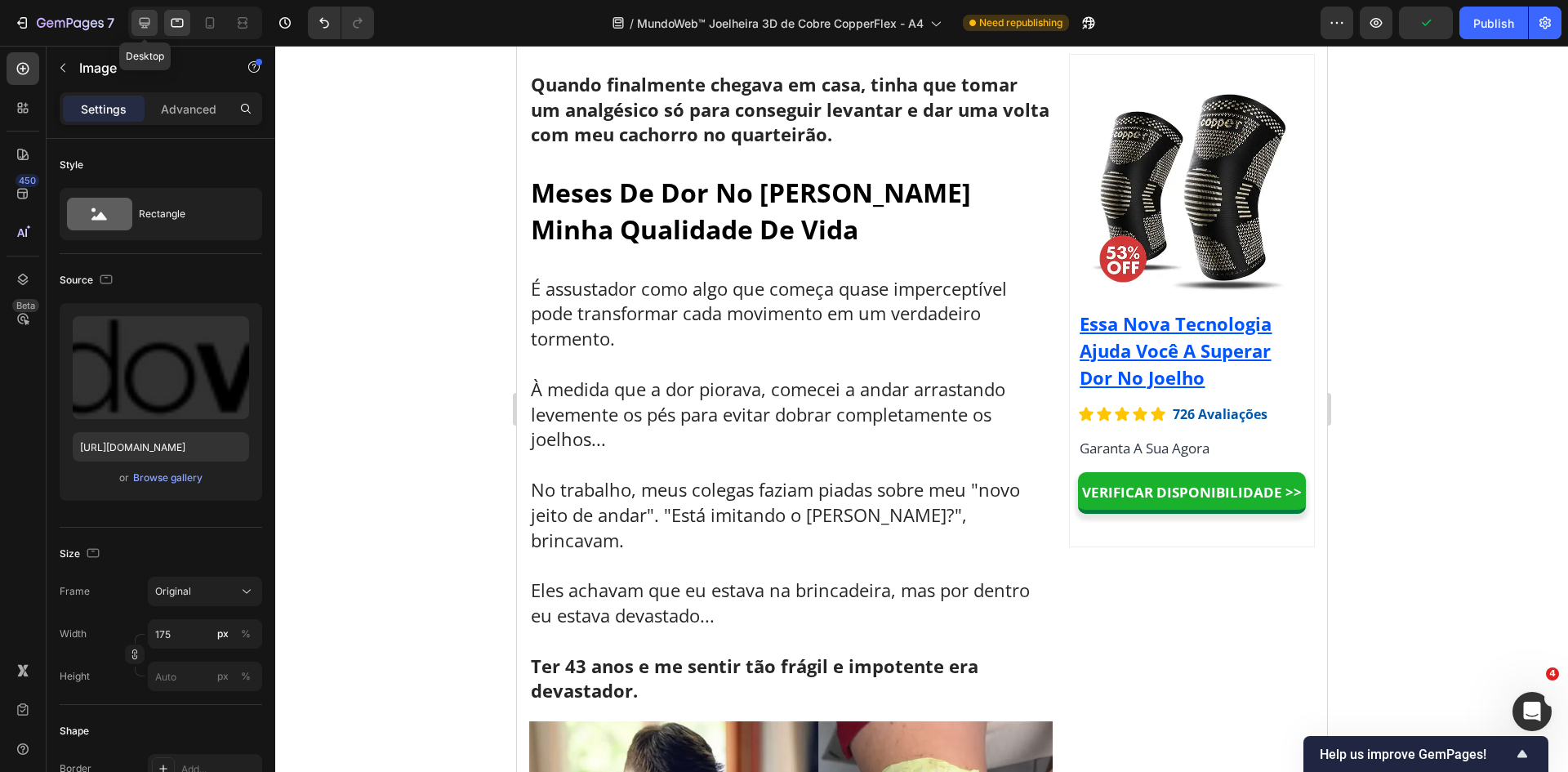
click at [144, 17] on icon at bounding box center [145, 23] width 17 height 17
type input "https://cdn.shopify.com/s/files/1/2005/9307/files/image_demo.jpg"
type input "100"
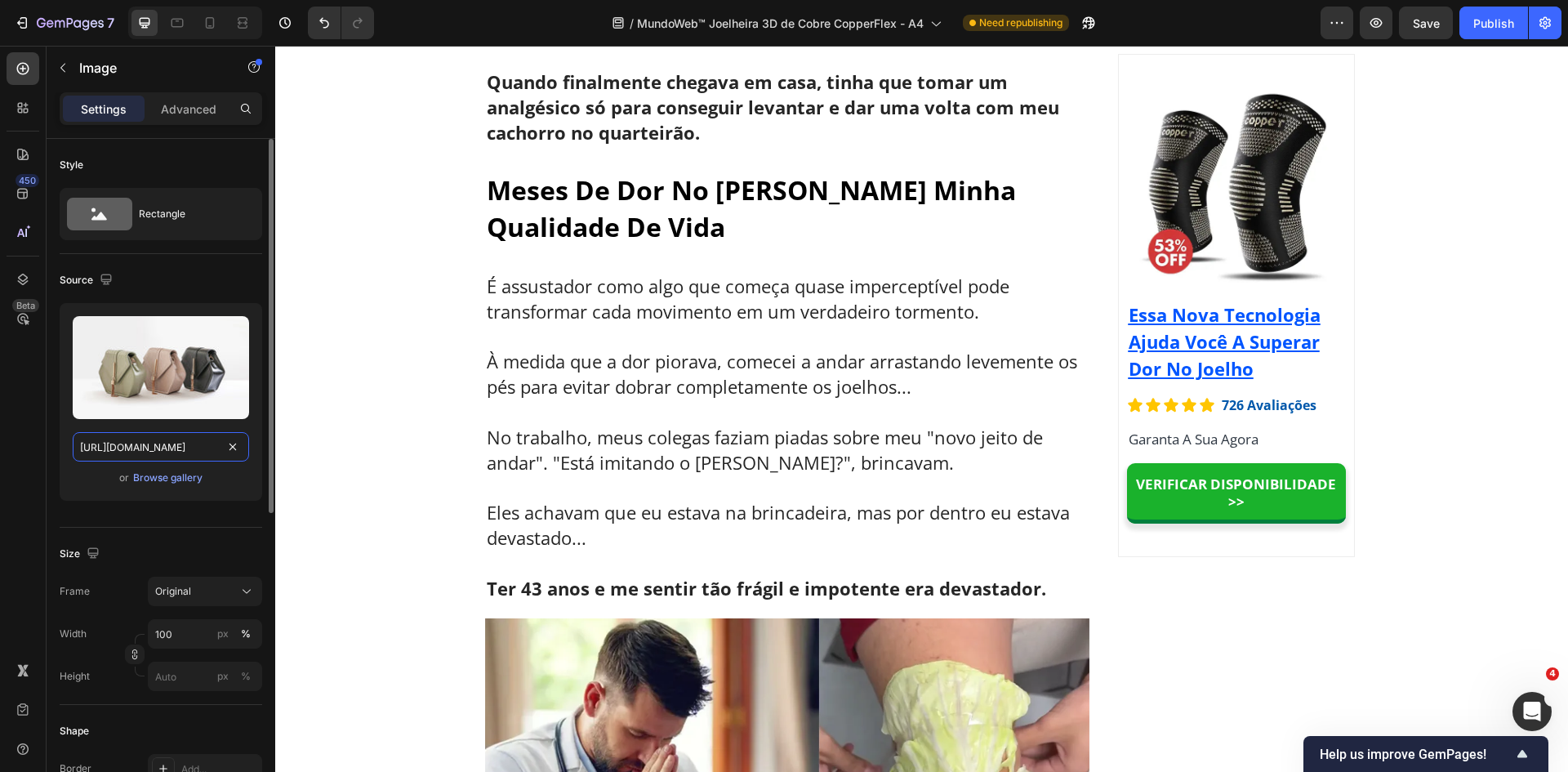
click at [167, 444] on input "https://cdn.shopify.com/s/files/1/2005/9307/files/image_demo.jpg" at bounding box center [161, 447] width 176 height 30
paste input "0615/5249/2735/files/mundoweb-logo-400px-1123.webp"
type input "https://cdn.shopify.com/s/files/1/0615/5249/2735/files/mundoweb-logo-400px-1123…"
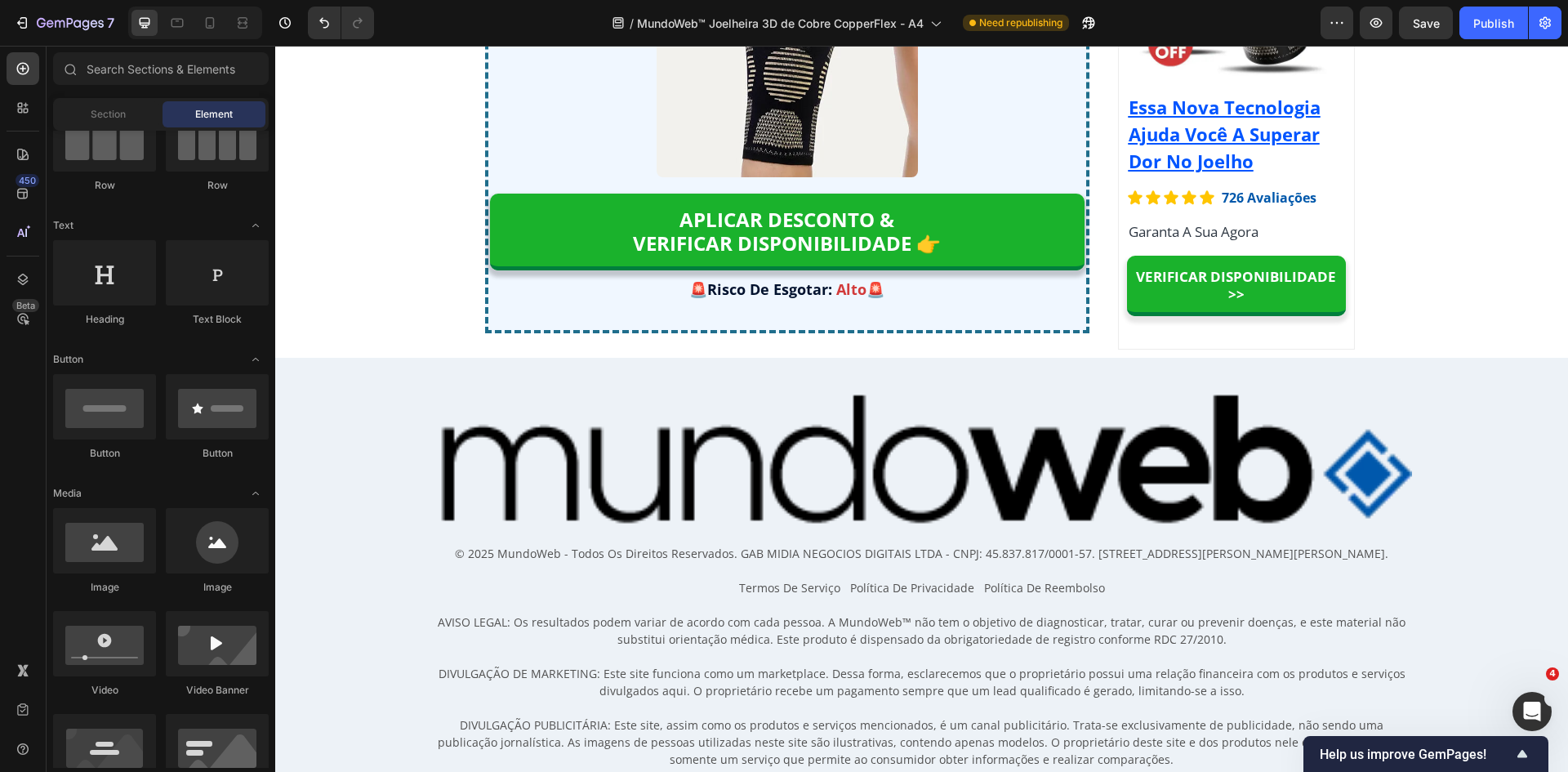
scroll to position [12800, 0]
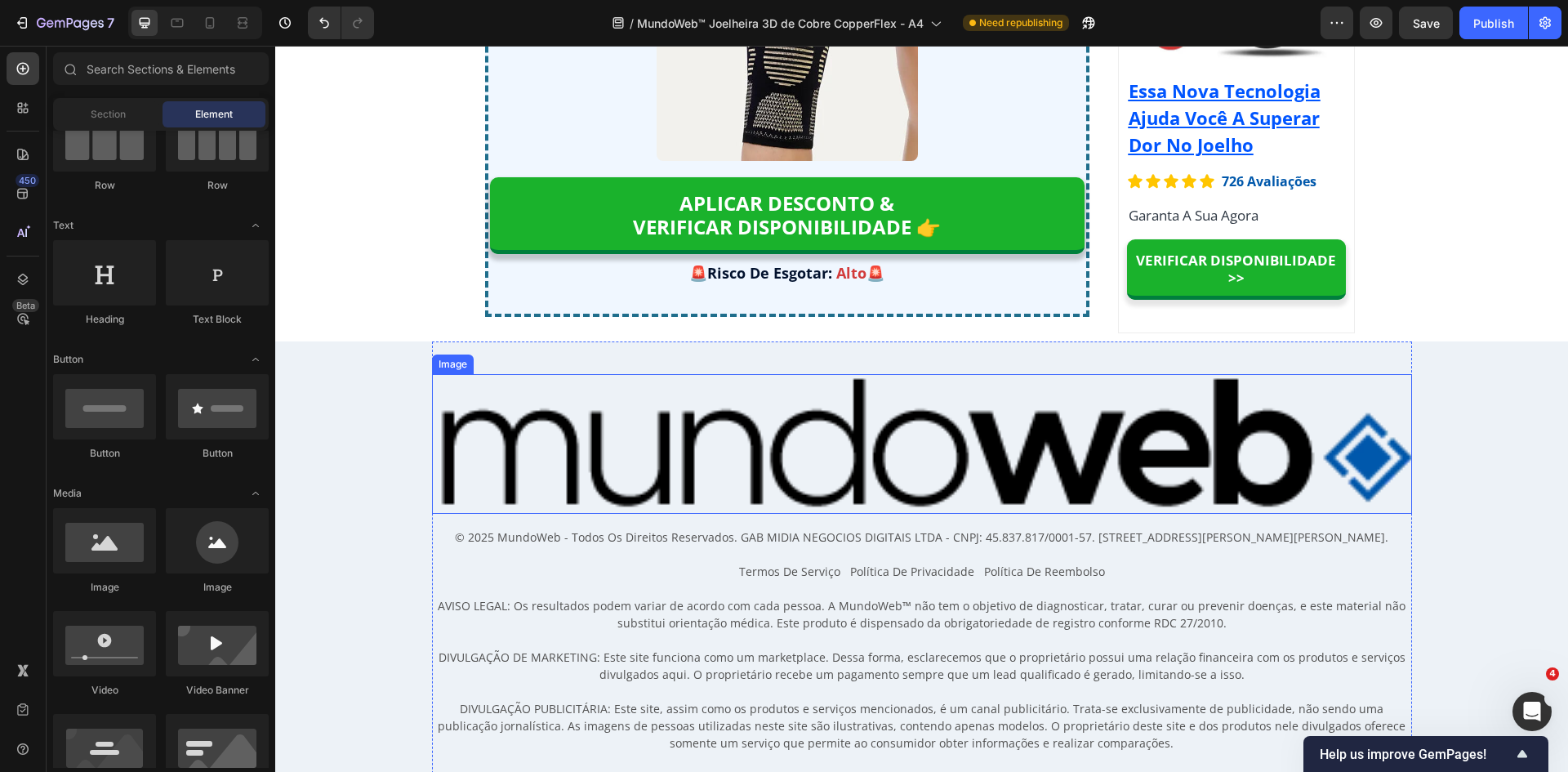
click at [868, 452] on img at bounding box center [922, 443] width 980 height 139
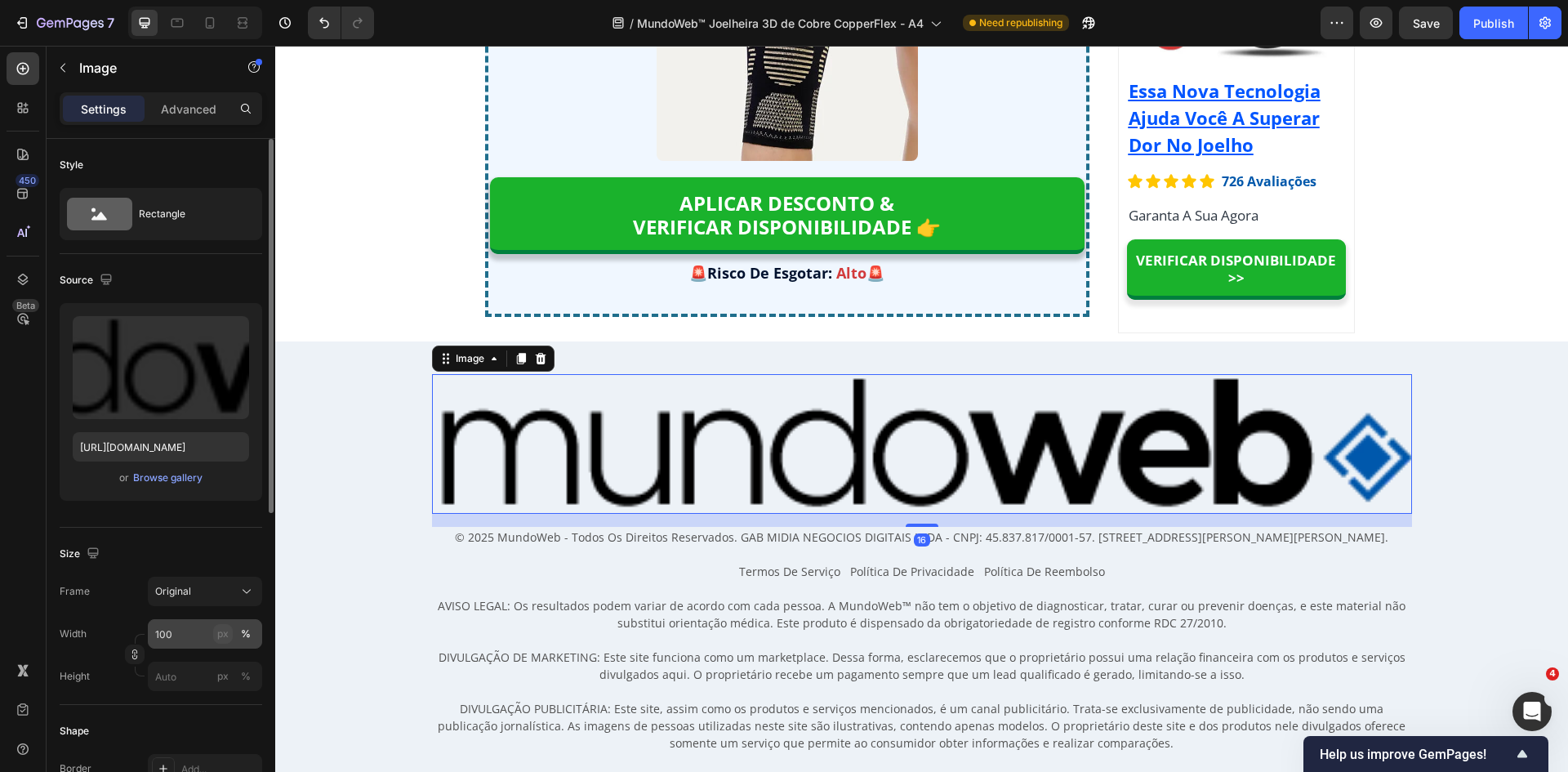
click at [231, 640] on button "px" at bounding box center [222, 633] width 19 height 19
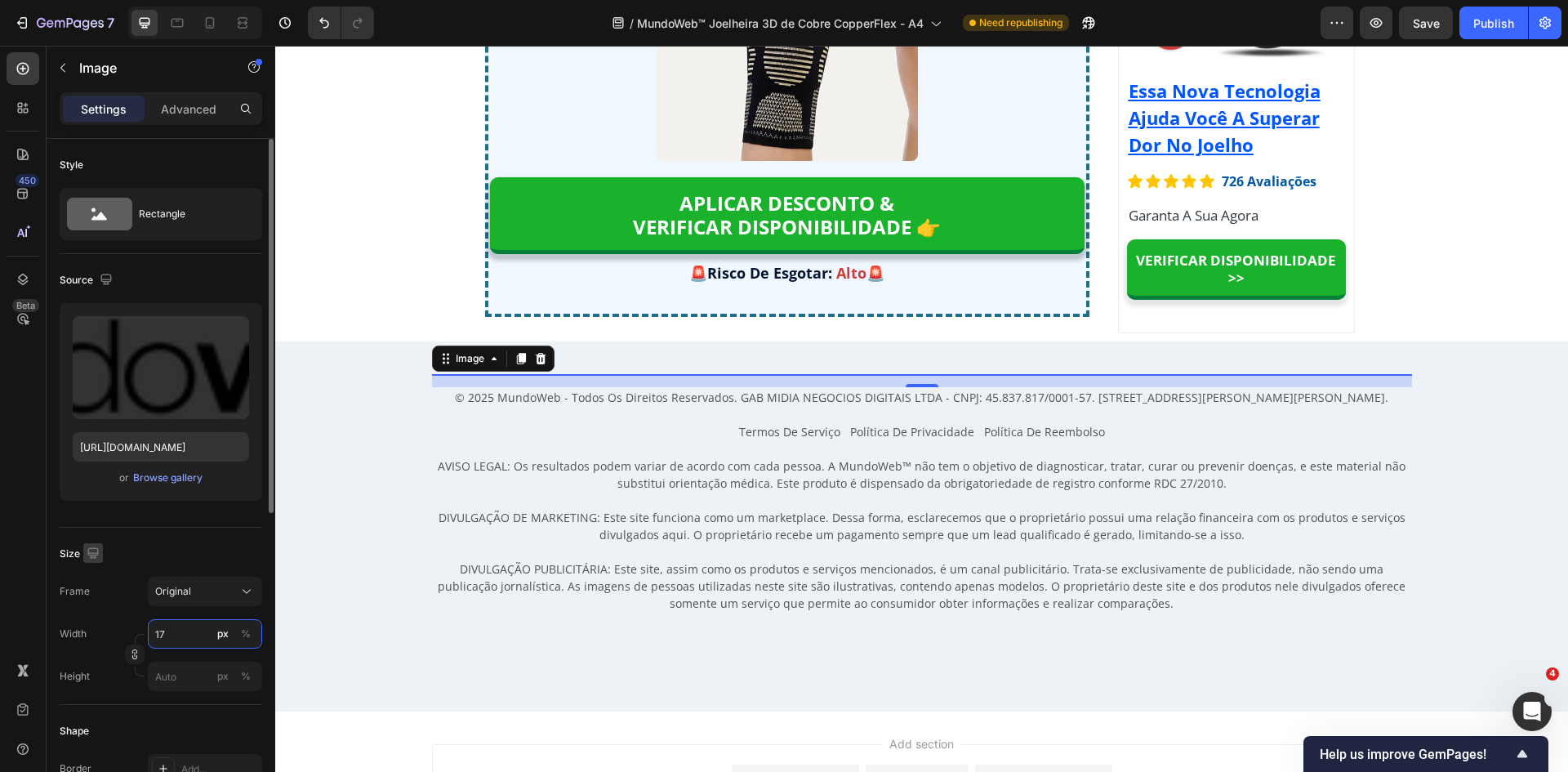
type input "175"
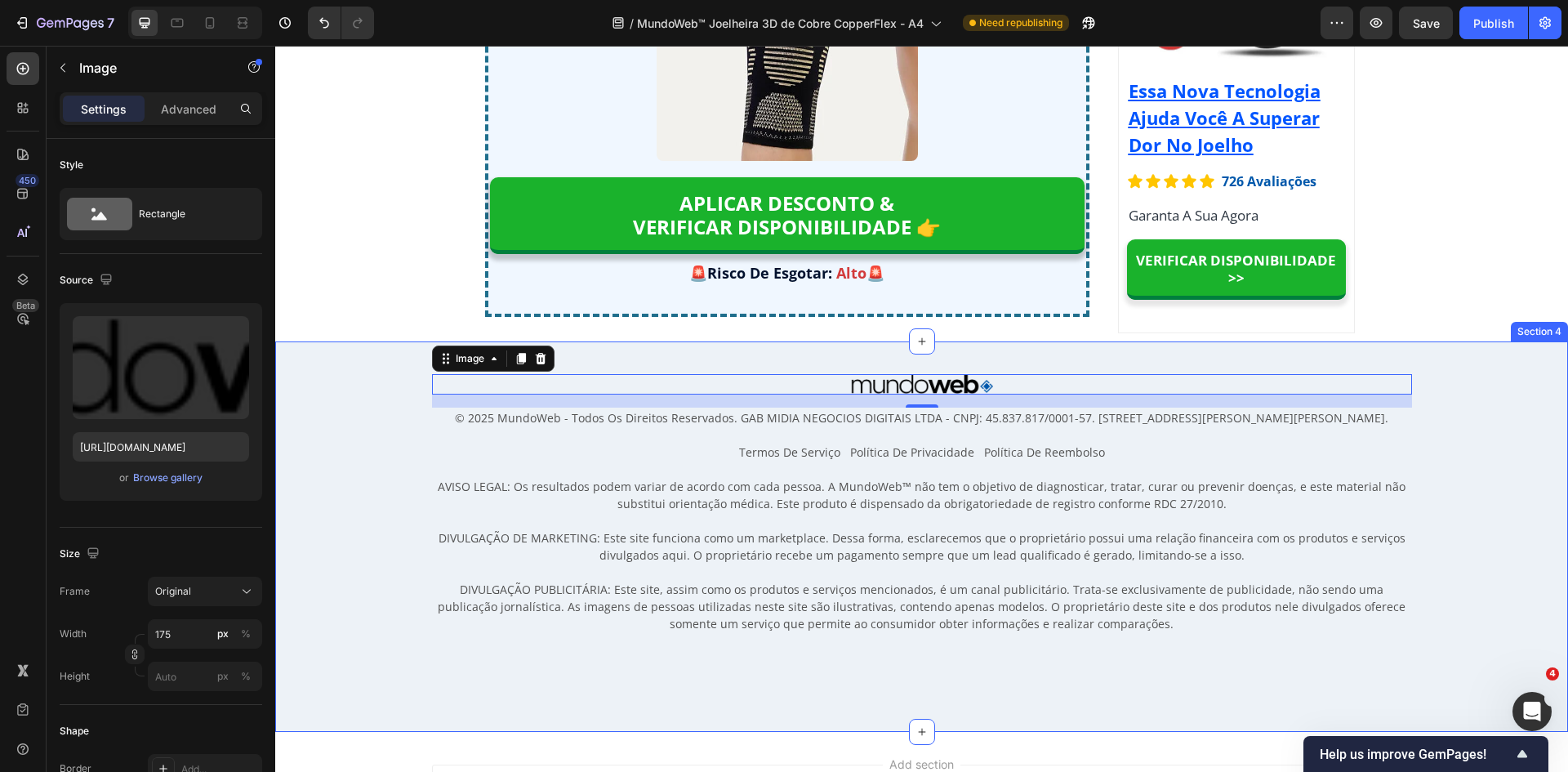
click at [542, 501] on span "AVISO LEGAL: Os resultados podem variar de acordo com cada pessoa. A MundoWeb™ …" at bounding box center [921, 495] width 968 height 32
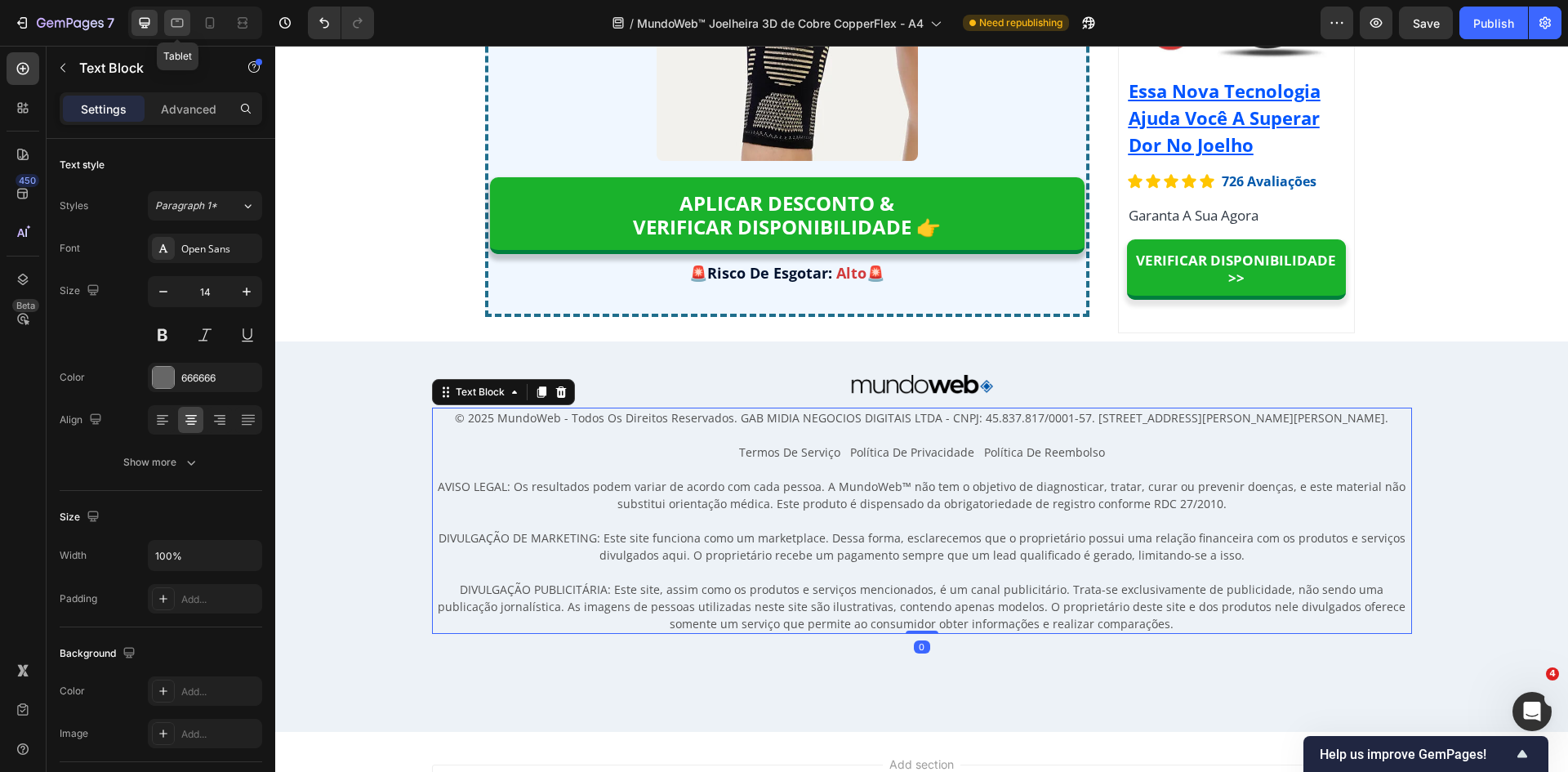
click at [180, 18] on icon at bounding box center [177, 23] width 17 height 17
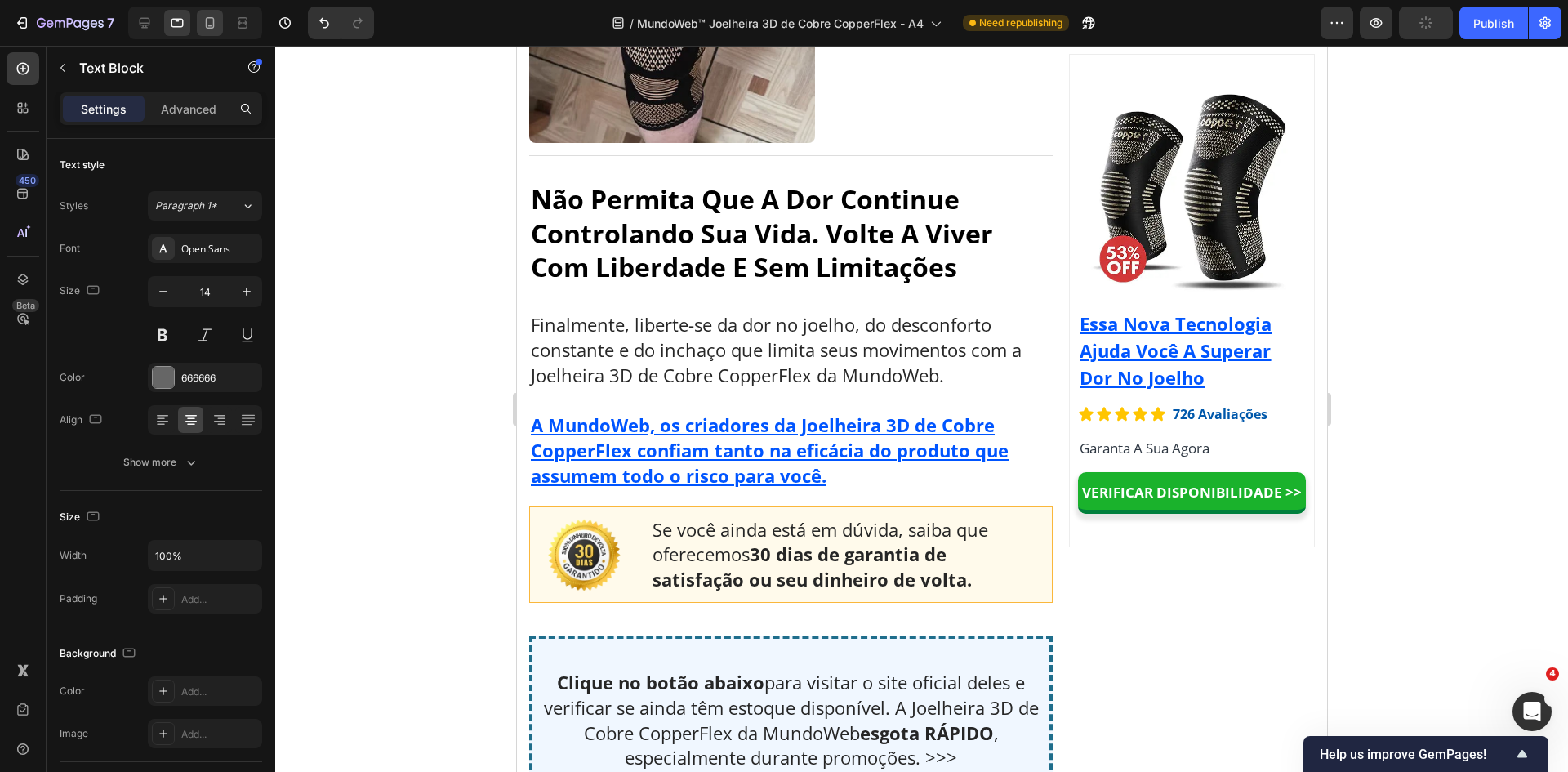
scroll to position [13010, 0]
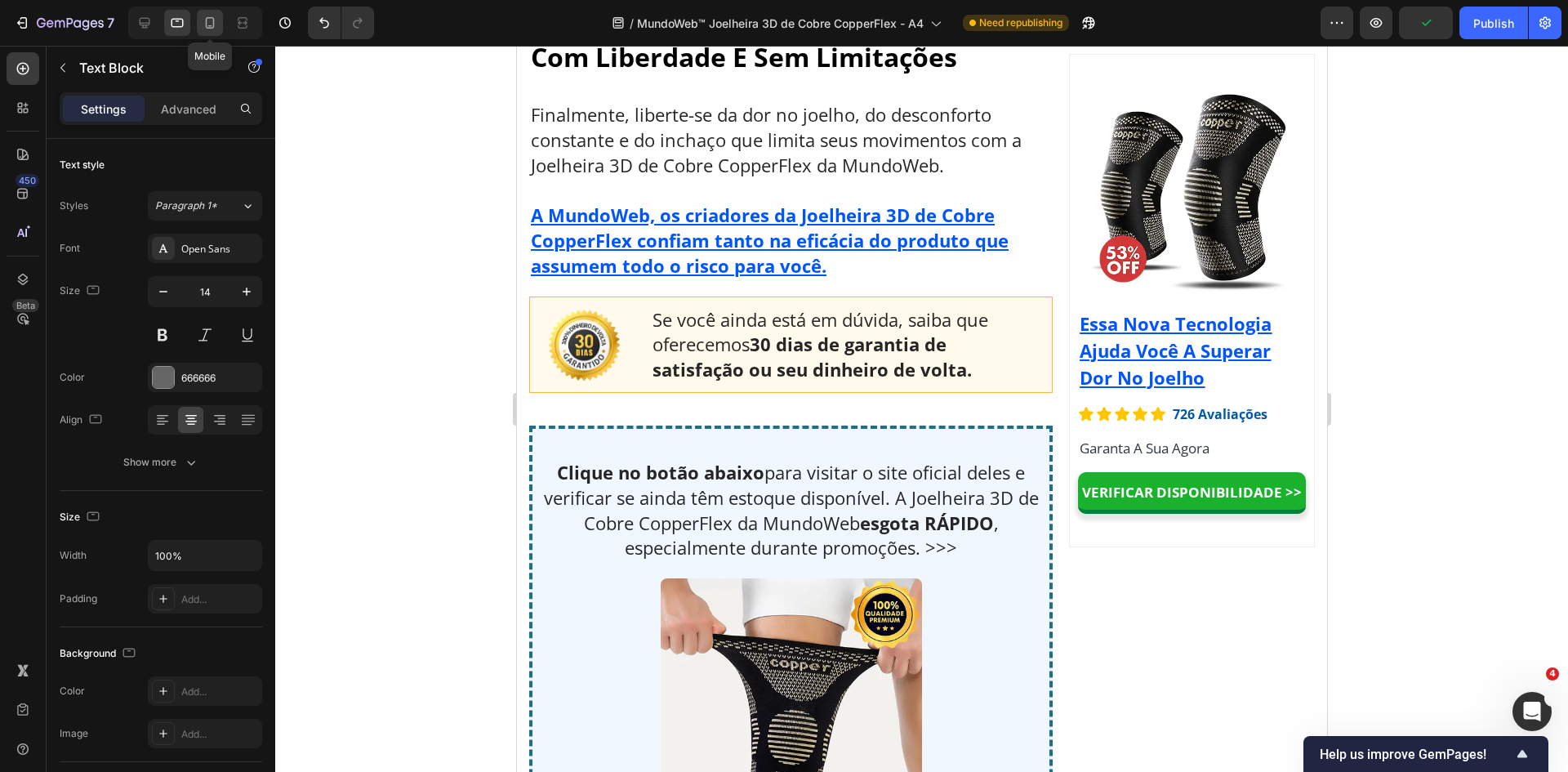
click at [206, 25] on icon at bounding box center [210, 23] width 9 height 11
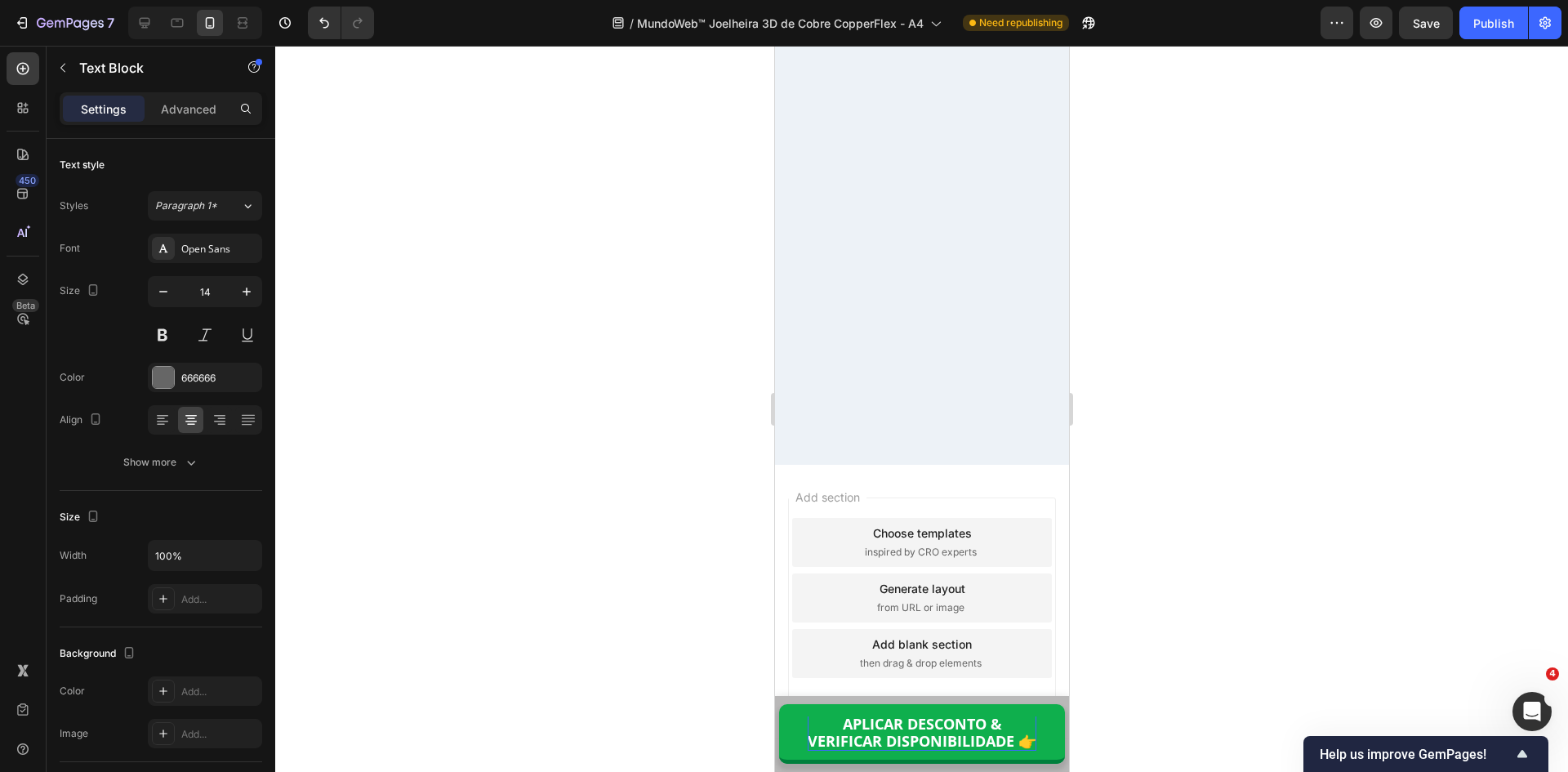
scroll to position [15638, 0]
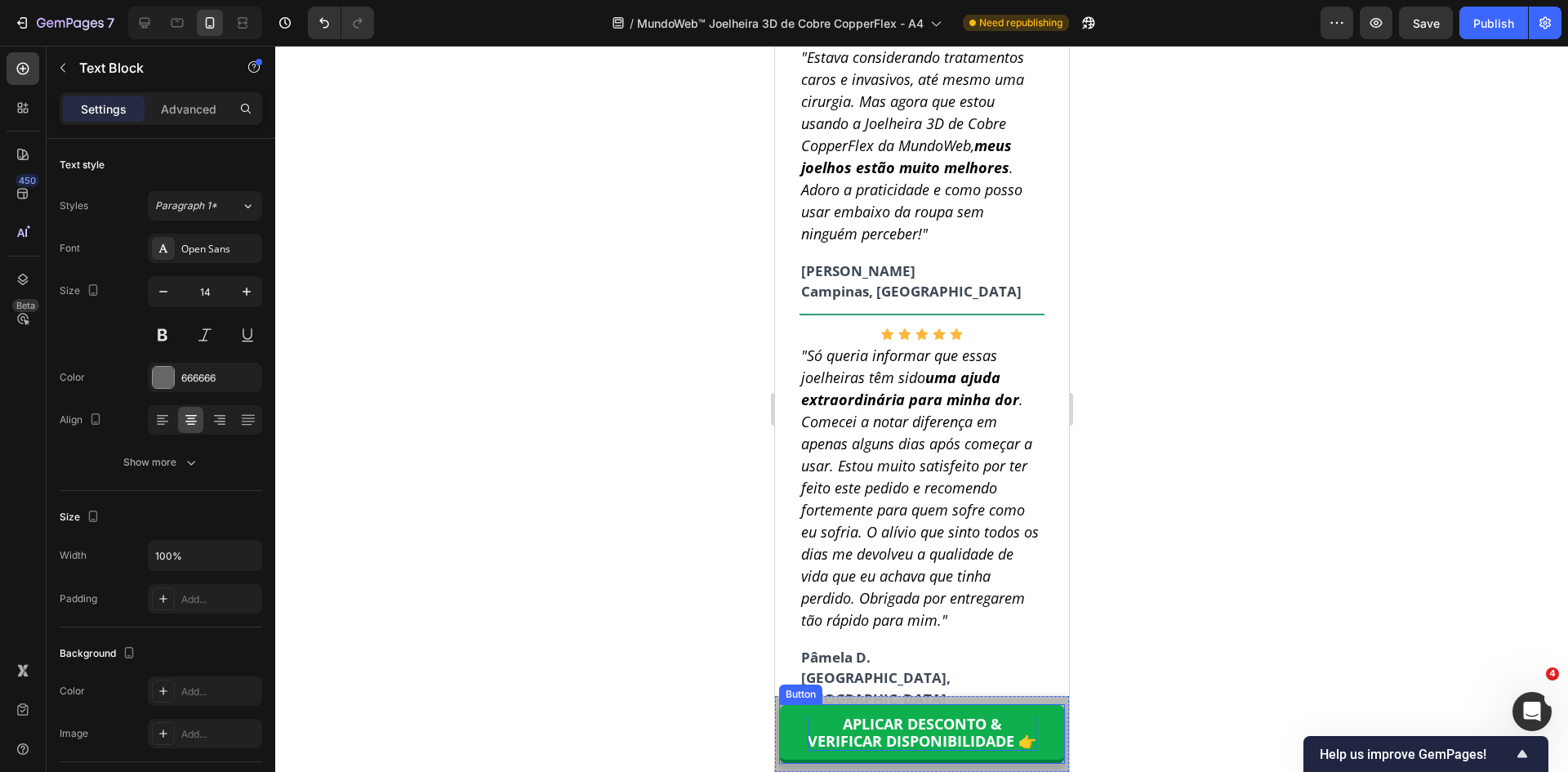
click at [977, 731] on strong "VERIFICAR DISPONIBILIDADE 👉" at bounding box center [921, 741] width 229 height 19
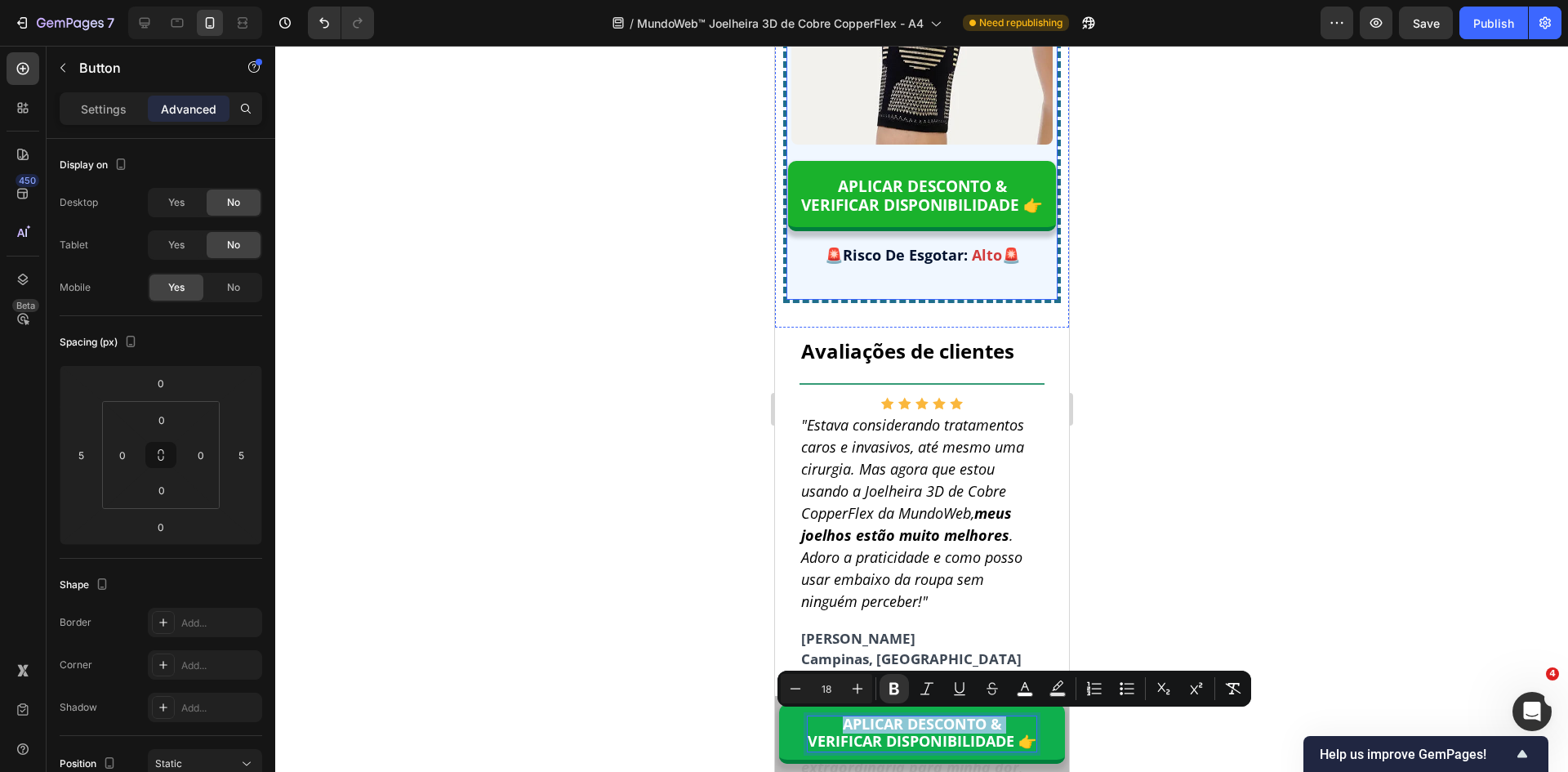
scroll to position [15229, 0]
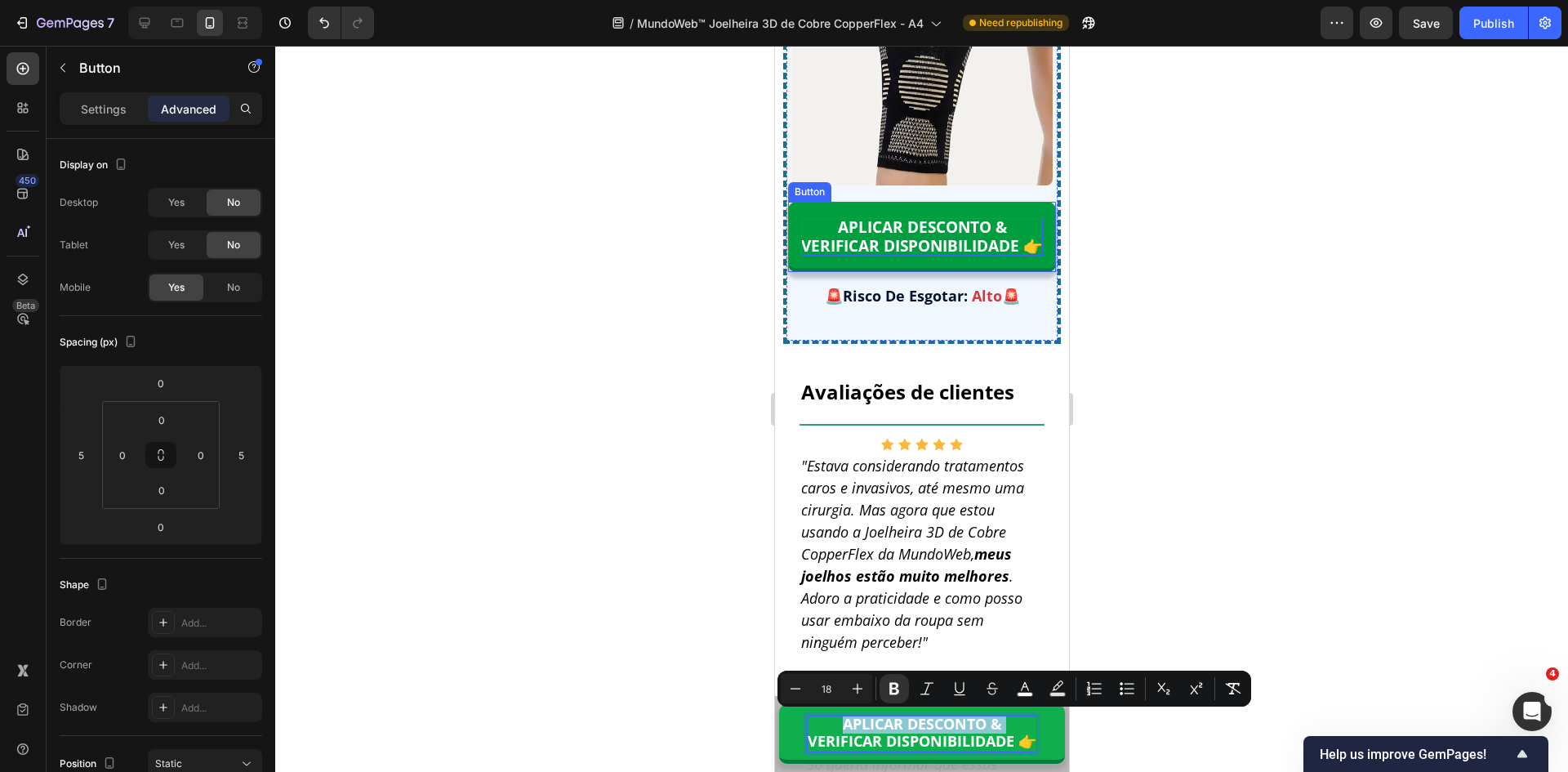
click at [928, 256] on p "APLICAR DESCONTO & VERIFICAR DISPONIBILIDADE 👉" at bounding box center [921, 236] width 242 height 38
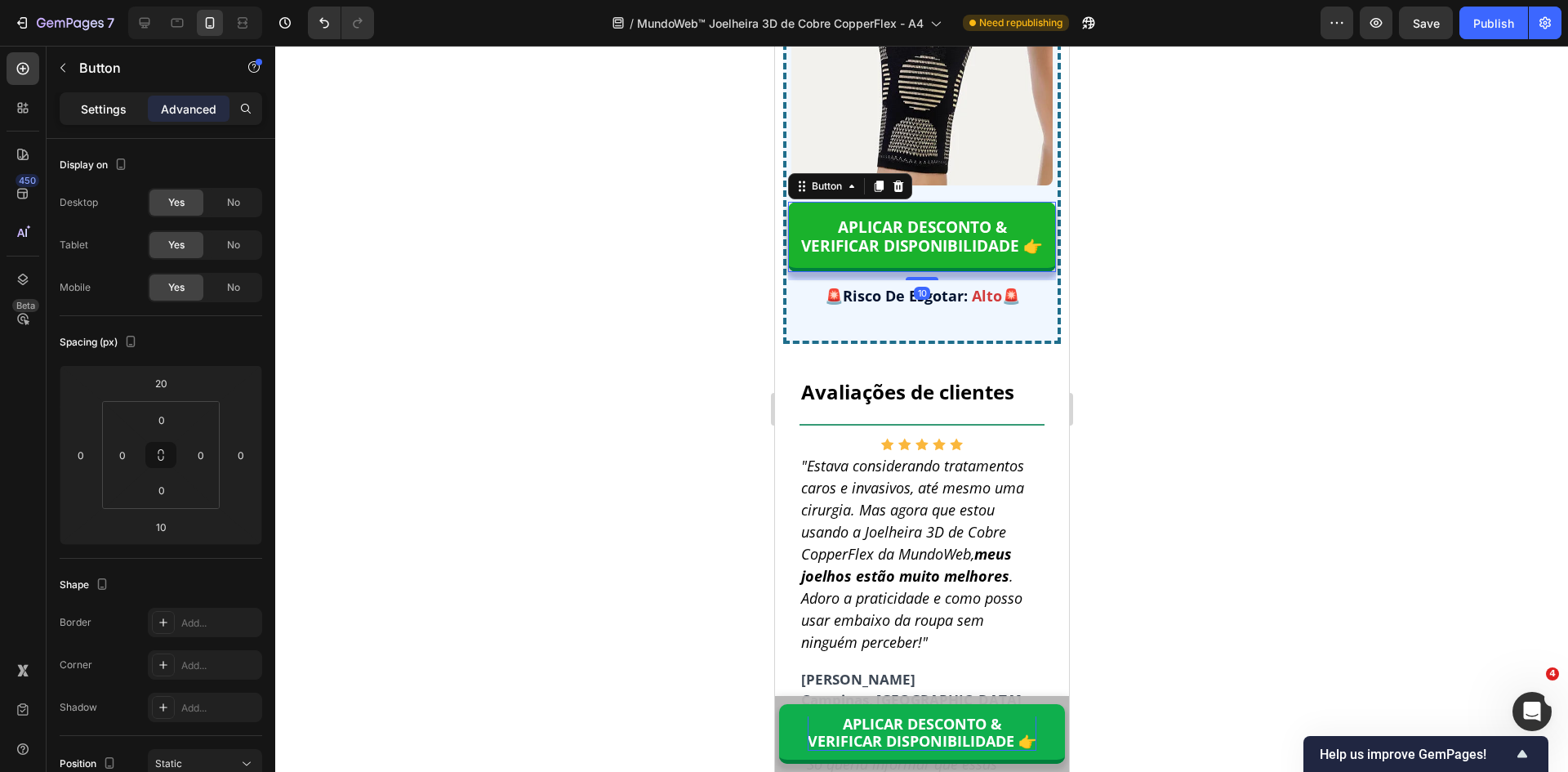
click at [102, 119] on div "Settings" at bounding box center [103, 109] width 81 height 26
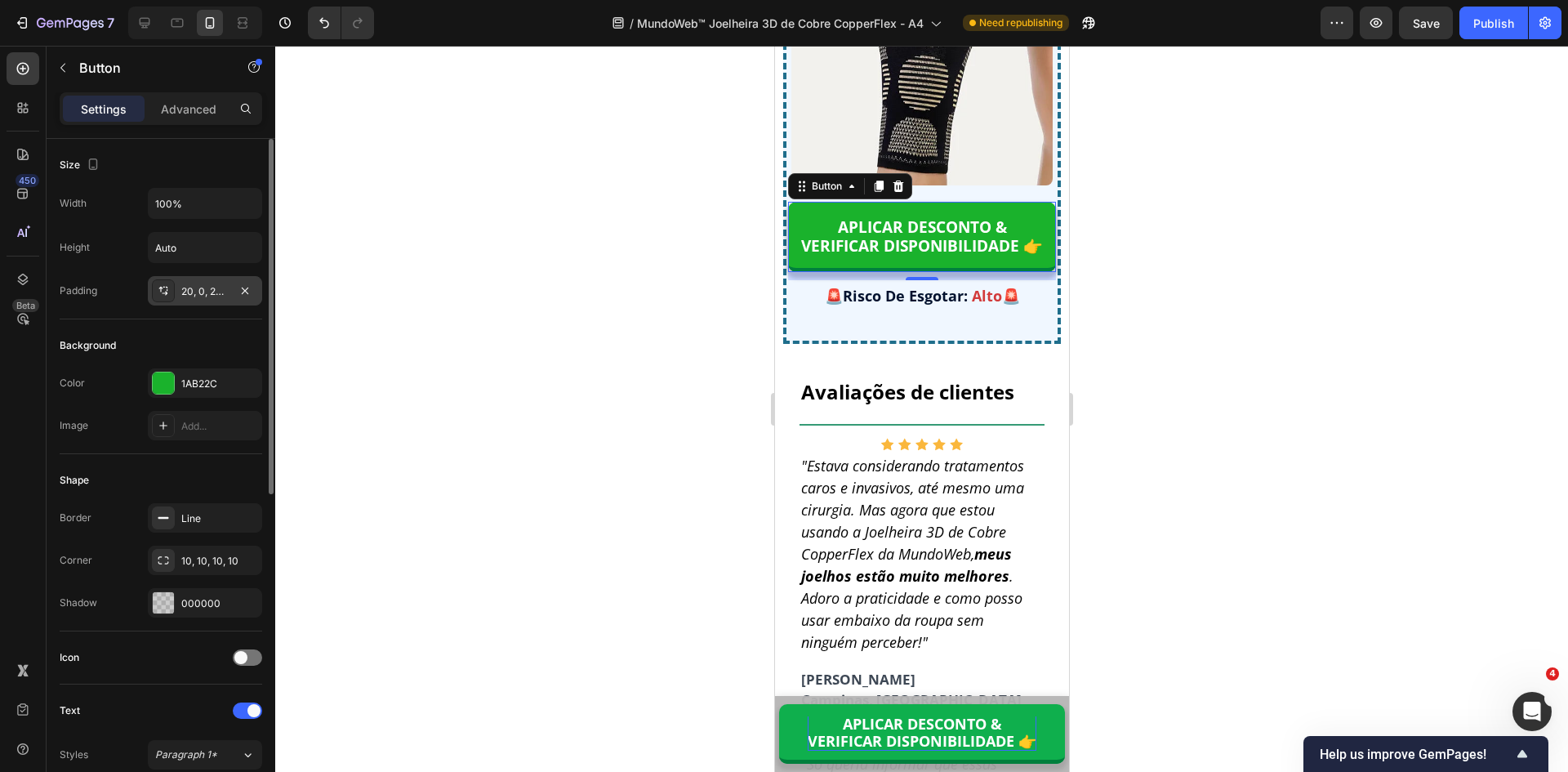
click at [188, 287] on div "20, 0, 20, 0" at bounding box center [204, 292] width 47 height 15
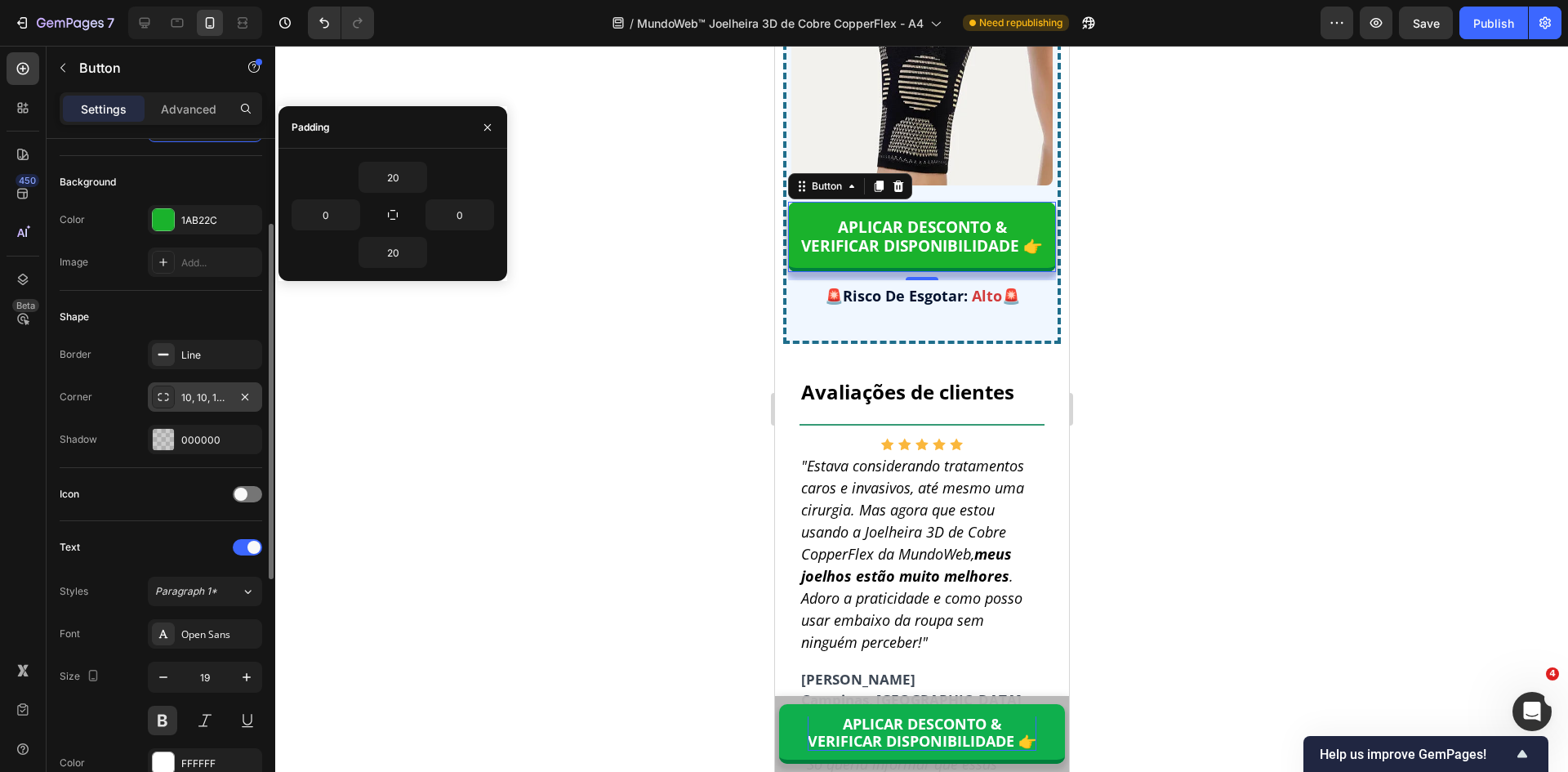
scroll to position [245, 0]
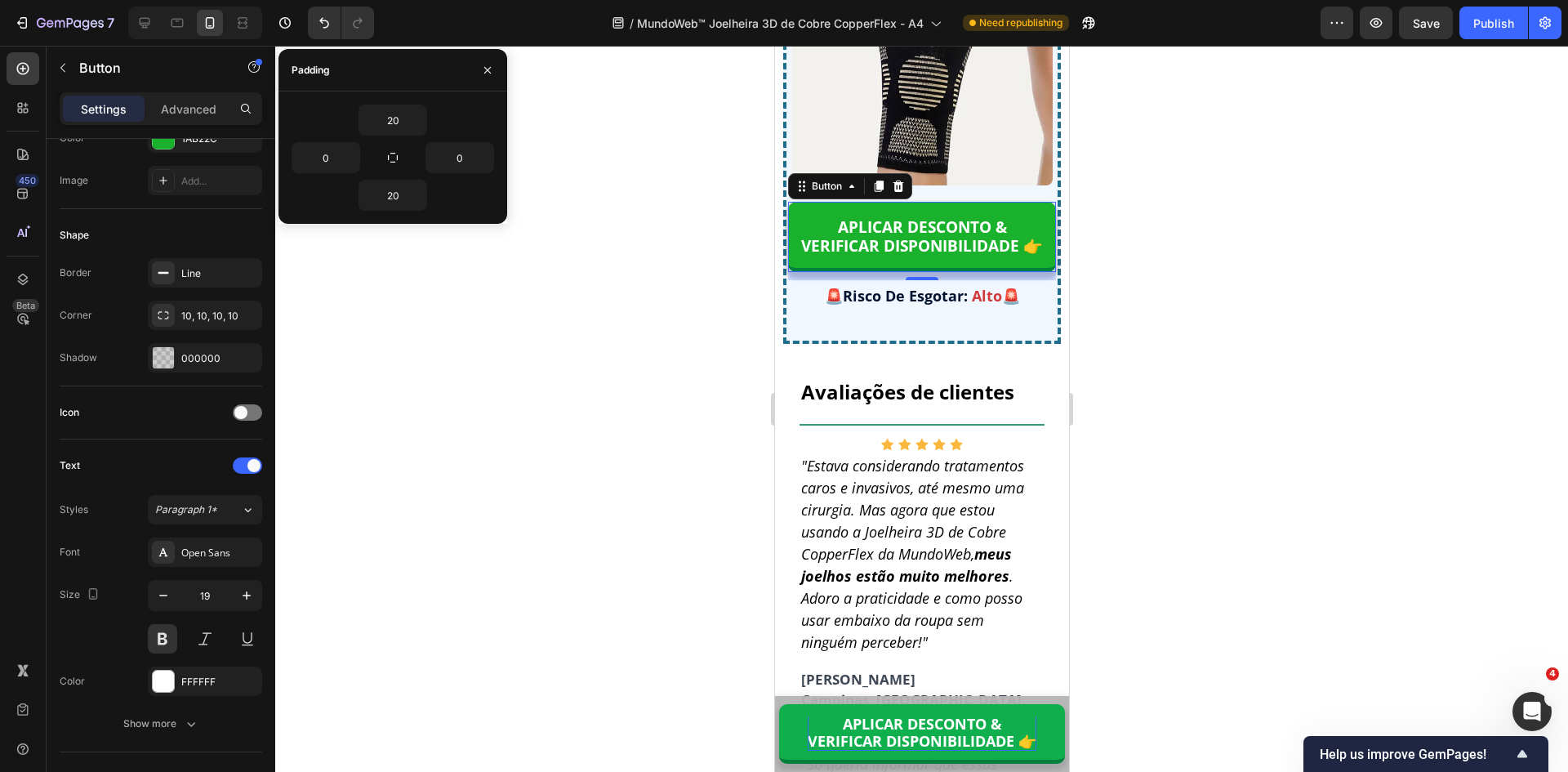
click at [1233, 433] on div at bounding box center [921, 409] width 1293 height 727
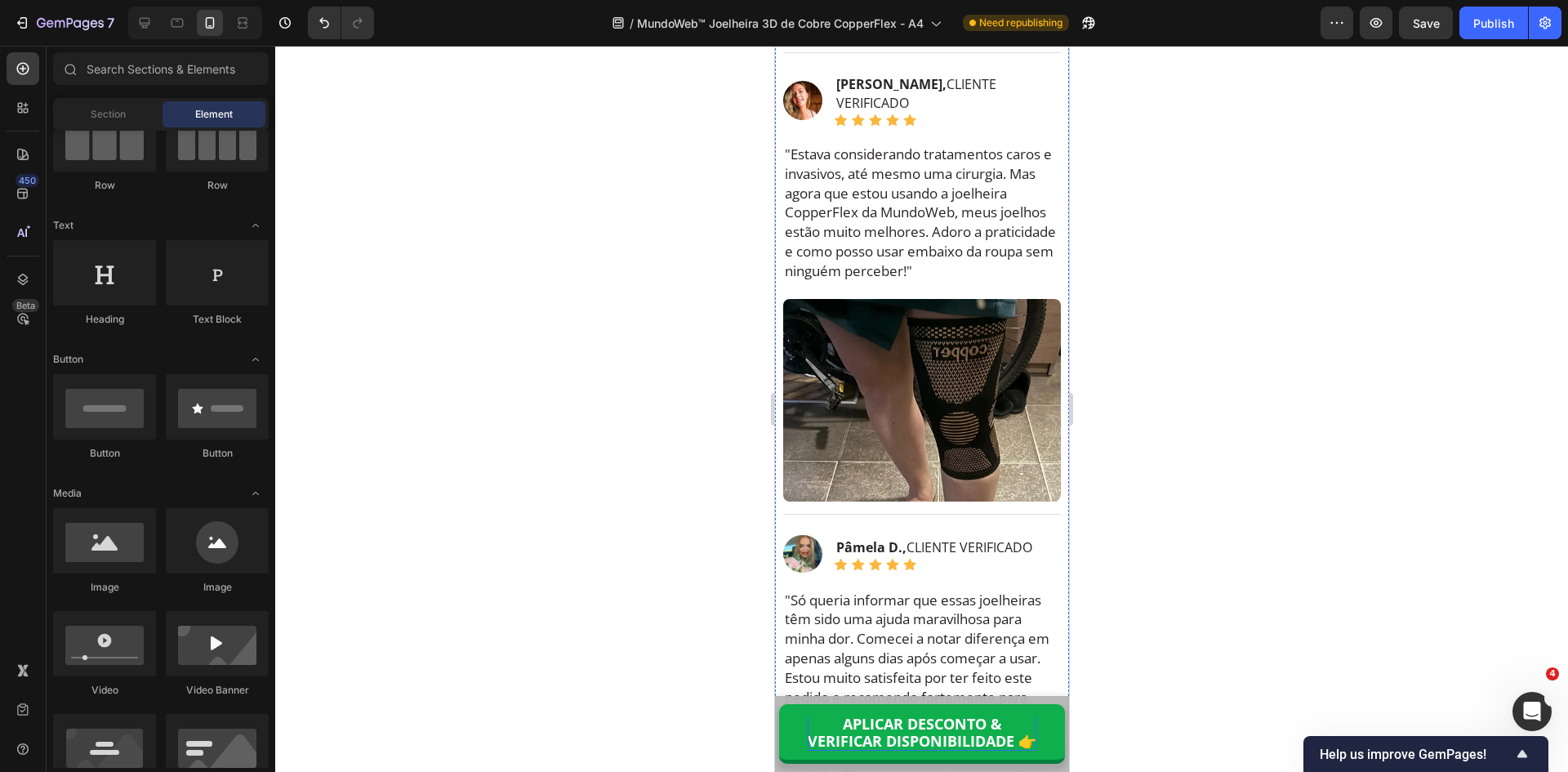
scroll to position [13105, 0]
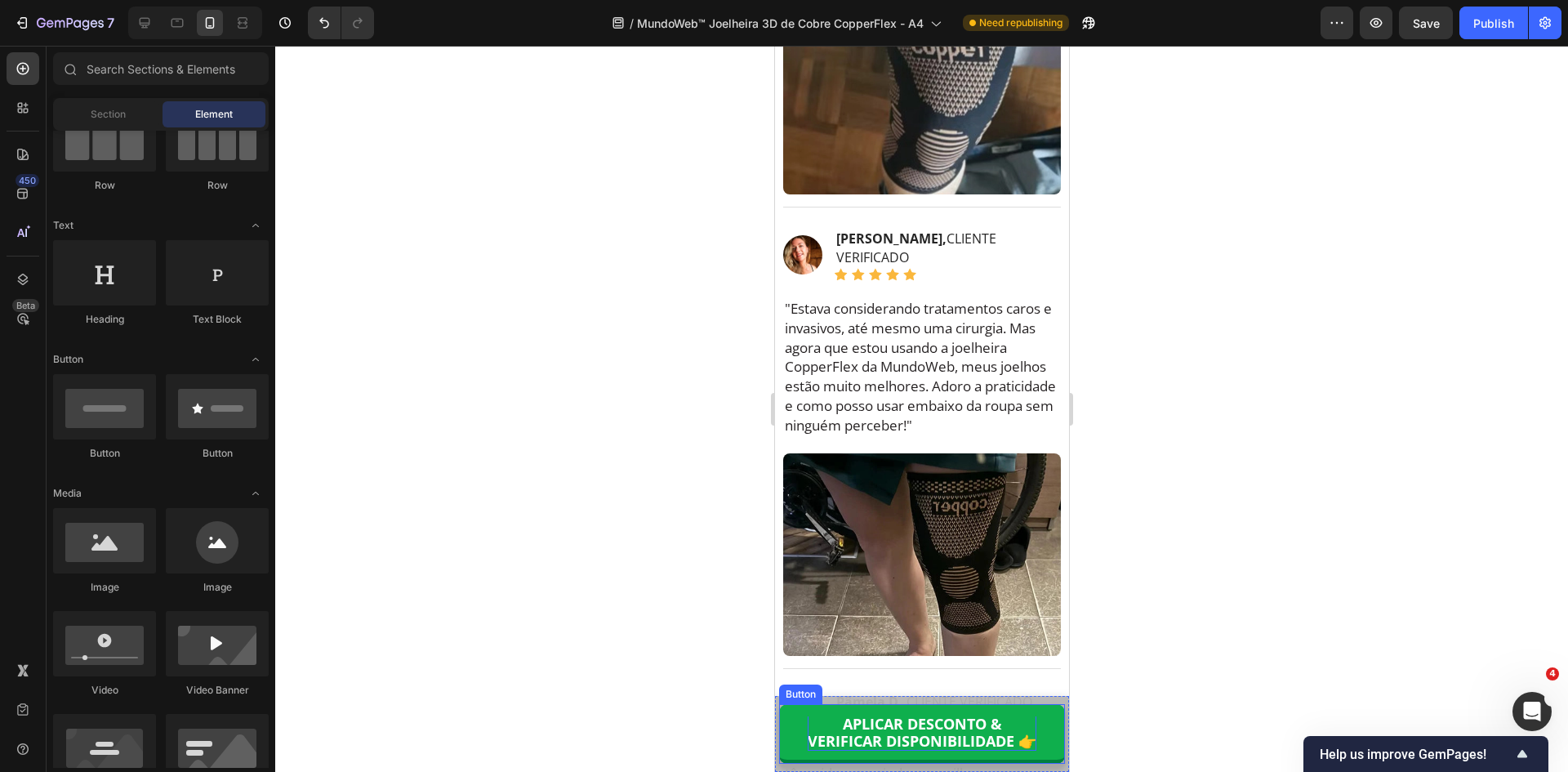
click at [919, 735] on strong "VERIFICAR DISPONIBILIDADE 👉" at bounding box center [921, 741] width 229 height 19
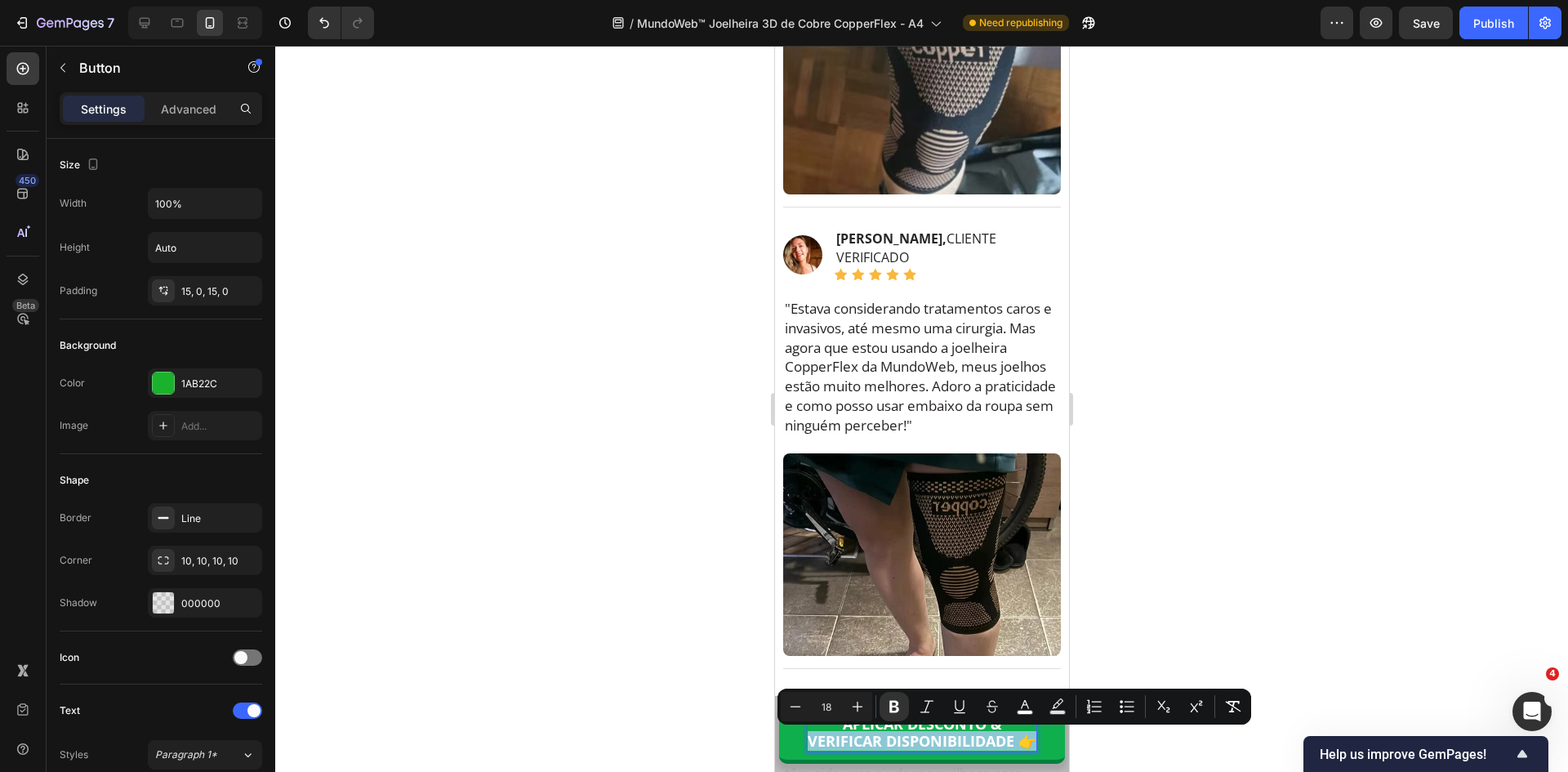
click at [919, 735] on strong "VERIFICAR DISPONIBILIDADE 👉" at bounding box center [921, 741] width 229 height 19
drag, startPoint x: 1007, startPoint y: 742, endPoint x: 1017, endPoint y: 742, distance: 10.0
click at [1017, 742] on strong "VERIFICAR DISPONIBILIDADE 👉" at bounding box center [921, 741] width 229 height 19
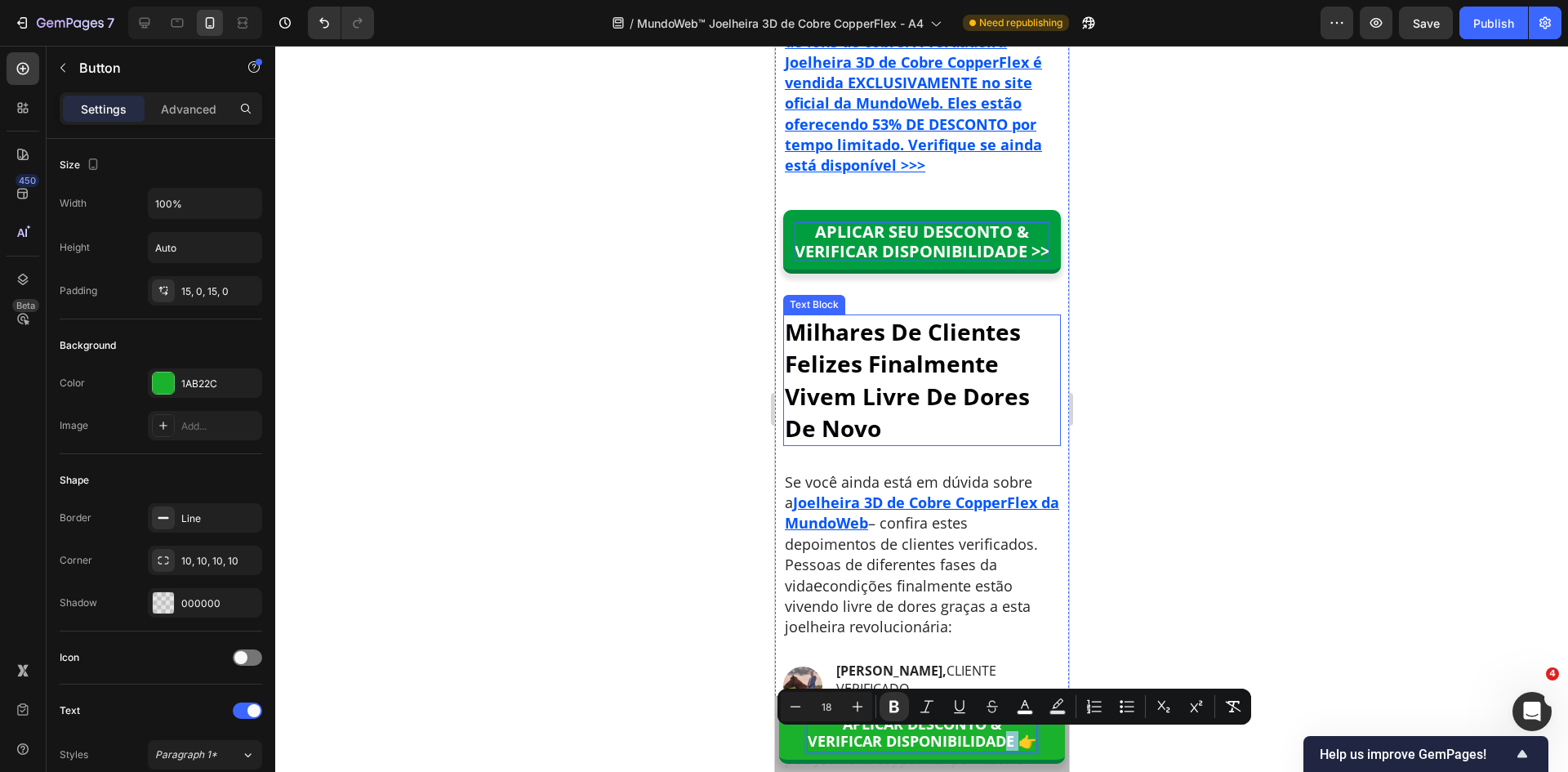
scroll to position [12042, 0]
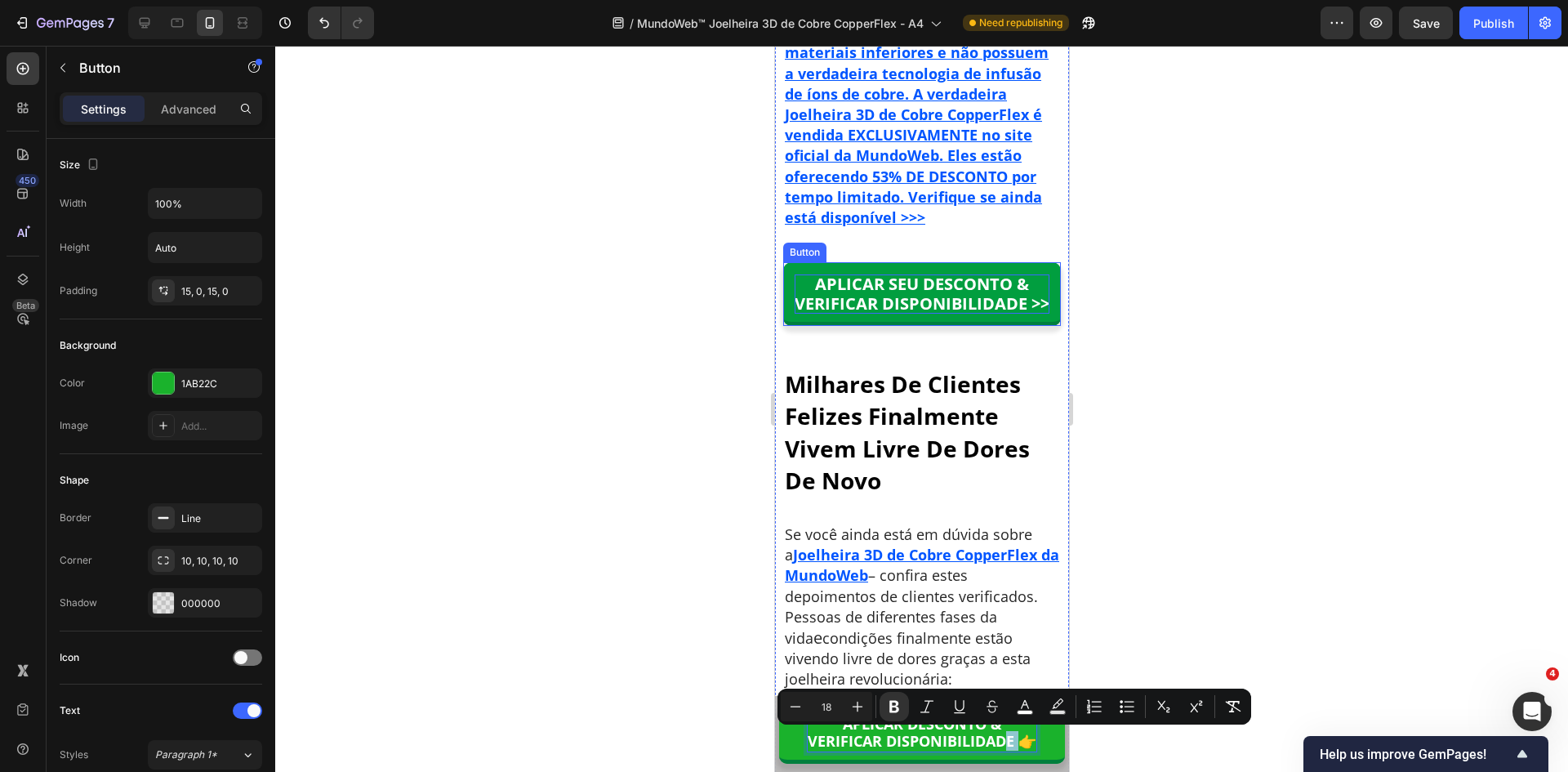
click at [912, 314] on p "APLICAR SEU DESCONTO & VERIFICAR DISPONIBILIDADE >>" at bounding box center [921, 294] width 255 height 39
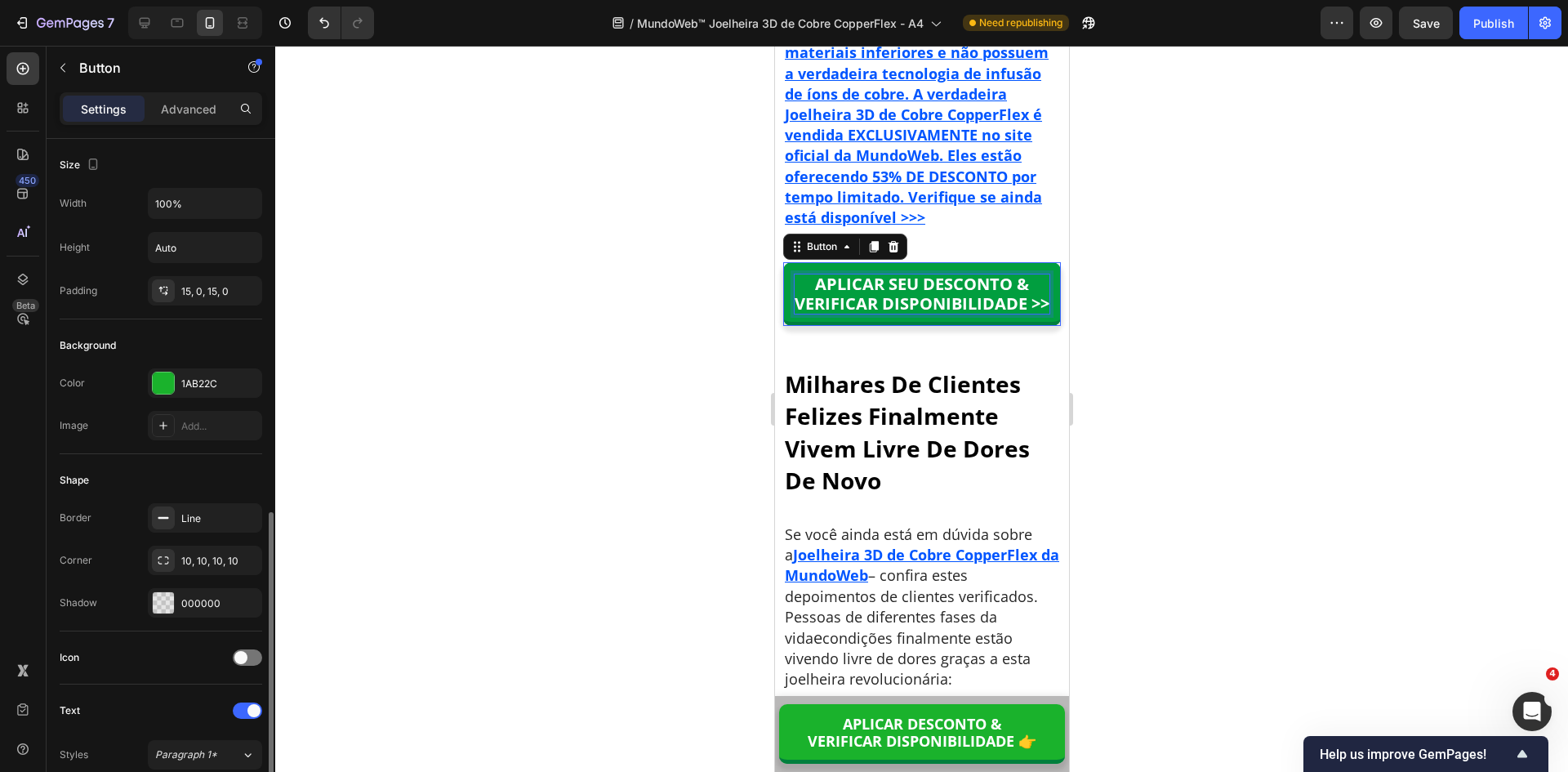
scroll to position [245, 0]
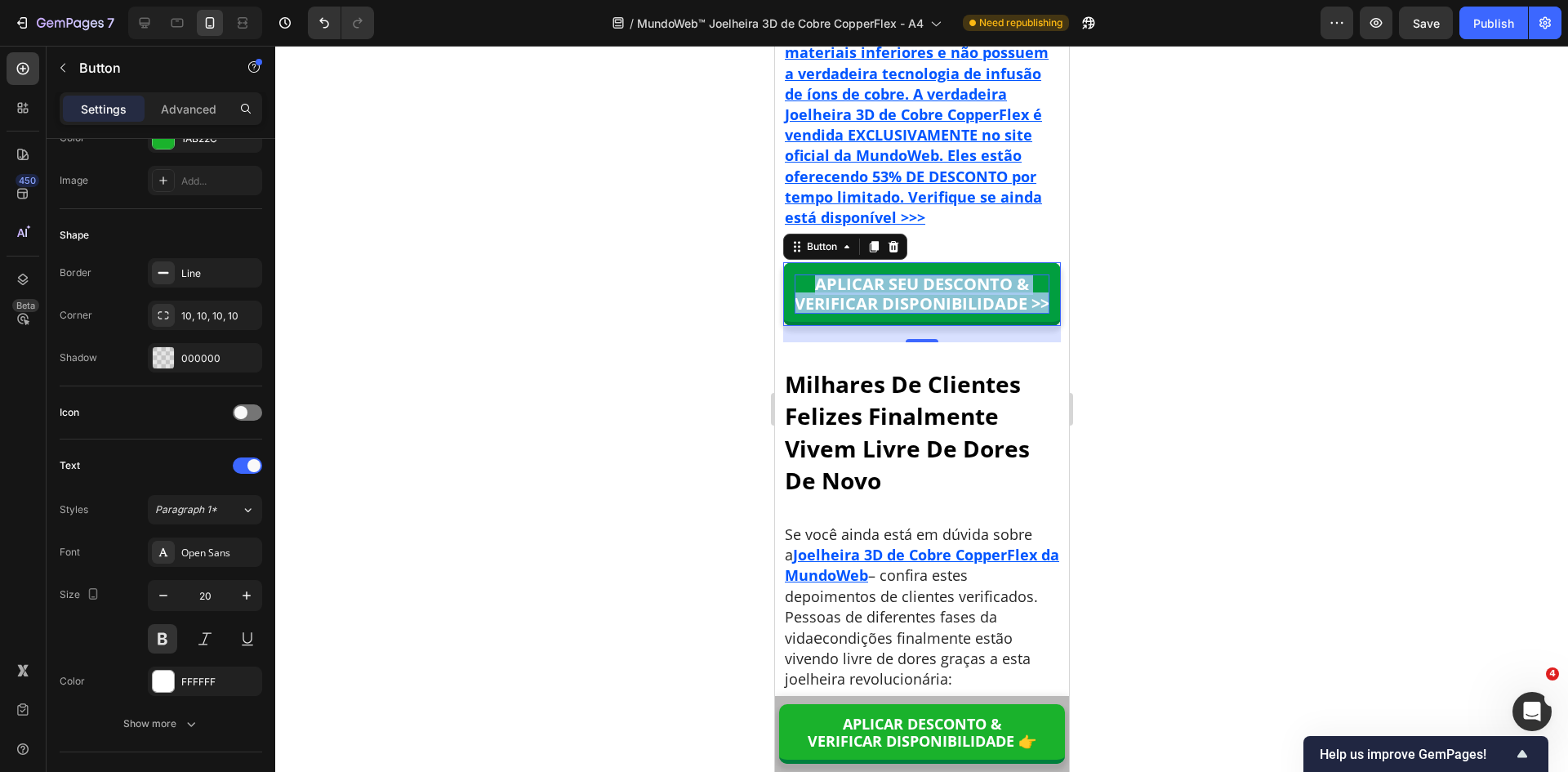
click at [873, 314] on p "APLICAR SEU DESCONTO & VERIFICAR DISPONIBILIDADE >>" at bounding box center [921, 294] width 255 height 39
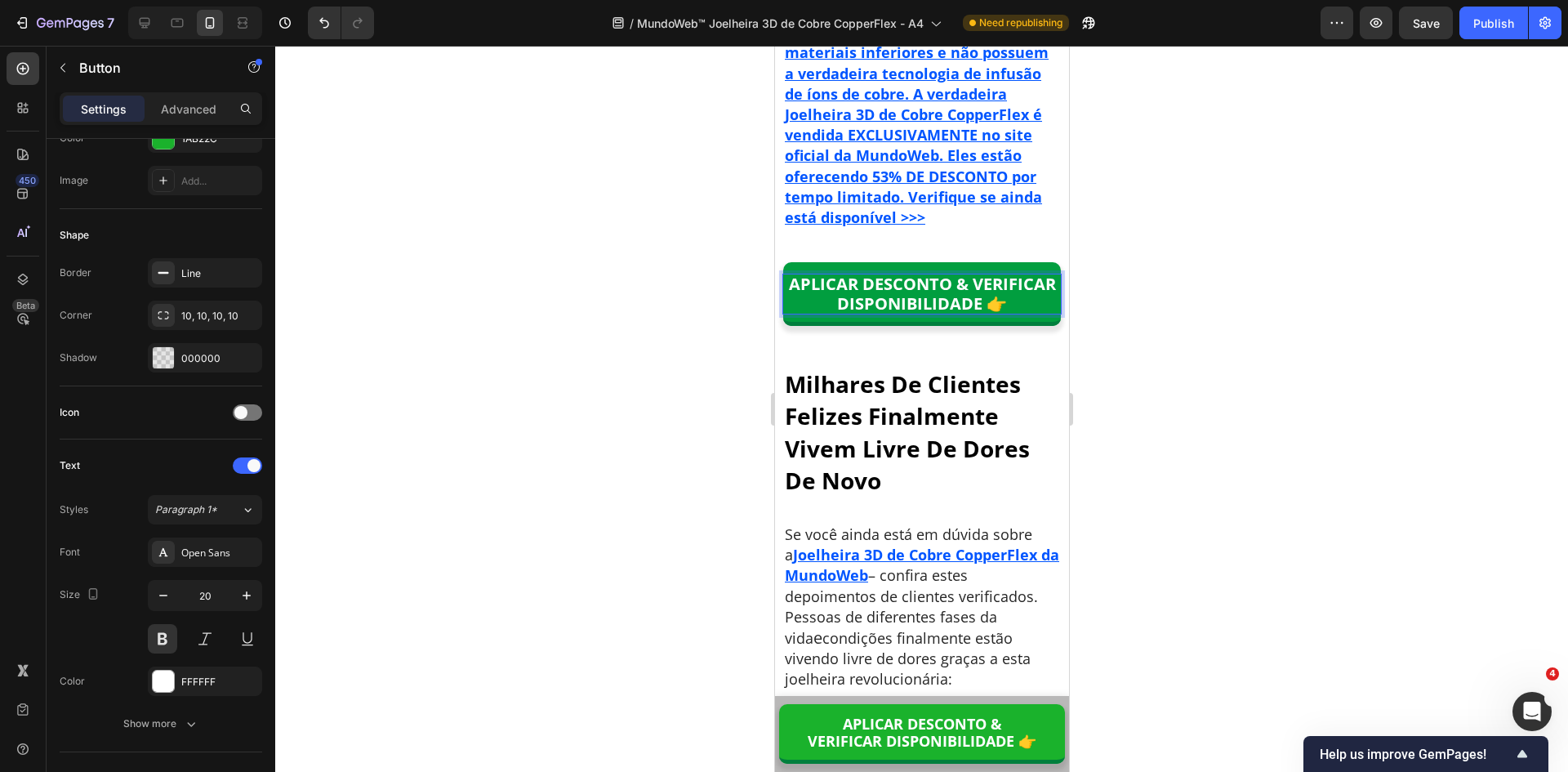
scroll to position [1, 0]
click at [791, 313] on p "APLICAR DESCONTO & VERIFICAR DISPONIBILIDADE 👉" at bounding box center [921, 293] width 278 height 39
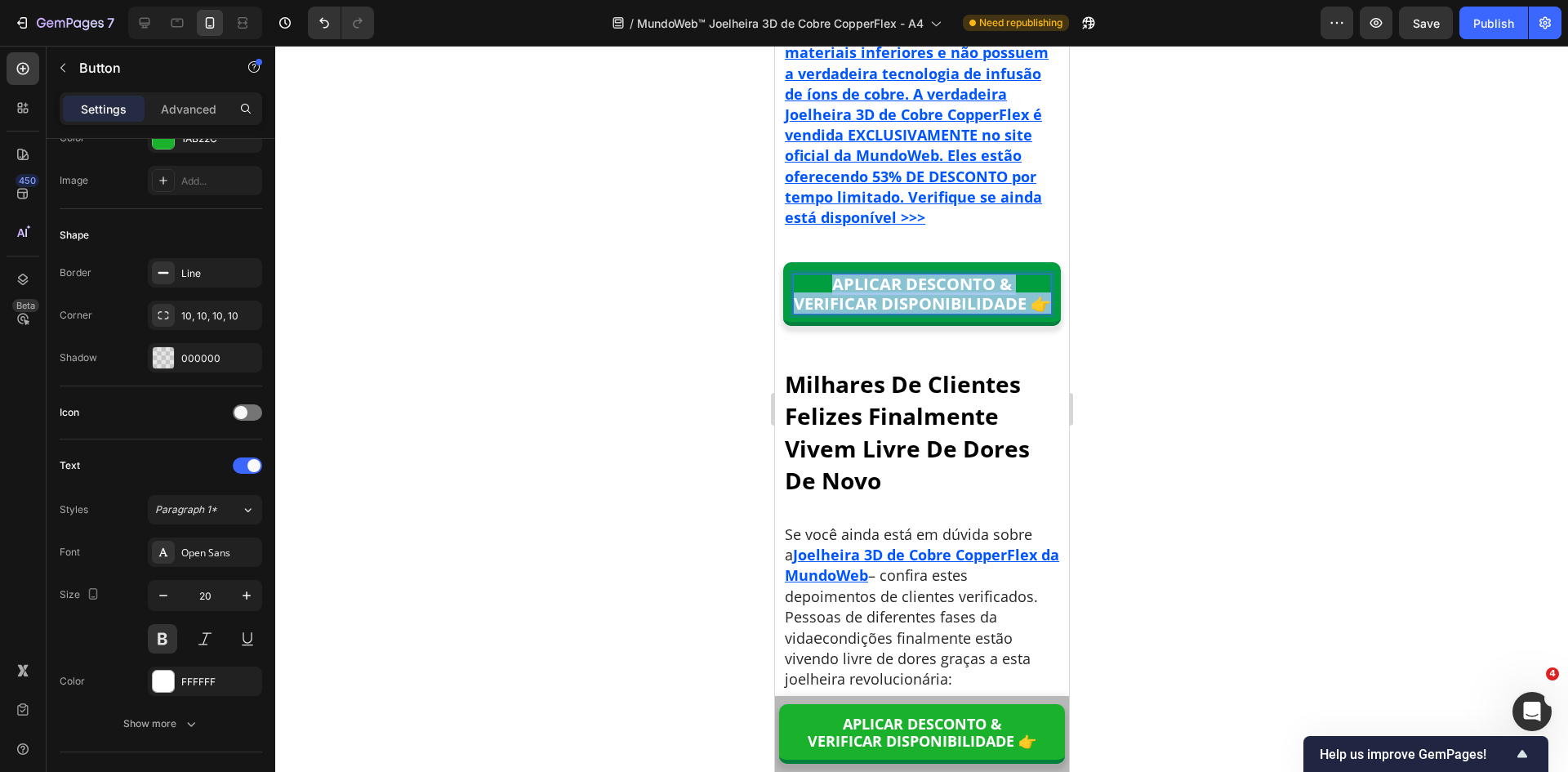
copy p "APLICAR DESCONTO & VERIFICAR DISPONIBILIDADE 👉"
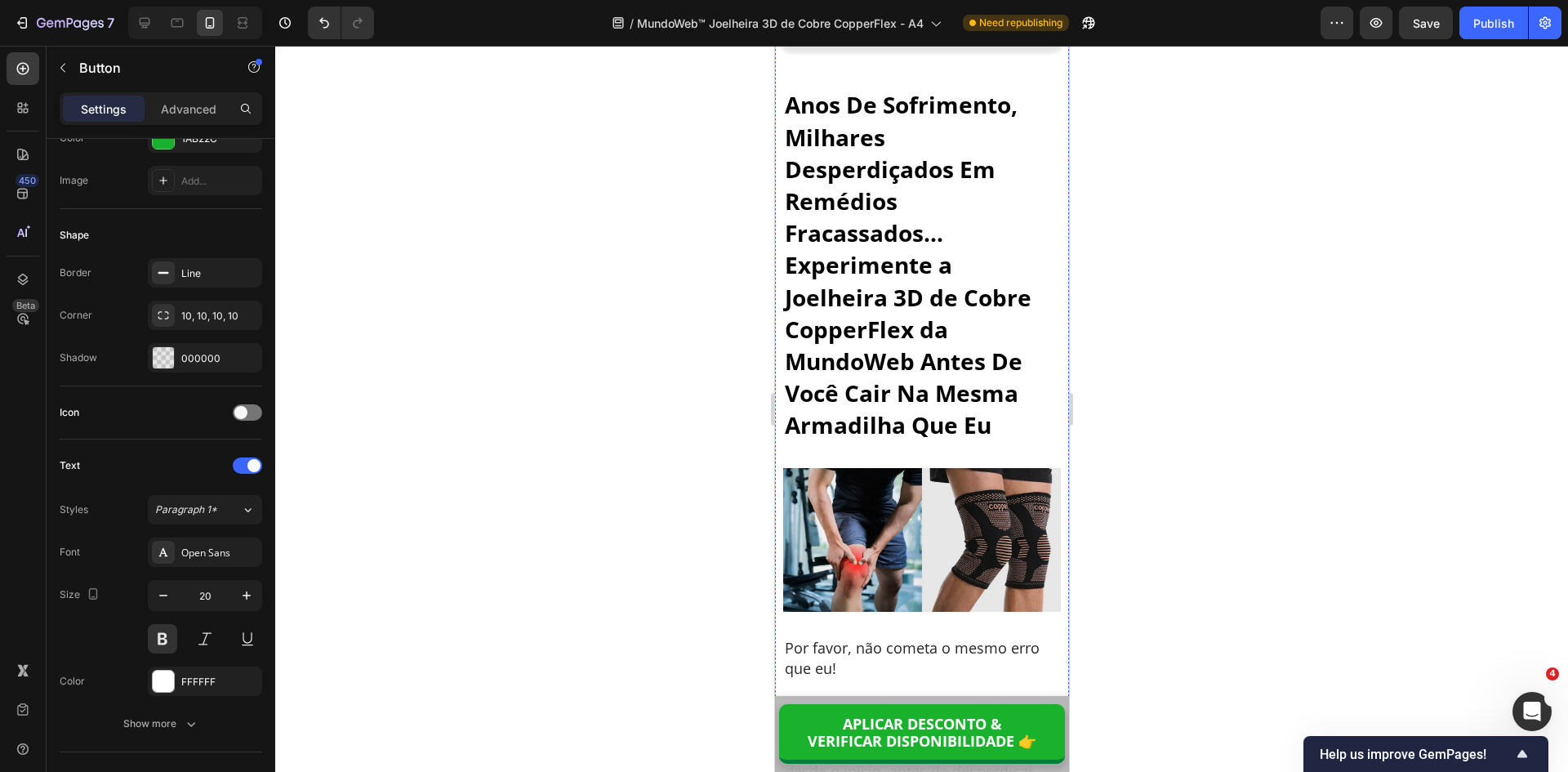
scroll to position [10326, 0]
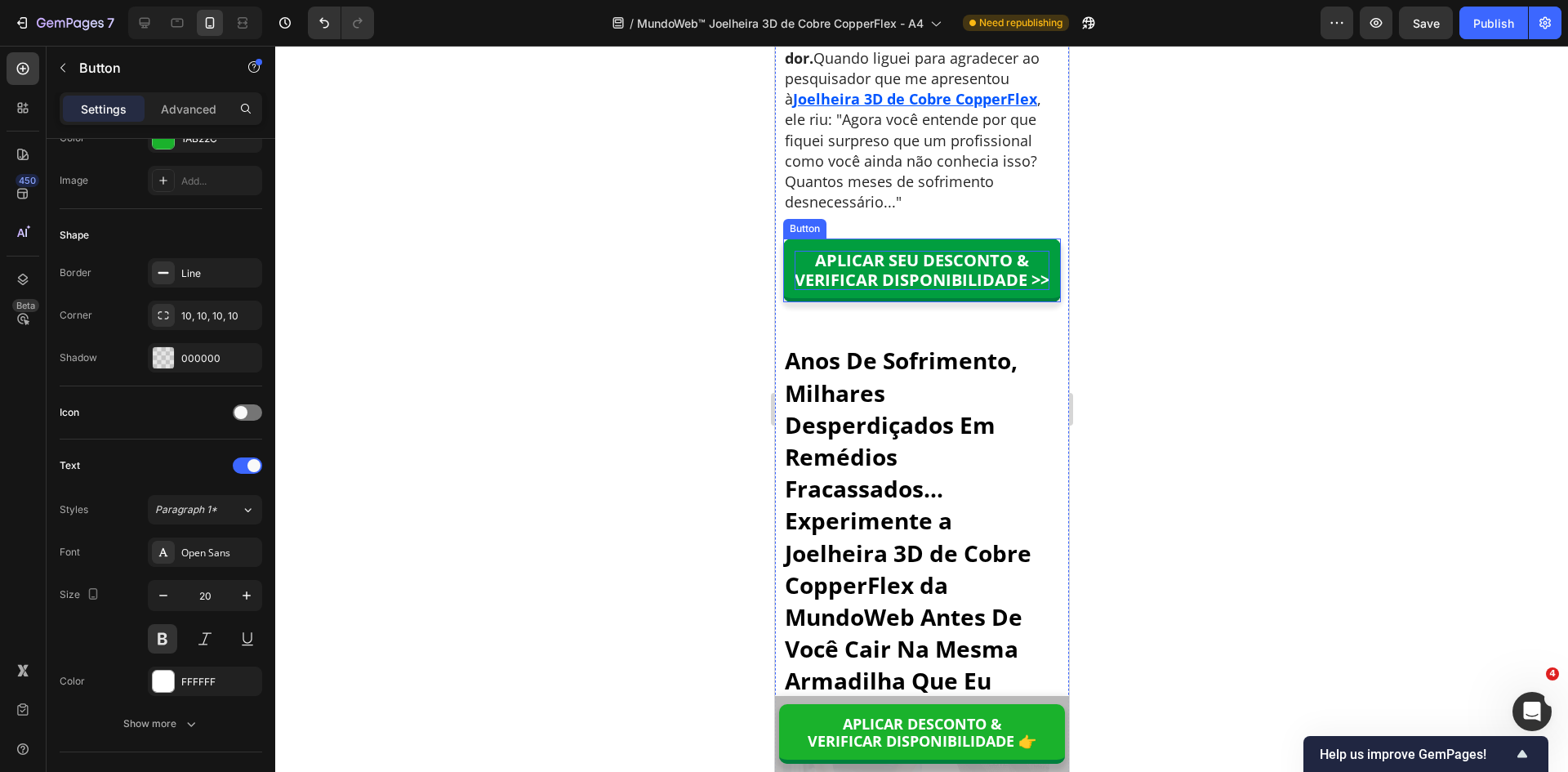
click at [931, 290] on p "APLICAR SEU DESCONTO & VERIFICAR DISPONIBILIDADE >>" at bounding box center [921, 271] width 255 height 39
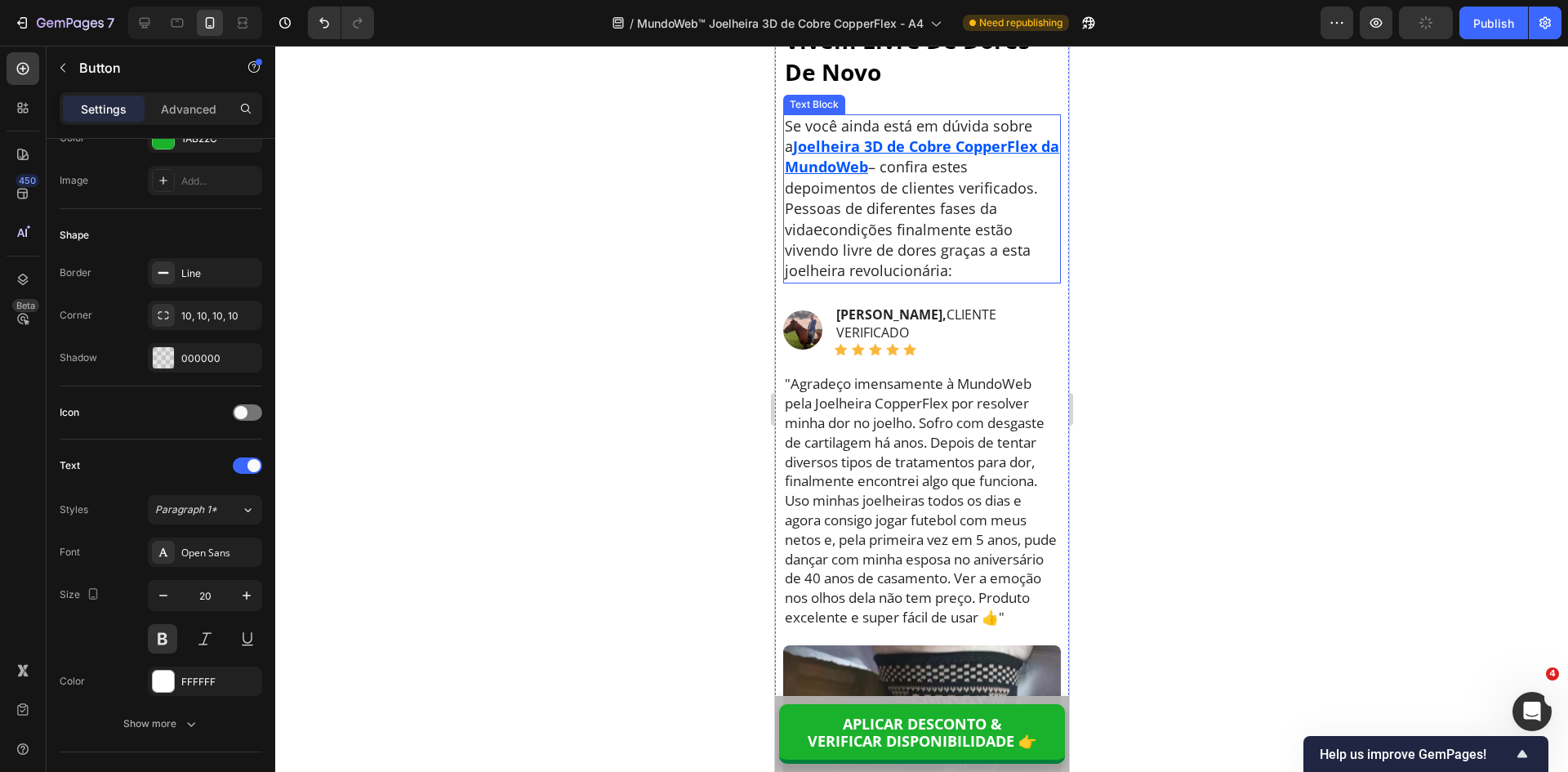
scroll to position [12069, 0]
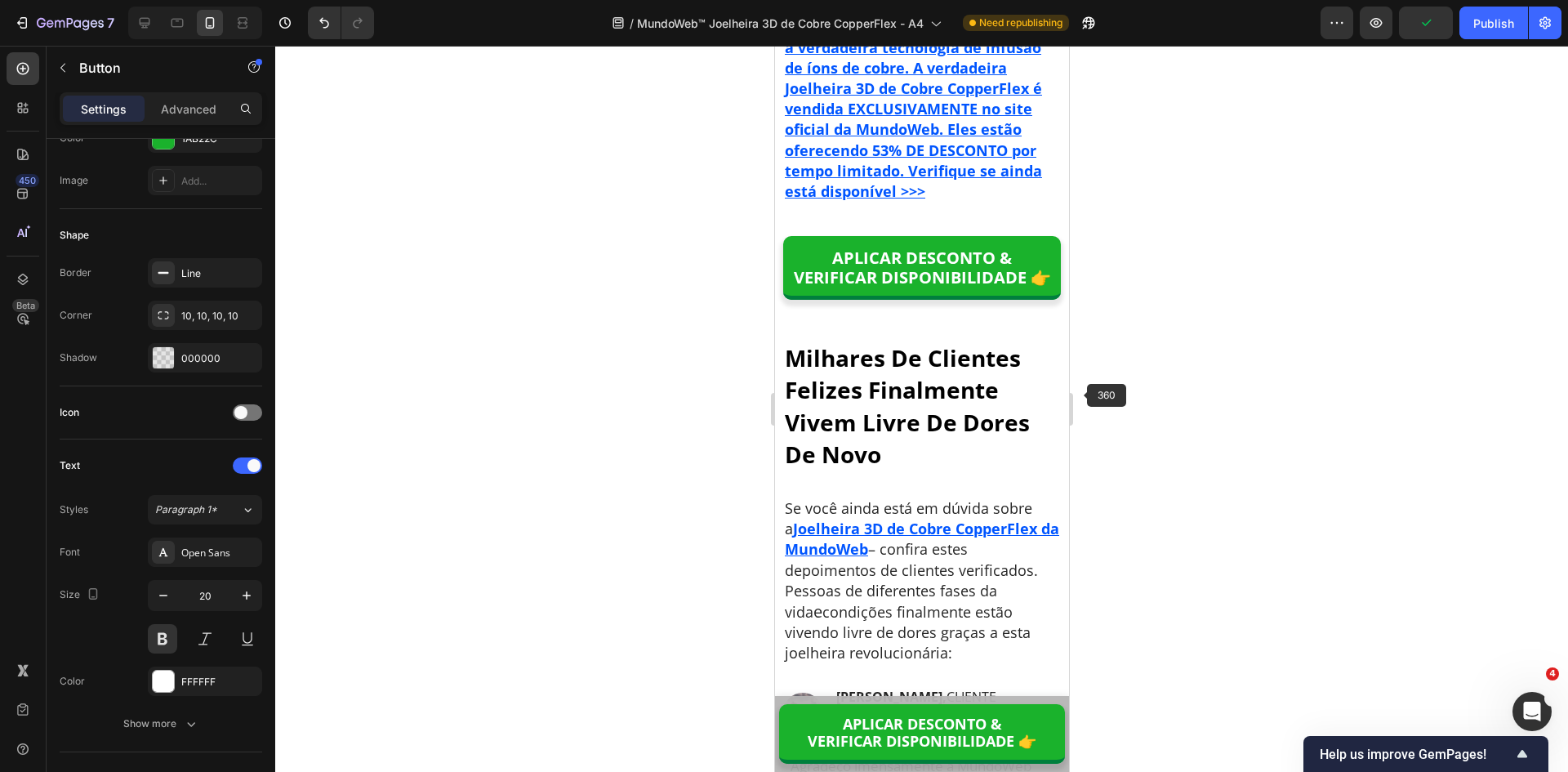
click at [1251, 437] on div at bounding box center [921, 409] width 1293 height 727
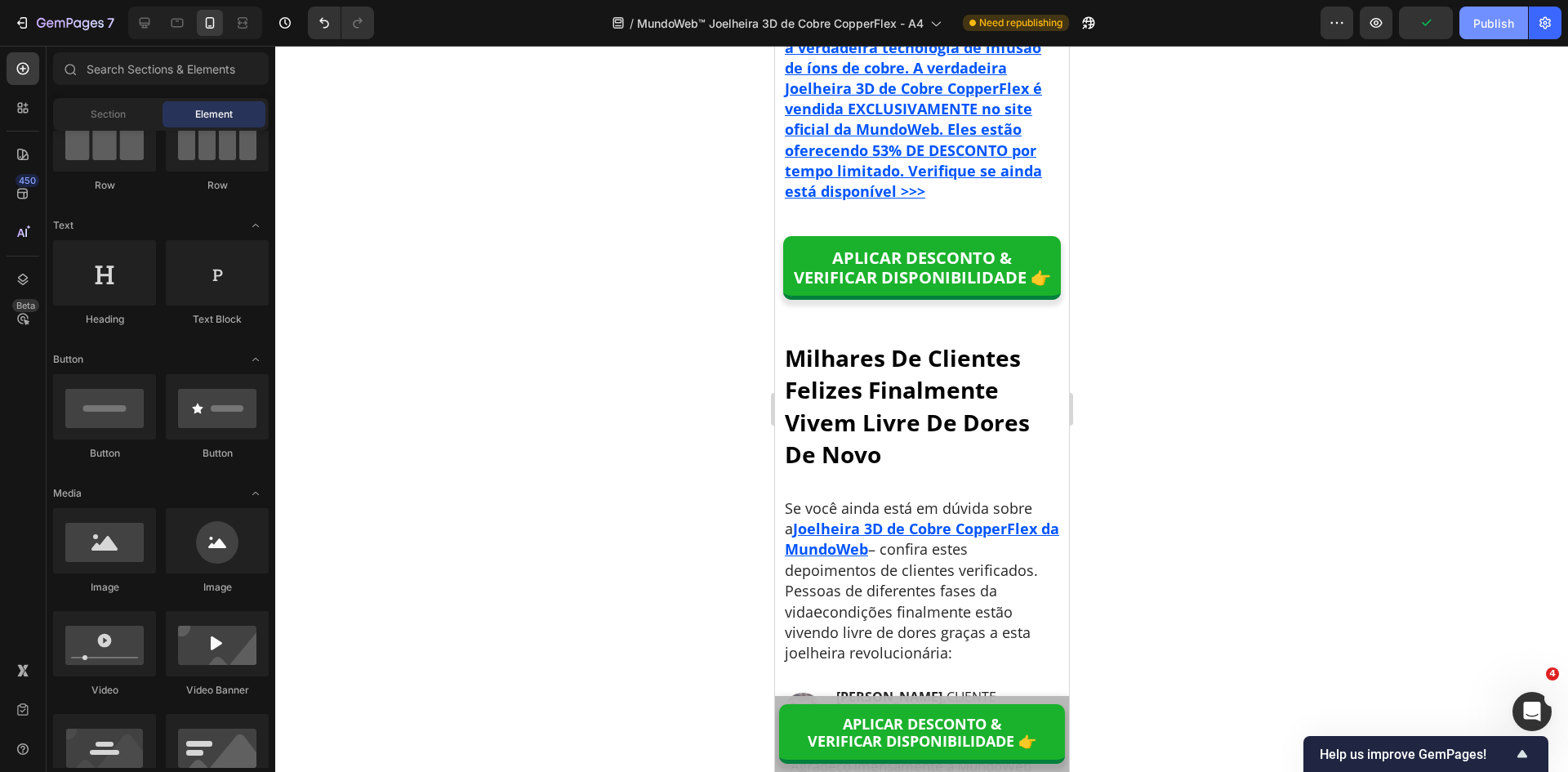
click at [1505, 11] on button "Publish" at bounding box center [1493, 22] width 68 height 32
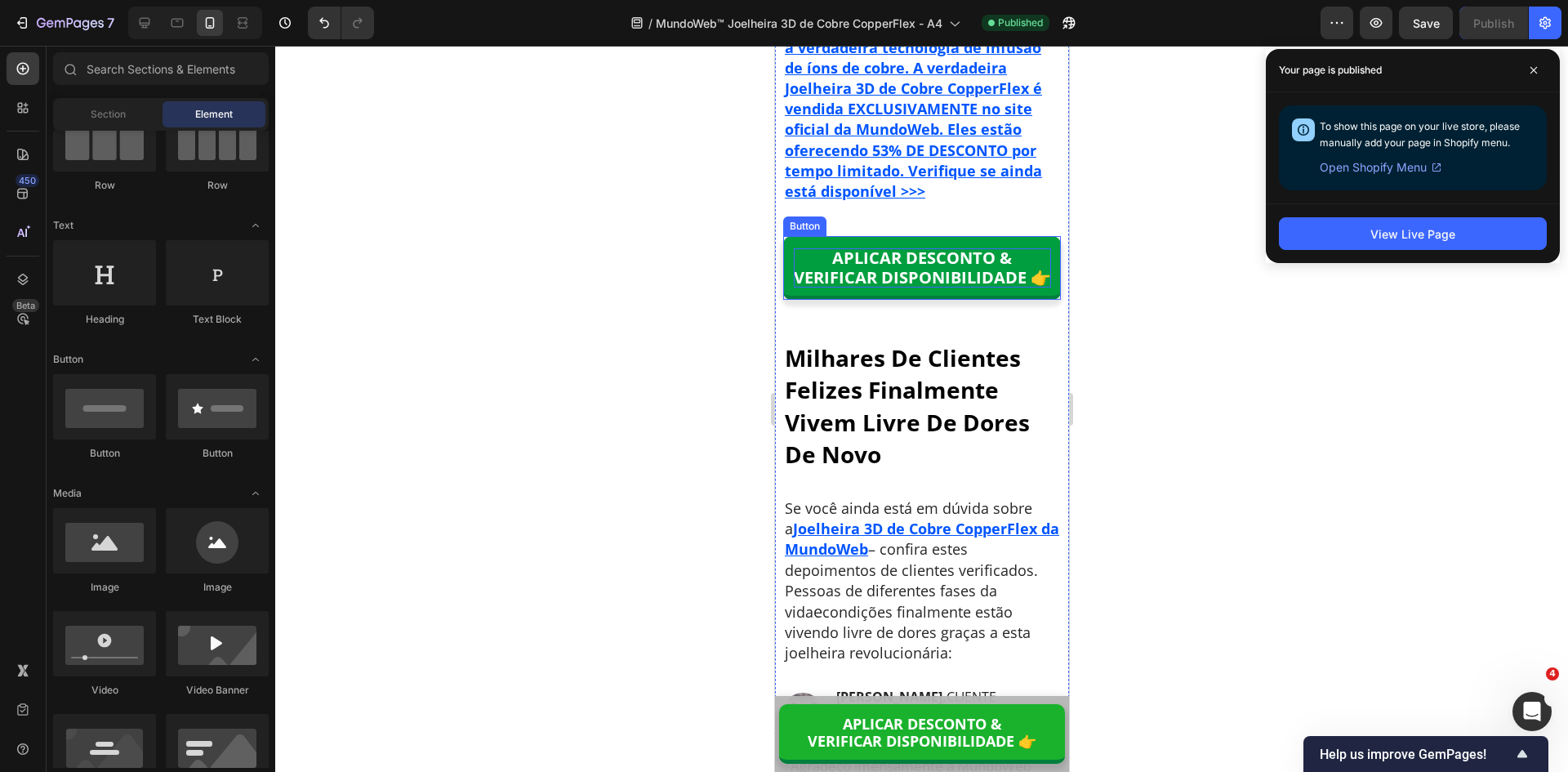
click at [913, 287] on p "APLICAR DESCONTO & VERIFICAR DISPONIBILIDADE 👉" at bounding box center [921, 268] width 257 height 39
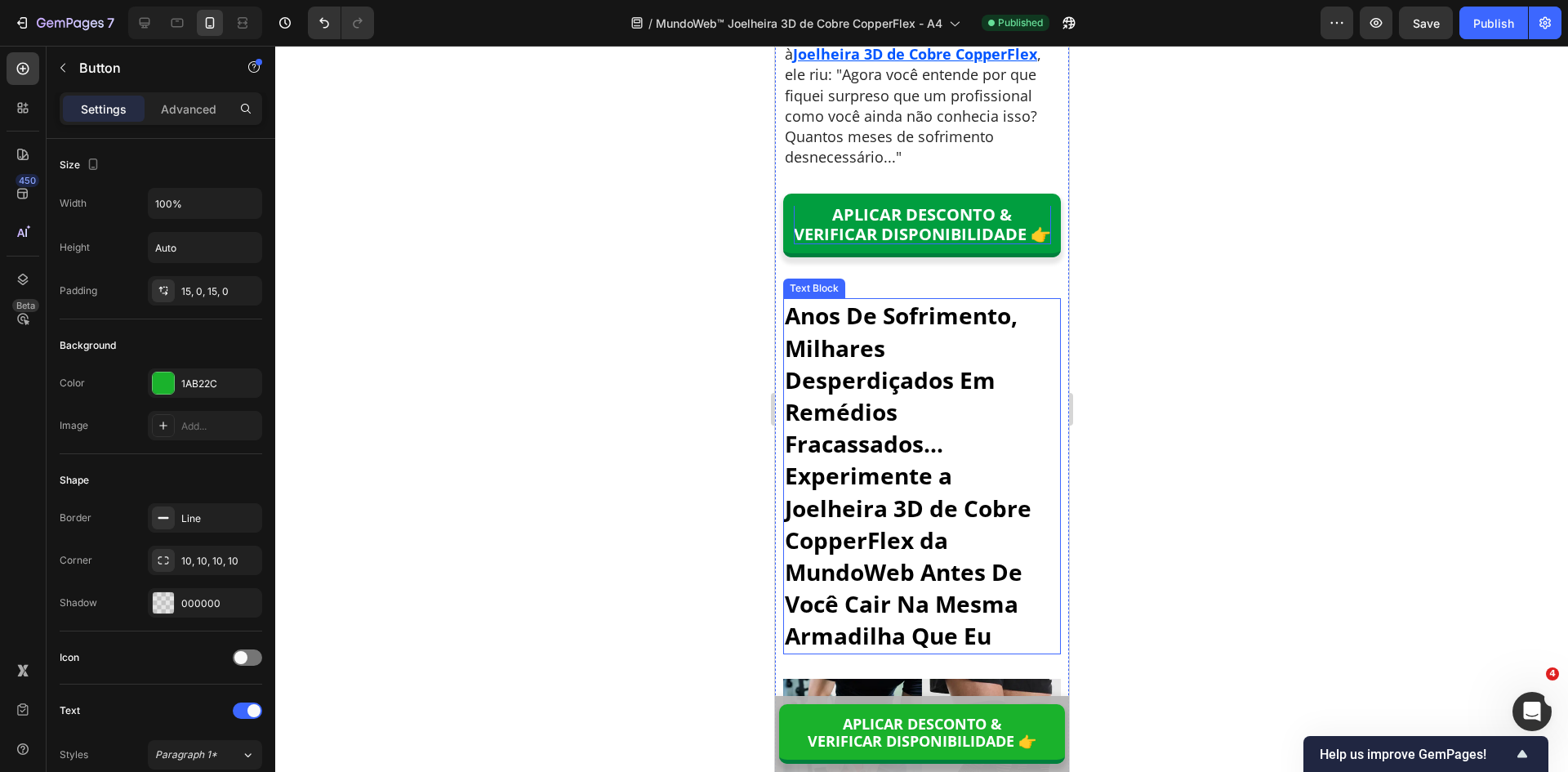
scroll to position [10352, 0]
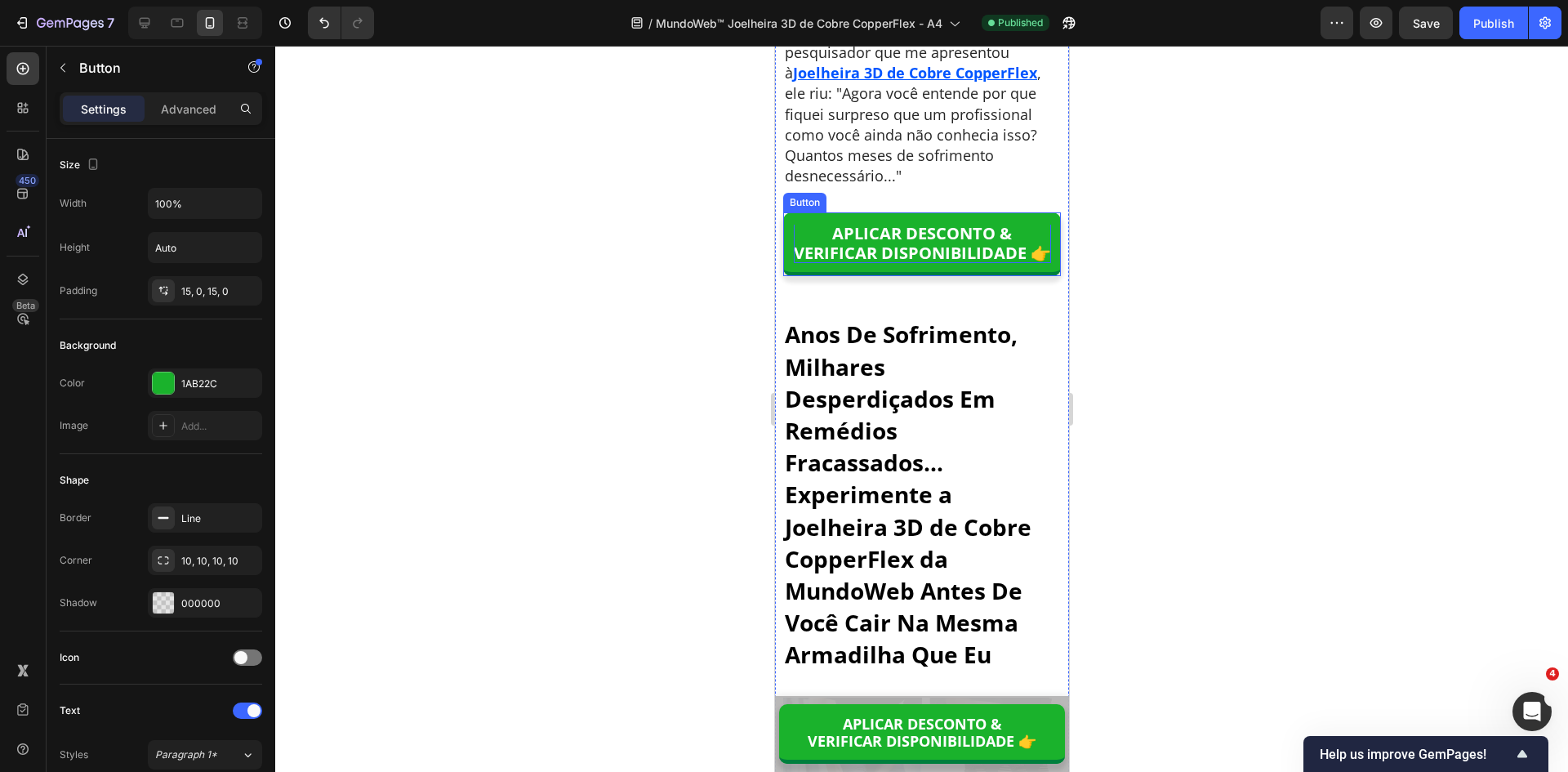
click at [904, 263] on p "APLICAR DESCONTO & VERIFICAR DISPONIBILIDADE 👉" at bounding box center [921, 243] width 257 height 39
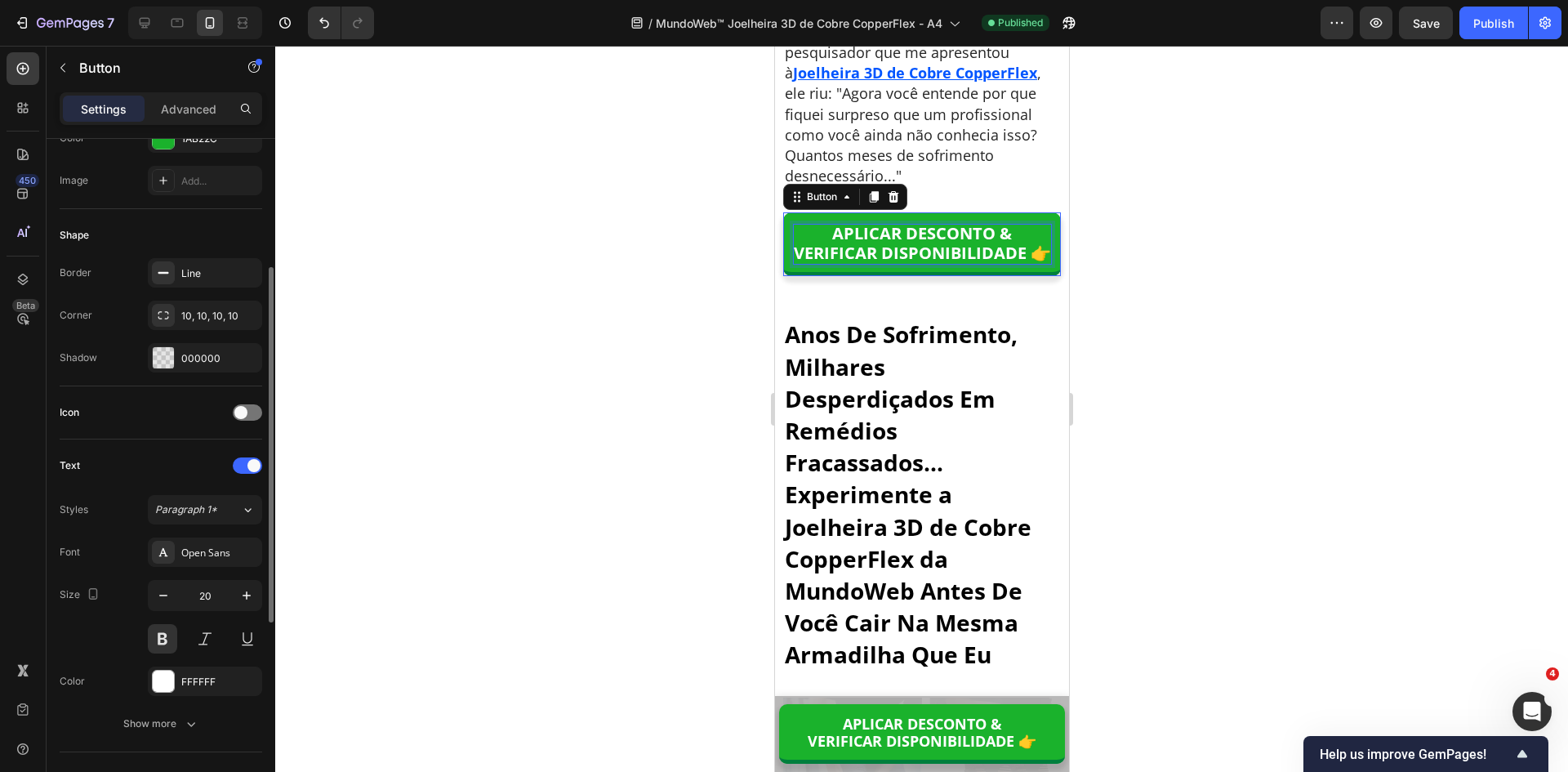
scroll to position [0, 0]
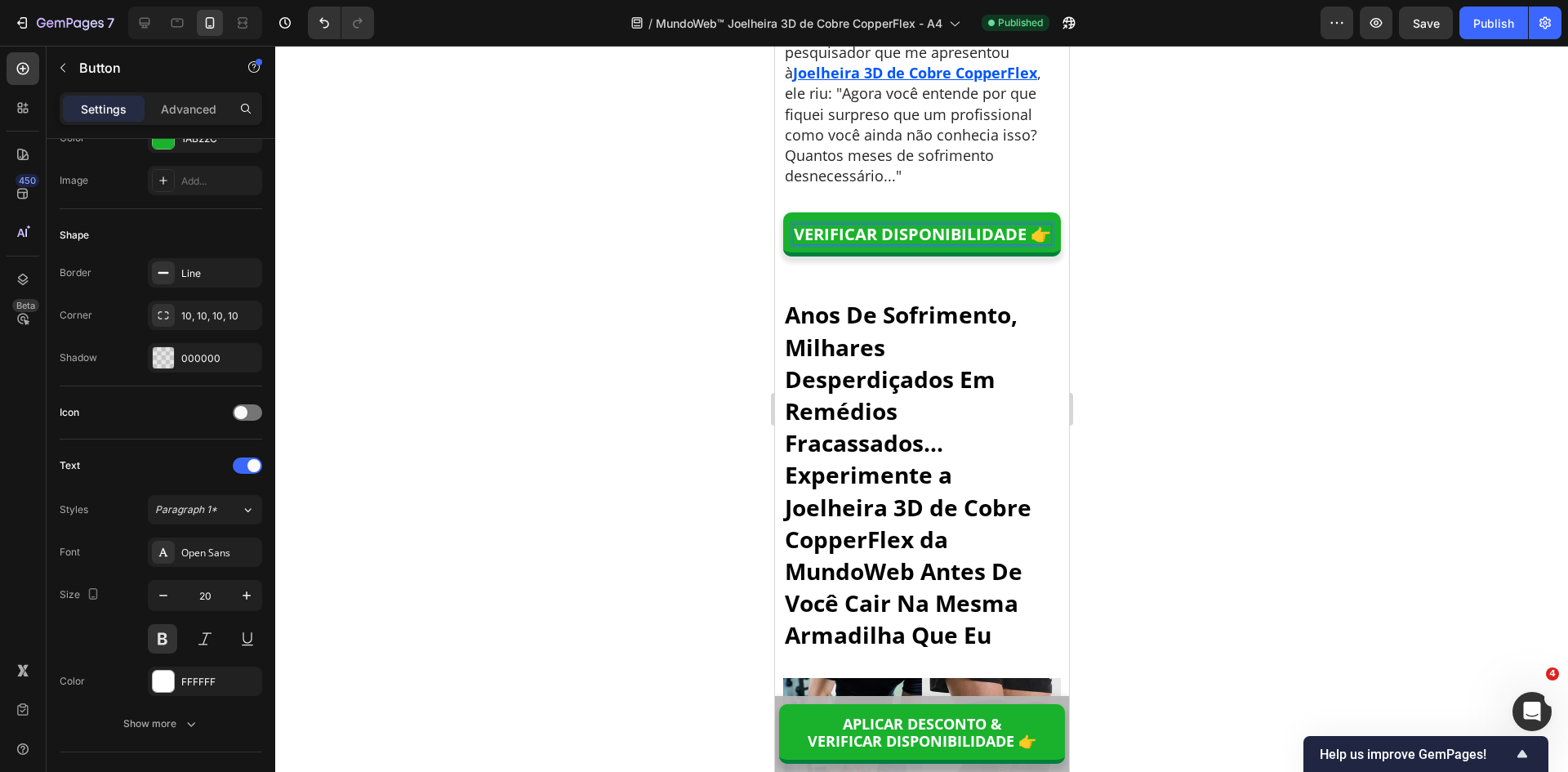
click at [1230, 430] on div at bounding box center [921, 409] width 1293 height 727
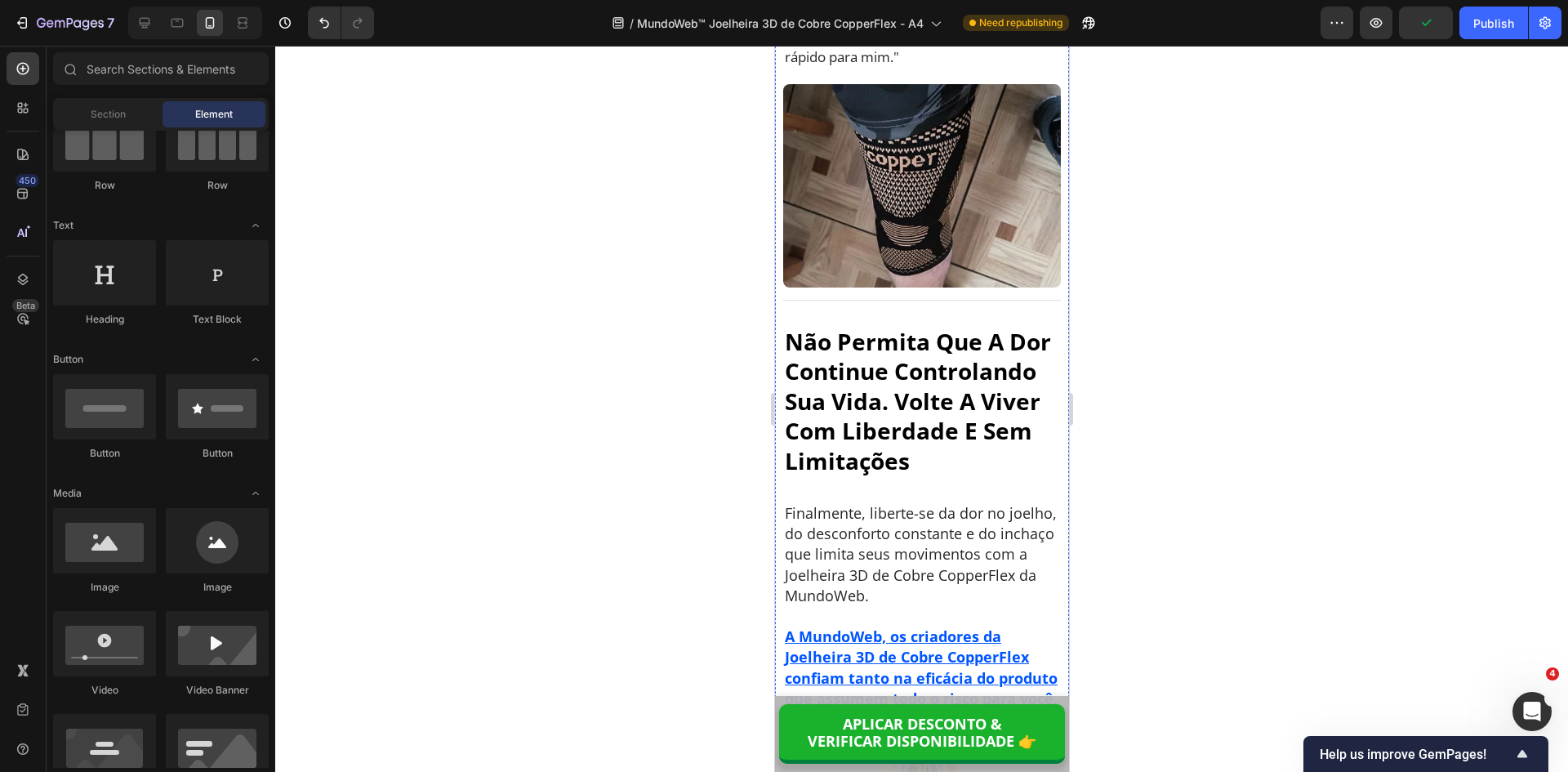
scroll to position [14192, 0]
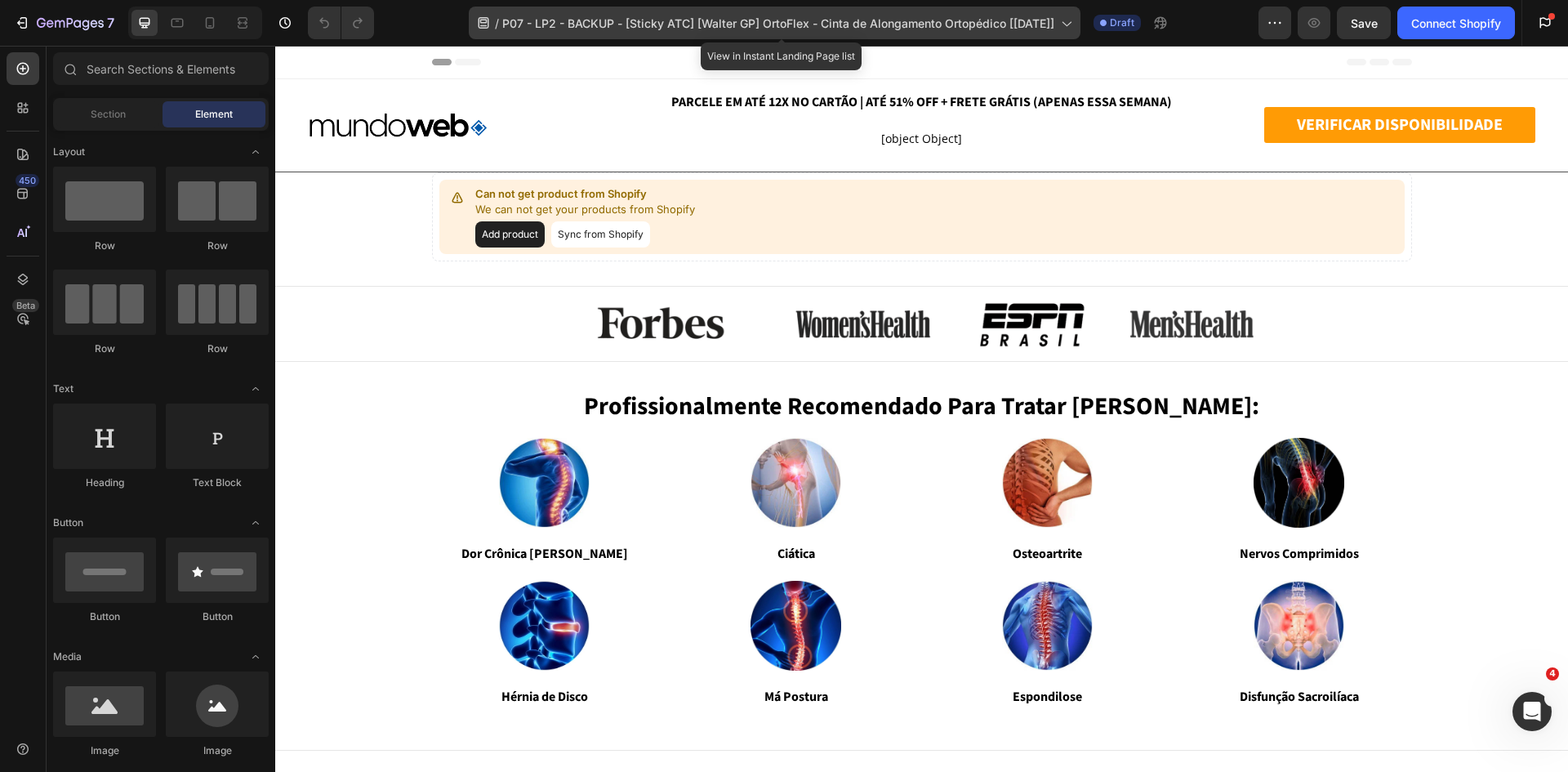
click at [599, 26] on span "P07 - LP2 - BACKUP - [Sticky ATC] [Walter GP] OrtoFlex - Cinta de Alongamento O…" at bounding box center [778, 23] width 552 height 18
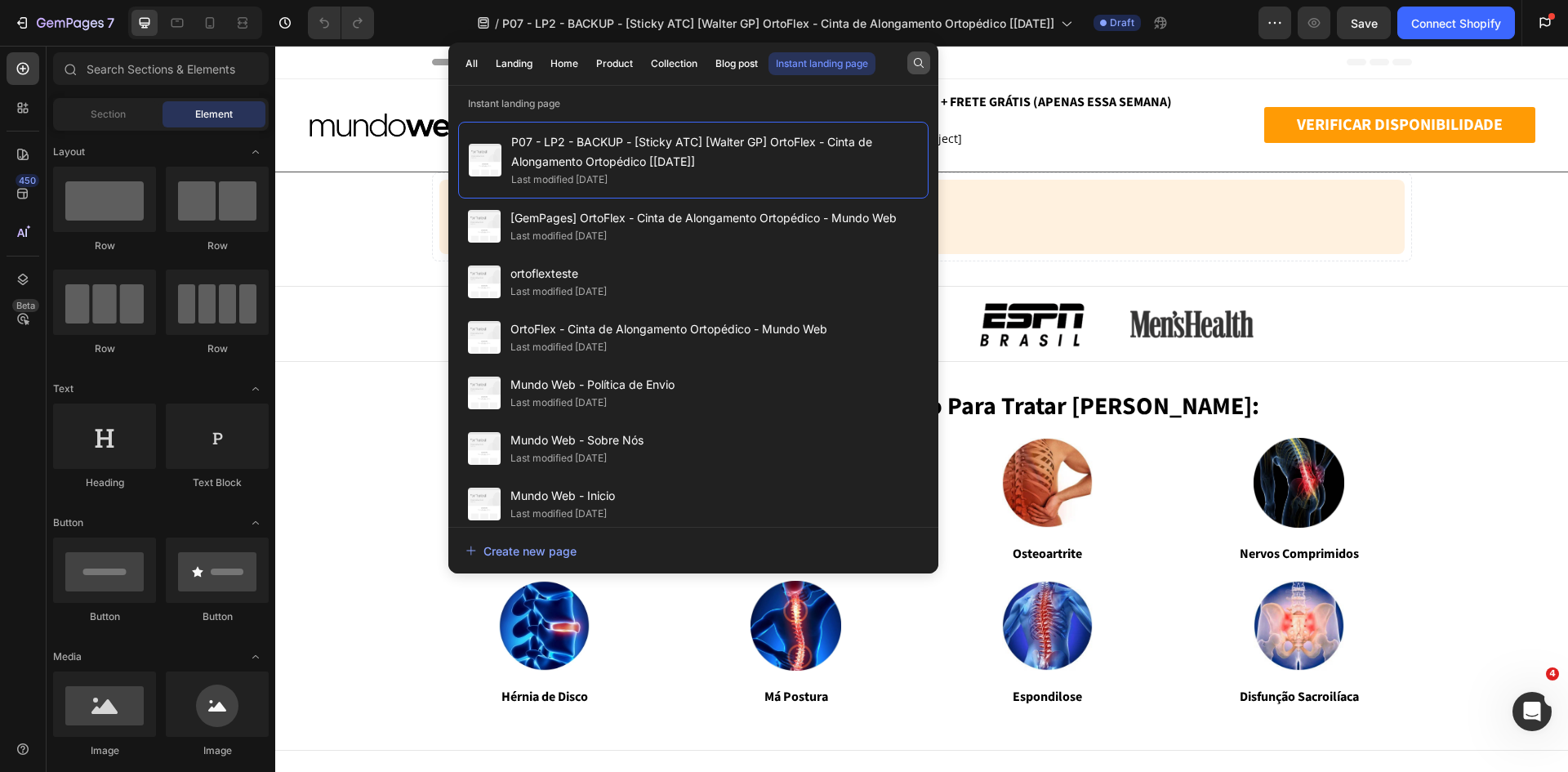
click at [911, 62] on button "button" at bounding box center [918, 63] width 23 height 23
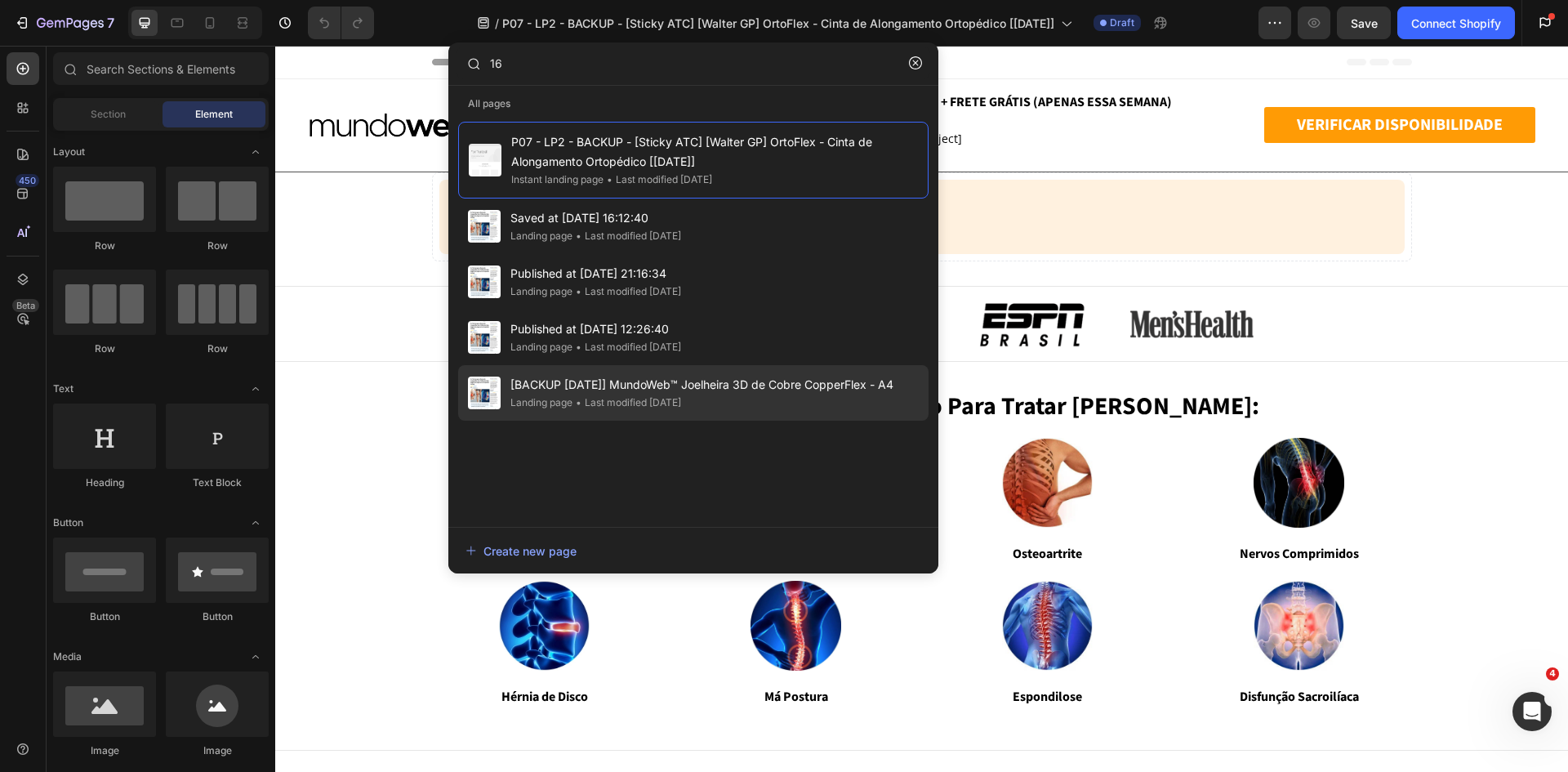
type input "16"
click at [822, 380] on span "[BACKUP [DATE]] MundoWeb™ Joelheira 3D de Cobre CopperFlex - A4" at bounding box center [701, 384] width 383 height 19
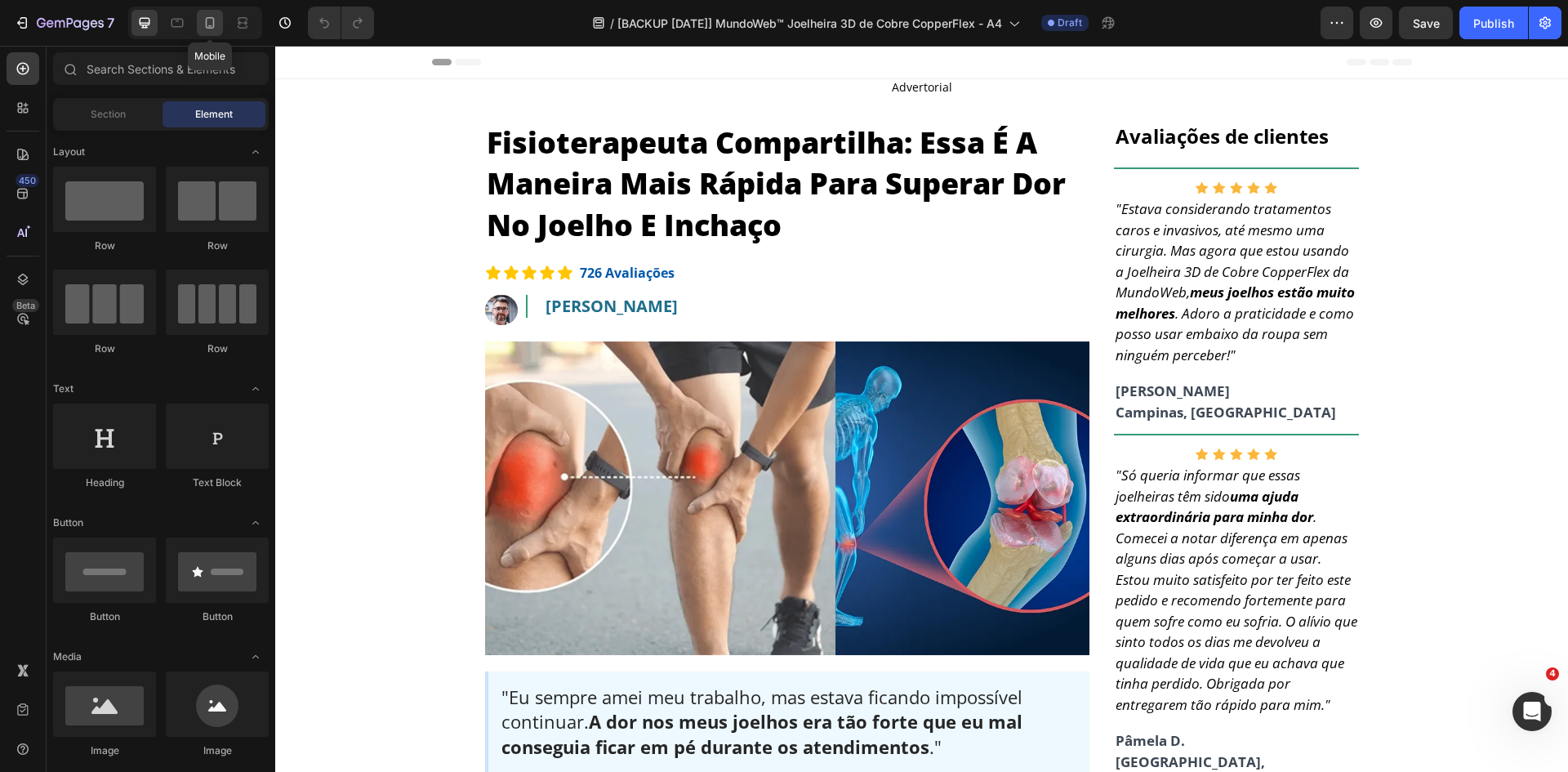
click at [217, 25] on icon at bounding box center [210, 23] width 17 height 17
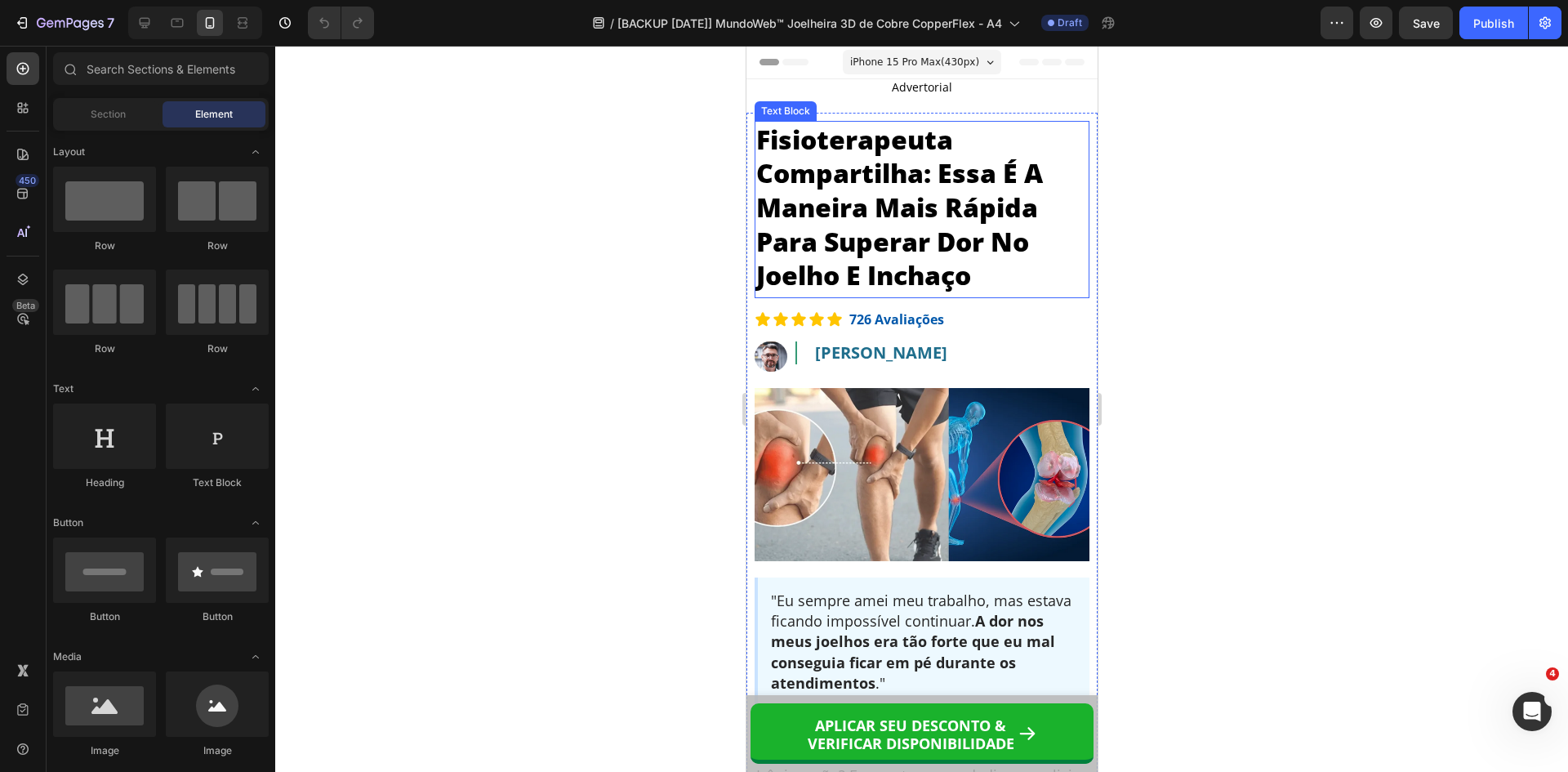
click at [926, 242] on p "Fisioterapeuta Compartilha: Essa É A Maneira Mais Rápida Para Superar Dor No Jo…" at bounding box center [921, 208] width 331 height 170
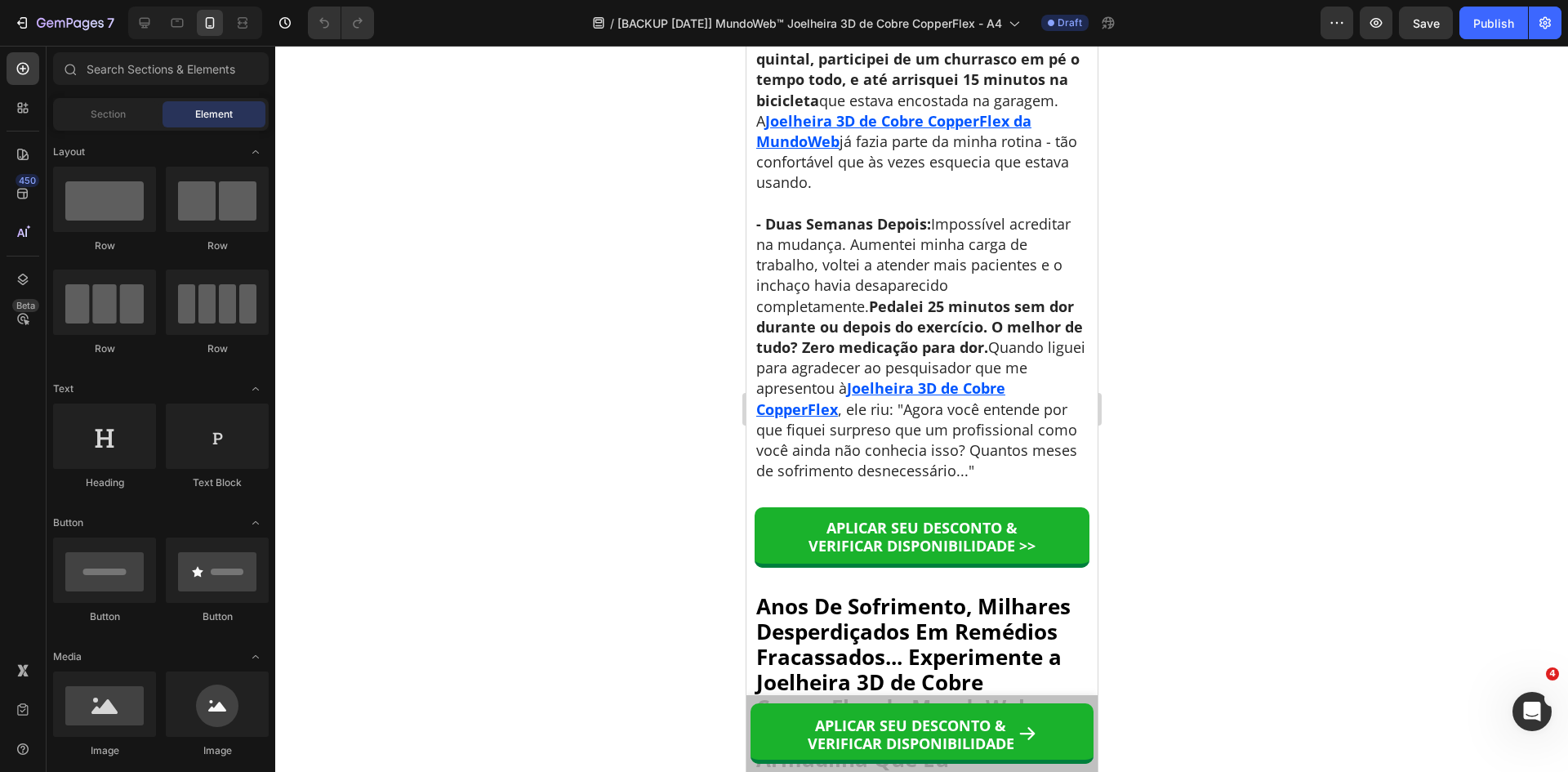
scroll to position [7855, 0]
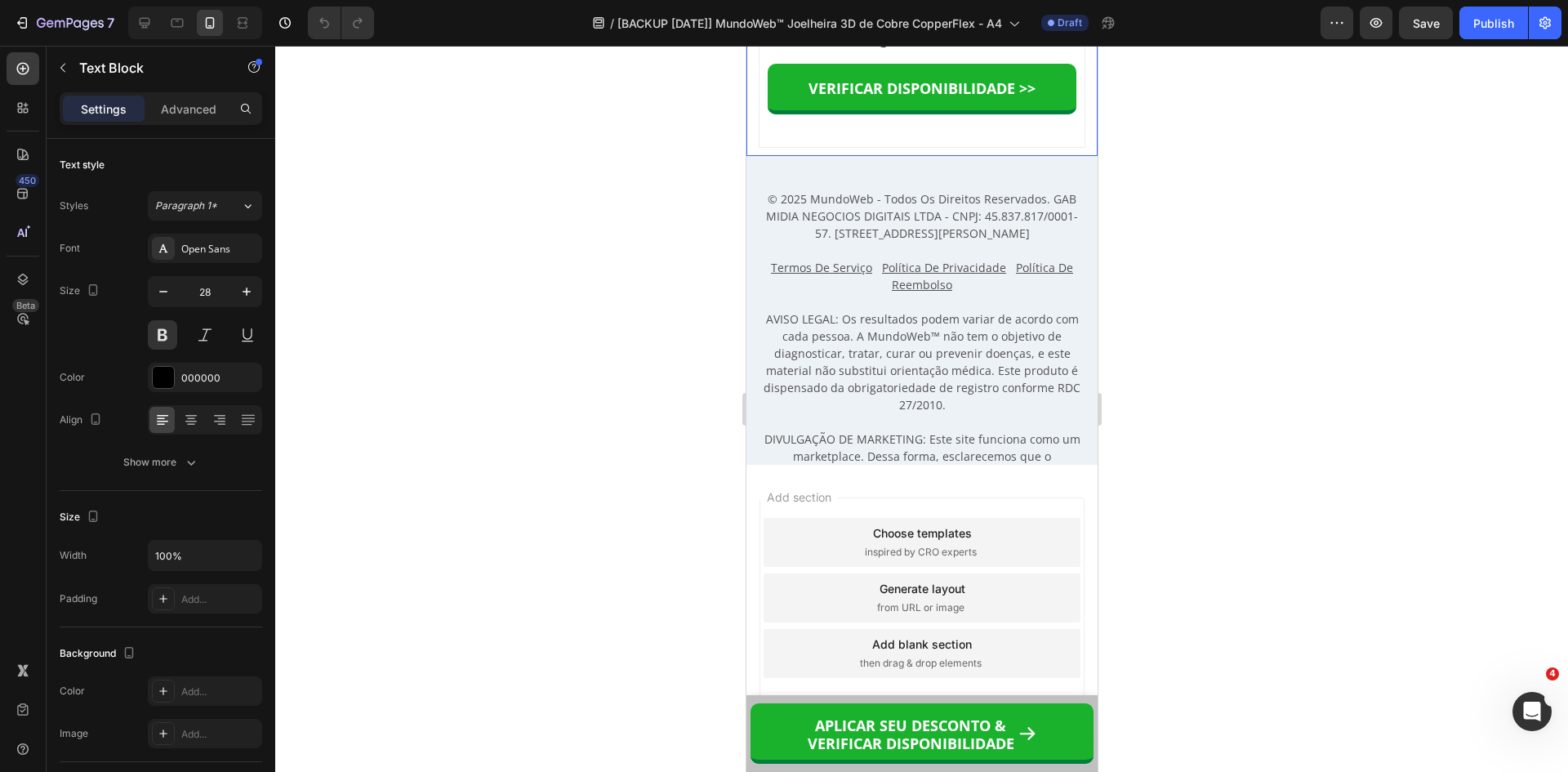
scroll to position [14816, 0]
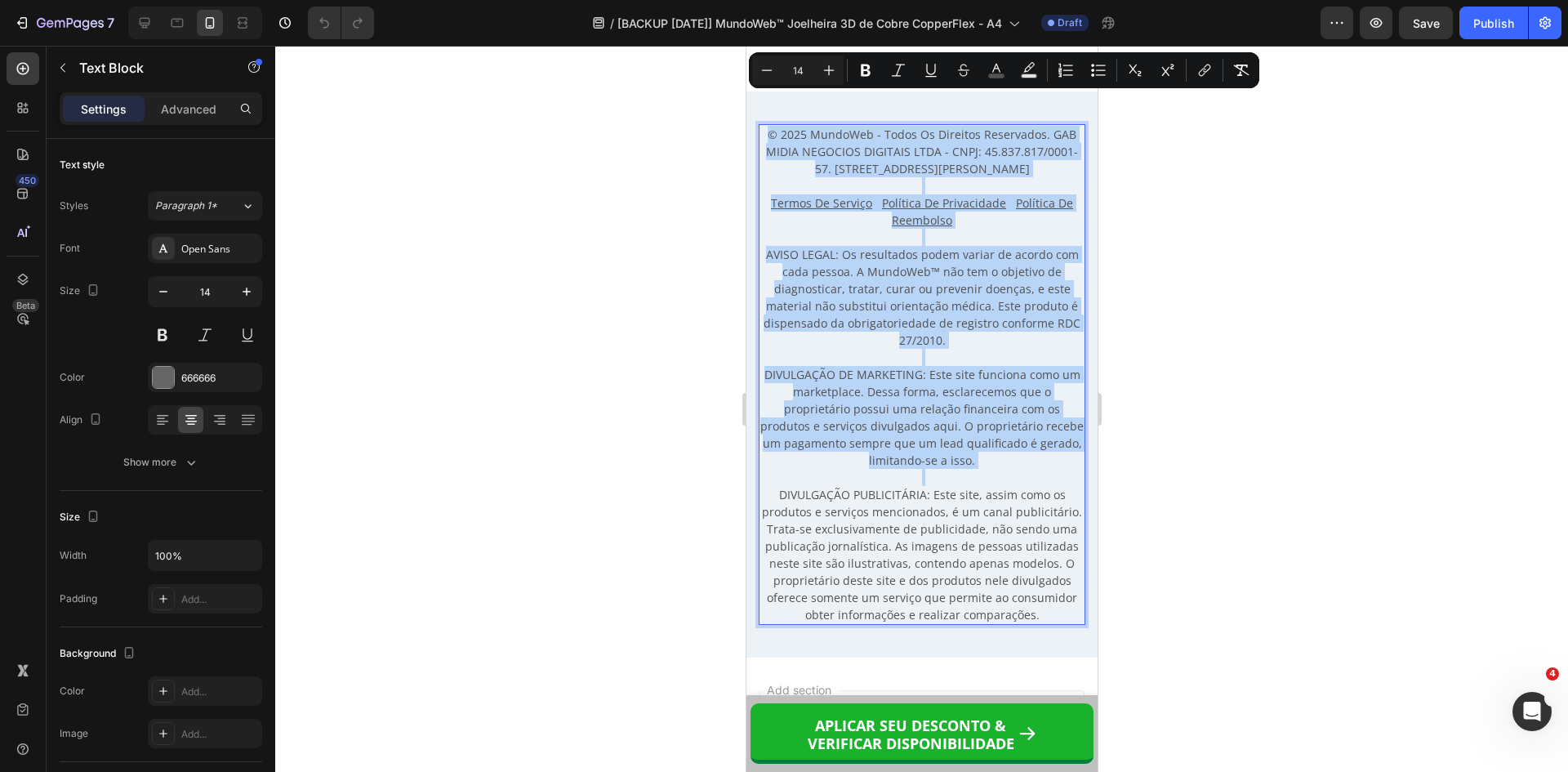
scroll to position [15091, 0]
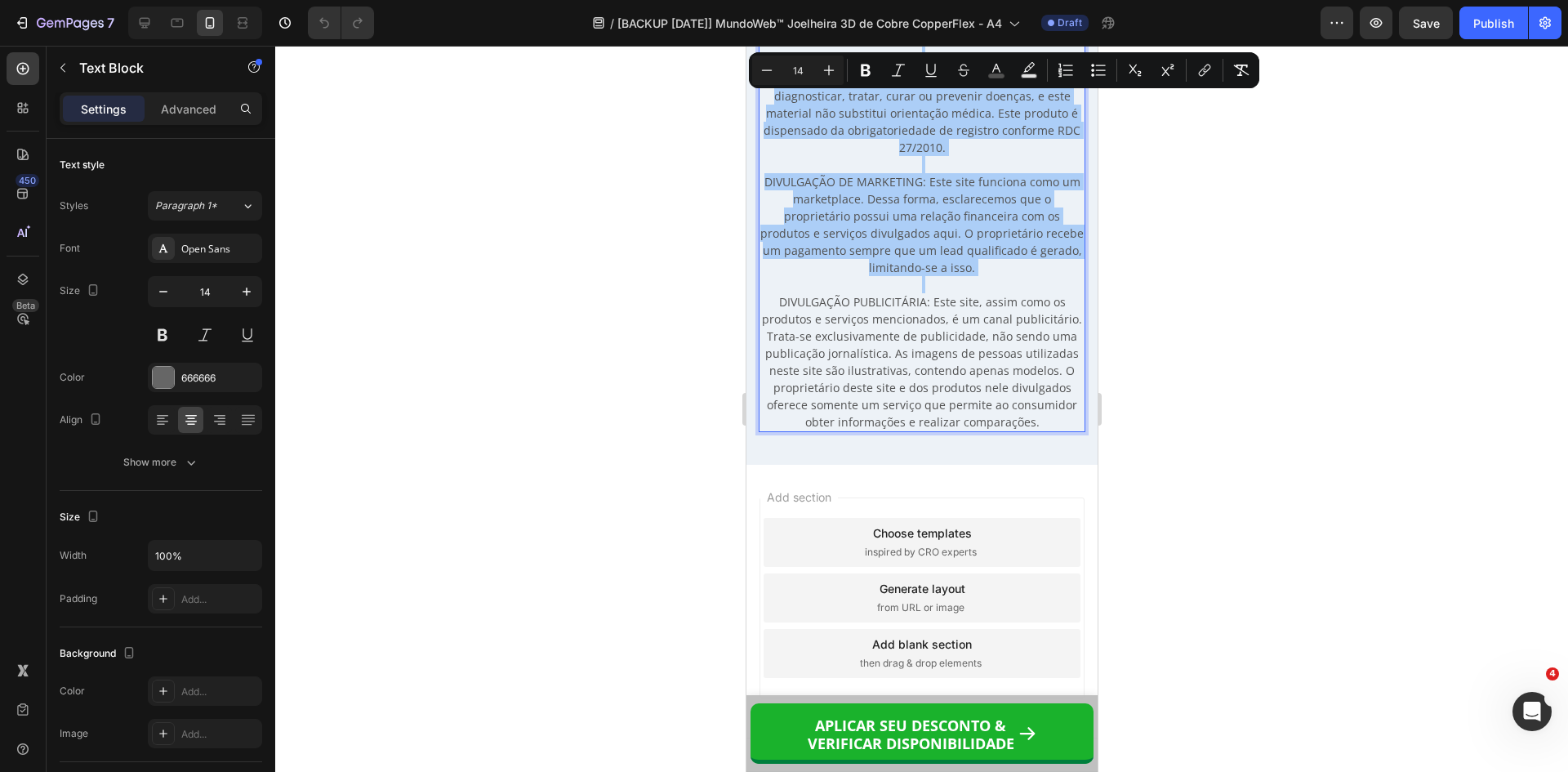
click at [1263, 380] on div at bounding box center [921, 409] width 1293 height 727
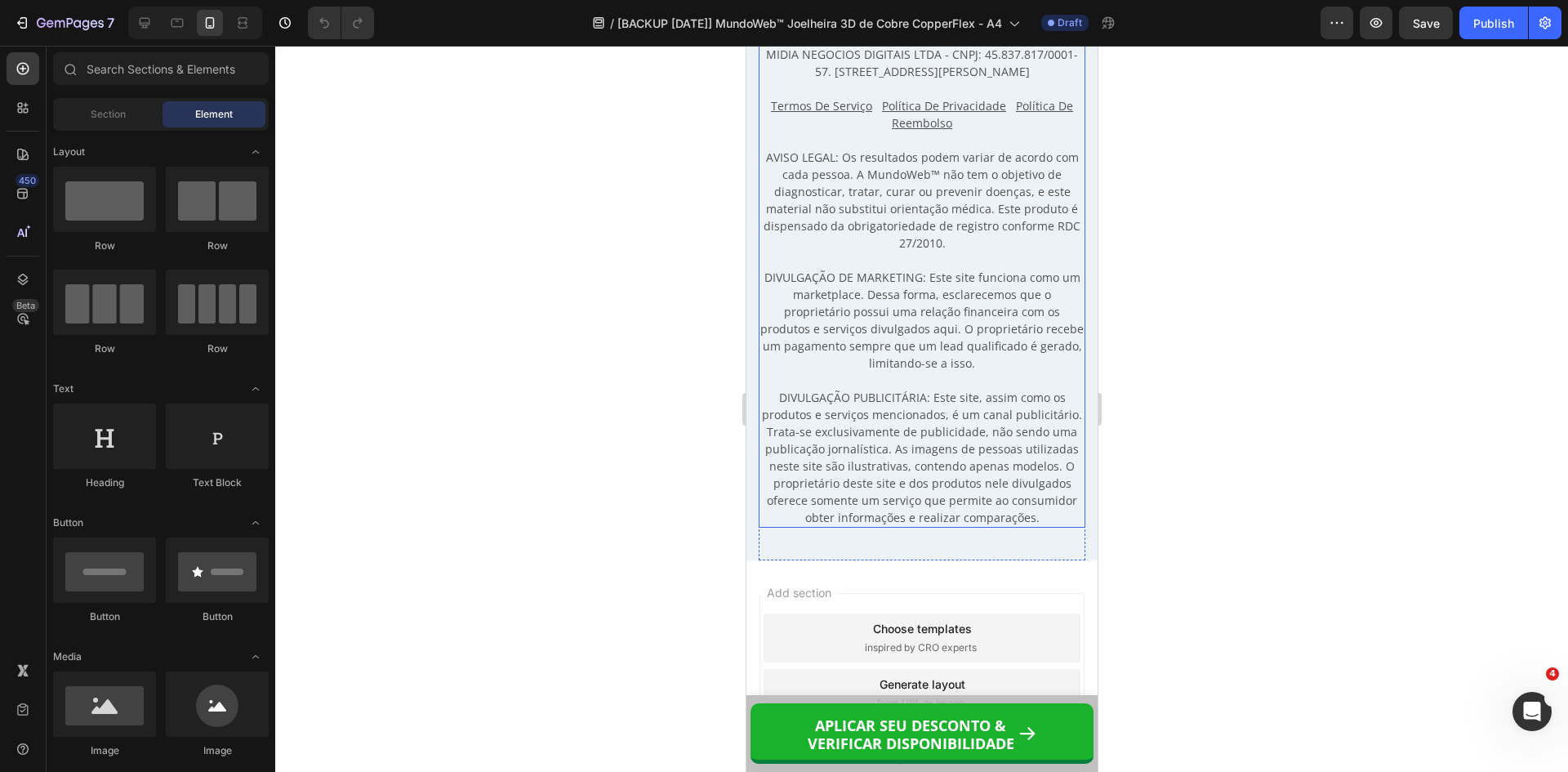
scroll to position [14845, 0]
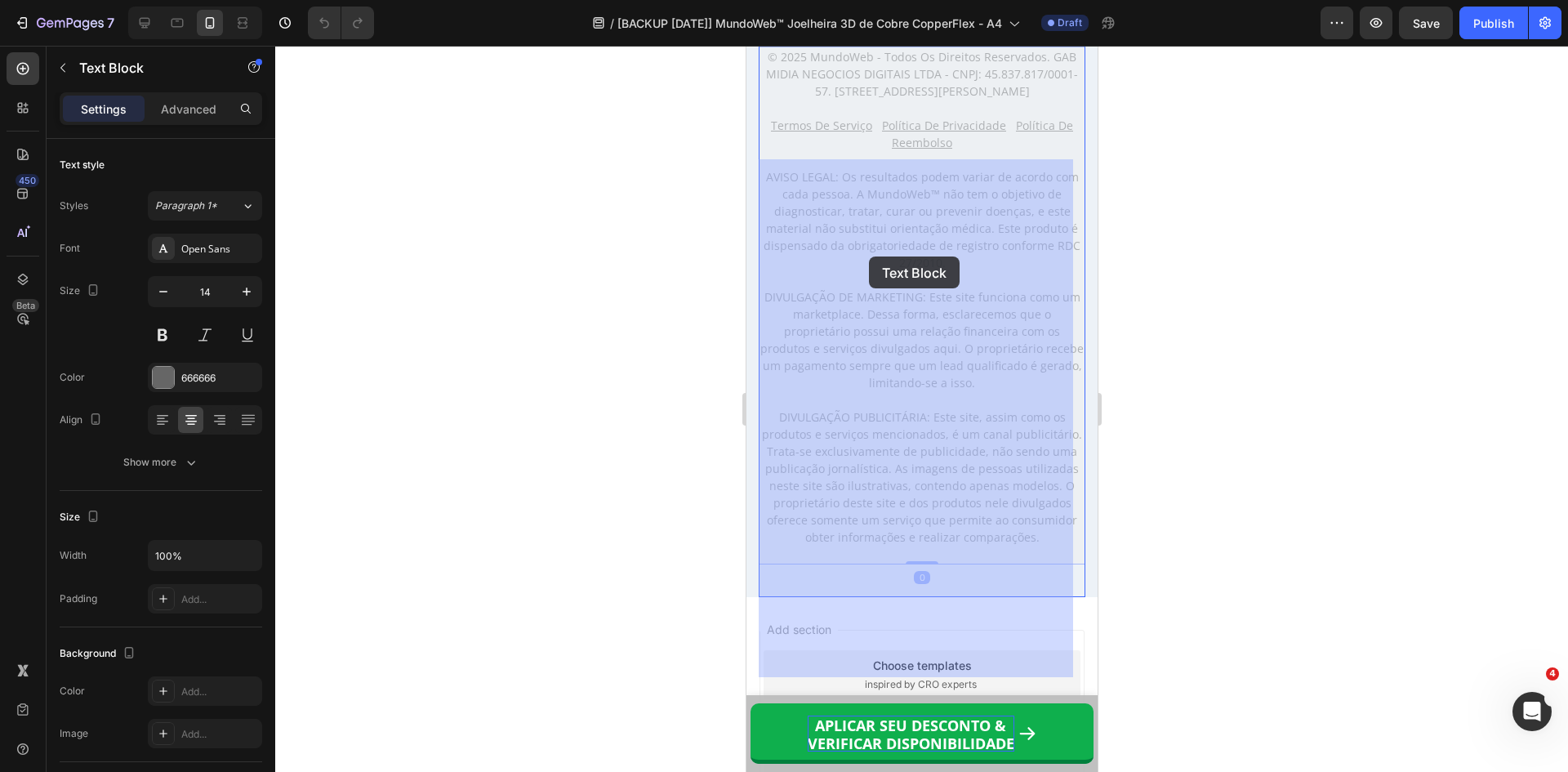
drag, startPoint x: 962, startPoint y: 281, endPoint x: 946, endPoint y: 751, distance: 470.3
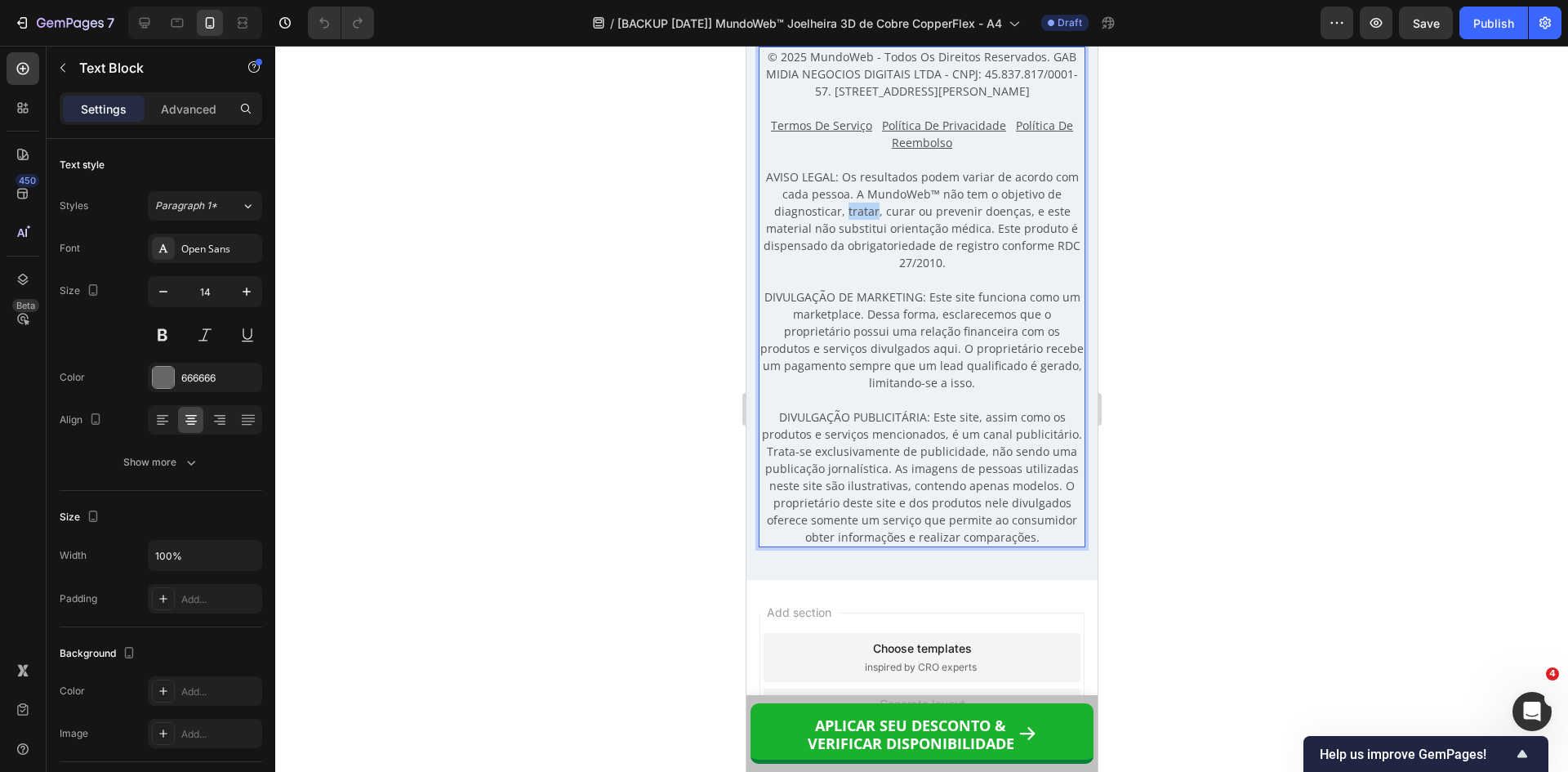
click at [847, 271] on span "AVISO LEGAL: Os resultados podem variar de acordo com cada pessoa. A MundoWeb™ …" at bounding box center [921, 220] width 317 height 102
drag, startPoint x: 847, startPoint y: 342, endPoint x: 822, endPoint y: 356, distance: 28.7
click at [822, 271] on span "AVISO LEGAL: Os resultados podem variar de acordo com cada pessoa. A MundoWeb™ …" at bounding box center [921, 220] width 317 height 102
click at [819, 271] on span "AVISO LEGAL: Os resultados podem variar de acordo com cada pessoa. A MundoWeb™ …" at bounding box center [921, 220] width 317 height 102
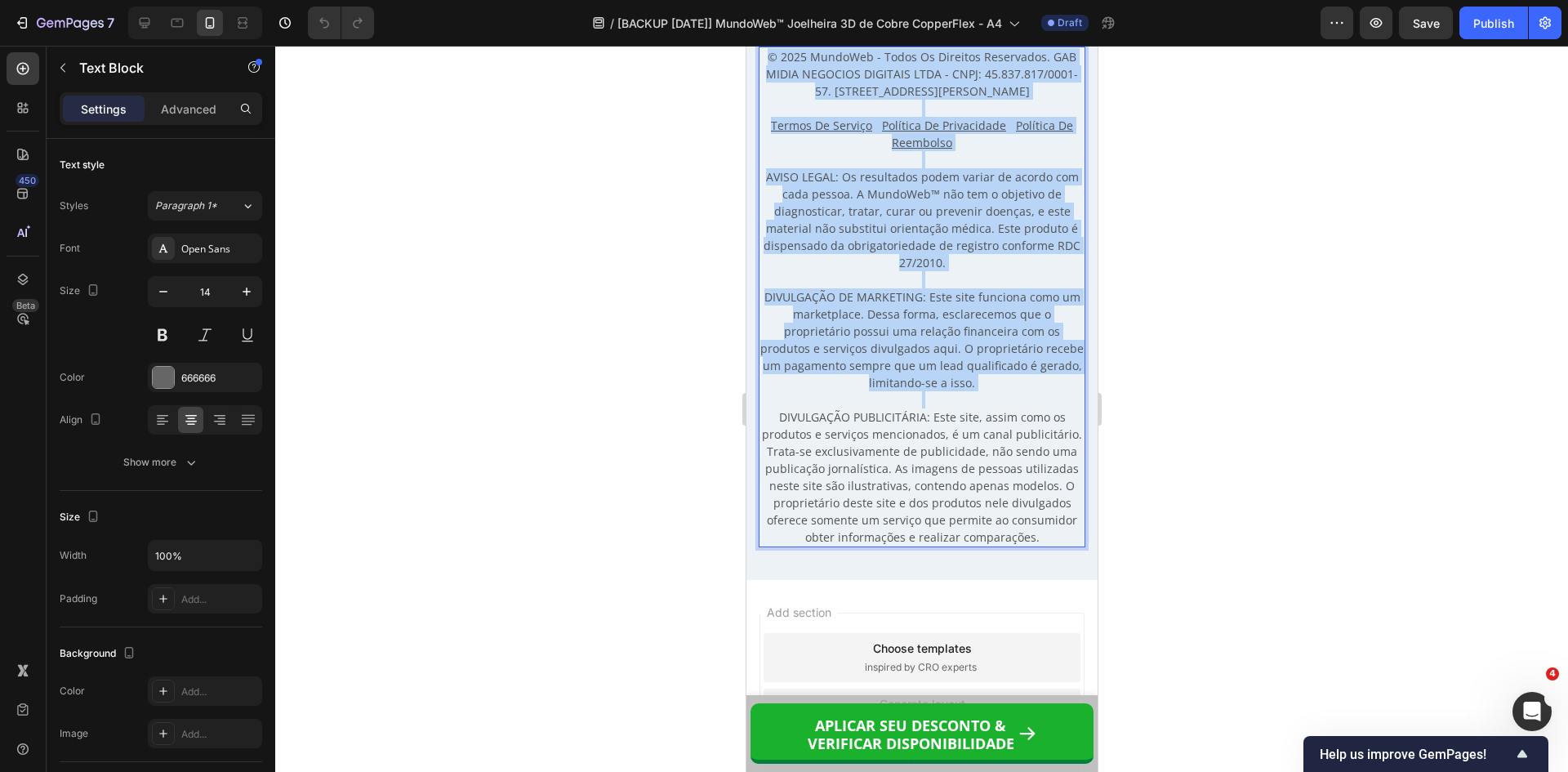
copy div "© 2025 MundoWeb - Todos Os Direitos Reservados. GAB MIDIA NEGOCIOS DIGITAIS LTD…"
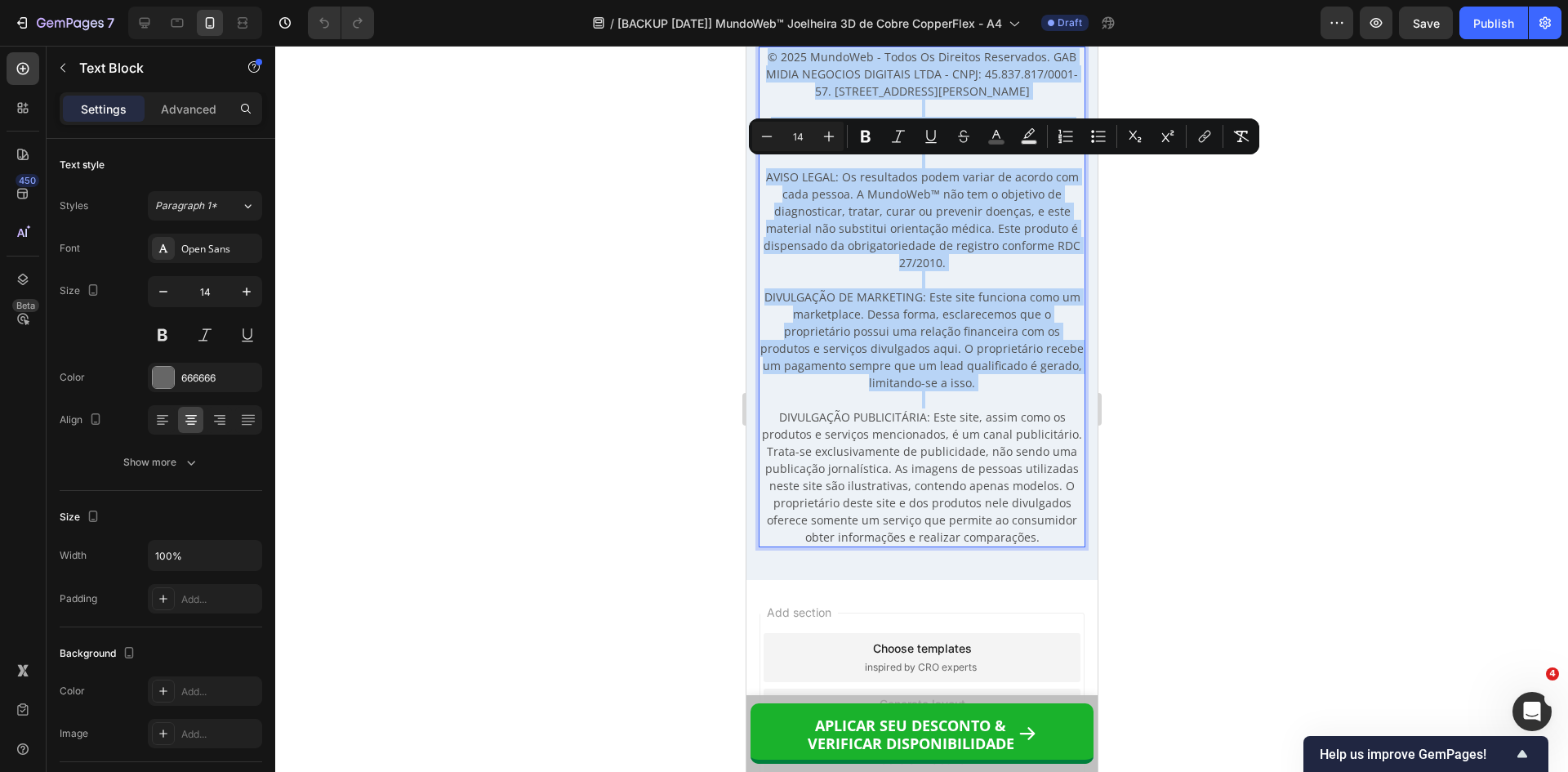
click at [908, 271] on span "AVISO LEGAL: Os resultados podem variar de acordo com cada pessoa. A MundoWeb™ …" at bounding box center [921, 220] width 317 height 102
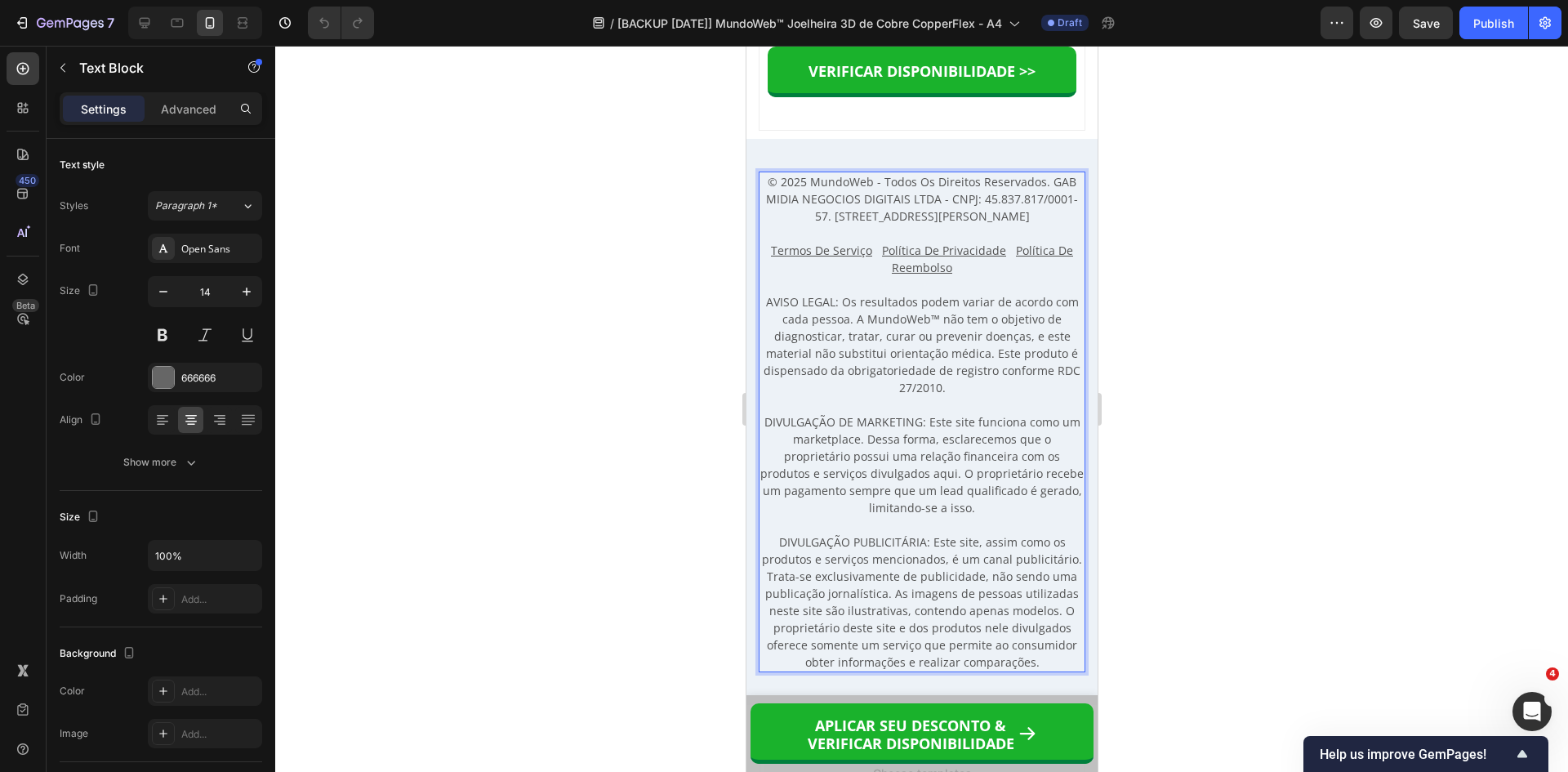
scroll to position [14682, 0]
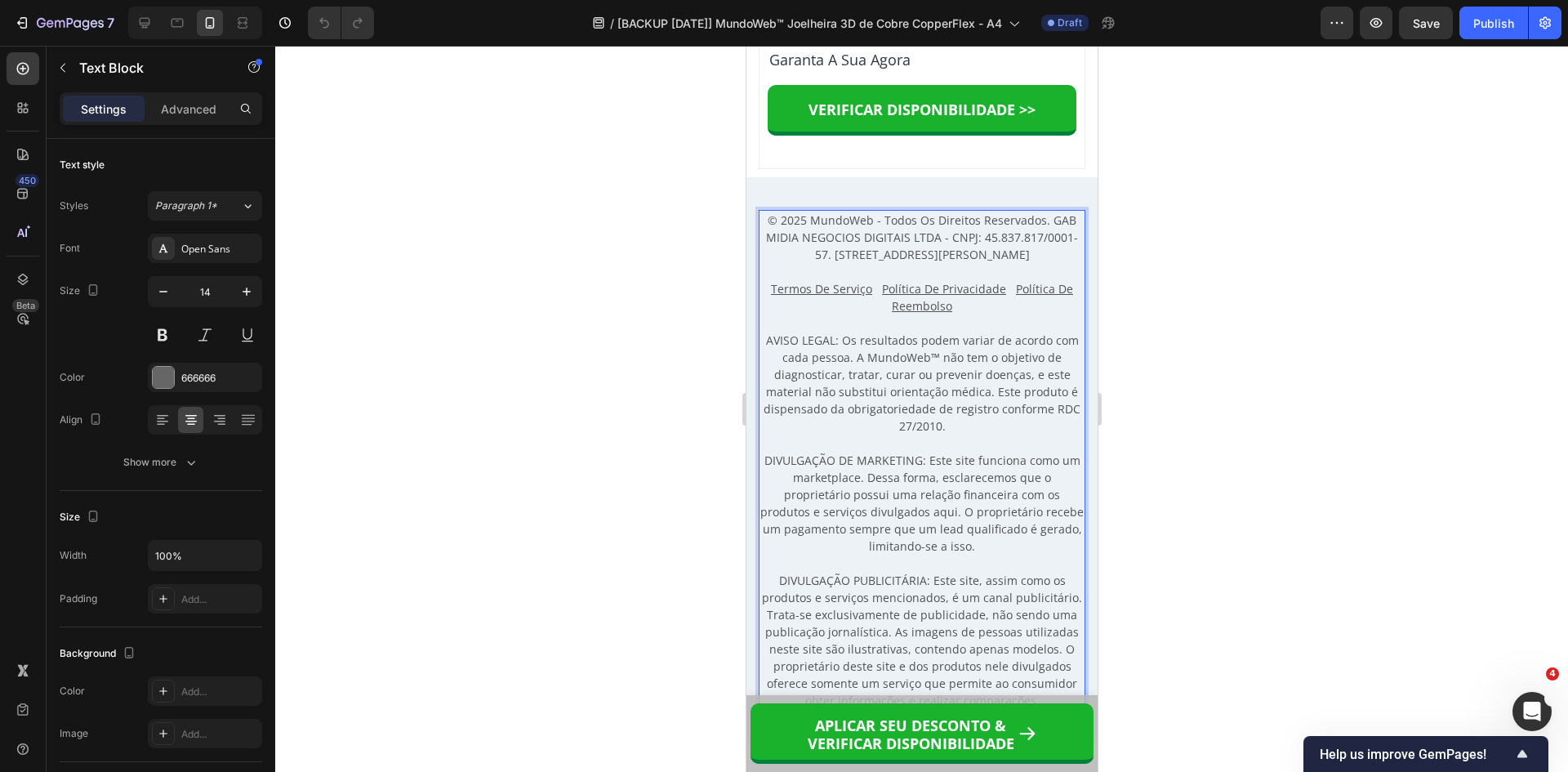
click at [816, 263] on p "© 2025 MundoWeb - Todos Os Direitos Reservados. GAB MIDIA NEGOCIOS DIGITAIS LTD…" at bounding box center [921, 237] width 323 height 52
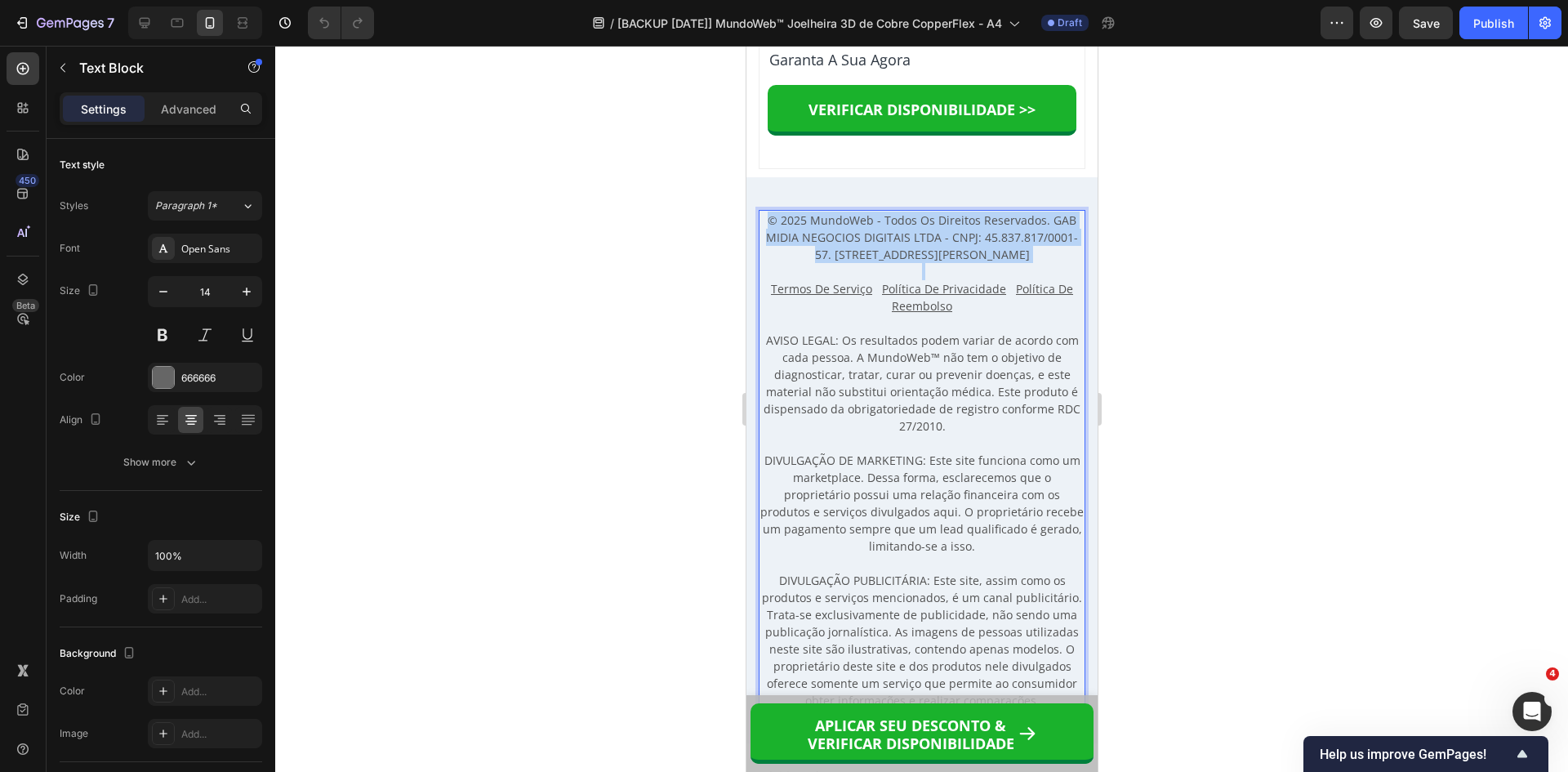
click at [816, 263] on p "© 2025 MundoWeb - Todos Os Direitos Reservados. GAB MIDIA NEGOCIOS DIGITAIS LTD…" at bounding box center [921, 237] width 323 height 52
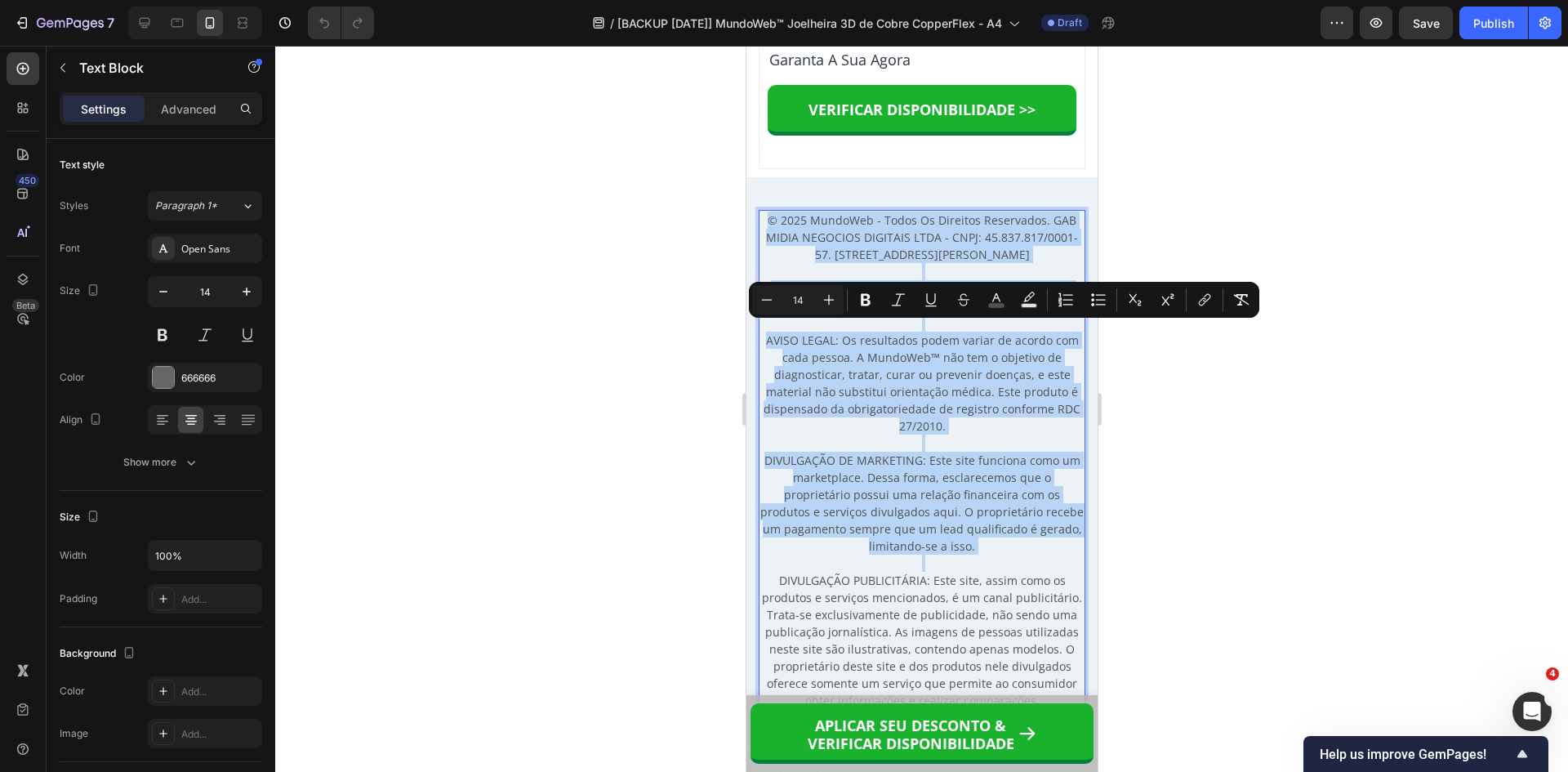
copy div "© 2025 MundoWeb - Todos Os Direitos Reservados. GAB MIDIA NEGOCIOS DIGITAIS LTD…"
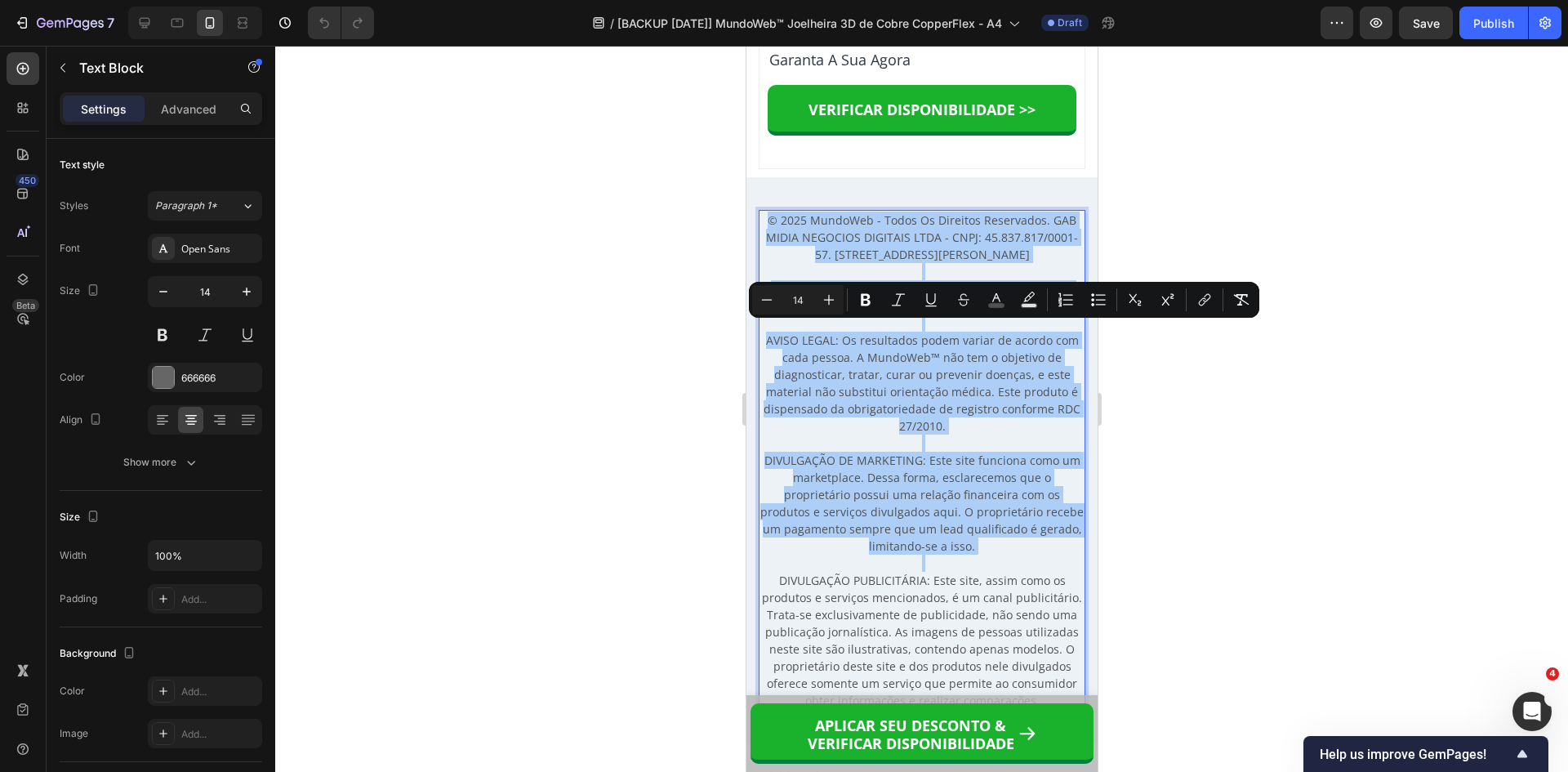
click at [1192, 586] on div at bounding box center [921, 409] width 1293 height 727
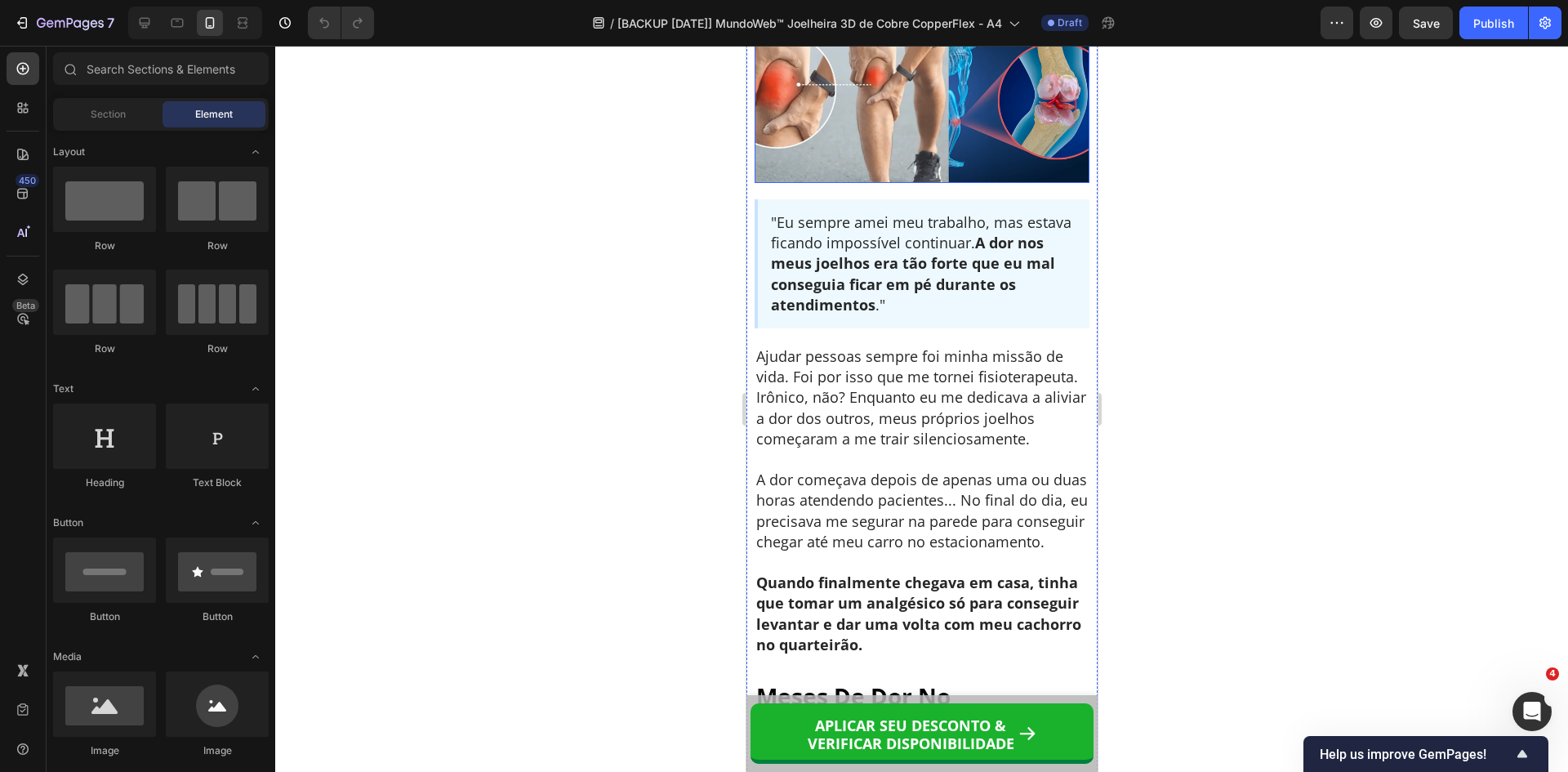
scroll to position [514, 0]
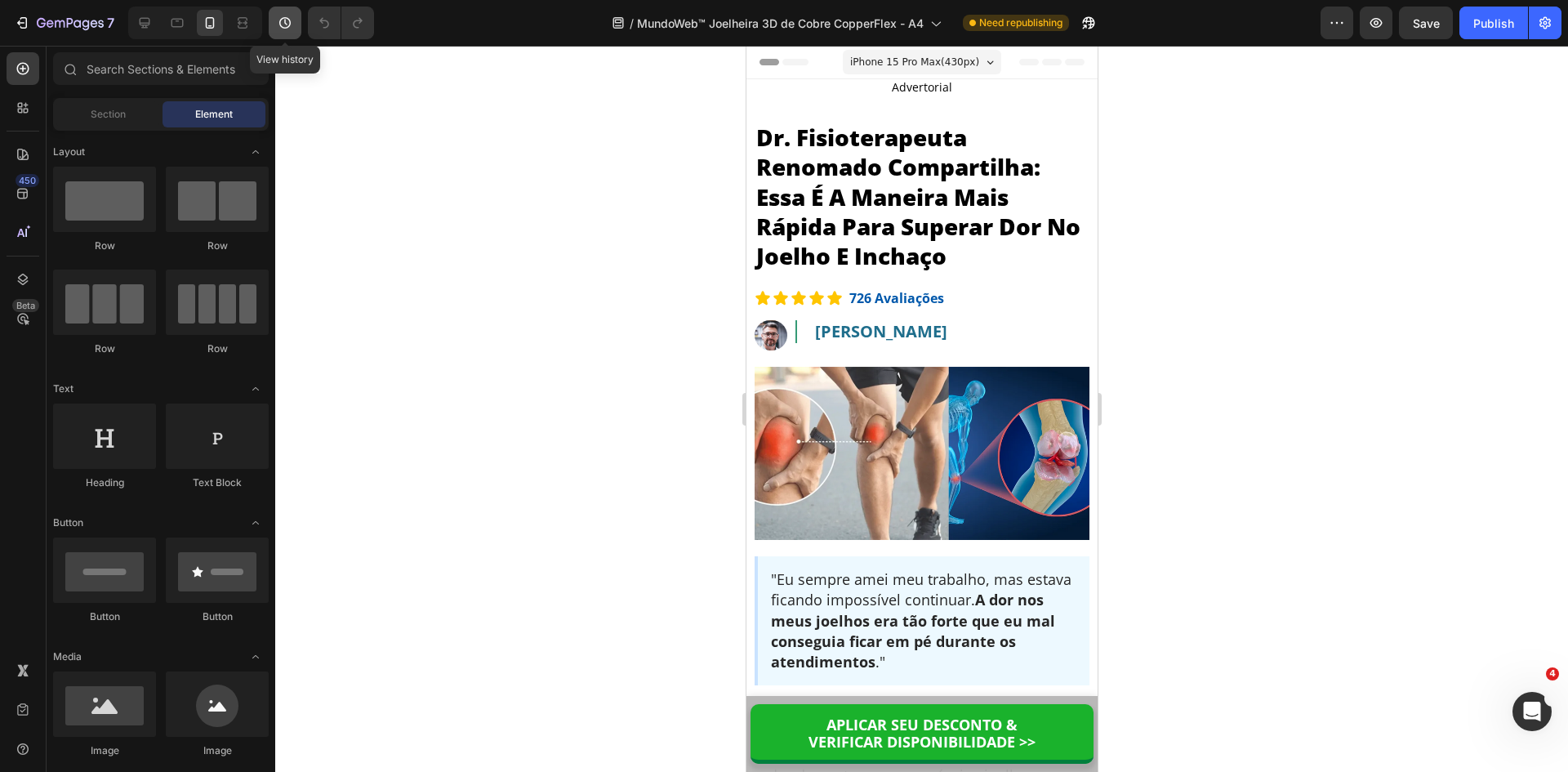
click at [280, 18] on icon "button" at bounding box center [285, 23] width 17 height 17
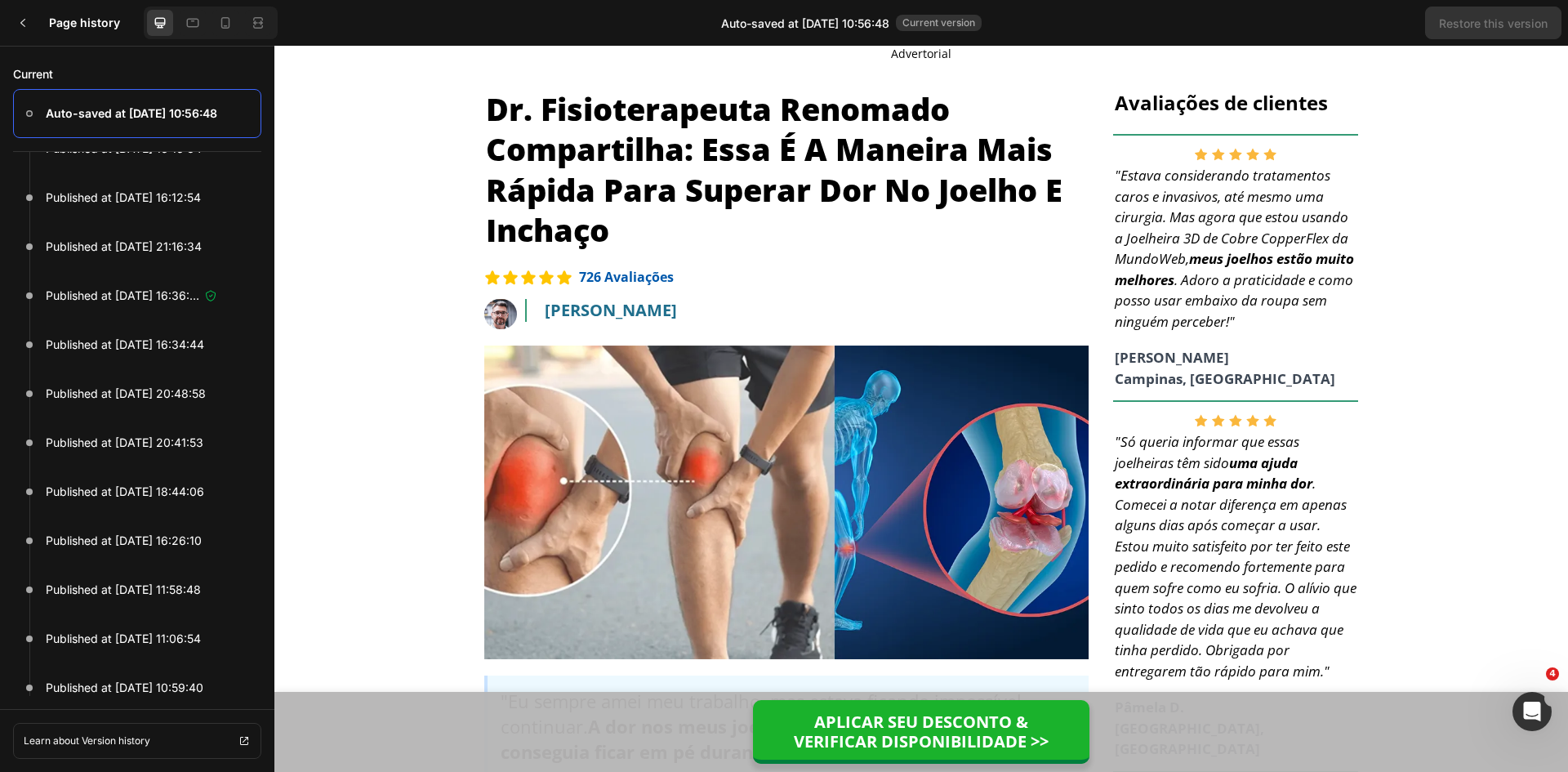
scroll to position [4414, 0]
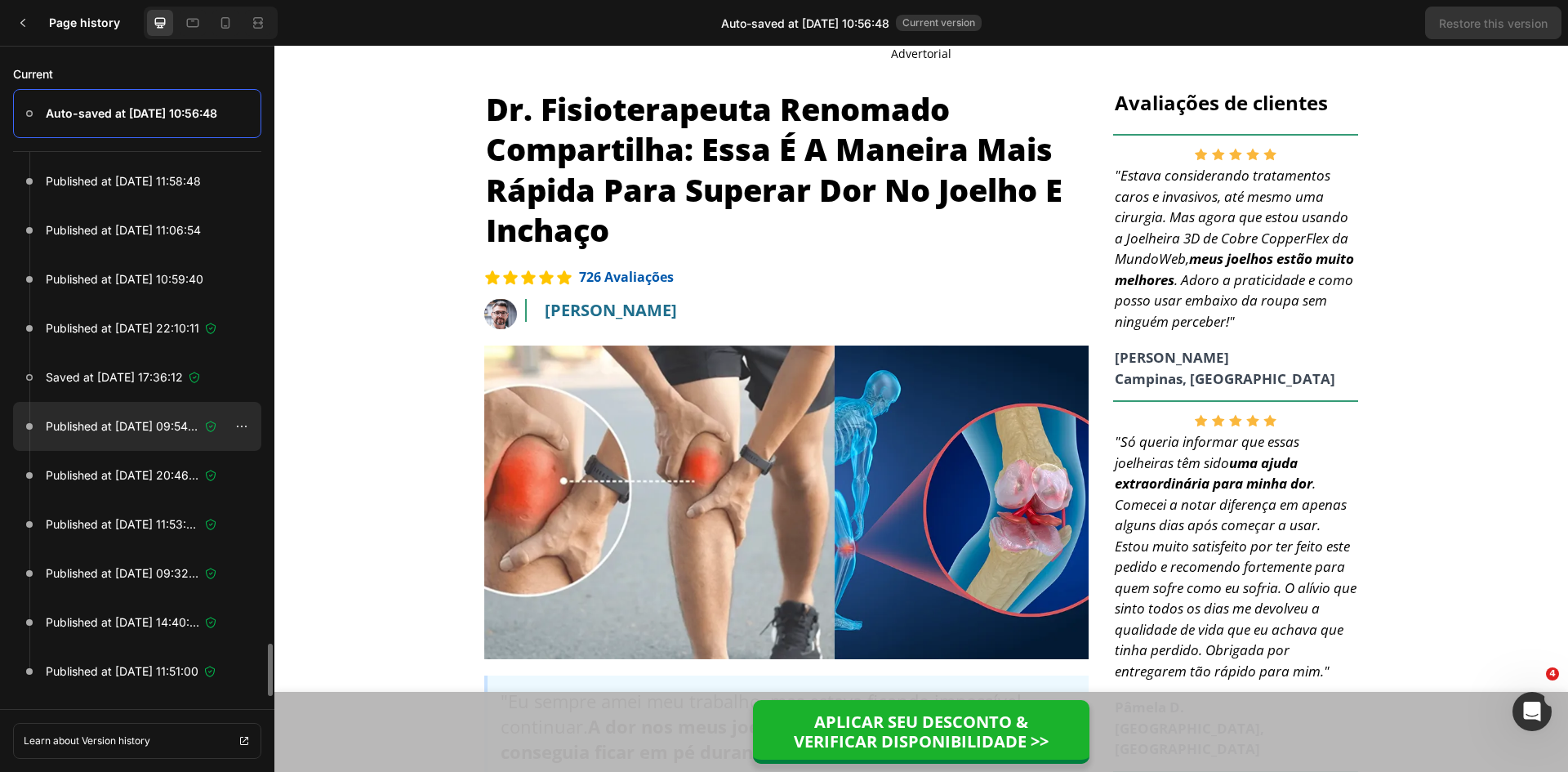
click at [140, 427] on p "Published at [DATE] 09:54:47" at bounding box center [123, 426] width 153 height 19
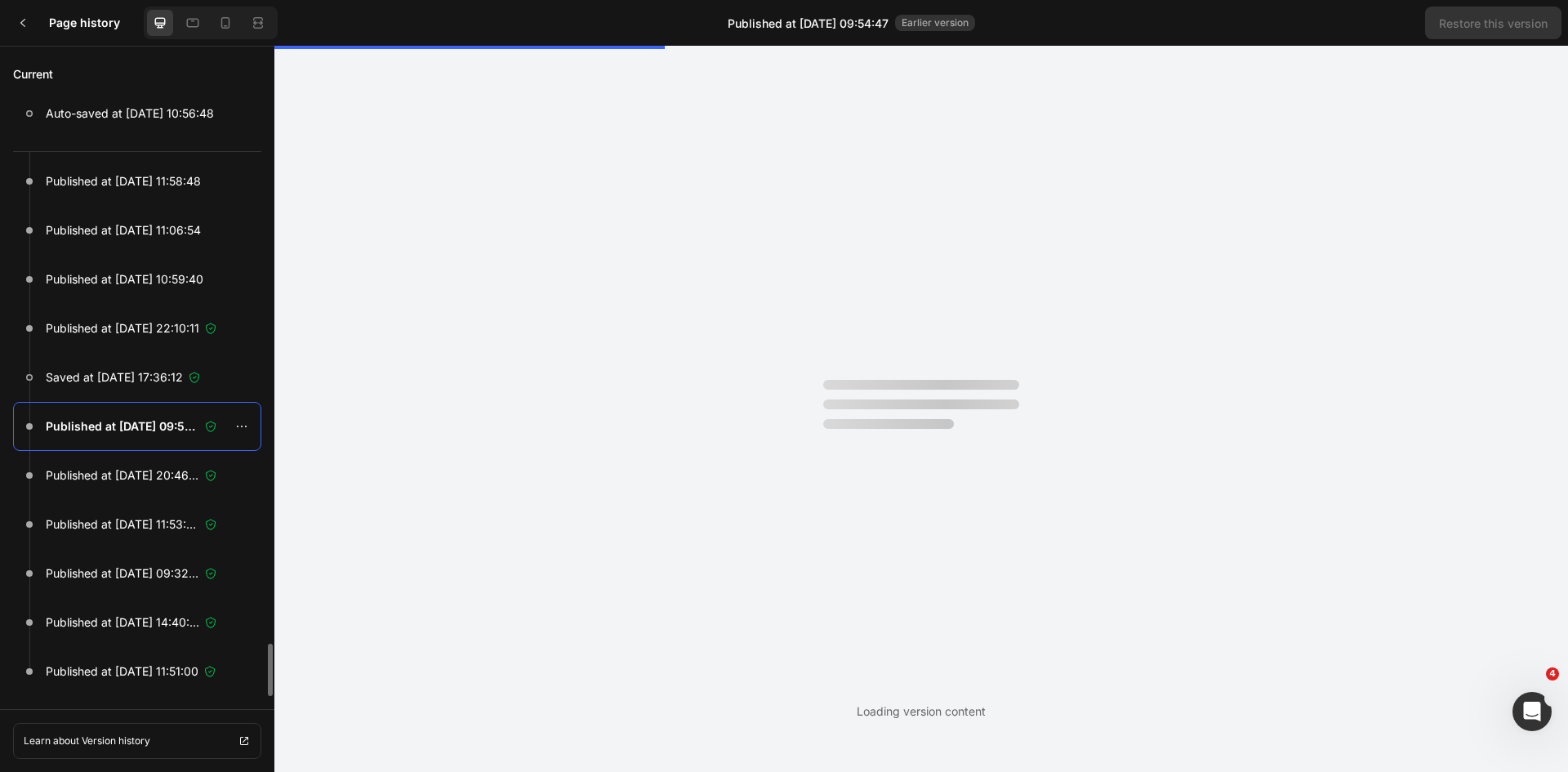
scroll to position [0, 0]
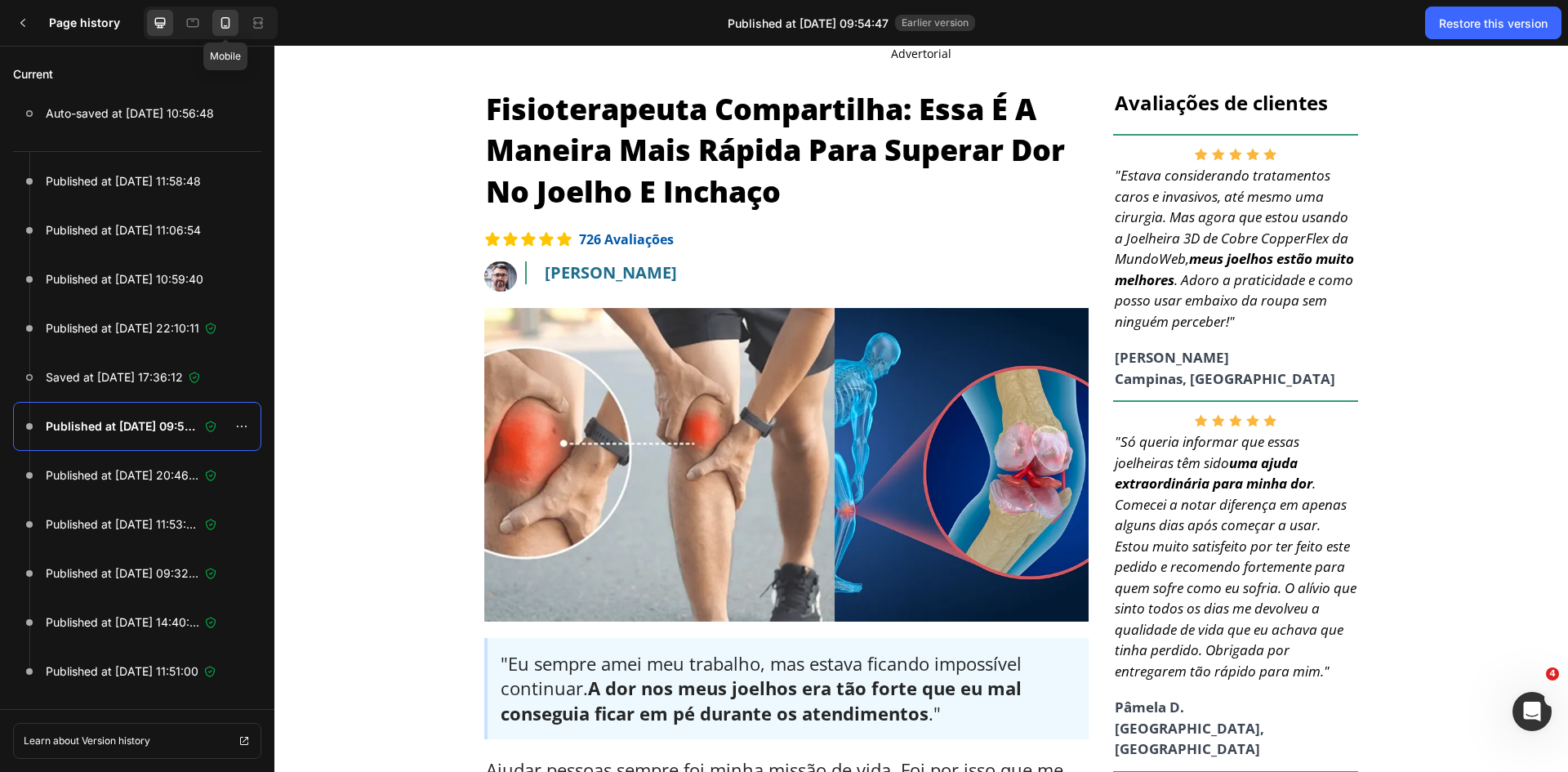
click at [228, 18] on icon at bounding box center [225, 23] width 17 height 17
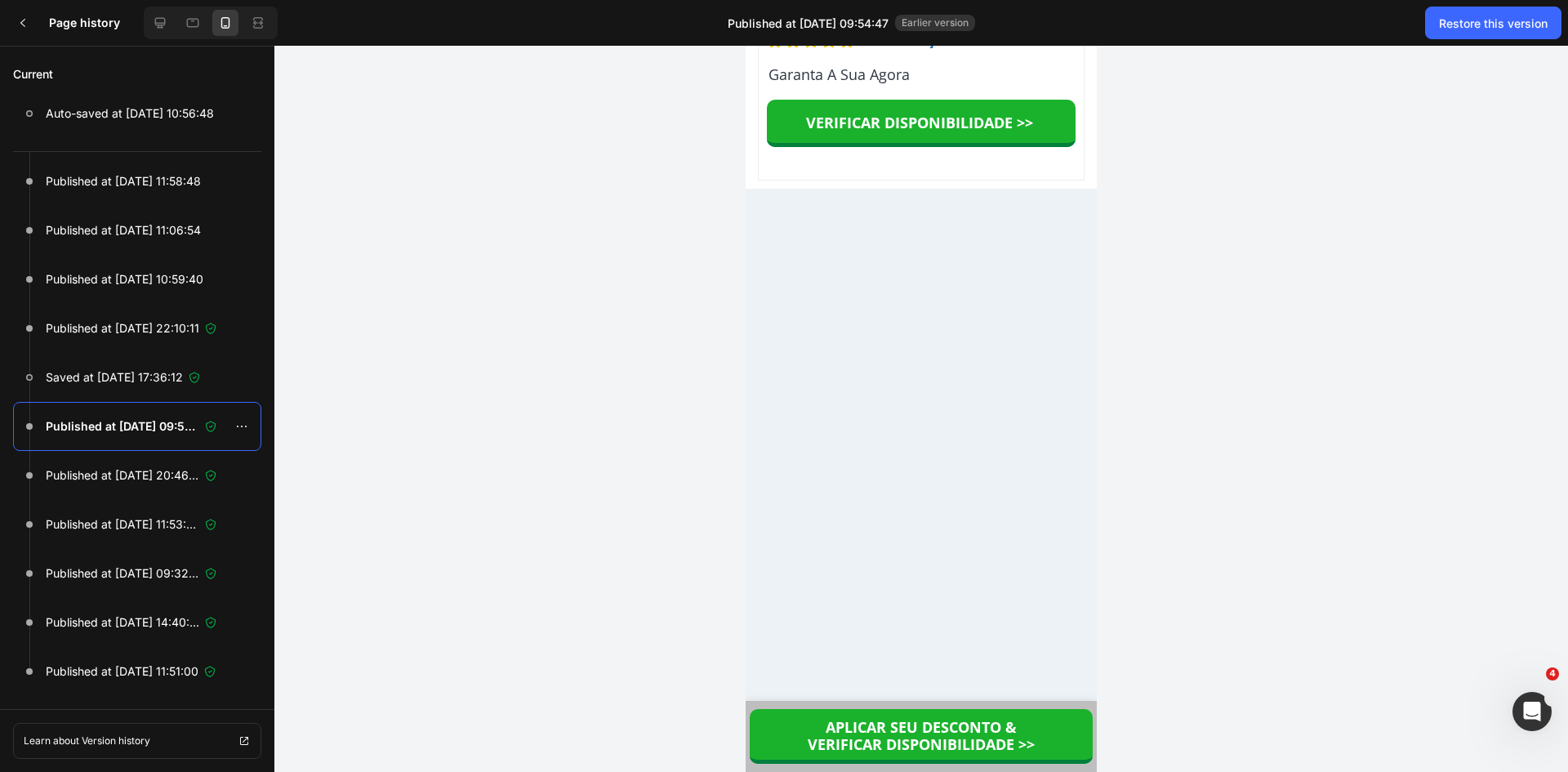
scroll to position [13120, 0]
click at [0, 0] on icon "button" at bounding box center [0, 0] width 0 height 0
click at [234, 434] on div at bounding box center [242, 427] width 26 height 26
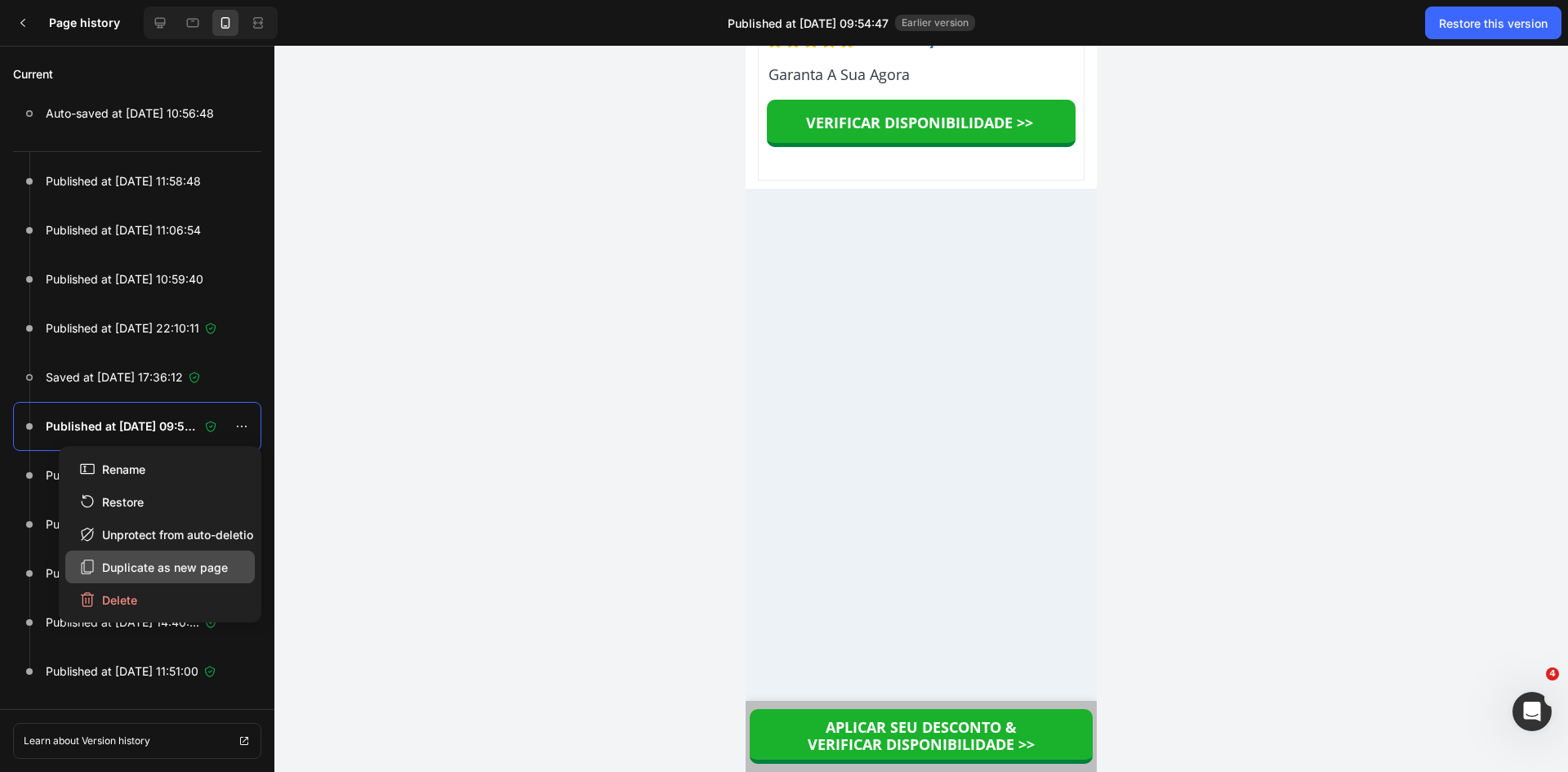
click at [200, 569] on div "Duplicate as new page" at bounding box center [153, 567] width 149 height 18
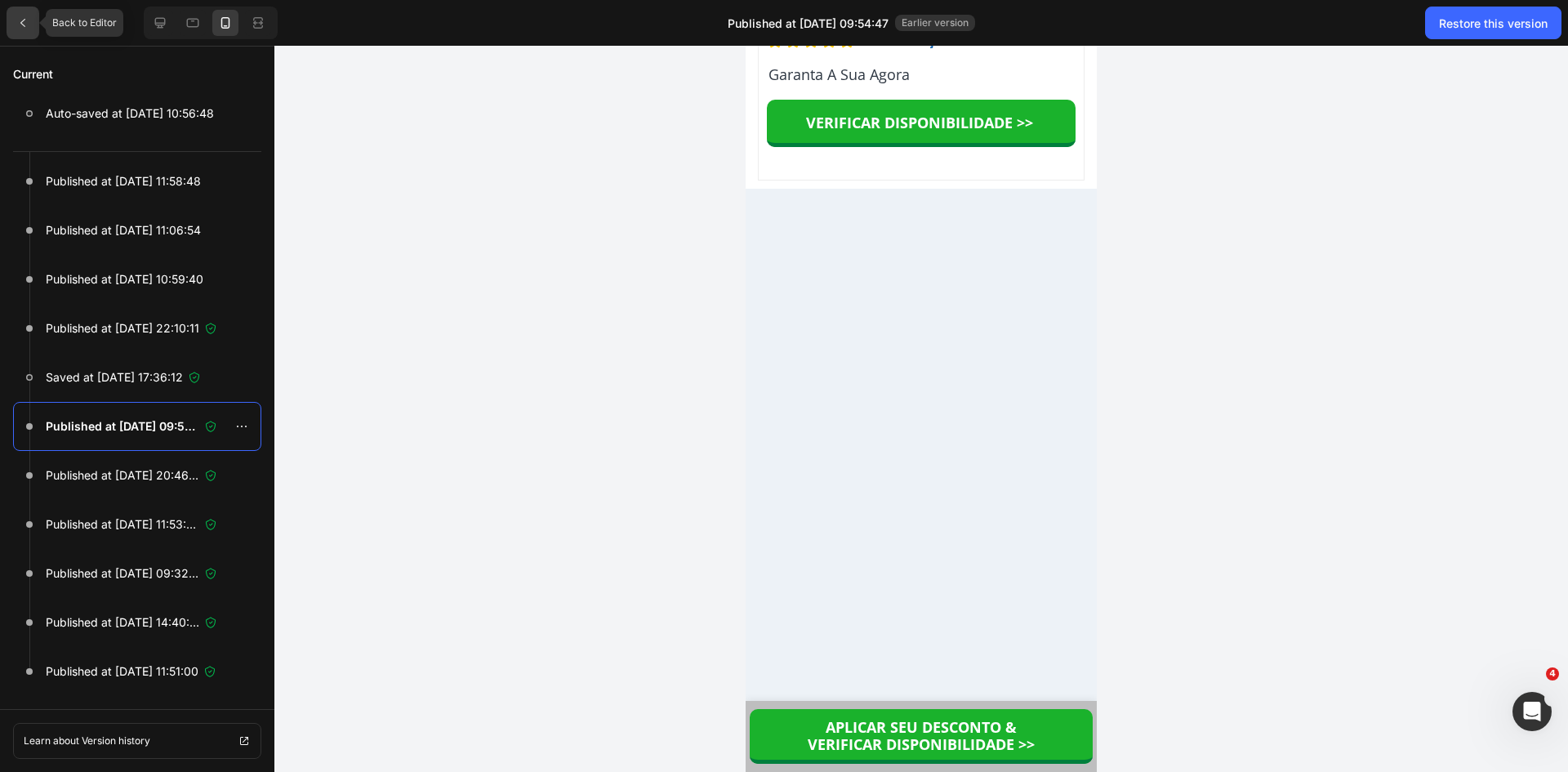
click at [18, 19] on icon at bounding box center [23, 23] width 13 height 13
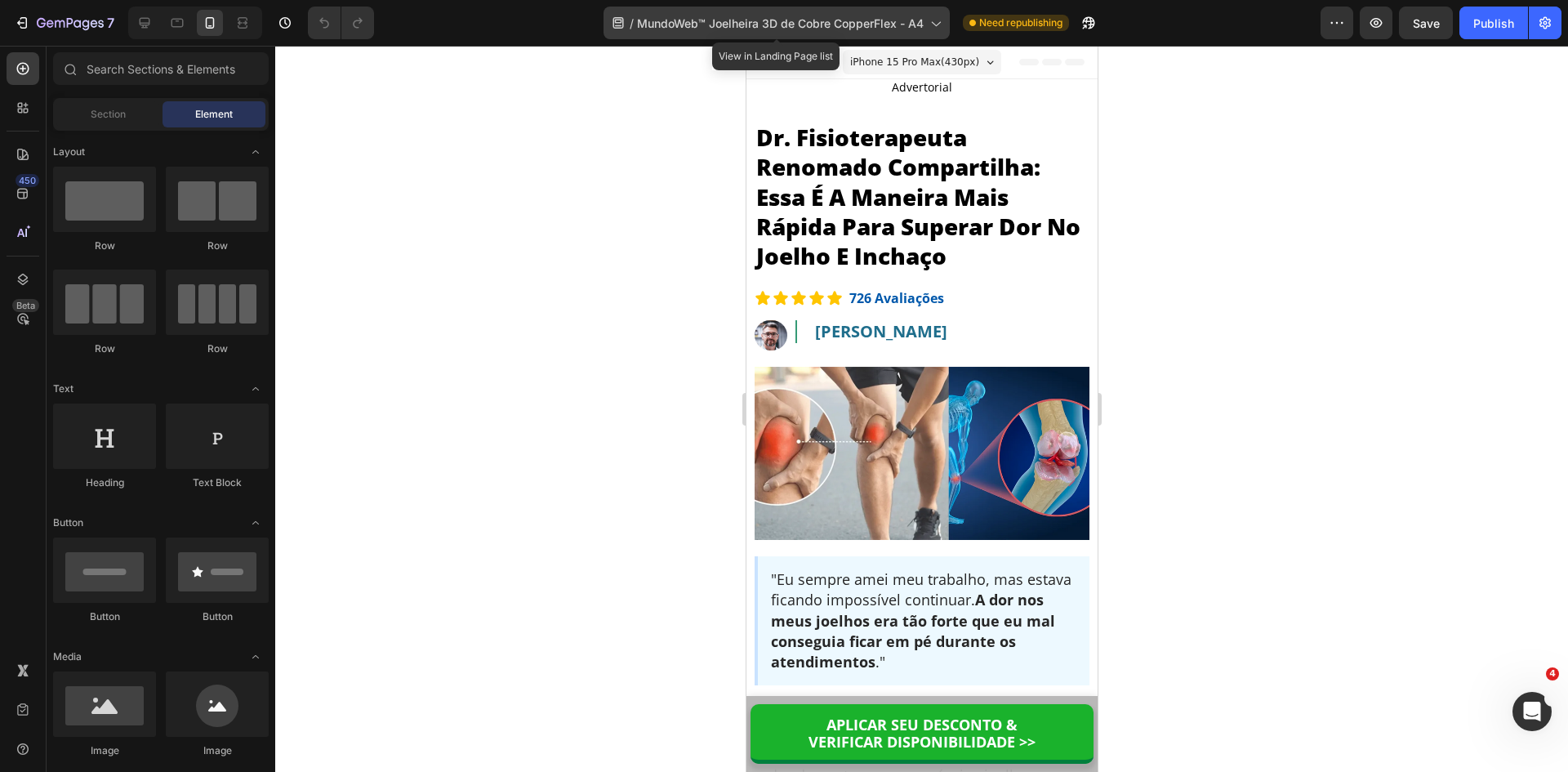
click at [724, 18] on span "MundoWeb™ Joelheira 3D de Cobre CopperFlex - A4" at bounding box center [780, 23] width 287 height 18
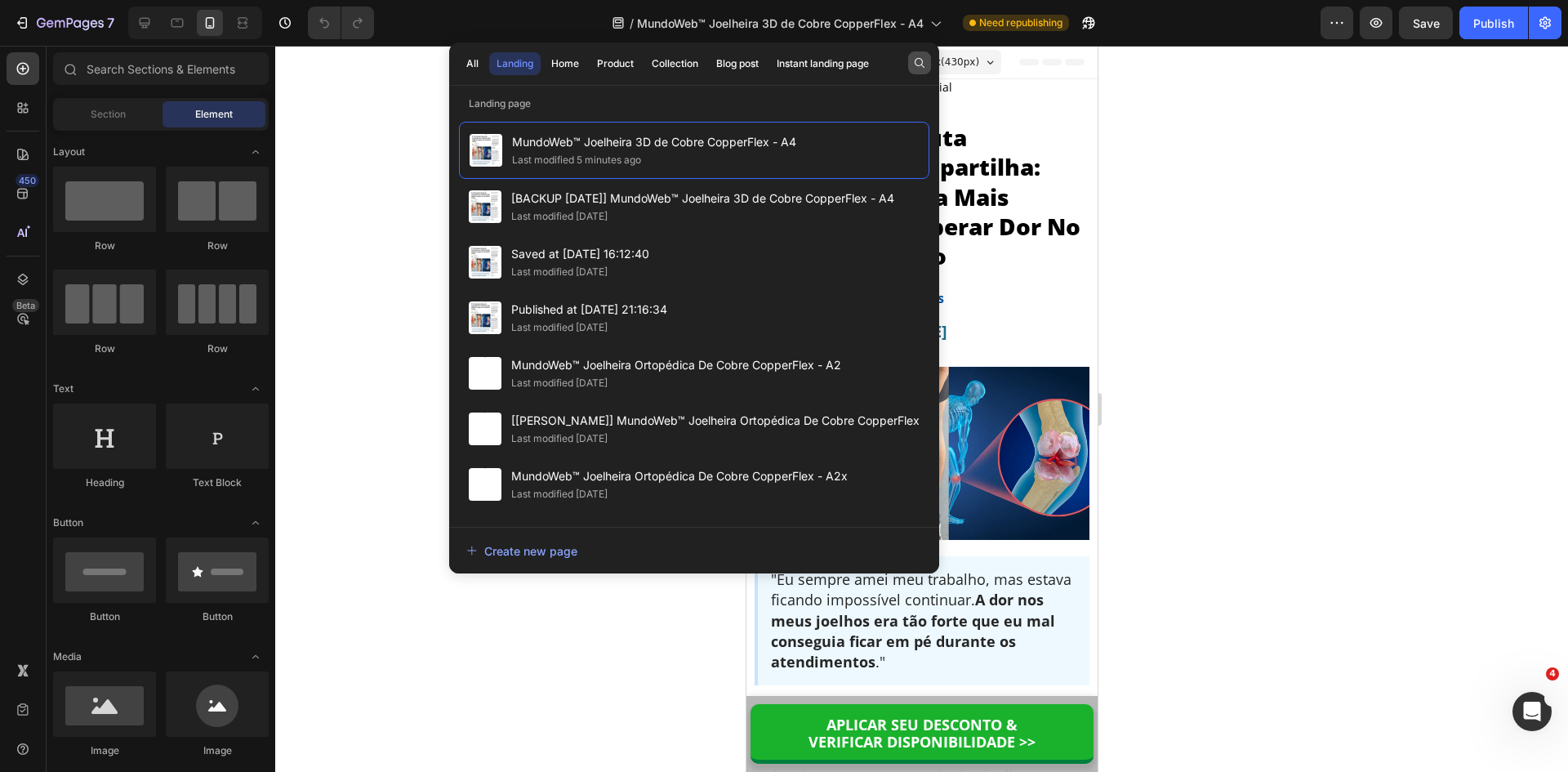
click at [914, 66] on icon "button" at bounding box center [919, 63] width 13 height 13
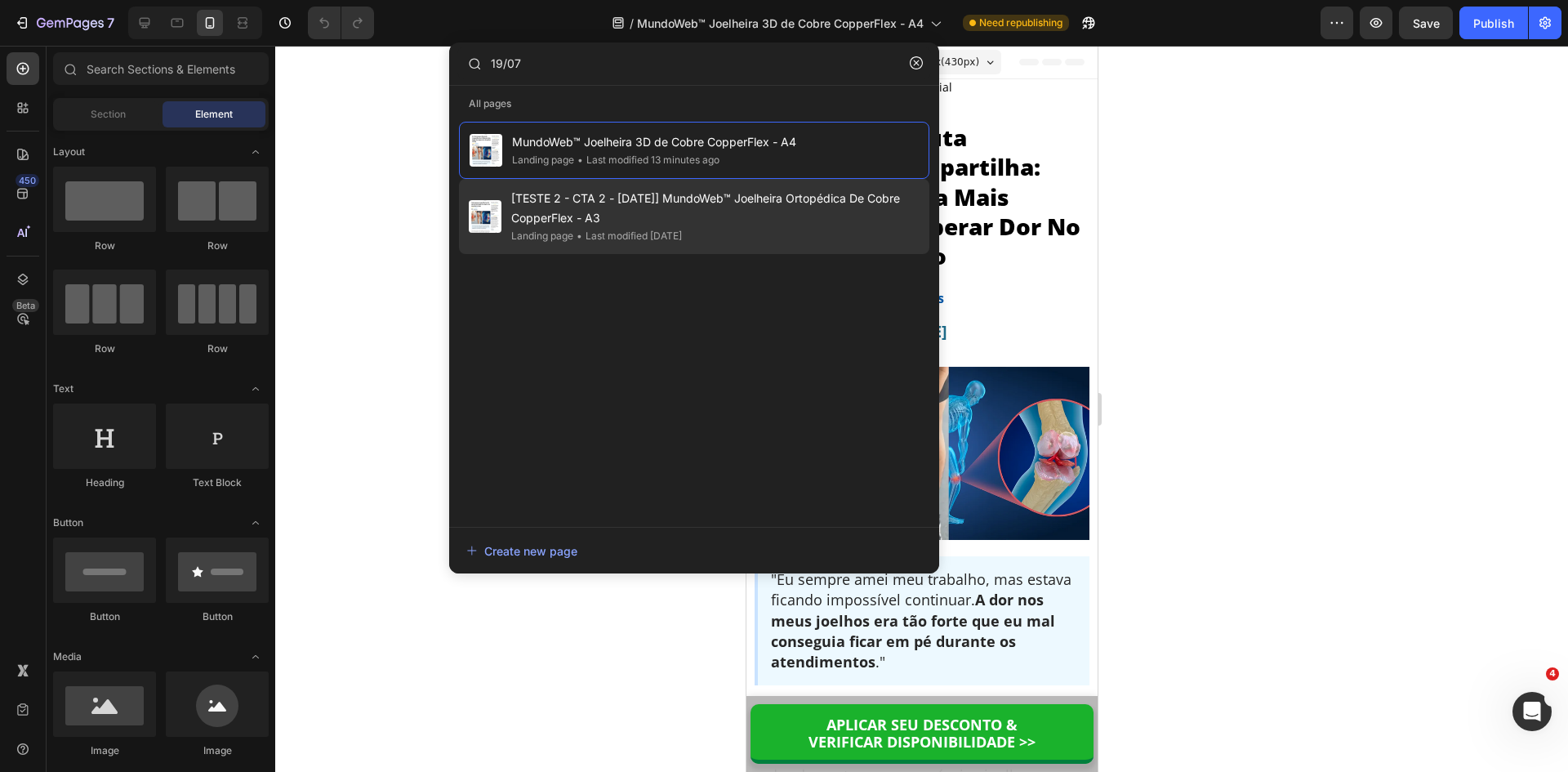
type input "19/07"
click at [632, 207] on span "[TESTE 2 - CTA 2 - [DATE]] MundoWeb™ Joelheira Ortopédica De Cobre CopperFlex -…" at bounding box center [715, 208] width 408 height 39
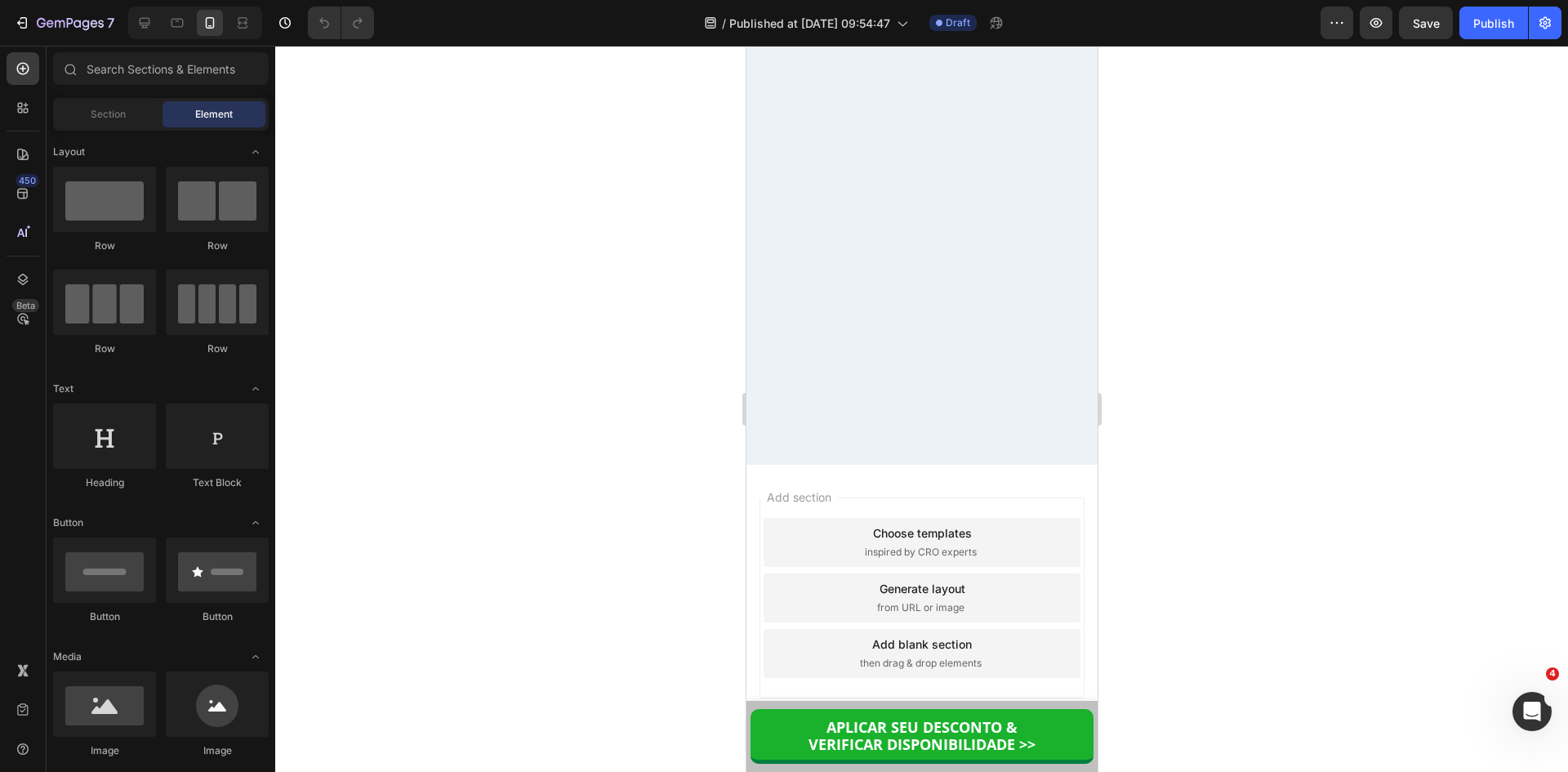
scroll to position [13174, 0]
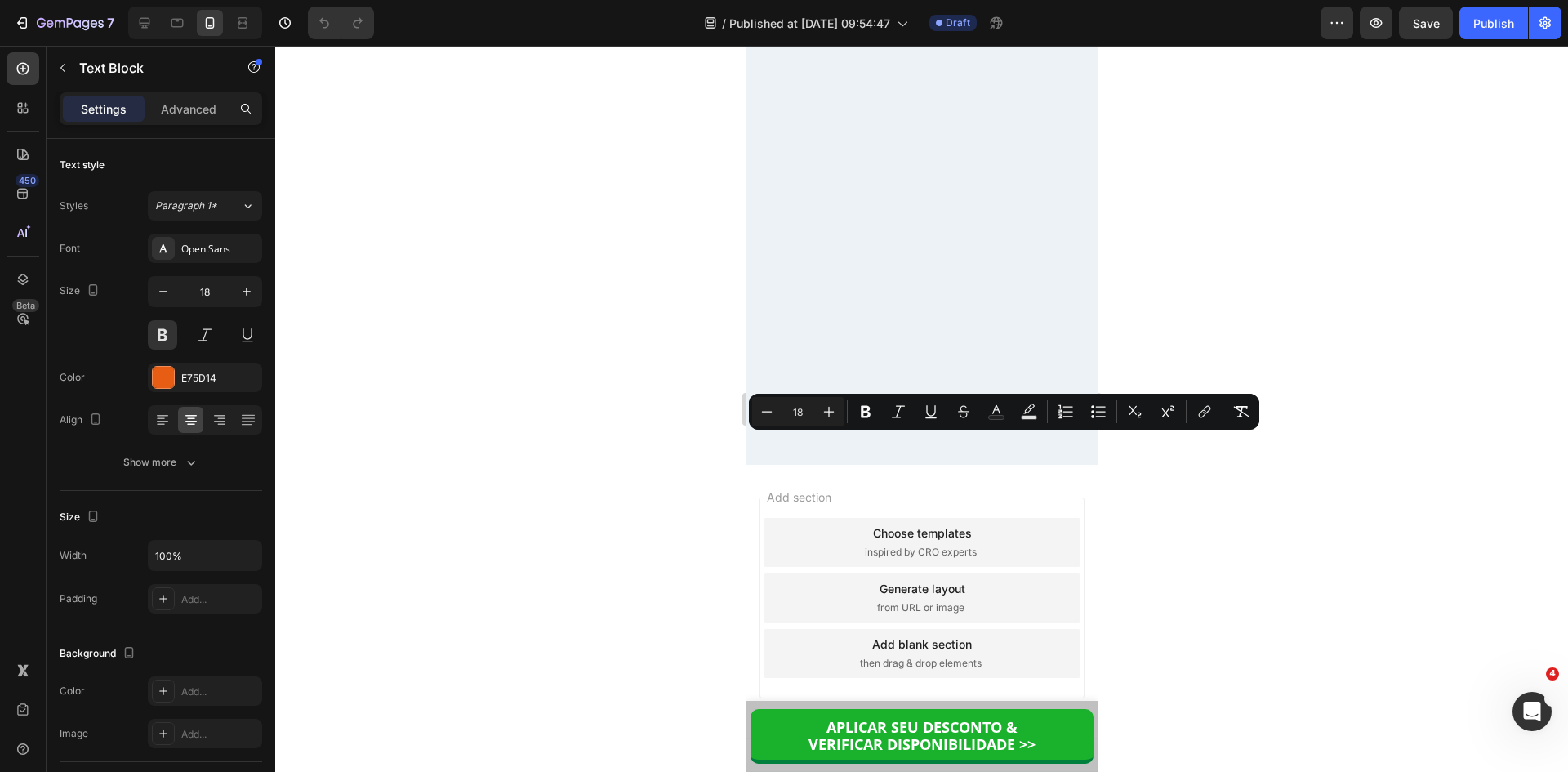
copy p "🚨 Risco De Esgotar: Alto 🚨"
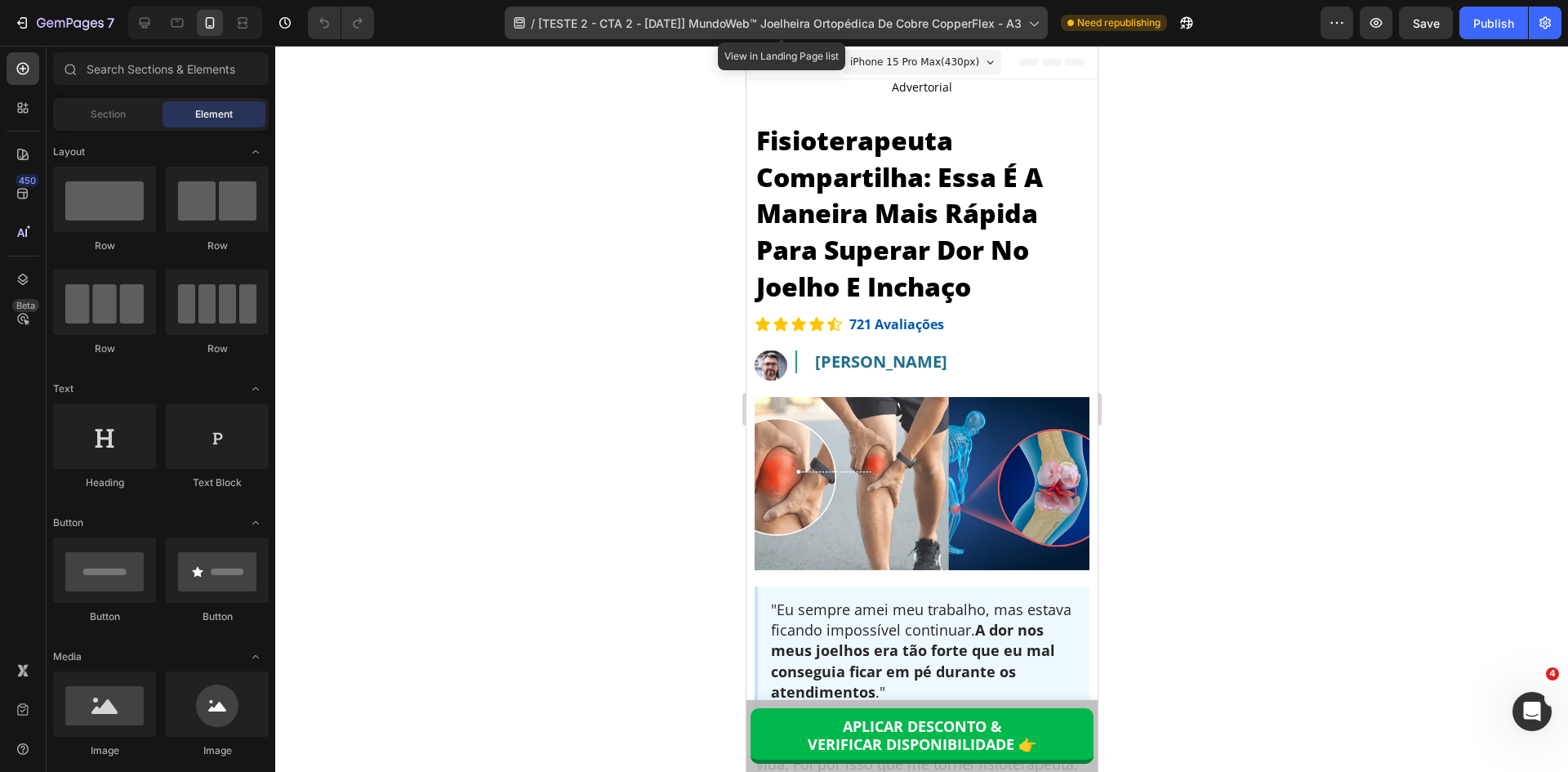
click at [727, 20] on span "[TESTE 2 - CTA 2 - [DATE]] MundoWeb™ Joelheira Ortopédica De Cobre CopperFlex -…" at bounding box center [780, 23] width 484 height 18
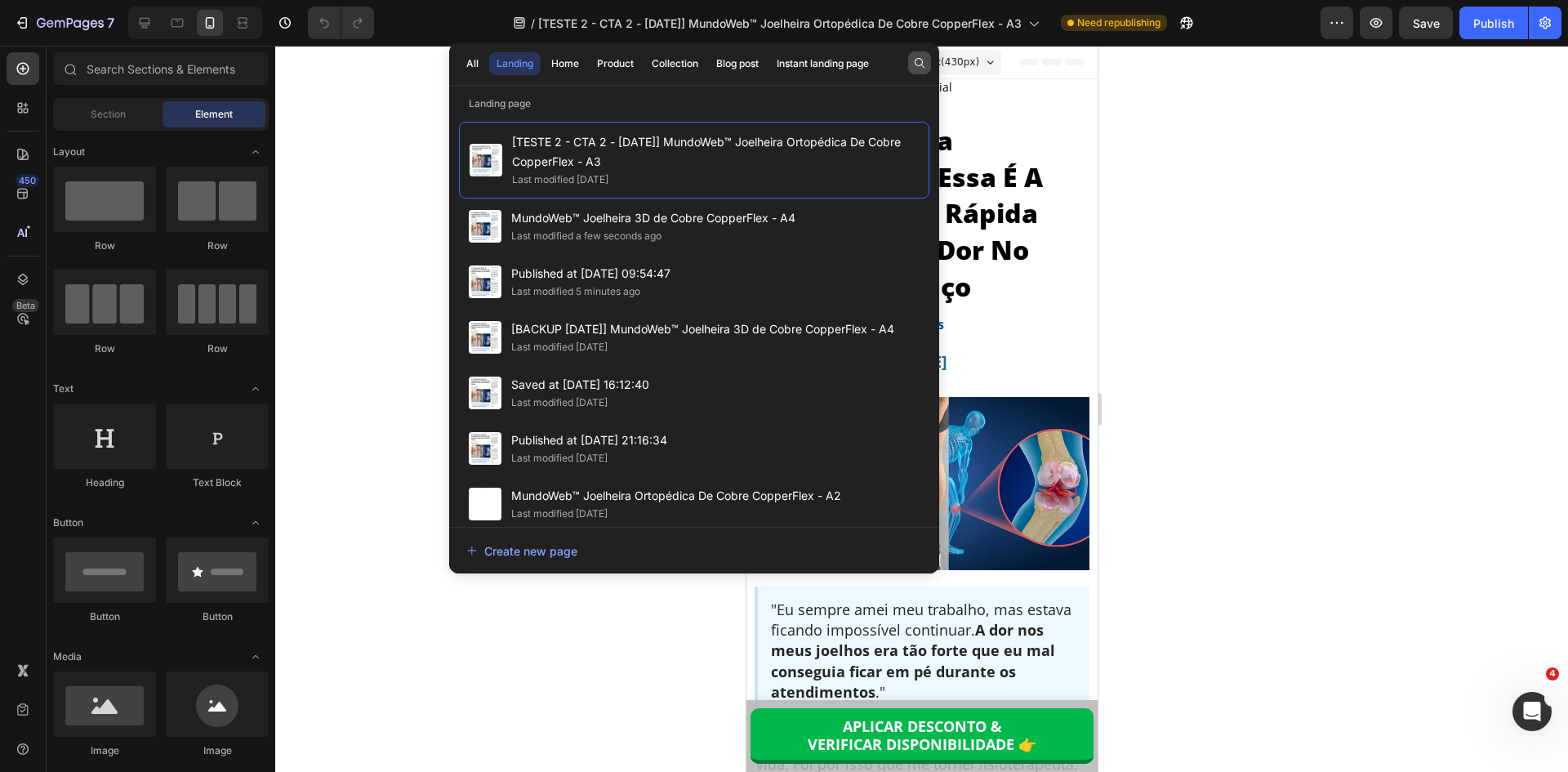
click at [916, 60] on icon "button" at bounding box center [919, 63] width 10 height 10
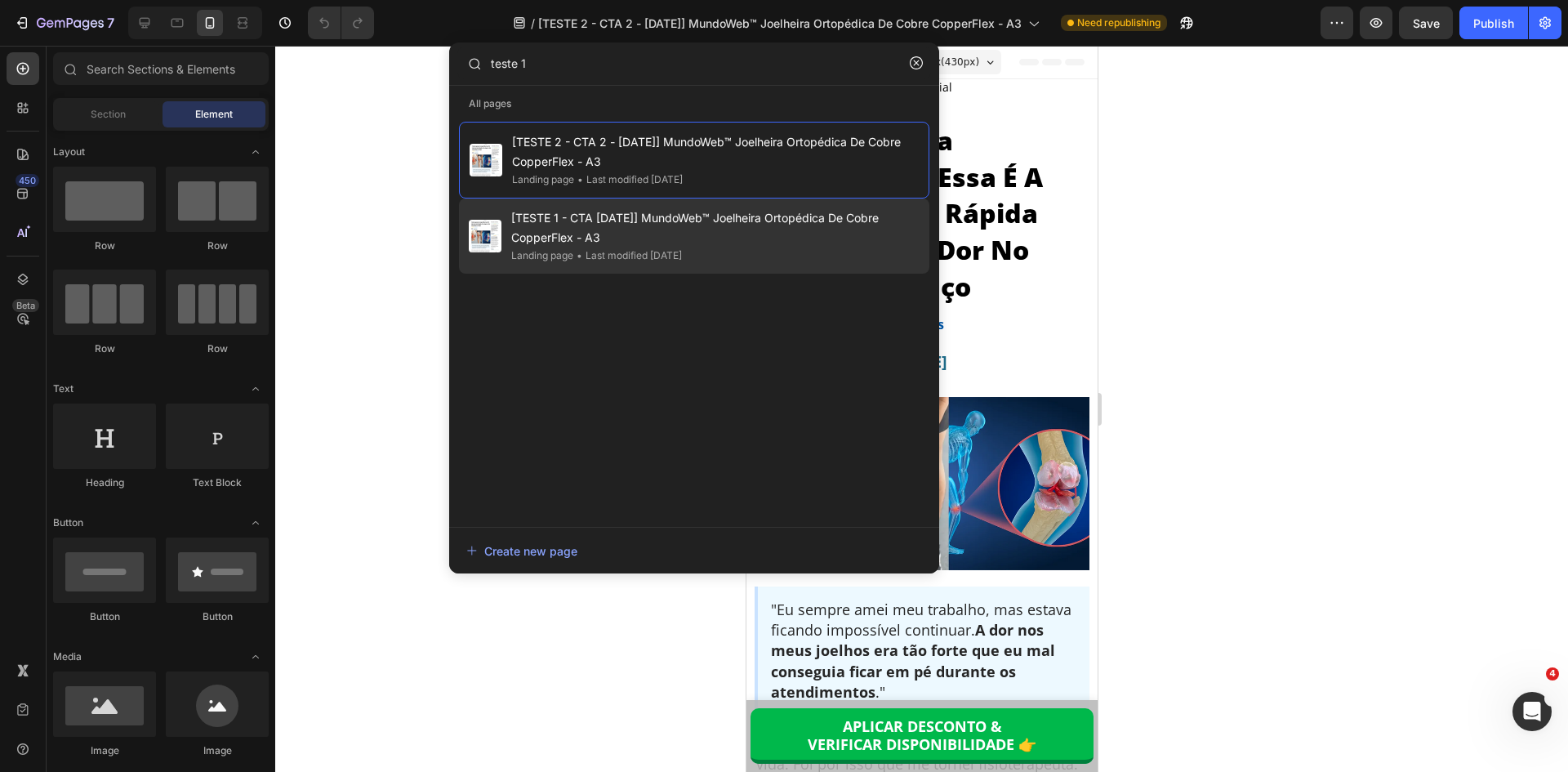
type input "teste 1"
click at [628, 233] on span "[TESTE 1 - CTA [DATE]] MundoWeb™ Joelheira Ortopédica De Cobre CopperFlex - A3" at bounding box center [715, 228] width 408 height 39
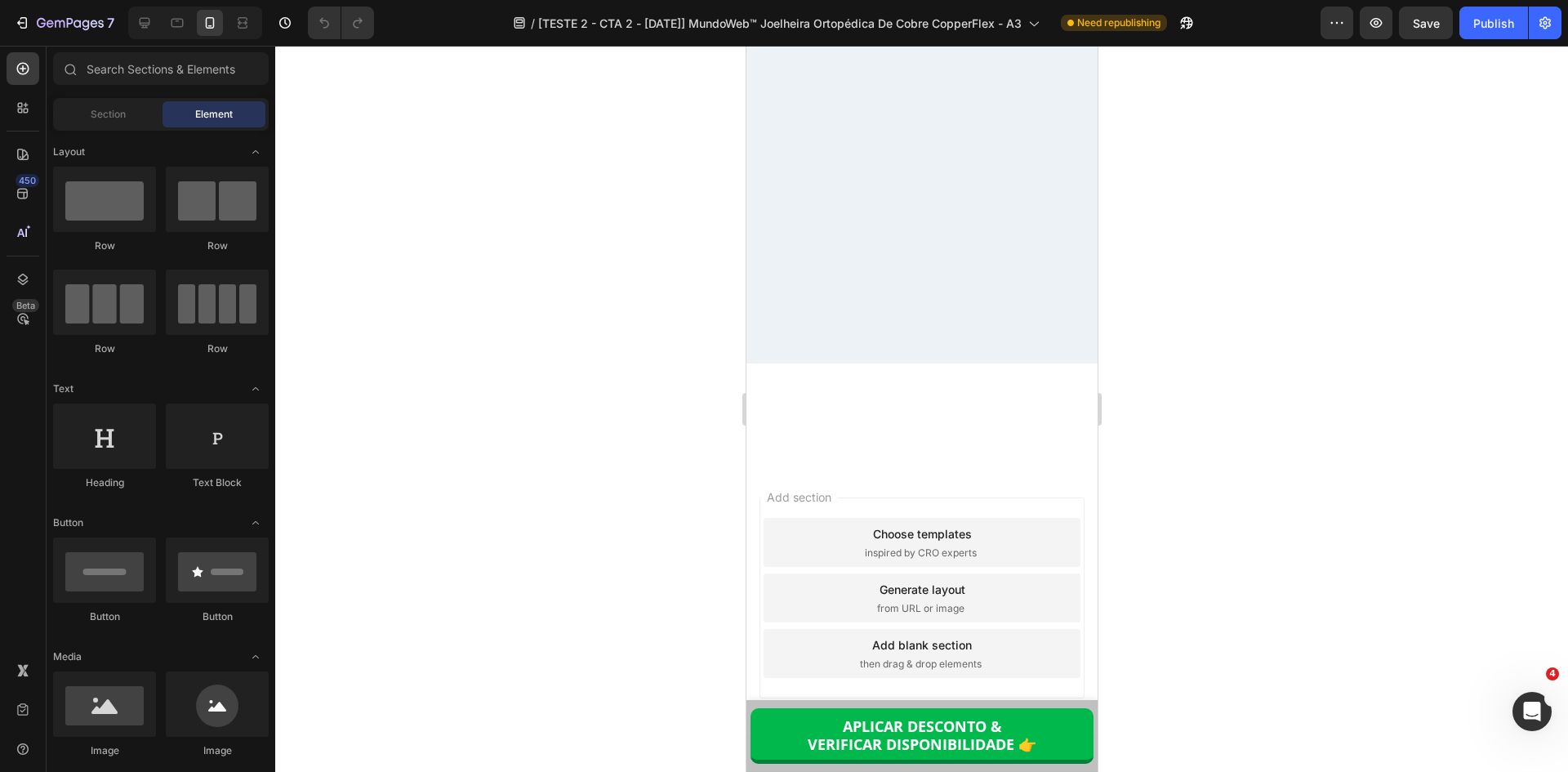
scroll to position [13454, 0]
drag, startPoint x: 1089, startPoint y: 76, endPoint x: 1874, endPoint y: 697, distance: 1000.9
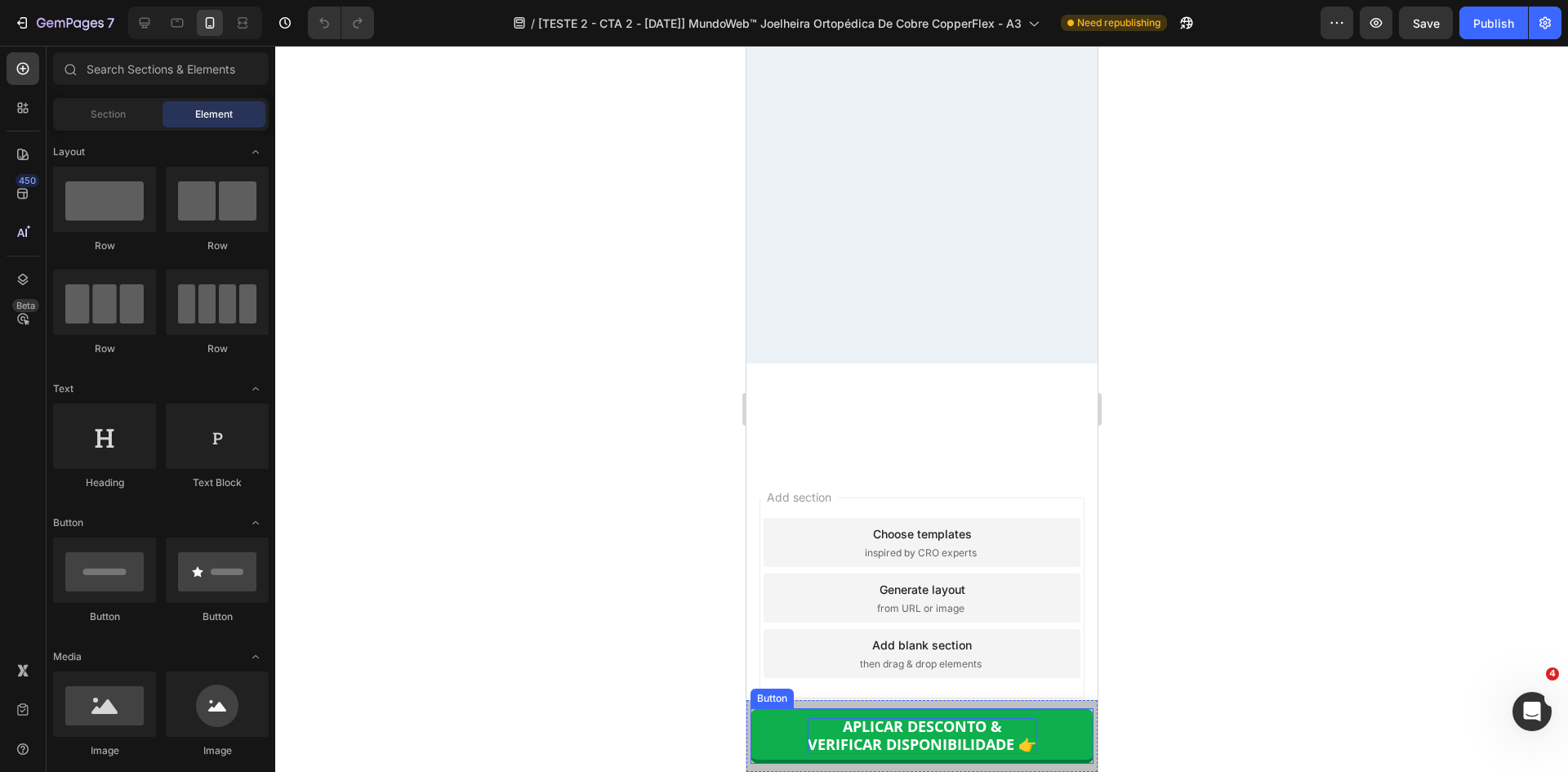
click at [969, 740] on strong "VERIFICAR DISPONIBILIDADE 👉" at bounding box center [921, 744] width 229 height 19
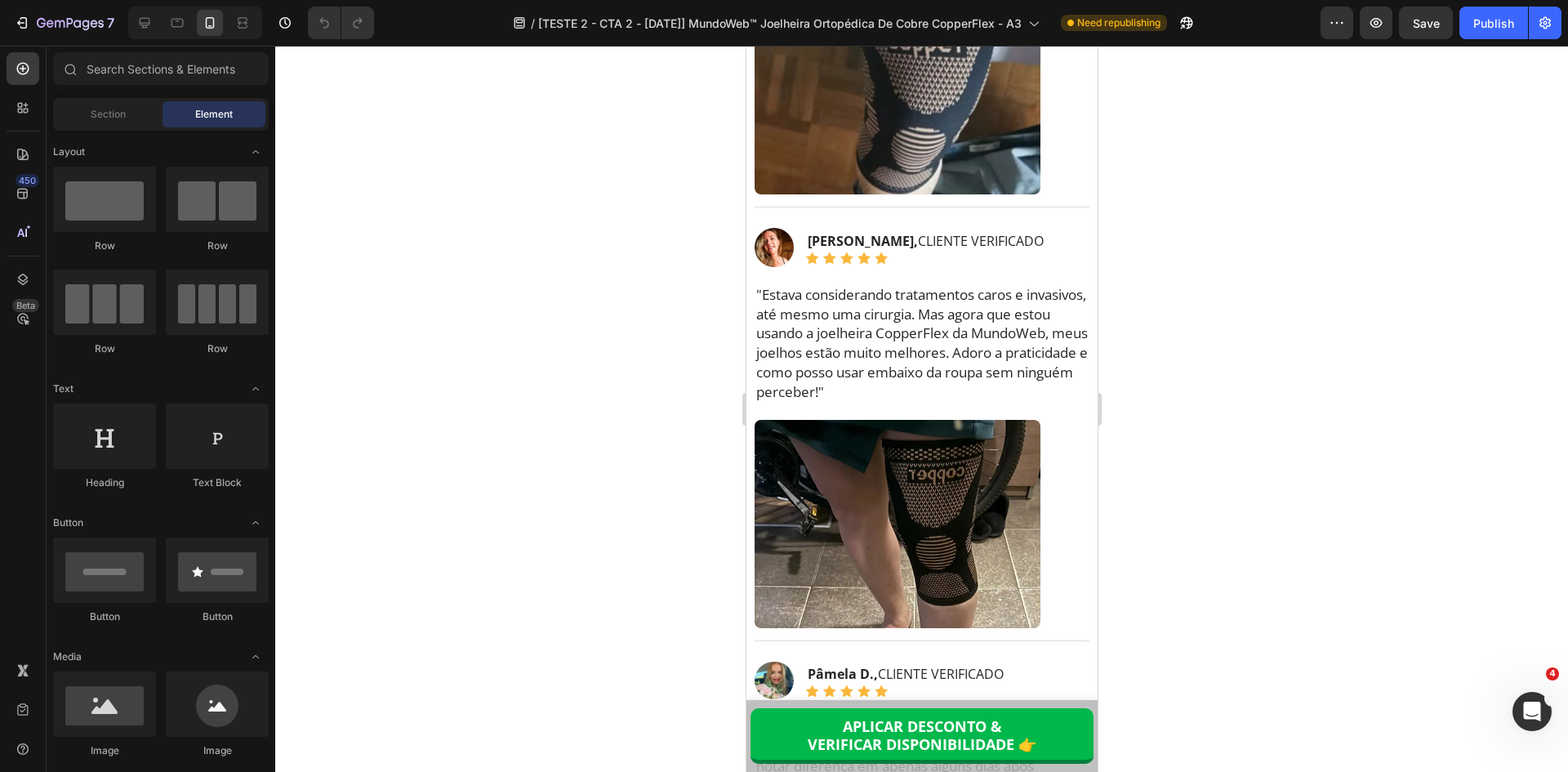
scroll to position [10584, 0]
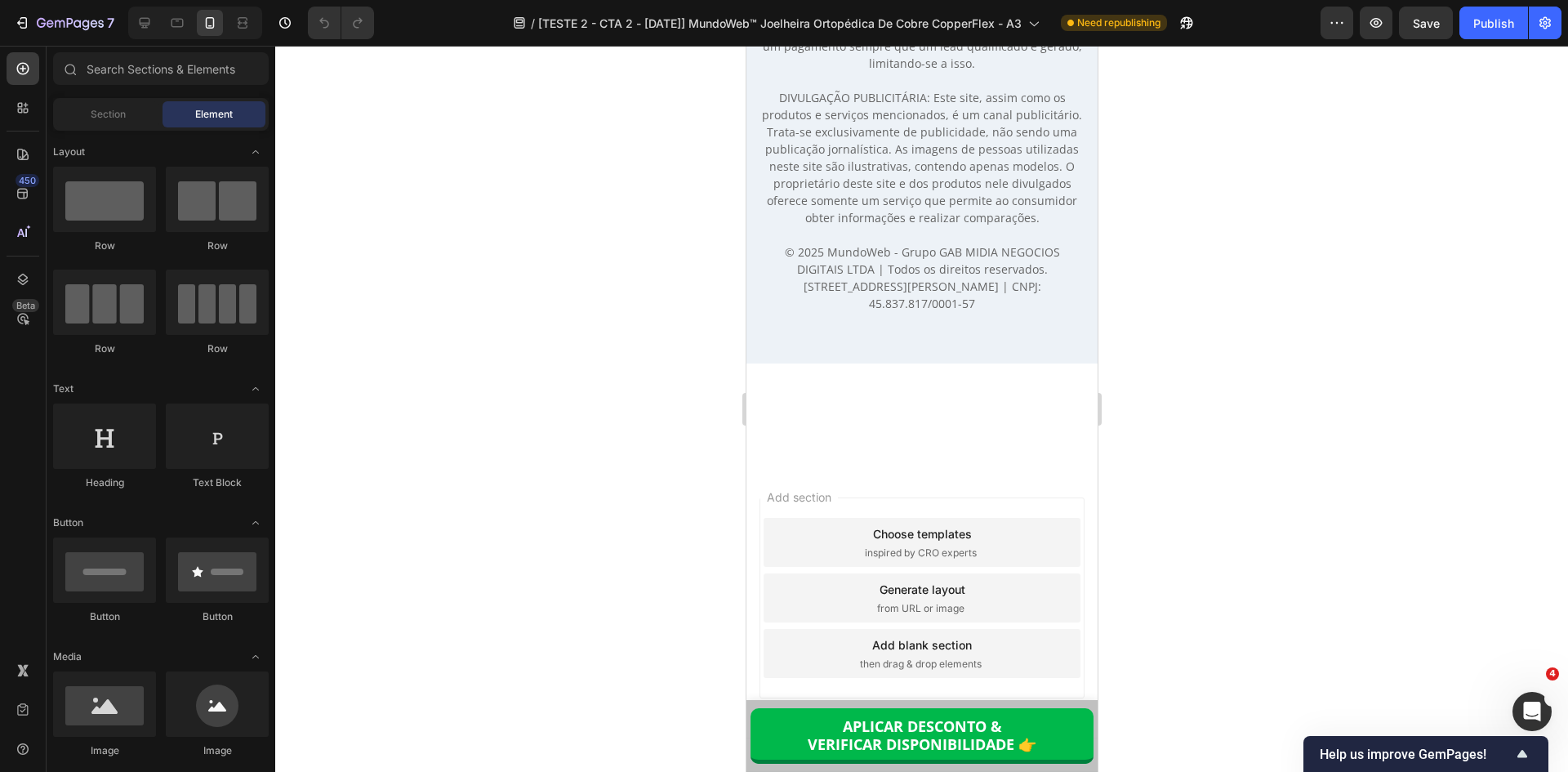
scroll to position [14826, 0]
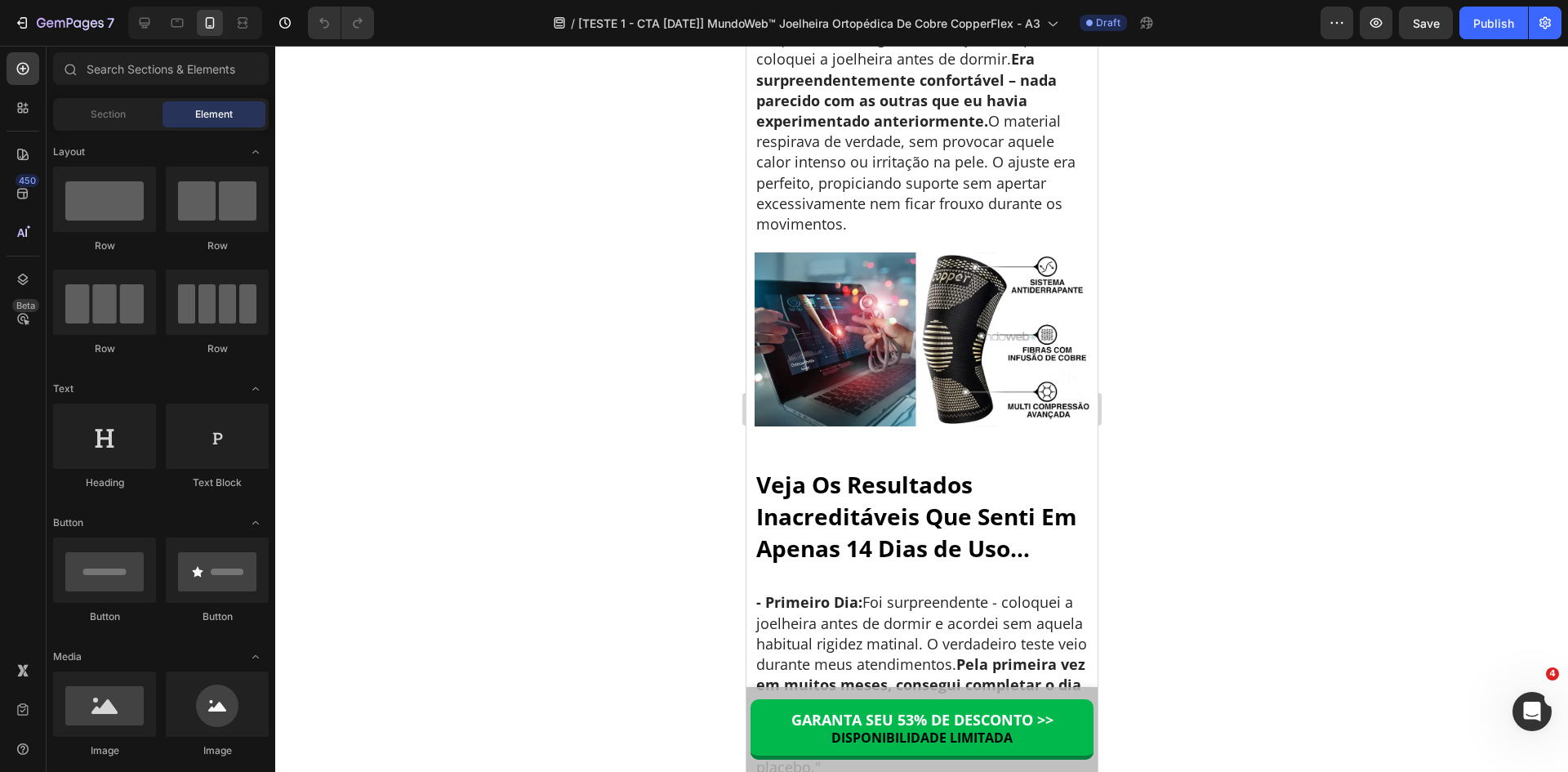
scroll to position [7784, 0]
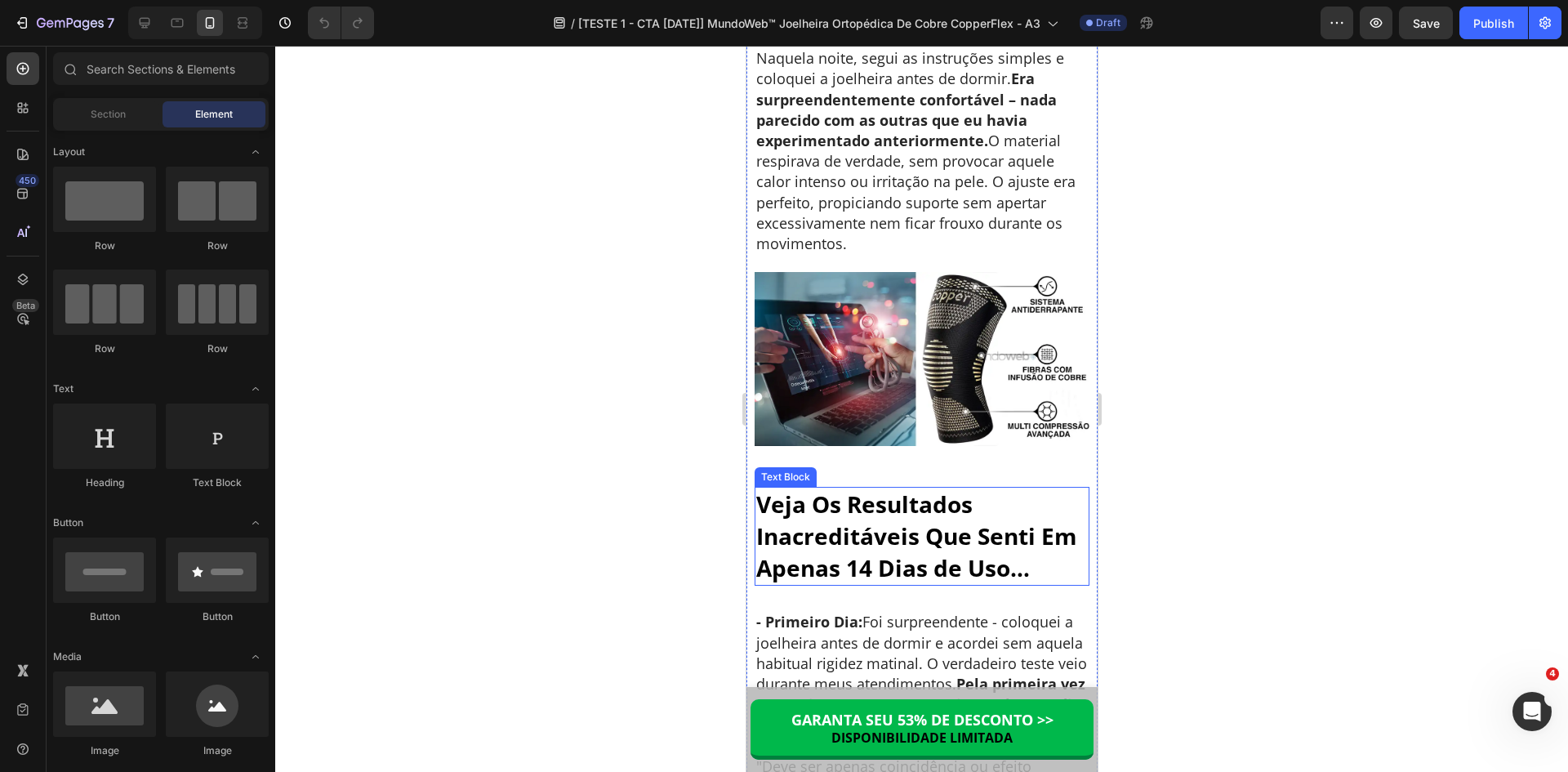
click at [829, 585] on p "Veja Os Resultados Inacreditáveis Que Senti Em Apenas 14 Dias de Uso…" at bounding box center [921, 537] width 331 height 96
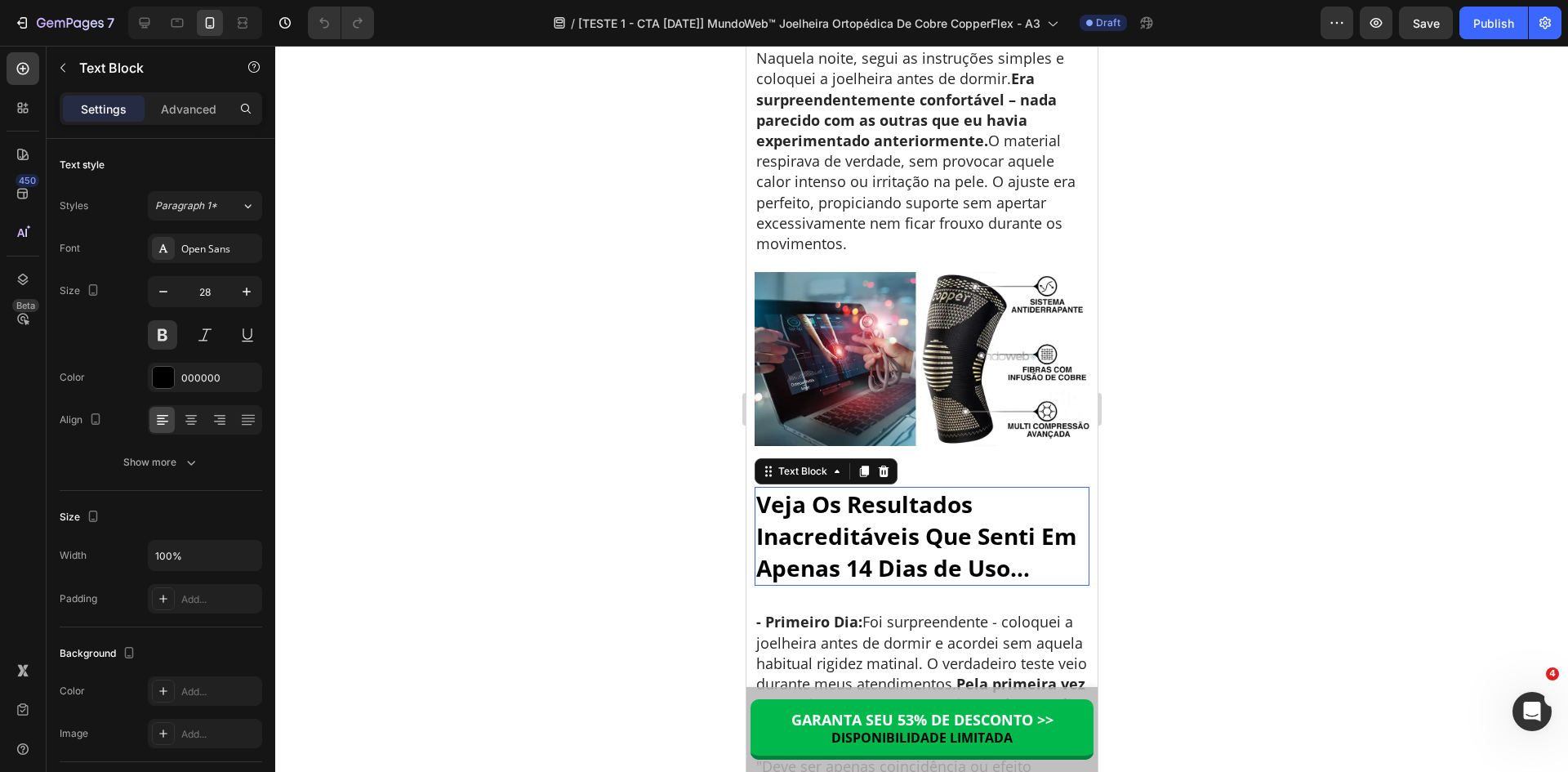
click at [829, 585] on p "Veja Os Resultados Inacreditáveis Que Senti Em Apenas 14 Dias de Uso…" at bounding box center [921, 537] width 331 height 96
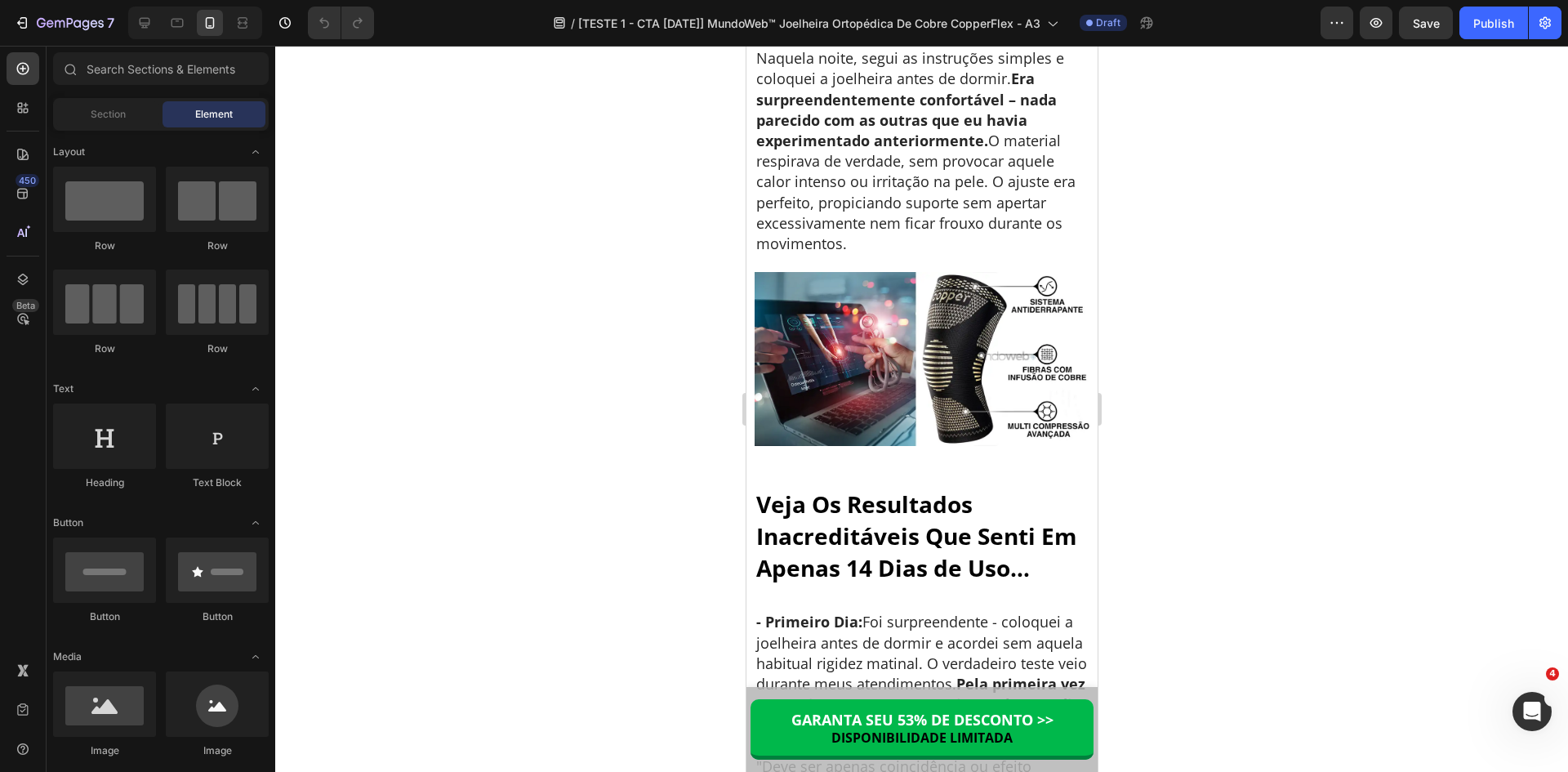
scroll to position [6983, 0]
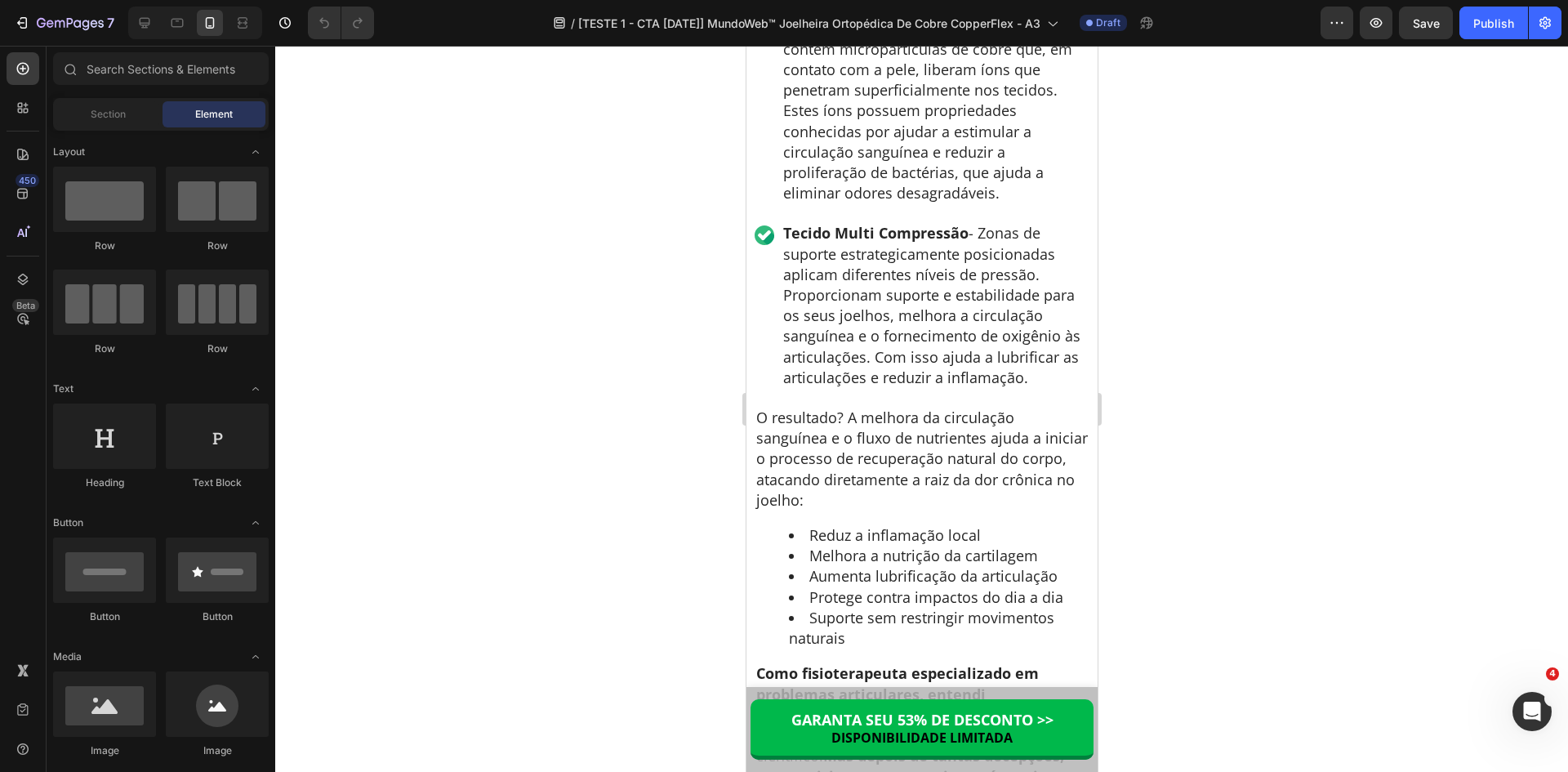
click at [1132, 381] on div at bounding box center [921, 409] width 1293 height 727
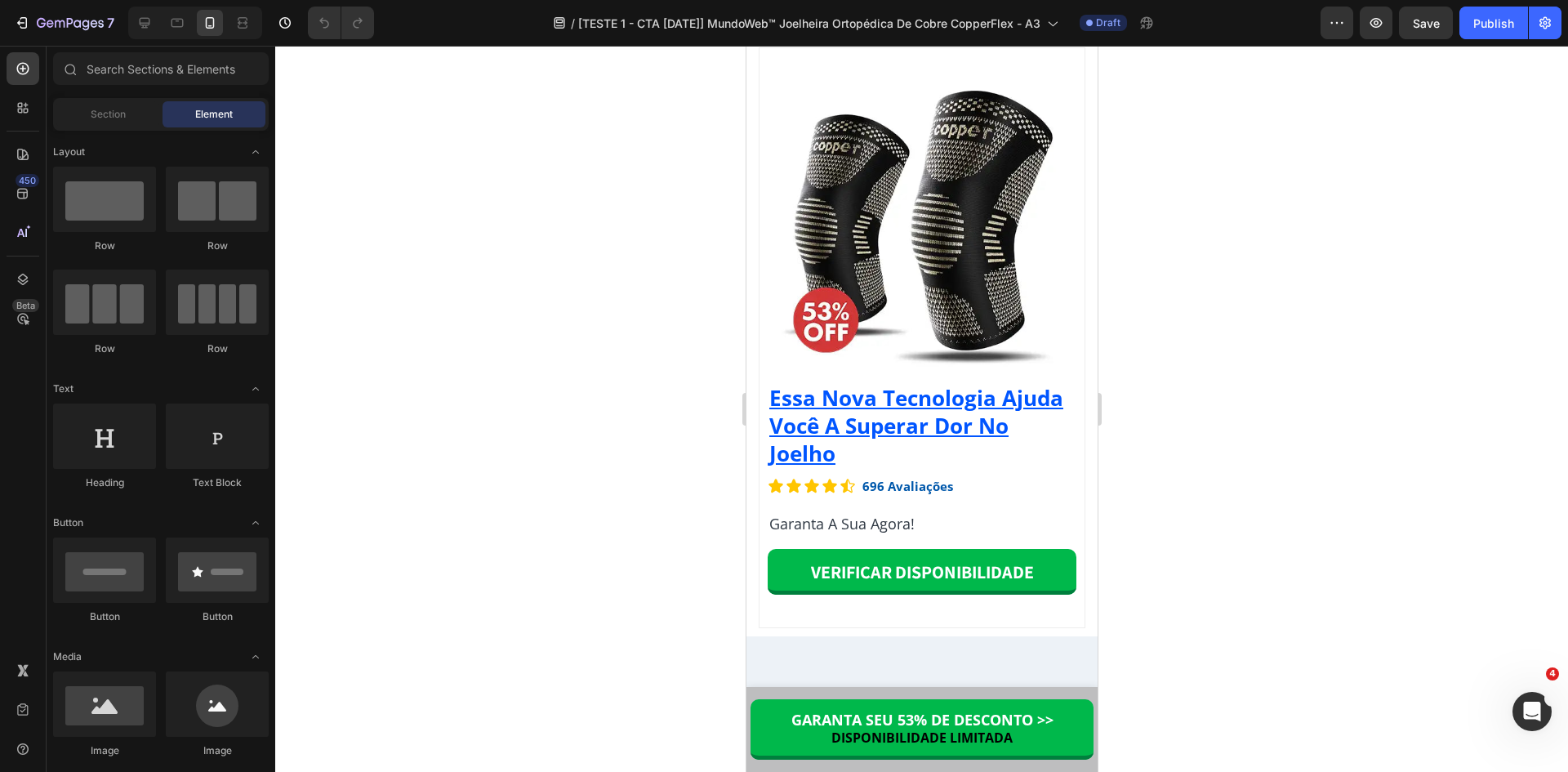
scroll to position [14632, 0]
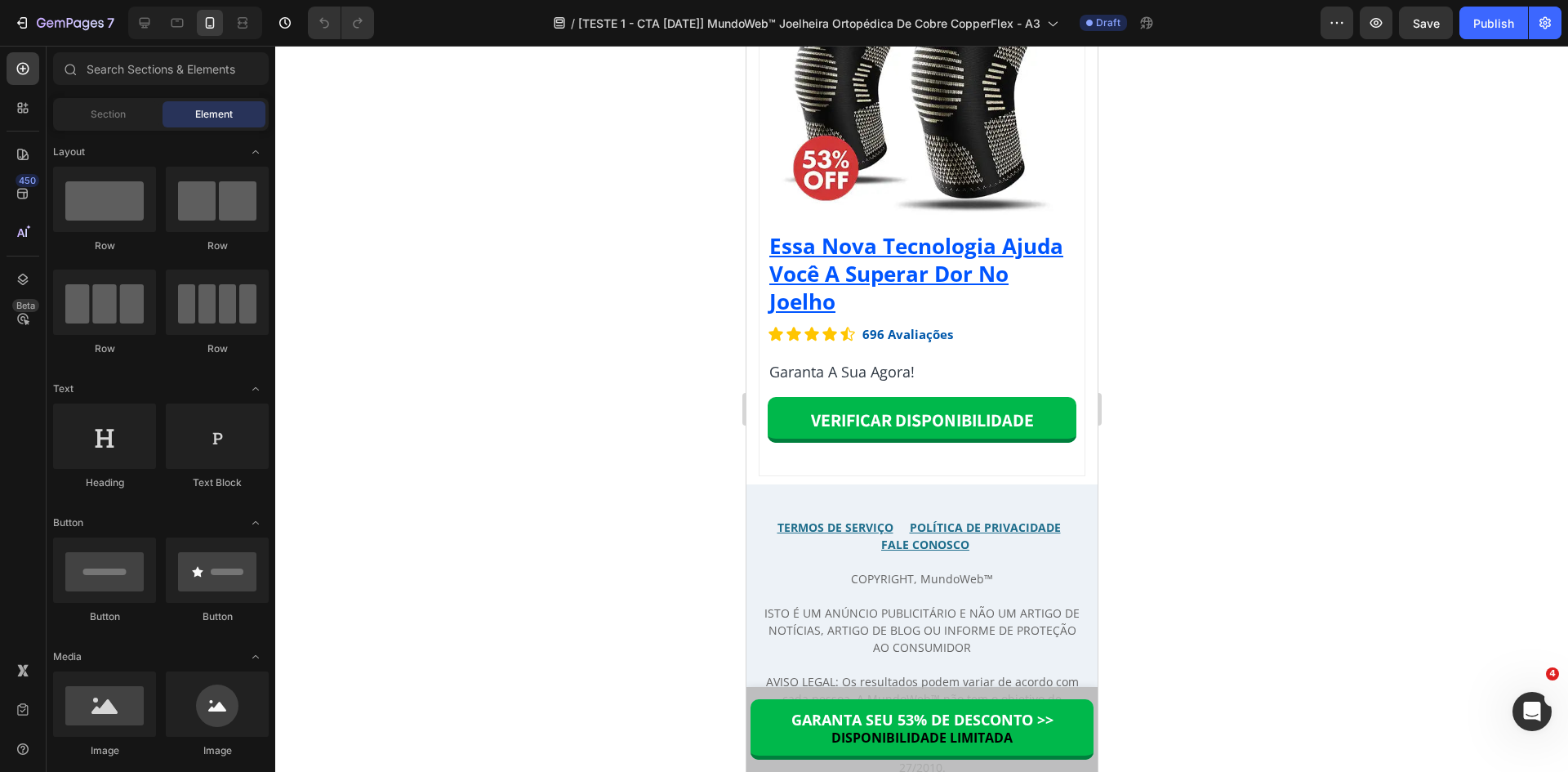
drag, startPoint x: 1090, startPoint y: 75, endPoint x: 1897, endPoint y: 747, distance: 1050.2
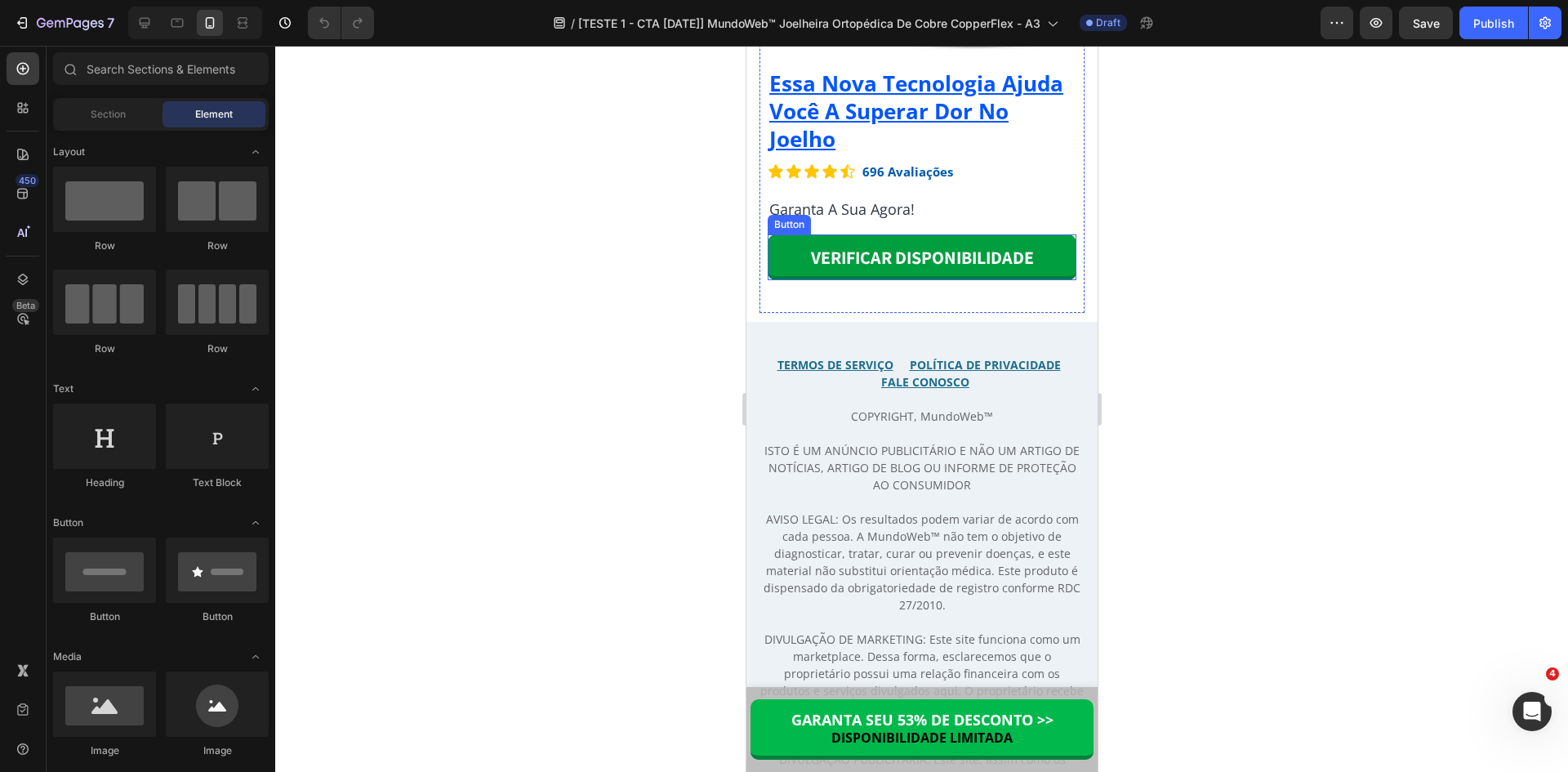
scroll to position [14795, 0]
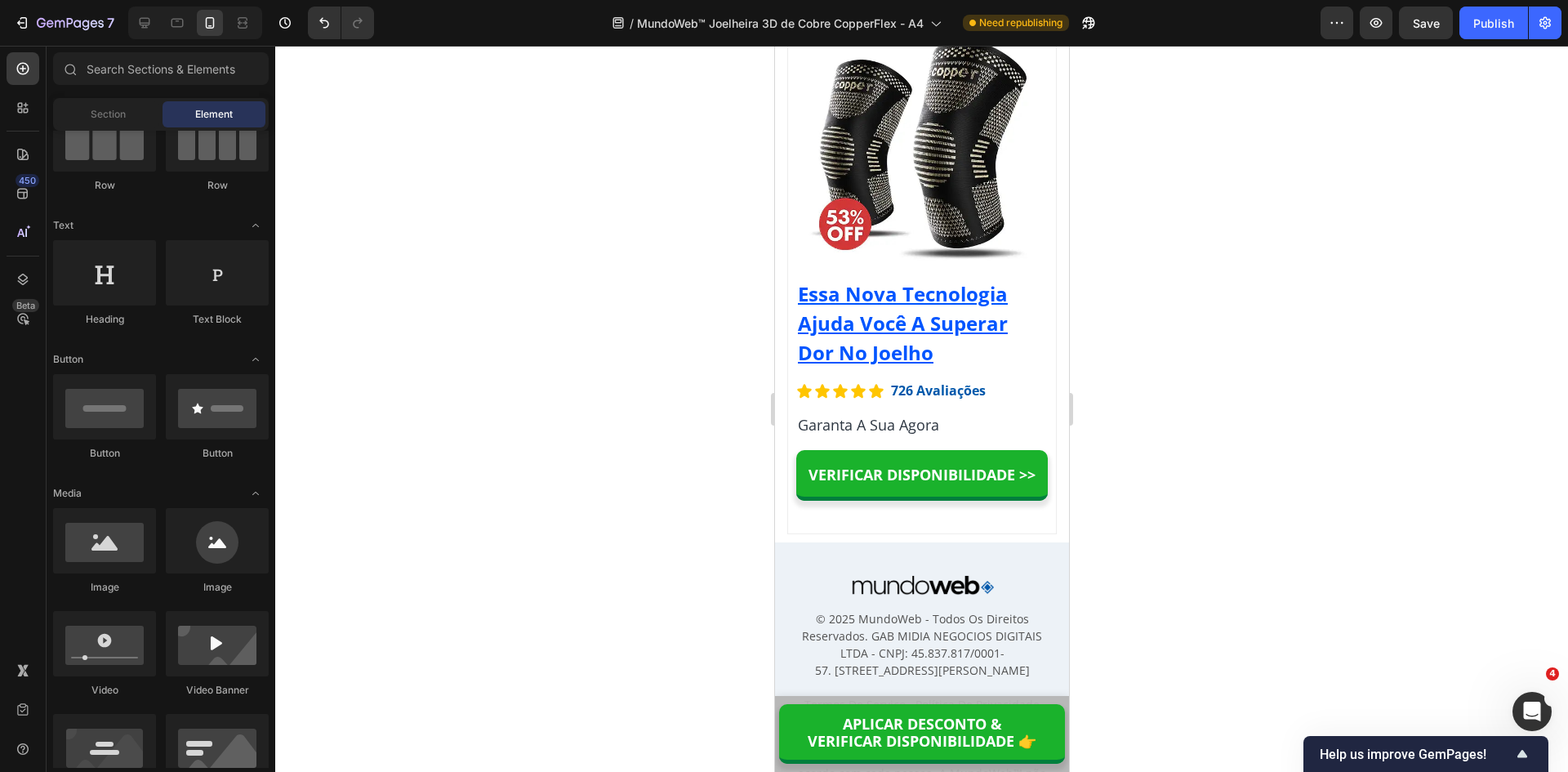
scroll to position [16429, 0]
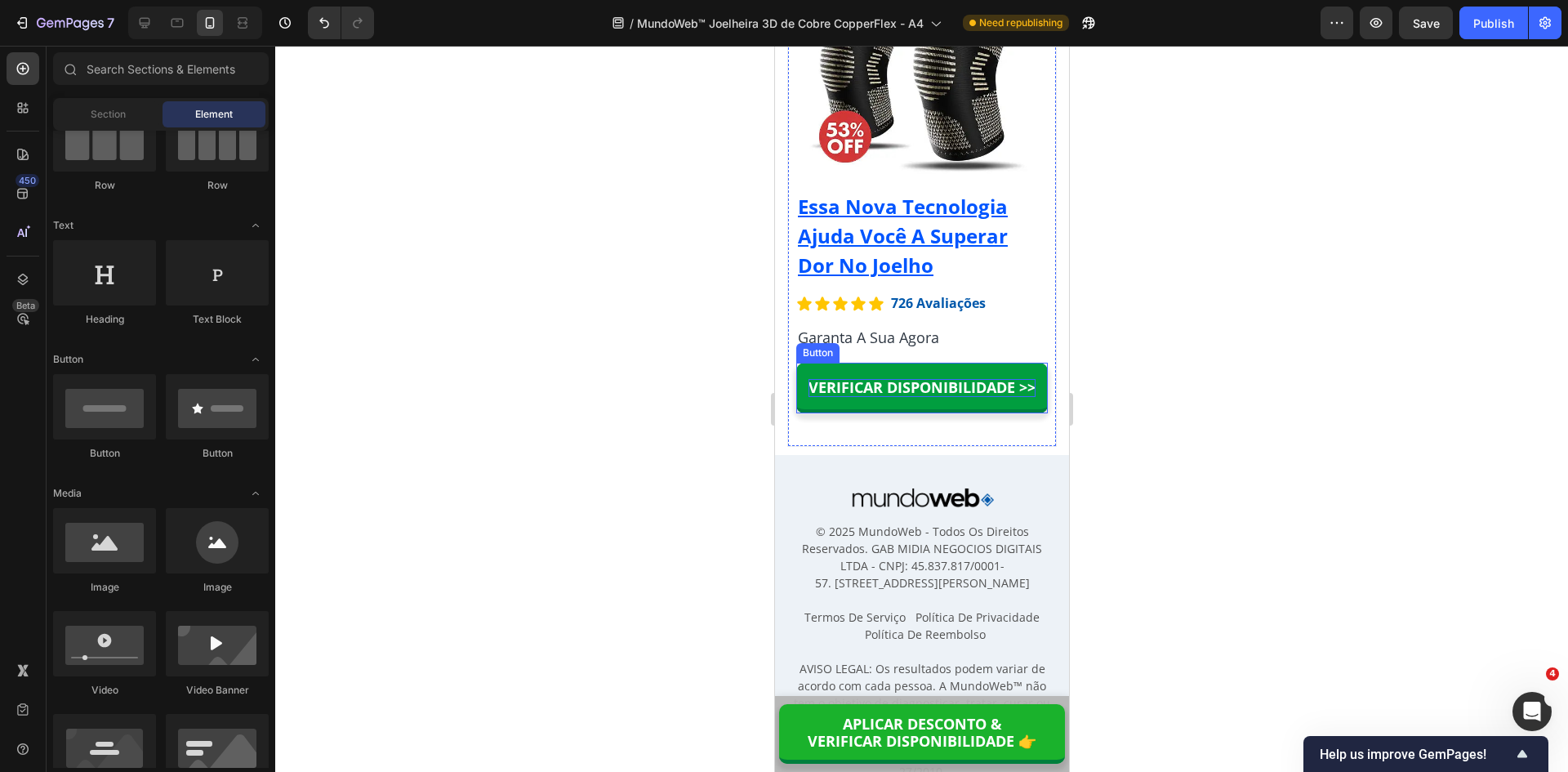
click at [930, 397] on p "VERIFICAR DISPONIBILIDADE >>" at bounding box center [921, 388] width 227 height 18
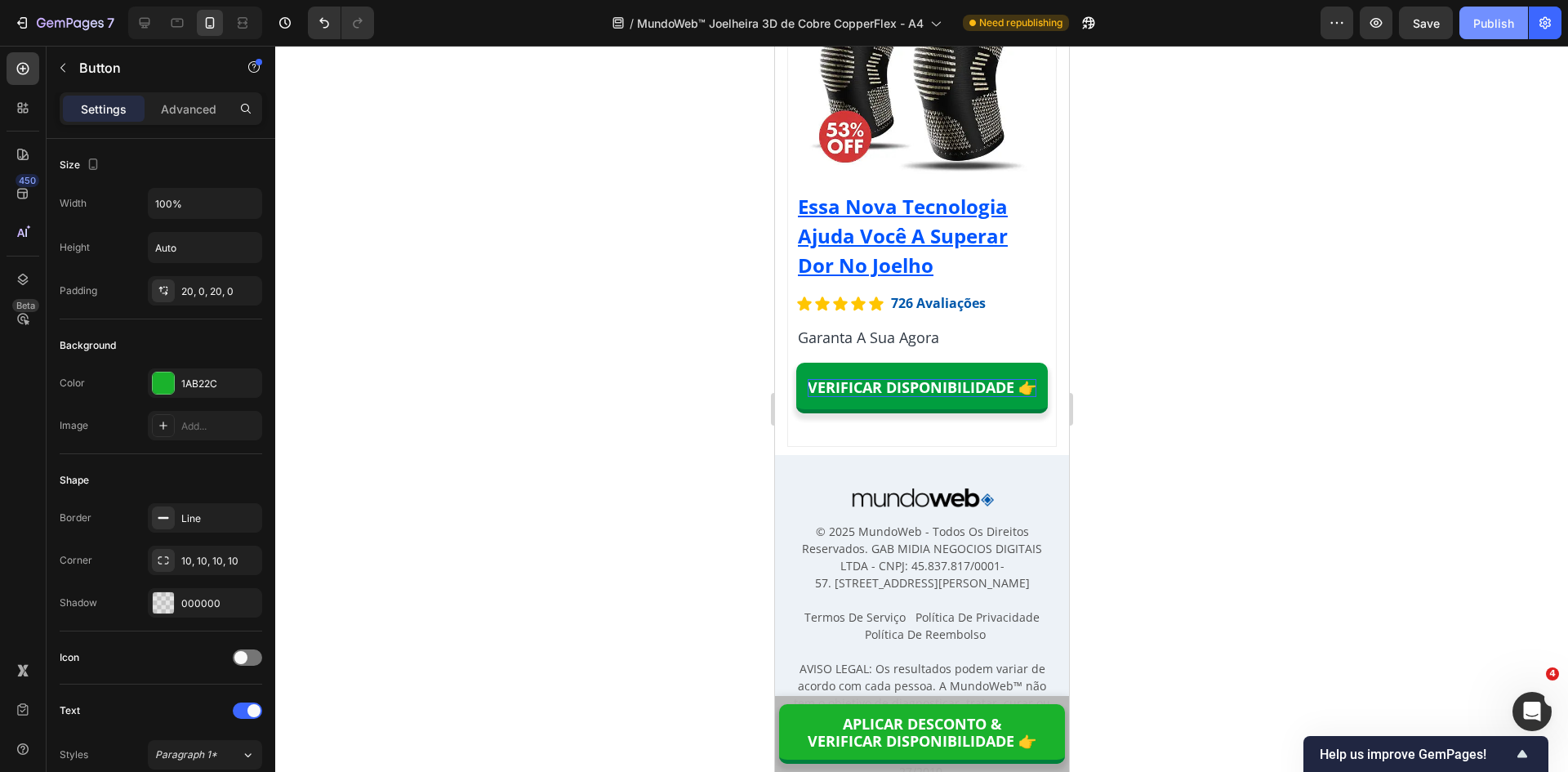
click at [1479, 37] on button "Publish" at bounding box center [1493, 22] width 68 height 32
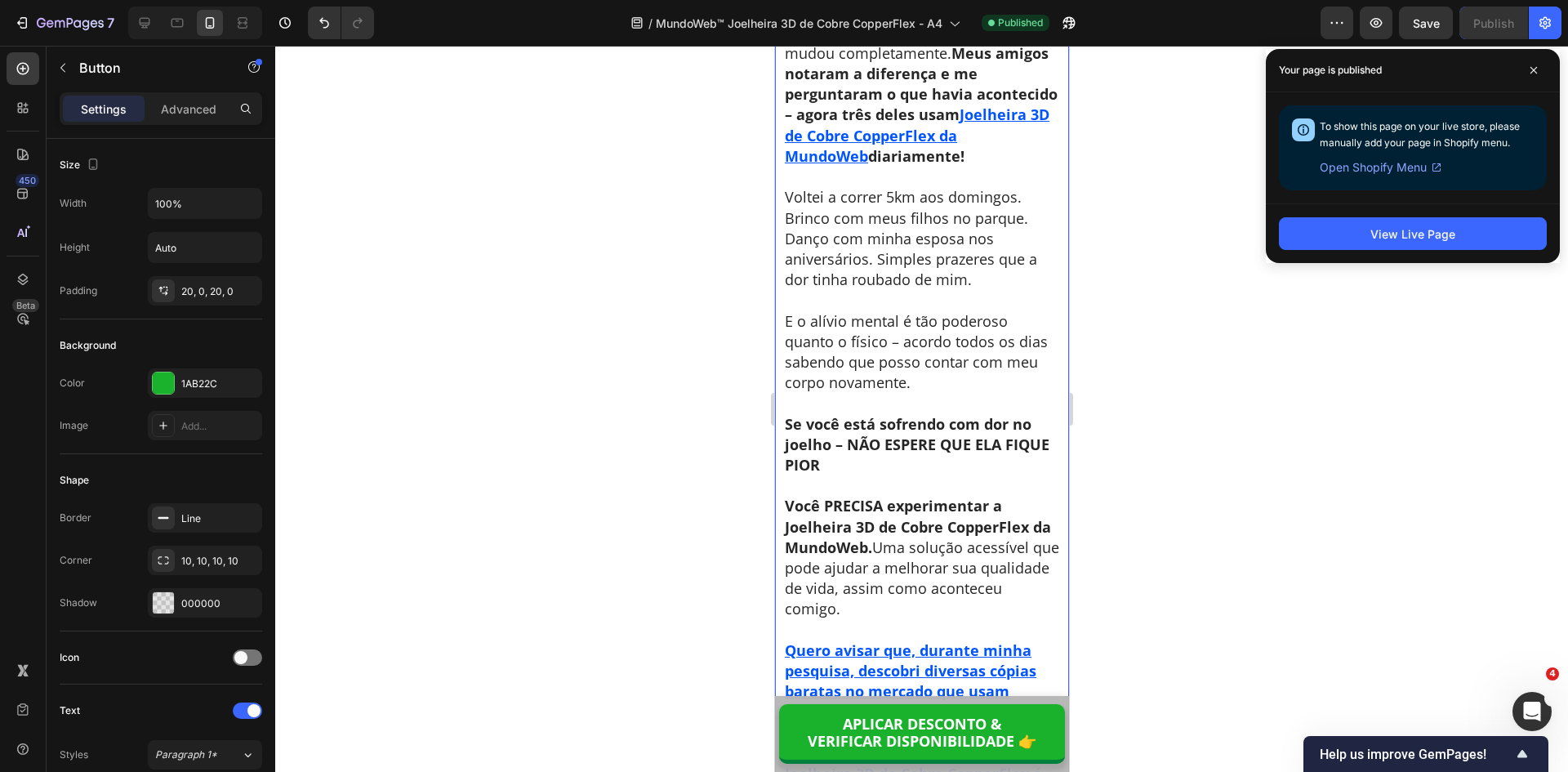
scroll to position [12017, 0]
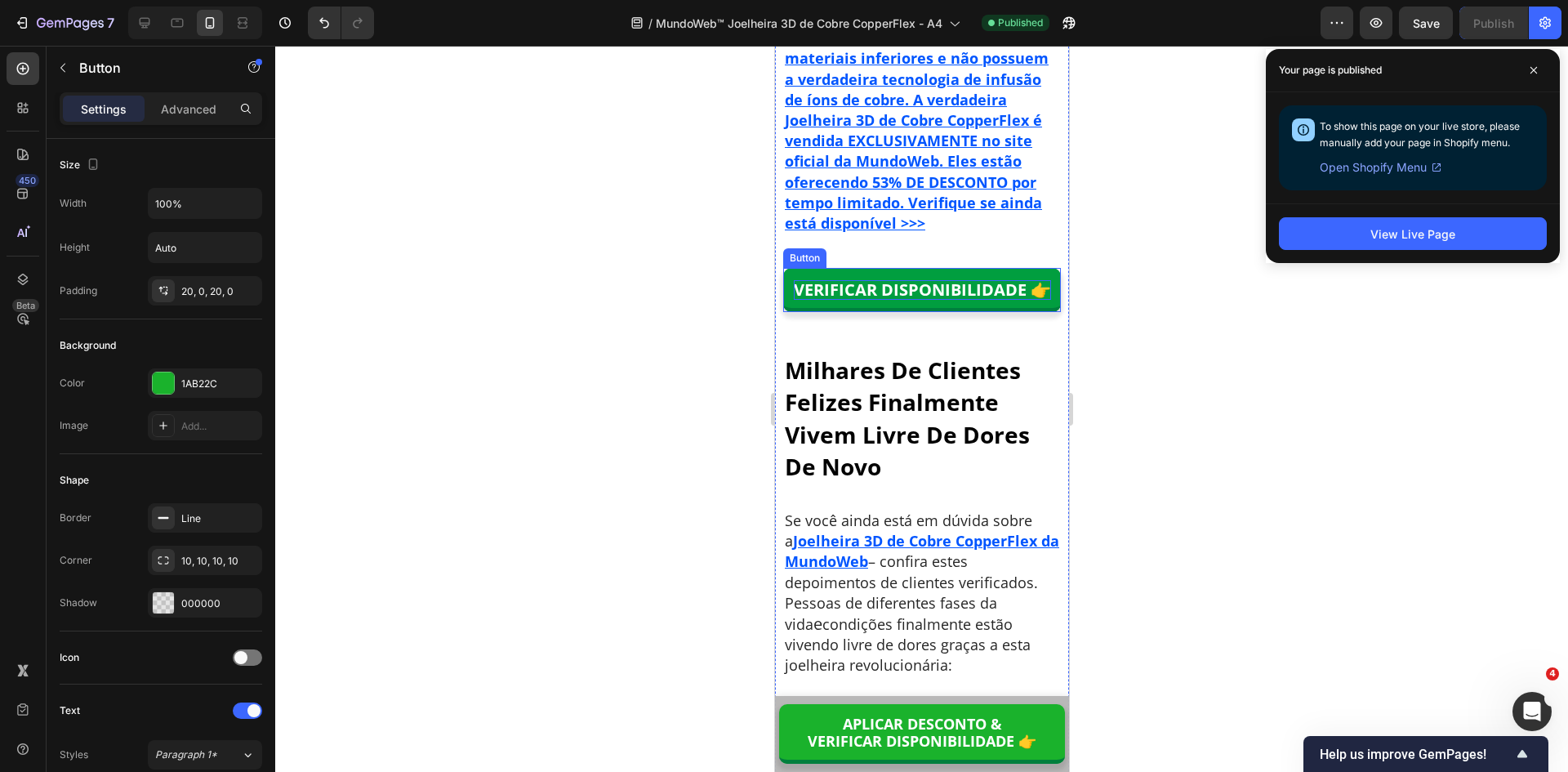
click at [916, 300] on p "VERIFICAR DISPONIBILIDADE 👉" at bounding box center [921, 290] width 257 height 19
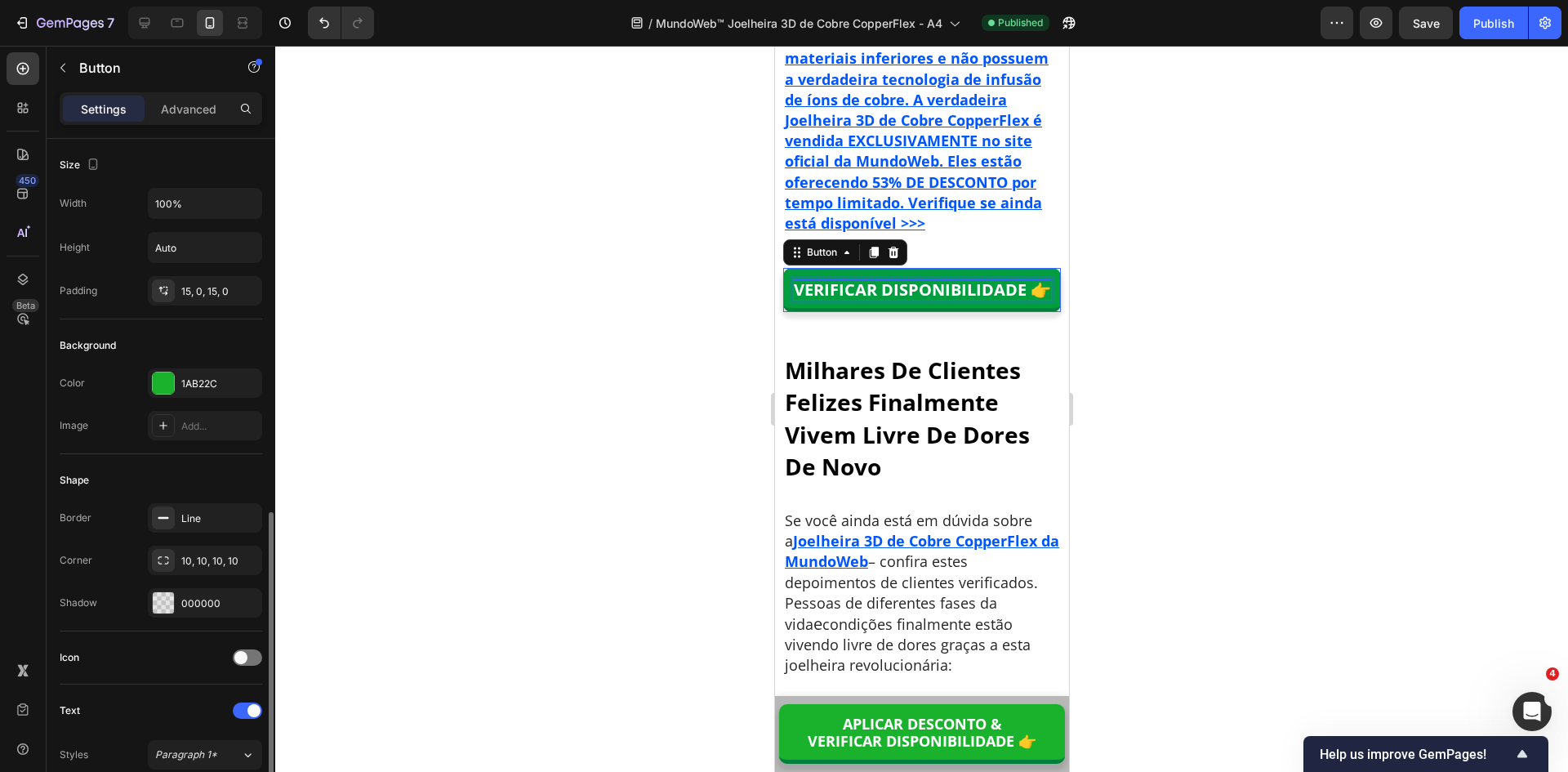
click at [916, 300] on p "VERIFICAR DISPONIBILIDADE 👉" at bounding box center [921, 290] width 257 height 19
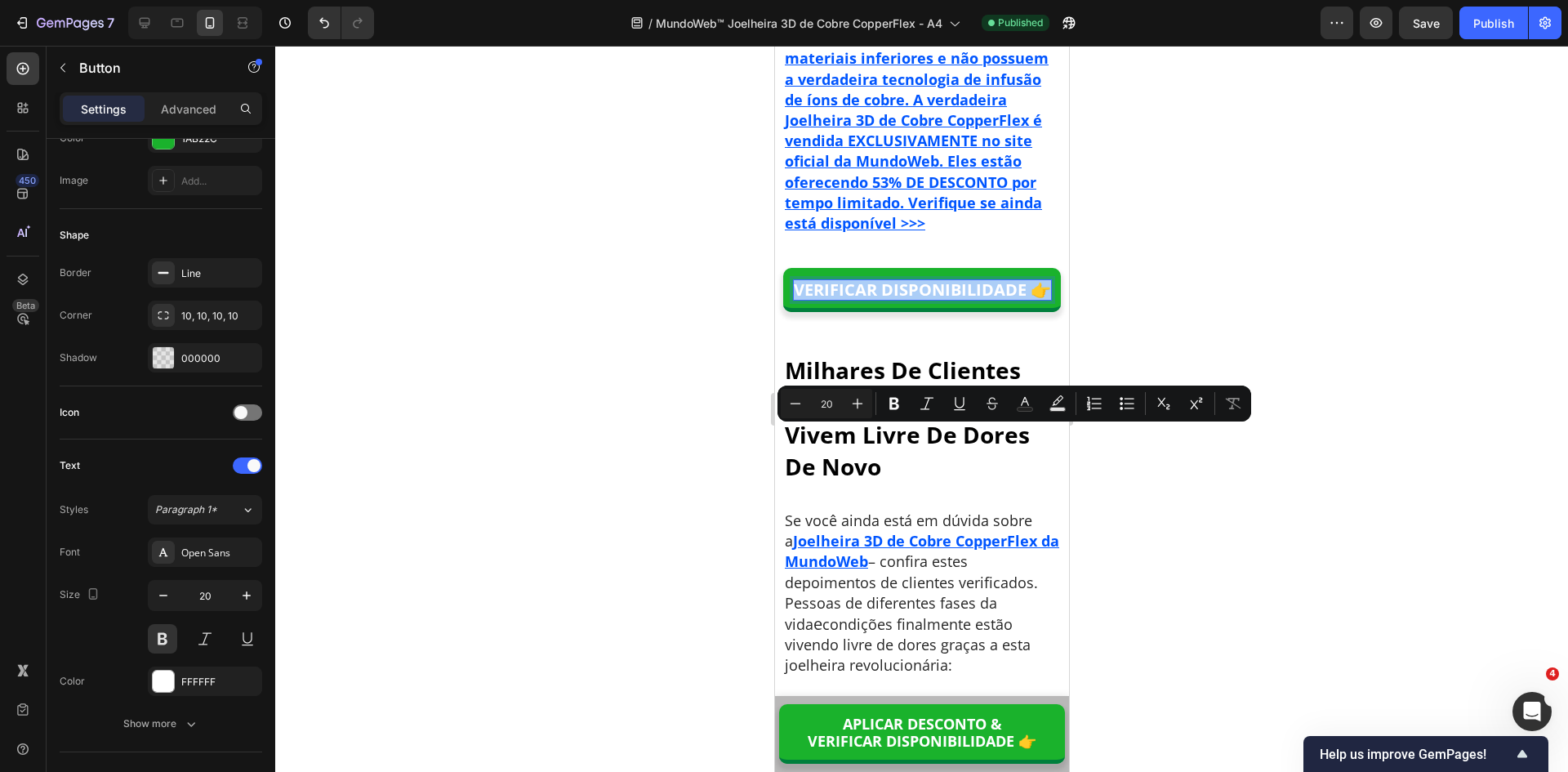
click at [1120, 513] on div at bounding box center [921, 409] width 1293 height 727
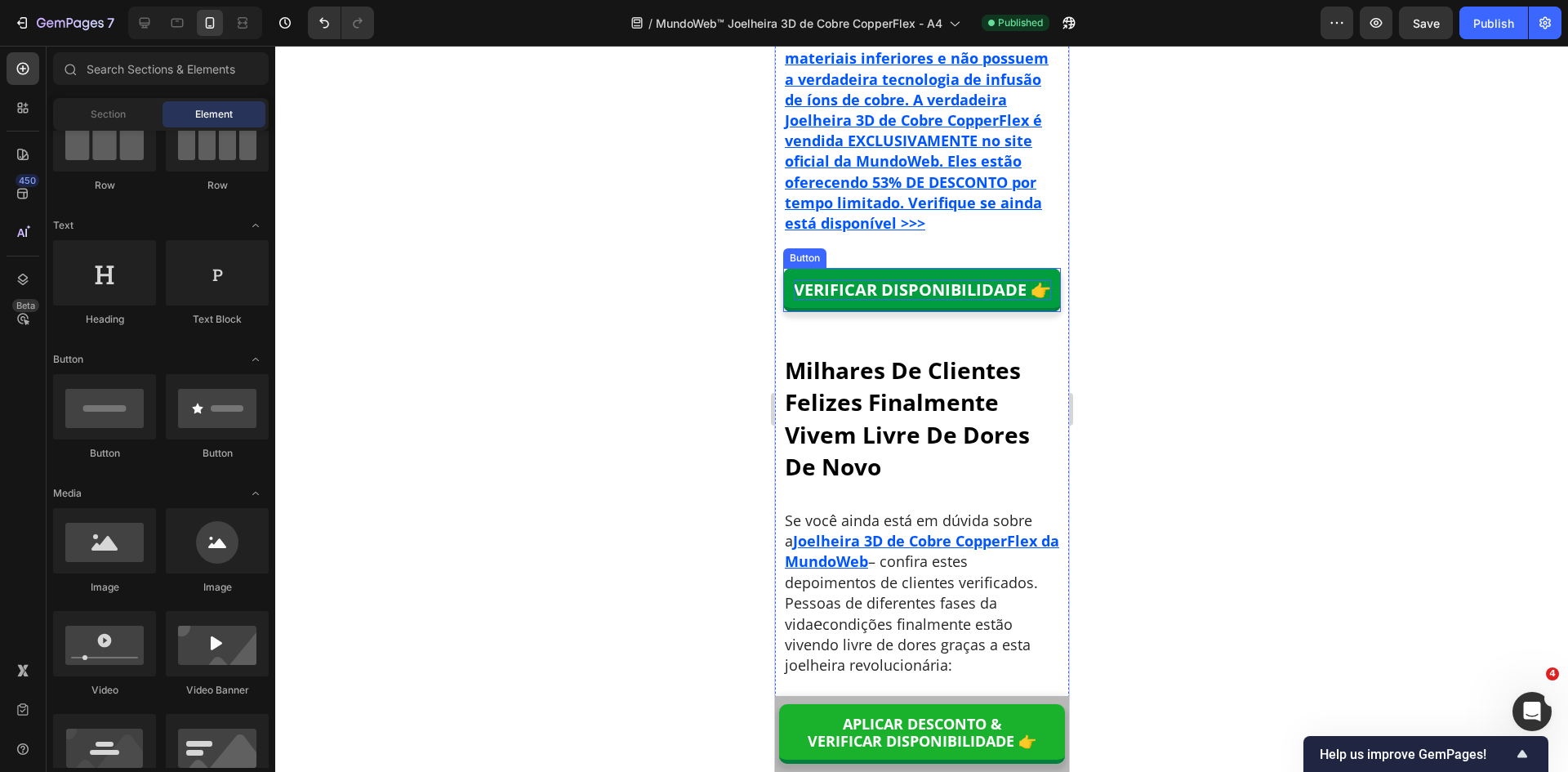
click at [953, 300] on p "VERIFICAR DISPONIBILIDADE 👉" at bounding box center [921, 290] width 257 height 19
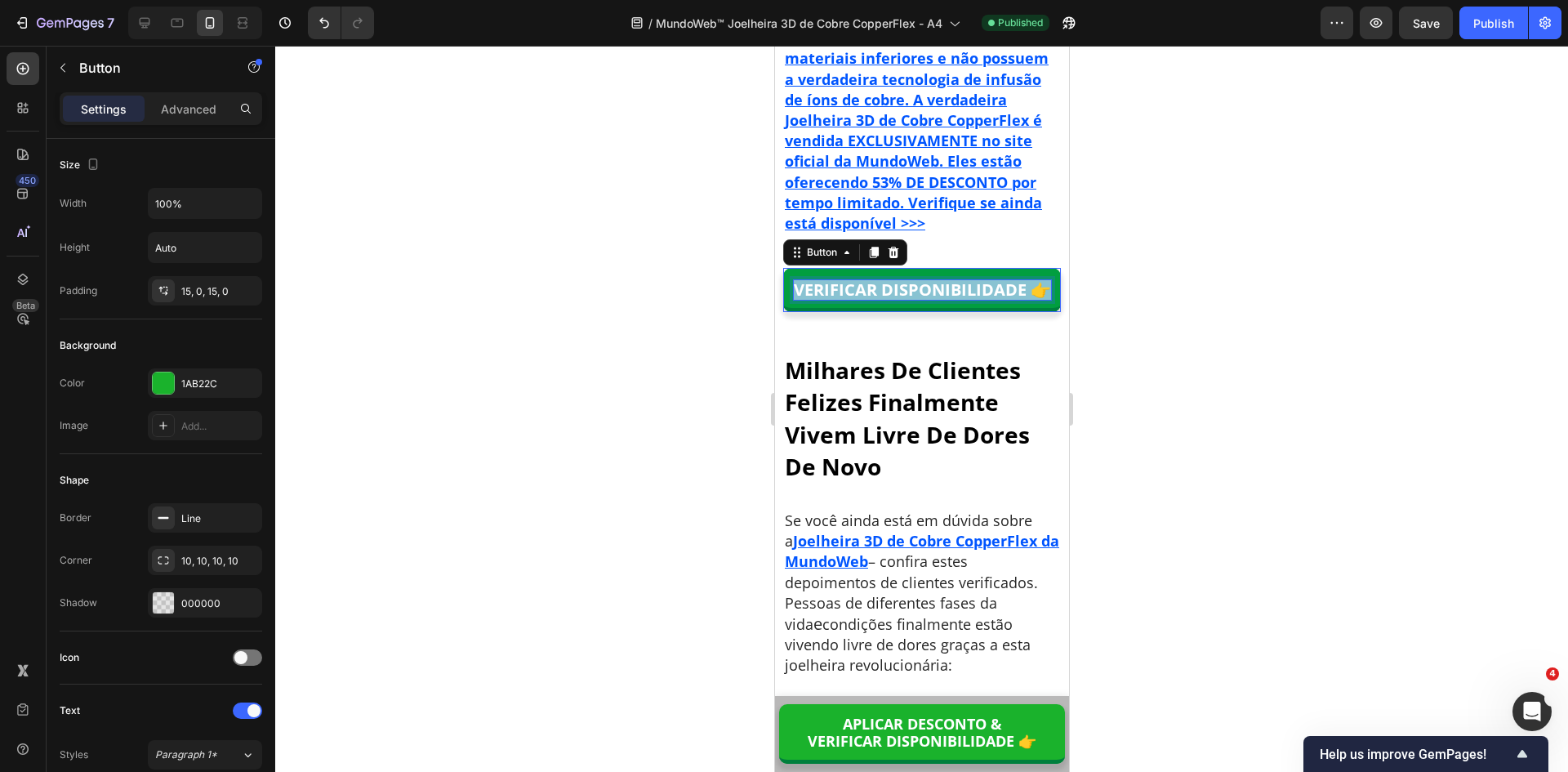
click at [953, 300] on p "VERIFICAR DISPONIBILIDADE 👉" at bounding box center [921, 290] width 257 height 19
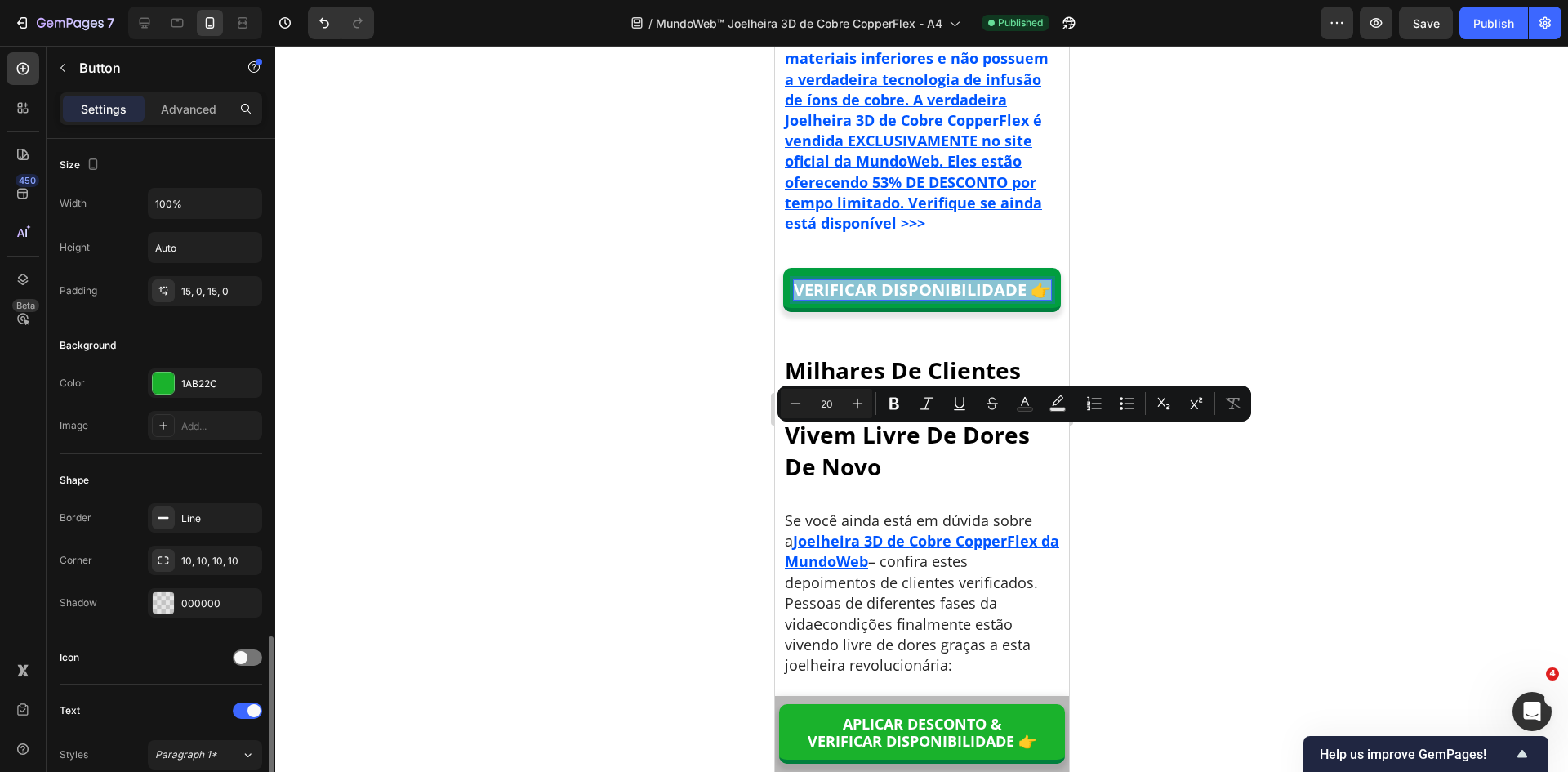
scroll to position [327, 0]
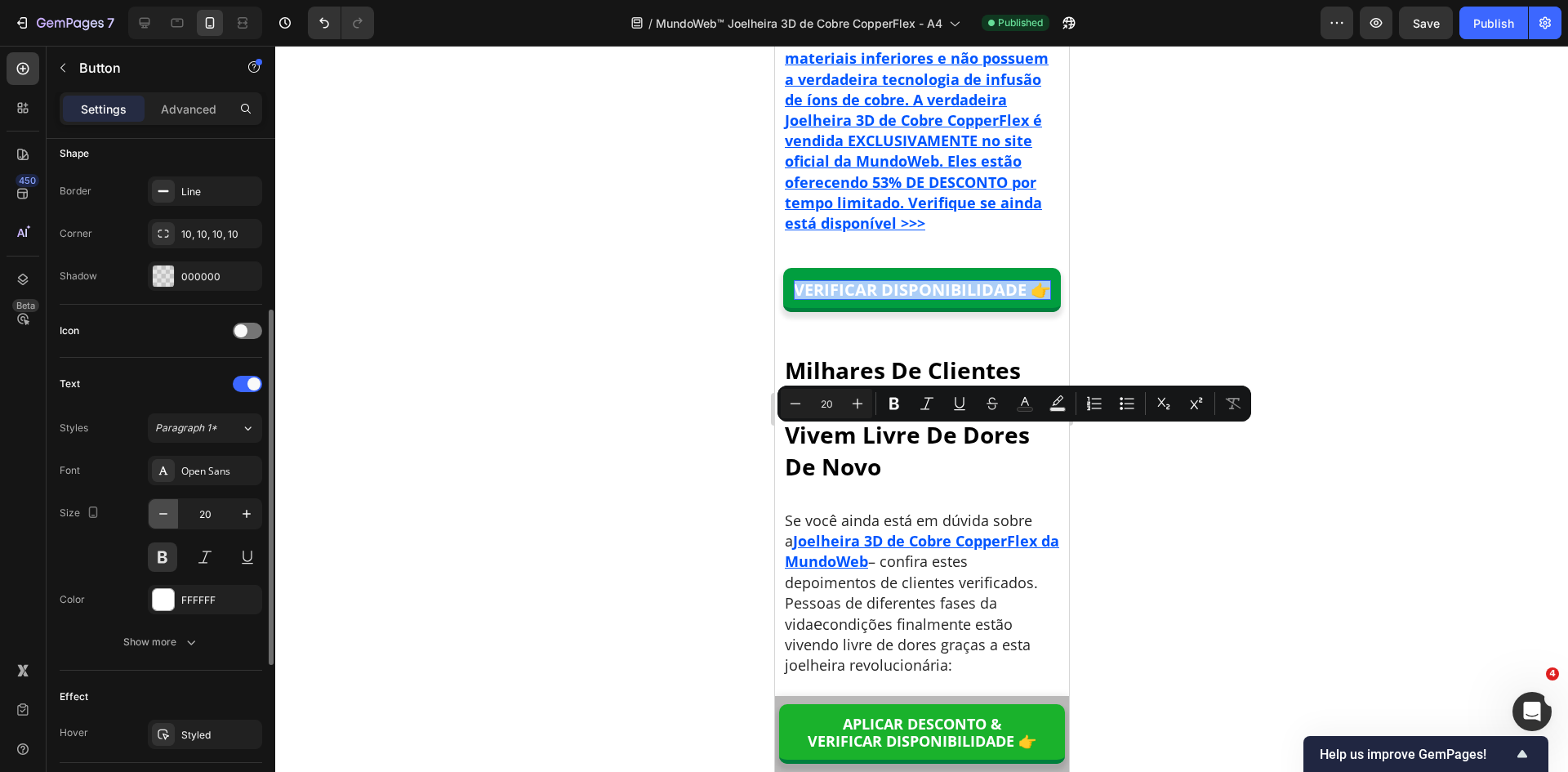
click at [160, 515] on icon "button" at bounding box center [163, 514] width 17 height 17
type input "18"
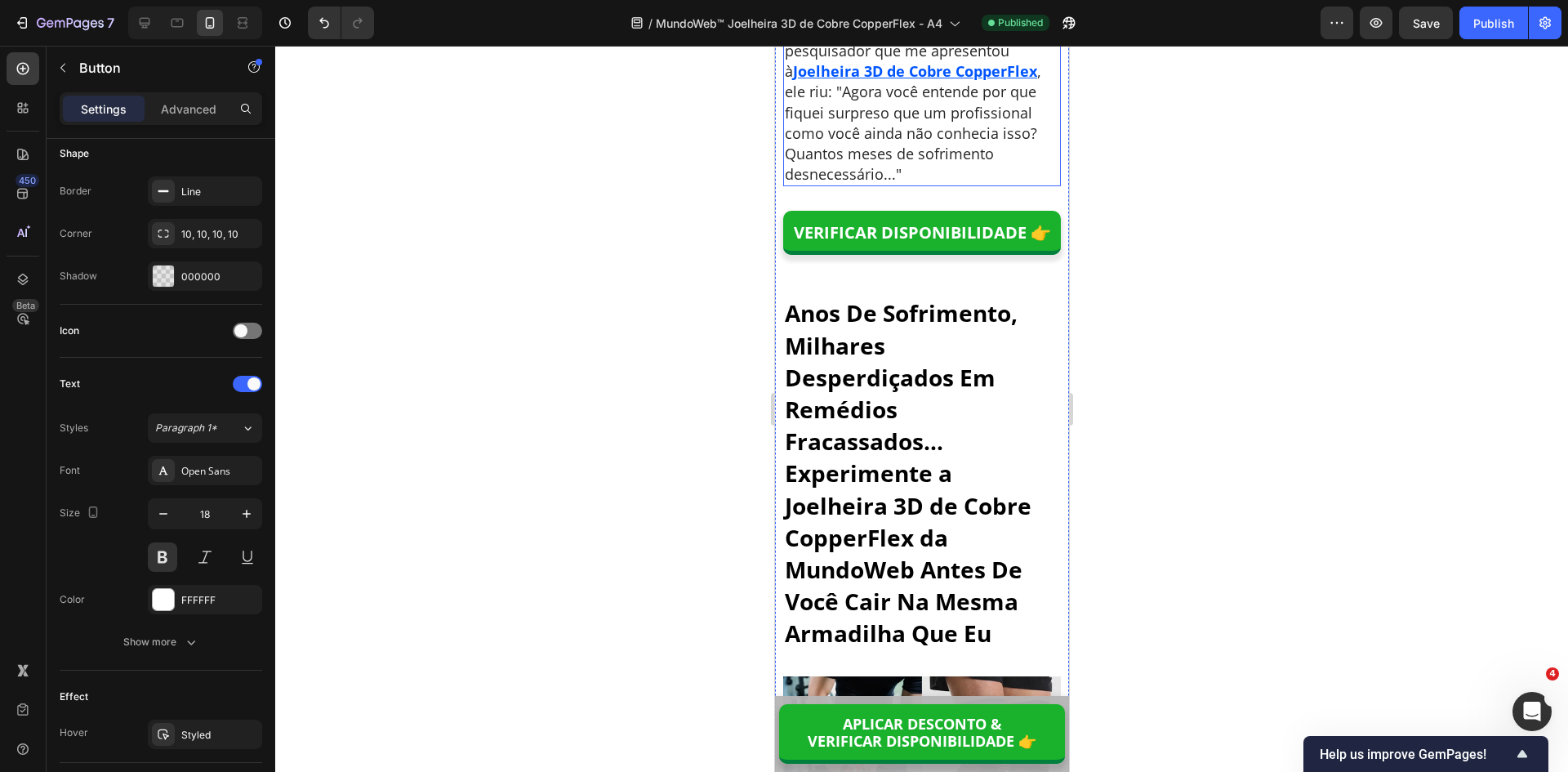
scroll to position [10300, 0]
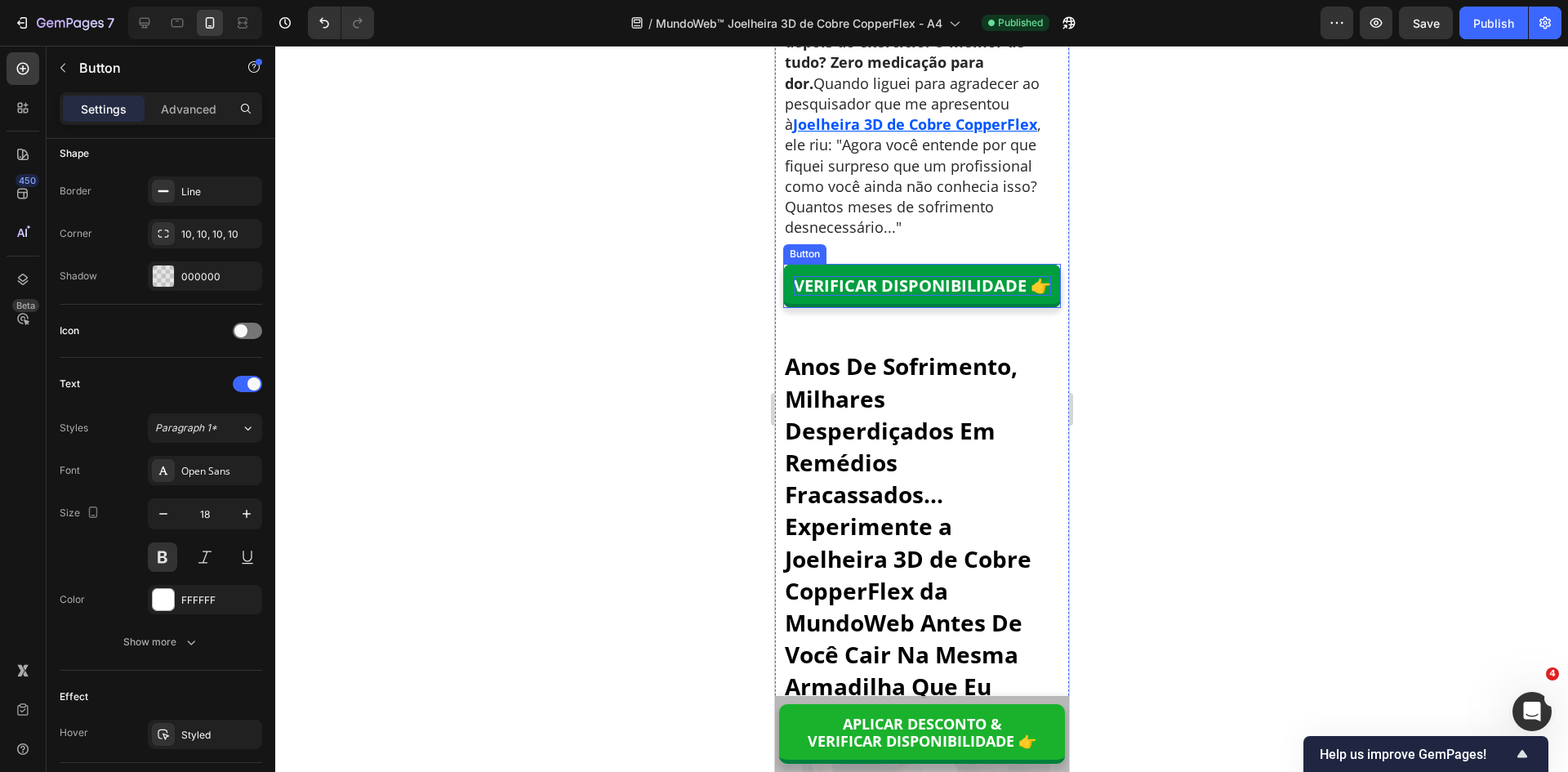
click at [921, 296] on p "VERIFICAR DISPONIBILIDADE 👉" at bounding box center [921, 285] width 257 height 19
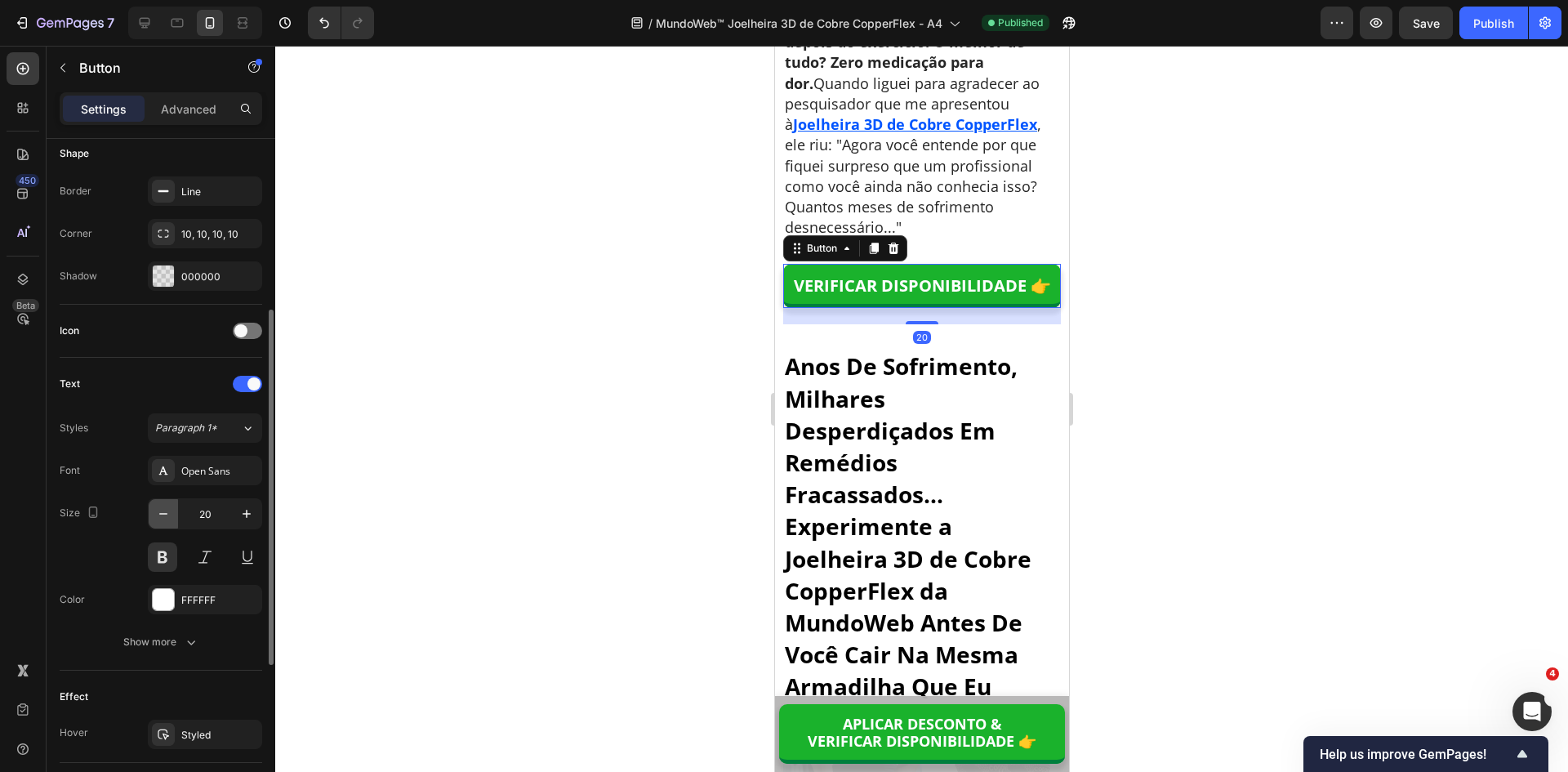
click at [162, 516] on icon "button" at bounding box center [163, 514] width 17 height 17
type input "18"
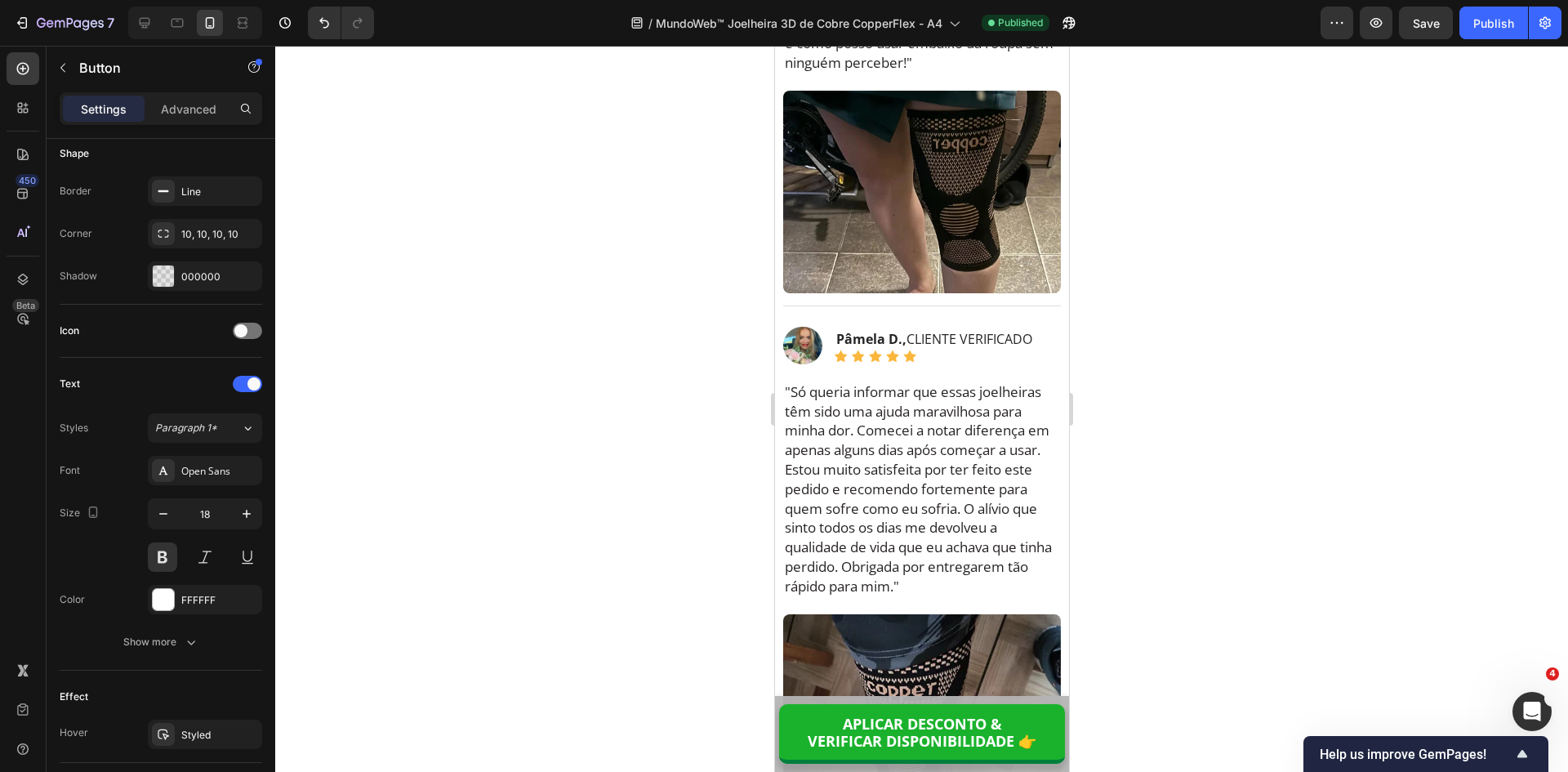
scroll to position [13488, 0]
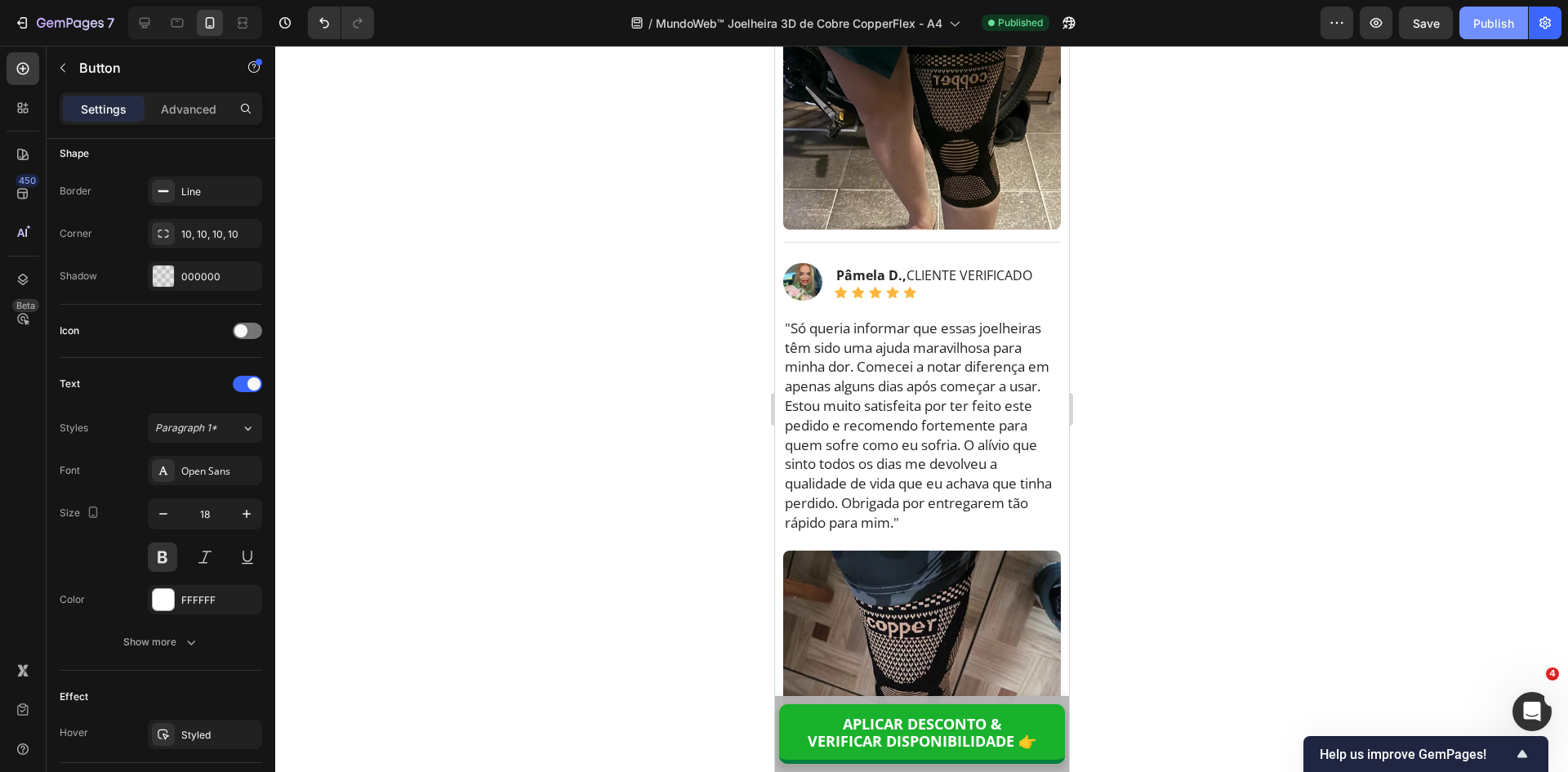
click at [1501, 34] on button "Publish" at bounding box center [1493, 22] width 68 height 32
